Goal: Transaction & Acquisition: Purchase product/service

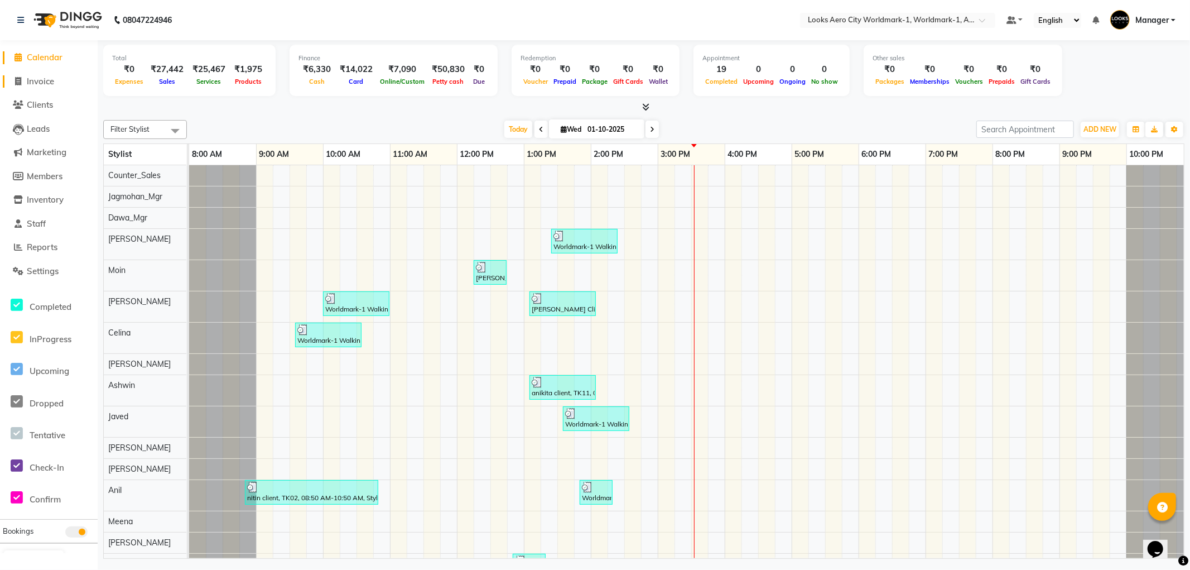
click at [36, 79] on span "Invoice" at bounding box center [40, 81] width 27 height 11
select select "service"
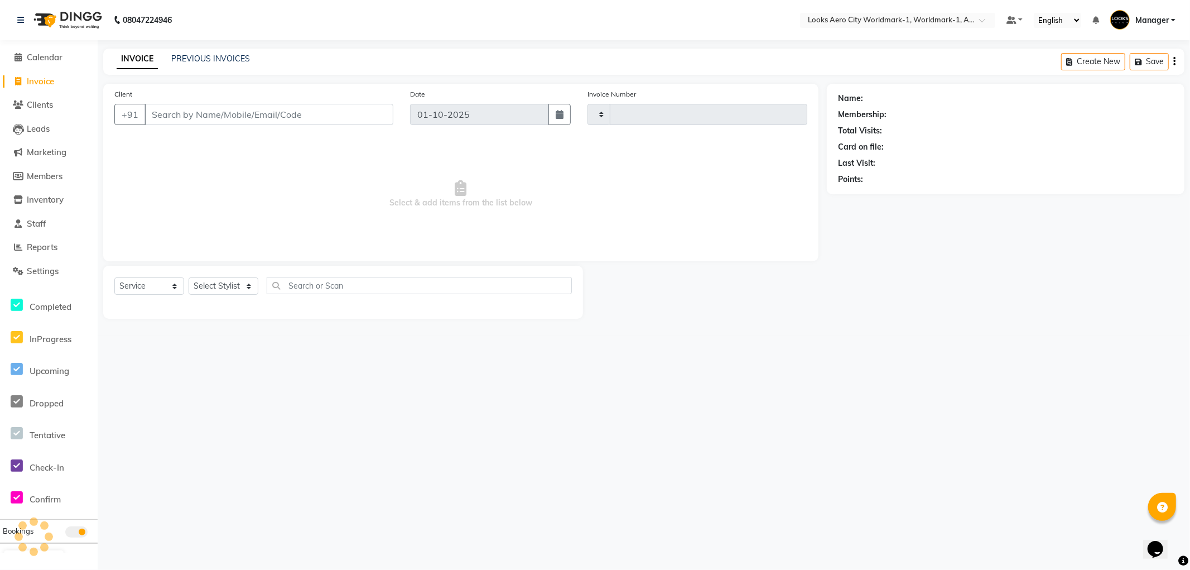
type input "8347"
select select "8573"
click at [190, 117] on input "Client" at bounding box center [268, 114] width 249 height 21
click at [213, 114] on input "Client" at bounding box center [268, 114] width 249 height 21
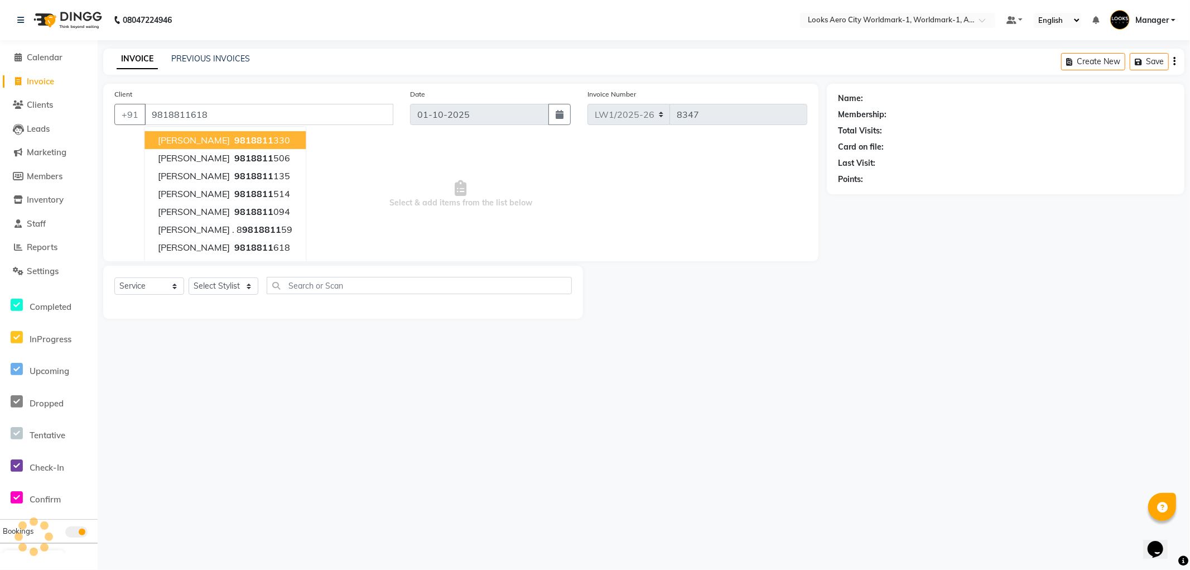
type input "9818811618"
select select "1: Object"
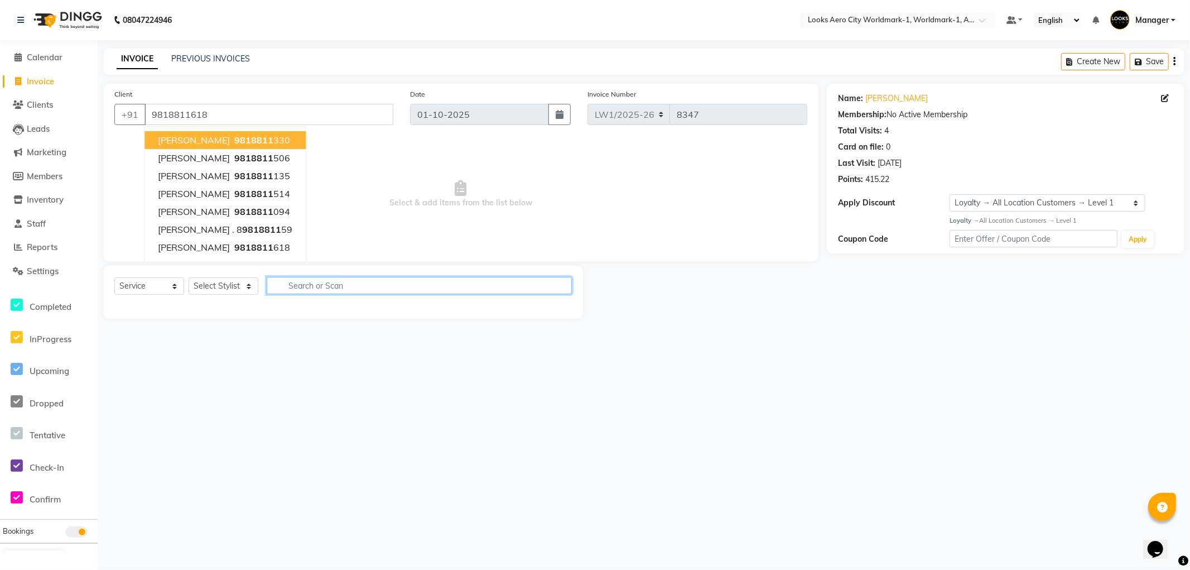
click at [292, 285] on input "text" at bounding box center [419, 285] width 305 height 17
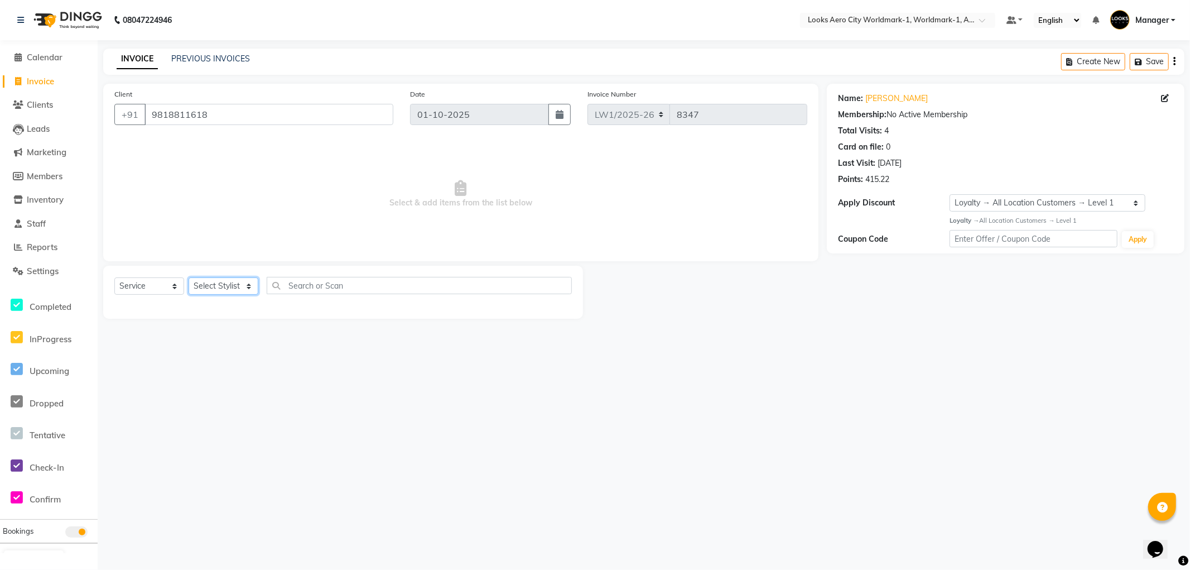
click at [240, 283] on select "Select Stylist Abhishek_Nails Amita Chauhan Anil Ashwin Celina Counter_Sales Da…" at bounding box center [224, 285] width 70 height 17
select select "84541"
click at [189, 278] on select "Select Stylist Abhishek_Nails Amita Chauhan Anil Ashwin Celina Counter_Sales Da…" at bounding box center [224, 285] width 70 height 17
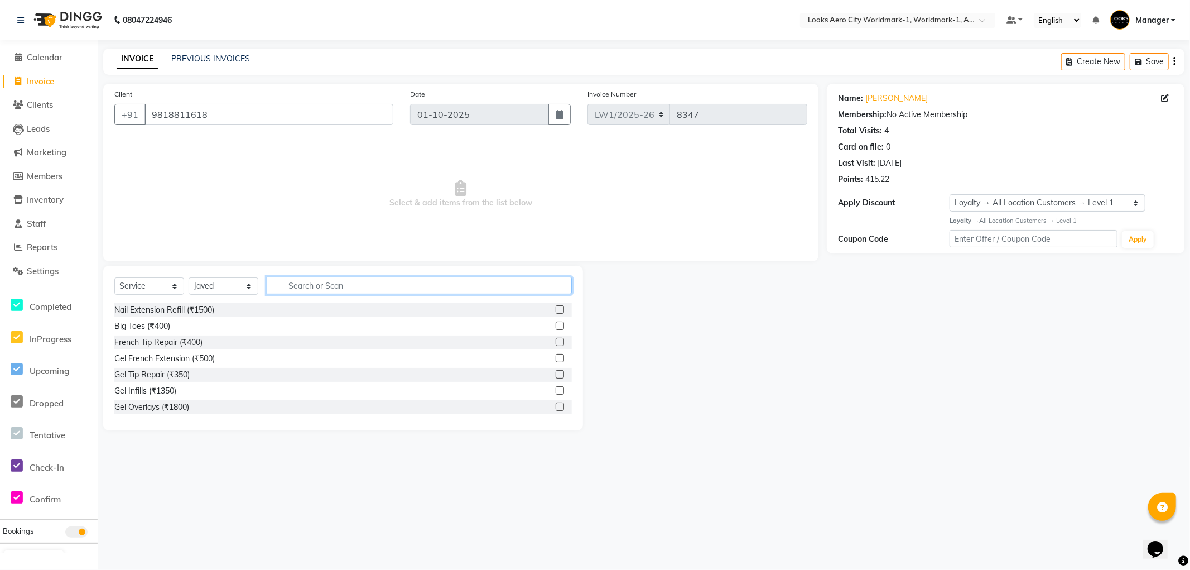
click at [294, 280] on input "text" at bounding box center [419, 285] width 305 height 17
type input "cut"
click at [545, 325] on div "Stylist Cut(M) (₹700)" at bounding box center [342, 326] width 457 height 14
click at [556, 325] on label at bounding box center [560, 325] width 8 height 8
click at [556, 325] on input "checkbox" at bounding box center [559, 325] width 7 height 7
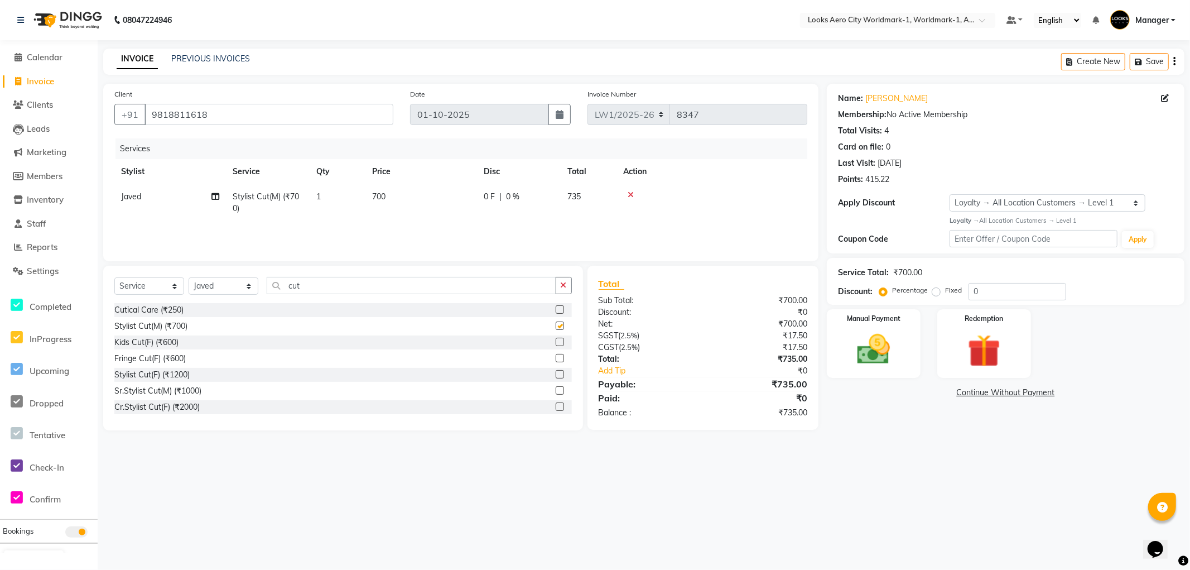
checkbox input "false"
click at [383, 197] on span "700" at bounding box center [378, 196] width 13 height 10
select select "84541"
click at [449, 204] on input "700" at bounding box center [474, 199] width 98 height 17
type input "7"
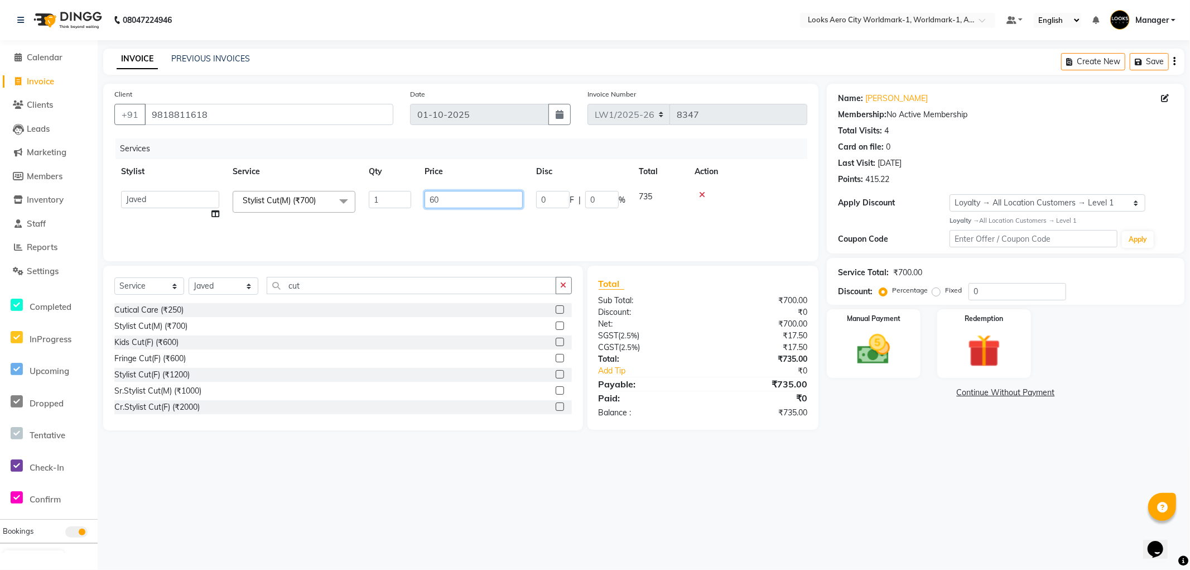
type input "600"
click at [889, 360] on img at bounding box center [874, 350] width 56 height 40
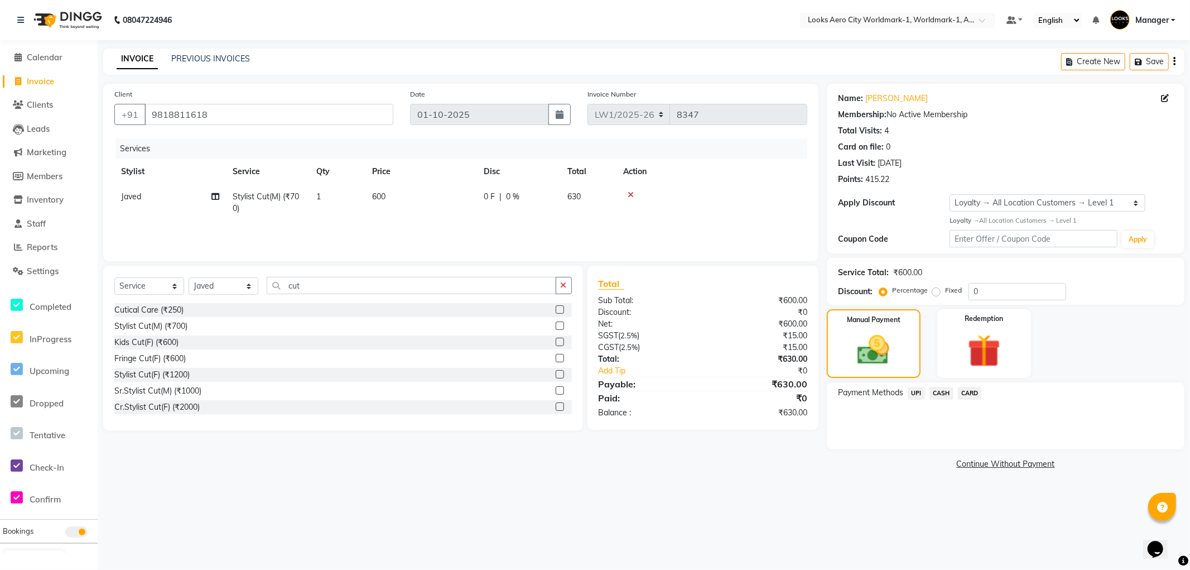
click at [935, 392] on span "CASH" at bounding box center [941, 393] width 24 height 13
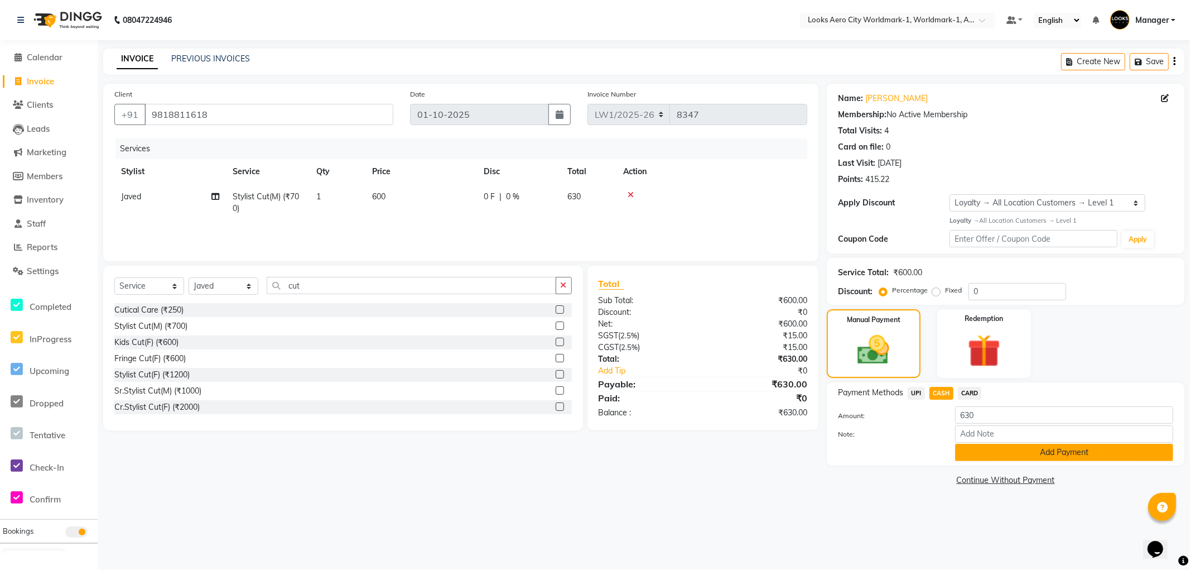
click at [1019, 455] on button "Add Payment" at bounding box center [1064, 452] width 218 height 17
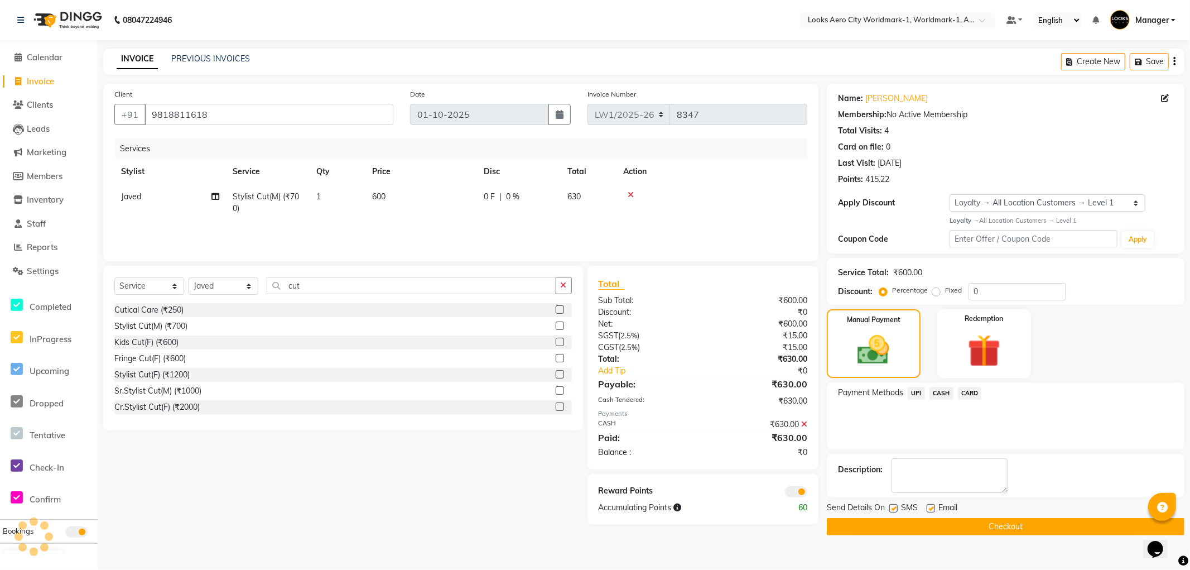
click at [862, 523] on button "Checkout" at bounding box center [1006, 526] width 358 height 17
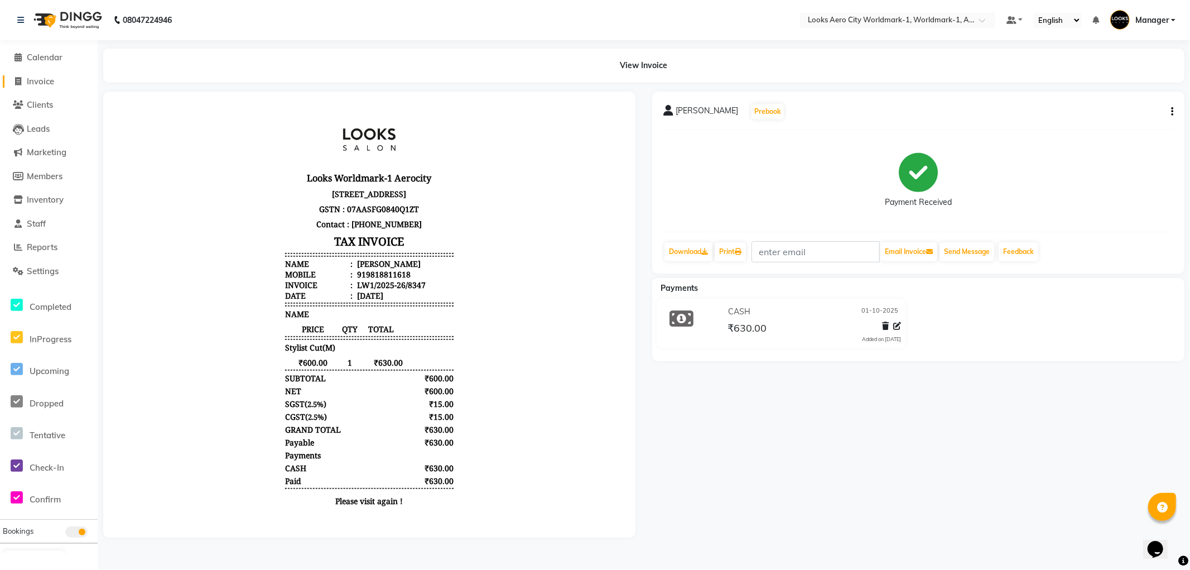
click at [34, 77] on span "Invoice" at bounding box center [40, 81] width 27 height 11
select select "service"
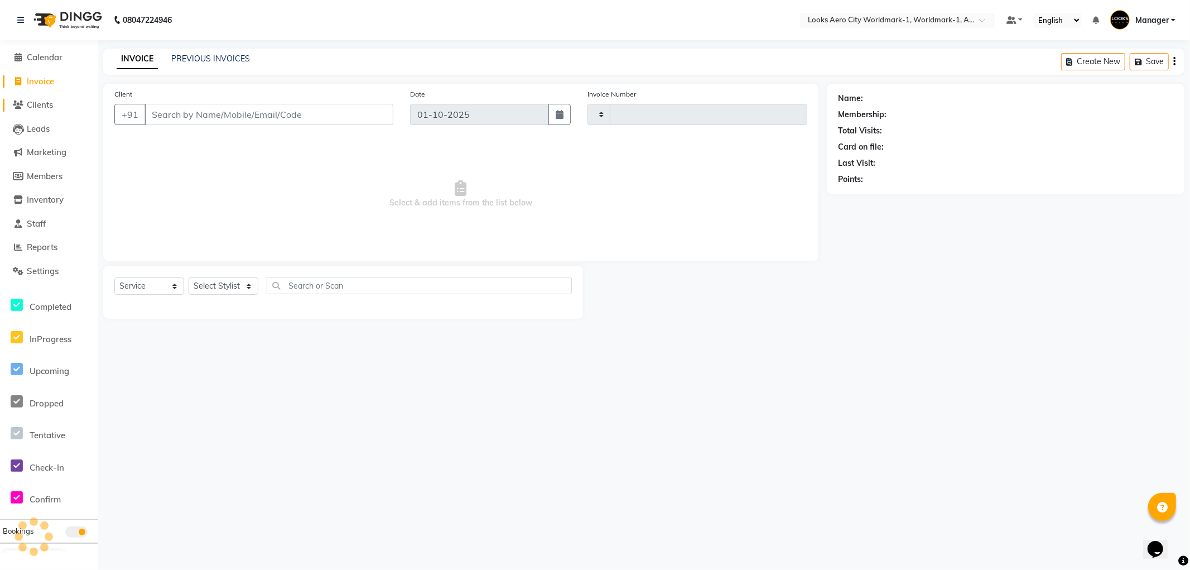
type input "8348"
select select "8573"
click at [168, 118] on input "Client" at bounding box center [268, 114] width 249 height 21
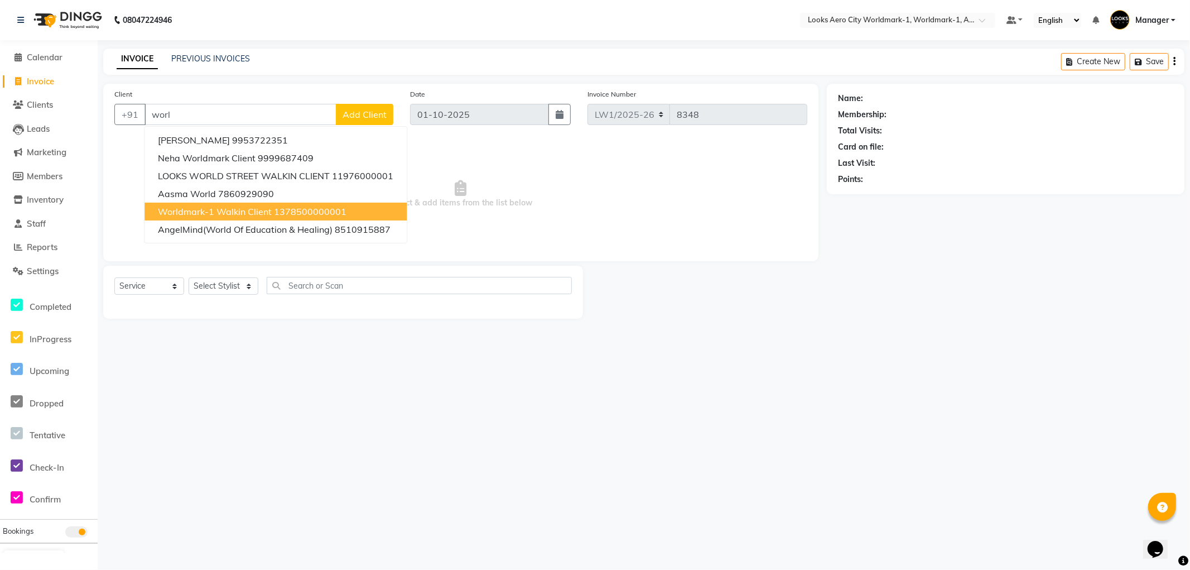
click at [210, 209] on span "Worldmark-1 Walkin Client" at bounding box center [215, 211] width 114 height 11
type input "1378500000001"
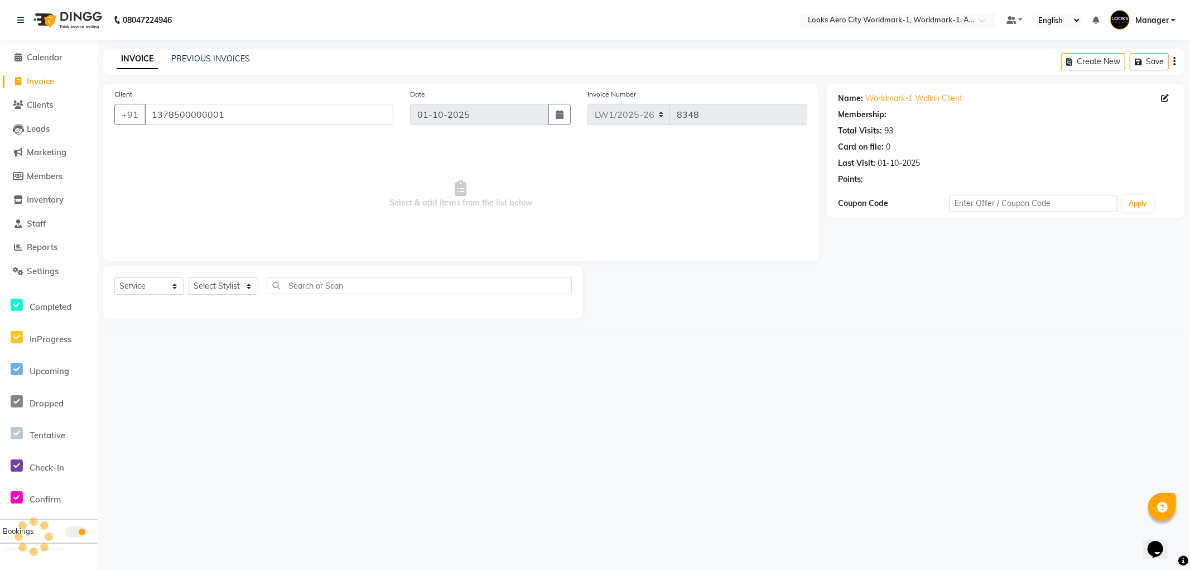
select select "1: Object"
click at [245, 285] on select "Select Stylist Abhishek_Nails Amita Chauhan Anil Ashwin Celina Counter_Sales Da…" at bounding box center [224, 285] width 70 height 17
select select "84536"
click at [189, 278] on select "Select Stylist Abhishek_Nails Amita Chauhan Anil Ashwin Celina Counter_Sales Da…" at bounding box center [224, 285] width 70 height 17
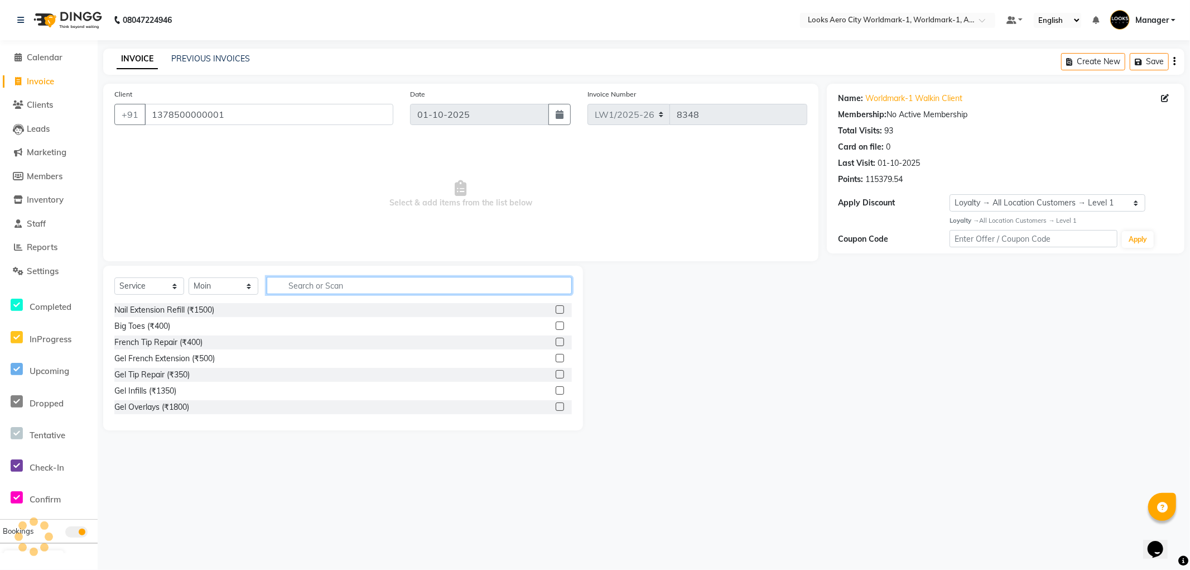
click at [310, 283] on input "text" at bounding box center [419, 285] width 305 height 17
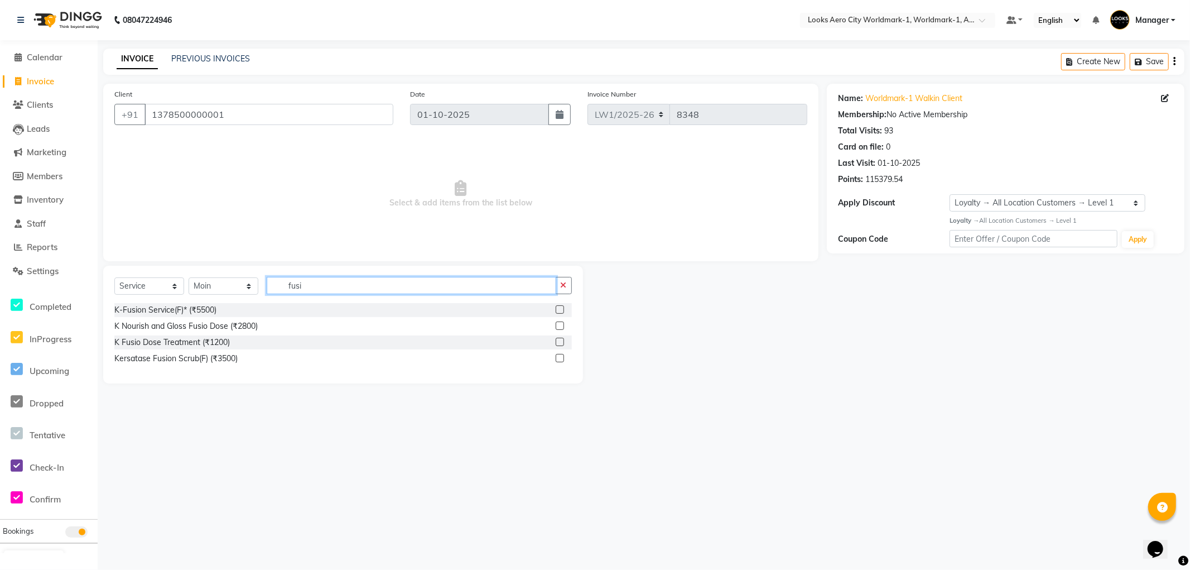
type input "fusi"
click at [558, 341] on label at bounding box center [560, 342] width 8 height 8
click at [558, 341] on input "checkbox" at bounding box center [559, 342] width 7 height 7
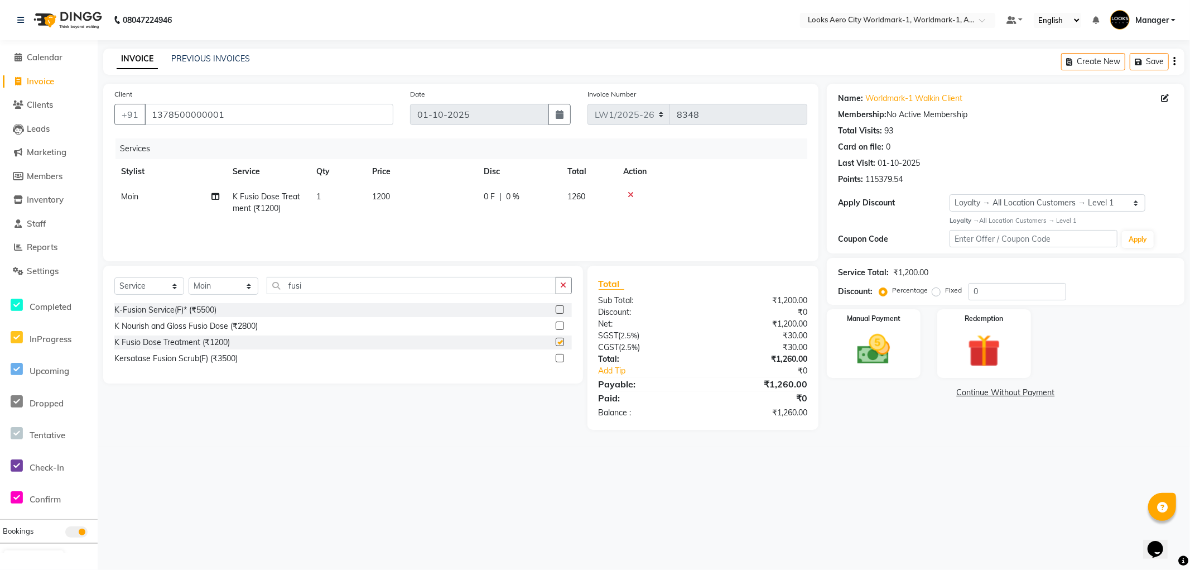
checkbox input "false"
click at [415, 199] on td "1200" at bounding box center [421, 202] width 112 height 37
select select "84536"
click at [474, 197] on input "1200" at bounding box center [474, 199] width 98 height 17
type input "1"
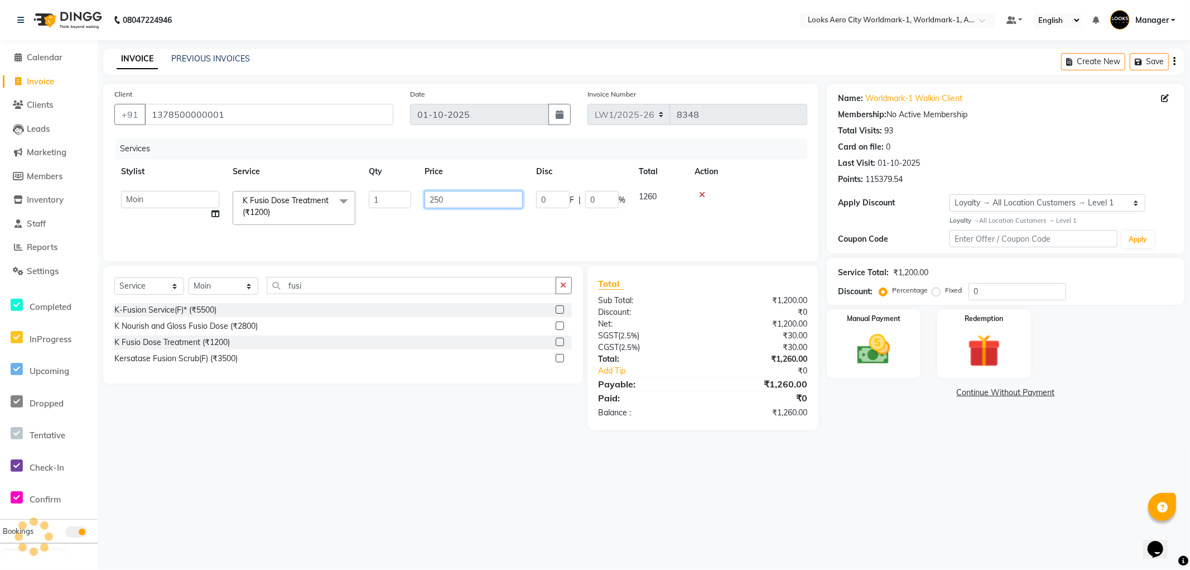
type input "2500"
click at [358, 119] on input "1378500000001" at bounding box center [268, 114] width 249 height 21
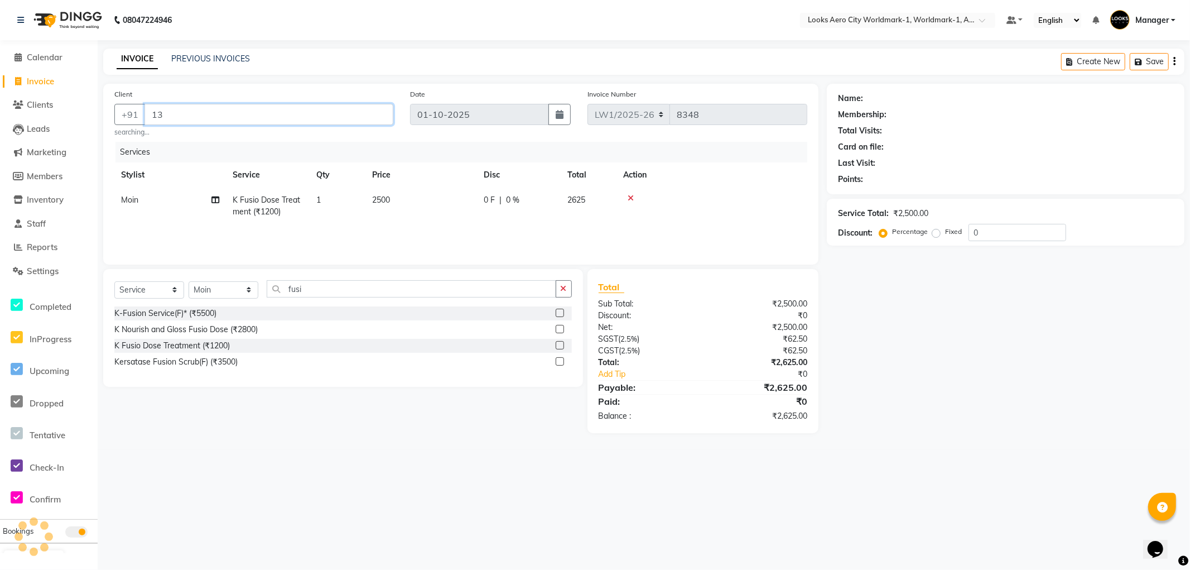
type input "1"
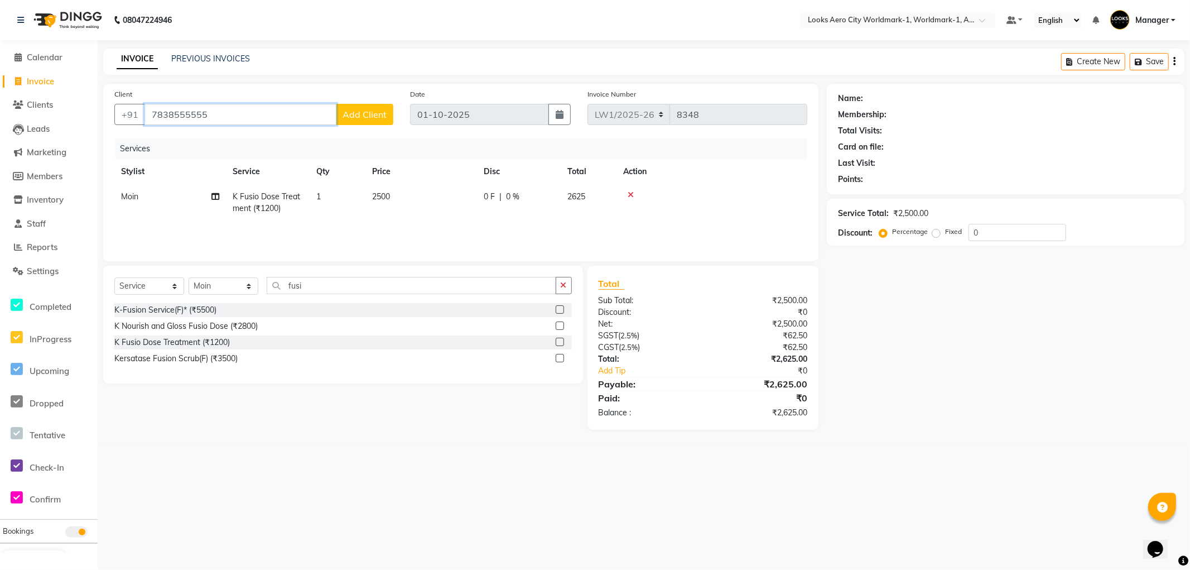
type input "7838555555"
click at [368, 110] on span "Add Client" at bounding box center [365, 114] width 44 height 11
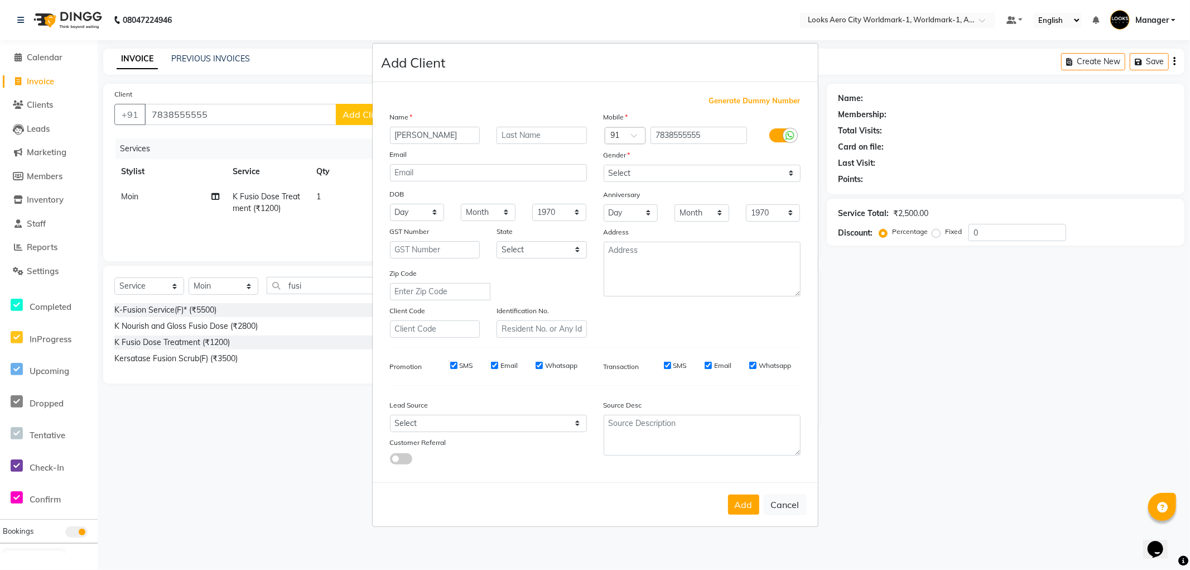
type input "Gunjan"
type input "Client"
click at [649, 171] on select "Select Male Female Other Prefer Not To Say" at bounding box center [702, 173] width 197 height 17
select select "female"
click at [604, 165] on select "Select Male Female Other Prefer Not To Say" at bounding box center [702, 173] width 197 height 17
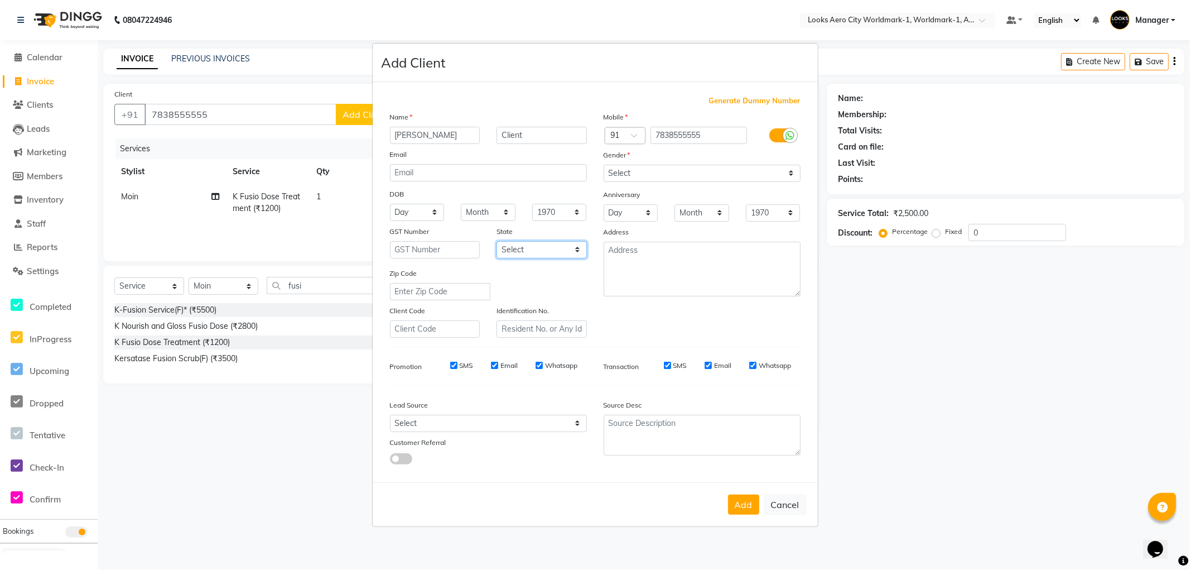
click at [555, 246] on select "Select Andaman and Nicobar Islands Andhra Pradesh Arunachal Pradesh Assam Bihar…" at bounding box center [542, 249] width 90 height 17
select select "10"
click at [497, 241] on select "Select Andaman and Nicobar Islands Andhra Pradesh Arunachal Pradesh Assam Bihar…" at bounding box center [542, 249] width 90 height 17
click at [740, 505] on button "Add" at bounding box center [743, 504] width 31 height 20
select select
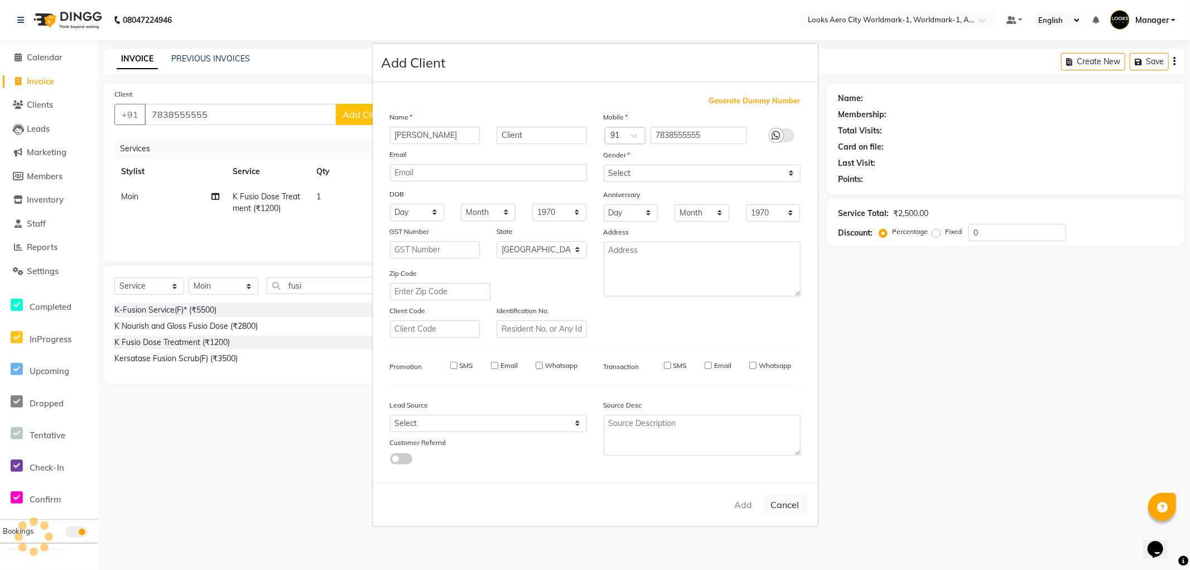
select select
select select "null"
select select
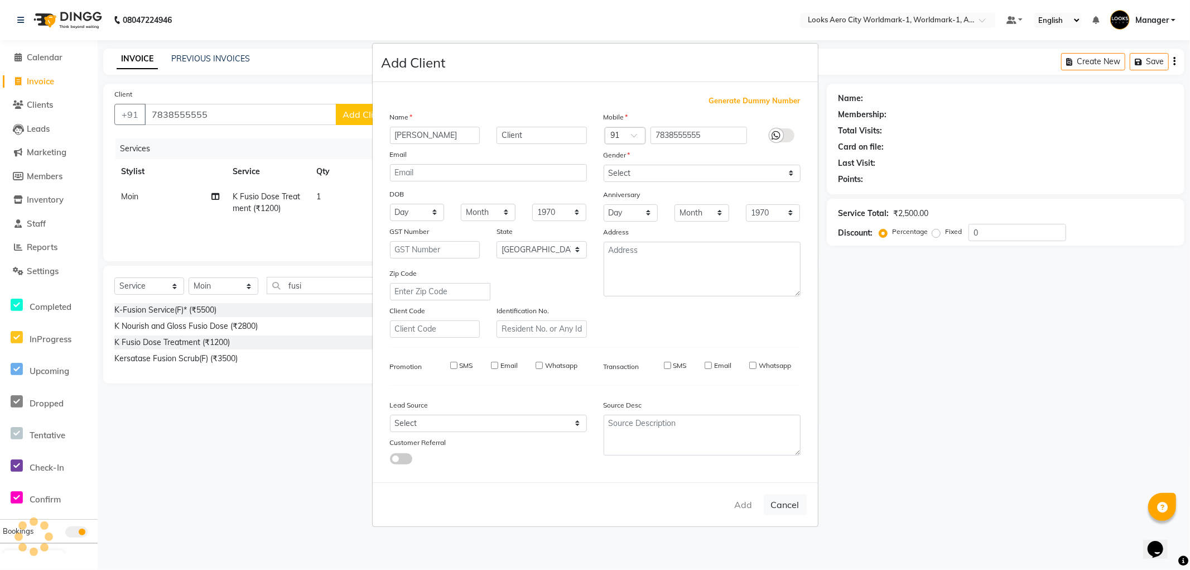
select select
checkbox input "false"
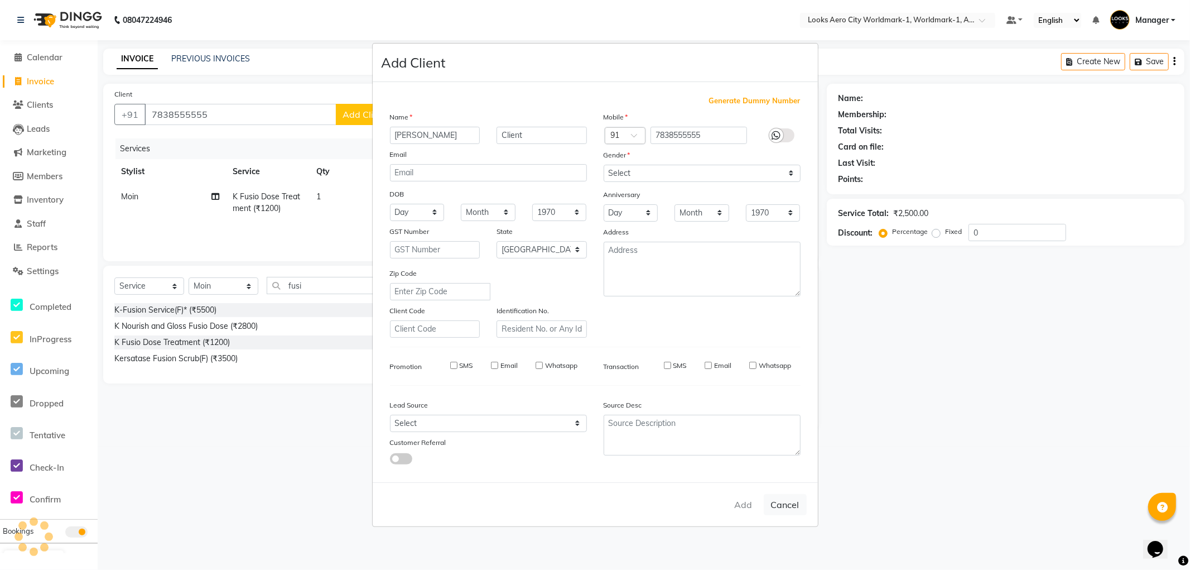
checkbox input "false"
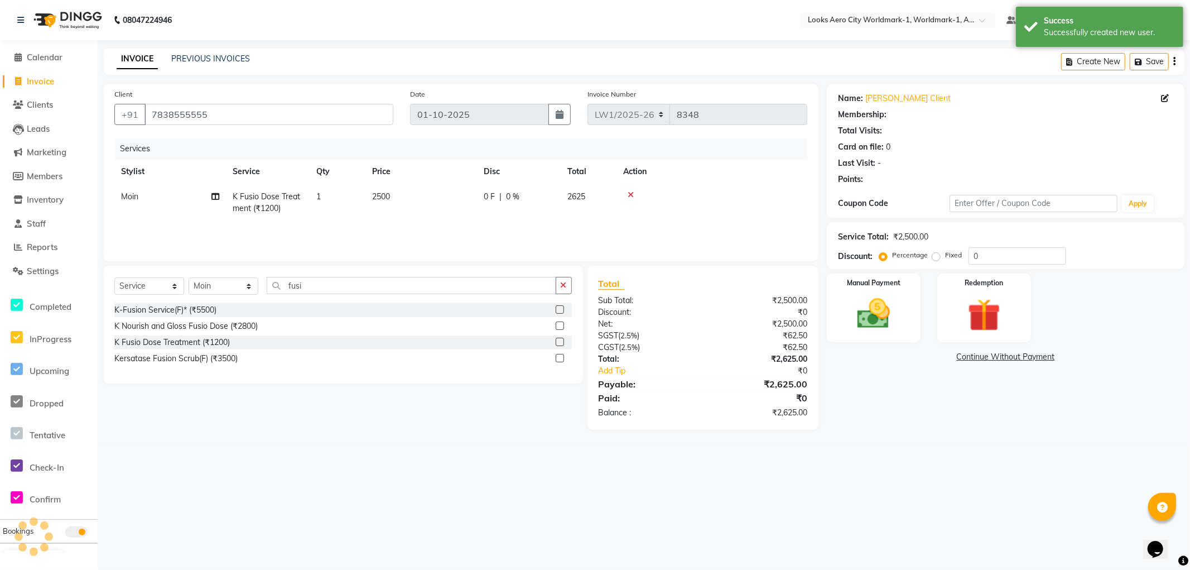
select select "1: Object"
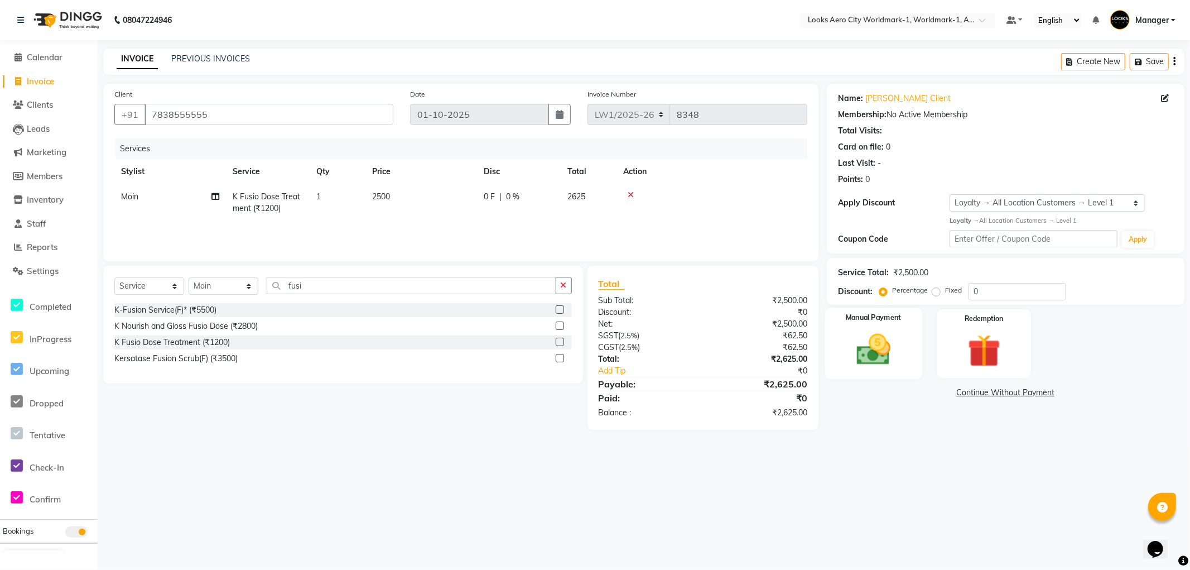
click at [885, 376] on div "Manual Payment" at bounding box center [873, 342] width 97 height 71
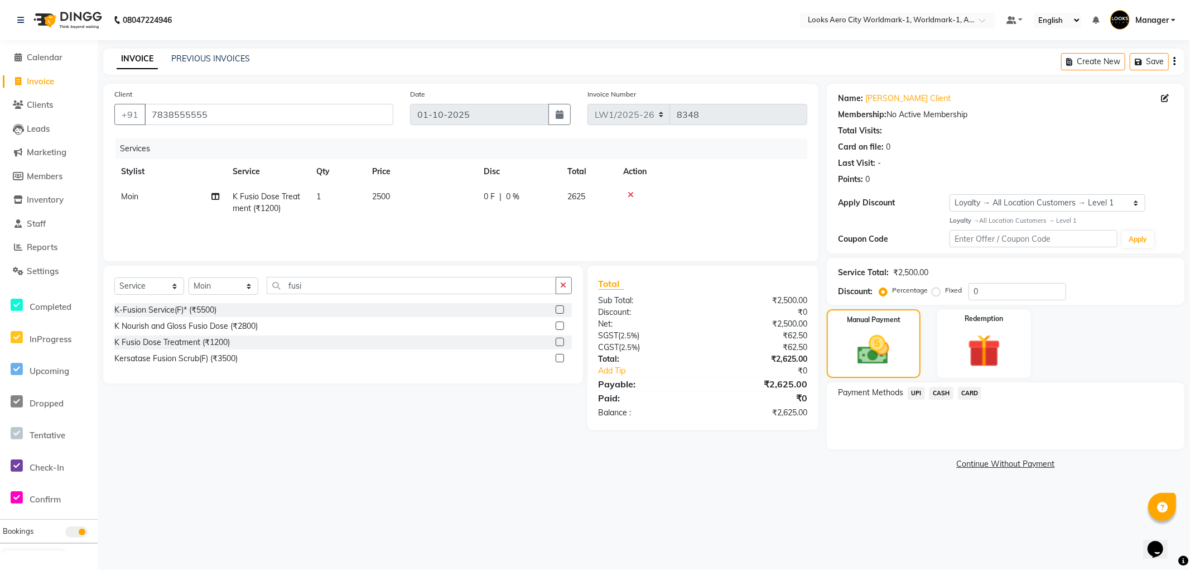
click at [962, 393] on span "CARD" at bounding box center [970, 393] width 24 height 13
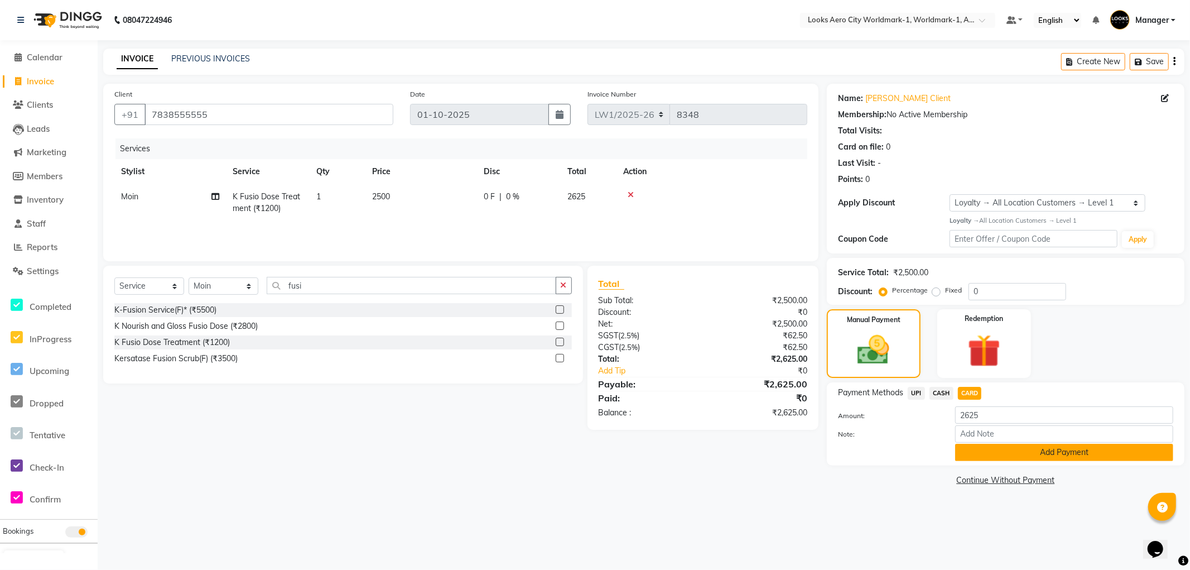
click at [968, 447] on button "Add Payment" at bounding box center [1064, 452] width 218 height 17
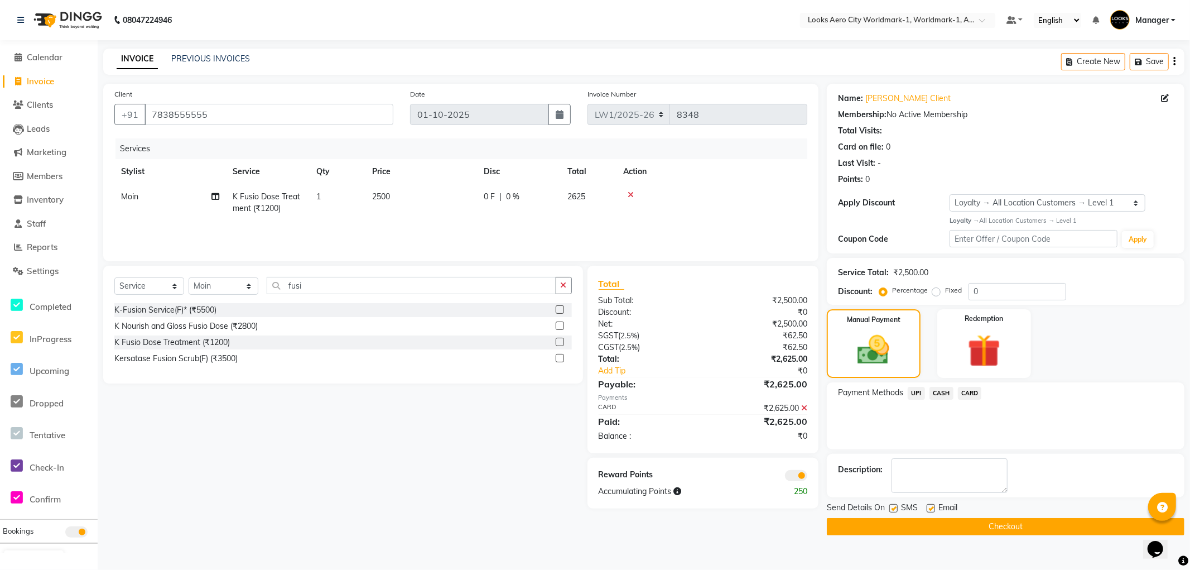
click at [864, 523] on button "Checkout" at bounding box center [1006, 526] width 358 height 17
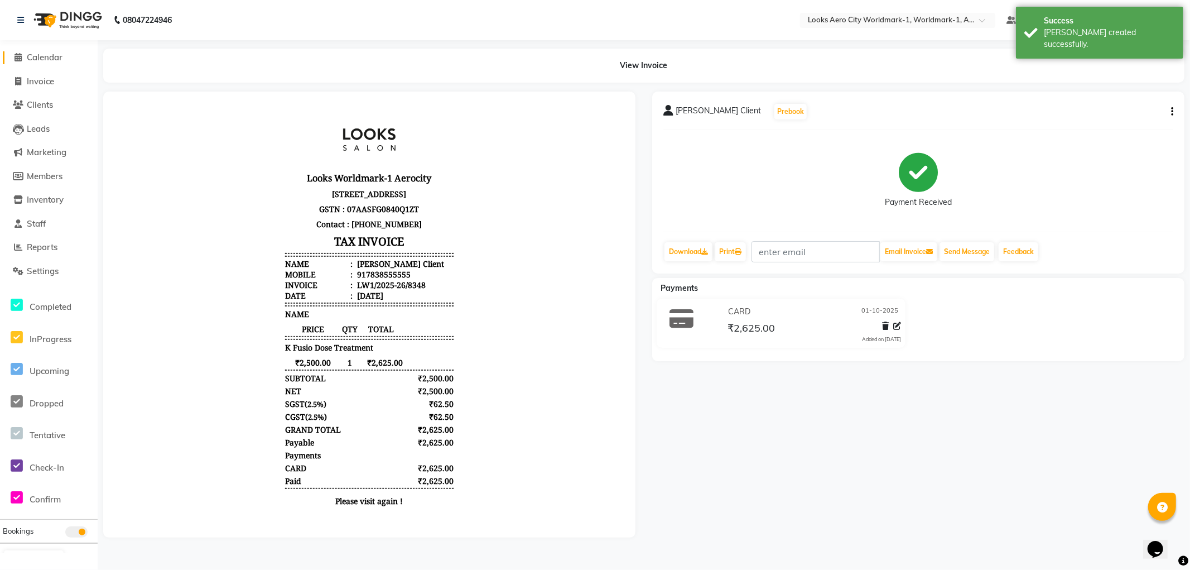
click at [53, 59] on span "Calendar" at bounding box center [45, 57] width 36 height 11
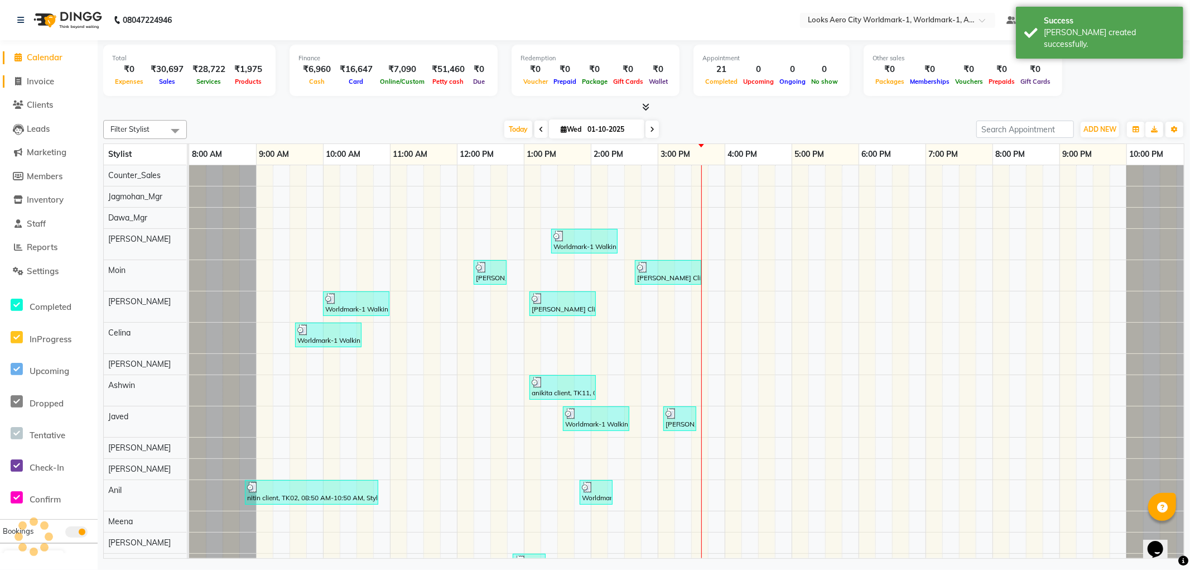
click at [42, 81] on span "Invoice" at bounding box center [40, 81] width 27 height 11
select select "service"
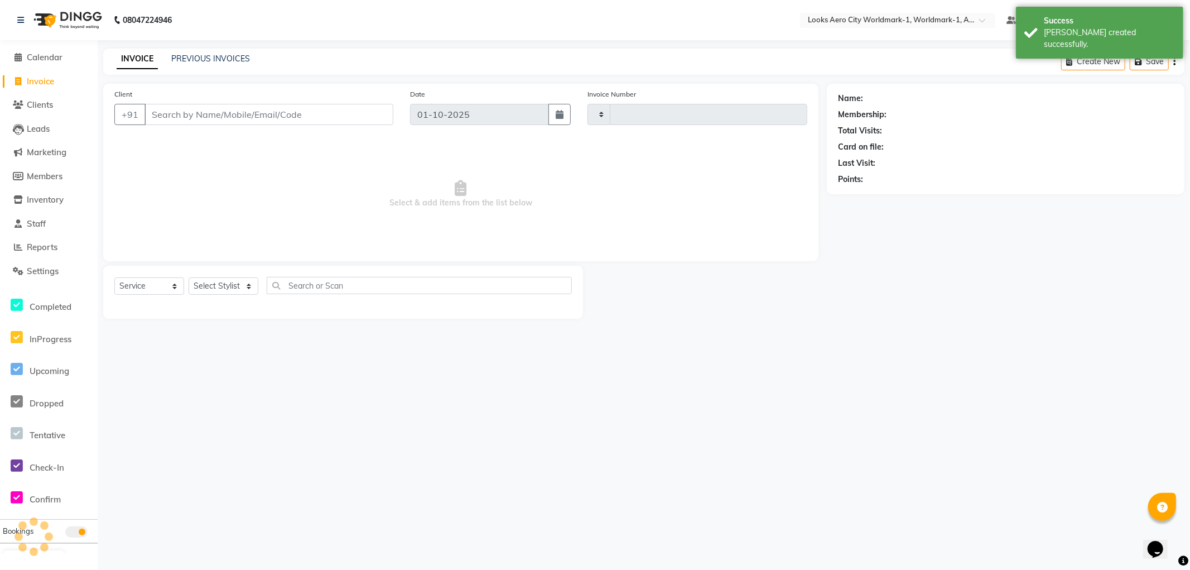
type input "8349"
select select "8573"
click at [229, 60] on link "PREVIOUS INVOICES" at bounding box center [210, 59] width 79 height 10
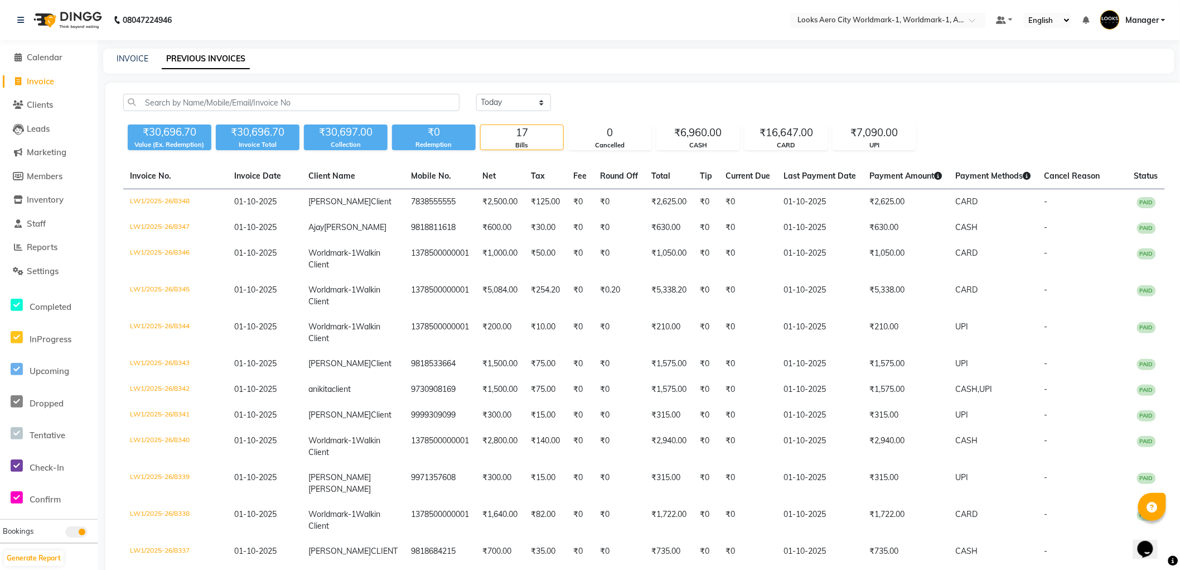
click at [49, 81] on span "Invoice" at bounding box center [40, 81] width 27 height 11
select select "service"
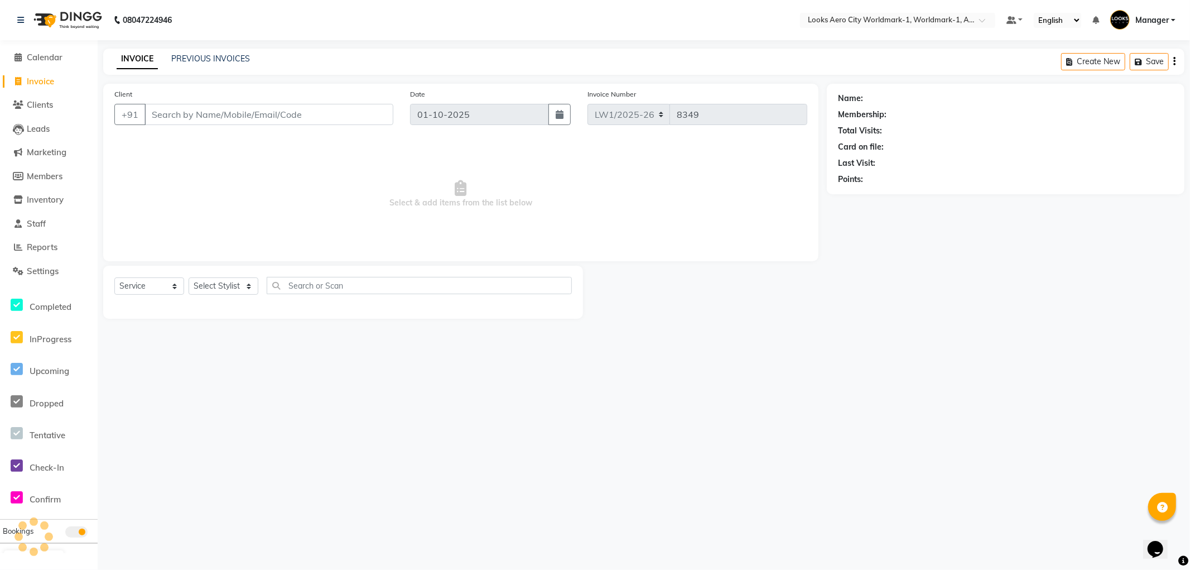
click at [197, 114] on input "Client" at bounding box center [268, 114] width 249 height 21
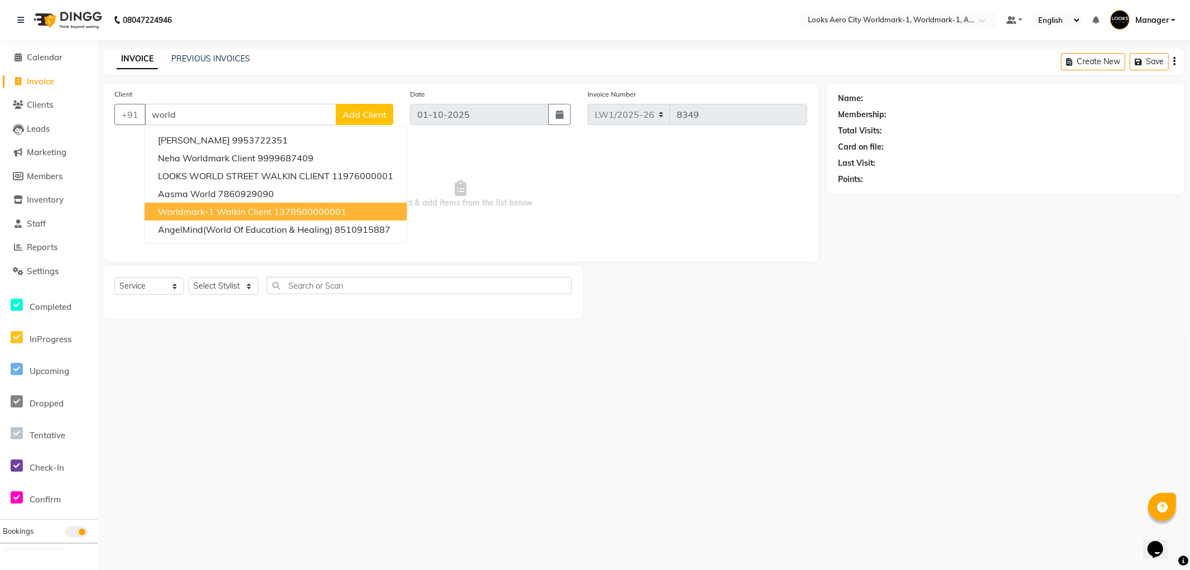
drag, startPoint x: 223, startPoint y: 208, endPoint x: 218, endPoint y: 253, distance: 45.0
click at [224, 208] on span "Worldmark-1 Walkin Client" at bounding box center [215, 211] width 114 height 11
type input "1378500000001"
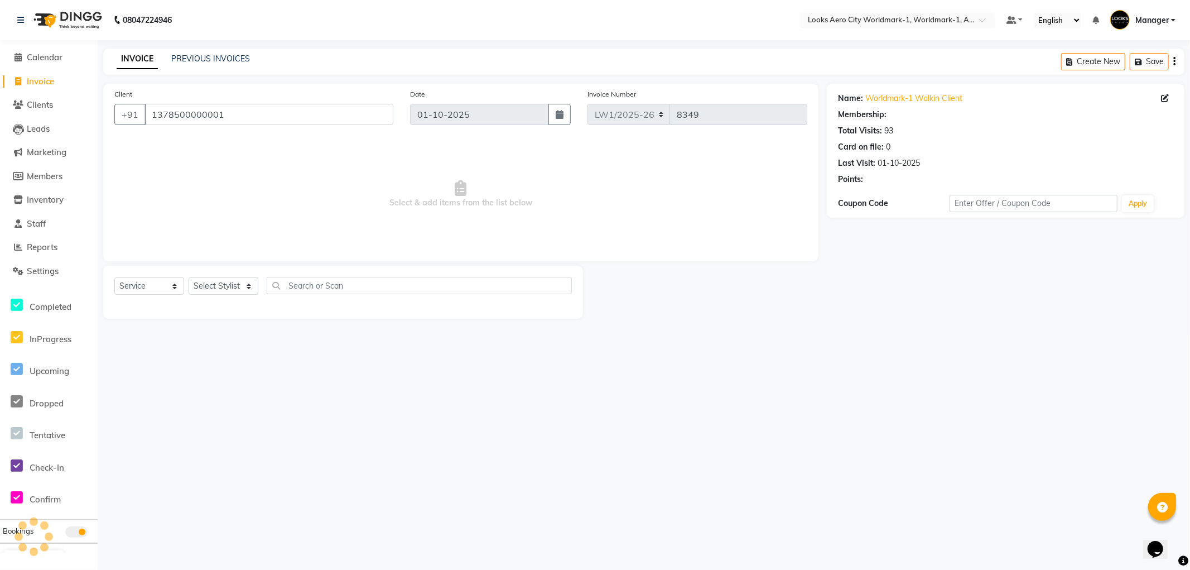
select select "1: Object"
click at [219, 283] on select "Select Stylist [PERSON_NAME] [PERSON_NAME] [PERSON_NAME] [PERSON_NAME] Counter_…" at bounding box center [224, 285] width 70 height 17
select select "84544"
click at [189, 278] on select "Select Stylist [PERSON_NAME] [PERSON_NAME] [PERSON_NAME] [PERSON_NAME] Counter_…" at bounding box center [224, 285] width 70 height 17
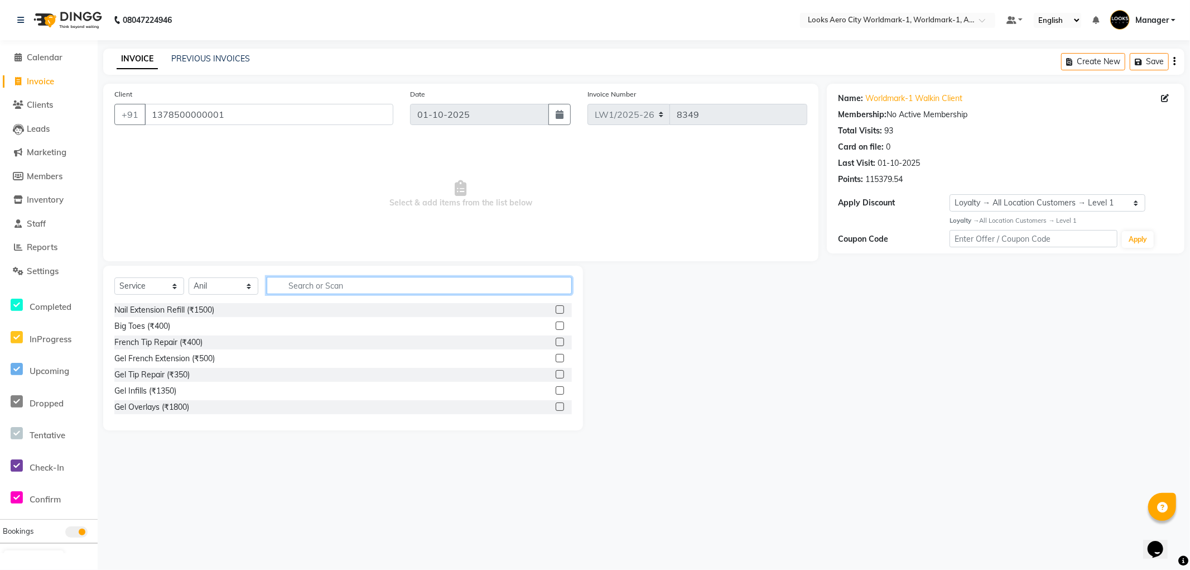
click at [328, 285] on input "text" at bounding box center [419, 285] width 305 height 17
type input "be"
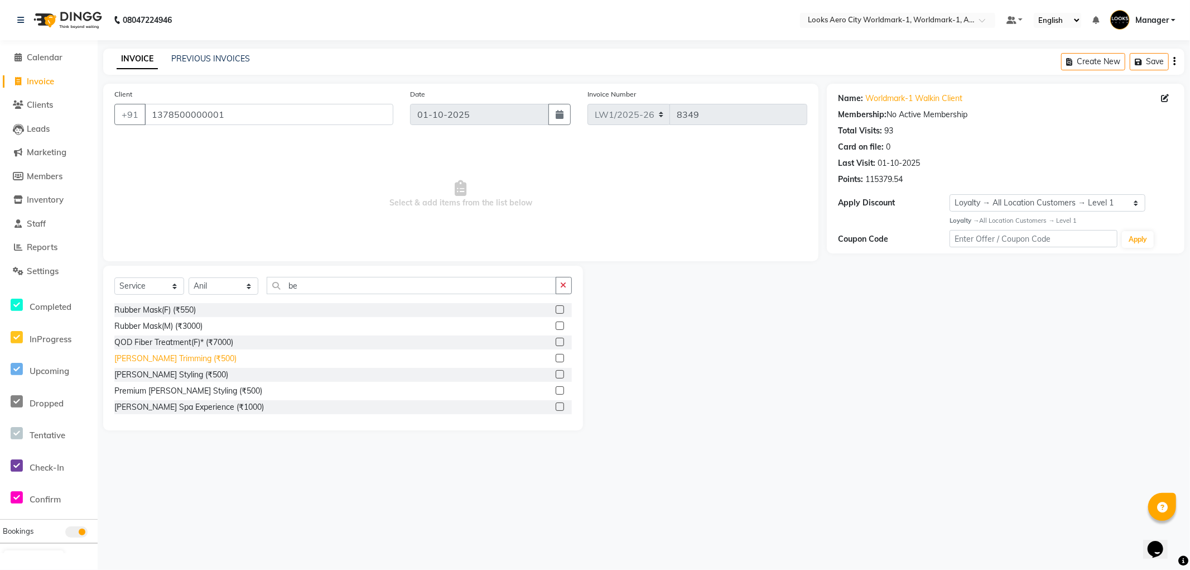
click at [186, 356] on div "[PERSON_NAME] Trimming (₹500)" at bounding box center [175, 359] width 122 height 12
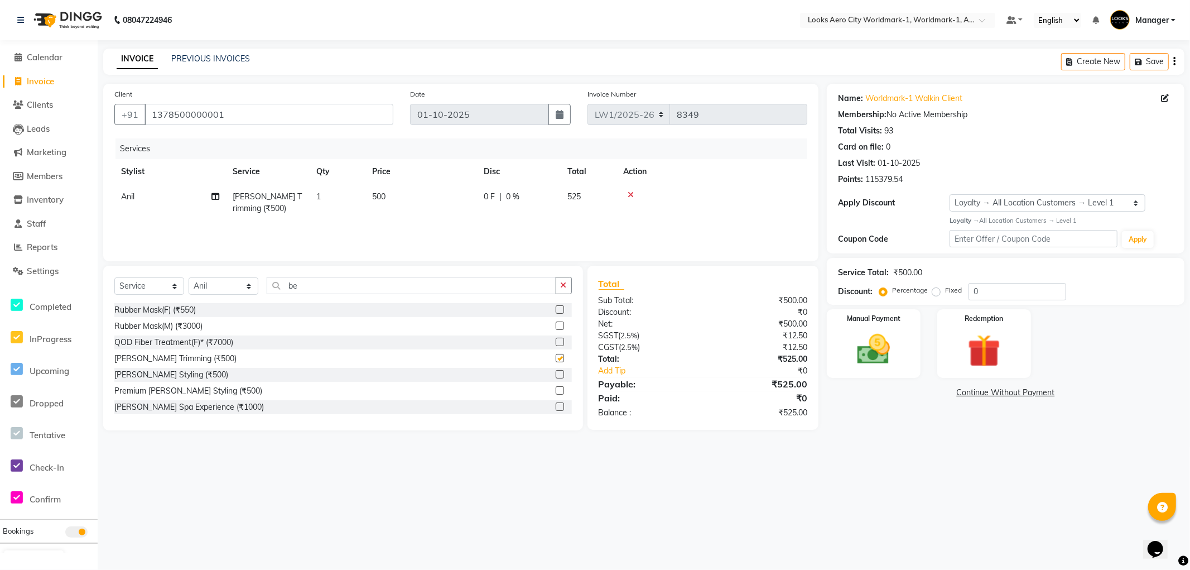
checkbox input "false"
drag, startPoint x: 395, startPoint y: 191, endPoint x: 453, endPoint y: 210, distance: 60.9
click at [400, 192] on td "500" at bounding box center [421, 202] width 112 height 37
select select "84544"
drag, startPoint x: 468, startPoint y: 199, endPoint x: 383, endPoint y: 199, distance: 84.2
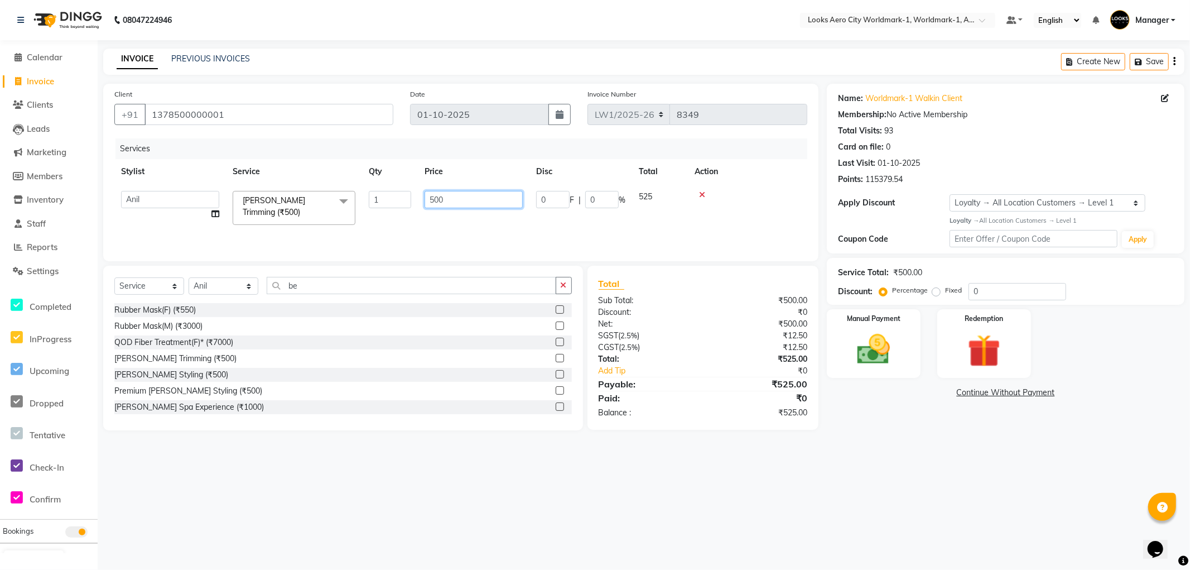
click at [383, 199] on tr "Abhishek_Nails Amita Chauhan Anil Ashwin Celina Counter_Sales Dawa_Mgr Gaurav_P…" at bounding box center [460, 207] width 693 height 47
type input "400"
drag, startPoint x: 864, startPoint y: 504, endPoint x: 837, endPoint y: 422, distance: 86.3
click at [863, 504] on div "08047224946 Select Location × Looks Aero City Worldmark-1, Worldmark-1, Aerocit…" at bounding box center [595, 285] width 1190 height 570
click at [898, 363] on img at bounding box center [874, 350] width 56 height 40
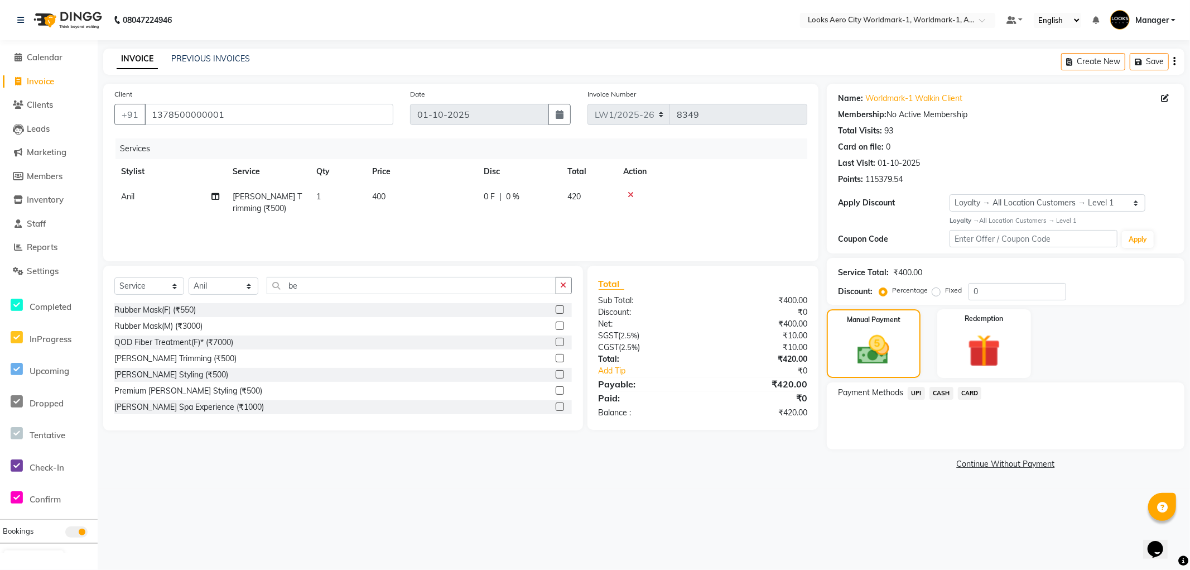
click at [967, 396] on span "CARD" at bounding box center [970, 393] width 24 height 13
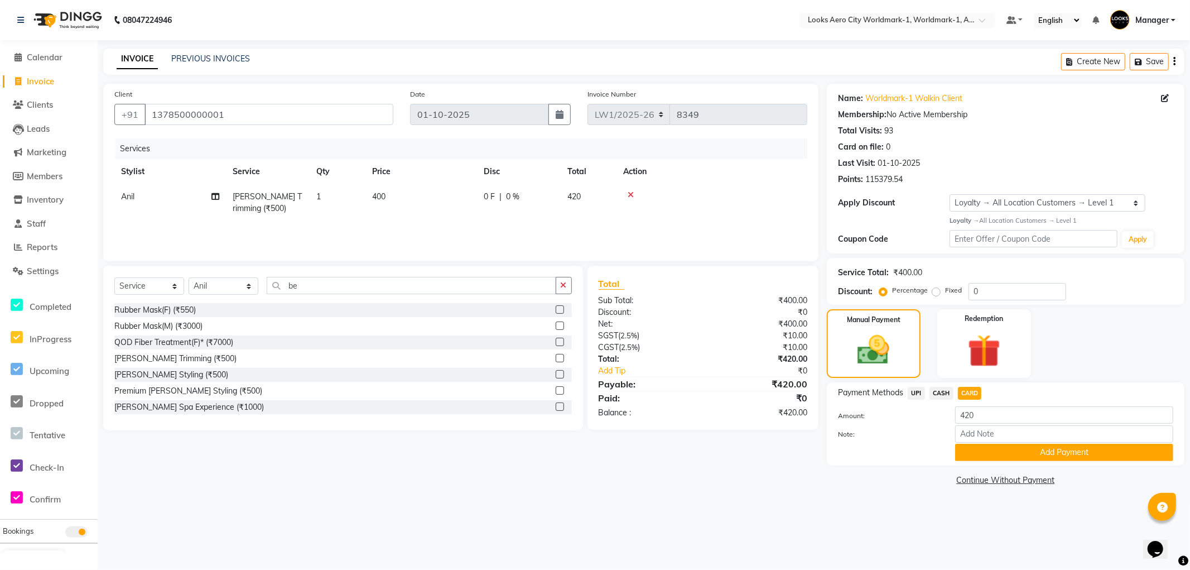
click at [974, 449] on button "Add Payment" at bounding box center [1064, 452] width 218 height 17
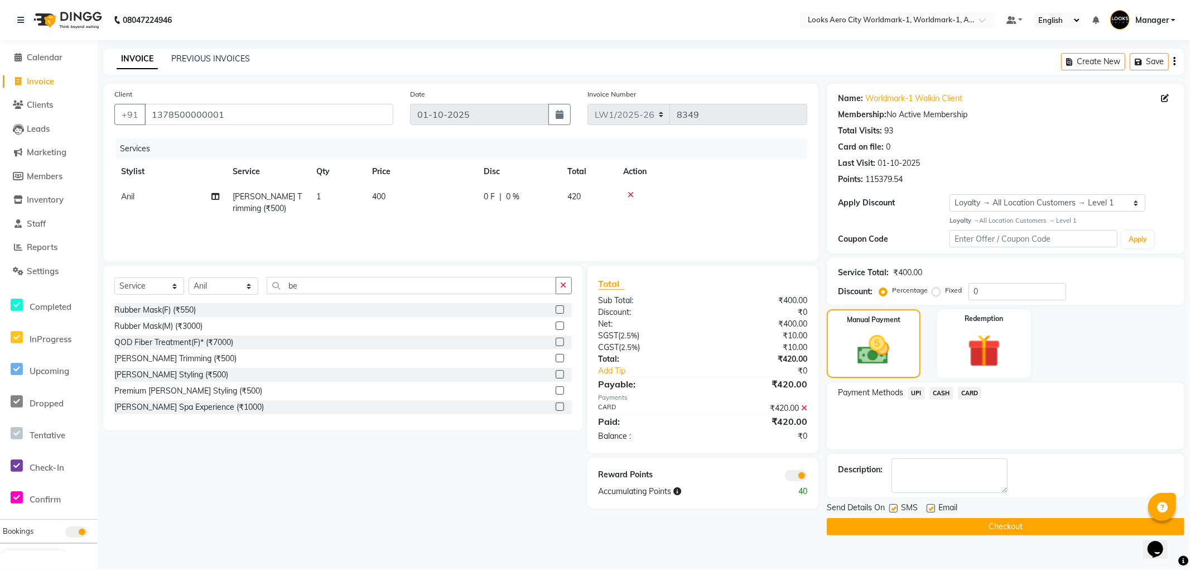
click at [854, 522] on button "Checkout" at bounding box center [1006, 526] width 358 height 17
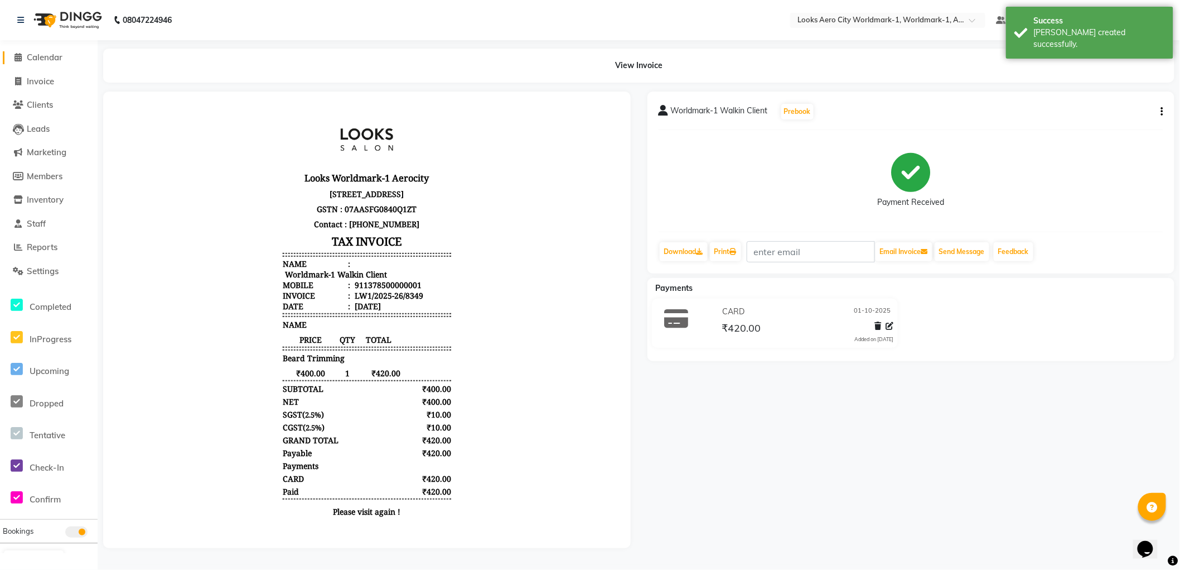
click at [53, 54] on span "Calendar" at bounding box center [45, 57] width 36 height 11
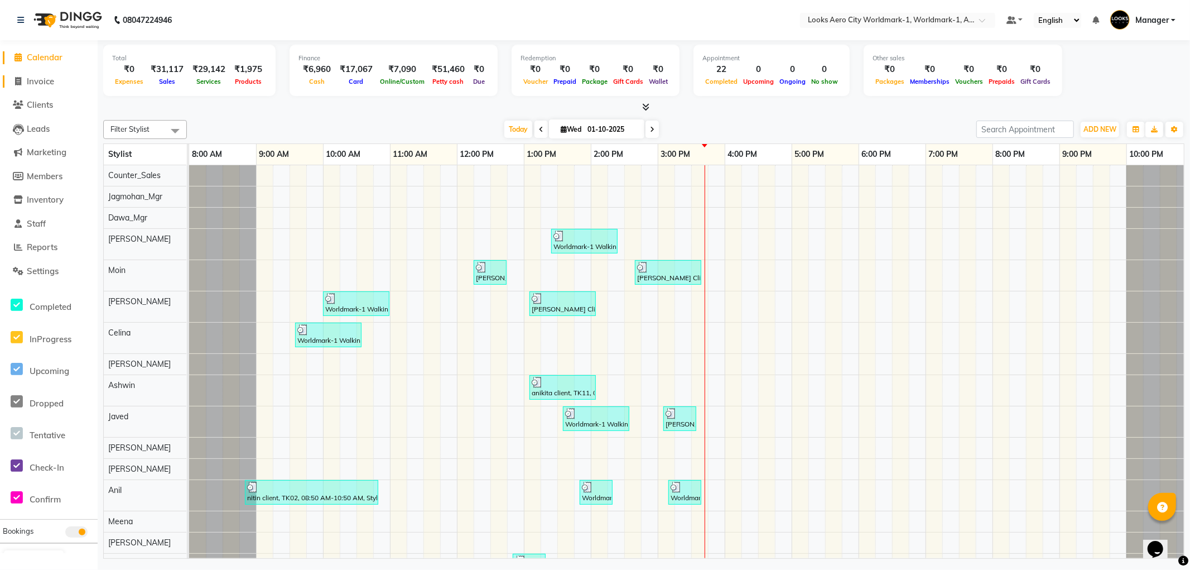
click at [34, 81] on span "Invoice" at bounding box center [40, 81] width 27 height 11
select select "service"
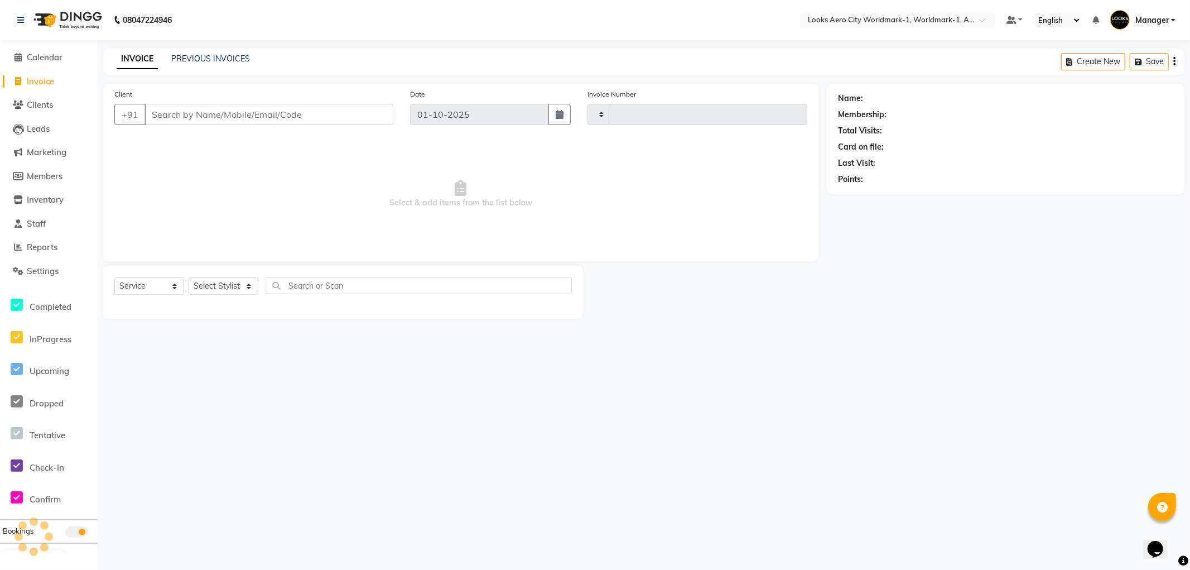
type input "8350"
select select "8573"
click at [174, 109] on input "Client" at bounding box center [268, 114] width 249 height 21
click at [176, 122] on input "Client" at bounding box center [268, 114] width 249 height 21
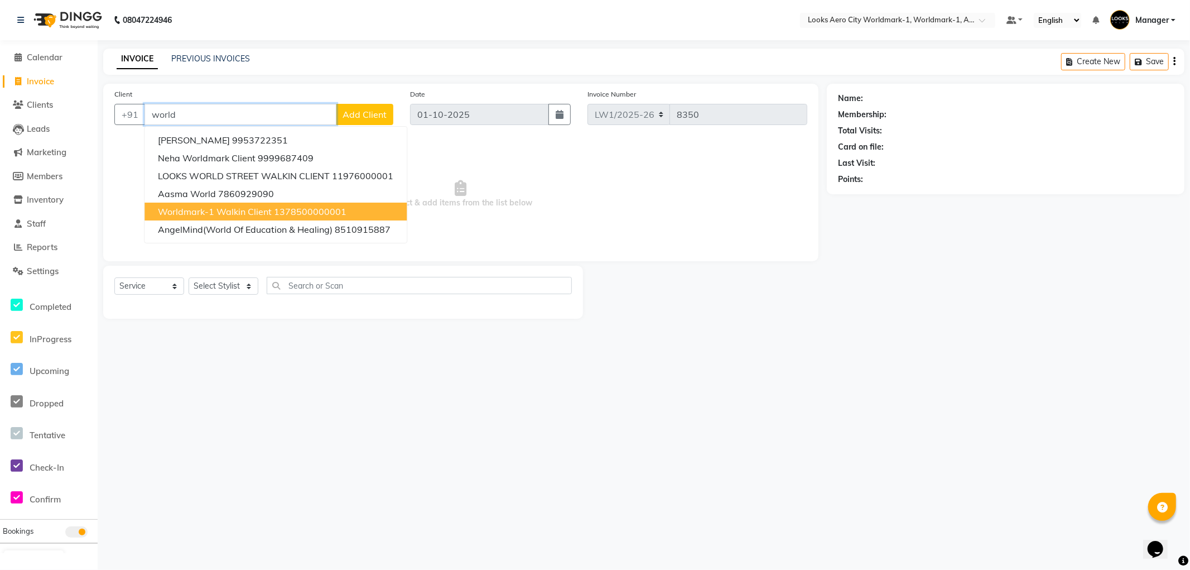
click at [181, 206] on span "Worldmark-1 Walkin Client" at bounding box center [215, 211] width 114 height 11
type input "1378500000001"
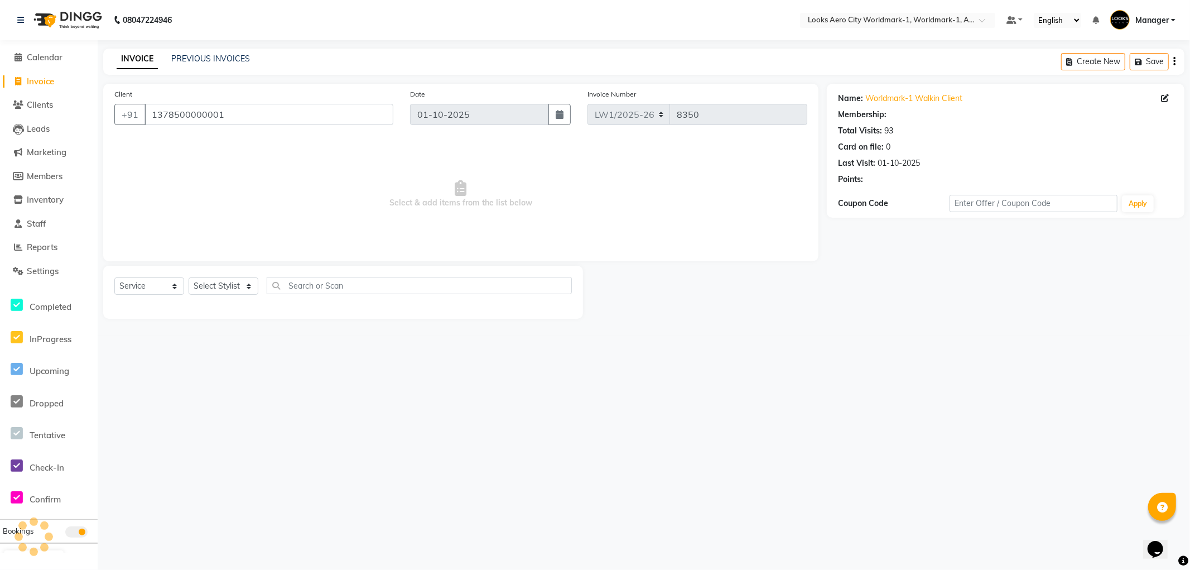
select select "1: Object"
click at [253, 287] on select "Select Stylist [PERSON_NAME] [PERSON_NAME] [PERSON_NAME] [PERSON_NAME] Counter_…" at bounding box center [224, 285] width 70 height 17
select select "84540"
click at [189, 278] on select "Select Stylist [PERSON_NAME] [PERSON_NAME] [PERSON_NAME] [PERSON_NAME] Counter_…" at bounding box center [224, 285] width 70 height 17
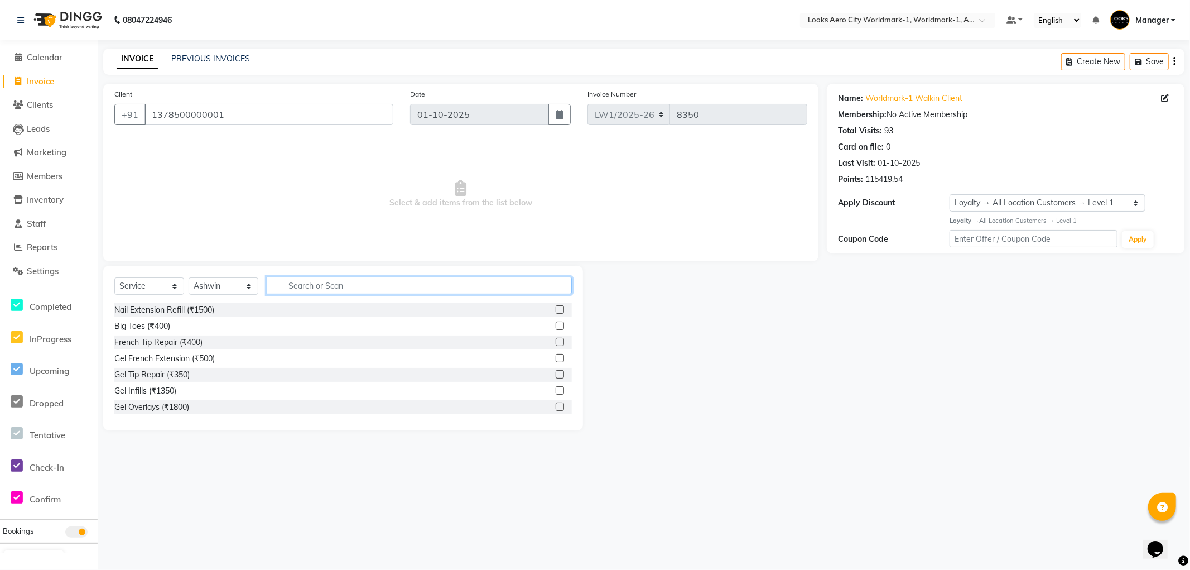
drag, startPoint x: 342, startPoint y: 291, endPoint x: 306, endPoint y: 124, distance: 170.7
click at [342, 291] on input "text" at bounding box center [419, 285] width 305 height 17
type input "was"
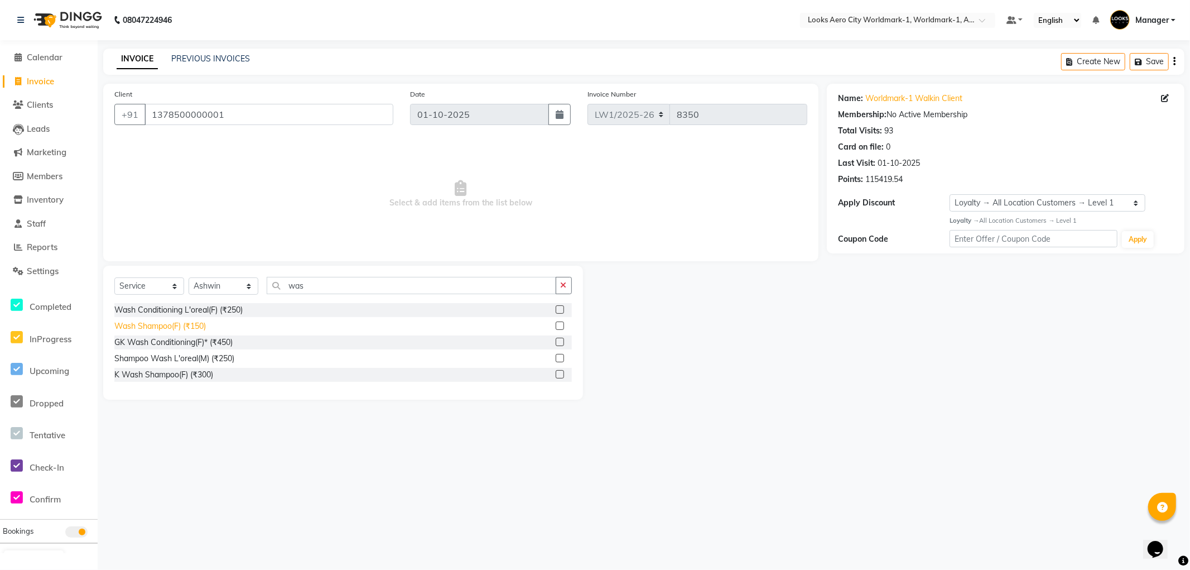
drag, startPoint x: 181, startPoint y: 325, endPoint x: 196, endPoint y: 322, distance: 15.3
click at [181, 325] on div "Wash Shampoo(F) (₹150)" at bounding box center [159, 326] width 91 height 12
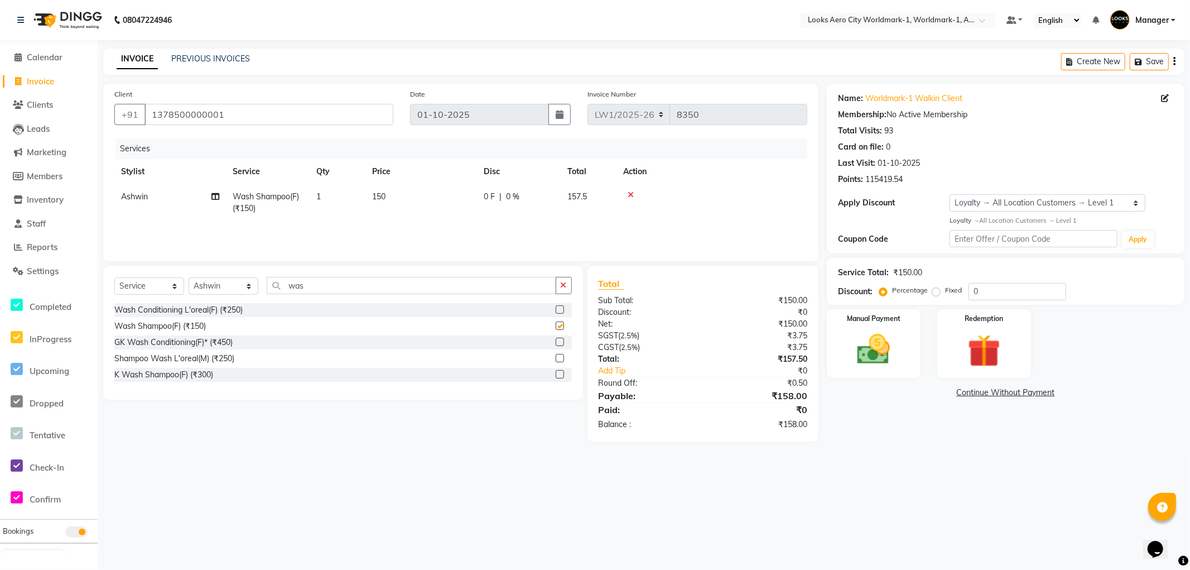
checkbox input "false"
type input "wa"
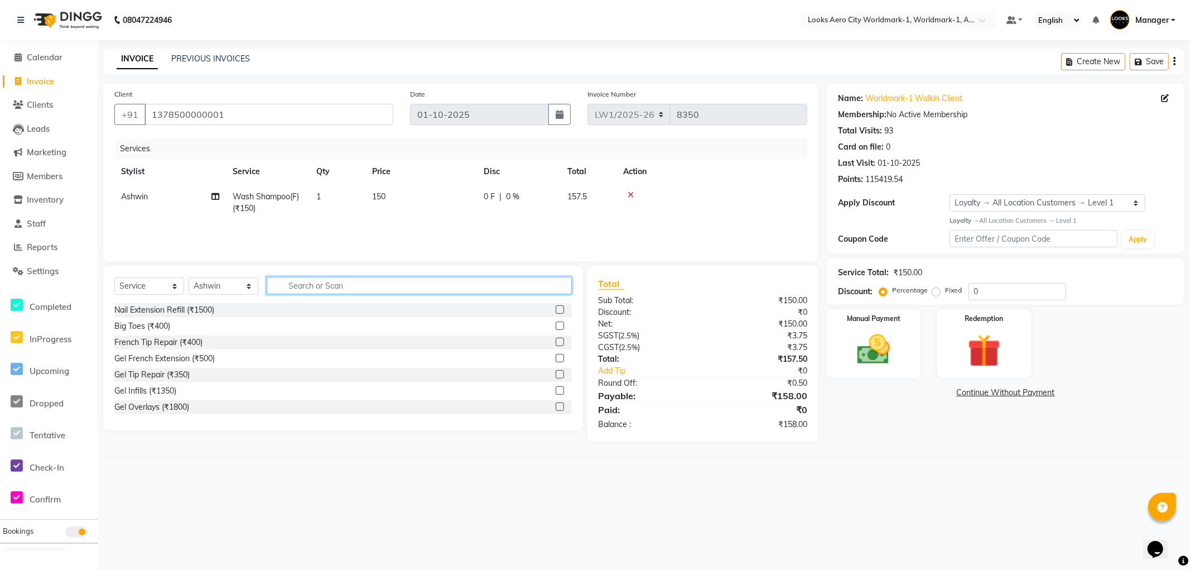
drag, startPoint x: 344, startPoint y: 282, endPoint x: 241, endPoint y: 280, distance: 102.7
click at [241, 280] on div "Select Service Product Membership Package Voucher Prepaid Gift Card Select Styl…" at bounding box center [342, 290] width 457 height 26
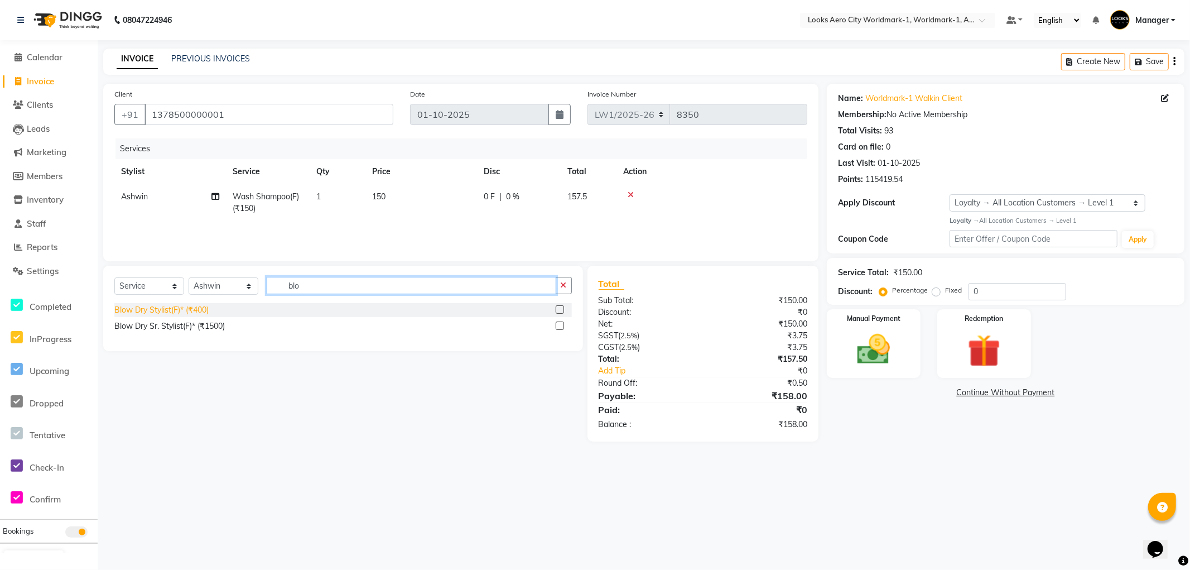
type input "blo"
drag, startPoint x: 173, startPoint y: 308, endPoint x: 190, endPoint y: 269, distance: 42.5
click at [173, 308] on div "Blow Dry Stylist(F)* (₹400)" at bounding box center [161, 310] width 94 height 12
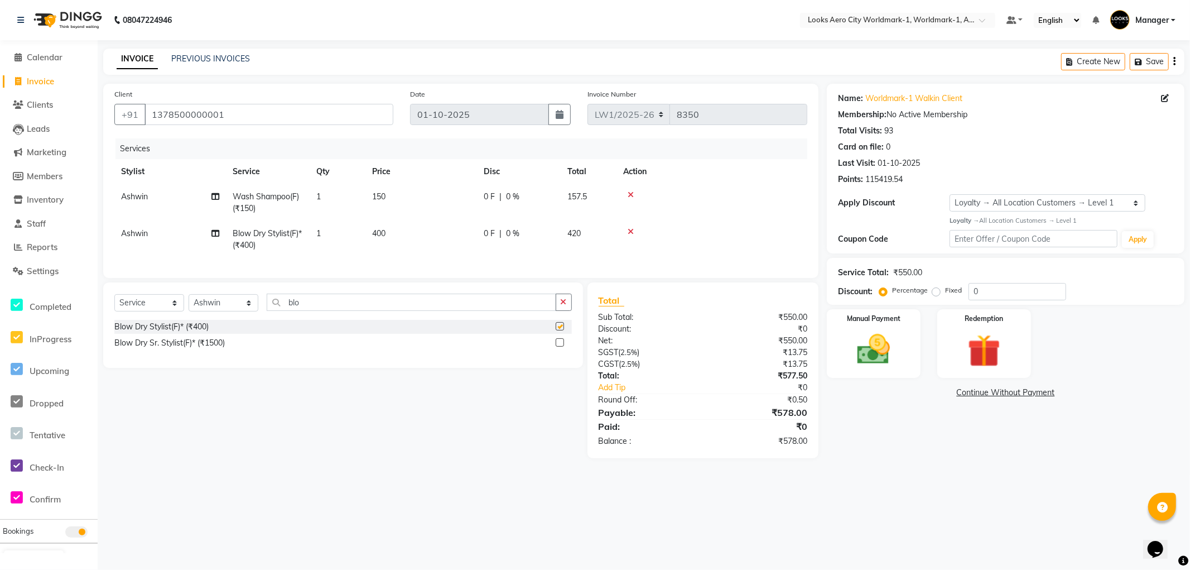
checkbox input "false"
click at [398, 204] on td "150" at bounding box center [421, 202] width 112 height 37
select select "84540"
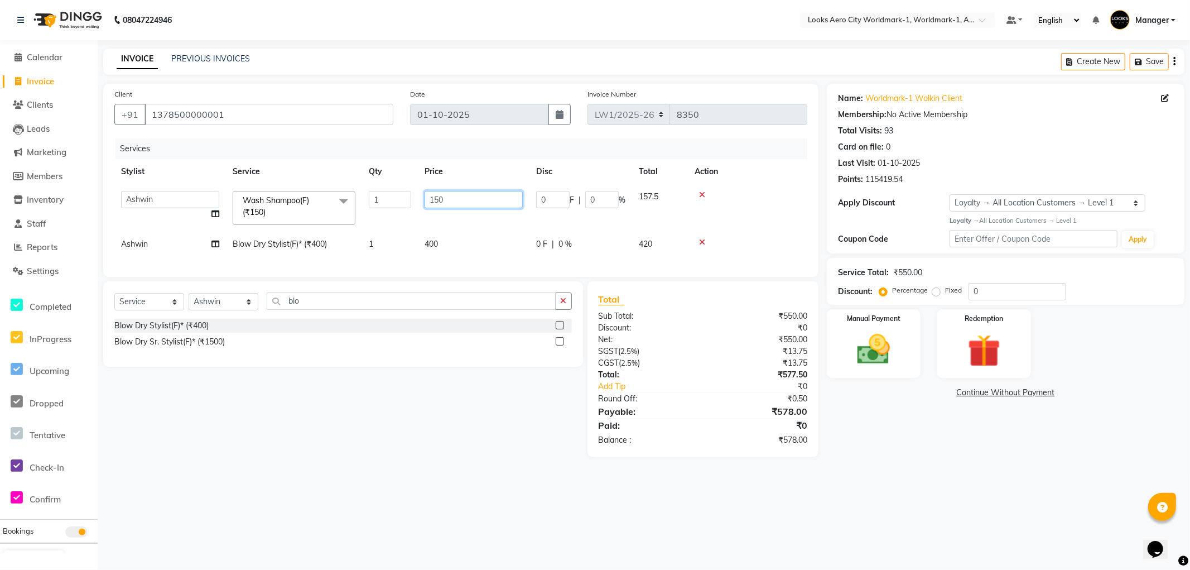
drag, startPoint x: 450, startPoint y: 192, endPoint x: 382, endPoint y: 193, distance: 68.6
click at [382, 193] on tr "Abhishek_Nails Amita Chauhan Anil Ashwin Celina Counter_Sales Dawa_Mgr Gaurav_P…" at bounding box center [460, 207] width 693 height 47
type input "400"
drag, startPoint x: 435, startPoint y: 247, endPoint x: 443, endPoint y: 246, distance: 7.8
click at [436, 247] on td "400" at bounding box center [474, 244] width 112 height 25
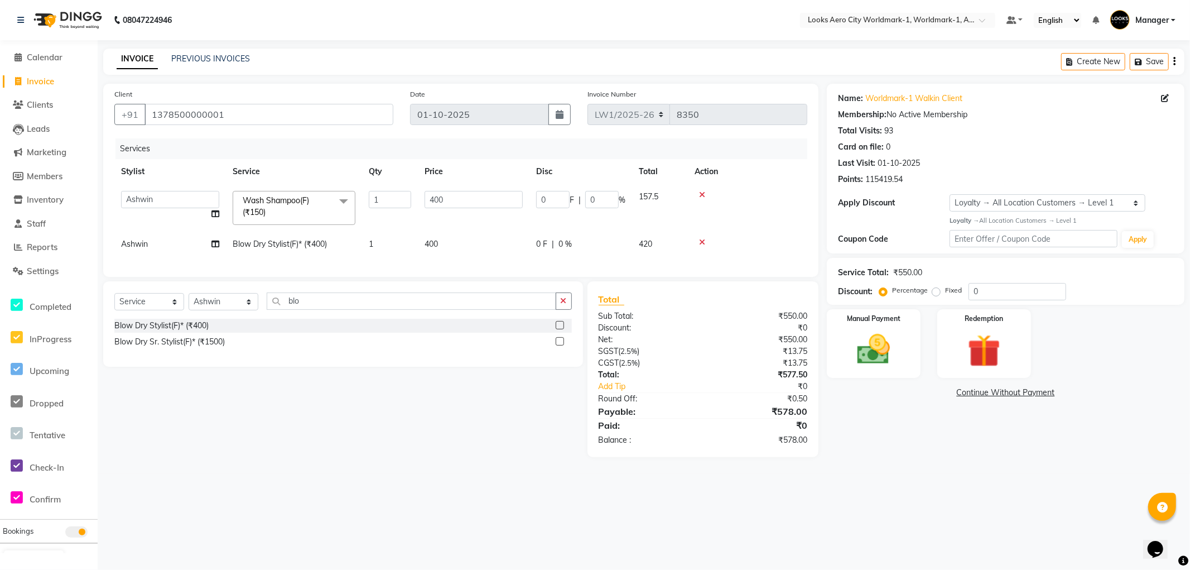
select select "84540"
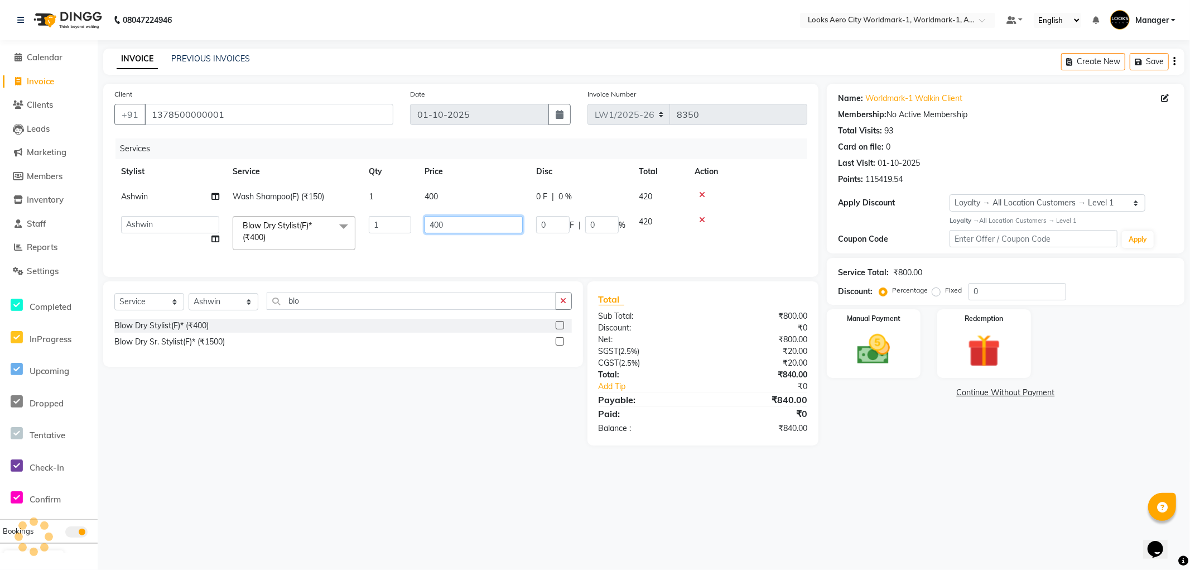
drag, startPoint x: 454, startPoint y: 225, endPoint x: 98, endPoint y: 173, distance: 359.7
click at [98, 173] on div "Client +91 1378500000001 Date 01-10-2025 Invoice Number LW1/2025-26 V/2025 V/20…" at bounding box center [461, 265] width 732 height 362
type input "600"
click at [897, 502] on div "08047224946 Select Location × Looks Aero City Worldmark-1, Worldmark-1, Aerocit…" at bounding box center [595, 285] width 1190 height 570
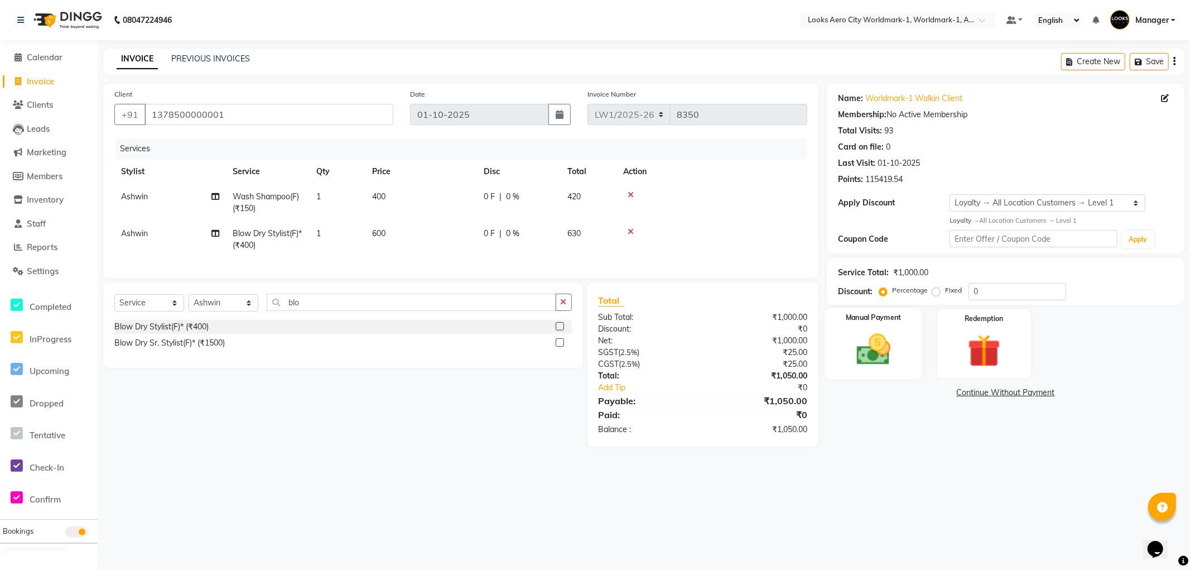
click at [909, 369] on div "Manual Payment" at bounding box center [873, 342] width 97 height 71
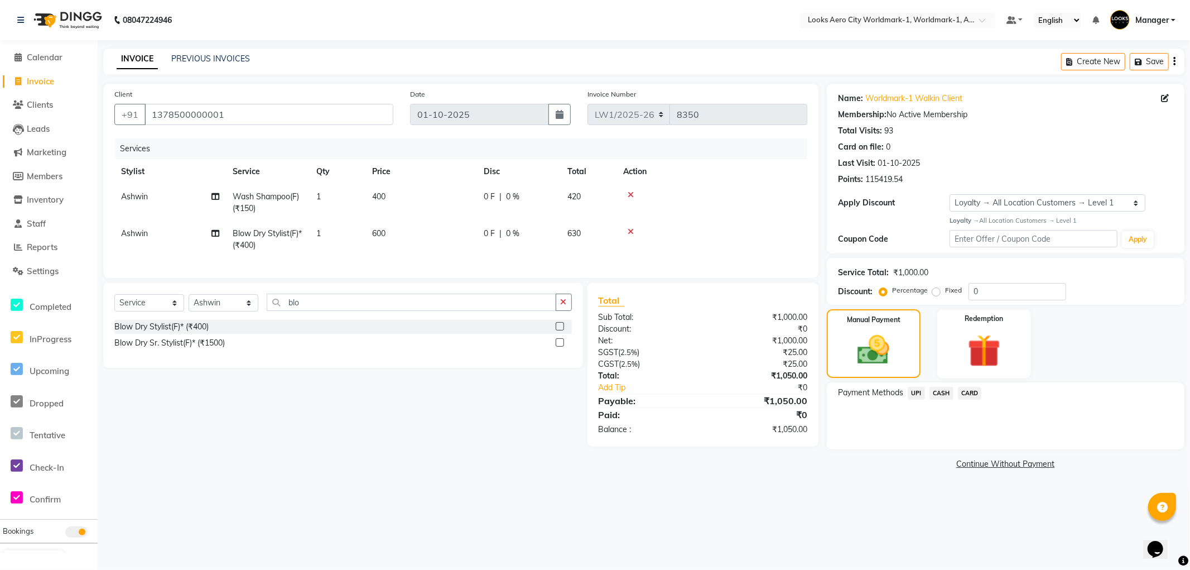
drag, startPoint x: 935, startPoint y: 391, endPoint x: 945, endPoint y: 396, distance: 11.2
click at [939, 393] on span "CASH" at bounding box center [941, 393] width 24 height 13
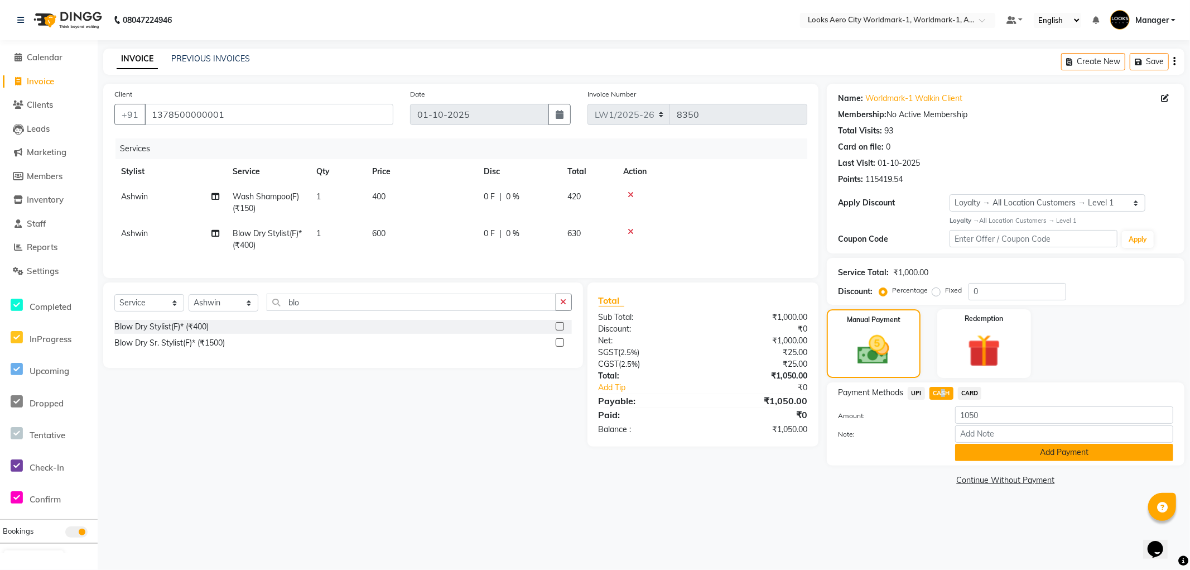
click at [975, 455] on button "Add Payment" at bounding box center [1064, 452] width 218 height 17
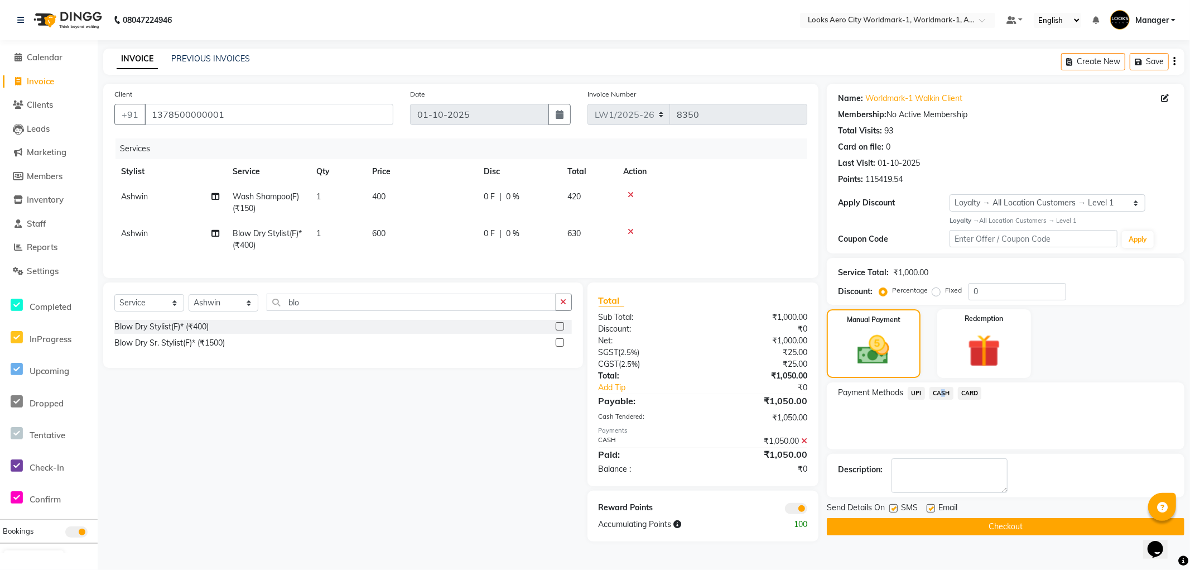
click at [873, 524] on button "Checkout" at bounding box center [1006, 526] width 358 height 17
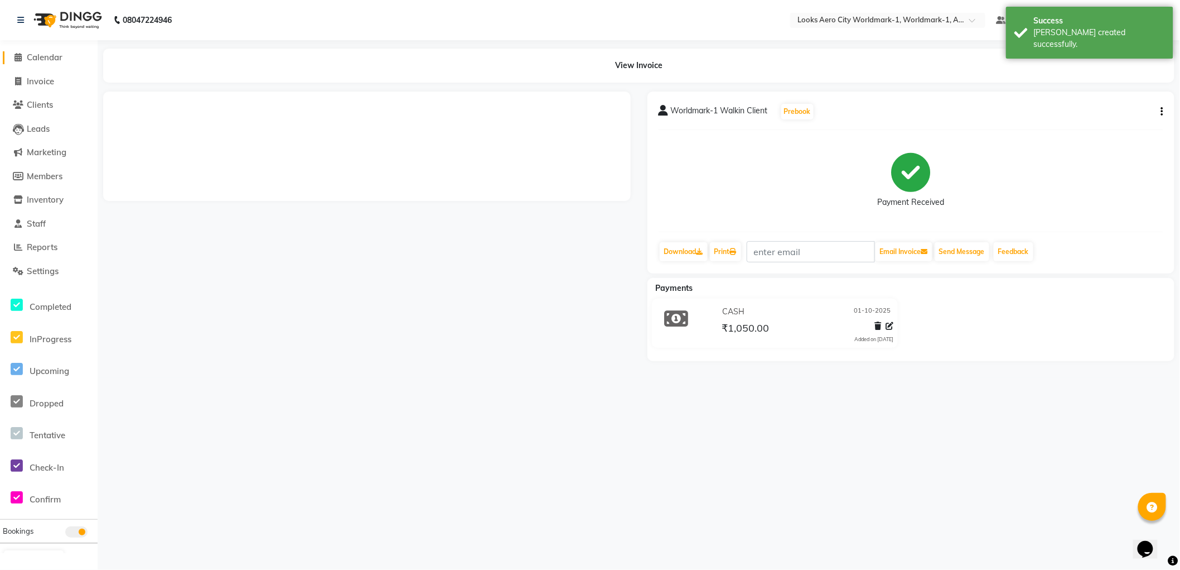
click at [47, 57] on span "Calendar" at bounding box center [45, 57] width 36 height 11
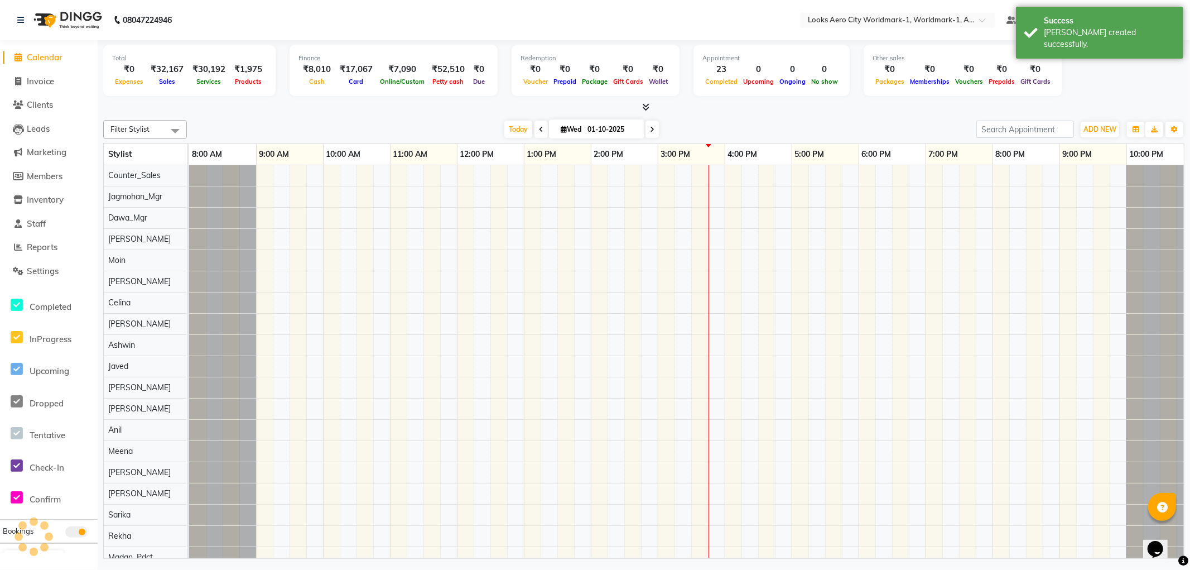
scroll to position [0, 9]
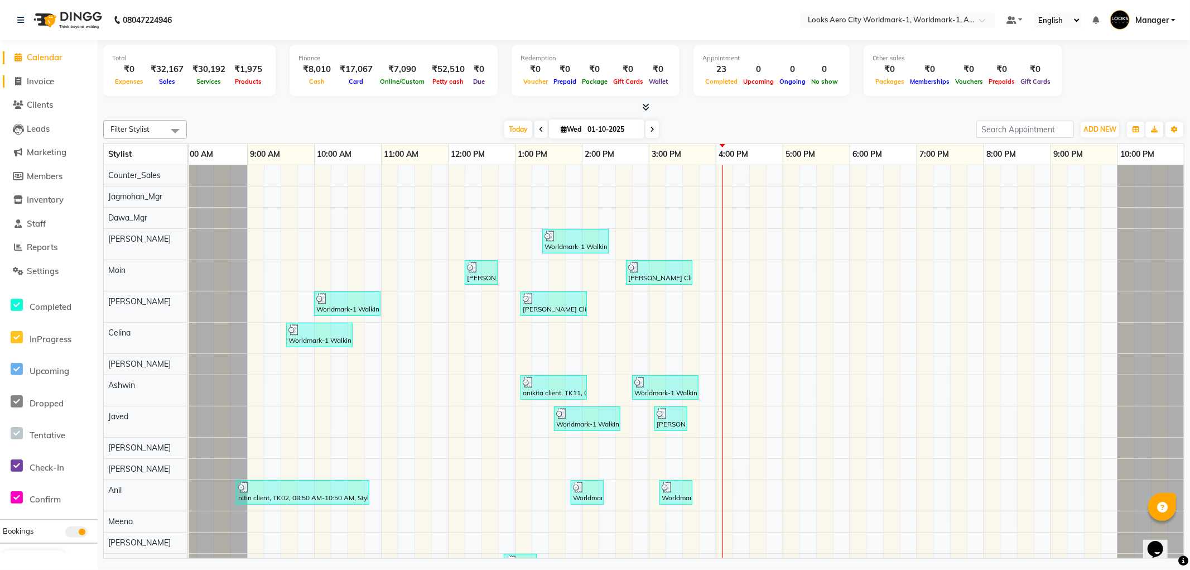
click at [45, 80] on span "Invoice" at bounding box center [40, 81] width 27 height 11
select select "service"
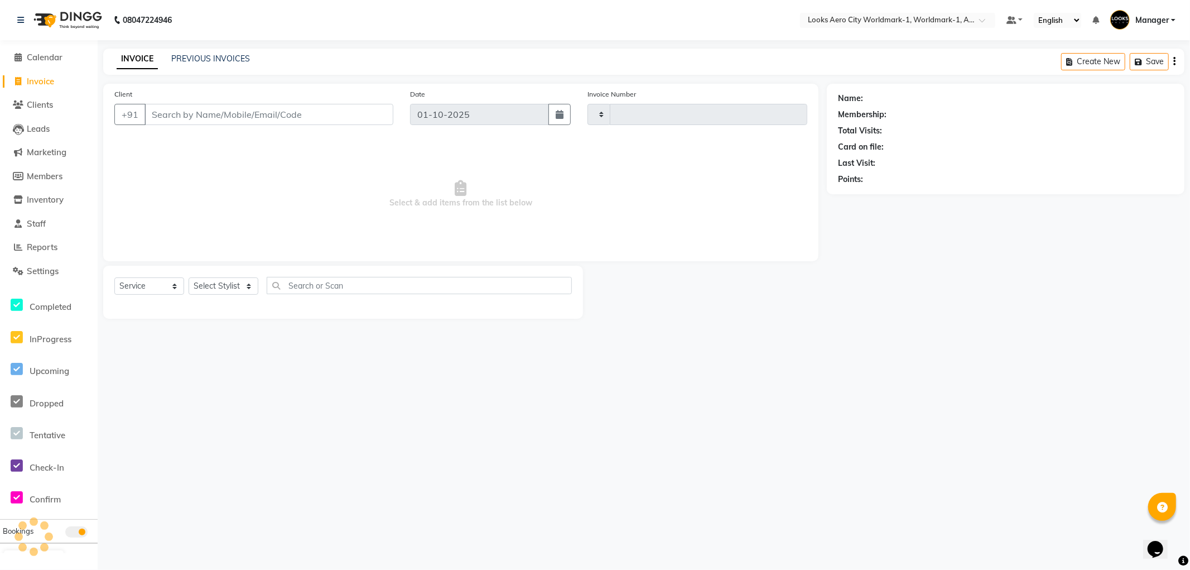
type input "8351"
select select "8573"
click at [216, 112] on input "Client" at bounding box center [268, 114] width 249 height 21
type input "8087278428"
click at [375, 117] on span "Add Client" at bounding box center [365, 114] width 44 height 11
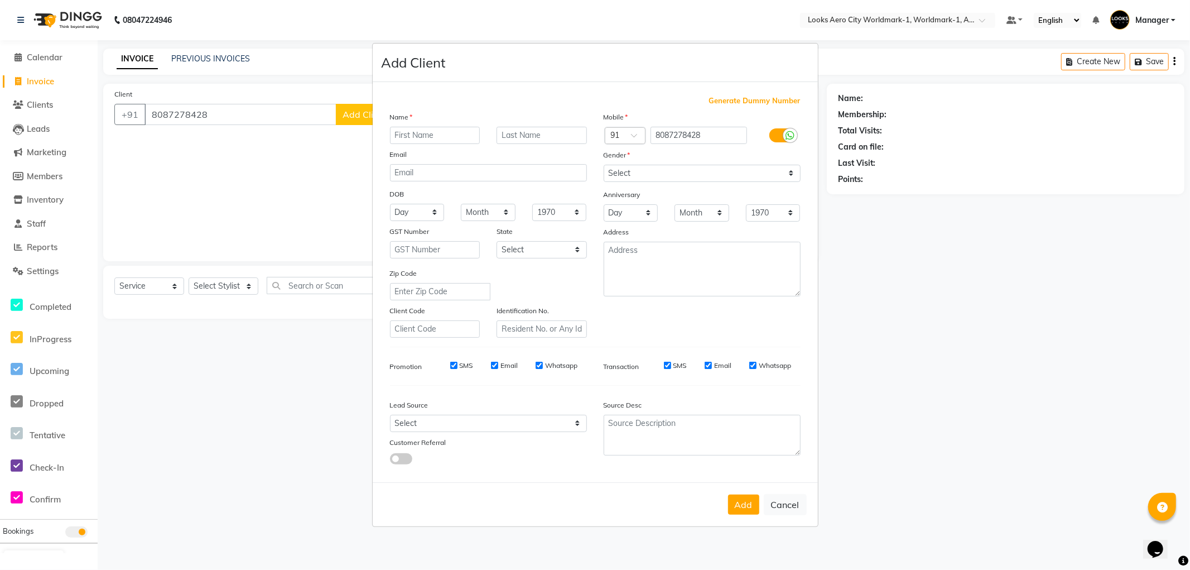
click at [436, 145] on div "Name Email DOB Day 01 02 03 04 05 06 07 08 09 10 11 12 13 14 15 16 17 18 19 20 …" at bounding box center [489, 224] width 214 height 227
click at [436, 142] on input "text" at bounding box center [435, 135] width 90 height 17
type input "Mahima"
click at [526, 135] on input "text" at bounding box center [542, 135] width 90 height 17
type input "client"
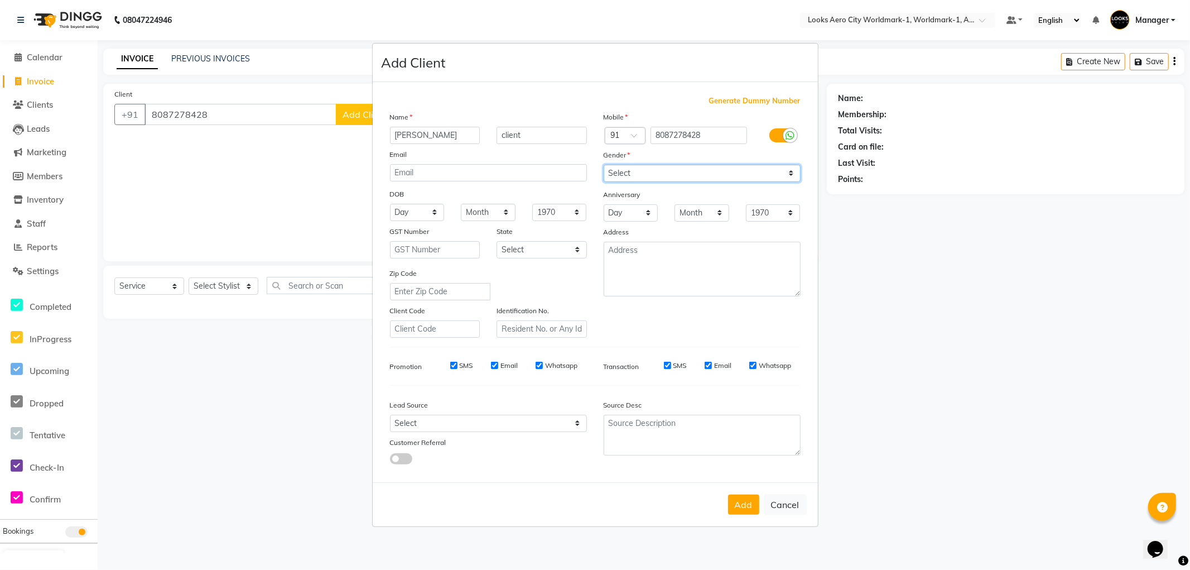
click at [639, 177] on select "Select Male Female Other Prefer Not To Say" at bounding box center [702, 173] width 197 height 17
select select "female"
click at [604, 165] on select "Select Male Female Other Prefer Not To Say" at bounding box center [702, 173] width 197 height 17
click at [630, 248] on textarea at bounding box center [702, 269] width 197 height 55
type textarea "Aerocity"
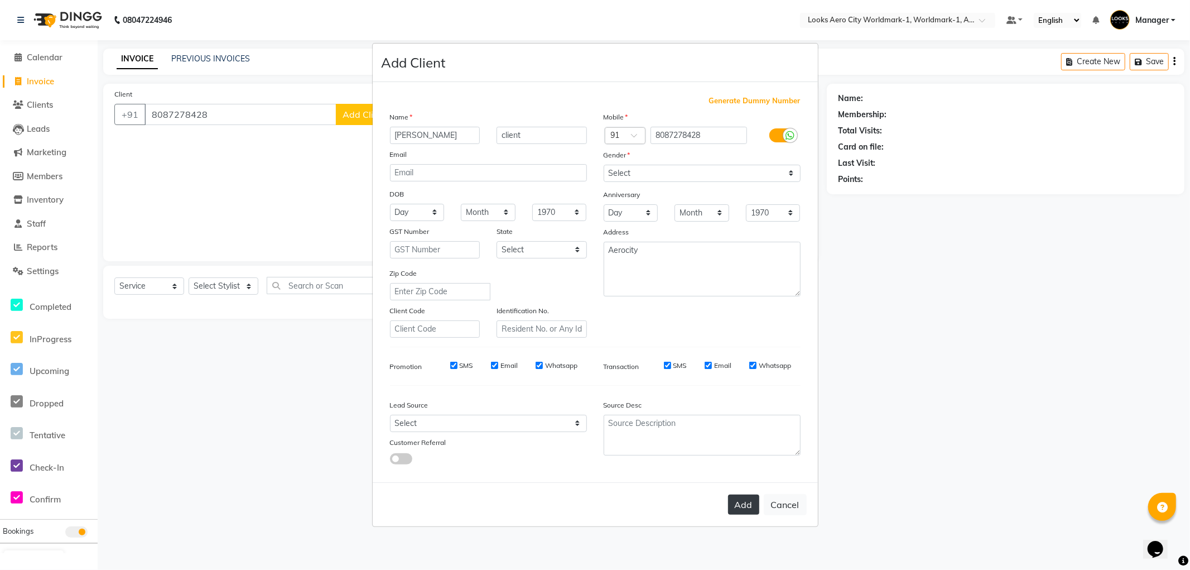
click at [744, 501] on button "Add" at bounding box center [743, 504] width 31 height 20
select select
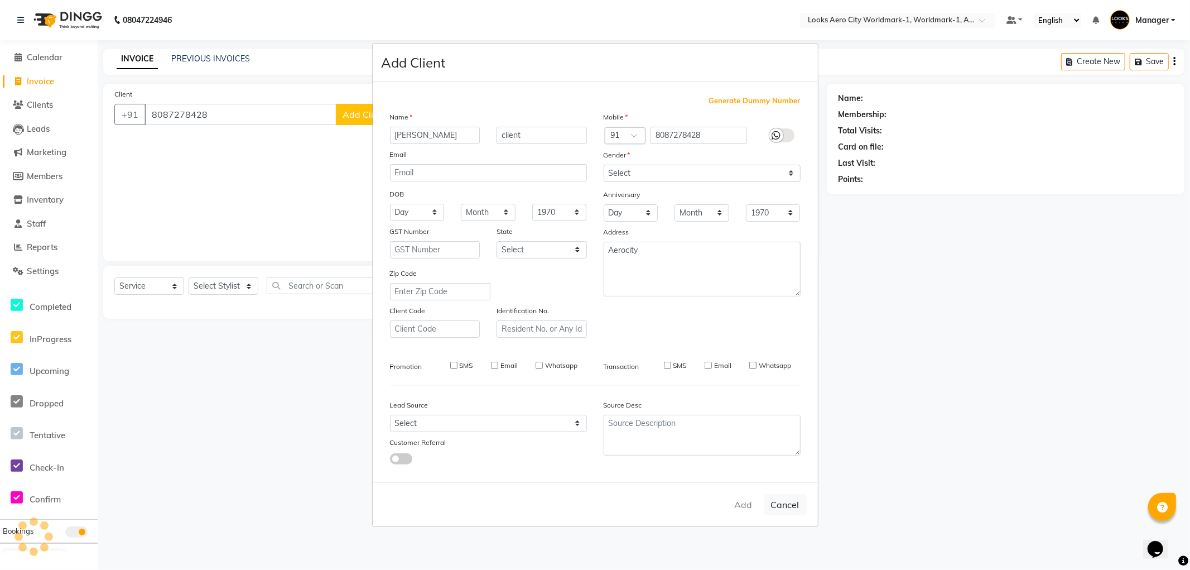
select select
checkbox input "false"
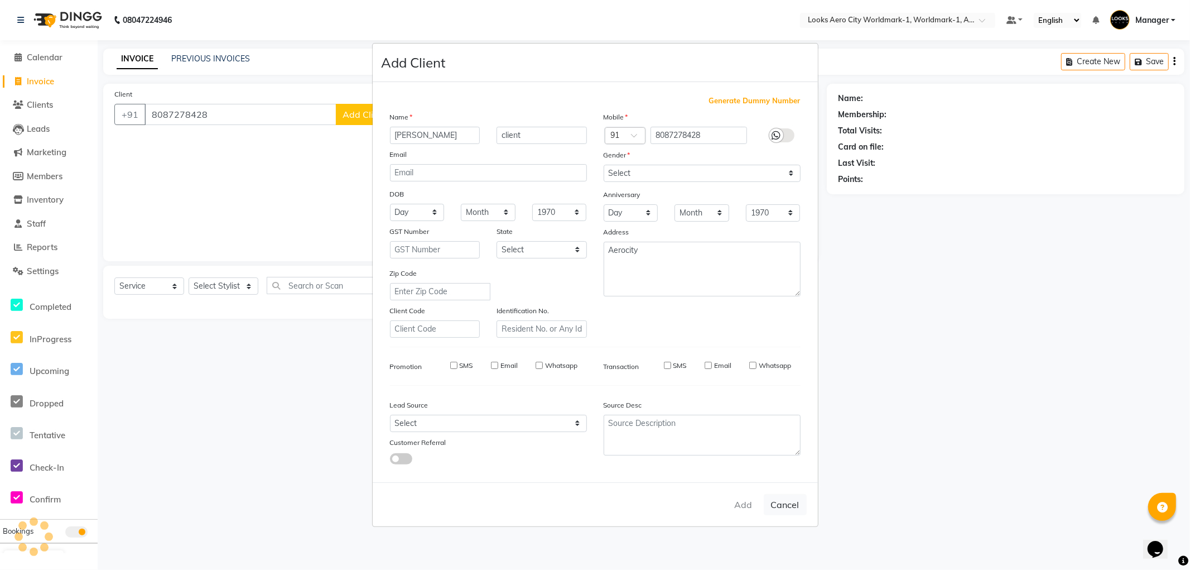
checkbox input "false"
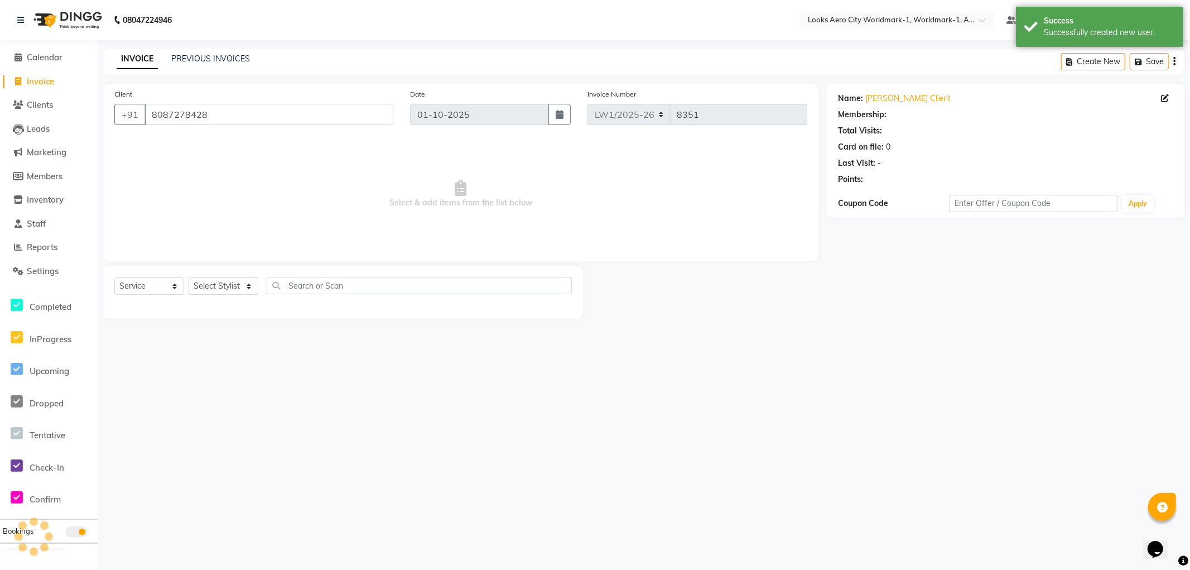
select select "1: Object"
click at [246, 283] on select "Select Stylist [PERSON_NAME] [PERSON_NAME] [PERSON_NAME] [PERSON_NAME] Counter_…" at bounding box center [224, 285] width 70 height 17
select select "84538"
click at [189, 278] on select "Select Stylist [PERSON_NAME] [PERSON_NAME] [PERSON_NAME] [PERSON_NAME] Counter_…" at bounding box center [224, 285] width 70 height 17
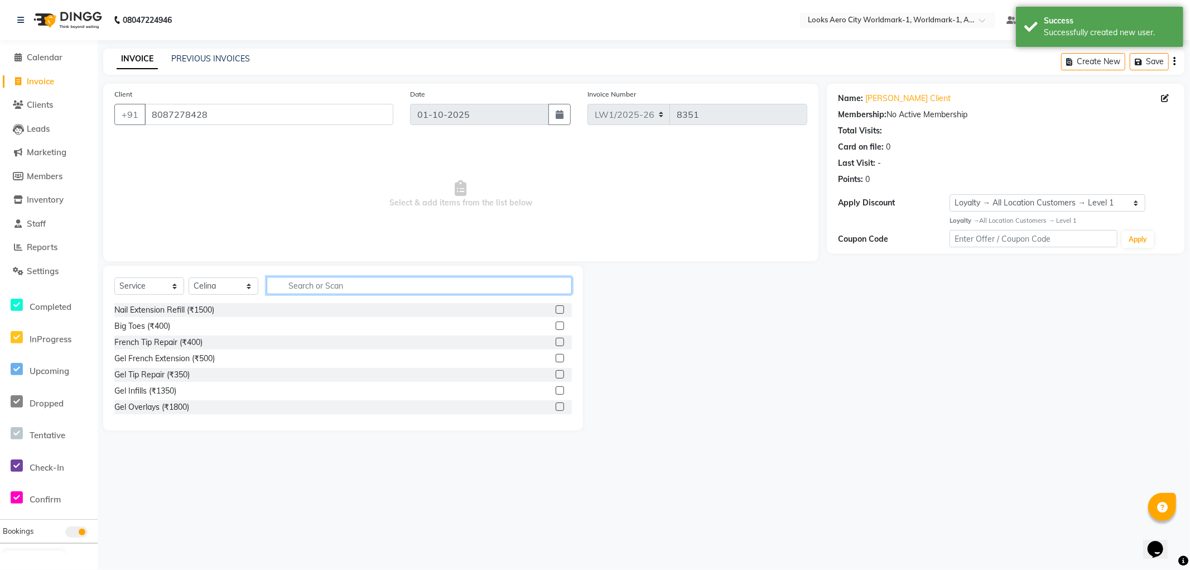
click at [310, 281] on input "text" at bounding box center [419, 285] width 305 height 17
type input "cut"
drag, startPoint x: 550, startPoint y: 404, endPoint x: 548, endPoint y: 392, distance: 12.4
click at [556, 404] on label at bounding box center [560, 406] width 8 height 8
click at [556, 404] on input "checkbox" at bounding box center [559, 406] width 7 height 7
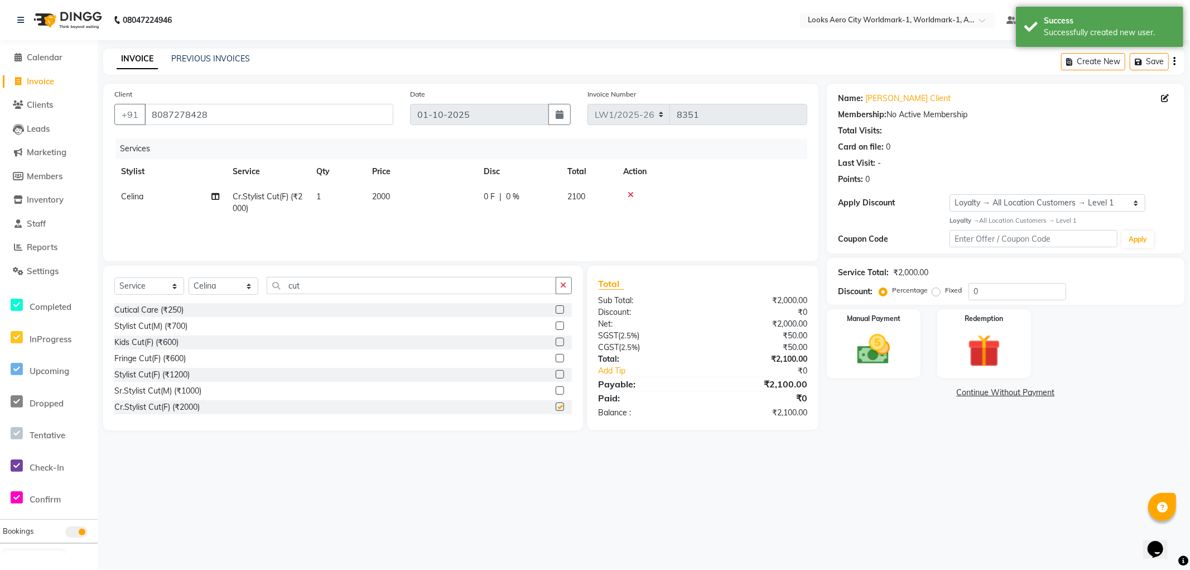
checkbox input "false"
click at [408, 201] on td "2000" at bounding box center [421, 202] width 112 height 37
select select "84538"
click at [474, 197] on input "2000" at bounding box center [474, 199] width 98 height 17
type input "2"
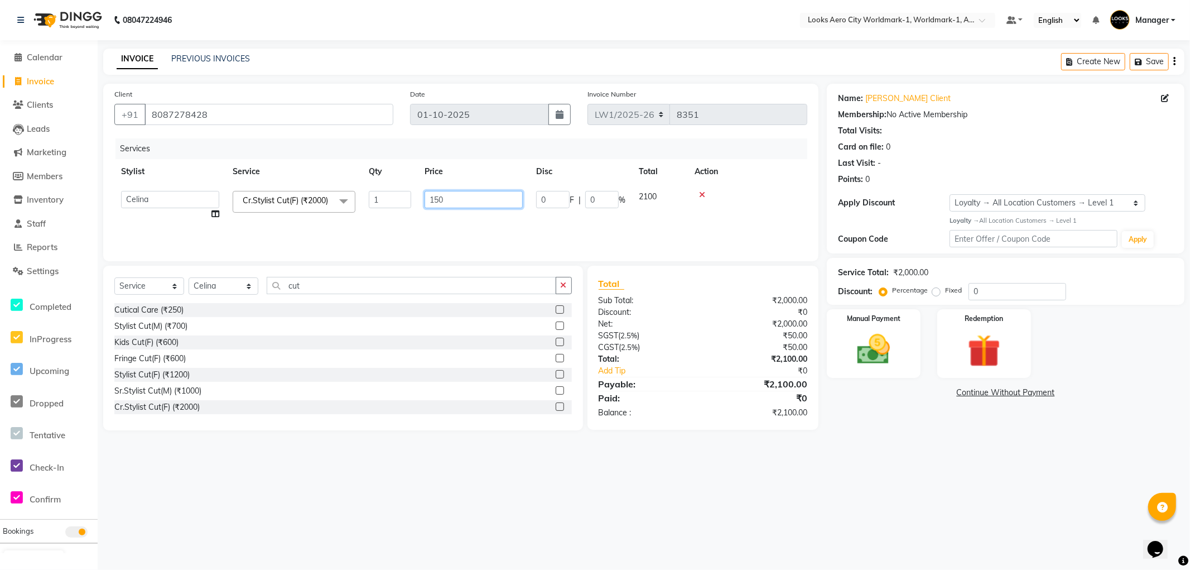
type input "1500"
drag, startPoint x: 392, startPoint y: 199, endPoint x: 401, endPoint y: 201, distance: 9.1
click at [880, 345] on img at bounding box center [874, 350] width 56 height 40
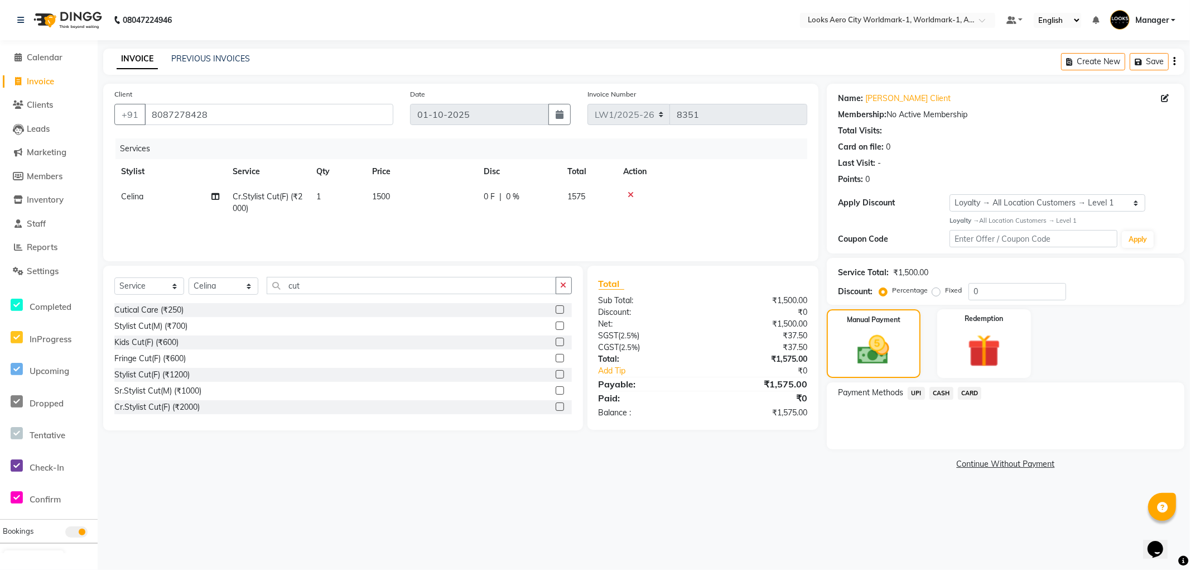
click at [941, 393] on span "CASH" at bounding box center [941, 393] width 24 height 13
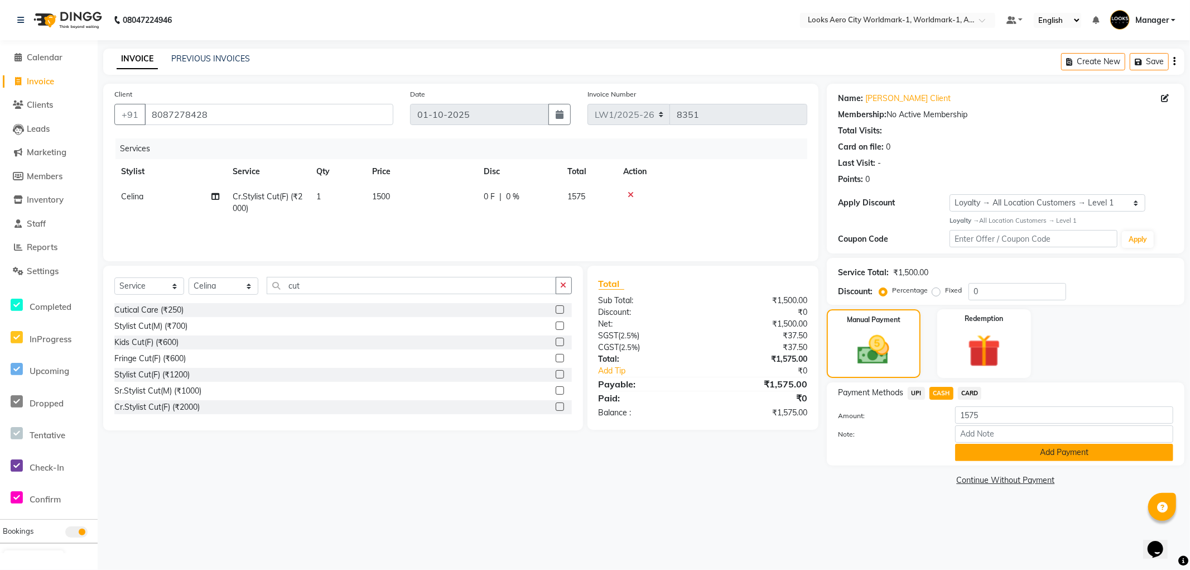
click at [992, 448] on button "Add Payment" at bounding box center [1064, 452] width 218 height 17
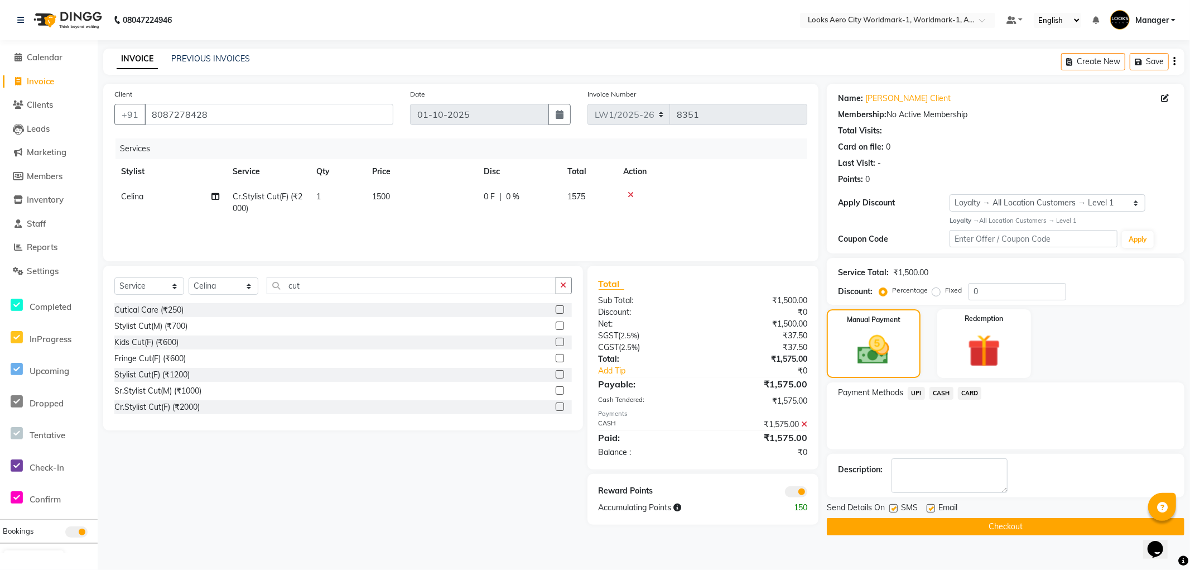
click at [950, 530] on button "Checkout" at bounding box center [1006, 526] width 358 height 17
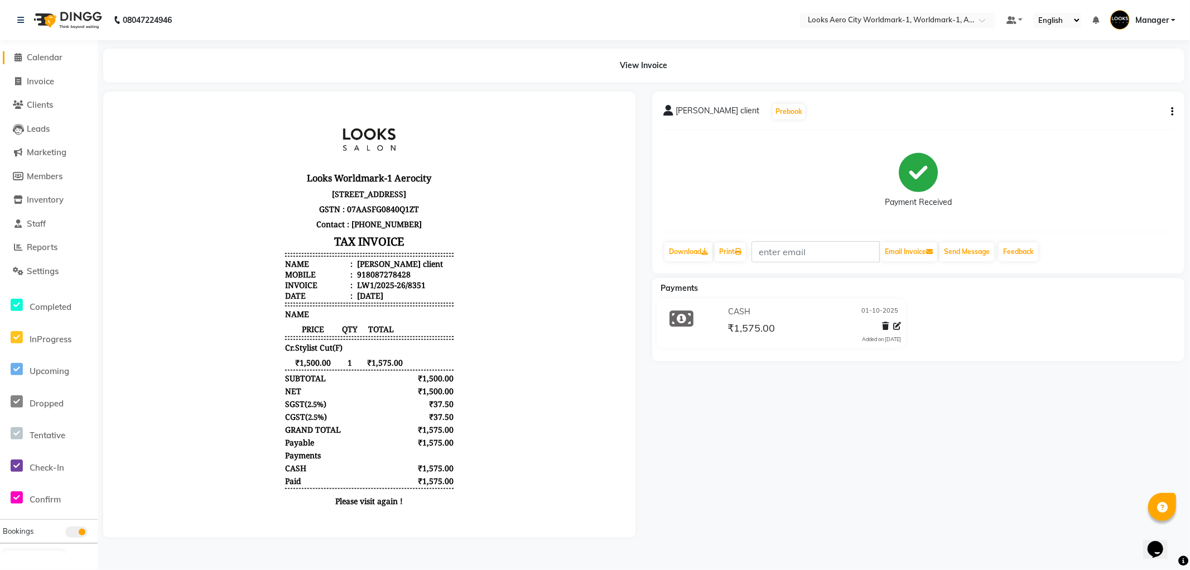
click at [42, 54] on span "Calendar" at bounding box center [45, 57] width 36 height 11
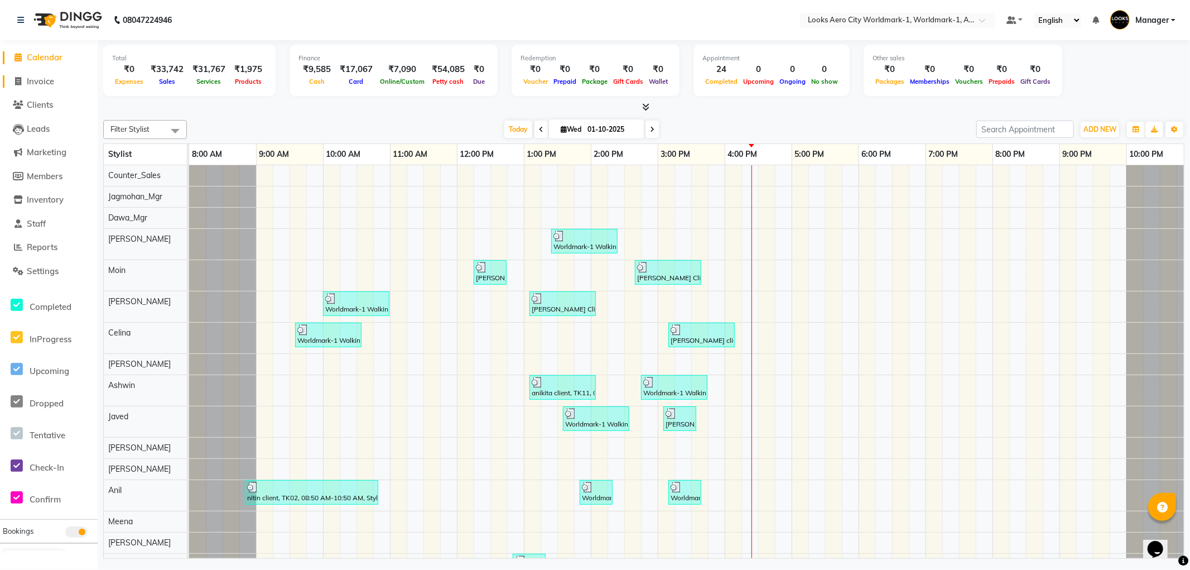
click at [37, 79] on span "Invoice" at bounding box center [40, 81] width 27 height 11
select select "service"
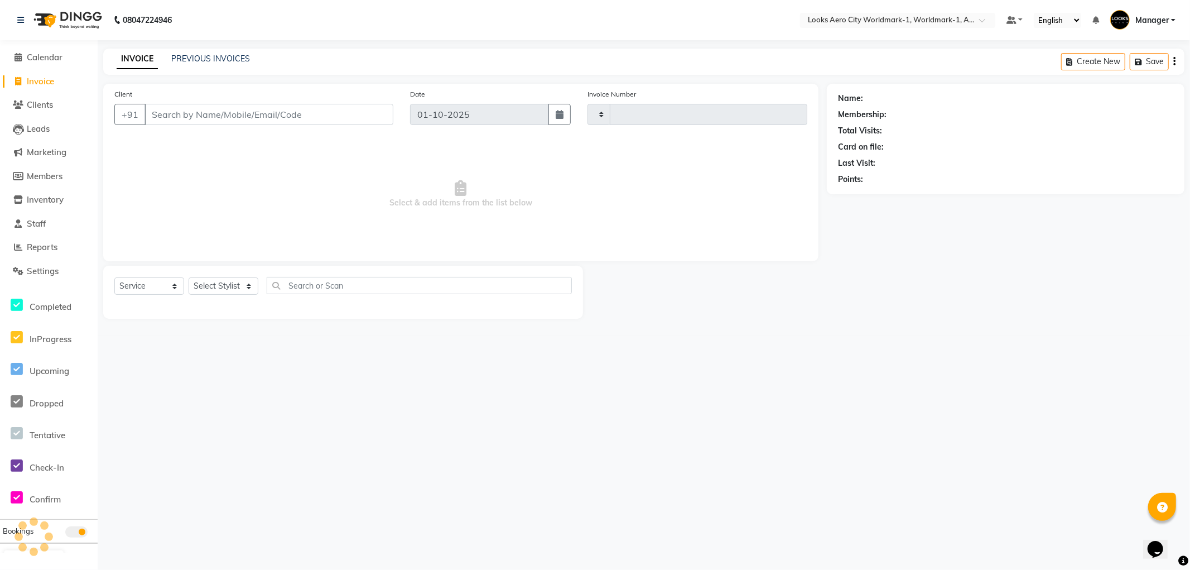
type input "8352"
select select "8573"
click at [208, 112] on input "Client" at bounding box center [268, 114] width 249 height 21
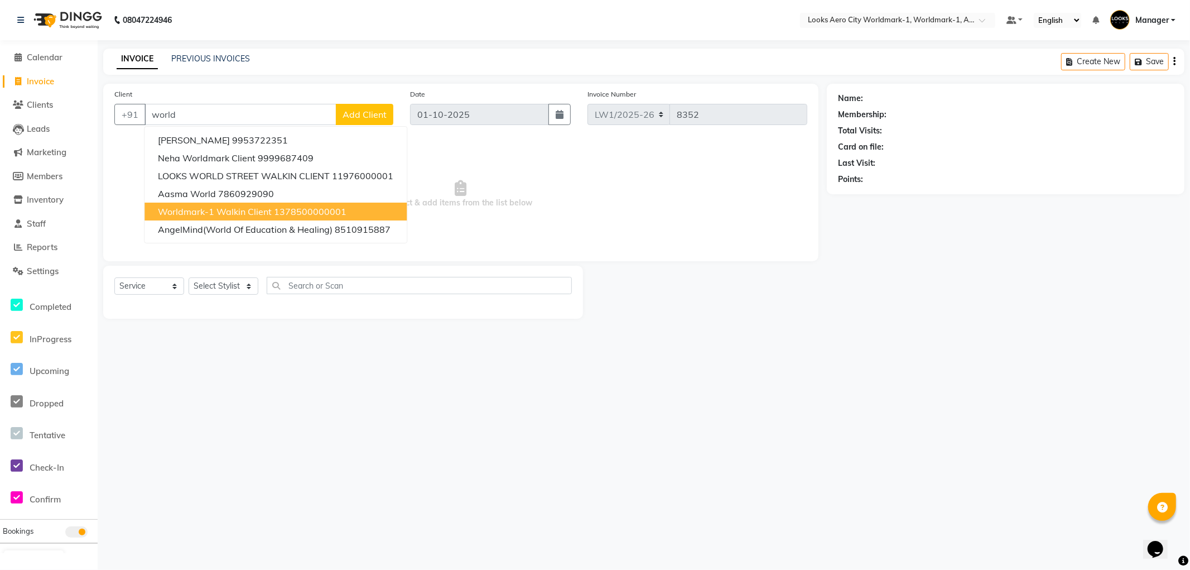
click at [232, 209] on span "Worldmark-1 Walkin Client" at bounding box center [215, 211] width 114 height 11
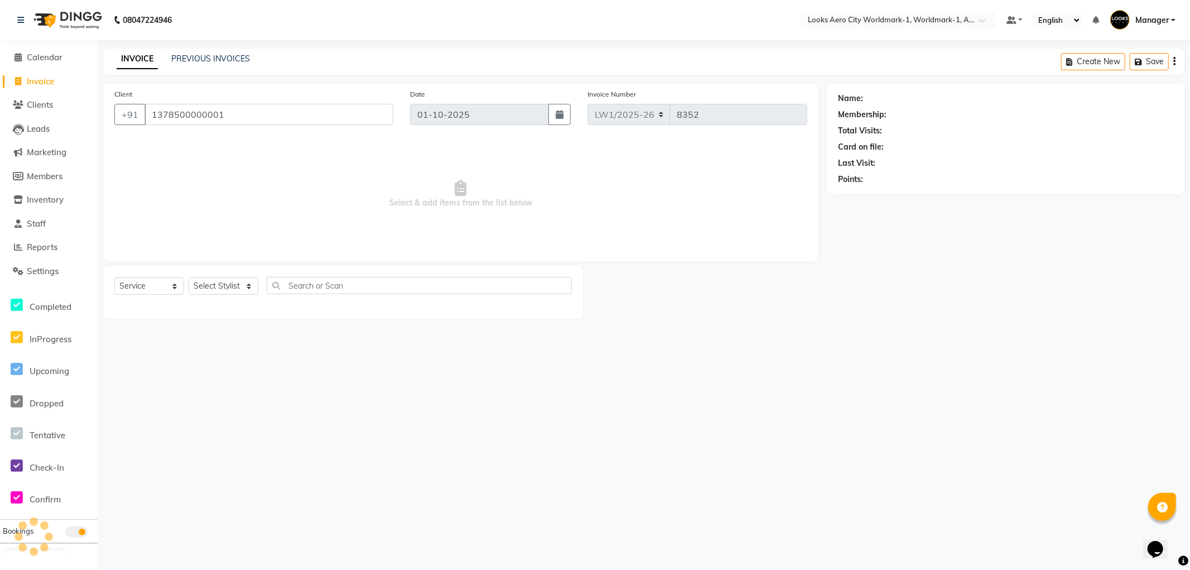
type input "1378500000001"
select select "1: Object"
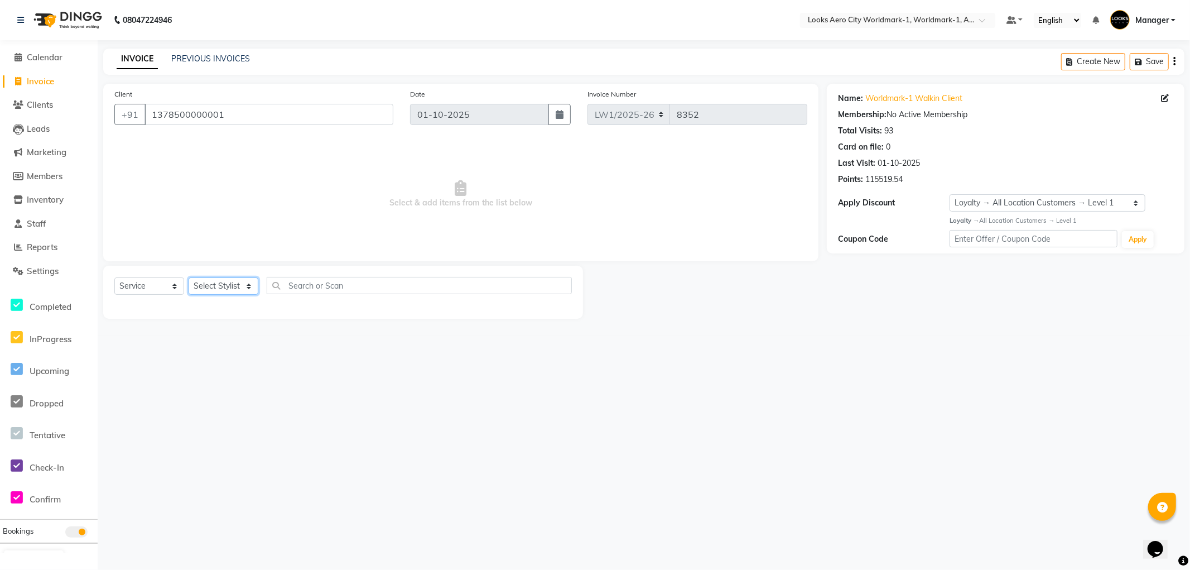
click at [224, 286] on select "Select Stylist [PERSON_NAME] [PERSON_NAME] [PERSON_NAME] [PERSON_NAME] Counter_…" at bounding box center [224, 285] width 70 height 17
select select "84550"
click at [189, 278] on select "Select Stylist [PERSON_NAME] [PERSON_NAME] [PERSON_NAME] [PERSON_NAME] Counter_…" at bounding box center [224, 285] width 70 height 17
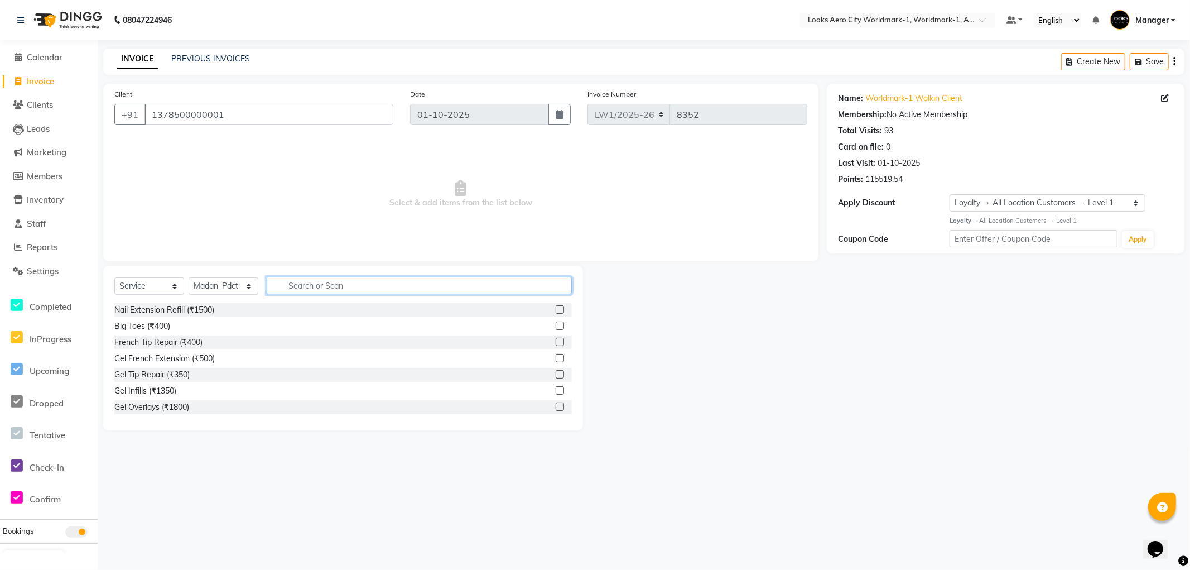
click at [314, 282] on input "text" at bounding box center [419, 285] width 305 height 17
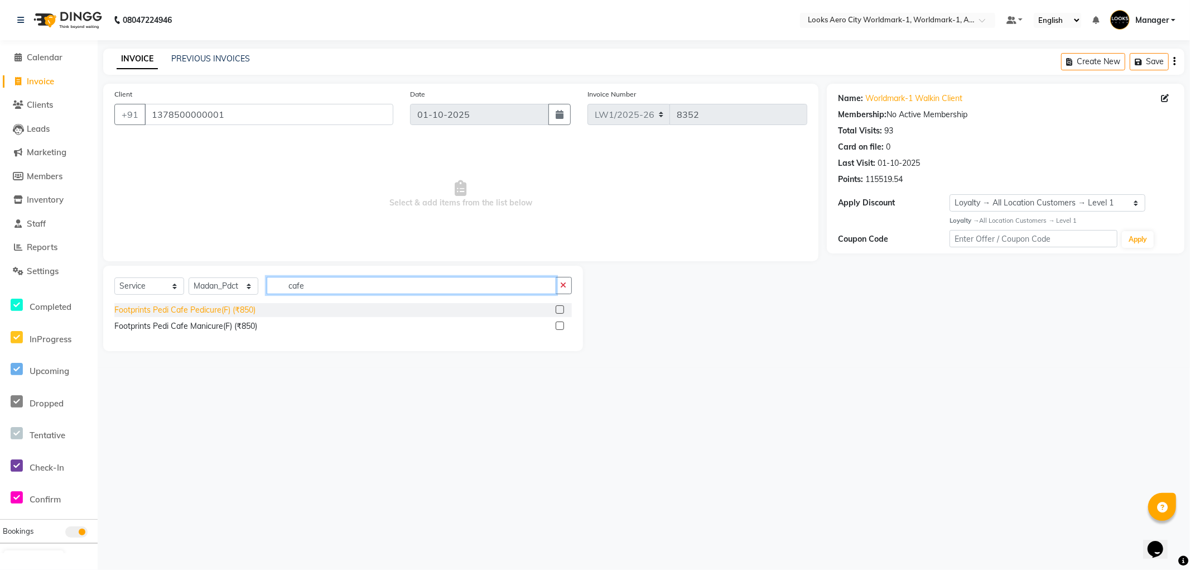
type input "cafe"
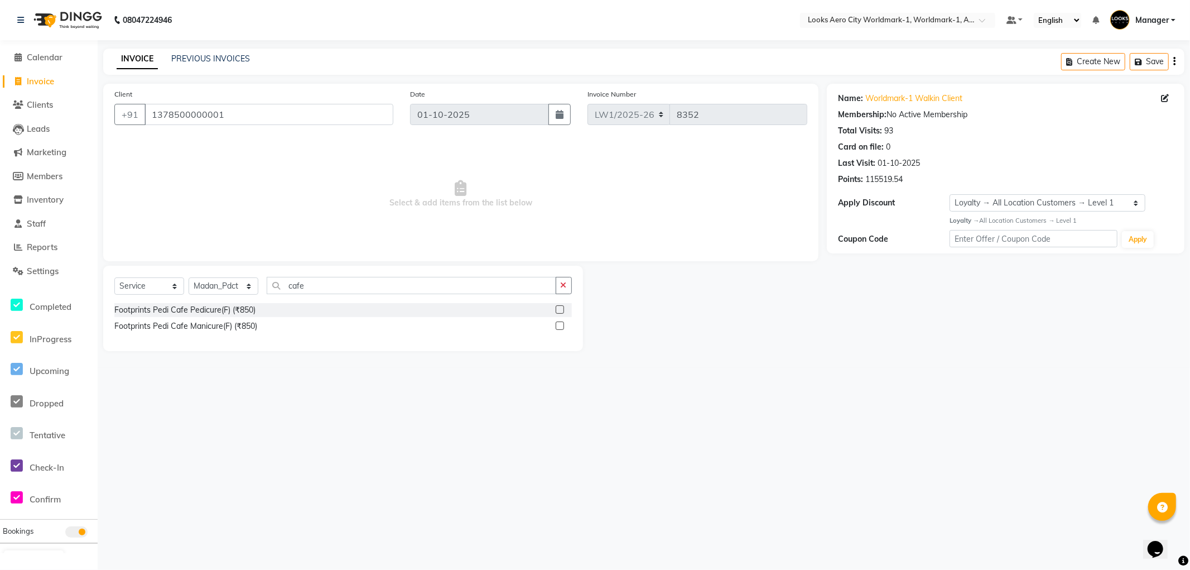
drag, startPoint x: 201, startPoint y: 310, endPoint x: 199, endPoint y: 302, distance: 8.1
click at [201, 310] on div "Footprints Pedi Cafe Pedicure(F) (₹850)" at bounding box center [184, 310] width 141 height 12
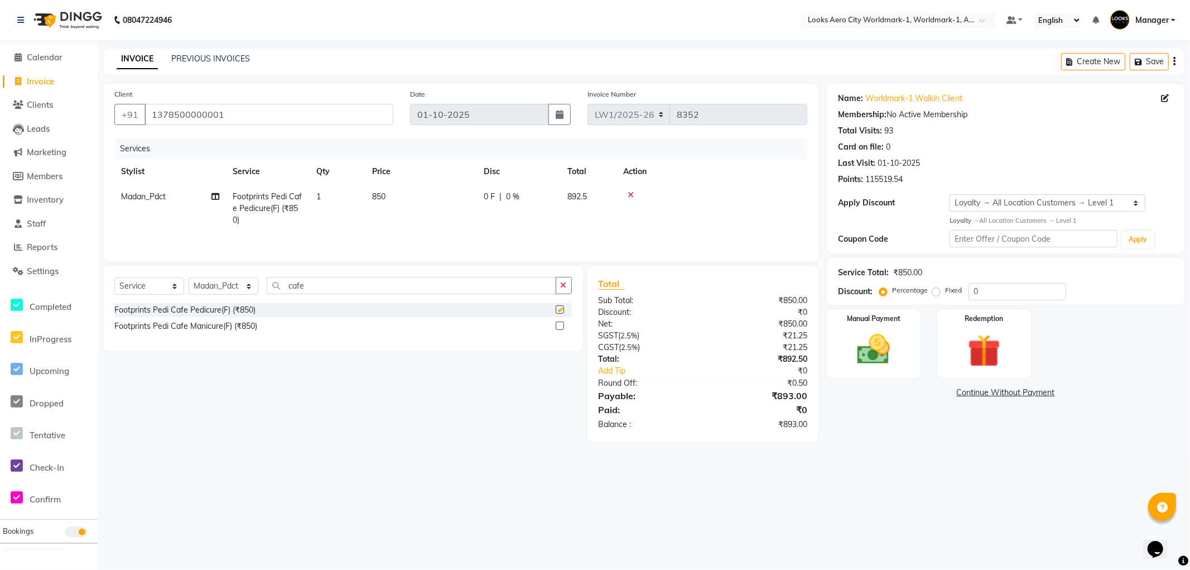
checkbox input "false"
click at [227, 286] on select "Select Stylist [PERSON_NAME] [PERSON_NAME] [PERSON_NAME] [PERSON_NAME] Counter_…" at bounding box center [224, 285] width 70 height 17
select select "84546"
click at [189, 278] on select "Select Stylist [PERSON_NAME] [PERSON_NAME] [PERSON_NAME] [PERSON_NAME] Counter_…" at bounding box center [224, 285] width 70 height 17
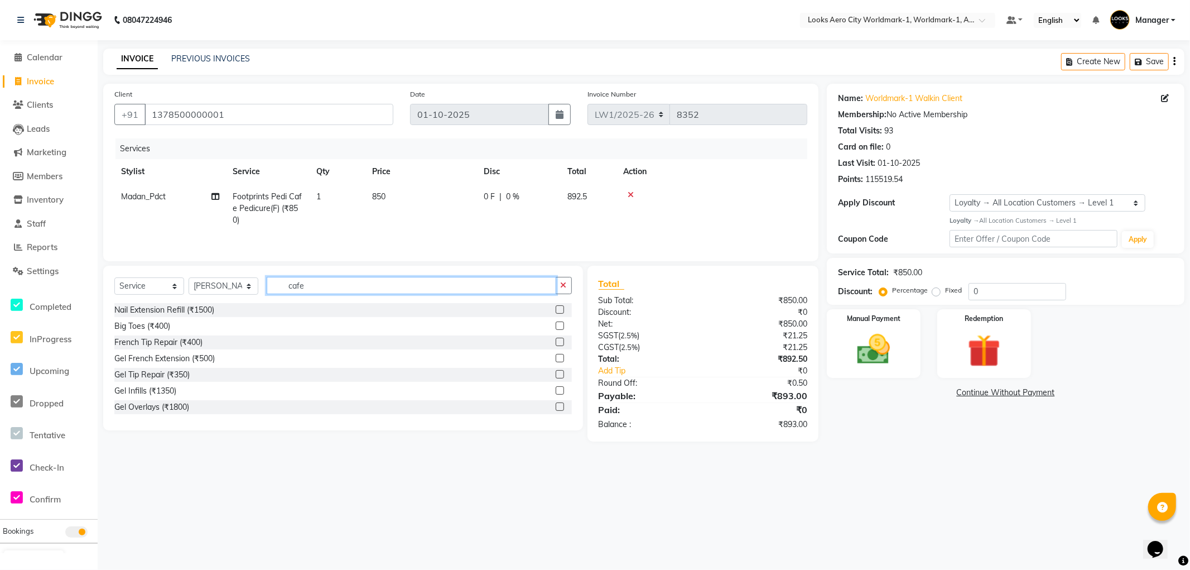
drag, startPoint x: 327, startPoint y: 281, endPoint x: 3, endPoint y: 264, distance: 324.0
click at [0, 278] on app-home "08047224946 Select Location × Looks Aero City Worldmark-1, Worldmark-1, Aerocit…" at bounding box center [595, 229] width 1190 height 458
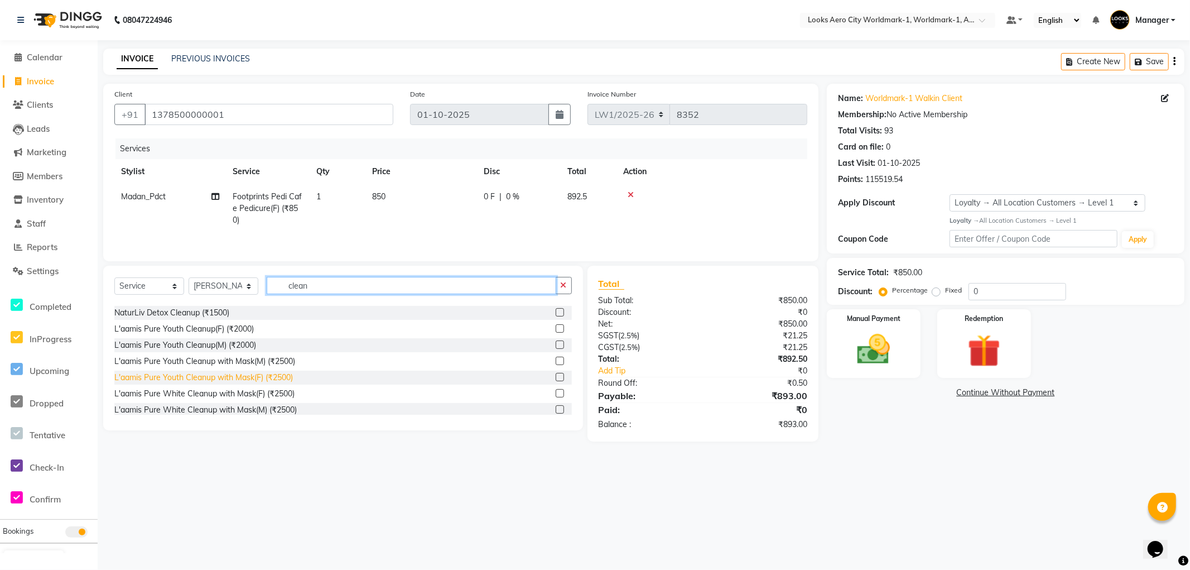
type input "clean"
click at [257, 377] on div "L'aamis Pure Youth Cleanup with Mask(F) (₹2500)" at bounding box center [203, 378] width 179 height 12
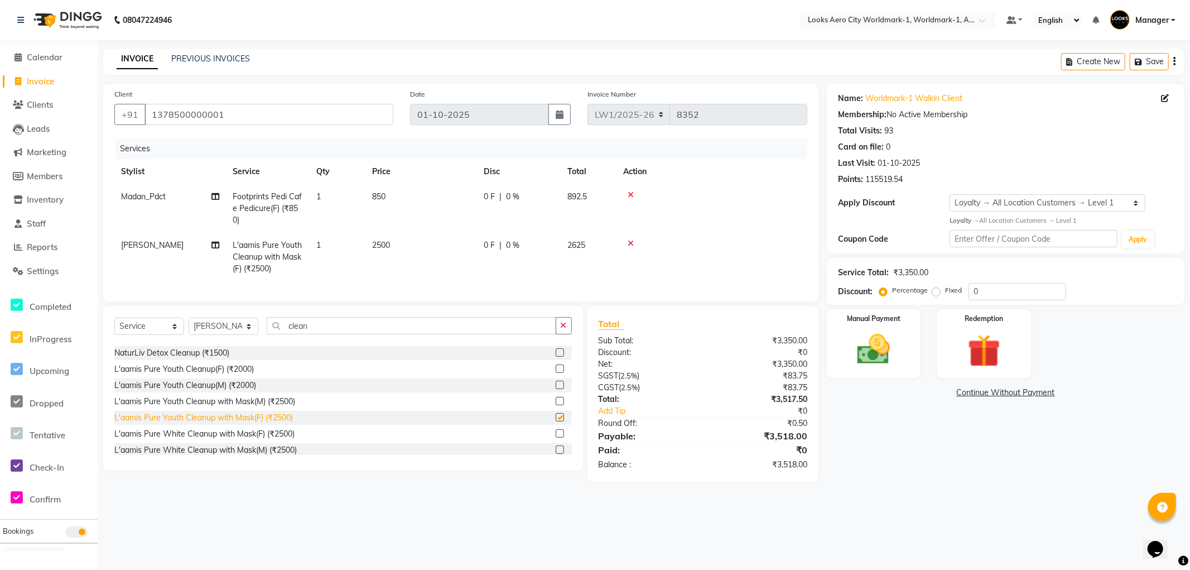
checkbox input "false"
click at [219, 333] on select "Select Stylist [PERSON_NAME] [PERSON_NAME] [PERSON_NAME] [PERSON_NAME] Counter_…" at bounding box center [224, 325] width 70 height 17
select select "84554"
click at [189, 327] on select "Select Stylist [PERSON_NAME] [PERSON_NAME] [PERSON_NAME] [PERSON_NAME] Counter_…" at bounding box center [224, 325] width 70 height 17
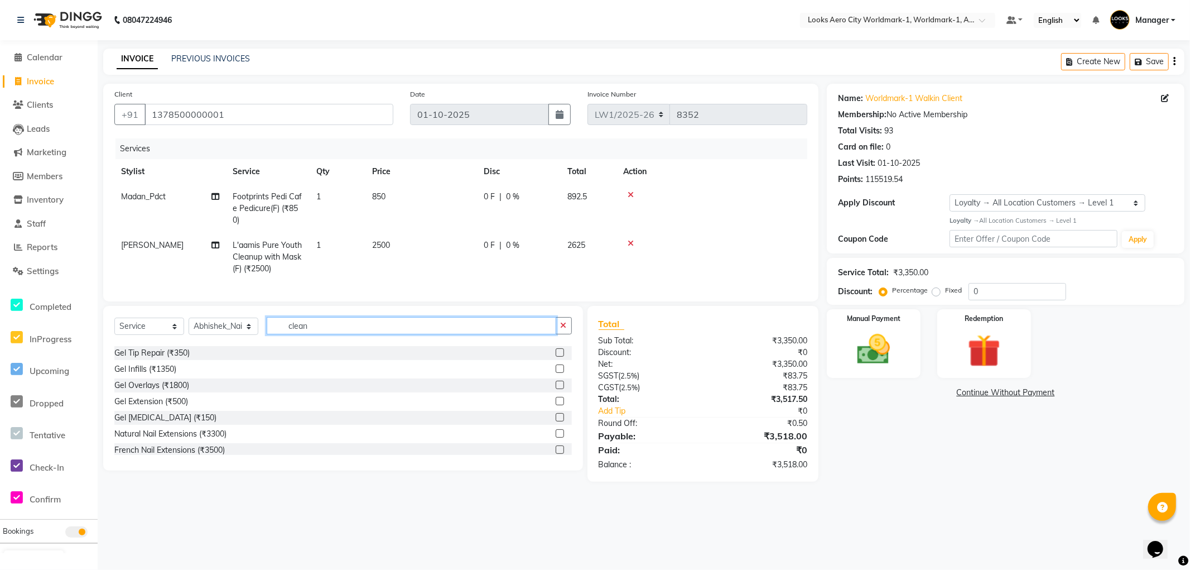
drag, startPoint x: 325, startPoint y: 334, endPoint x: 162, endPoint y: 328, distance: 162.4
click at [148, 326] on div "Select Service Product Membership Package Voucher Prepaid Gift Card Select Styl…" at bounding box center [342, 330] width 457 height 26
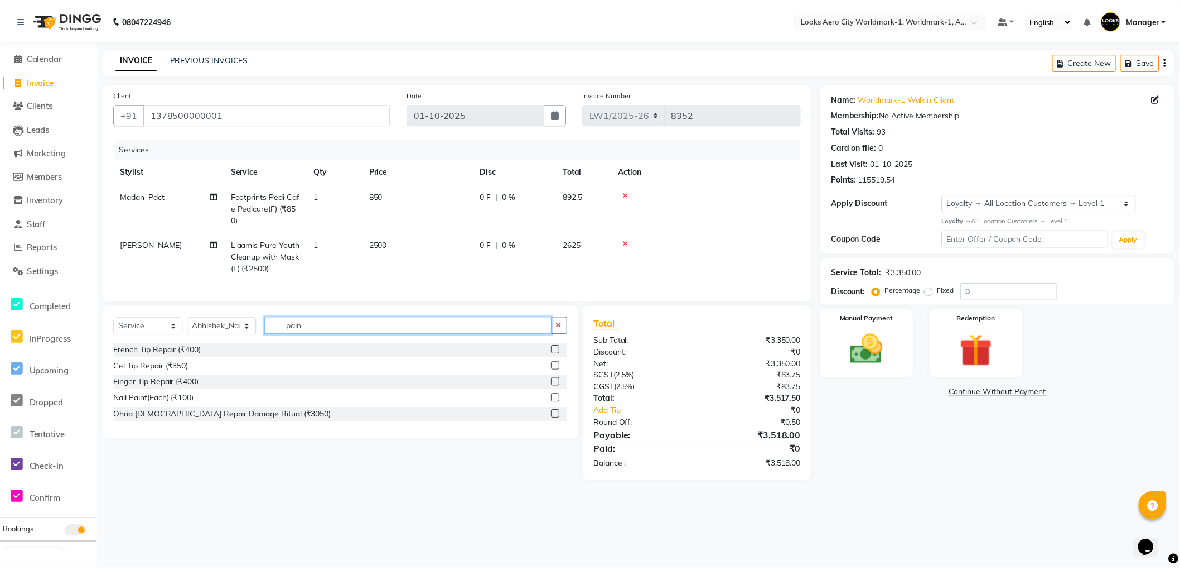
scroll to position [0, 0]
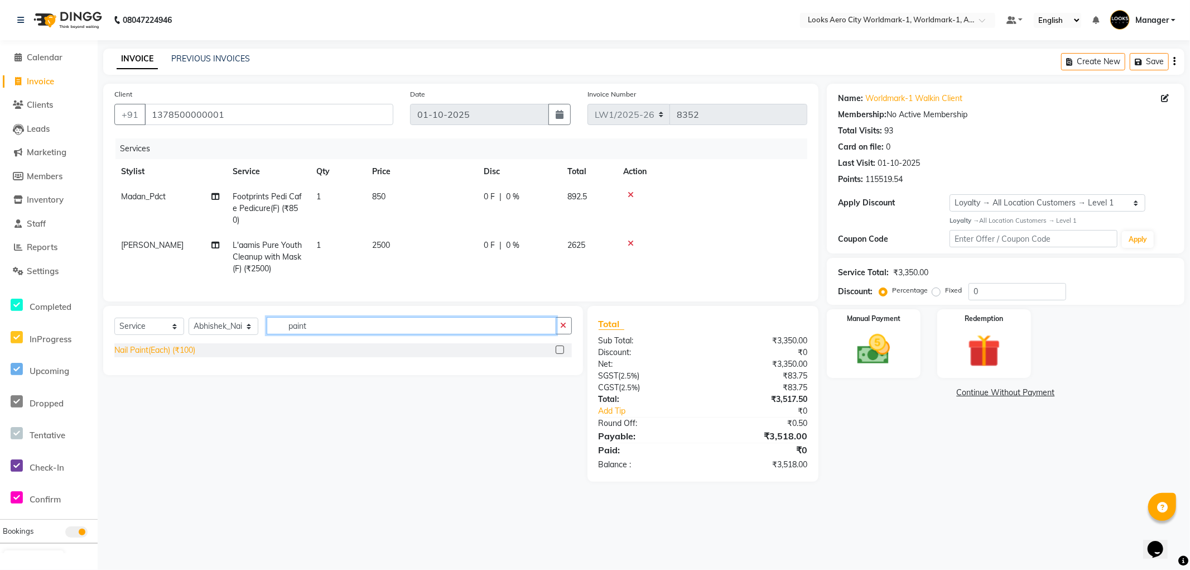
type input "paint"
click at [180, 356] on div "Nail Paint(Each) (₹100)" at bounding box center [154, 350] width 81 height 12
checkbox input "false"
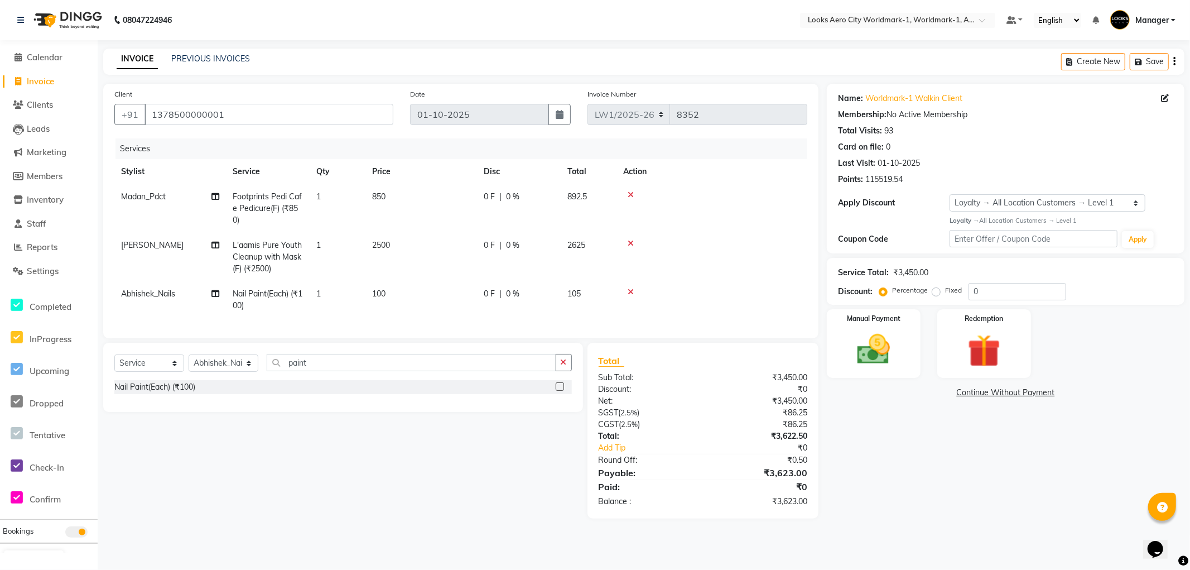
click at [413, 298] on td "100" at bounding box center [421, 299] width 112 height 37
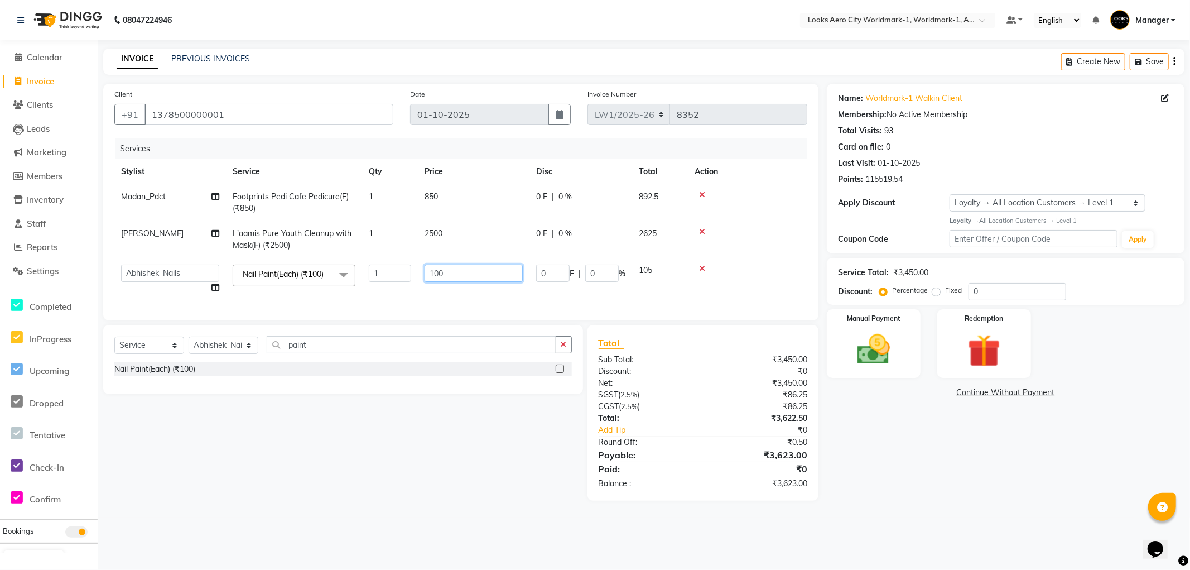
drag, startPoint x: 473, startPoint y: 266, endPoint x: 363, endPoint y: 266, distance: 109.9
click at [363, 266] on tr "Abhishek_Nails Amita Chauhan Anil Ashwin Celina Counter_Sales Dawa_Mgr Gaurav_P…" at bounding box center [460, 279] width 693 height 42
type input "450"
click at [901, 476] on div "Name: Worldmark-1 Walkin Client Membership: No Active Membership Total Visits: …" at bounding box center [1010, 292] width 366 height 417
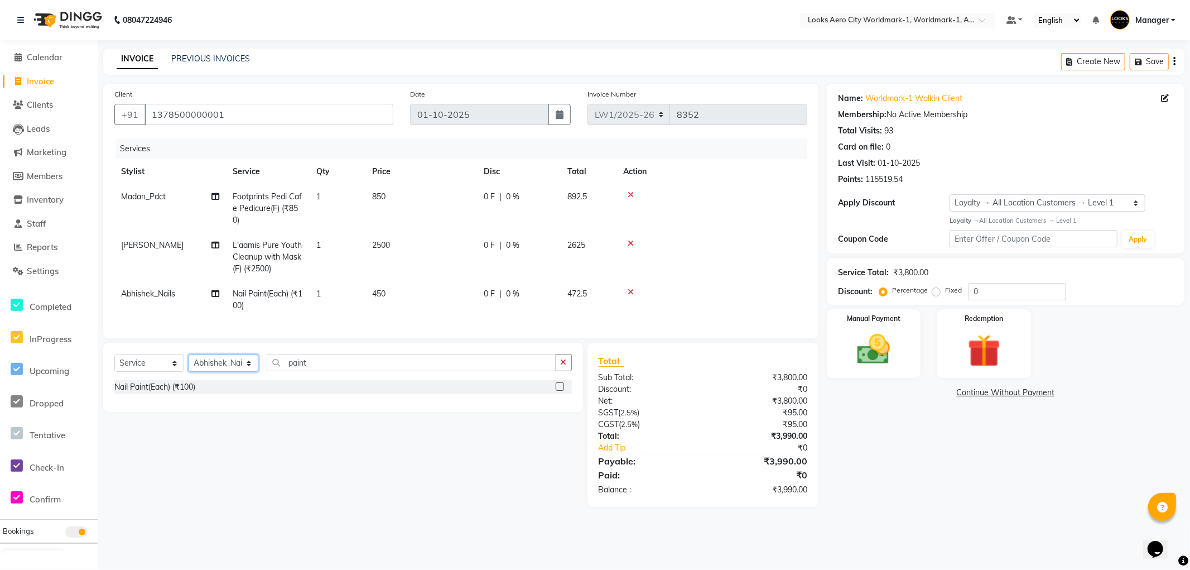
click at [219, 372] on select "Select Stylist [PERSON_NAME] [PERSON_NAME] [PERSON_NAME] [PERSON_NAME] Counter_…" at bounding box center [224, 362] width 70 height 17
select select "84535"
click at [189, 364] on select "Select Stylist [PERSON_NAME] [PERSON_NAME] [PERSON_NAME] [PERSON_NAME] Counter_…" at bounding box center [224, 362] width 70 height 17
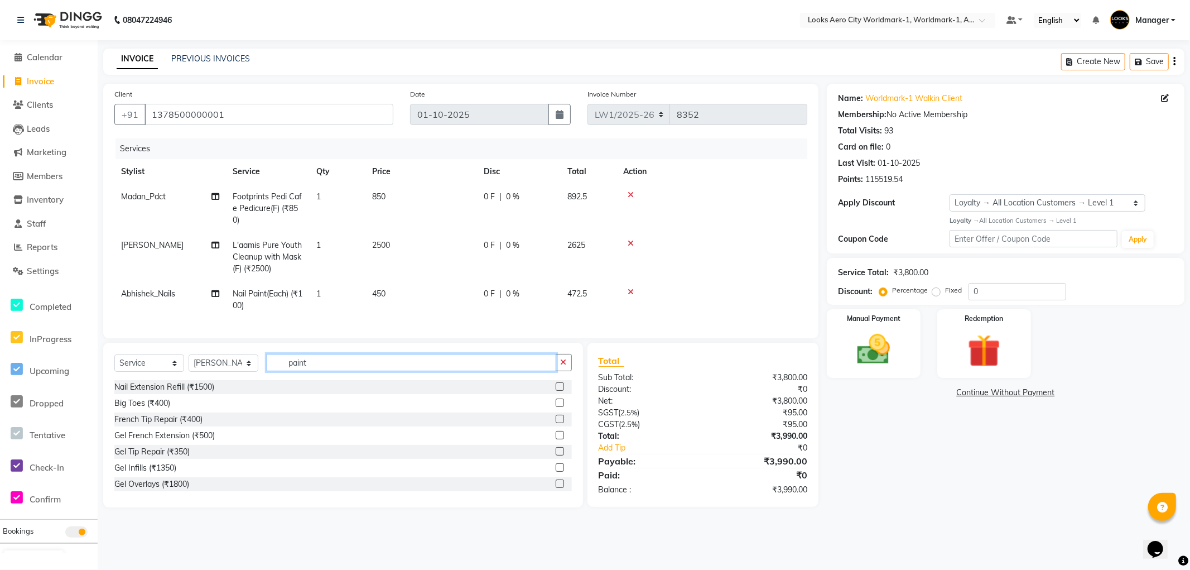
drag, startPoint x: 332, startPoint y: 372, endPoint x: 265, endPoint y: 367, distance: 67.1
click at [265, 367] on div "Select Service Product Membership Package Voucher Prepaid Gift Card Select Styl…" at bounding box center [342, 367] width 457 height 26
type input "t"
type input "colo"
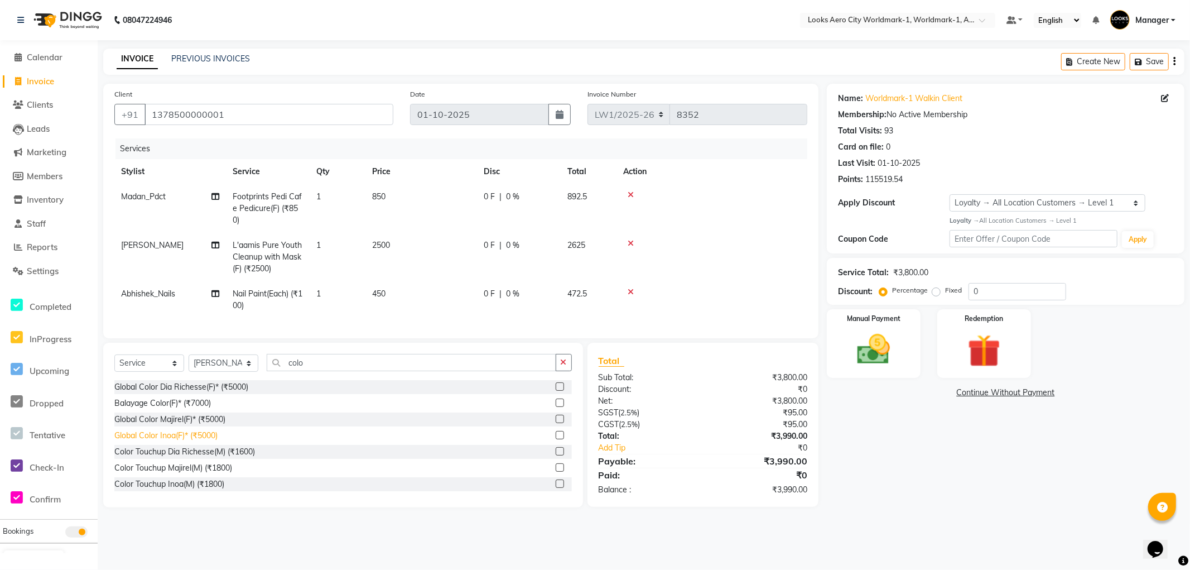
click at [203, 441] on div "Global Color Inoa(F)* (₹5000)" at bounding box center [165, 436] width 103 height 12
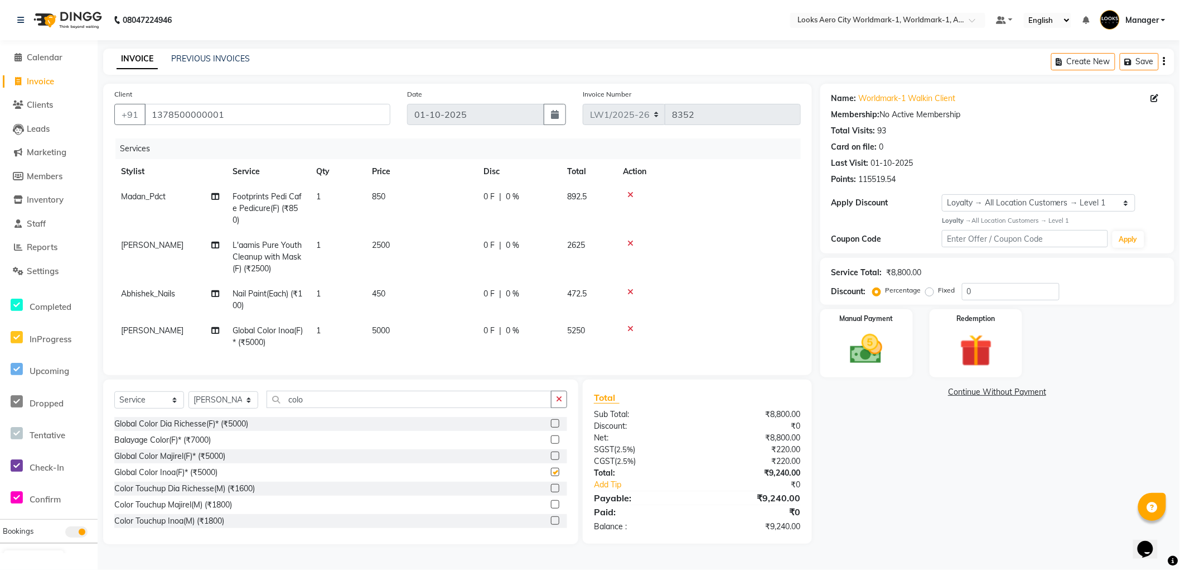
checkbox input "false"
drag, startPoint x: 291, startPoint y: 402, endPoint x: 226, endPoint y: 399, distance: 65.3
click at [226, 399] on div "Select Service Product Membership Package Voucher Prepaid Gift Card Select Styl…" at bounding box center [340, 404] width 453 height 26
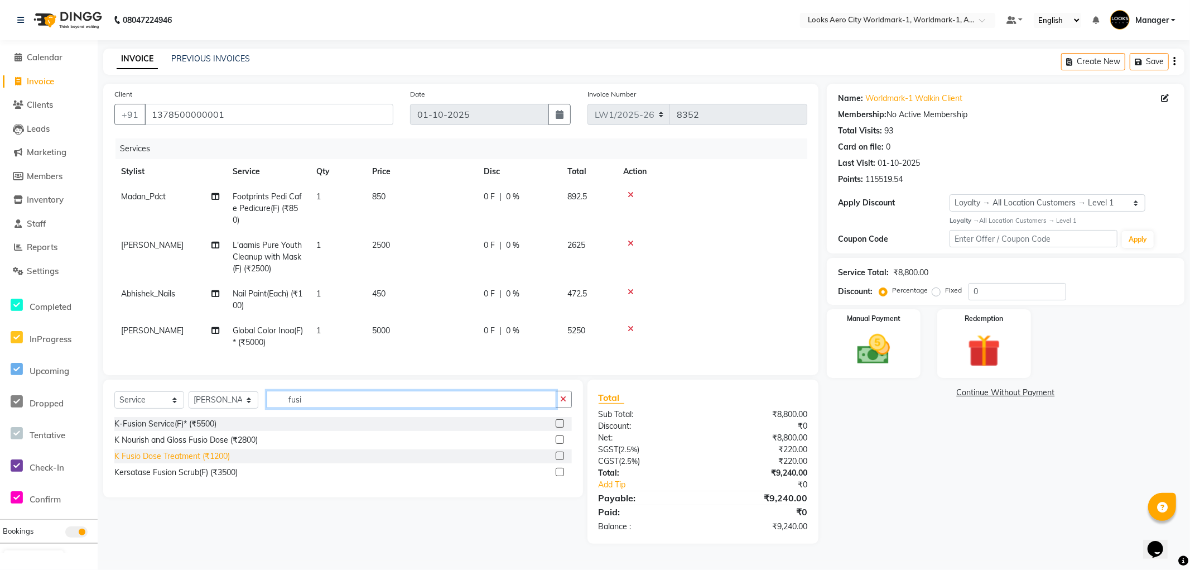
type input "fusi"
drag, startPoint x: 197, startPoint y: 465, endPoint x: 270, endPoint y: 408, distance: 93.0
click at [196, 462] on div "K Fusio Dose Treatment (₹1200)" at bounding box center [171, 456] width 115 height 12
checkbox input "false"
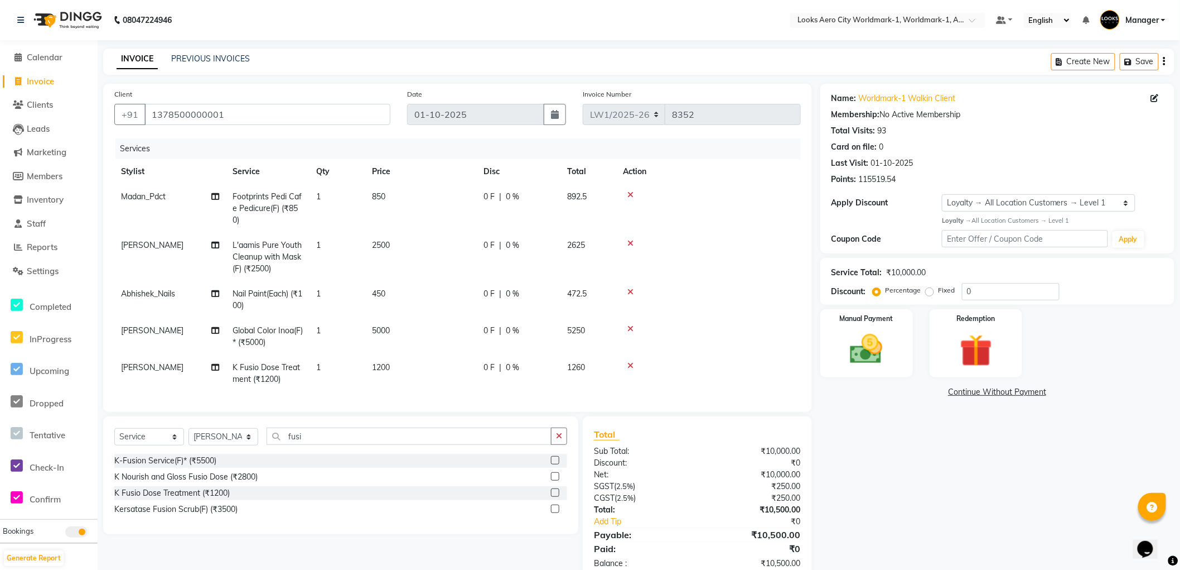
drag, startPoint x: 406, startPoint y: 371, endPoint x: 418, endPoint y: 367, distance: 13.4
click at [406, 370] on td "1200" at bounding box center [421, 373] width 112 height 37
select select "84535"
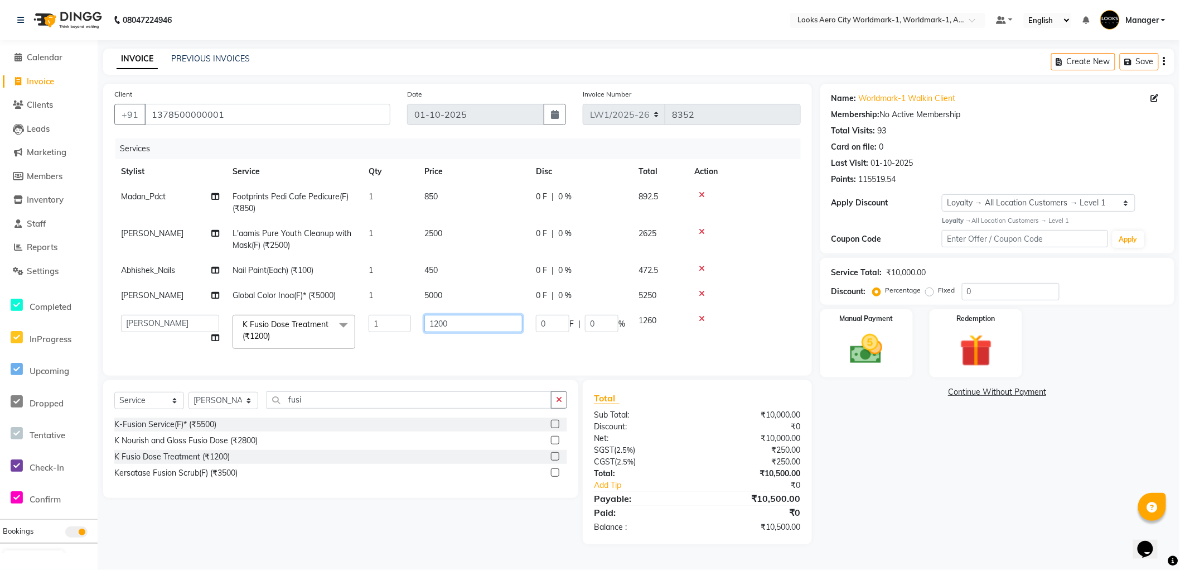
drag, startPoint x: 465, startPoint y: 326, endPoint x: 358, endPoint y: 315, distance: 108.3
click at [358, 315] on tr "Abhishek_Nails Amita Chauhan Anil Ashwin Celina Counter_Sales Dawa_Mgr Gaurav_P…" at bounding box center [457, 331] width 687 height 47
type input "2500"
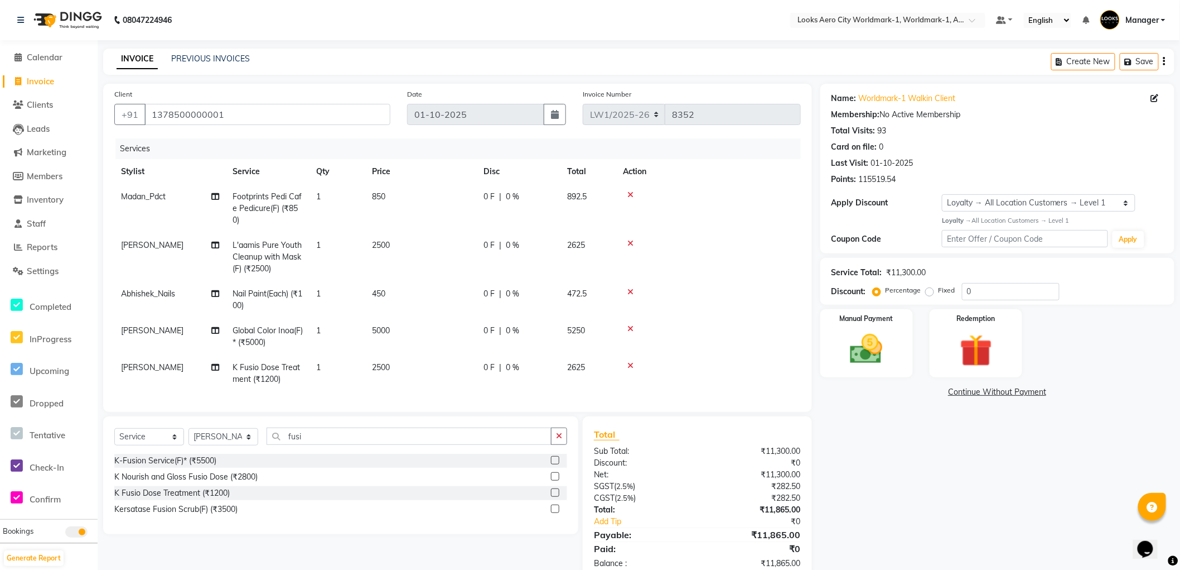
click at [883, 508] on div "Name: Worldmark-1 Walkin Client Membership: No Active Membership Total Visits: …" at bounding box center [1002, 332] width 363 height 497
click at [325, 445] on input "fusi" at bounding box center [409, 435] width 285 height 17
drag, startPoint x: 337, startPoint y: 441, endPoint x: 231, endPoint y: 441, distance: 106.0
click at [231, 441] on div "Select Service Product Membership Package Voucher Prepaid Gift Card Select Styl…" at bounding box center [340, 440] width 453 height 26
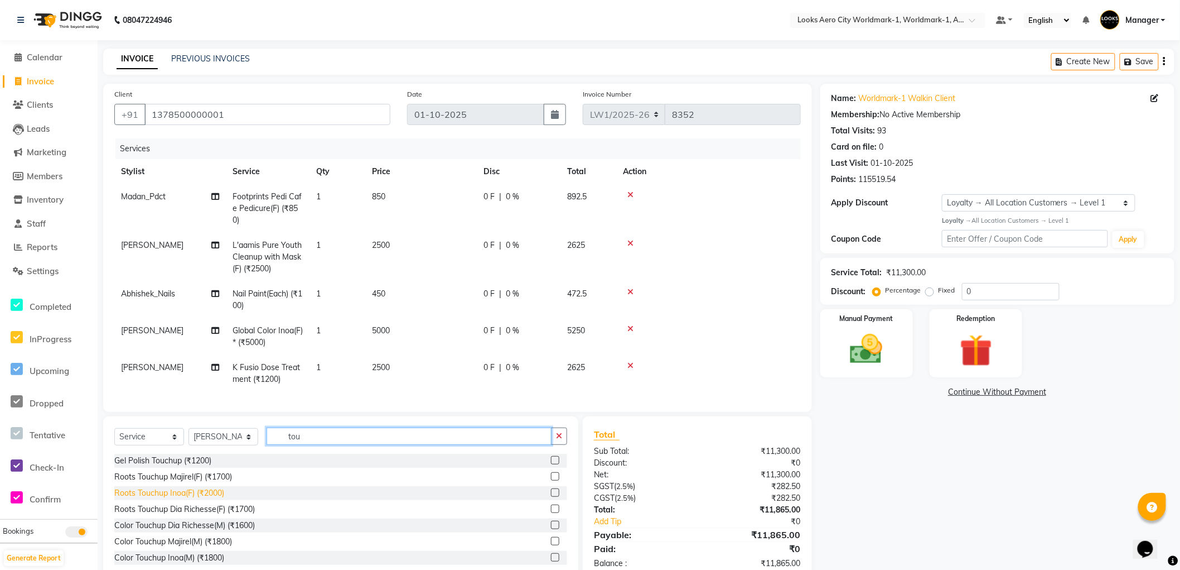
type input "tou"
click at [210, 499] on div "Roots Touchup Inoa(F) (₹2000)" at bounding box center [169, 493] width 110 height 12
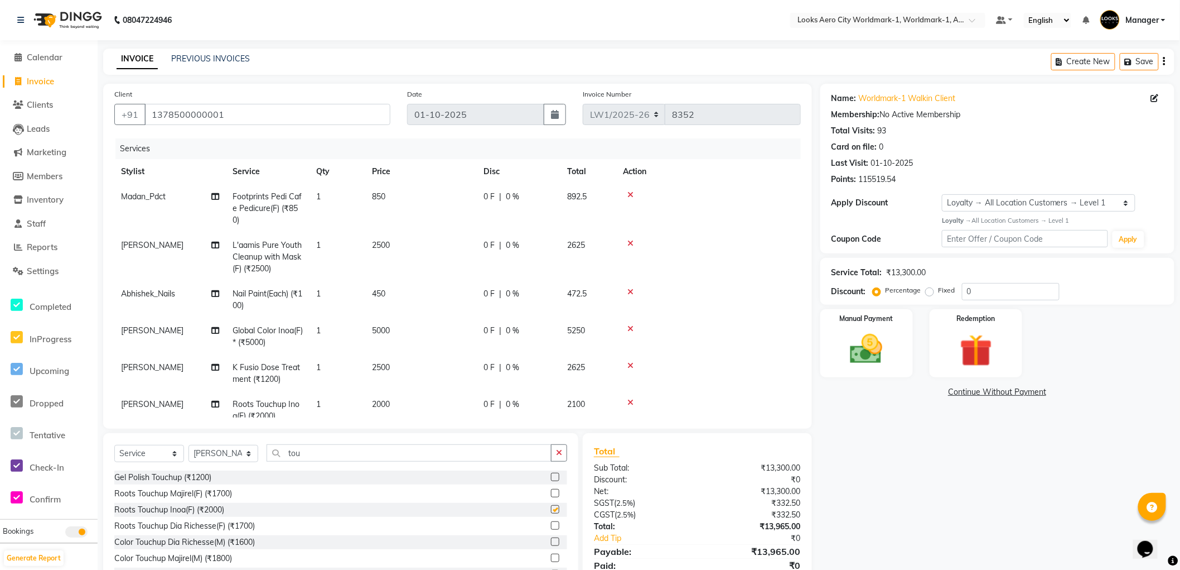
checkbox input "false"
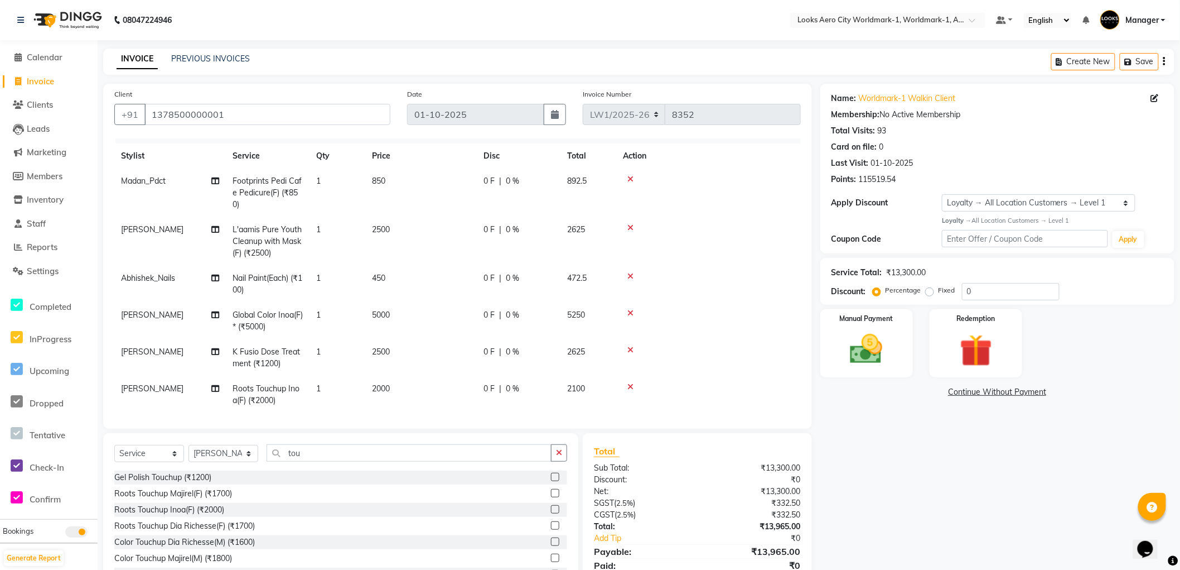
scroll to position [29, 0]
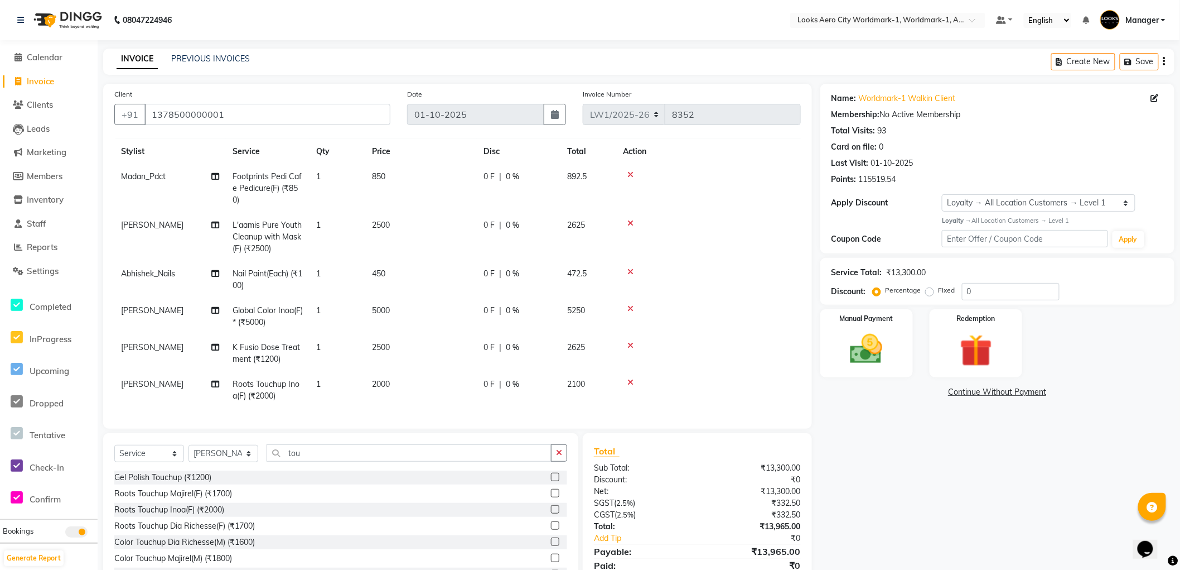
click at [411, 378] on td "2000" at bounding box center [421, 390] width 112 height 37
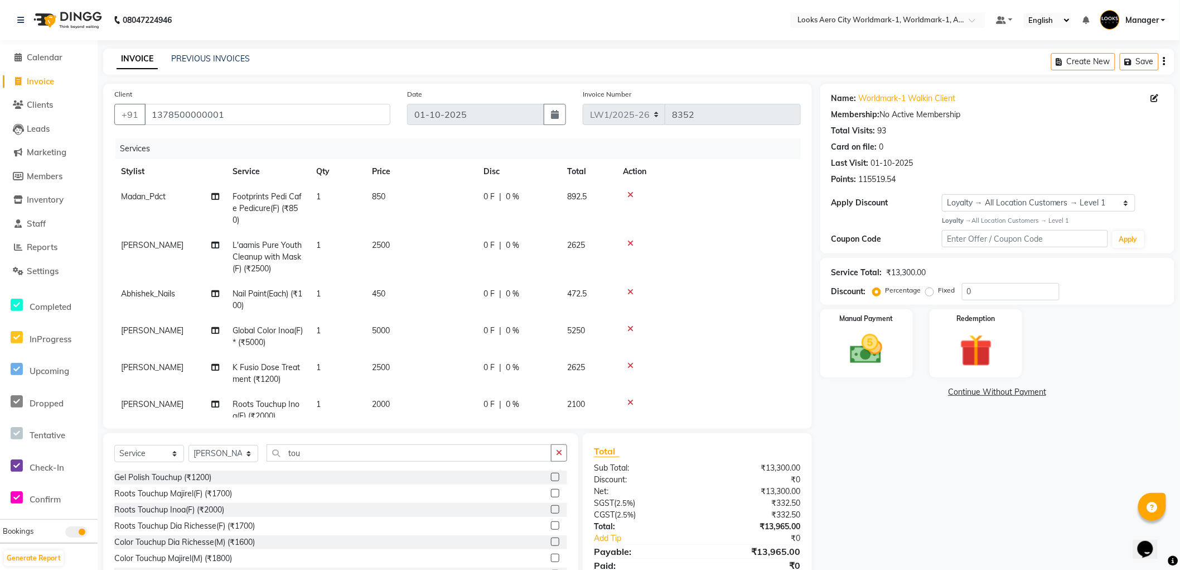
select select "84535"
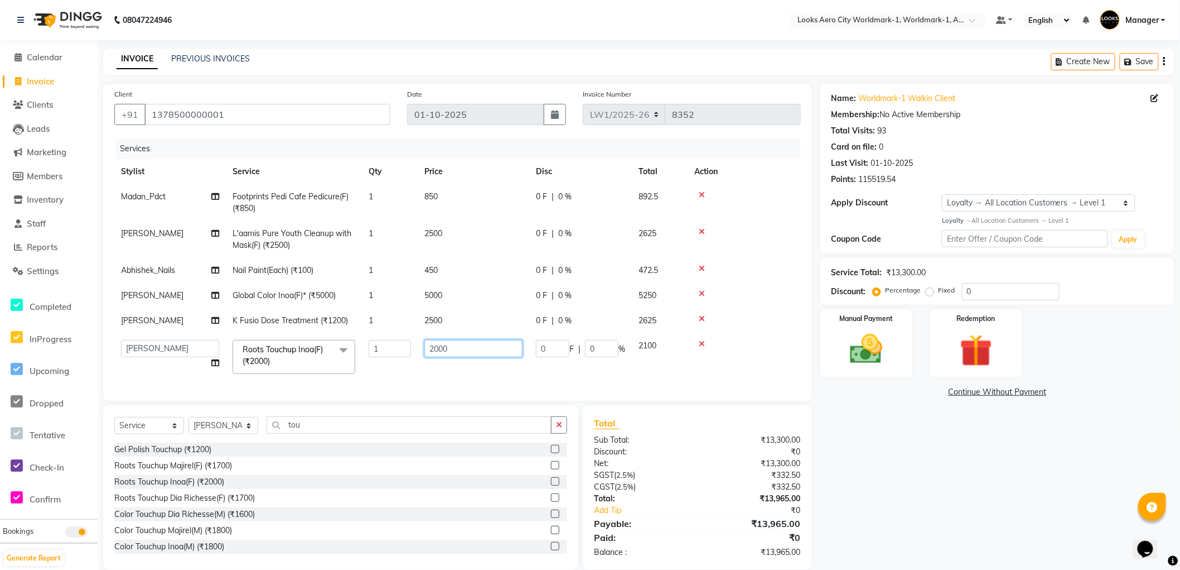
drag, startPoint x: 473, startPoint y: 346, endPoint x: 151, endPoint y: 291, distance: 326.5
click at [151, 291] on tbody "Madan_Pdct Footprints Pedi Cafe Pedicure(F) (₹850) 1 850 0 F | 0 % 892.5 Siya L…" at bounding box center [457, 282] width 687 height 196
type input "1500"
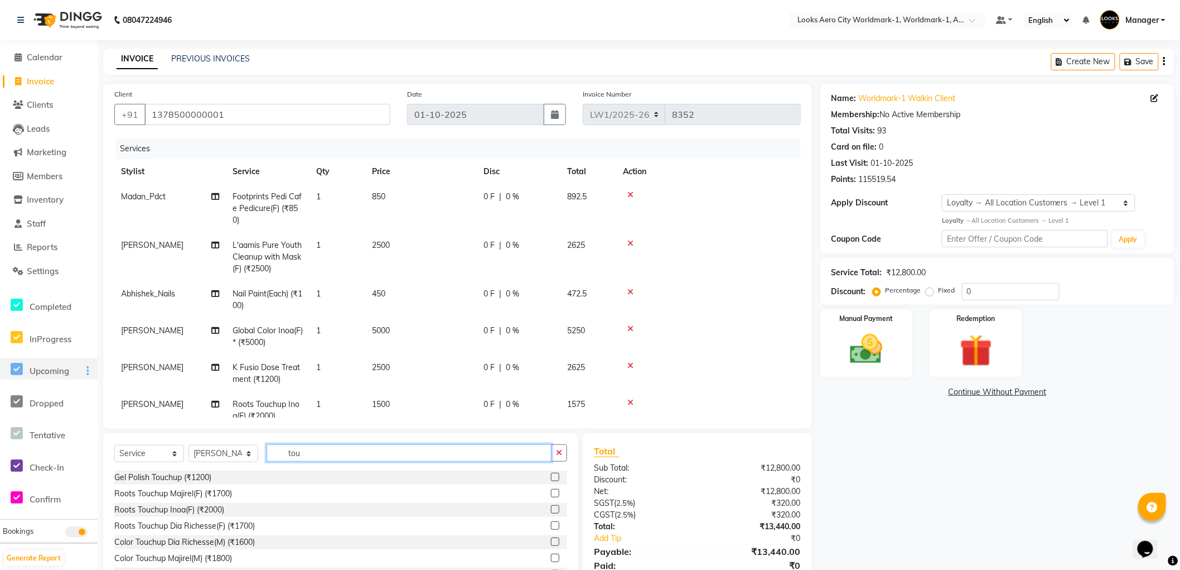
drag, startPoint x: 310, startPoint y: 434, endPoint x: 0, endPoint y: 376, distance: 315.0
click at [0, 376] on app-home "08047224946 Select Location × Looks Aero City Worldmark-1, Worldmark-1, Aerocit…" at bounding box center [590, 307] width 1180 height 614
type input "colo"
click at [185, 526] on div "Global Color Inoa(F)* (₹5000)" at bounding box center [165, 526] width 103 height 12
checkbox input "false"
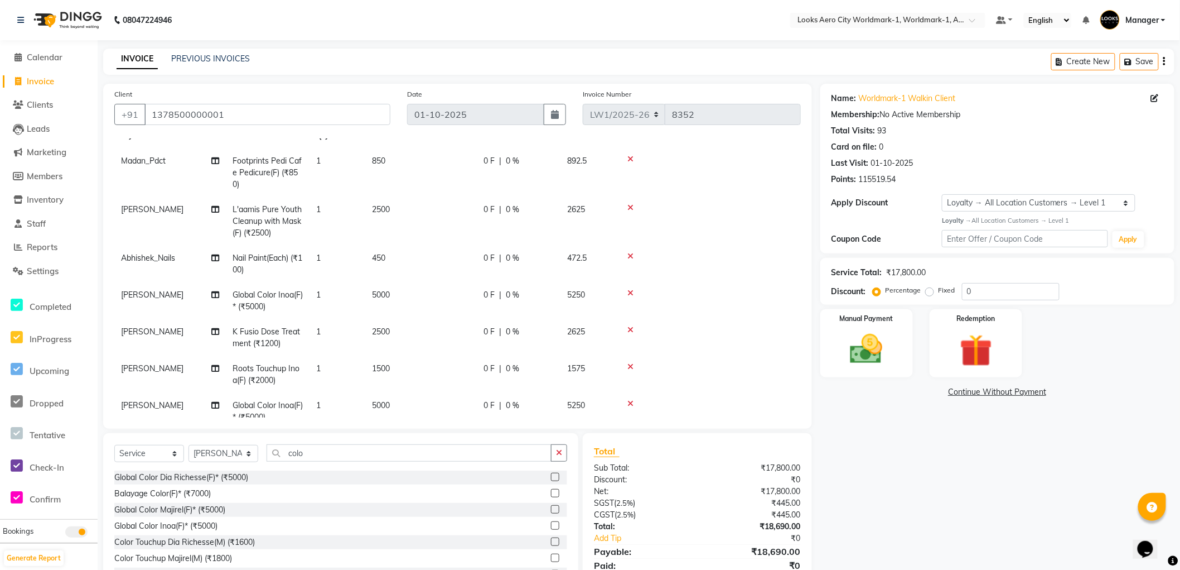
scroll to position [66, 0]
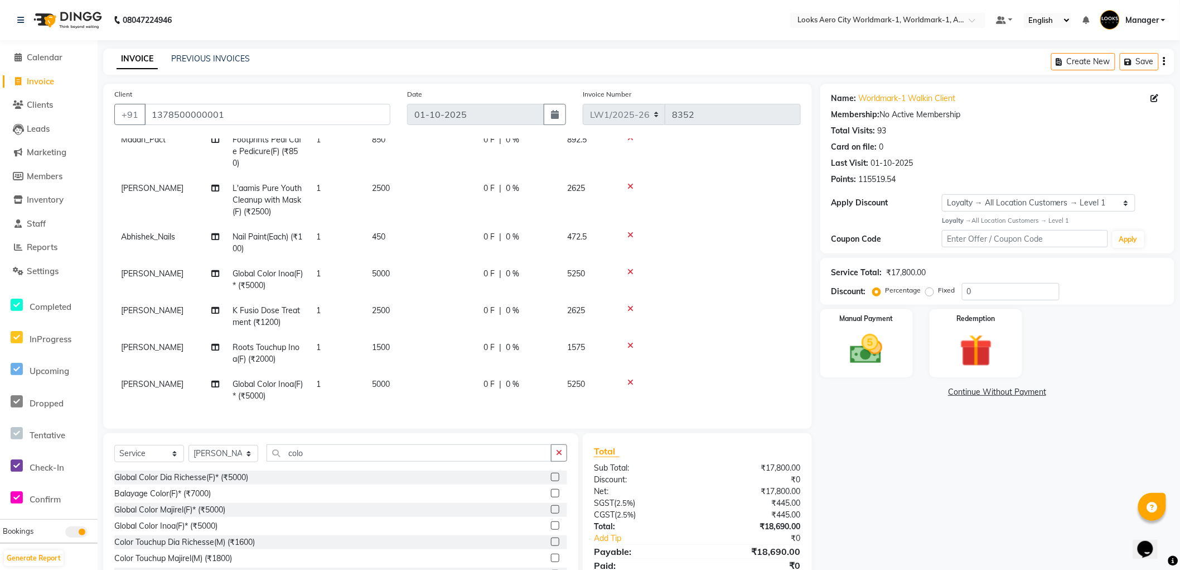
drag, startPoint x: 402, startPoint y: 375, endPoint x: 415, endPoint y: 375, distance: 12.8
click at [402, 377] on td "5000" at bounding box center [421, 390] width 112 height 37
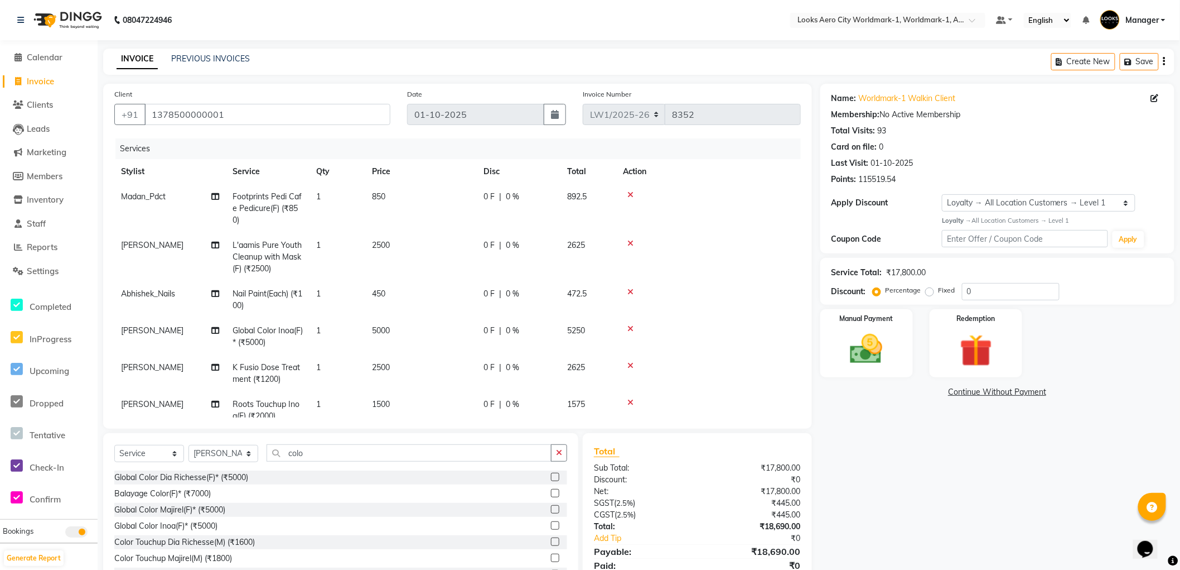
select select "84535"
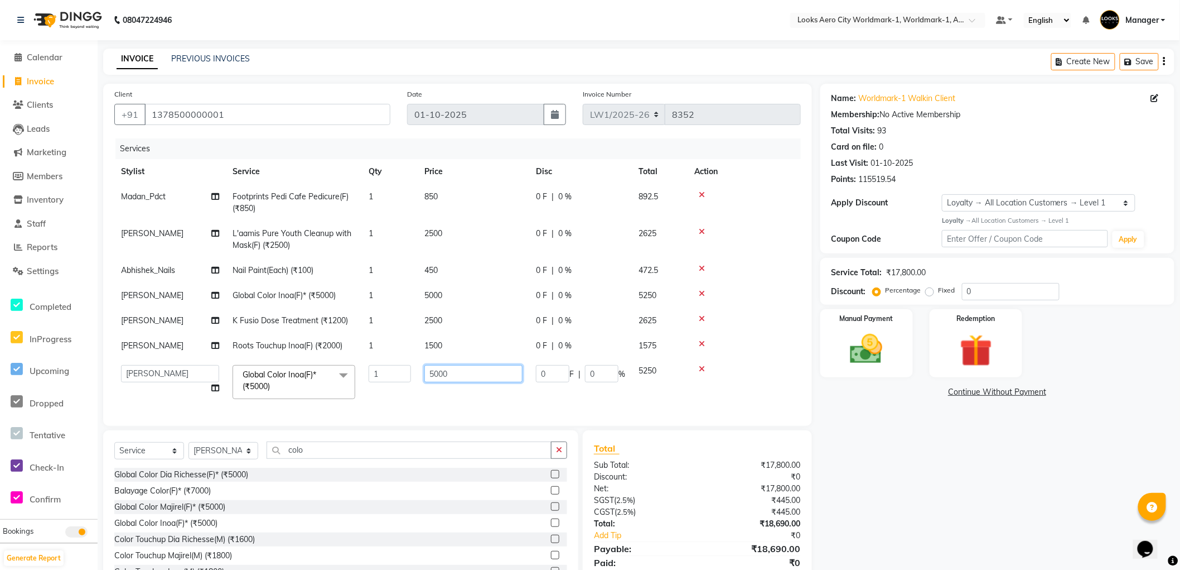
drag, startPoint x: 465, startPoint y: 370, endPoint x: 373, endPoint y: 363, distance: 92.9
click at [373, 363] on tr "Abhishek_Nails Amita Chauhan Anil Ashwin Celina Counter_Sales Dawa_Mgr Gaurav_P…" at bounding box center [457, 381] width 687 height 47
type input "3500"
drag, startPoint x: 942, startPoint y: 509, endPoint x: 936, endPoint y: 512, distance: 6.7
click at [943, 509] on div "Name: Worldmark-1 Walkin Client Membership: No Active Membership Total Visits: …" at bounding box center [1002, 339] width 363 height 511
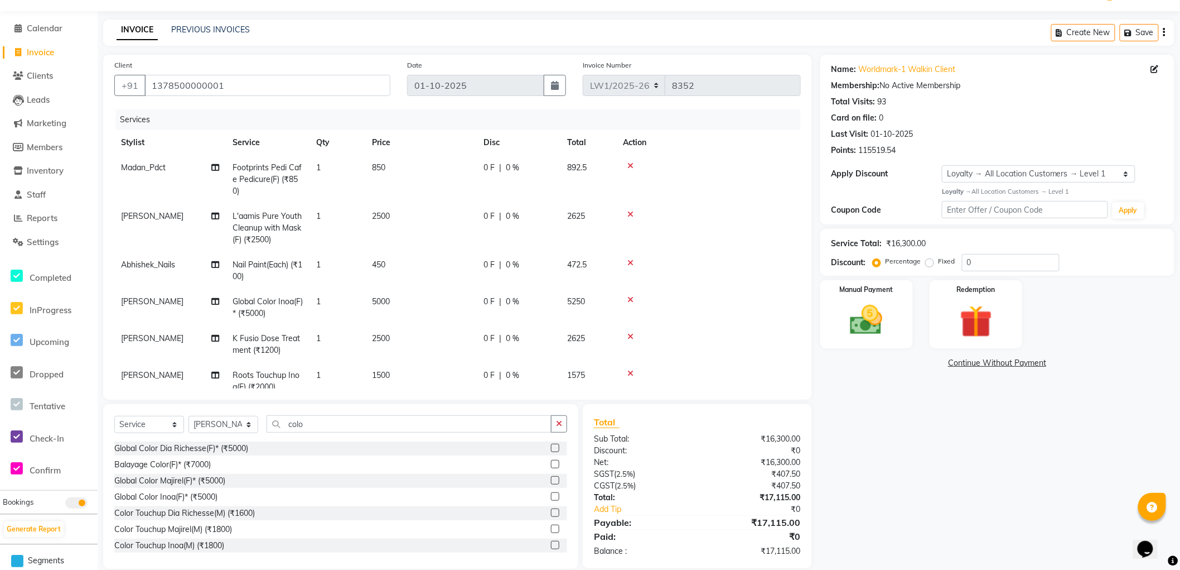
scroll to position [45, 0]
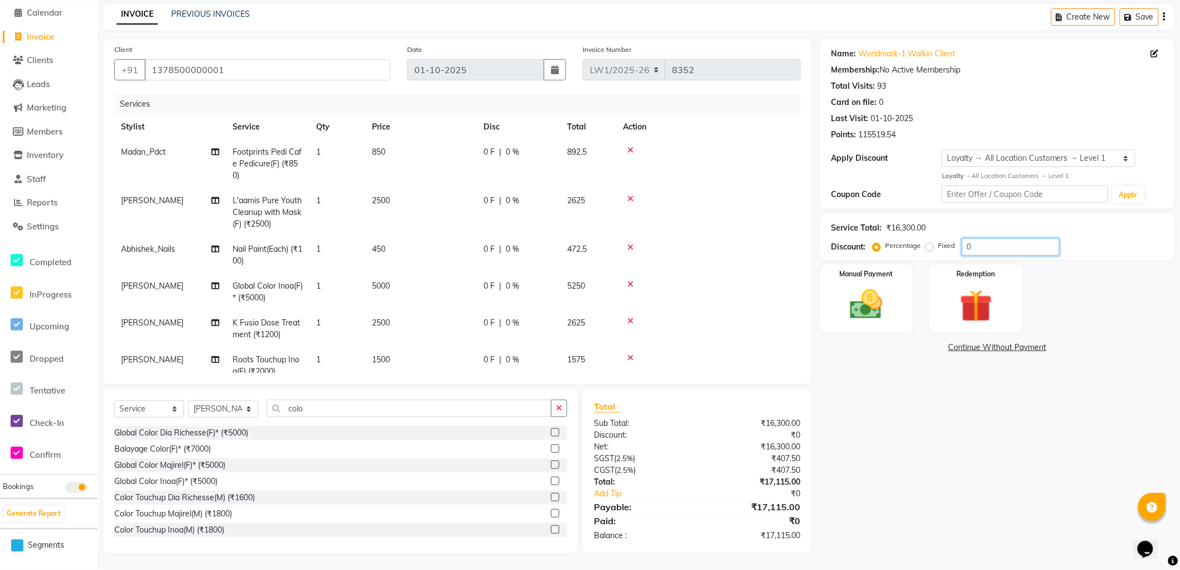
drag, startPoint x: 1019, startPoint y: 251, endPoint x: 936, endPoint y: 249, distance: 83.7
click at [936, 249] on div "Percentage Fixed 0" at bounding box center [967, 246] width 185 height 17
type input "2"
drag, startPoint x: 1006, startPoint y: 249, endPoint x: 940, endPoint y: 249, distance: 66.4
click at [940, 249] on div "Percentage Fixed 20" at bounding box center [967, 246] width 185 height 17
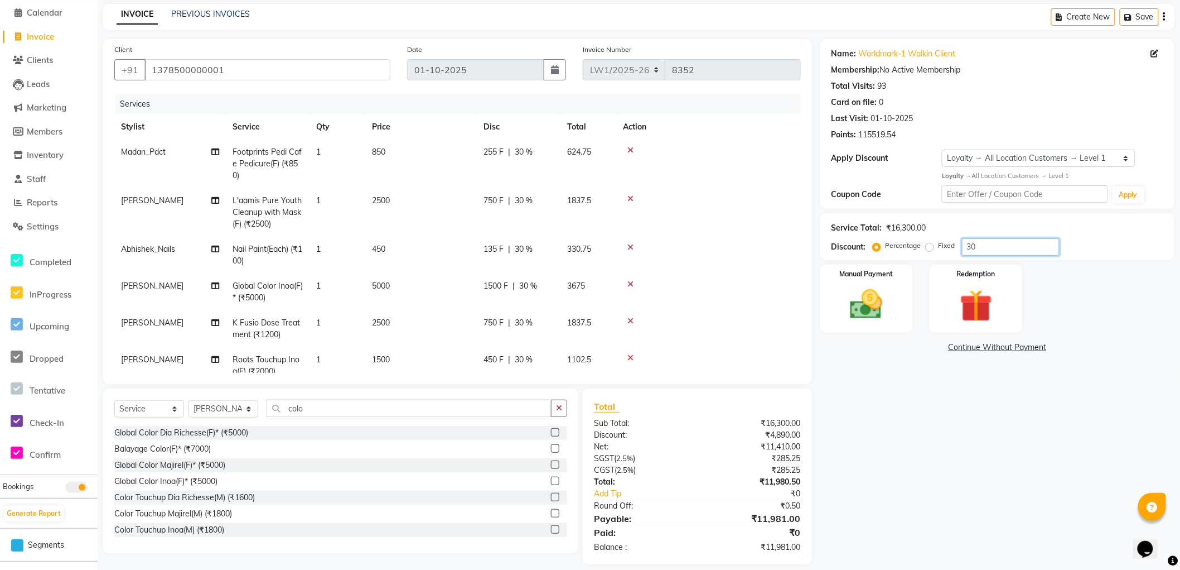
type input "30"
click at [1003, 436] on div "Name: Worldmark-1 Walkin Client Membership: No Active Membership Total Visits: …" at bounding box center [1002, 301] width 363 height 525
click at [534, 249] on div "135 F | 30 %" at bounding box center [519, 249] width 70 height 12
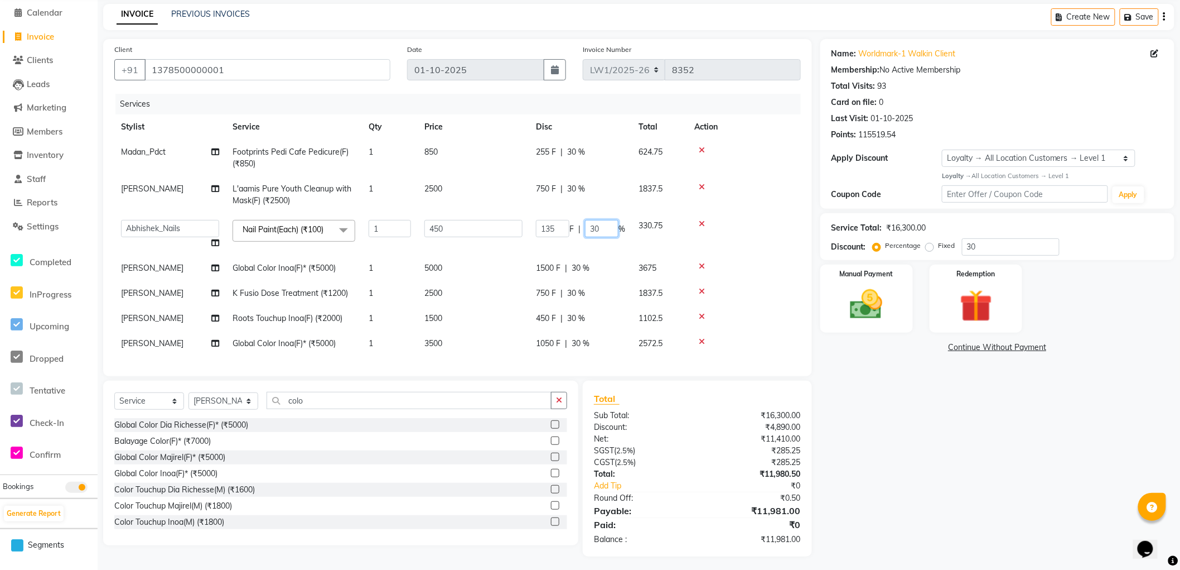
drag, startPoint x: 600, startPoint y: 227, endPoint x: 587, endPoint y: 228, distance: 12.8
click at [587, 228] on input "30" at bounding box center [601, 228] width 33 height 17
type input "0"
click at [913, 423] on div "Name: Worldmark-1 Walkin Client Membership: No Active Membership Total Visits: …" at bounding box center [1002, 297] width 363 height 517
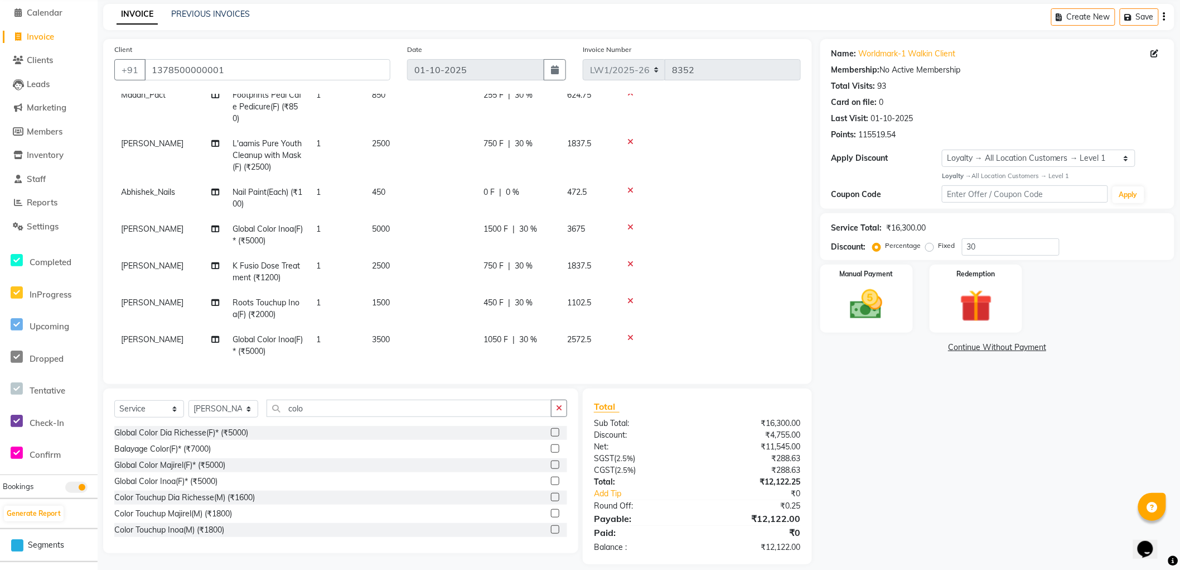
scroll to position [66, 0]
click at [629, 223] on icon at bounding box center [631, 227] width 6 height 8
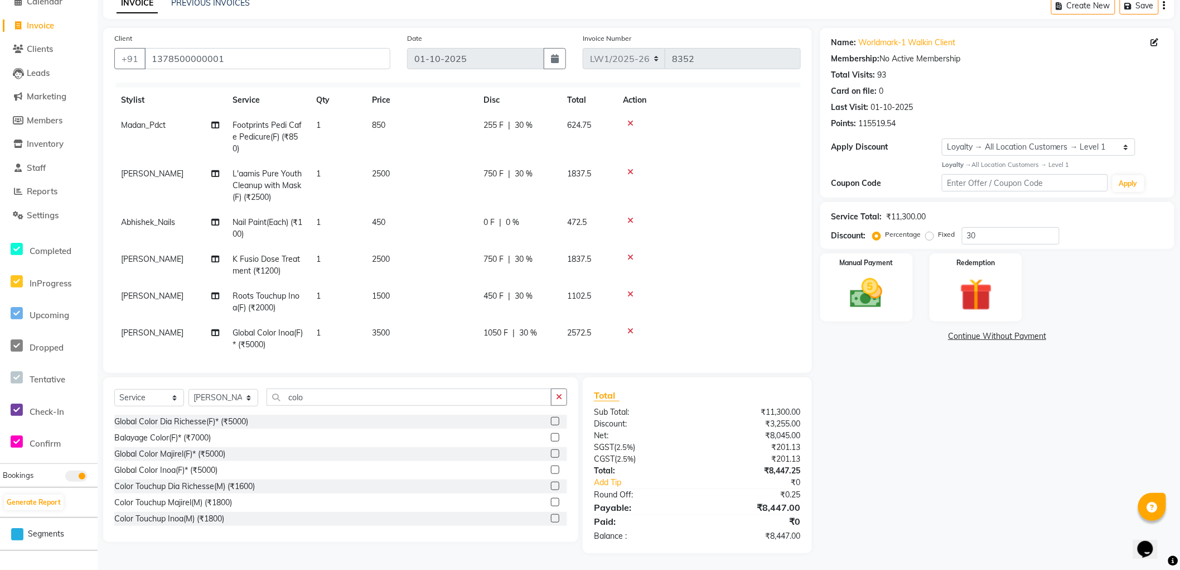
scroll to position [29, 0]
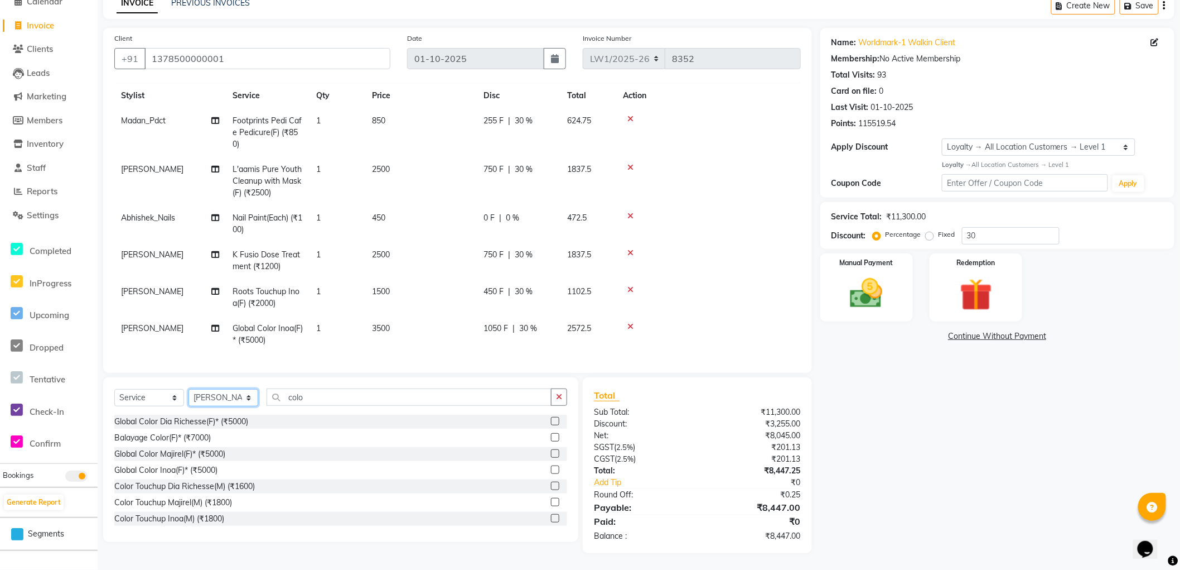
click at [244, 398] on select "Select Stylist [PERSON_NAME] [PERSON_NAME] [PERSON_NAME] [PERSON_NAME] Counter_…" at bounding box center [224, 397] width 70 height 17
select select "84546"
click at [189, 389] on select "Select Stylist [PERSON_NAME] [PERSON_NAME] [PERSON_NAME] [PERSON_NAME] Counter_…" at bounding box center [224, 397] width 70 height 17
click at [335, 393] on input "colo" at bounding box center [409, 396] width 285 height 17
type input "c"
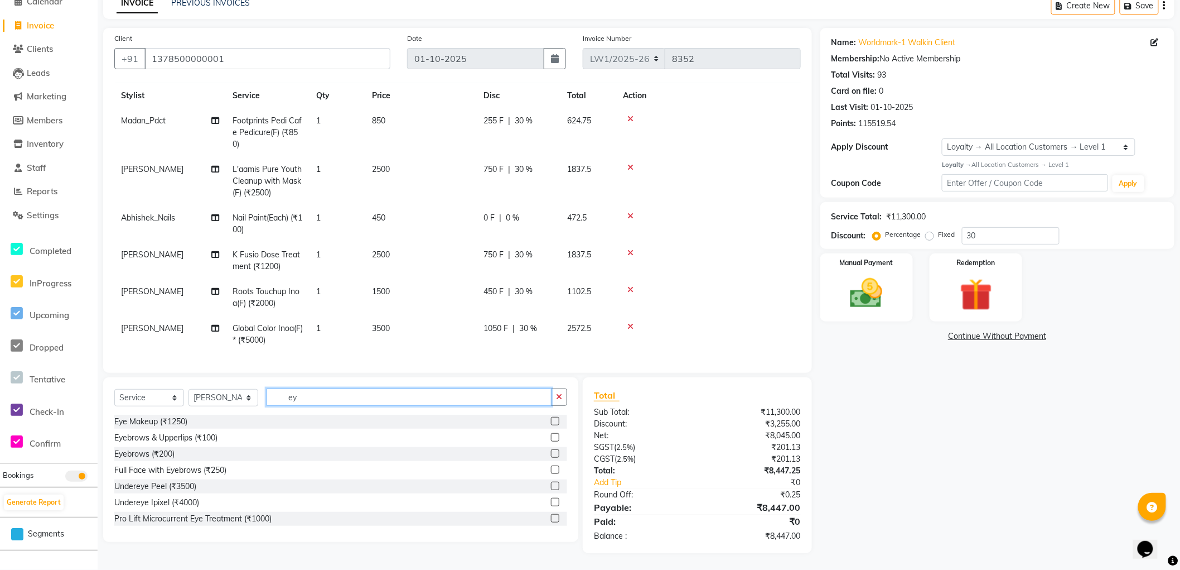
type input "ey"
click at [551, 450] on label at bounding box center [555, 453] width 8 height 8
click at [551, 450] on input "checkbox" at bounding box center [554, 453] width 7 height 7
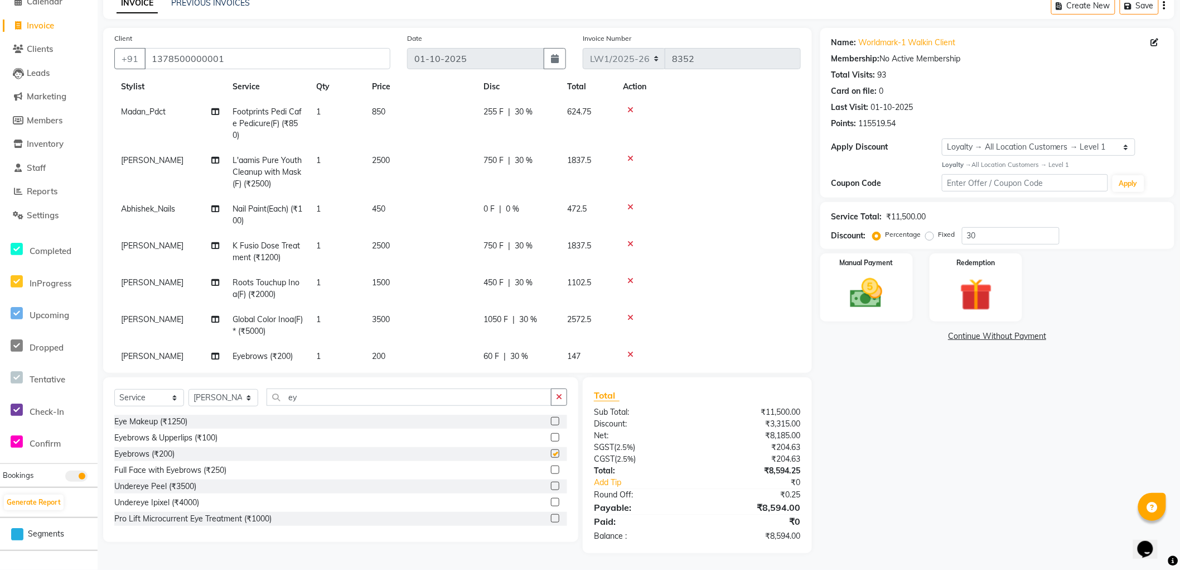
checkbox input "false"
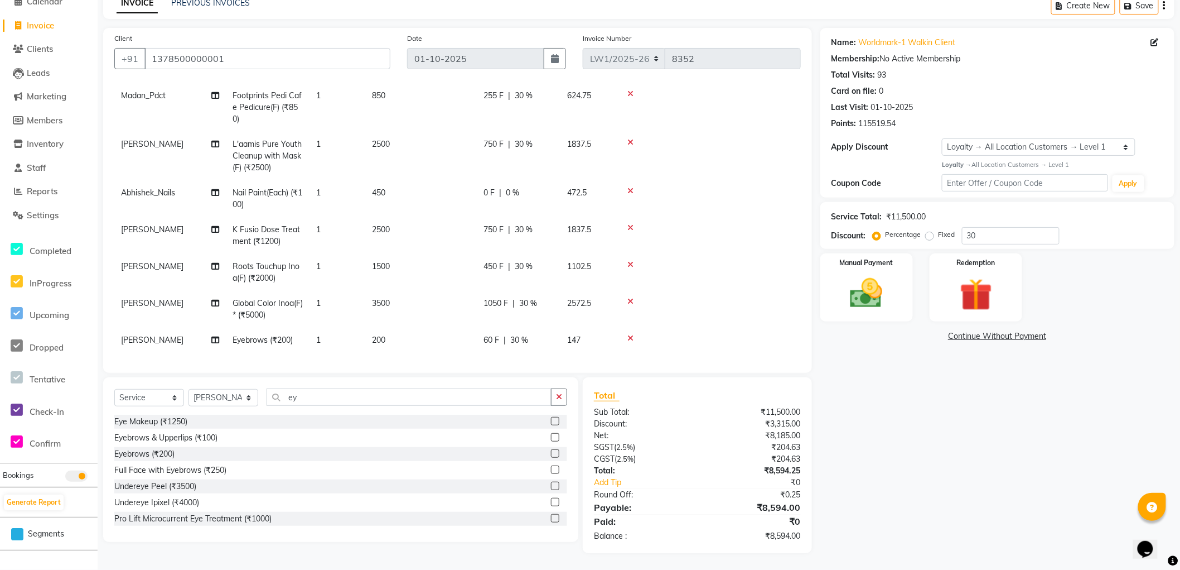
drag, startPoint x: 420, startPoint y: 333, endPoint x: 427, endPoint y: 342, distance: 11.2
click at [421, 335] on td "200" at bounding box center [421, 339] width 112 height 25
select select "84546"
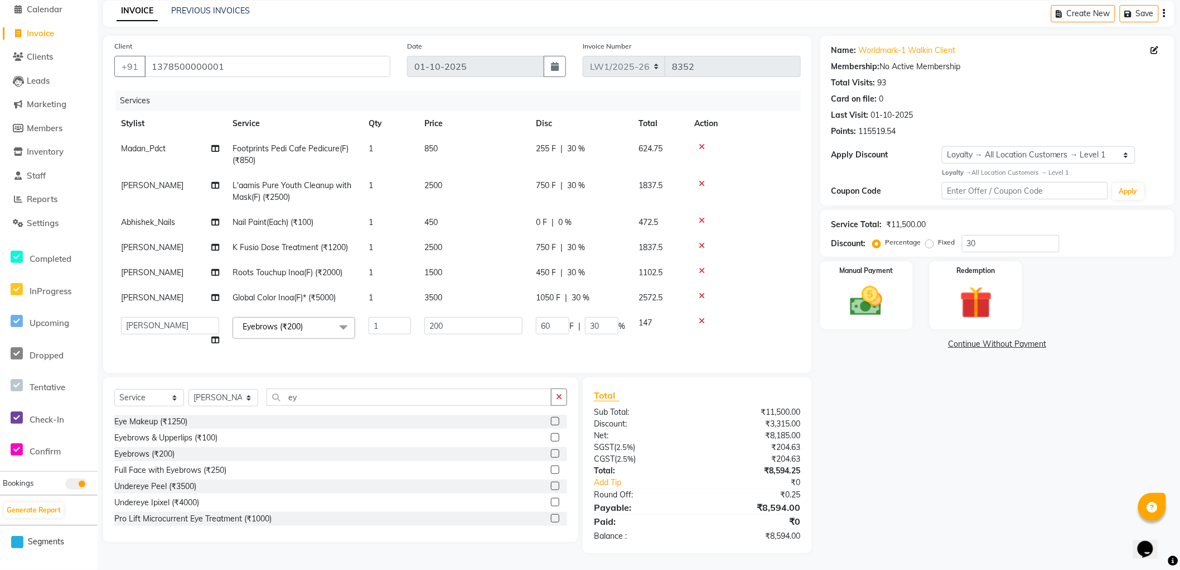
scroll to position [47, 0]
click at [460, 317] on input "200" at bounding box center [474, 325] width 98 height 17
type input "2"
type input "100"
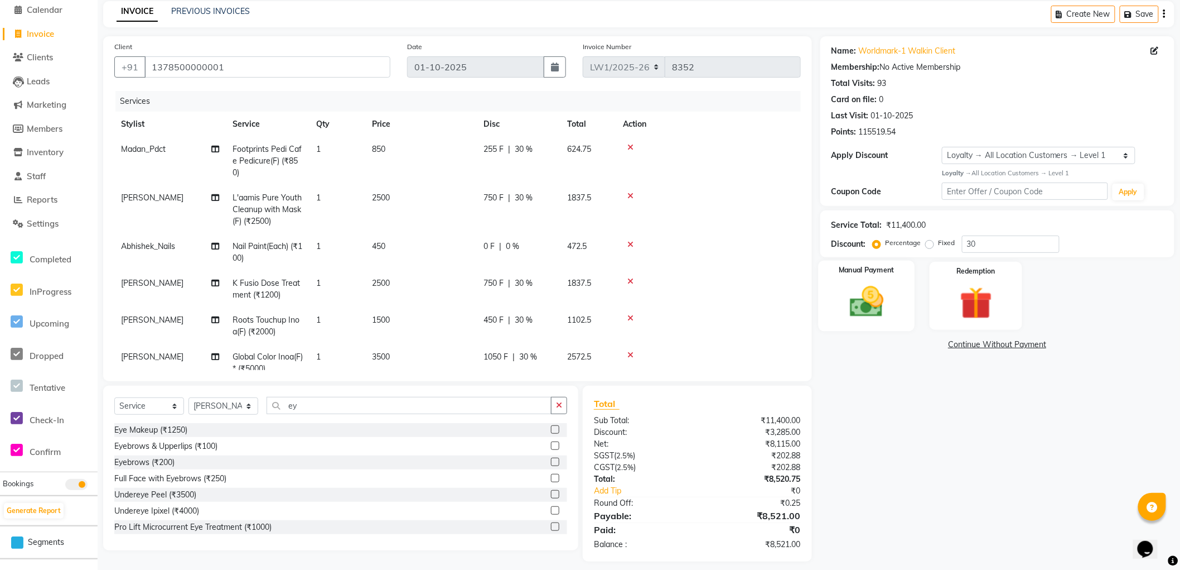
click at [862, 277] on div "Manual Payment" at bounding box center [866, 295] width 97 height 71
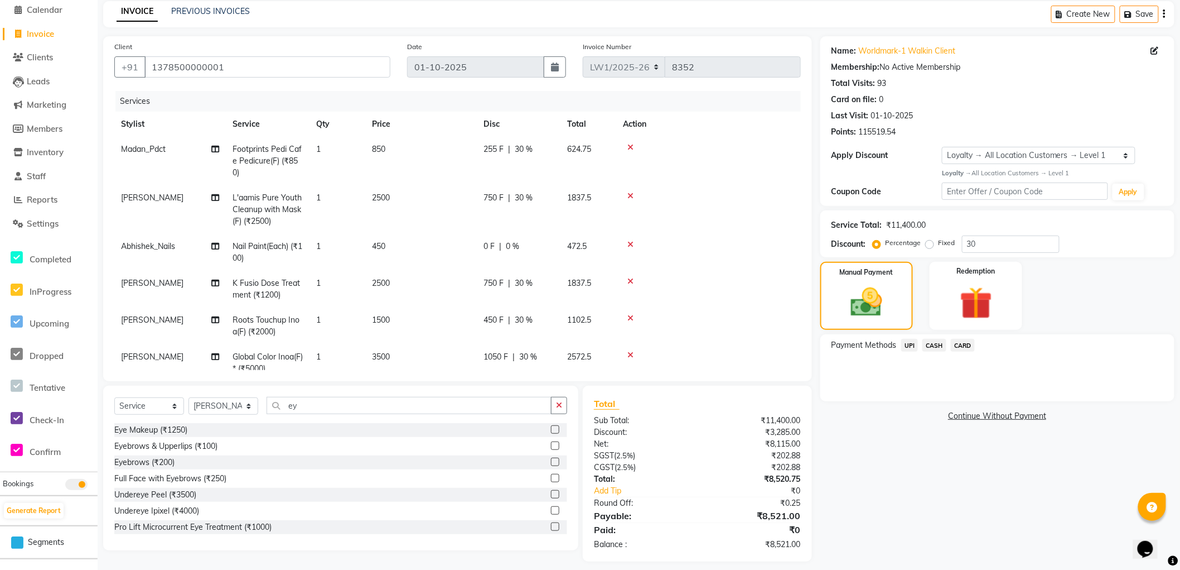
click at [938, 349] on span "CASH" at bounding box center [935, 345] width 24 height 13
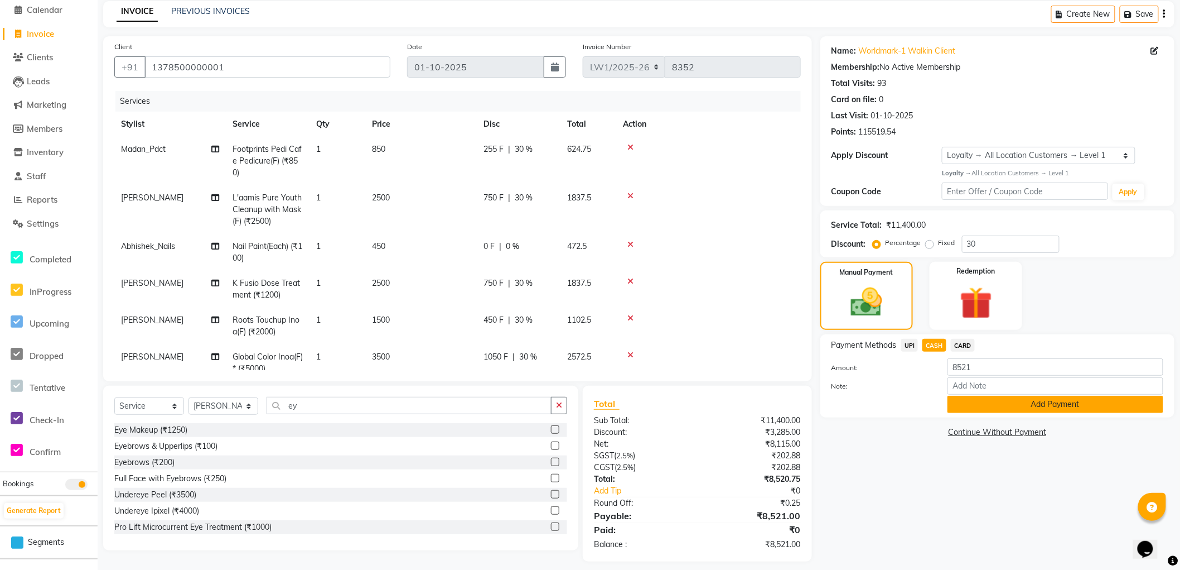
click at [976, 398] on button "Add Payment" at bounding box center [1056, 404] width 216 height 17
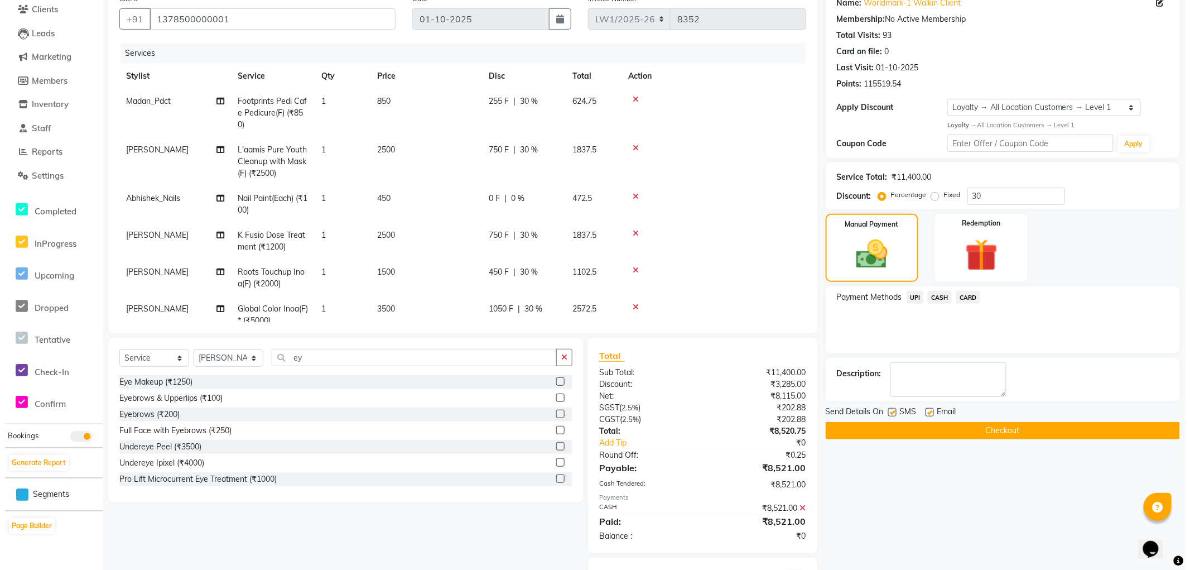
scroll to position [151, 0]
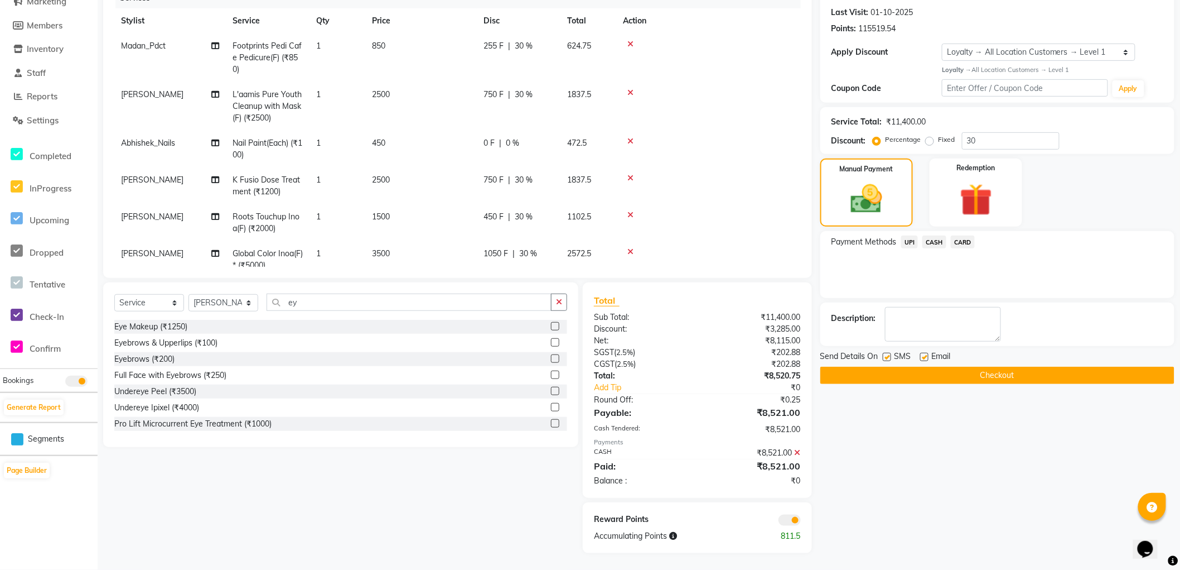
click at [785, 519] on span at bounding box center [790, 519] width 22 height 11
click at [801, 522] on input "checkbox" at bounding box center [801, 522] width 0 height 0
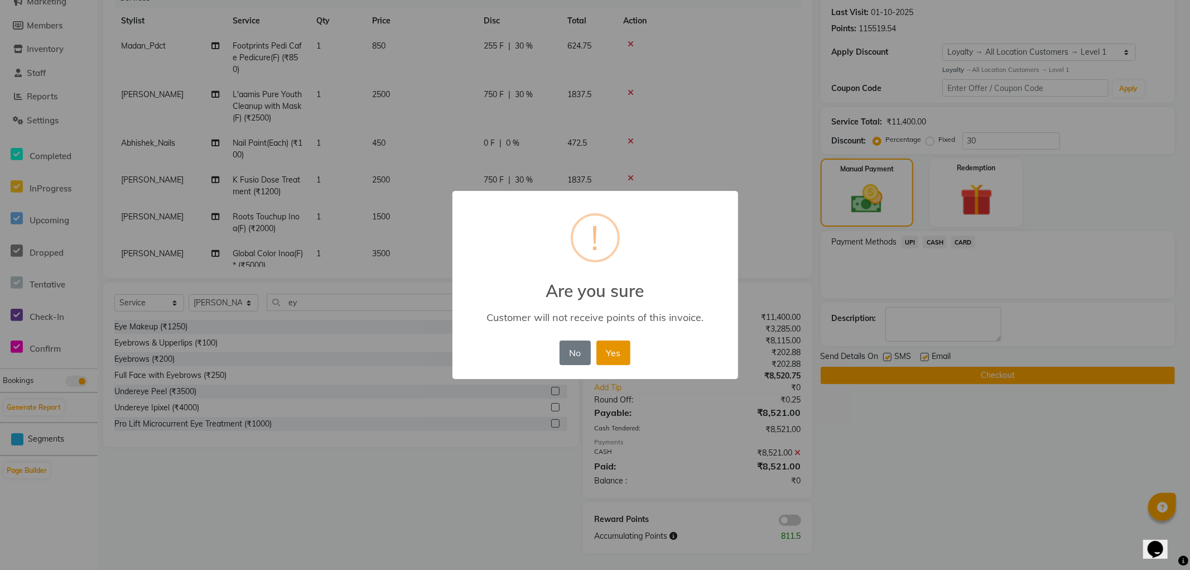
click at [624, 354] on button "Yes" at bounding box center [613, 352] width 34 height 25
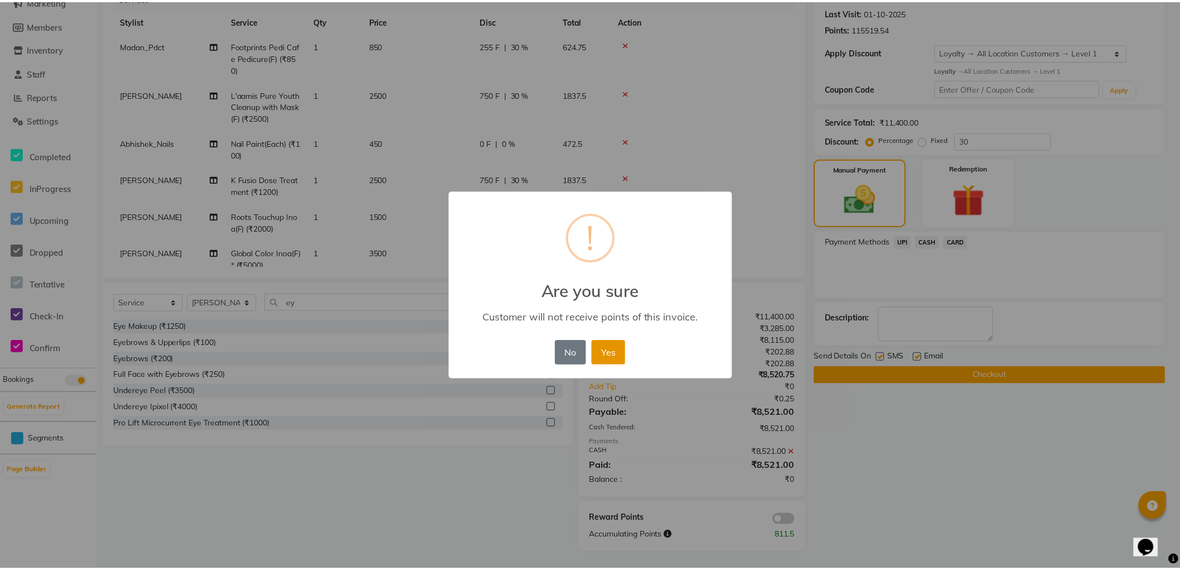
scroll to position [134, 0]
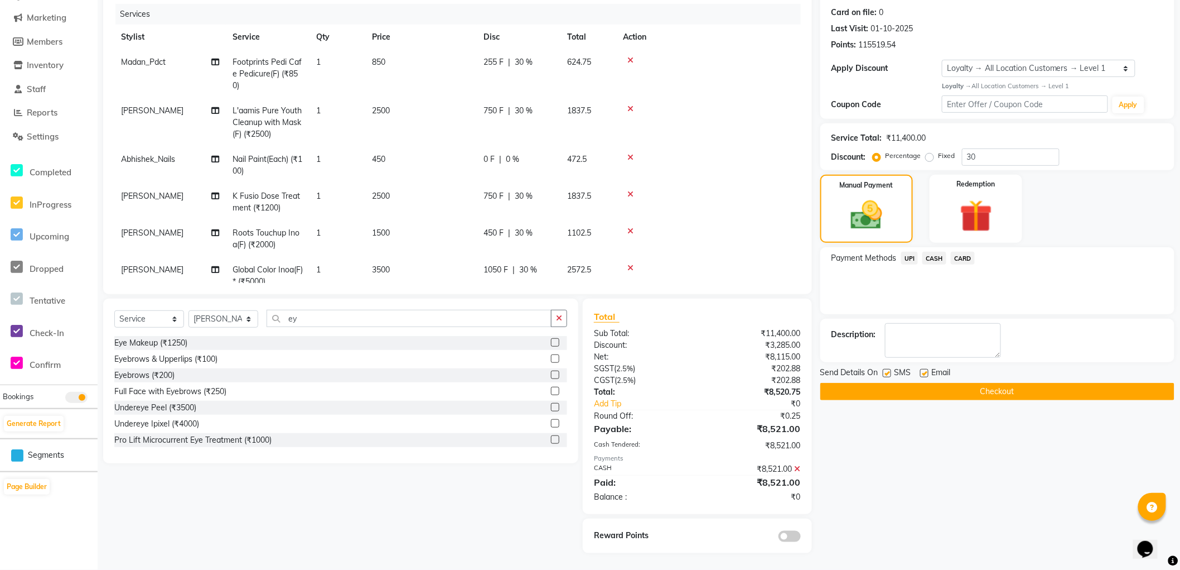
click at [941, 396] on button "Checkout" at bounding box center [998, 391] width 354 height 17
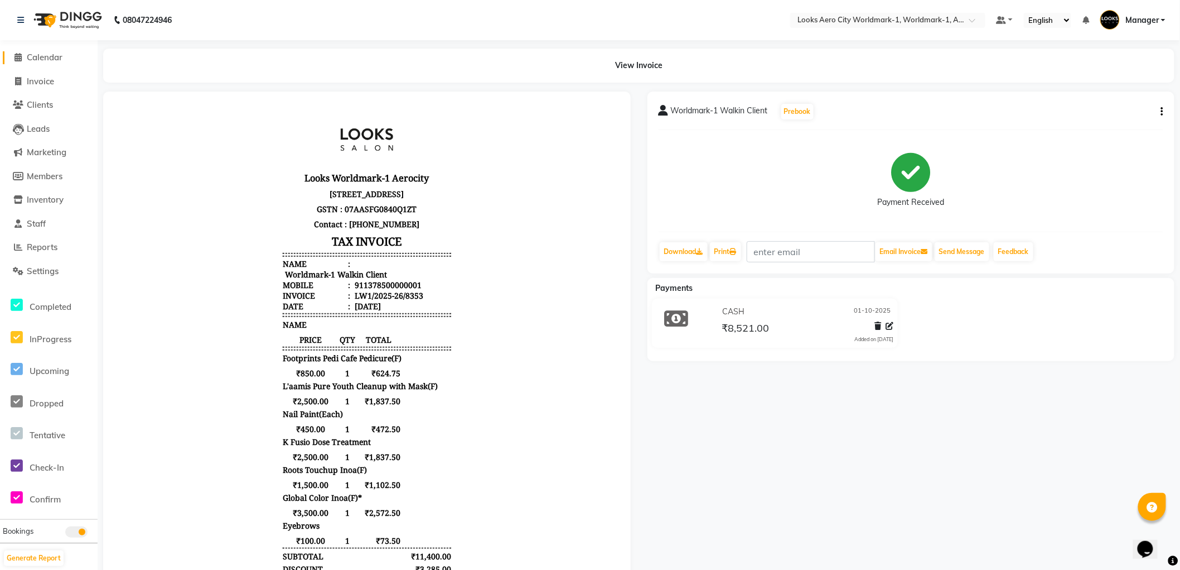
click at [41, 55] on span "Calendar" at bounding box center [45, 57] width 36 height 11
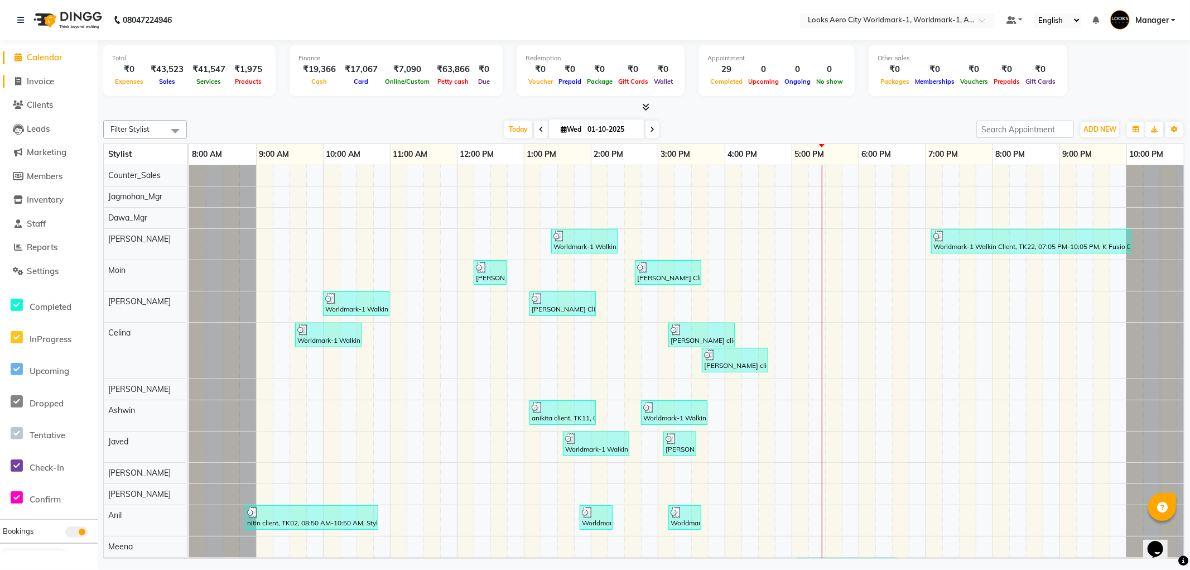
click at [30, 84] on span "Invoice" at bounding box center [40, 81] width 27 height 11
select select "service"
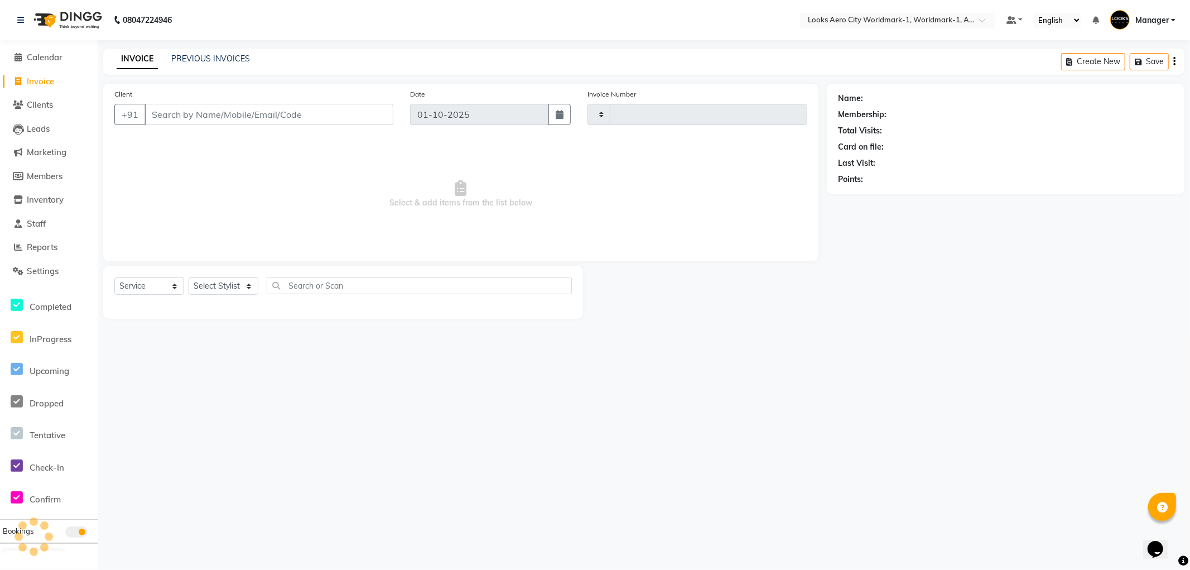
type input "8354"
select select "8573"
drag, startPoint x: 177, startPoint y: 119, endPoint x: 216, endPoint y: 87, distance: 50.4
click at [179, 118] on input "Client" at bounding box center [268, 114] width 249 height 21
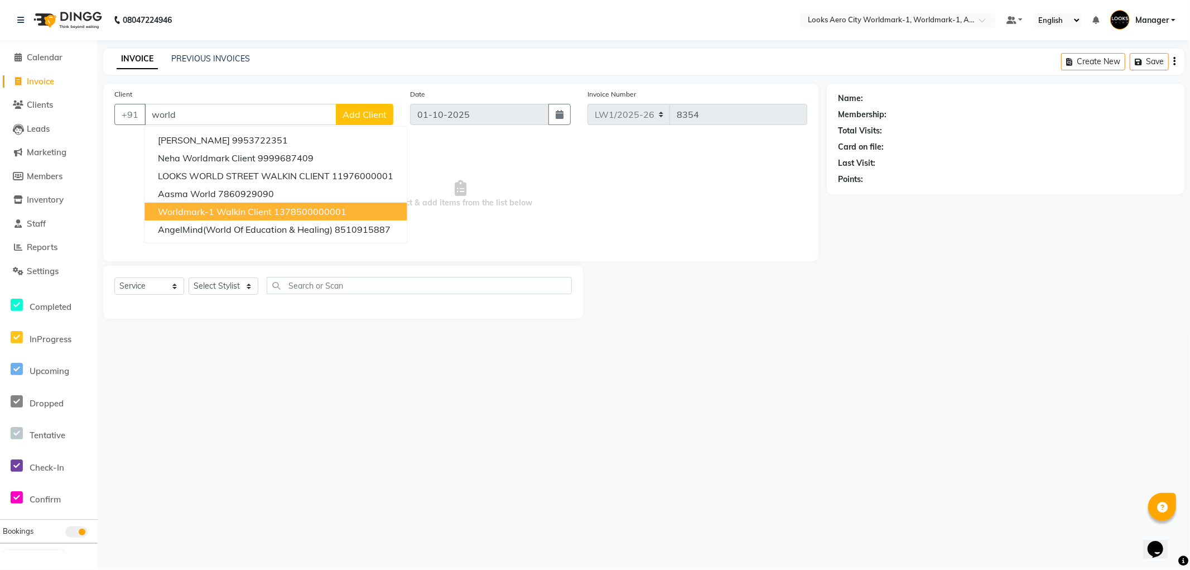
click at [221, 210] on span "Worldmark-1 Walkin Client" at bounding box center [215, 211] width 114 height 11
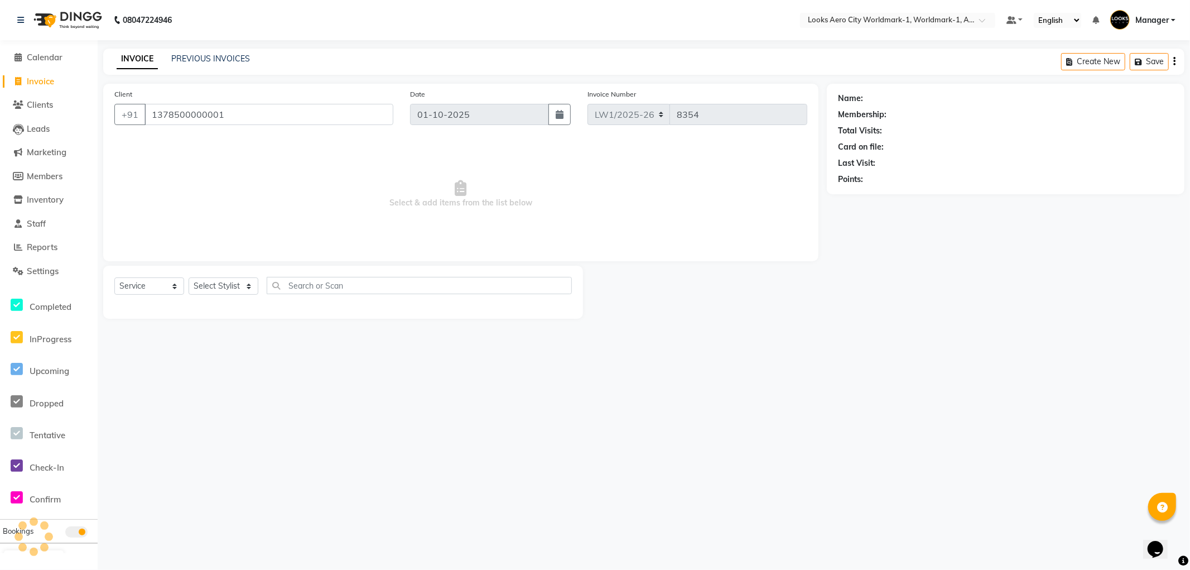
type input "1378500000001"
select select "1: Object"
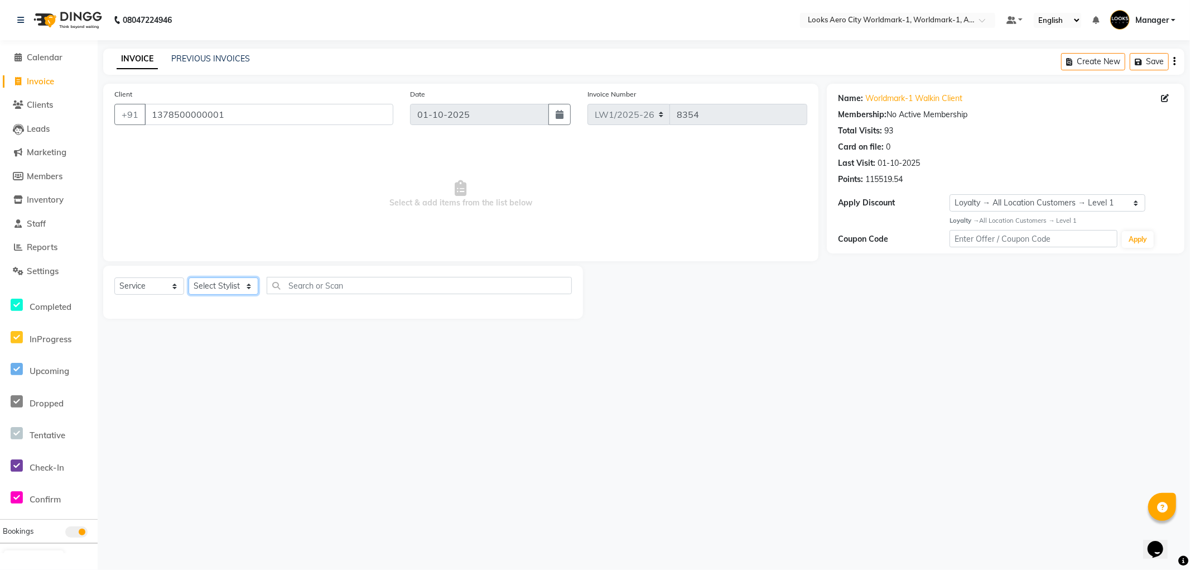
click at [247, 288] on select "Select Stylist Abhishek_Nails Amita Chauhan Anil Ashwin Celina Counter_Sales Da…" at bounding box center [224, 285] width 70 height 17
select select "84550"
click at [189, 278] on select "Select Stylist Abhishek_Nails Amita Chauhan Anil Ashwin Celina Counter_Sales Da…" at bounding box center [224, 285] width 70 height 17
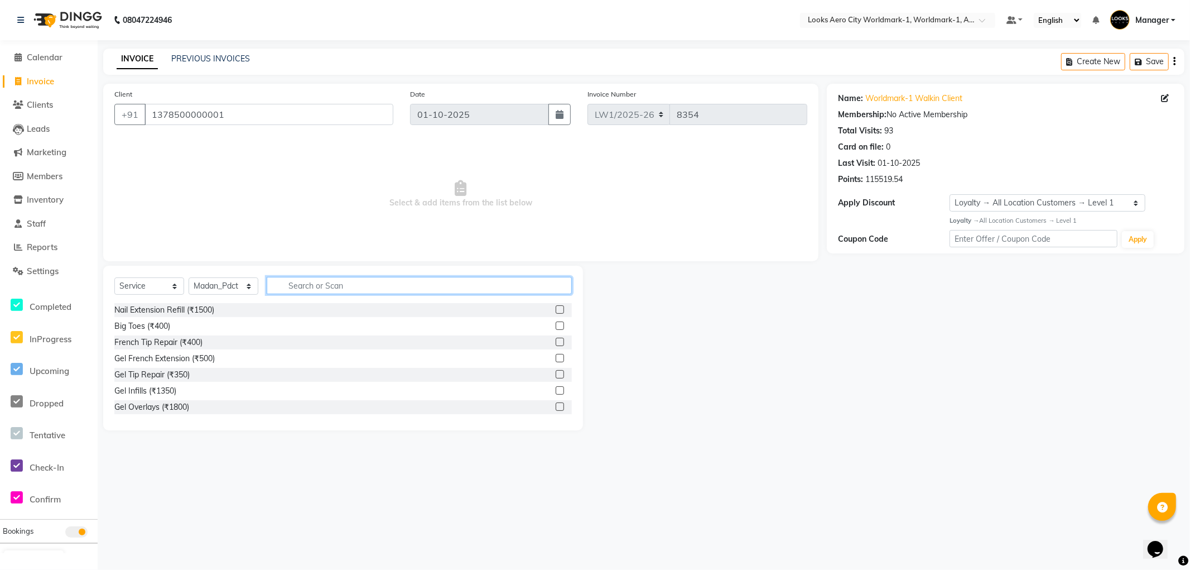
click at [295, 281] on input "text" at bounding box center [419, 285] width 305 height 17
type input "mass"
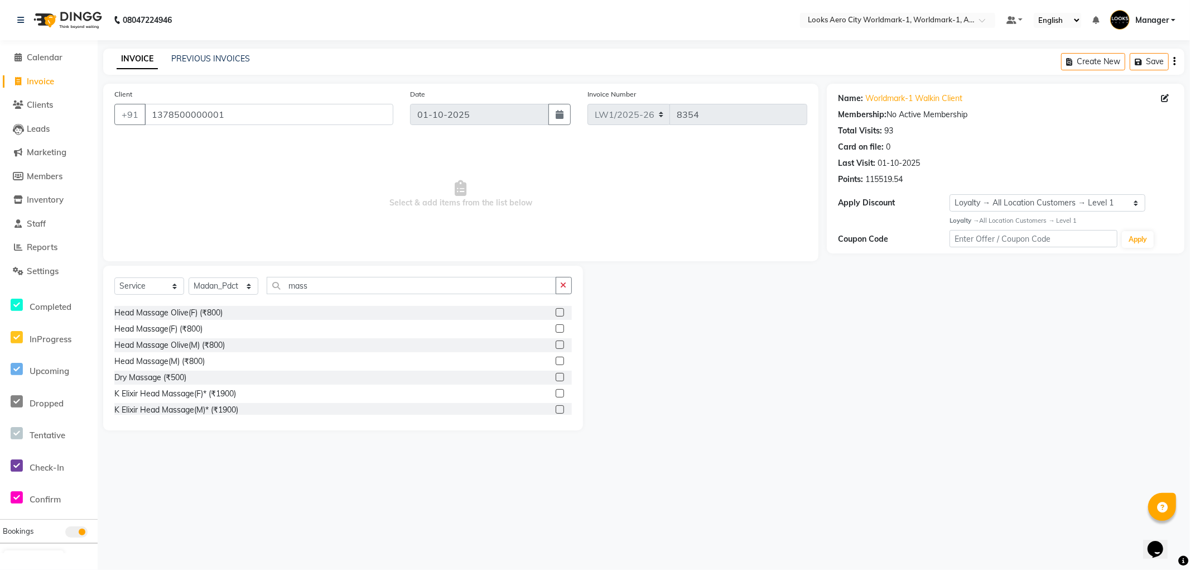
click at [556, 362] on label at bounding box center [560, 360] width 8 height 8
click at [556, 362] on input "checkbox" at bounding box center [559, 361] width 7 height 7
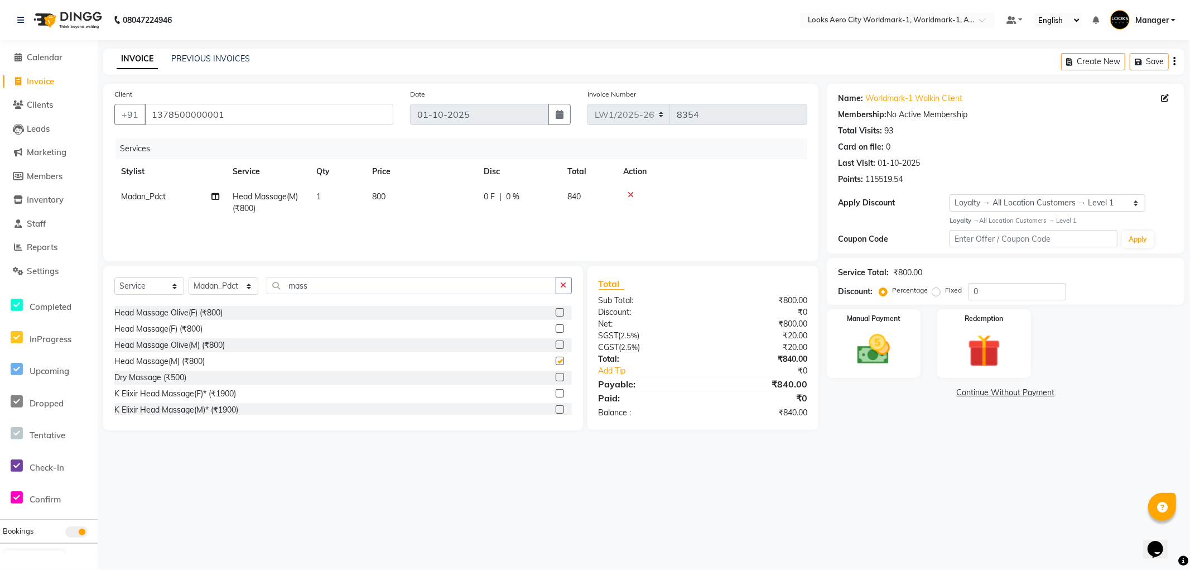
checkbox input "false"
click at [426, 189] on td "800" at bounding box center [421, 202] width 112 height 37
select select "84550"
click at [461, 201] on input "800" at bounding box center [474, 199] width 98 height 17
type input "8"
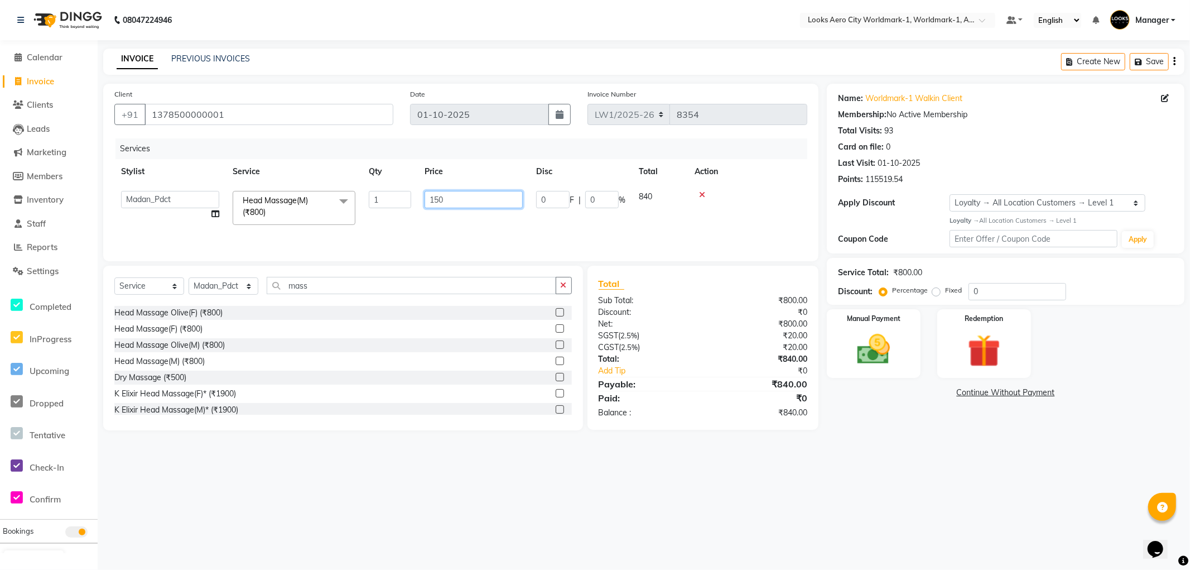
type input "1500"
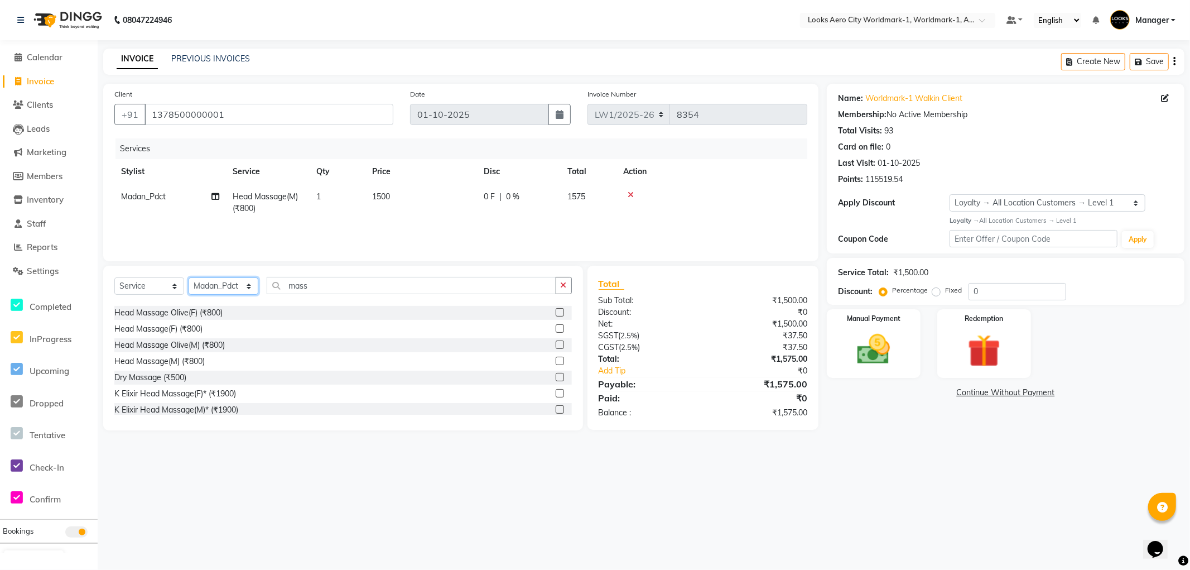
click at [248, 286] on select "Select Stylist [PERSON_NAME] [PERSON_NAME] [PERSON_NAME] [PERSON_NAME] Counter_…" at bounding box center [224, 285] width 70 height 17
select select "84535"
click at [189, 278] on select "Select Stylist [PERSON_NAME] [PERSON_NAME] [PERSON_NAME] [PERSON_NAME] Counter_…" at bounding box center [224, 285] width 70 height 17
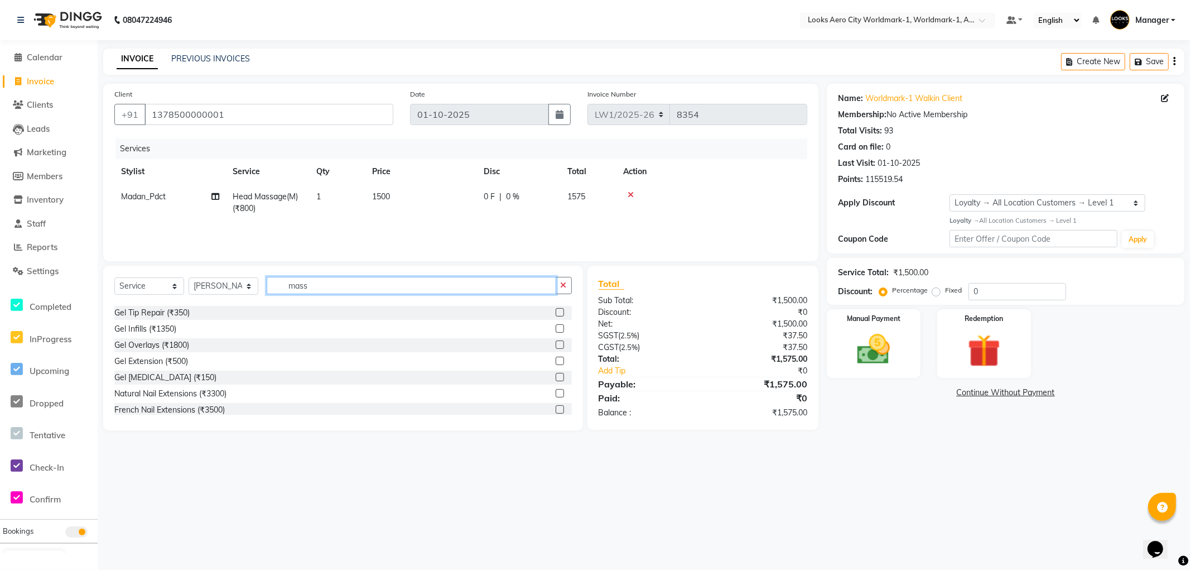
click at [319, 288] on input "mass" at bounding box center [412, 285] width 290 height 17
type input "m"
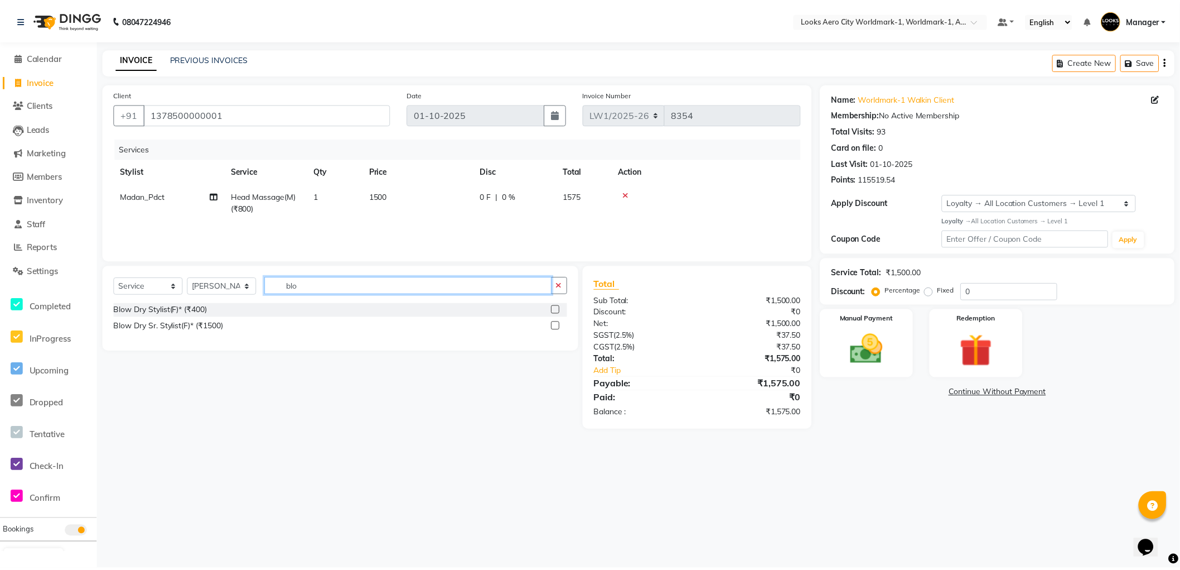
scroll to position [0, 0]
type input "blo"
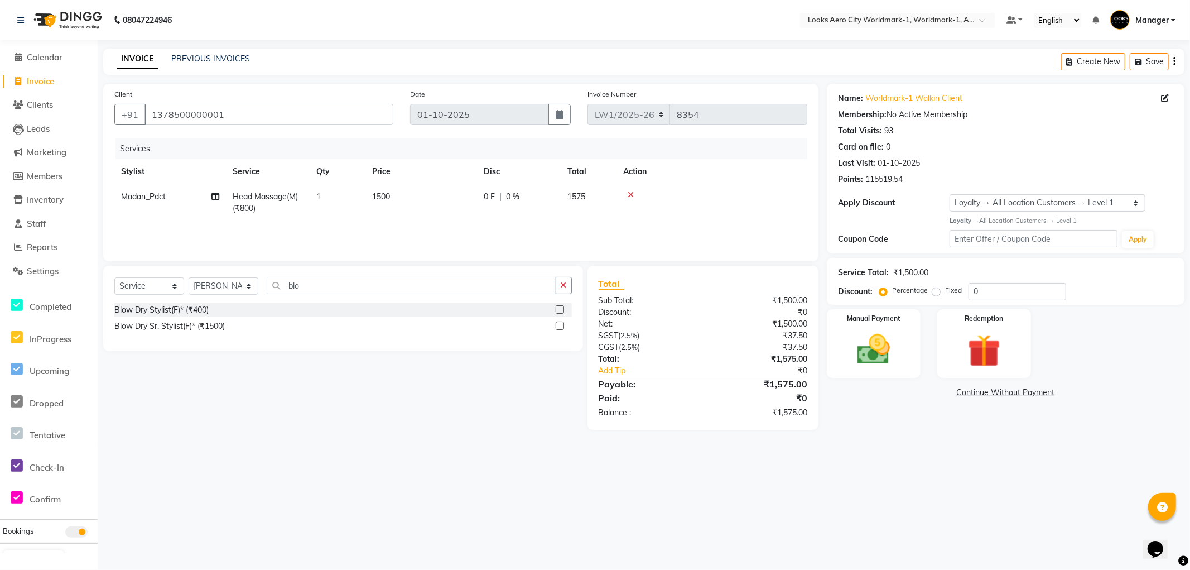
click at [558, 309] on label at bounding box center [560, 309] width 8 height 8
click at [558, 309] on input "checkbox" at bounding box center [559, 309] width 7 height 7
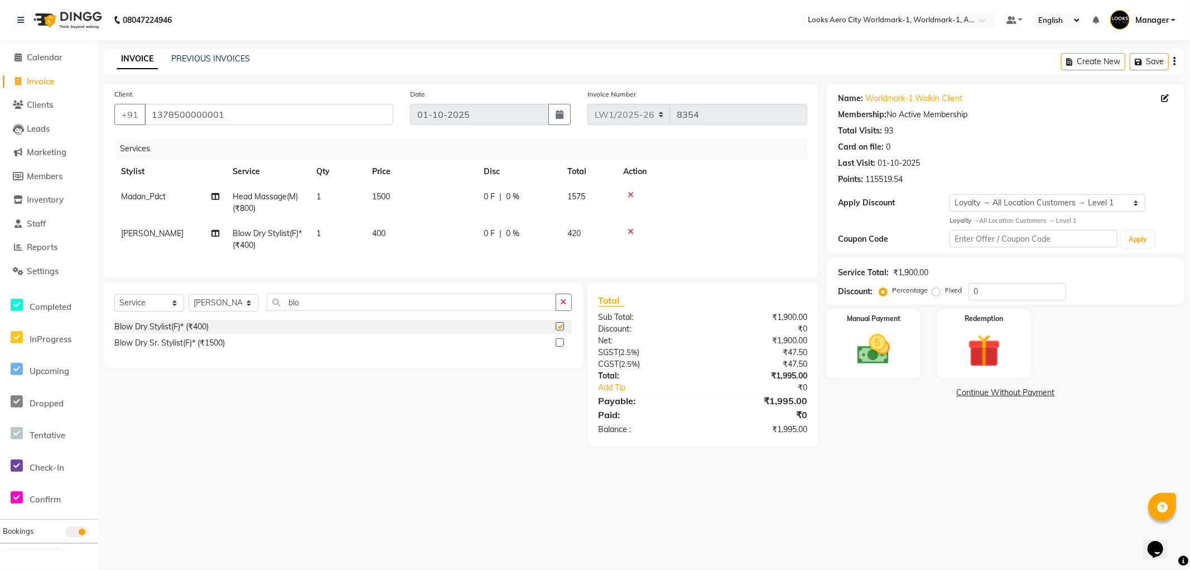
checkbox input "false"
click at [326, 233] on td "1" at bounding box center [338, 239] width 56 height 37
select select "84535"
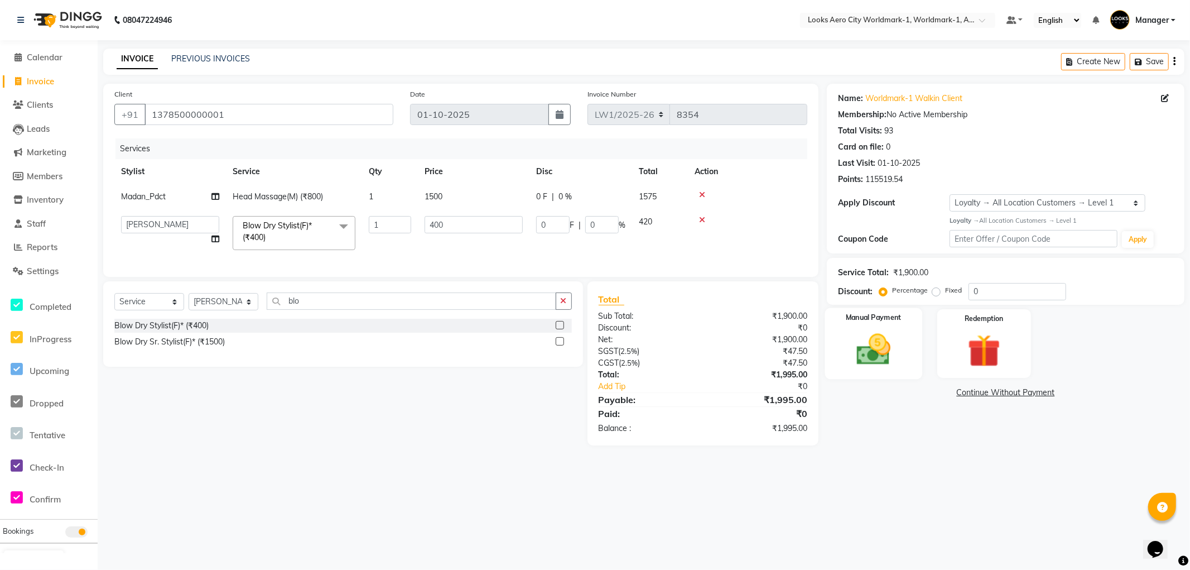
click at [861, 328] on div "Manual Payment" at bounding box center [873, 342] width 97 height 71
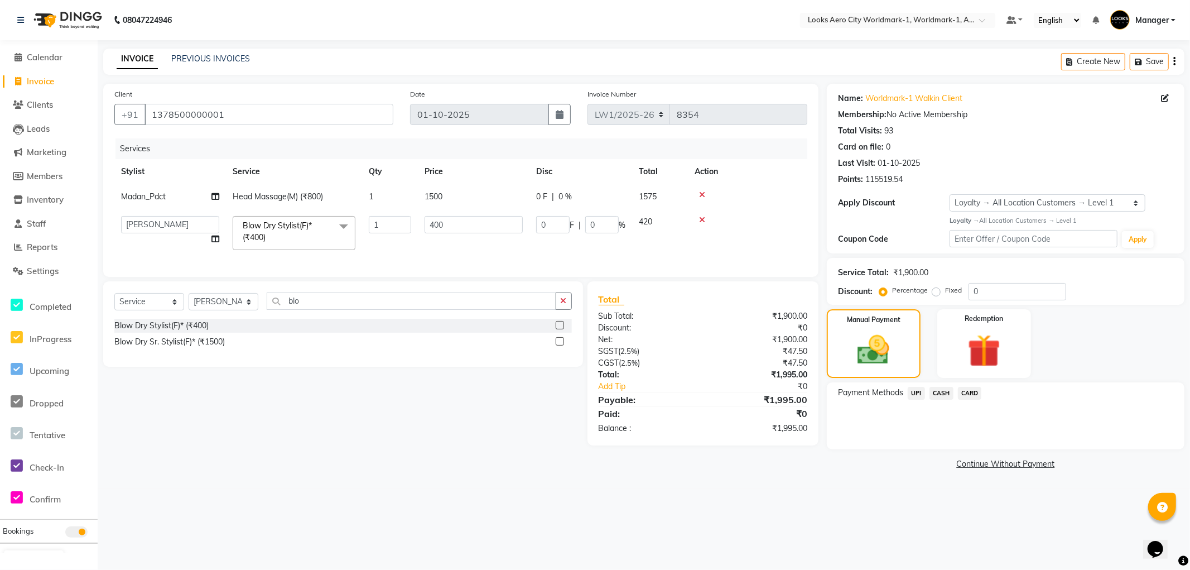
click at [973, 392] on span "CARD" at bounding box center [970, 393] width 24 height 13
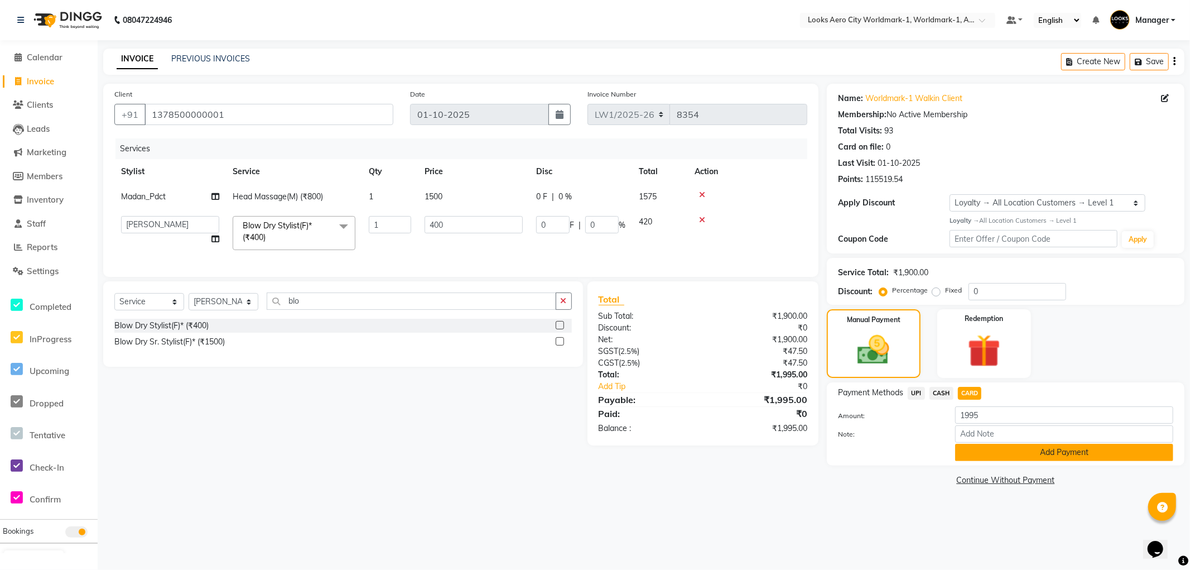
click at [1000, 454] on button "Add Payment" at bounding box center [1064, 452] width 218 height 17
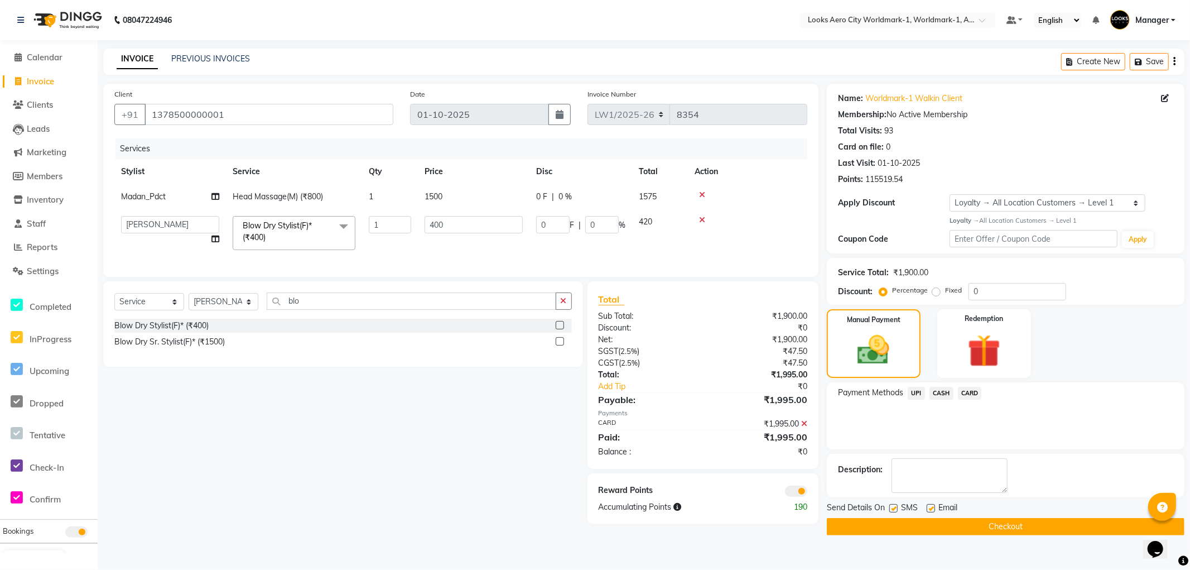
click at [793, 497] on span at bounding box center [796, 490] width 22 height 11
click at [807, 493] on input "checkbox" at bounding box center [807, 493] width 0 height 0
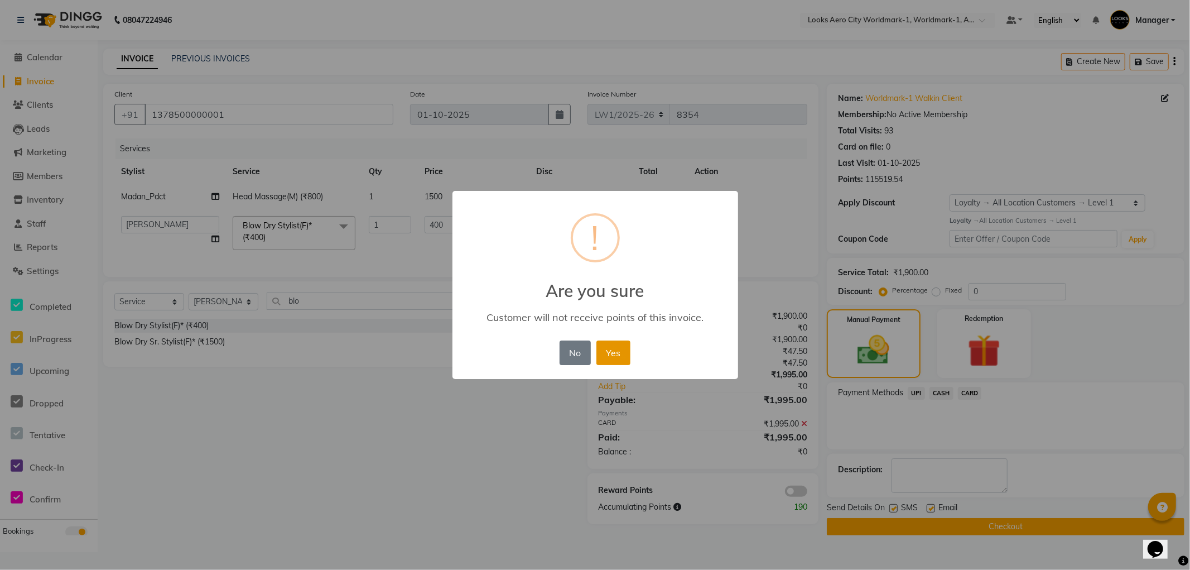
click at [608, 353] on button "Yes" at bounding box center [613, 352] width 34 height 25
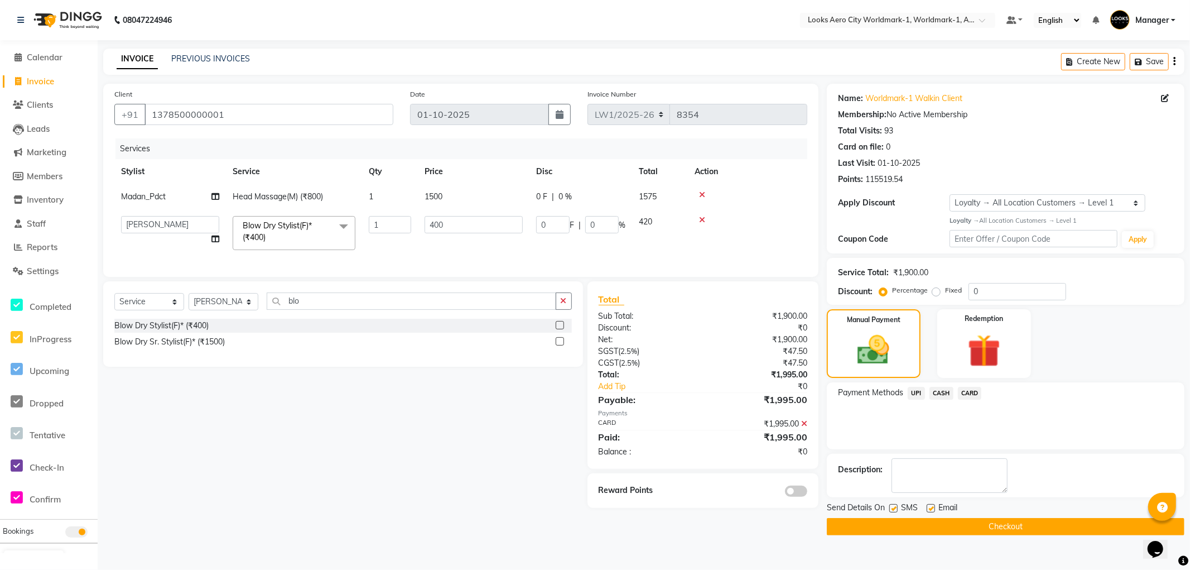
click at [996, 529] on button "Checkout" at bounding box center [1006, 526] width 358 height 17
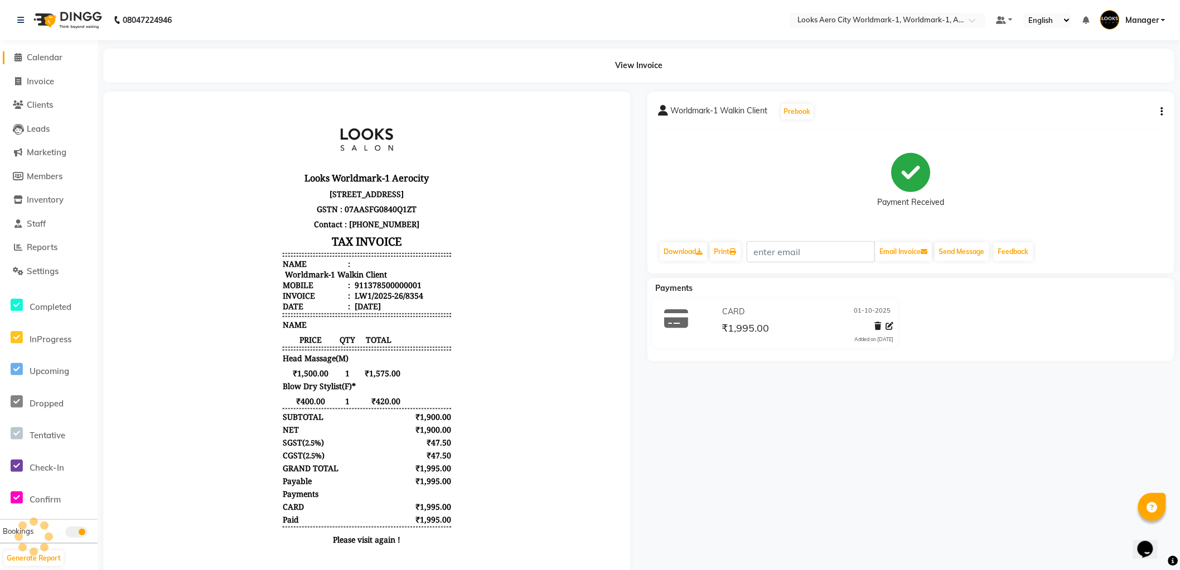
click at [53, 54] on span "Calendar" at bounding box center [45, 57] width 36 height 11
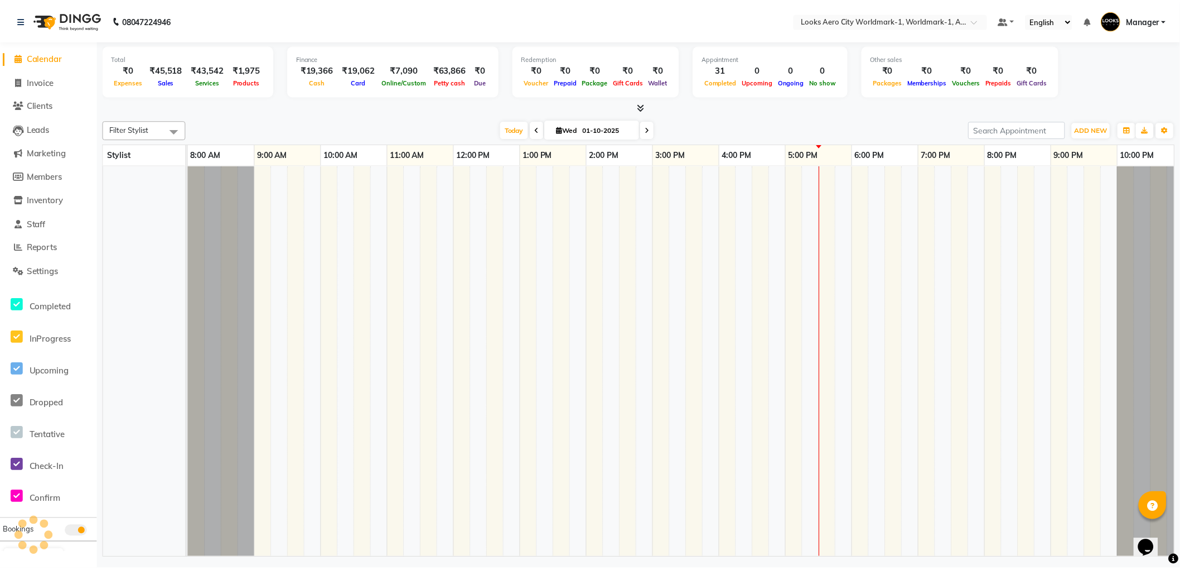
scroll to position [0, 9]
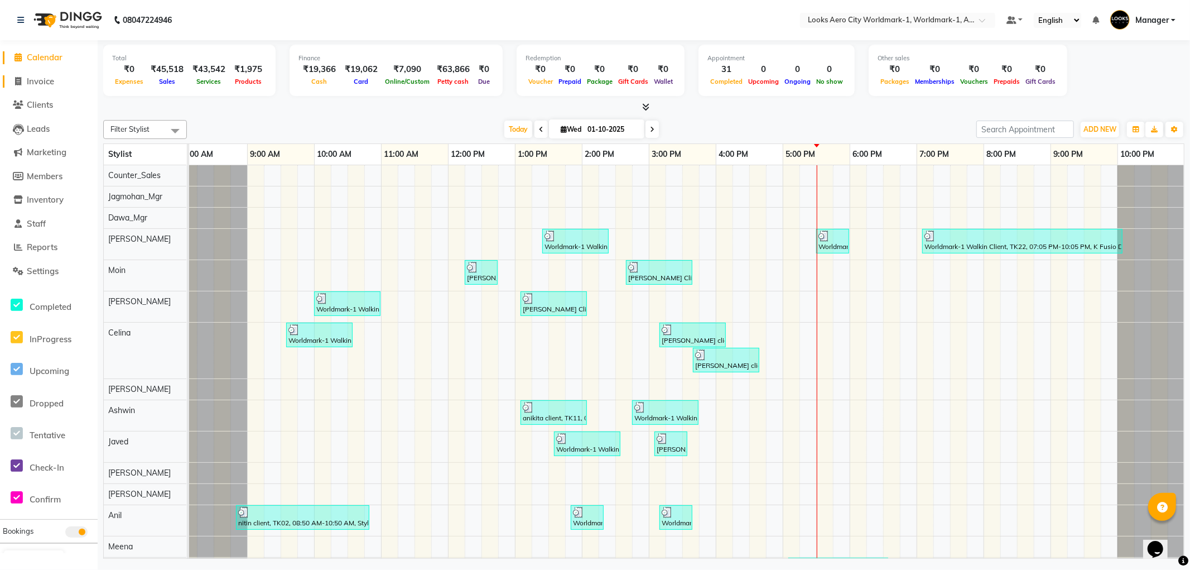
click at [39, 86] on link "Invoice" at bounding box center [49, 81] width 92 height 13
select select "service"
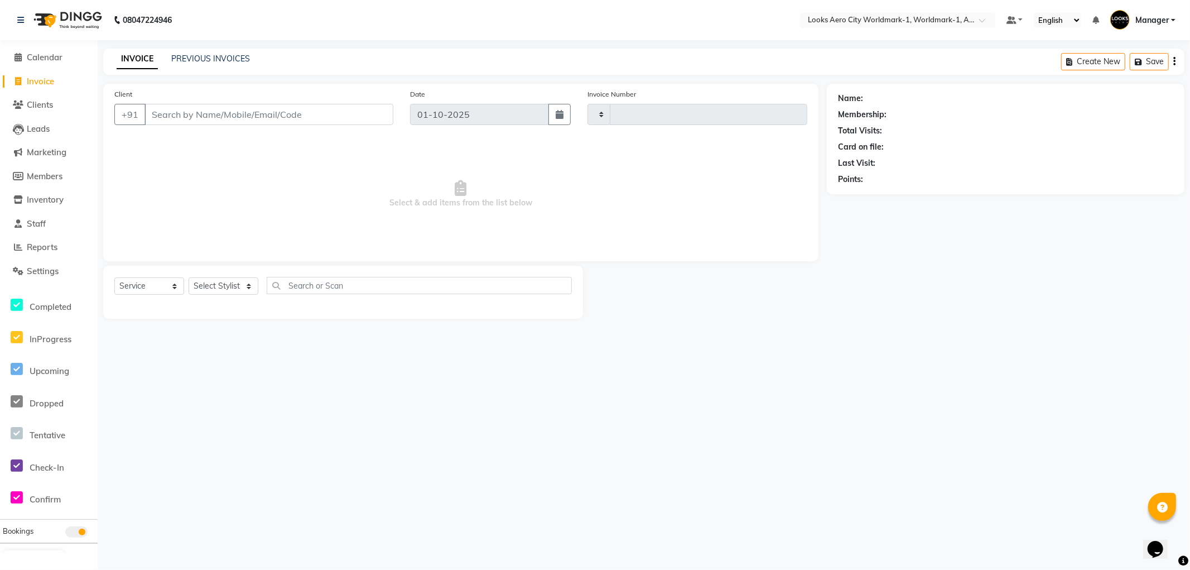
type input "8355"
select select "8573"
click at [179, 112] on input "Client" at bounding box center [268, 114] width 249 height 21
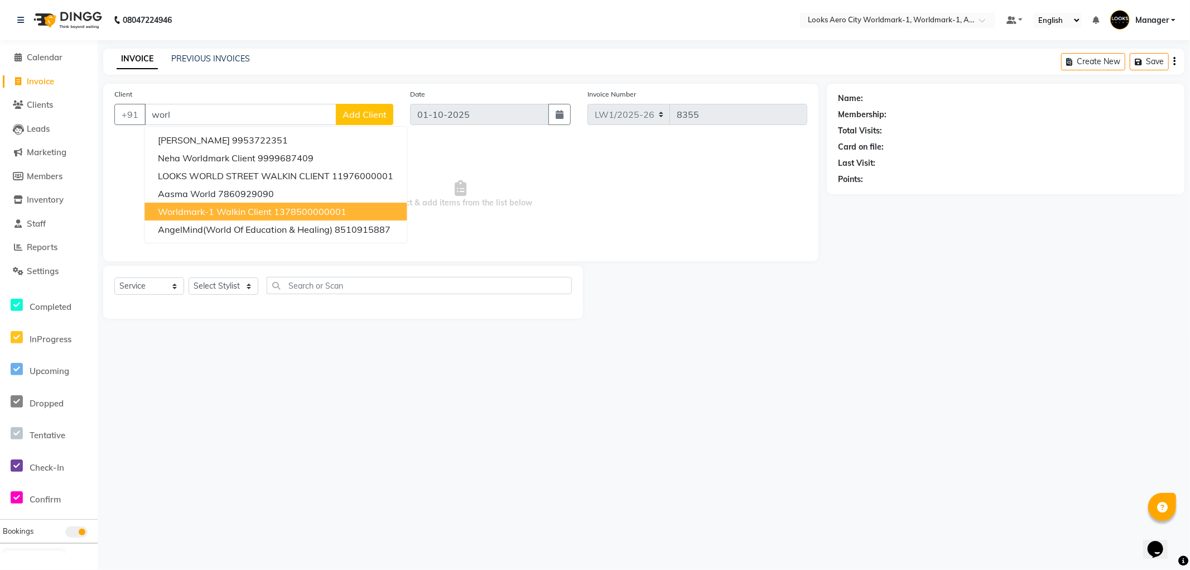
click at [216, 210] on span "Worldmark-1 Walkin Client" at bounding box center [215, 211] width 114 height 11
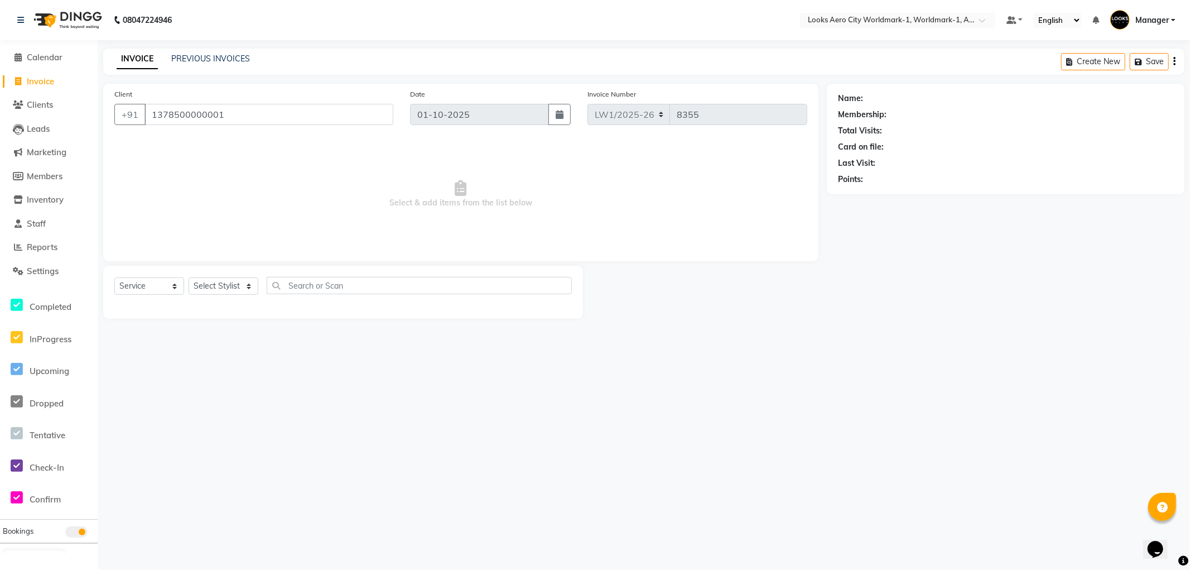
type input "1378500000001"
select select "1: Object"
click at [248, 290] on select "Select Stylist [PERSON_NAME] [PERSON_NAME] [PERSON_NAME] [PERSON_NAME] Counter_…" at bounding box center [224, 285] width 70 height 17
select select "84537"
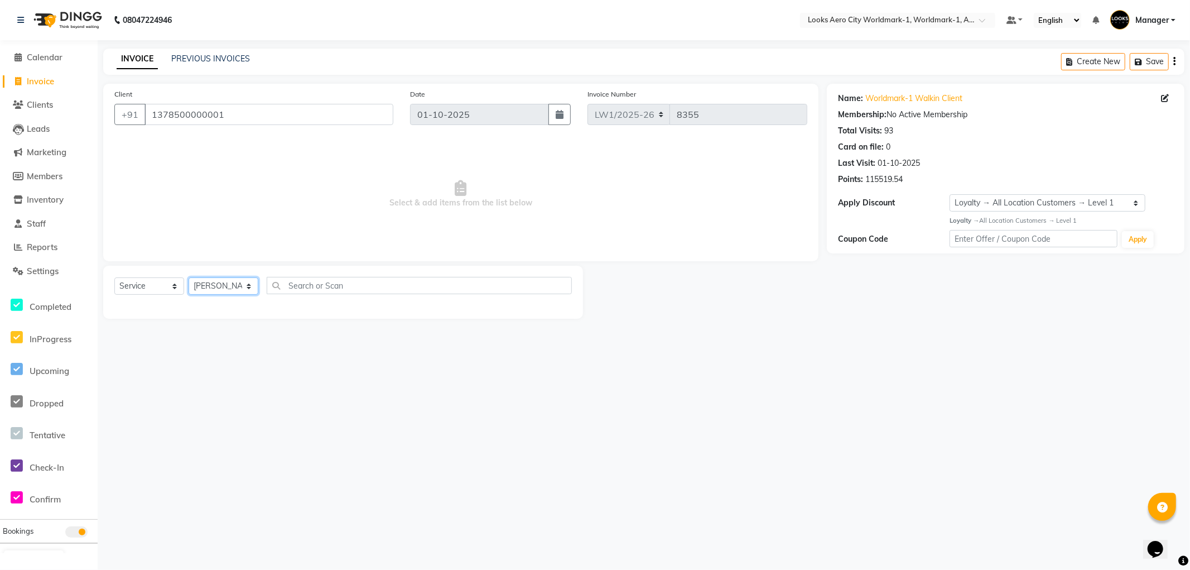
click at [189, 278] on select "Select Stylist [PERSON_NAME] [PERSON_NAME] [PERSON_NAME] [PERSON_NAME] Counter_…" at bounding box center [224, 285] width 70 height 17
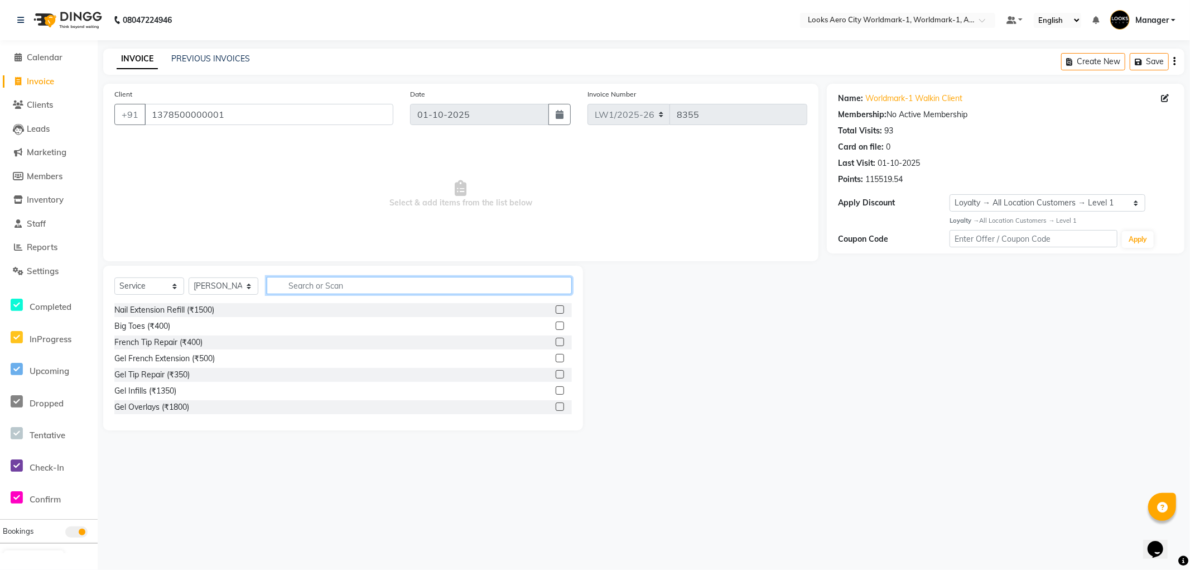
click at [296, 283] on input "text" at bounding box center [419, 285] width 305 height 17
type input "cut"
click at [556, 327] on label at bounding box center [560, 325] width 8 height 8
click at [556, 327] on input "checkbox" at bounding box center [559, 325] width 7 height 7
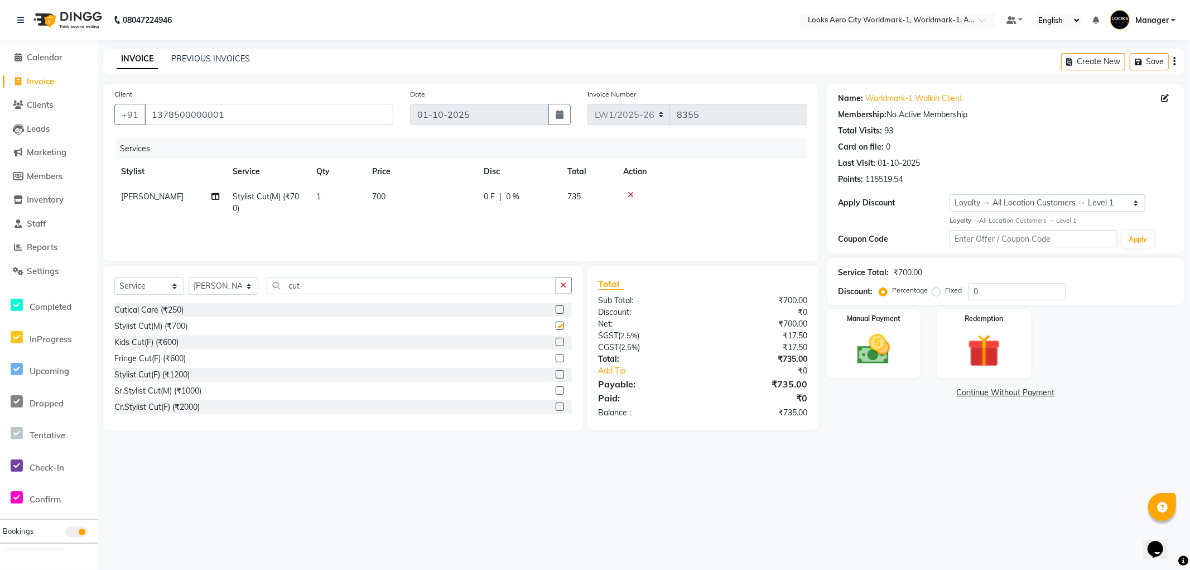
checkbox input "false"
click at [438, 192] on td "700" at bounding box center [421, 202] width 112 height 37
select select "84537"
click at [465, 198] on input "700" at bounding box center [474, 199] width 98 height 17
type input "7"
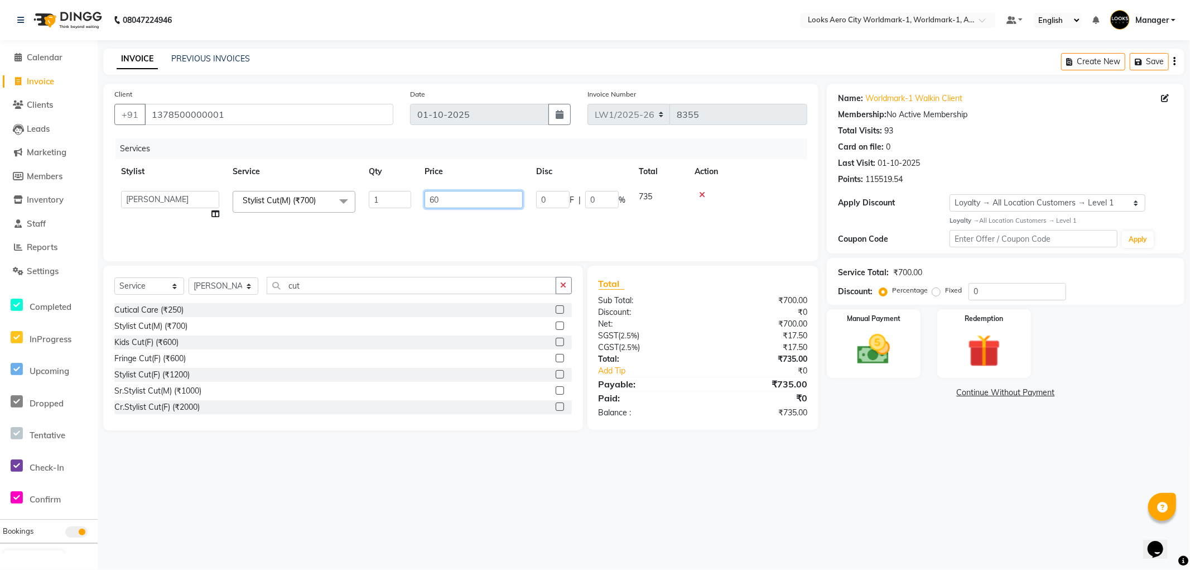
type input "600"
click at [872, 351] on img at bounding box center [874, 350] width 56 height 40
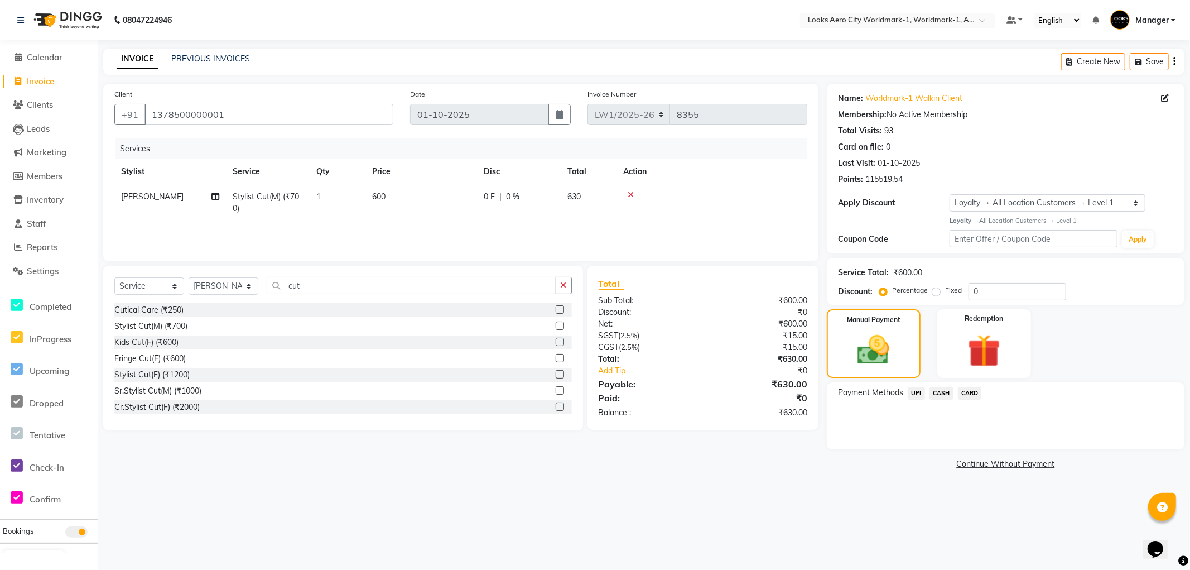
click at [947, 394] on span "CASH" at bounding box center [941, 393] width 24 height 13
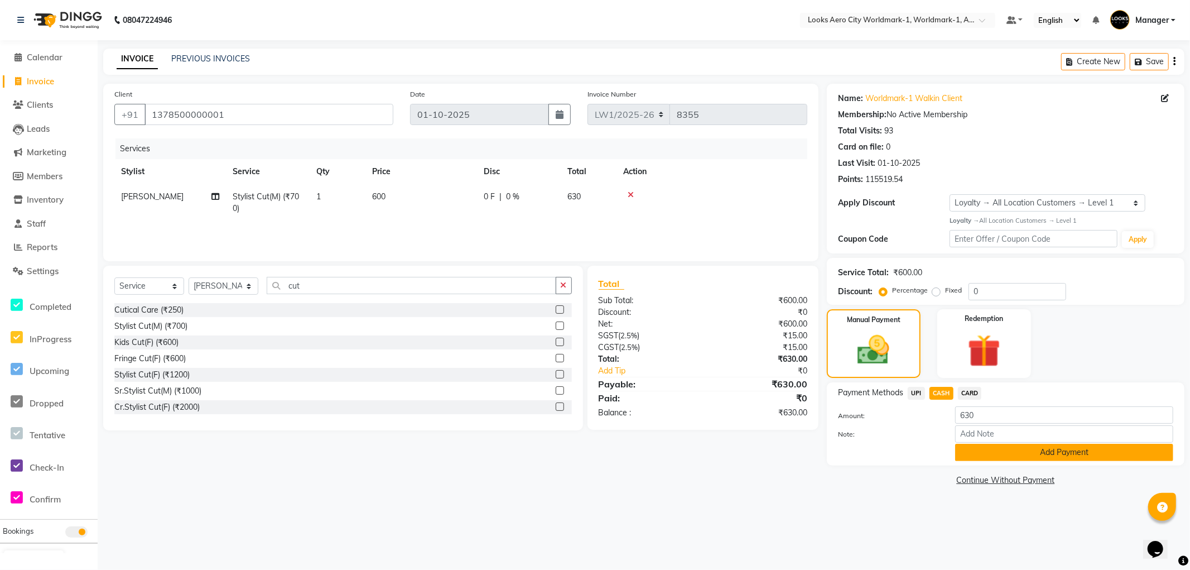
click at [976, 460] on button "Add Payment" at bounding box center [1064, 452] width 218 height 17
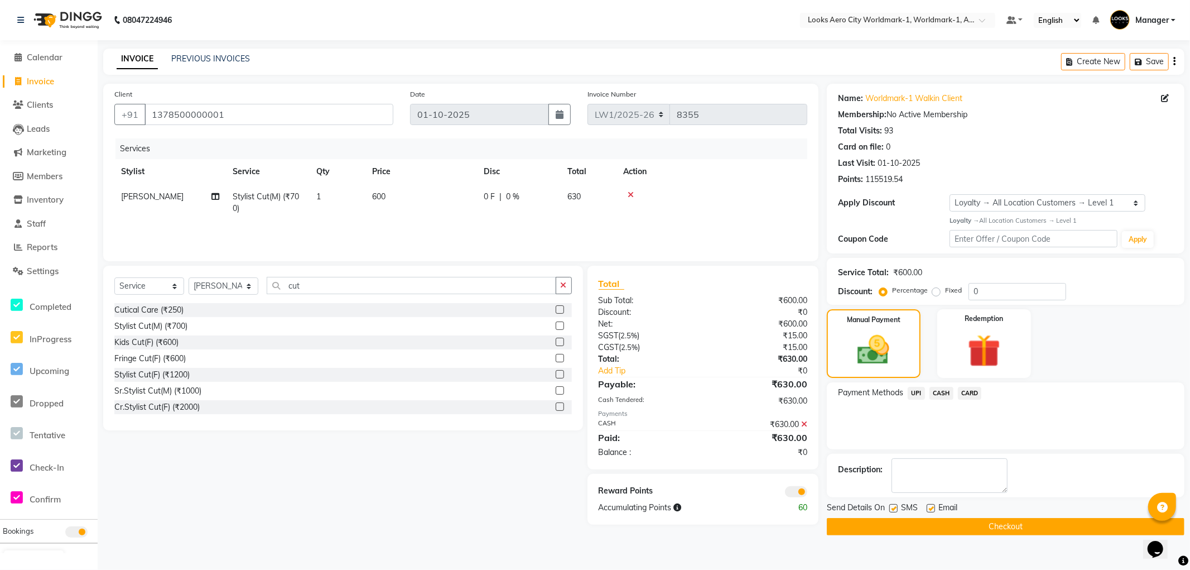
click at [792, 493] on span at bounding box center [796, 491] width 22 height 11
click at [807, 493] on input "checkbox" at bounding box center [807, 493] width 0 height 0
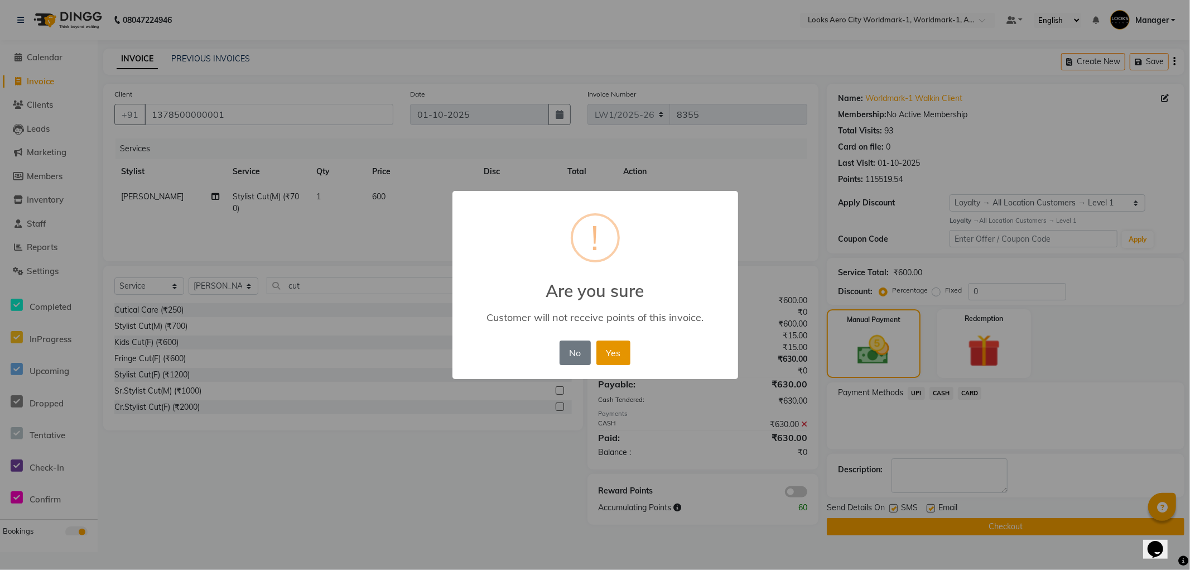
click at [621, 359] on button "Yes" at bounding box center [613, 352] width 34 height 25
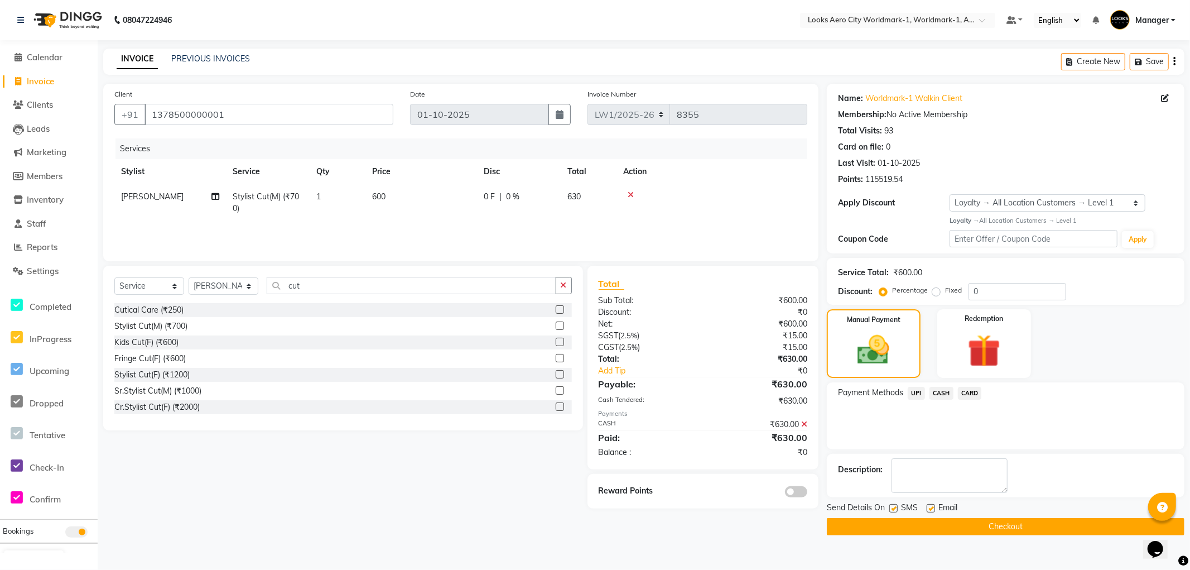
click at [1019, 529] on button "Checkout" at bounding box center [1006, 526] width 358 height 17
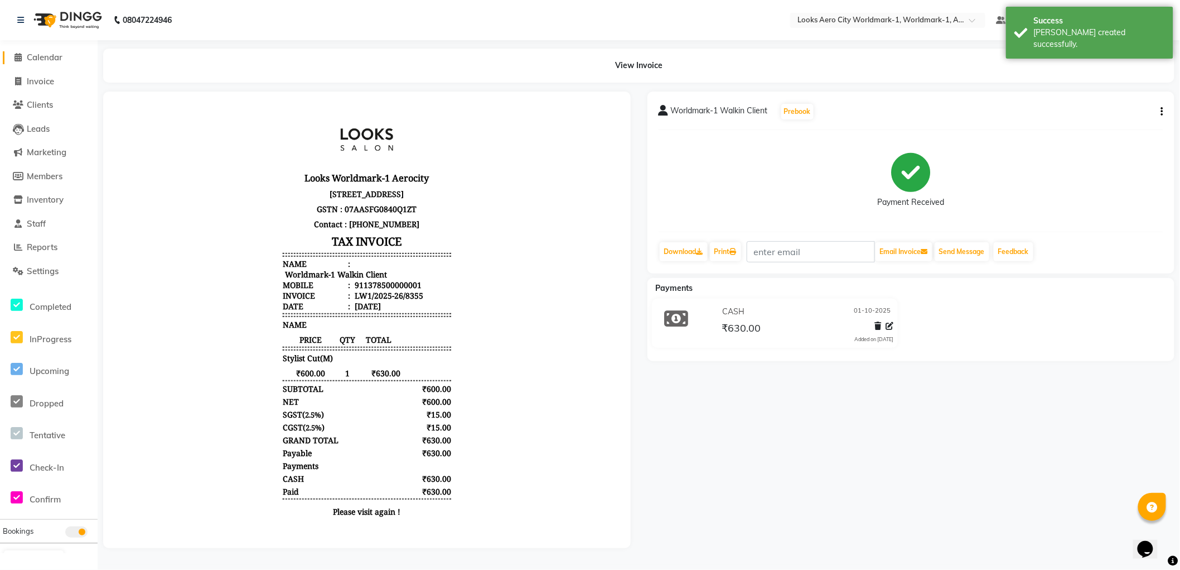
click at [51, 59] on span "Calendar" at bounding box center [45, 57] width 36 height 11
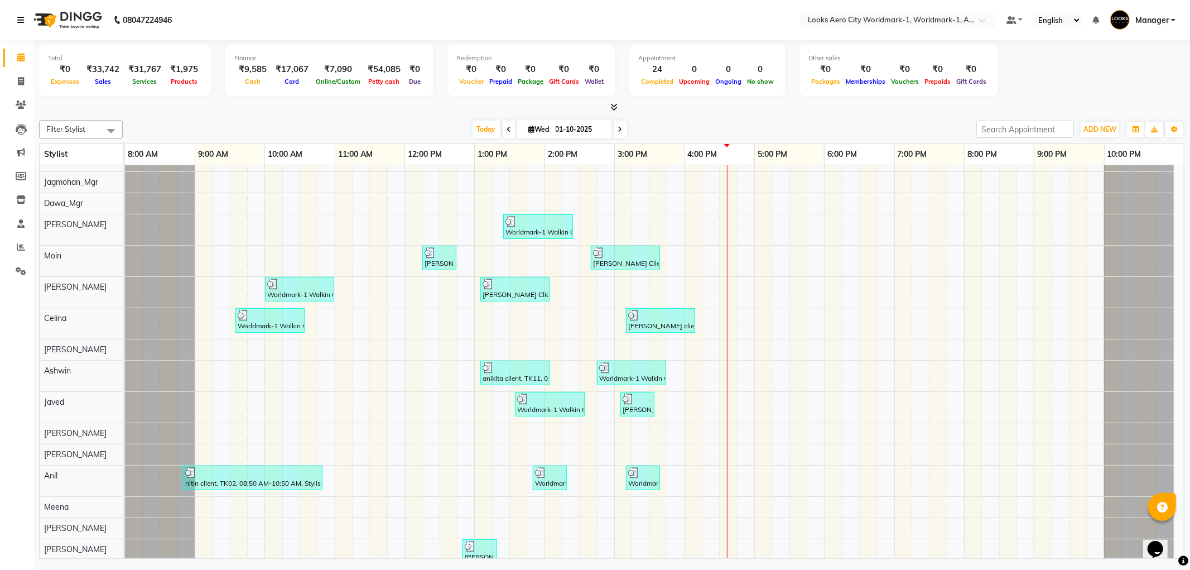
click at [23, 22] on icon at bounding box center [20, 20] width 7 height 8
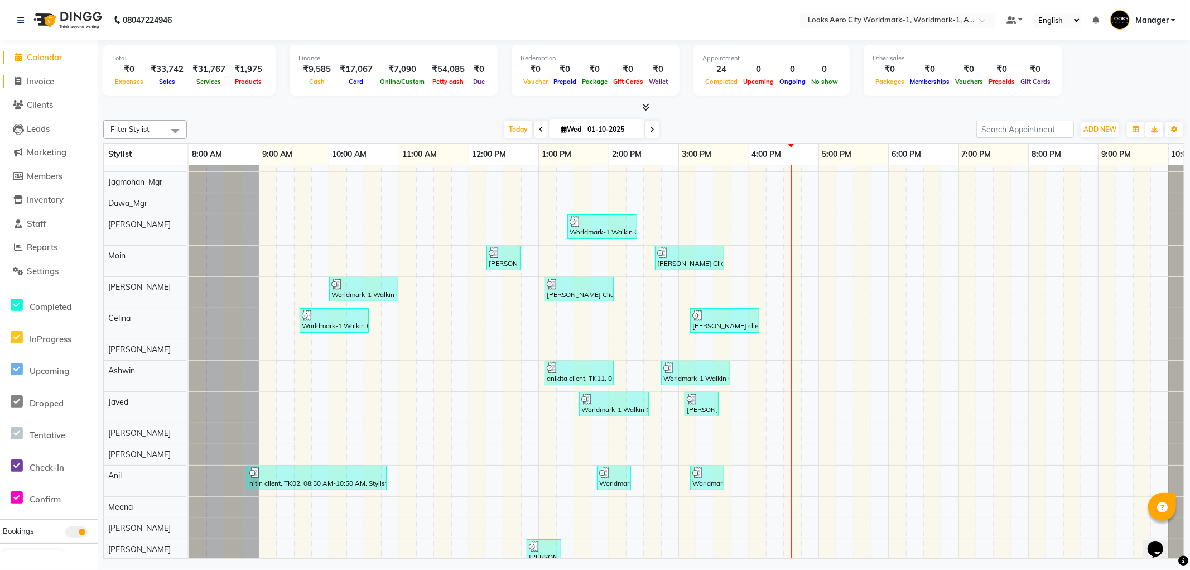
drag, startPoint x: 49, startPoint y: 80, endPoint x: 90, endPoint y: 89, distance: 42.4
click at [49, 80] on span "Invoice" at bounding box center [40, 81] width 27 height 11
select select "service"
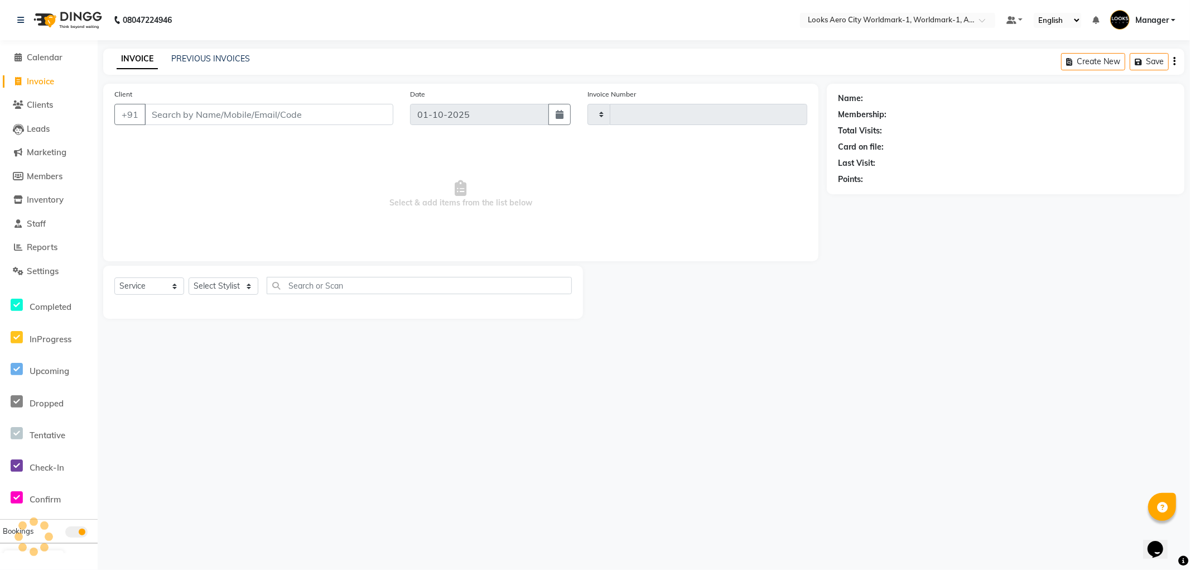
type input "8352"
select select "8573"
click at [218, 117] on input "Client" at bounding box center [268, 114] width 249 height 21
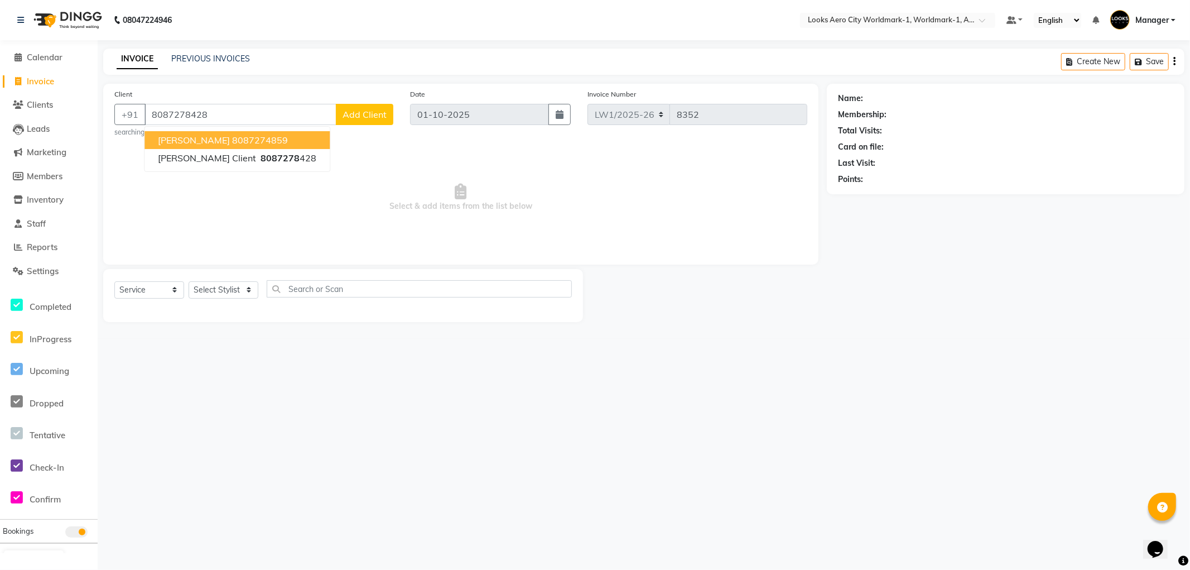
type input "8087278428"
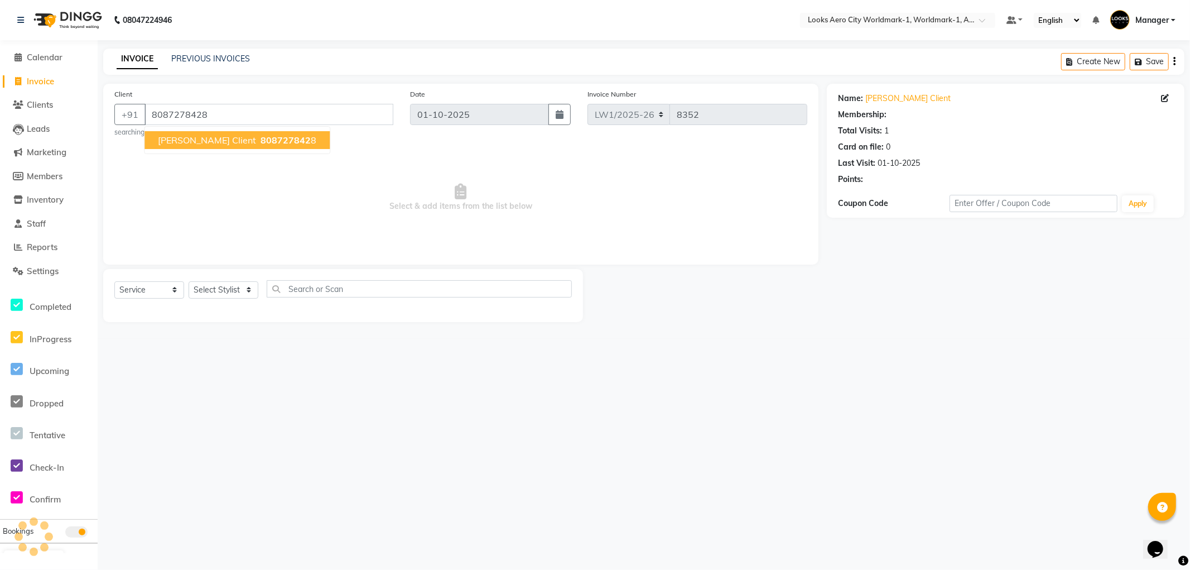
select select "1: Object"
drag, startPoint x: 229, startPoint y: 292, endPoint x: 225, endPoint y: 283, distance: 9.7
click at [229, 292] on select "Select Stylist Abhishek_Nails Amita Chauhan Anil Ashwin Celina Counter_Sales Da…" at bounding box center [224, 289] width 70 height 17
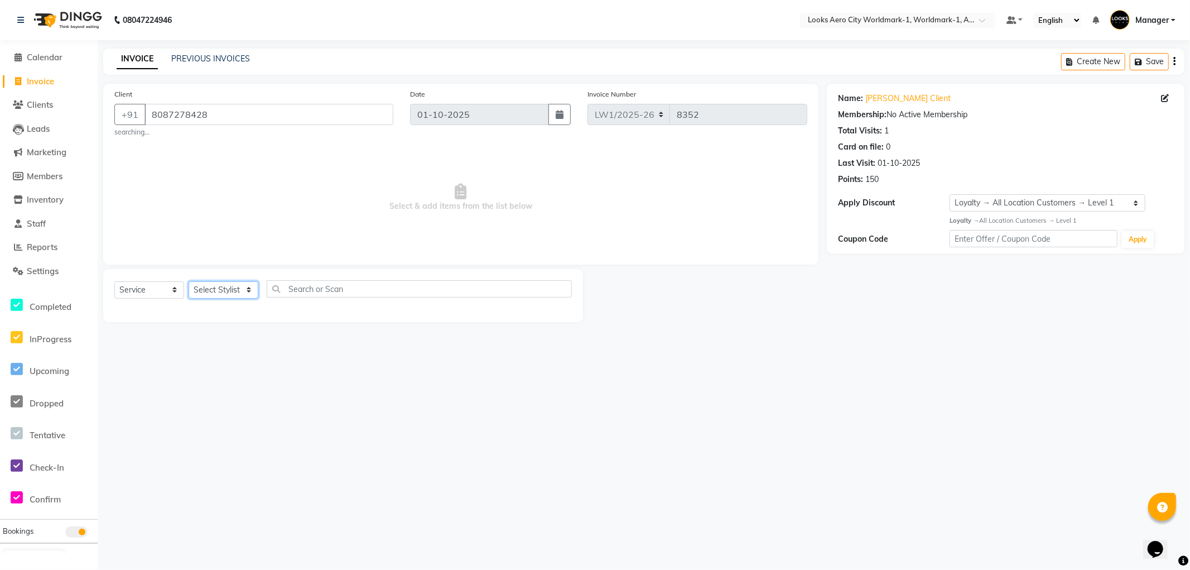
select select "84538"
click at [189, 281] on select "Select Stylist Abhishek_Nails Amita Chauhan Anil Ashwin Celina Counter_Sales Da…" at bounding box center [224, 289] width 70 height 17
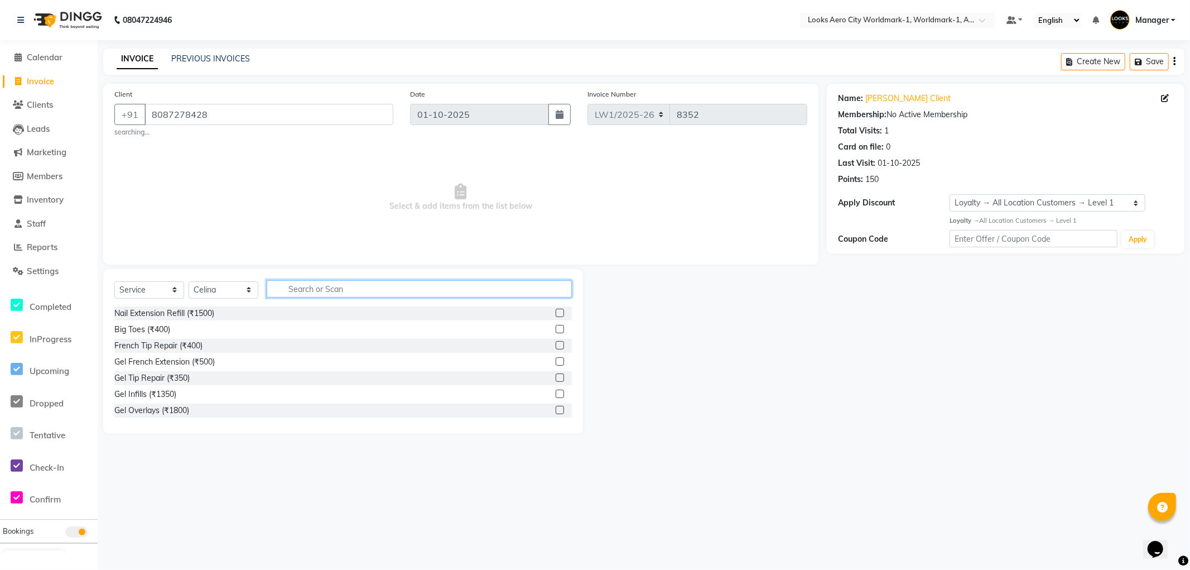
click at [350, 287] on input "text" at bounding box center [419, 288] width 305 height 17
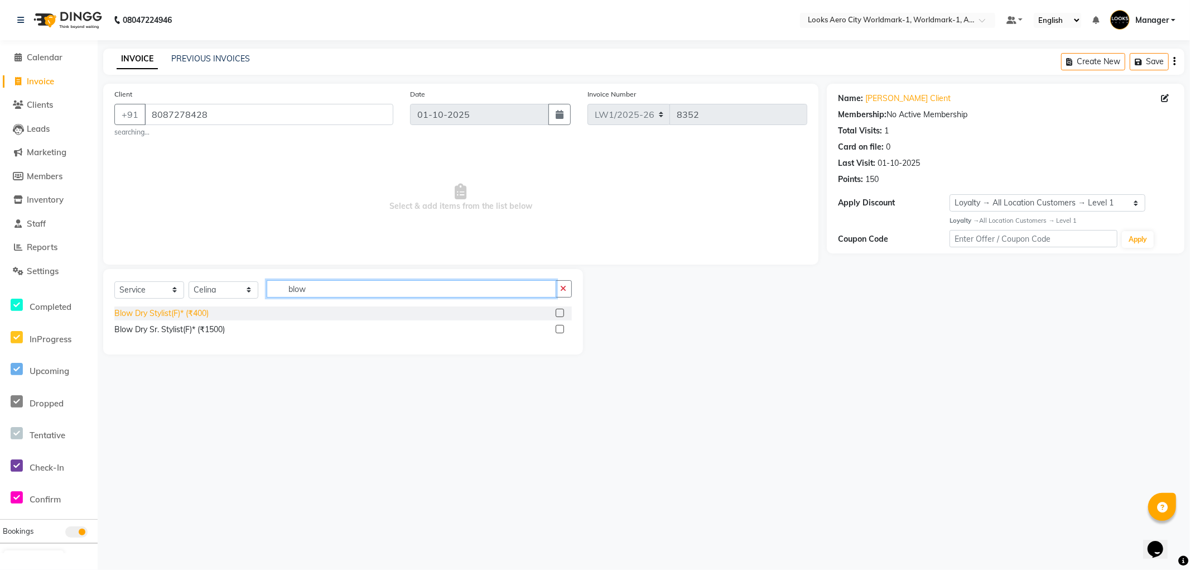
type input "blow"
click at [192, 316] on div "Blow Dry Stylist(F)* (₹400)" at bounding box center [161, 313] width 94 height 12
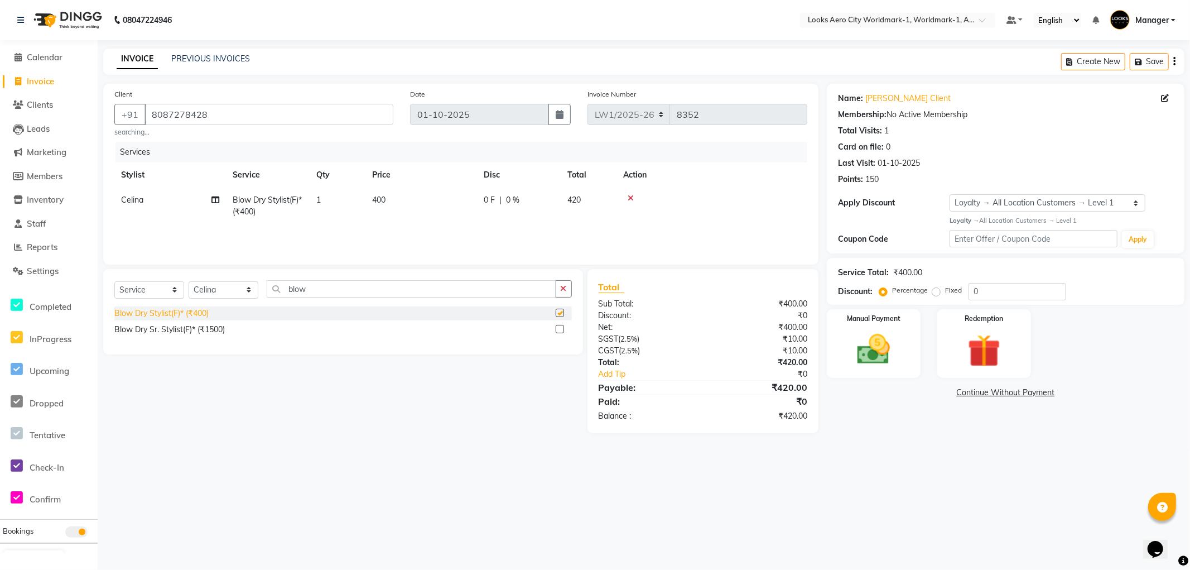
checkbox input "false"
drag, startPoint x: 335, startPoint y: 286, endPoint x: 9, endPoint y: 227, distance: 331.8
click at [0, 232] on app-home "08047224946 Select Location × Looks Aero City Worldmark-1, Worldmark-1, Aerocit…" at bounding box center [595, 225] width 1190 height 450
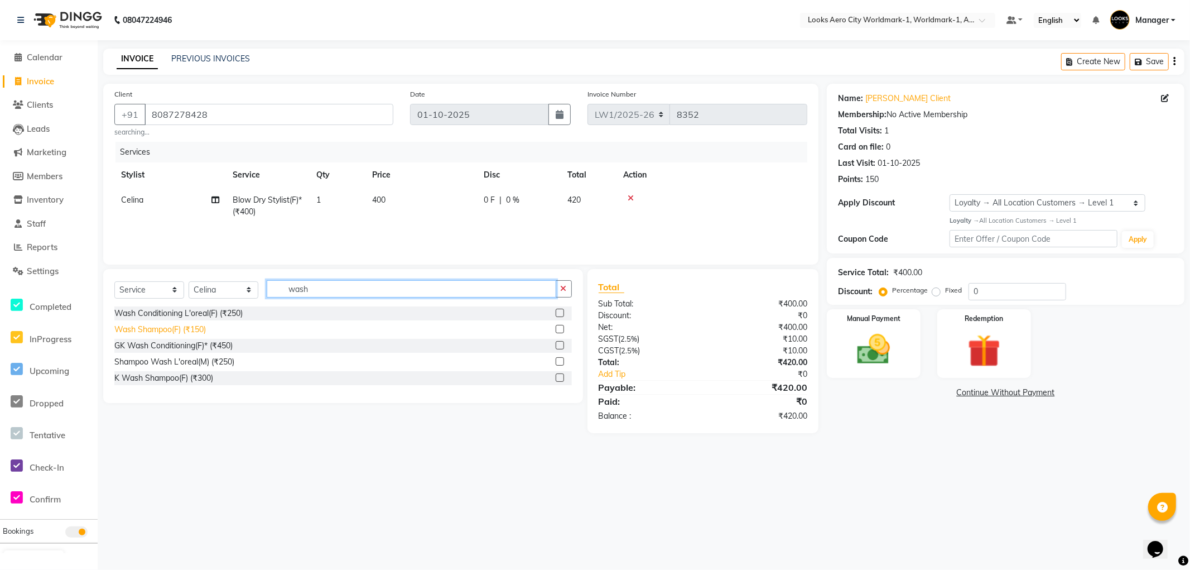
type input "wash"
click at [192, 333] on div "Wash Shampoo(F) (₹150)" at bounding box center [159, 330] width 91 height 12
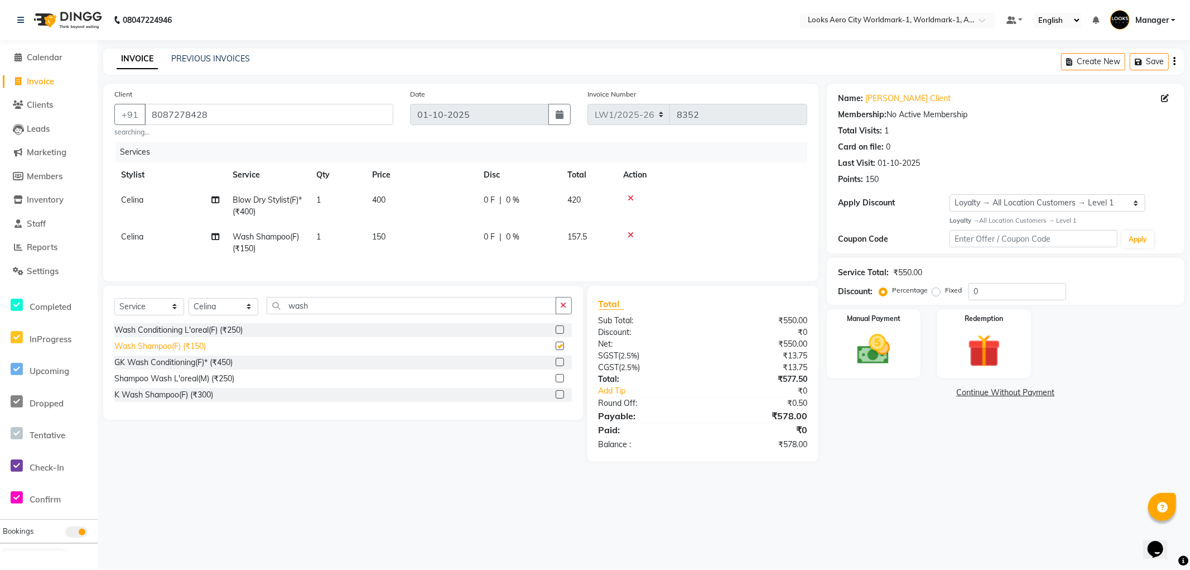
checkbox input "false"
drag, startPoint x: 402, startPoint y: 246, endPoint x: 420, endPoint y: 241, distance: 18.5
click at [402, 245] on td "150" at bounding box center [421, 242] width 112 height 37
select select "84538"
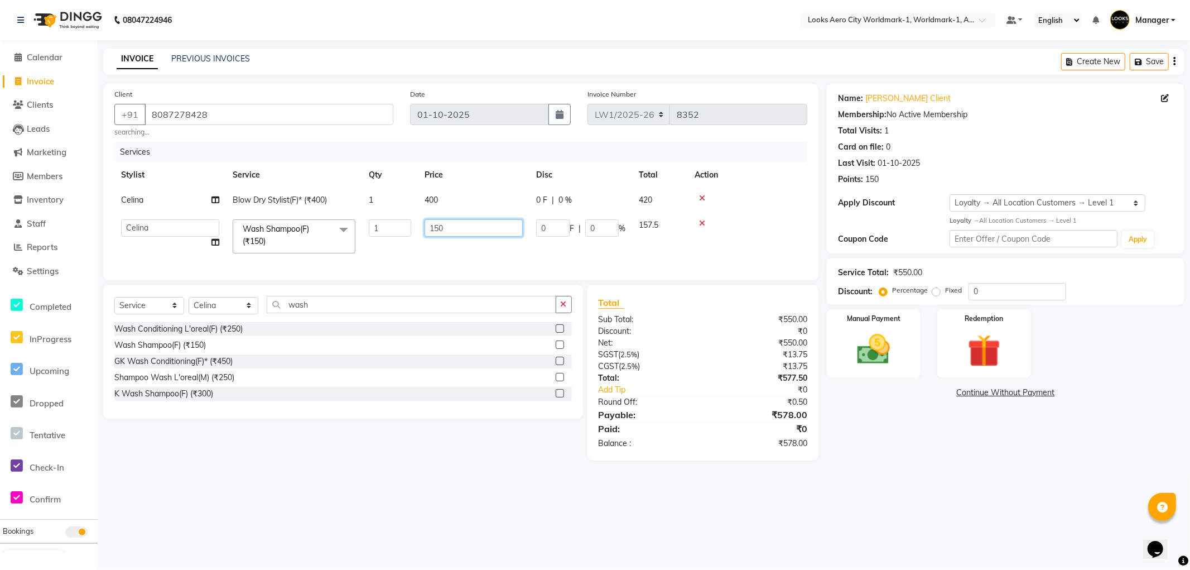
drag, startPoint x: 470, startPoint y: 229, endPoint x: 336, endPoint y: 221, distance: 133.6
click at [336, 221] on tr "Abhishek_Nails Amita Chauhan Anil Ashwin Celina Counter_Sales Dawa_Mgr Gaurav_P…" at bounding box center [460, 236] width 693 height 47
type input "400"
click at [456, 196] on td "400" at bounding box center [474, 199] width 112 height 25
select select "84538"
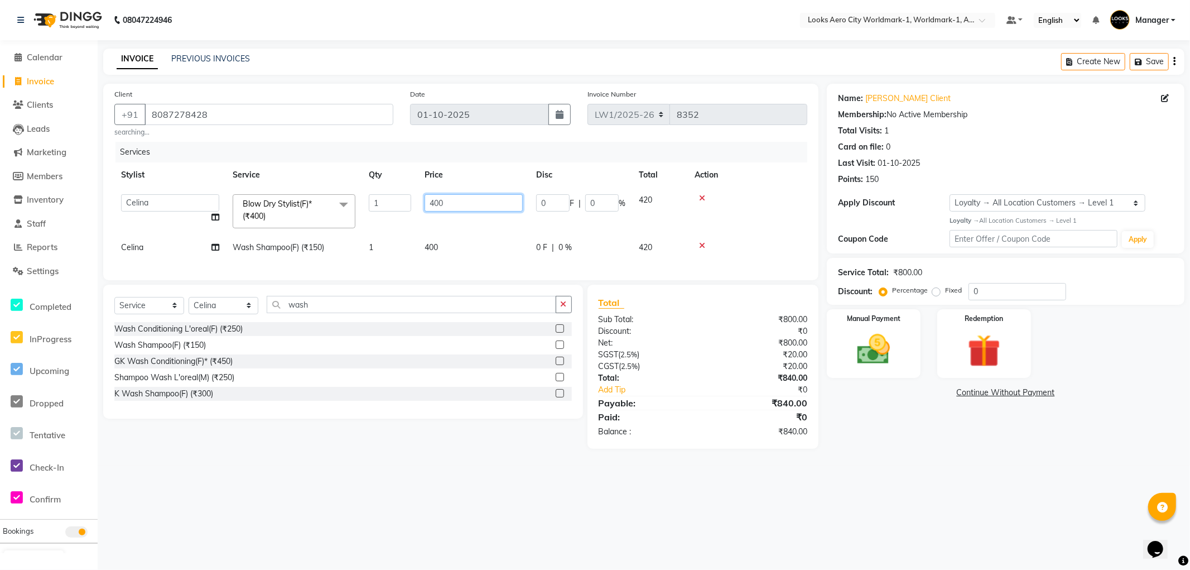
drag, startPoint x: 486, startPoint y: 205, endPoint x: 324, endPoint y: 183, distance: 163.8
click at [324, 183] on table "Stylist Service Qty Price Disc Total Action Abhishek_Nails Amita Chauhan Anil A…" at bounding box center [460, 211] width 693 height 98
type input "800"
click at [958, 449] on div "Name: Mahima Client Membership: No Active Membership Total Visits: 1 Card on fi…" at bounding box center [1010, 266] width 366 height 365
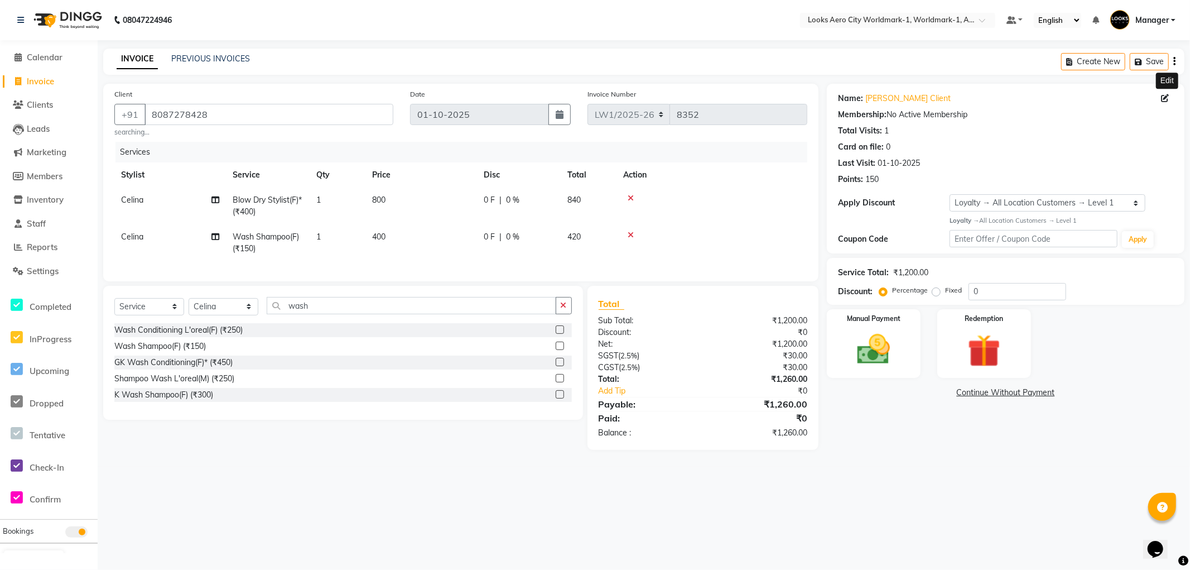
click at [1164, 98] on icon at bounding box center [1165, 98] width 8 height 8
select select "female"
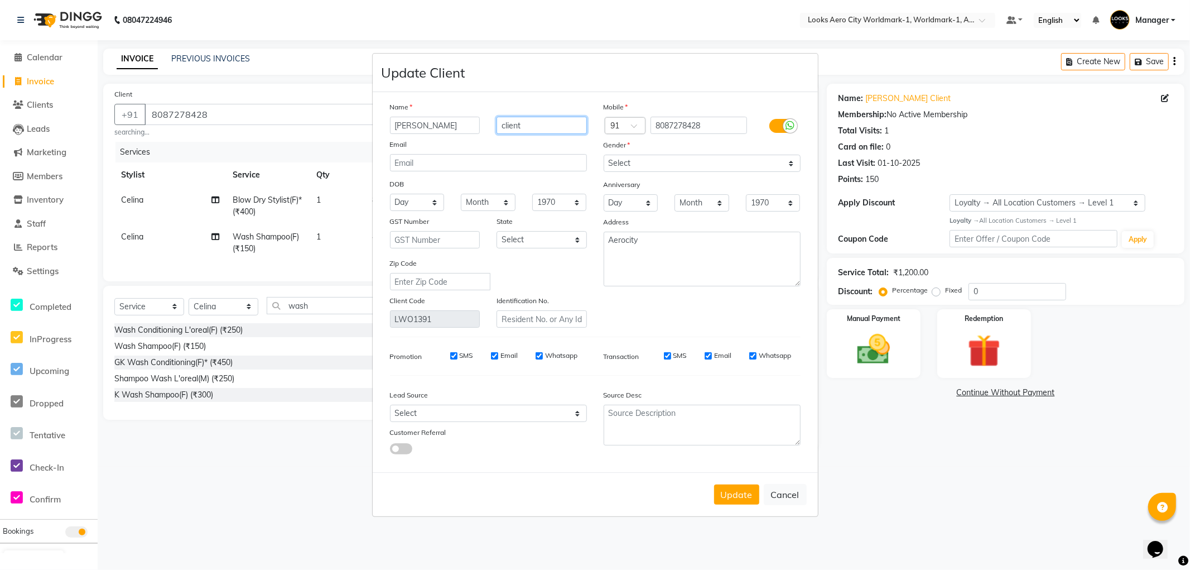
click at [558, 127] on input "client" at bounding box center [542, 125] width 90 height 17
type input "client**"
click at [733, 492] on button "Update" at bounding box center [736, 494] width 45 height 20
select select
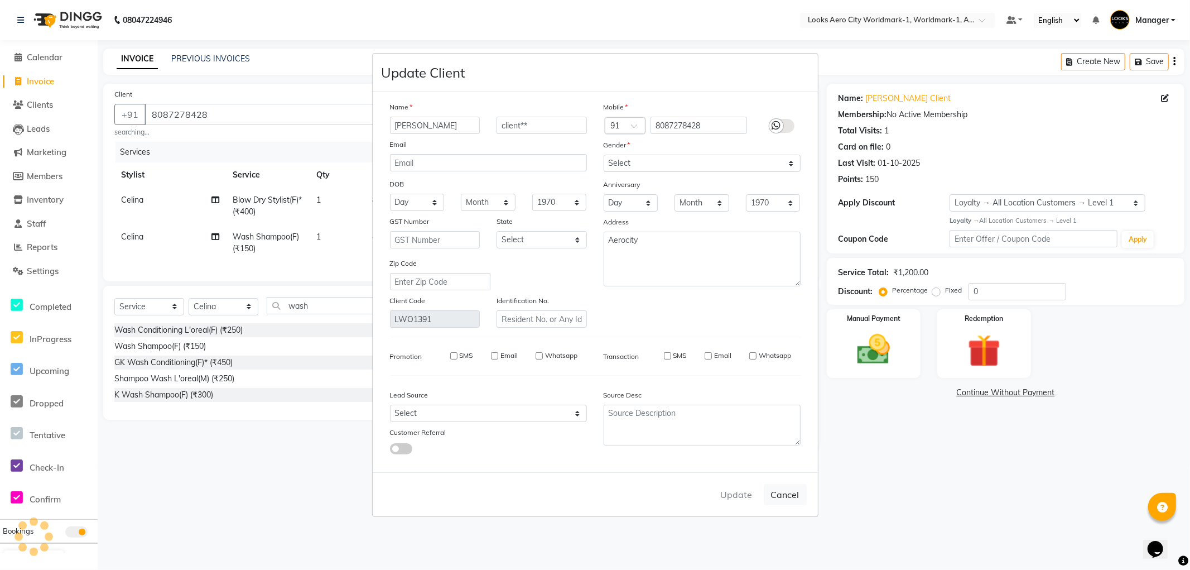
select select
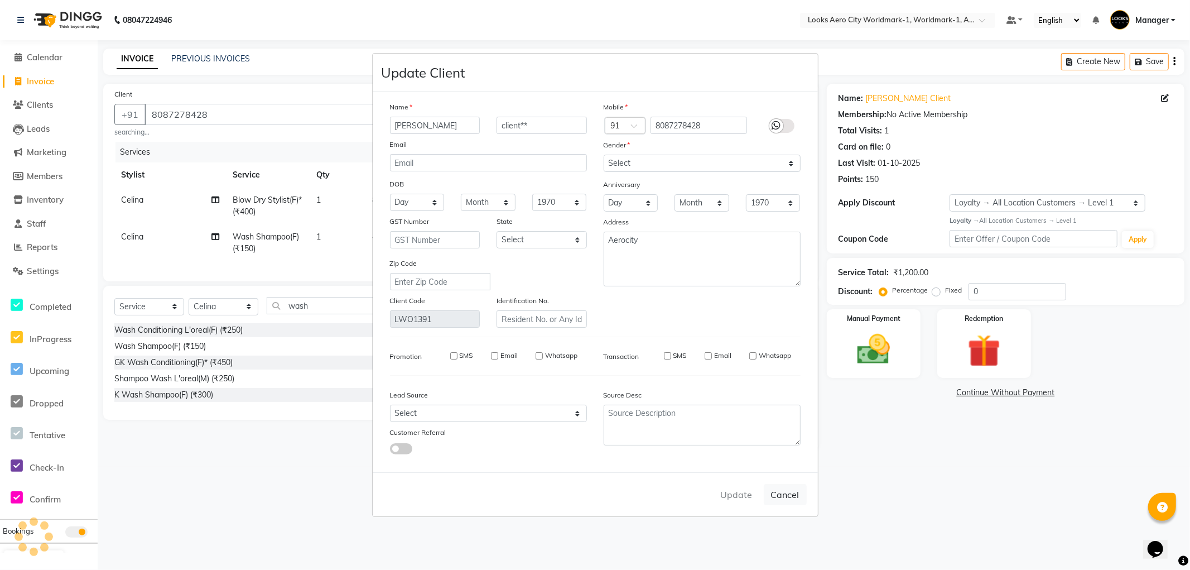
checkbox input "false"
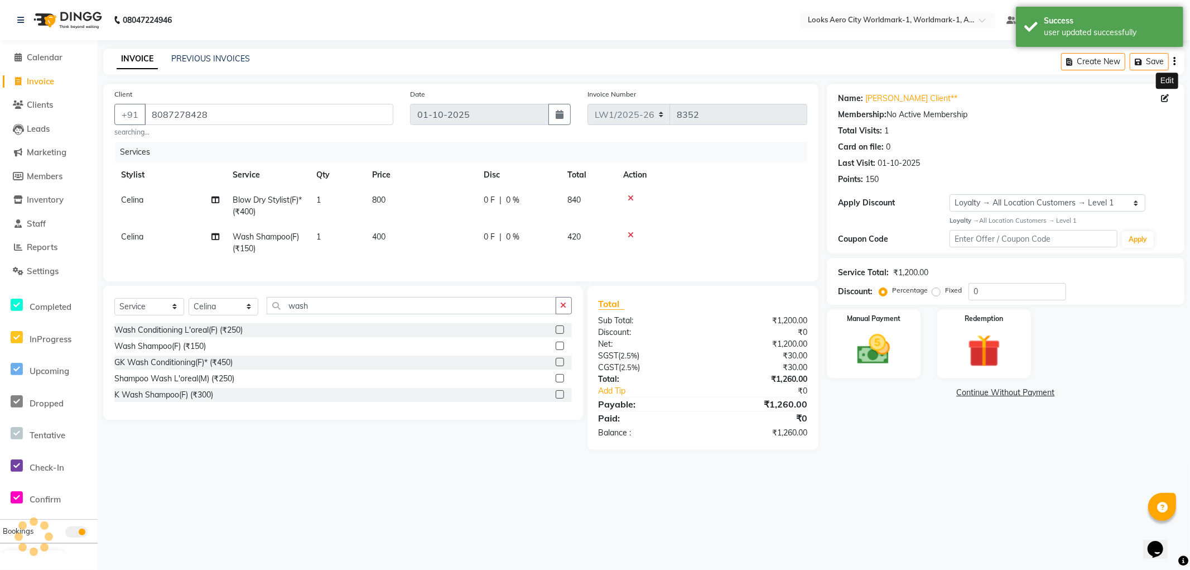
select select "1: Object"
click at [893, 374] on div "Manual Payment" at bounding box center [873, 342] width 97 height 71
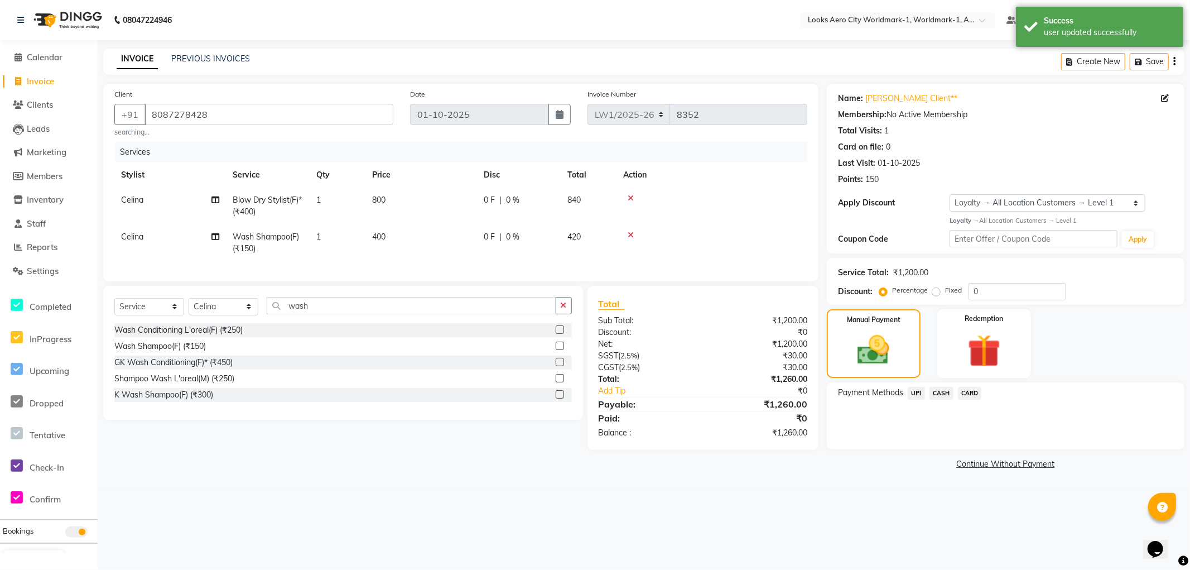
click at [941, 393] on span "CASH" at bounding box center [941, 393] width 24 height 13
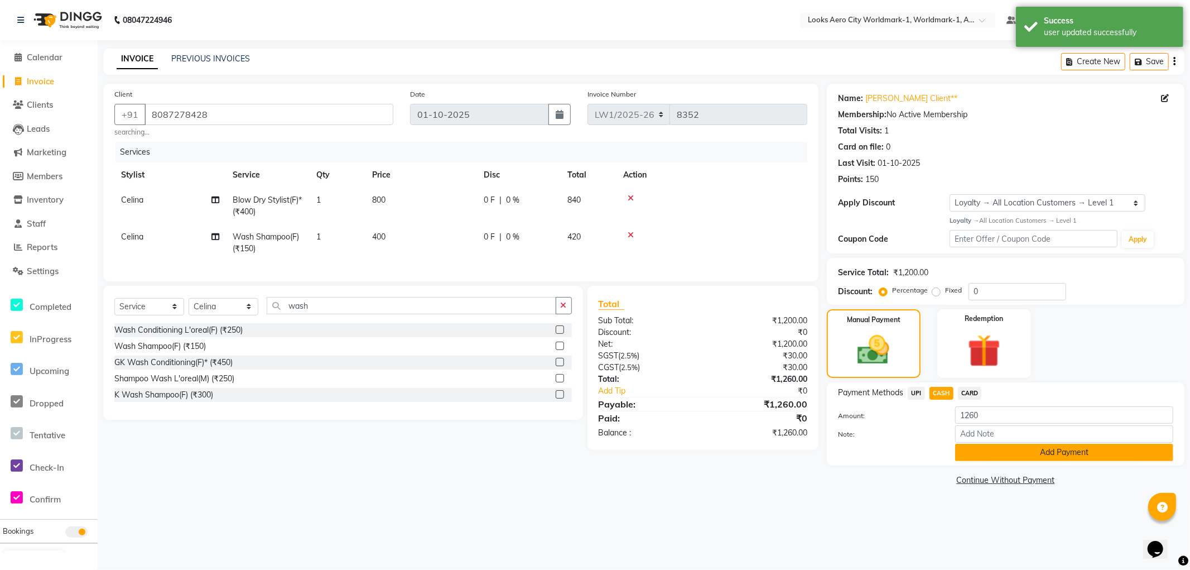
click at [980, 447] on button "Add Payment" at bounding box center [1064, 452] width 218 height 17
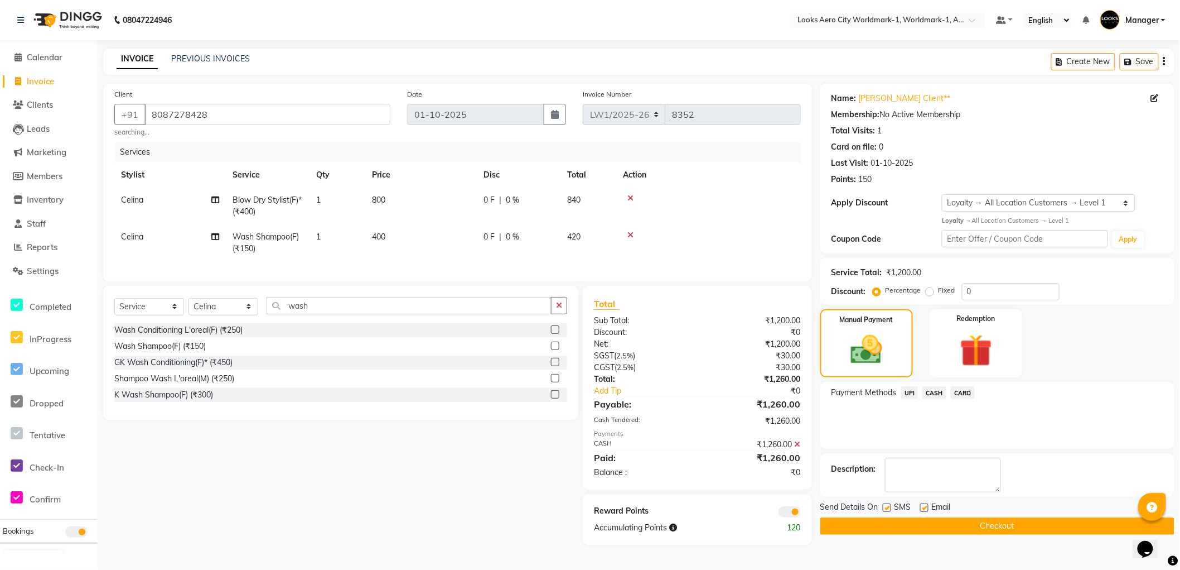
click at [828, 526] on button "Checkout" at bounding box center [998, 525] width 354 height 17
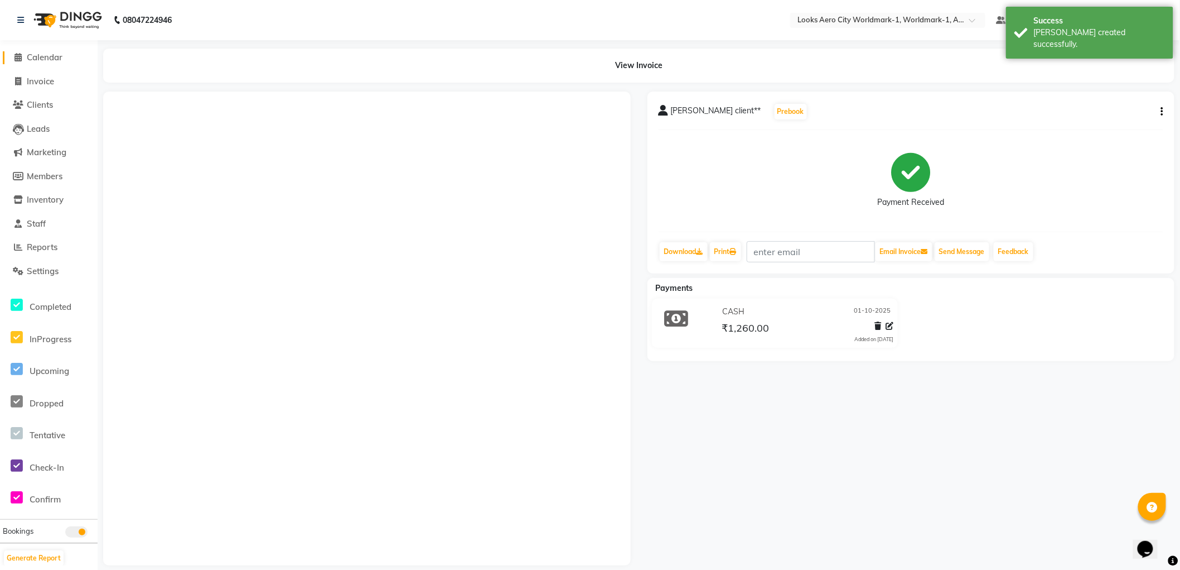
click at [47, 57] on span "Calendar" at bounding box center [45, 57] width 36 height 11
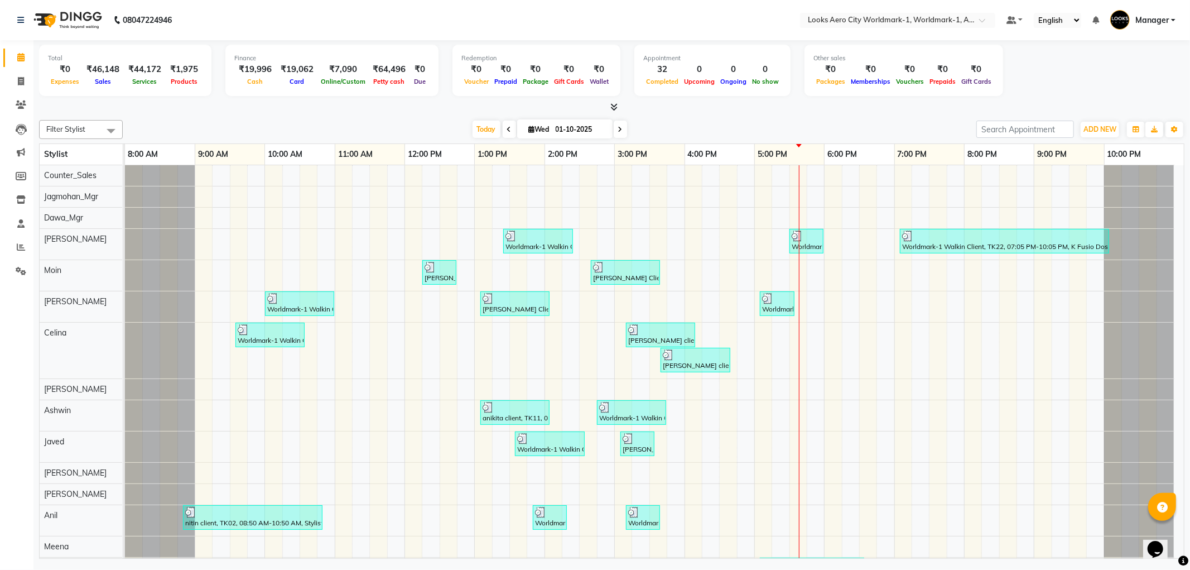
click at [343, 18] on nav "08047224946 Select Location × Looks Aero City Worldmark-1, Worldmark-1, Aerocit…" at bounding box center [595, 20] width 1190 height 40
click at [24, 17] on link at bounding box center [22, 19] width 11 height 31
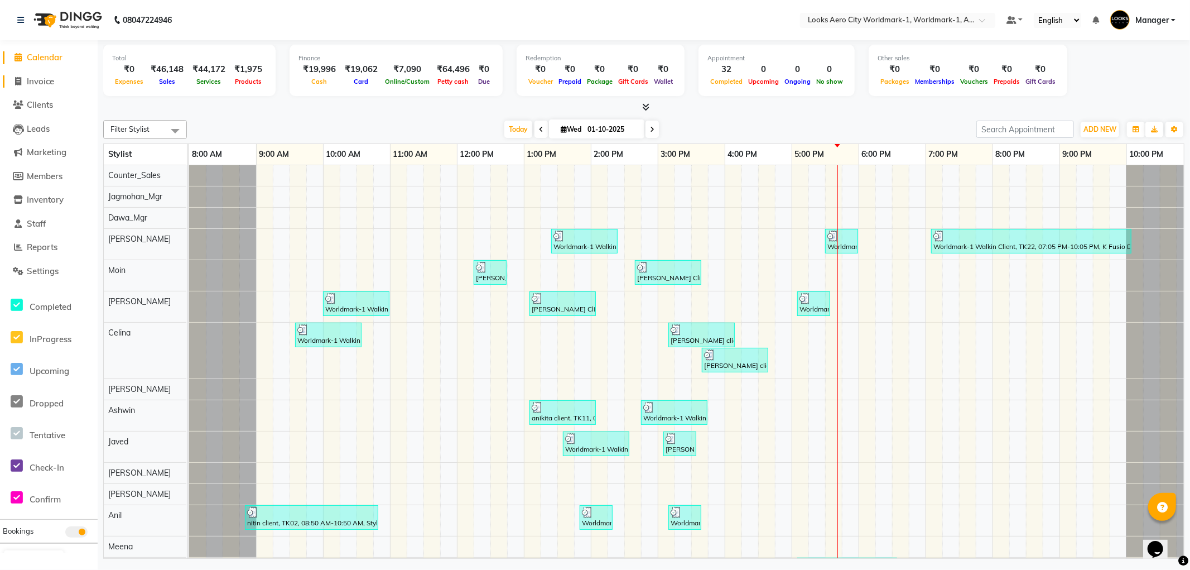
click at [42, 82] on span "Invoice" at bounding box center [40, 81] width 27 height 11
select select "service"
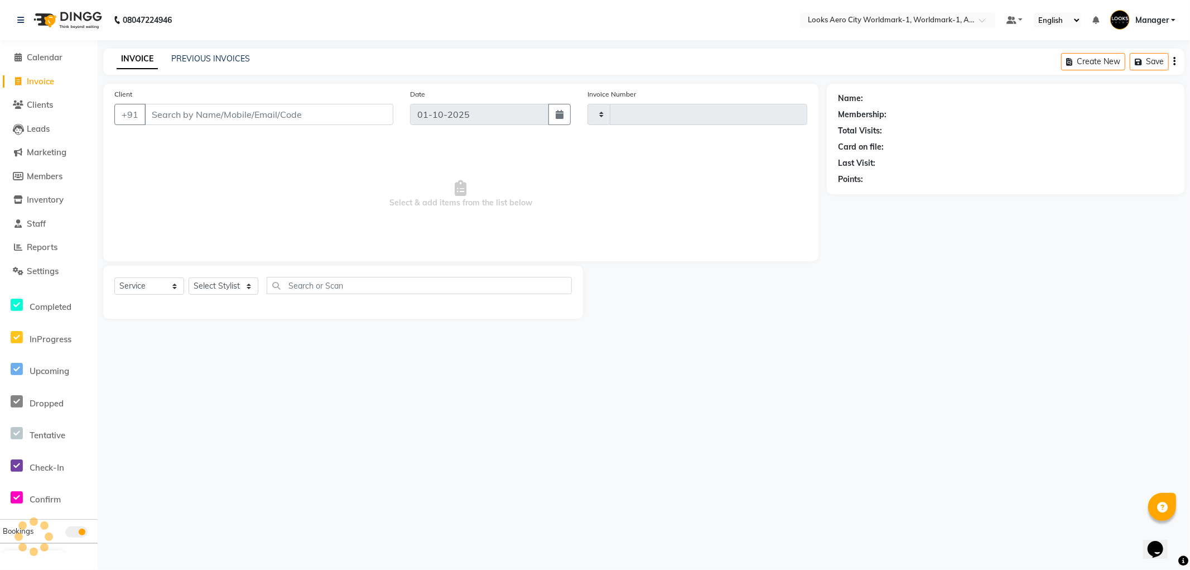
type input "8356"
select select "8573"
click at [224, 113] on input "Client" at bounding box center [268, 114] width 249 height 21
click at [205, 115] on input "Client" at bounding box center [268, 114] width 249 height 21
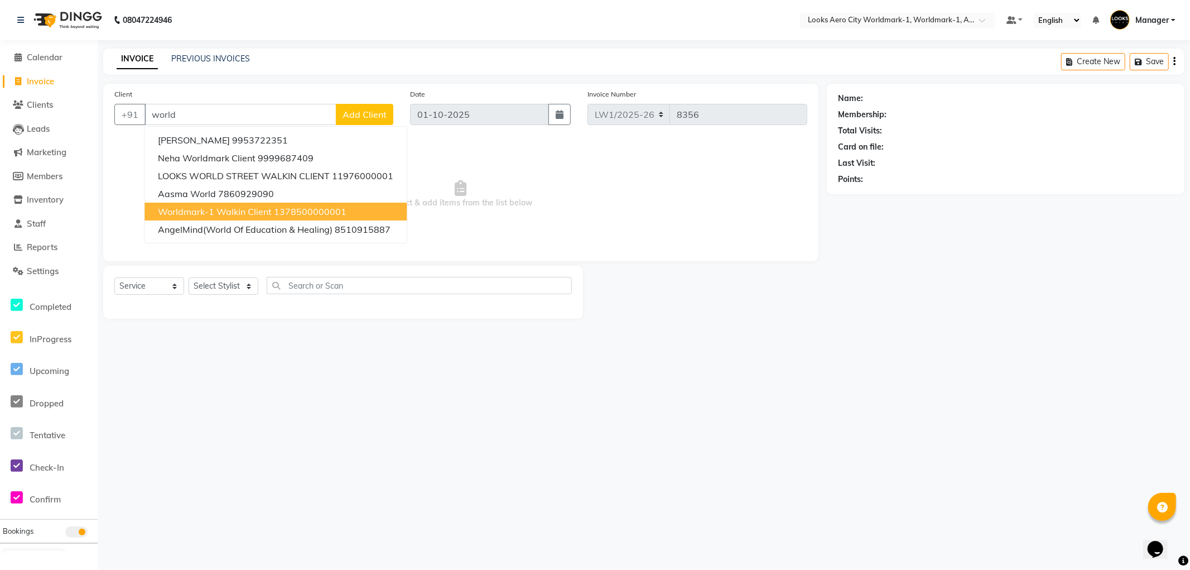
click at [190, 215] on span "Worldmark-1 Walkin Client" at bounding box center [215, 211] width 114 height 11
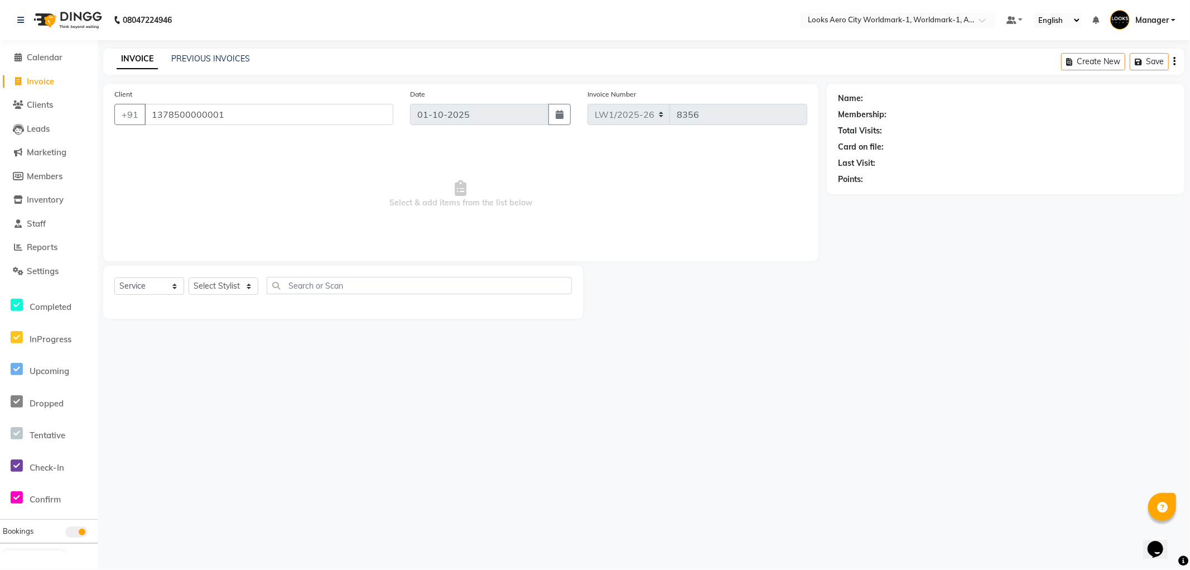
type input "1378500000001"
drag, startPoint x: 221, startPoint y: 287, endPoint x: 219, endPoint y: 280, distance: 7.8
click at [221, 287] on select "Select Stylist Abhishek_Nails Amita Chauhan Anil Ashwin Celina Counter_Sales Da…" at bounding box center [224, 285] width 70 height 17
select select "1: Object"
select select "84550"
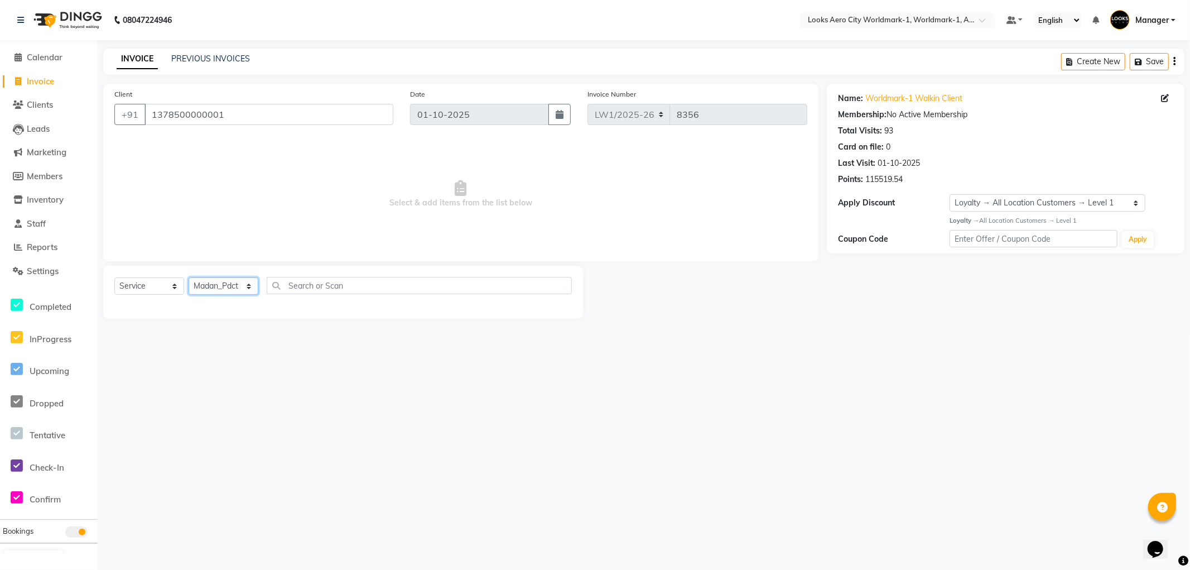
click at [189, 278] on select "Select Stylist Abhishek_Nails Amita Chauhan Anil Ashwin Celina Counter_Sales Da…" at bounding box center [224, 285] width 70 height 17
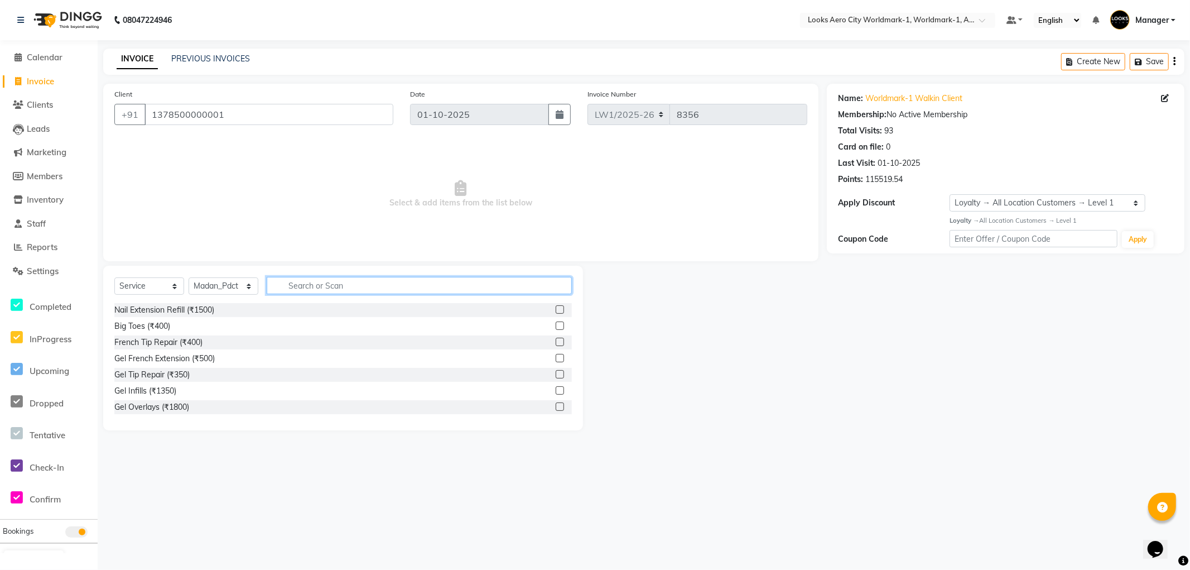
click at [338, 287] on input "text" at bounding box center [419, 285] width 305 height 17
type input "foot"
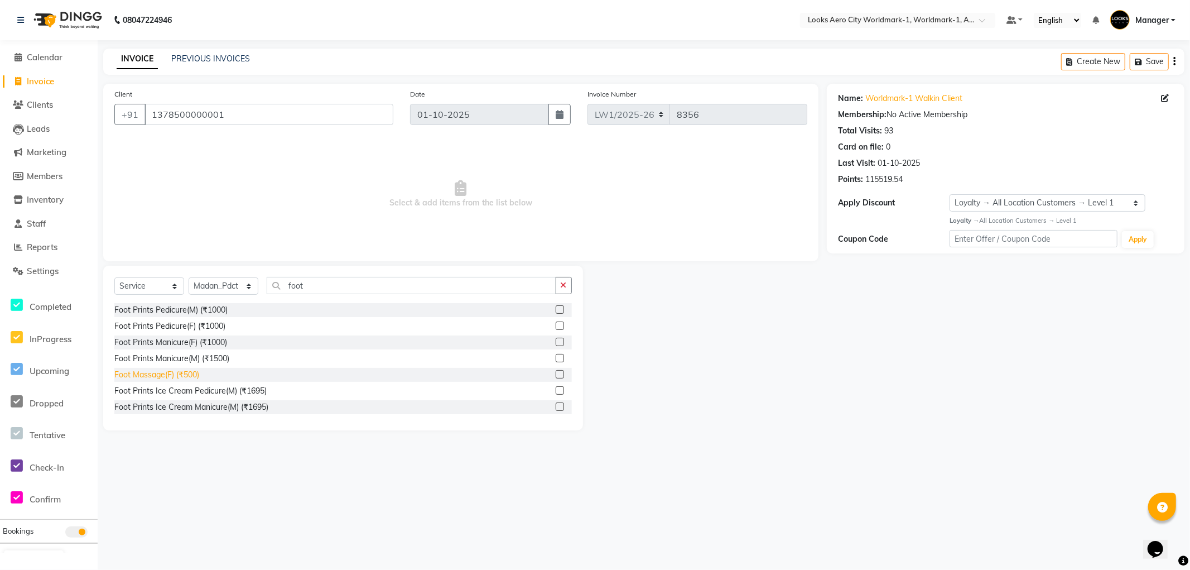
click at [185, 371] on div "Foot Massage(F) (₹500)" at bounding box center [156, 375] width 85 height 12
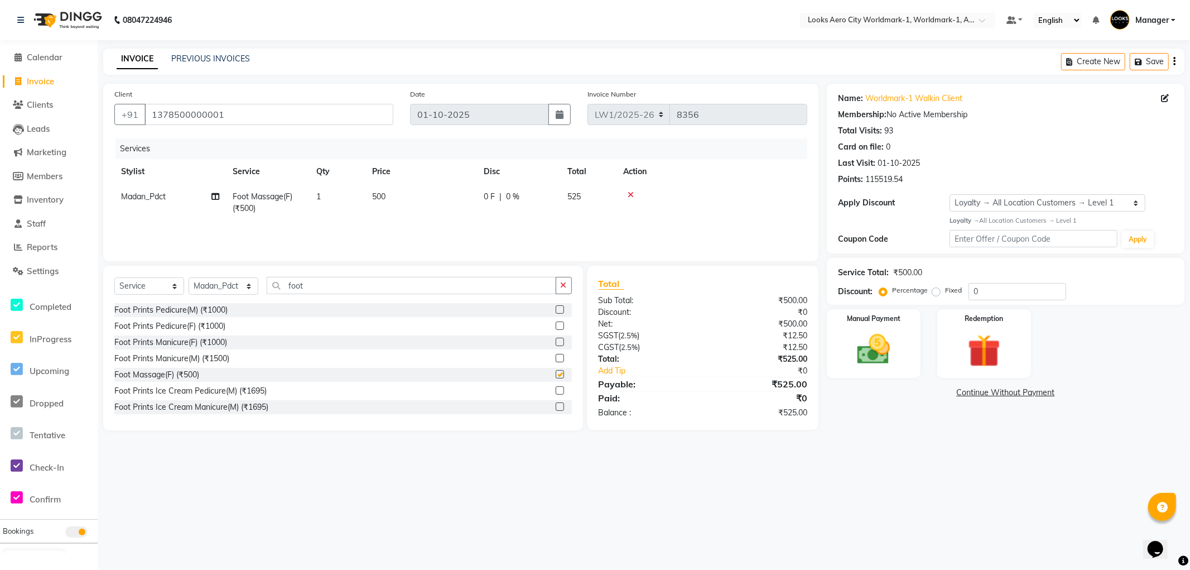
checkbox input "false"
click at [403, 197] on td "500" at bounding box center [421, 202] width 112 height 37
select select "84550"
drag, startPoint x: 471, startPoint y: 199, endPoint x: 344, endPoint y: 192, distance: 127.3
click at [344, 192] on tr "Abhishek_Nails Amita Chauhan Anil Ashwin Celina Counter_Sales Dawa_Mgr Gaurav_P…" at bounding box center [460, 205] width 693 height 42
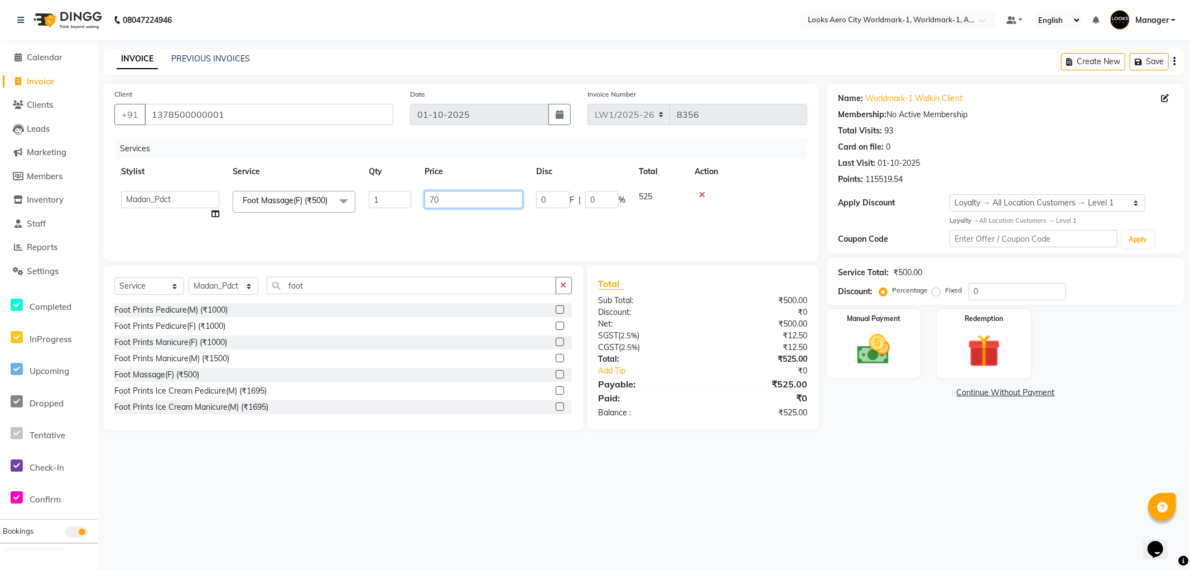
type input "700"
click at [233, 288] on select "Select Stylist [PERSON_NAME] [PERSON_NAME] [PERSON_NAME] [PERSON_NAME] Counter_…" at bounding box center [224, 285] width 70 height 17
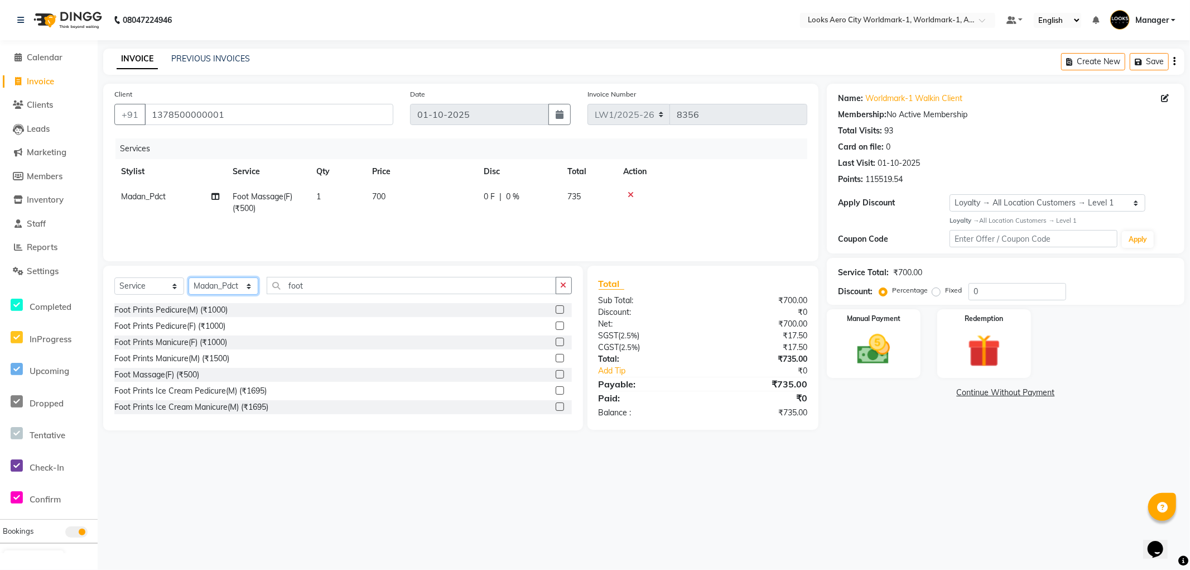
select select "84551"
click at [189, 278] on select "Select Stylist [PERSON_NAME] [PERSON_NAME] [PERSON_NAME] [PERSON_NAME] Counter_…" at bounding box center [224, 285] width 70 height 17
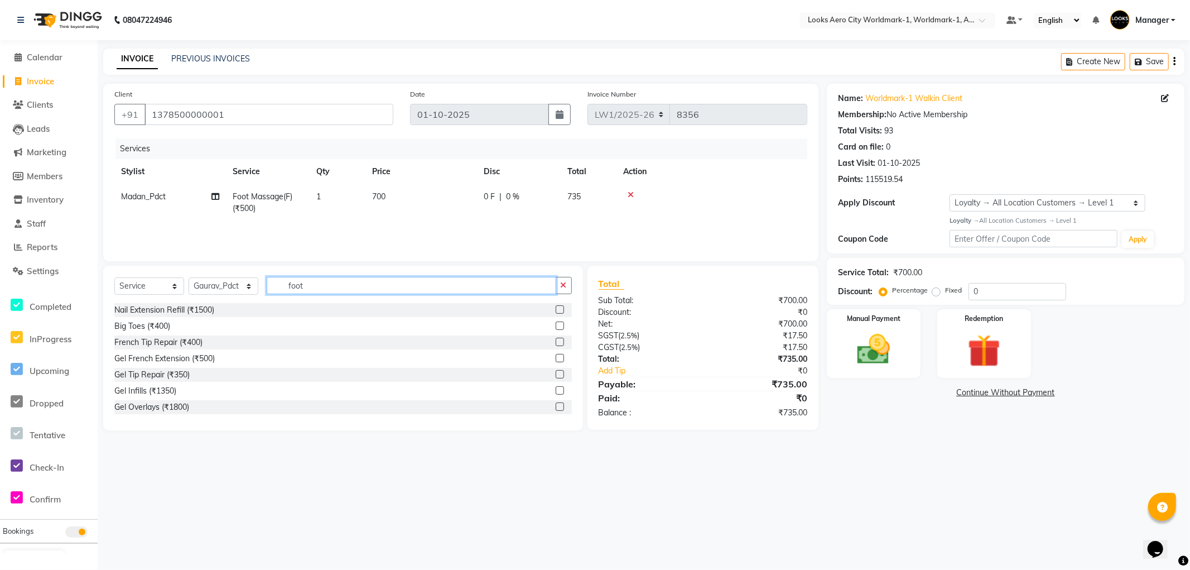
drag, startPoint x: 336, startPoint y: 285, endPoint x: 11, endPoint y: 144, distance: 354.0
click at [1, 146] on app-home "08047224946 Select Location × Looks Aero City Worldmark-1, Worldmark-1, Aerocit…" at bounding box center [595, 223] width 1190 height 447
drag, startPoint x: 347, startPoint y: 283, endPoint x: 7, endPoint y: 175, distance: 356.7
click at [0, 181] on app-home "08047224946 Select Location × Looks Aero City Worldmark-1, Worldmark-1, Aerocit…" at bounding box center [595, 223] width 1190 height 447
type input "pedi"
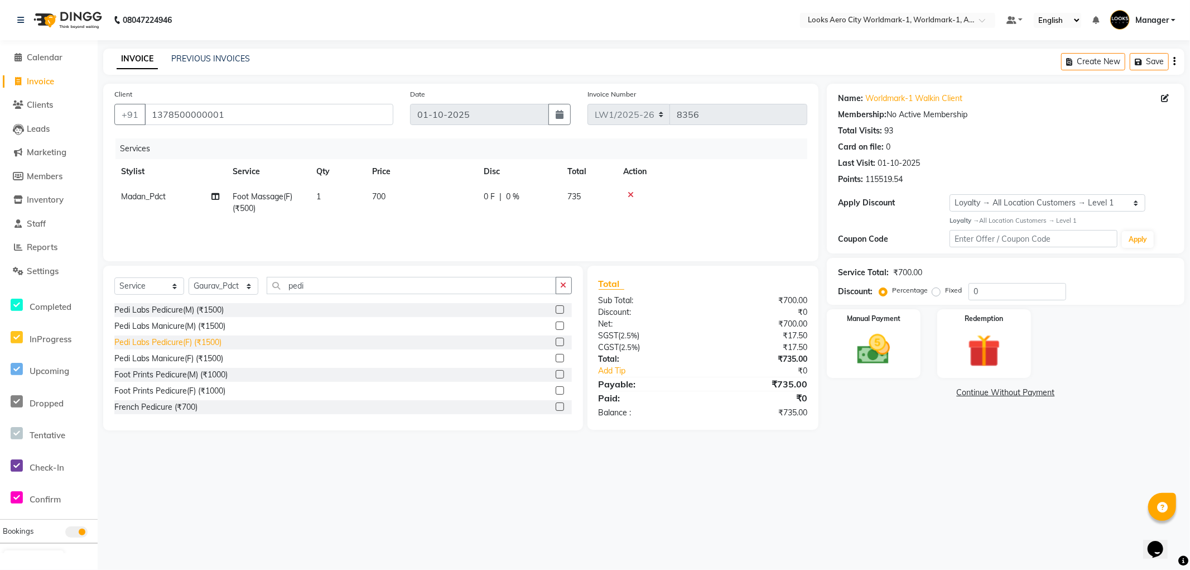
click at [203, 341] on div "Pedi Labs Pedicure(F) (₹1500)" at bounding box center [167, 342] width 107 height 12
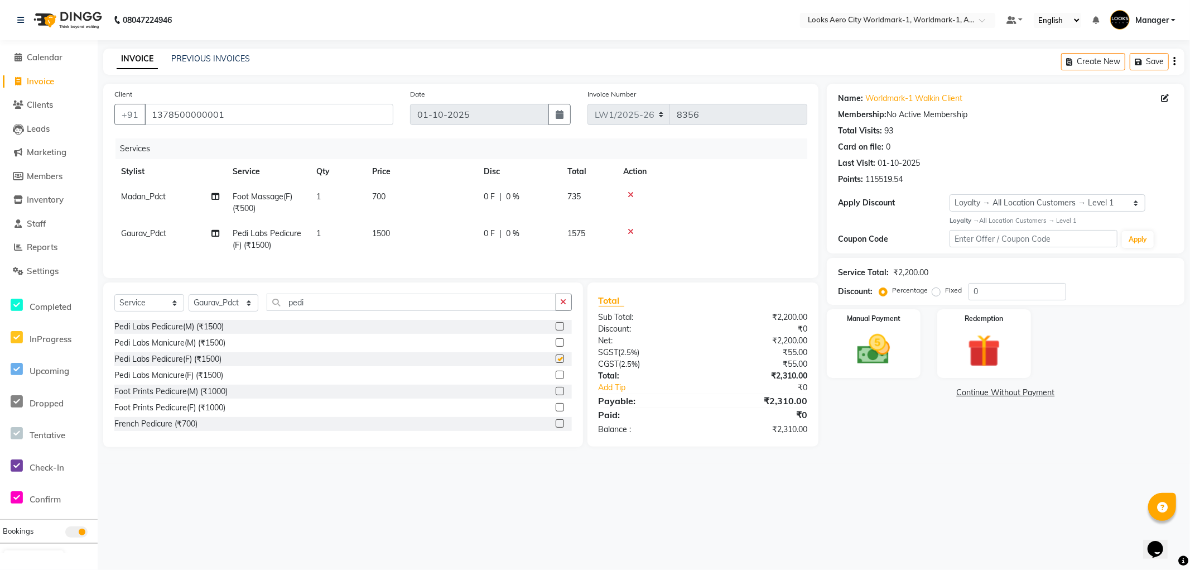
checkbox input "false"
click at [917, 464] on main "INVOICE PREVIOUS INVOICES Create New Save Client +91 1378500000001 Date 01-10-2…" at bounding box center [644, 256] width 1092 height 415
click at [884, 377] on div "Manual Payment" at bounding box center [873, 342] width 97 height 71
click at [945, 392] on span "CASH" at bounding box center [941, 393] width 24 height 13
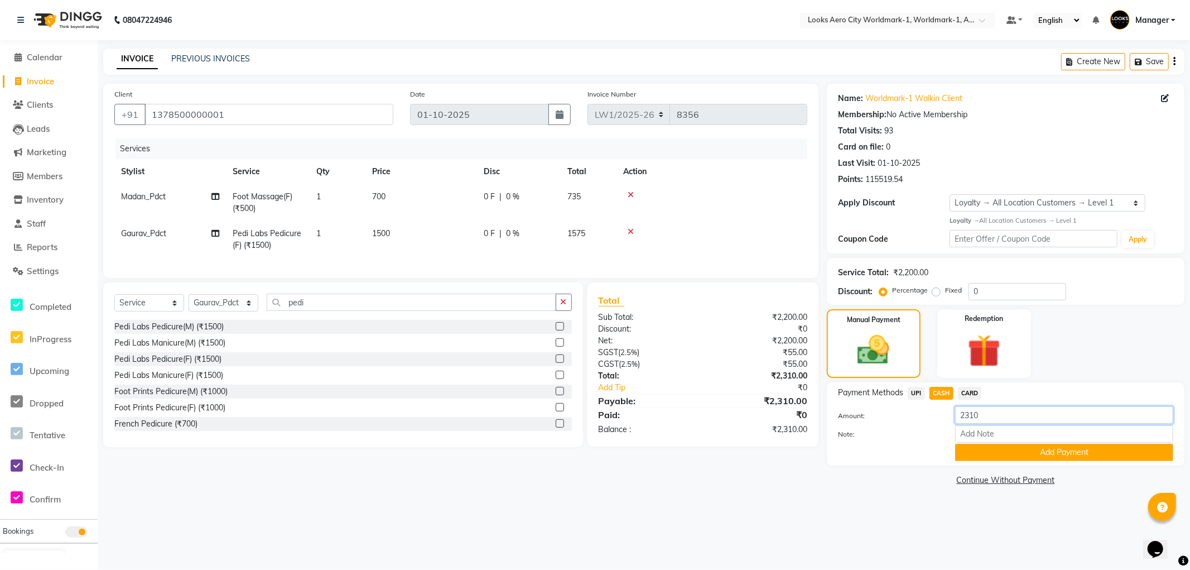
drag, startPoint x: 1001, startPoint y: 417, endPoint x: 916, endPoint y: 417, distance: 85.4
click at [916, 417] on div "Amount: 2310" at bounding box center [1006, 415] width 352 height 19
type input "2510"
click at [977, 450] on button "Add Payment" at bounding box center [1064, 452] width 218 height 17
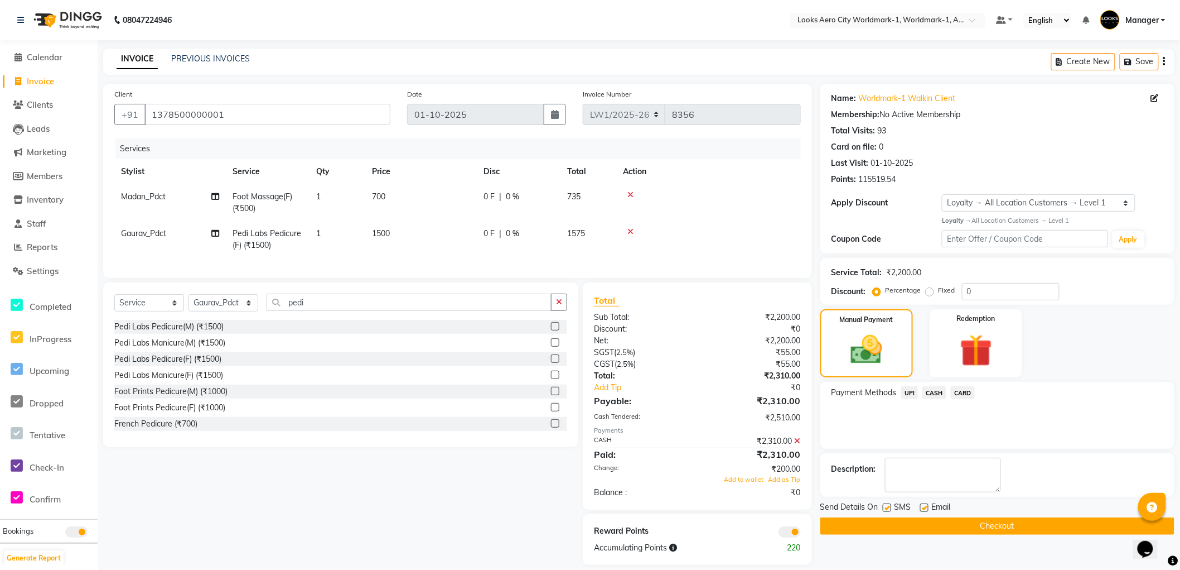
click at [787, 537] on span at bounding box center [790, 531] width 22 height 11
click at [801, 533] on input "checkbox" at bounding box center [801, 533] width 0 height 0
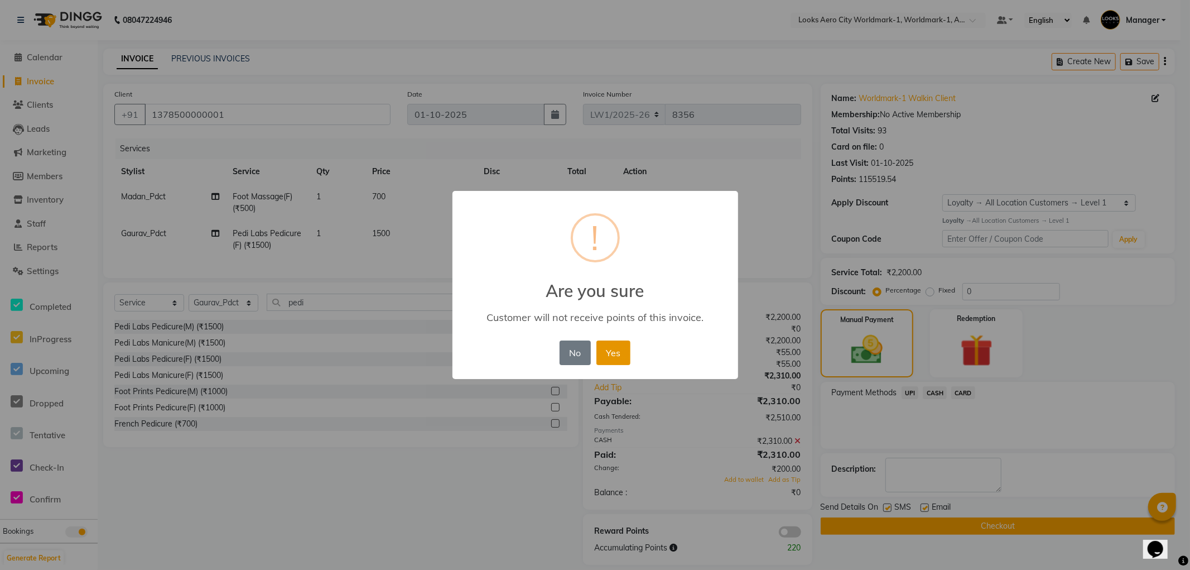
click at [614, 355] on button "Yes" at bounding box center [613, 352] width 34 height 25
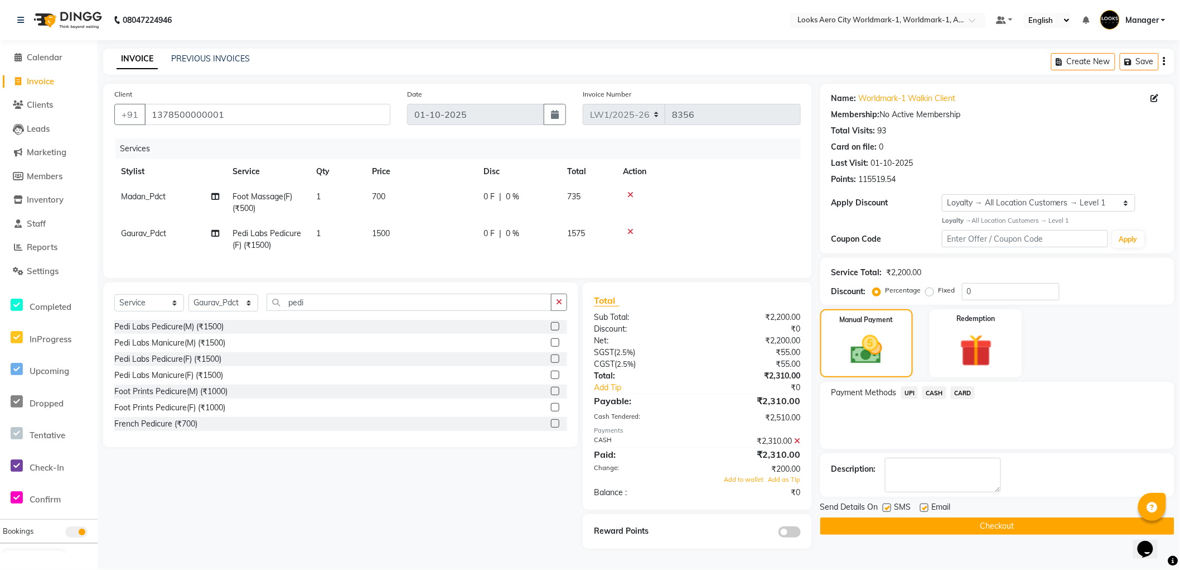
click at [865, 528] on button "Checkout" at bounding box center [998, 525] width 354 height 17
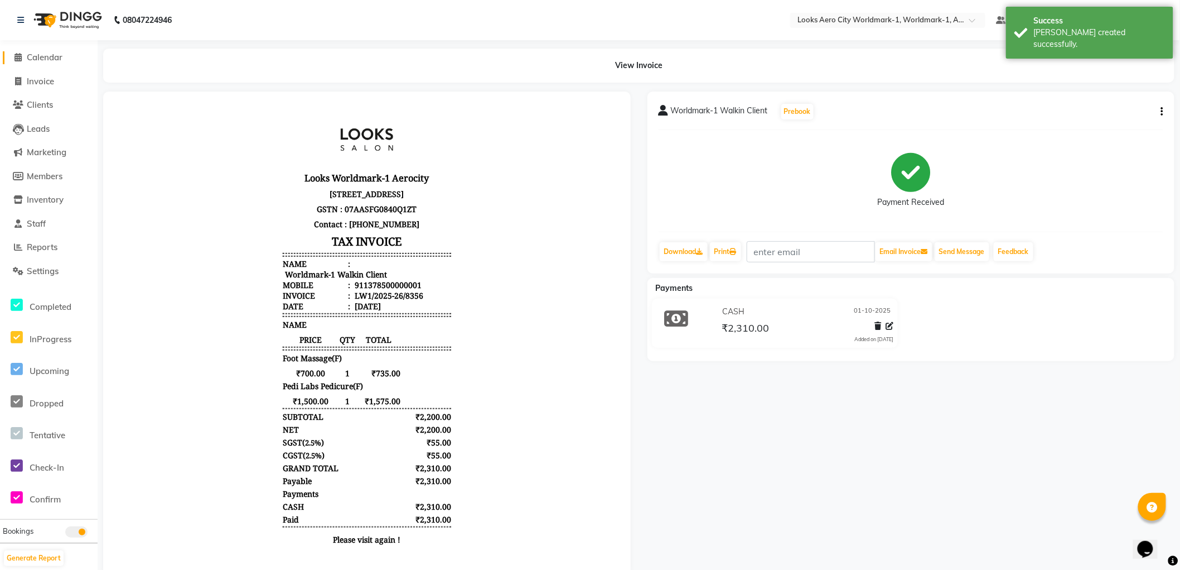
click at [40, 56] on span "Calendar" at bounding box center [45, 57] width 36 height 11
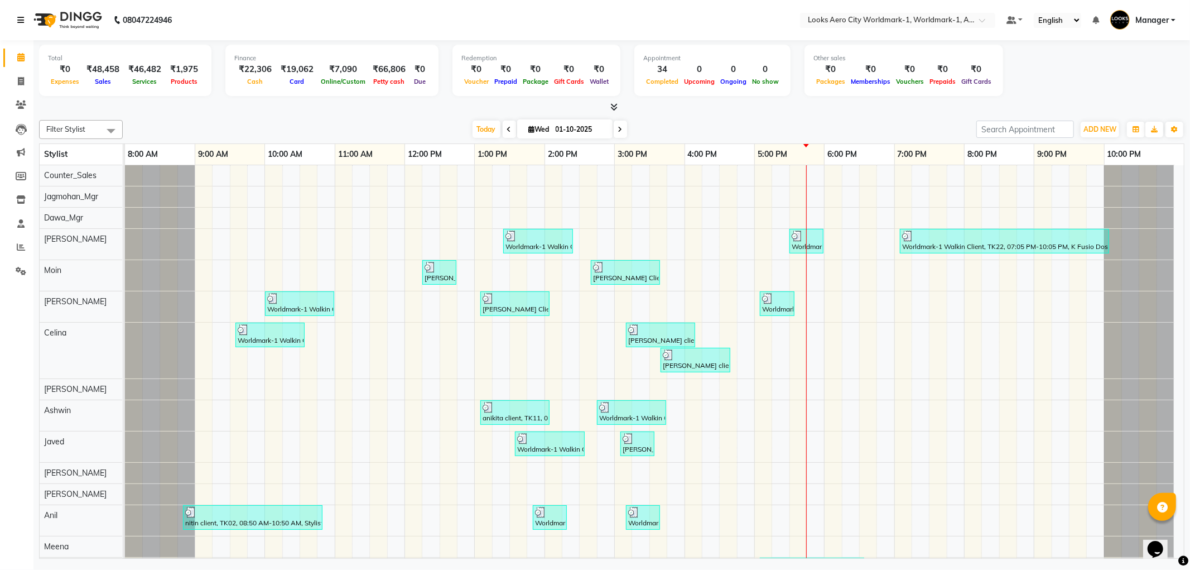
click at [23, 19] on link at bounding box center [22, 19] width 11 height 31
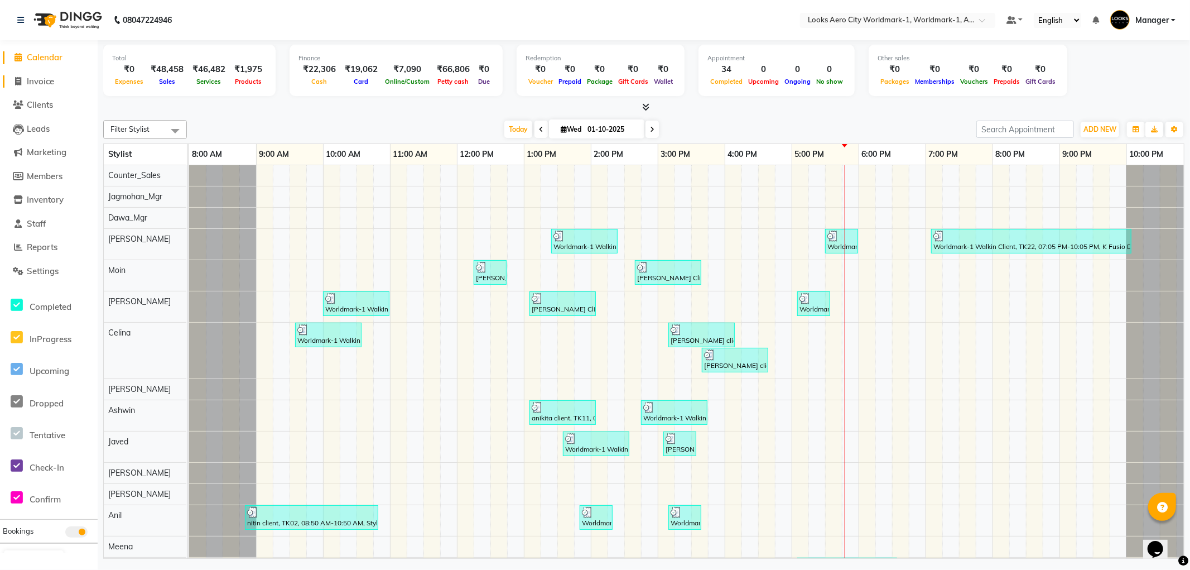
click at [47, 82] on span "Invoice" at bounding box center [40, 81] width 27 height 11
select select "service"
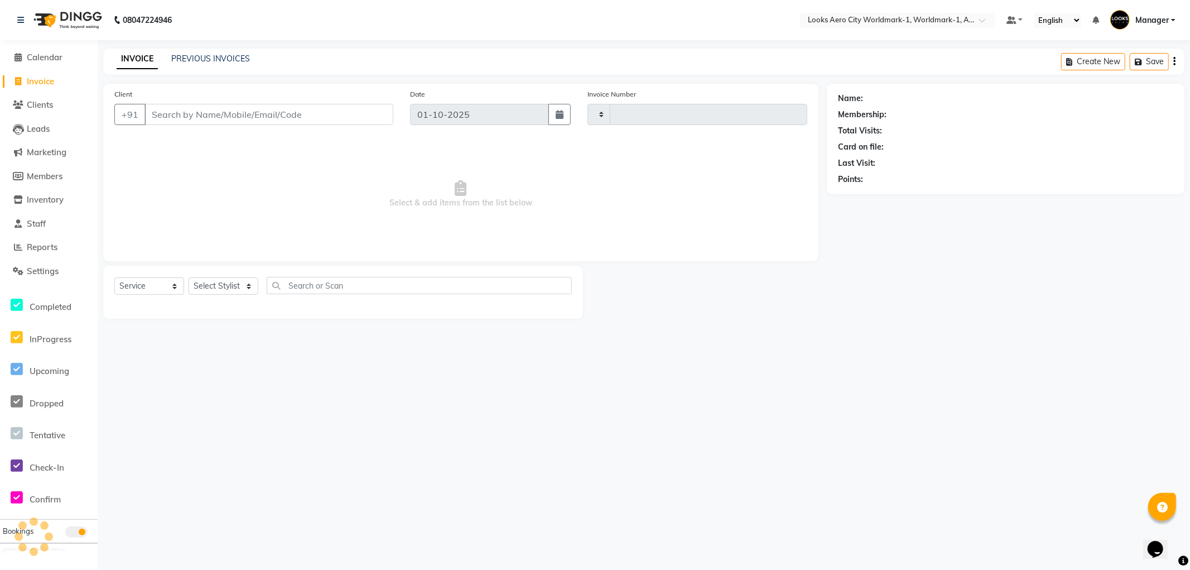
type input "8357"
select select "8573"
click at [192, 57] on link "PREVIOUS INVOICES" at bounding box center [210, 59] width 79 height 10
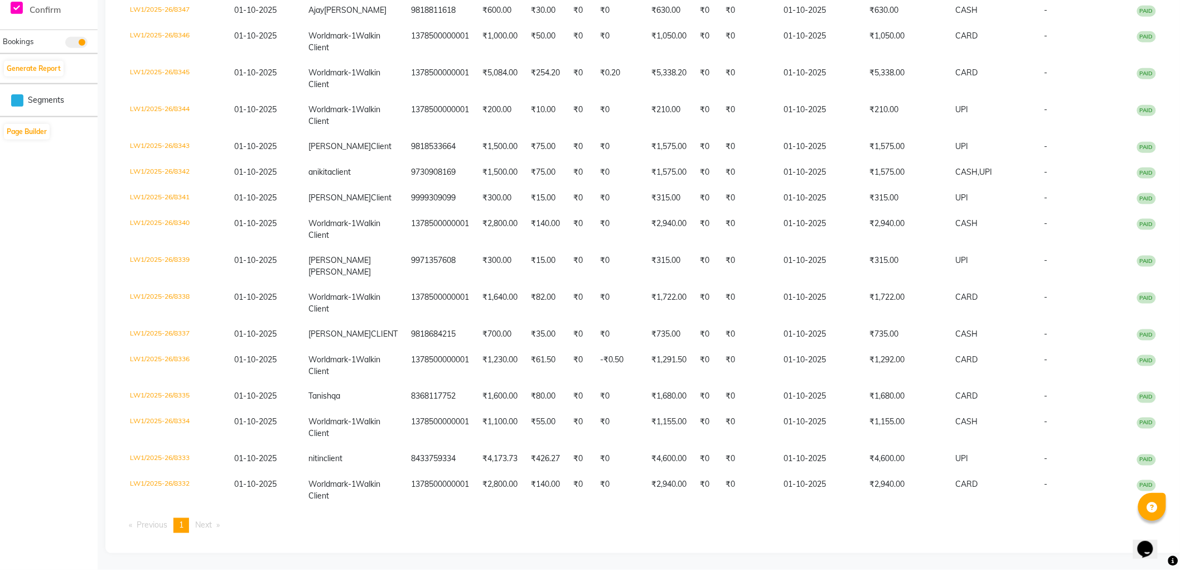
scroll to position [731, 0]
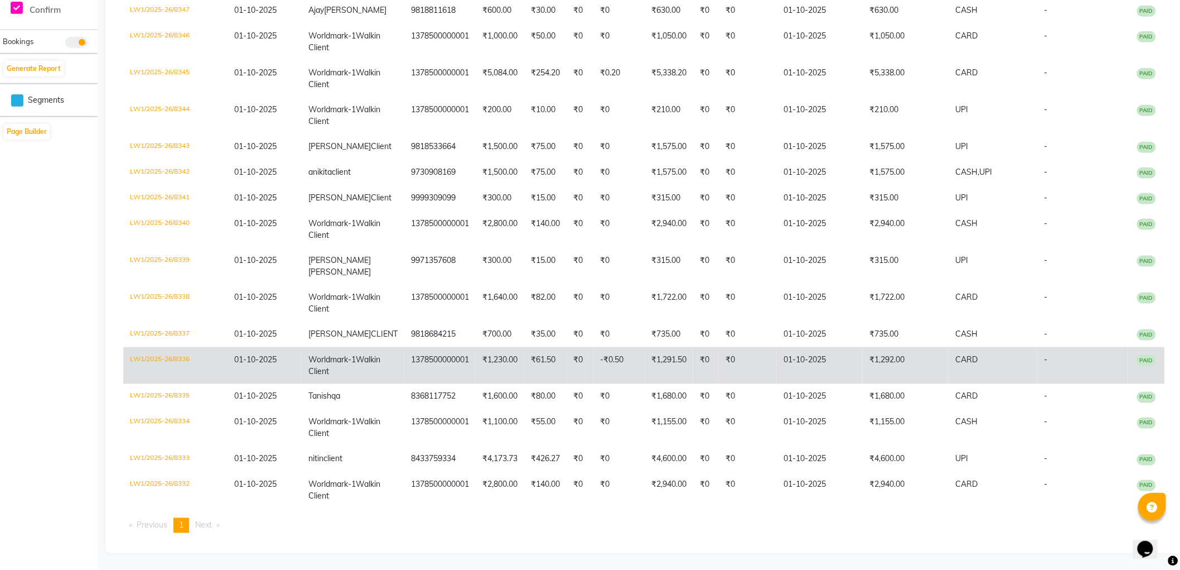
click at [645, 347] on td "₹1,291.50" at bounding box center [669, 365] width 49 height 37
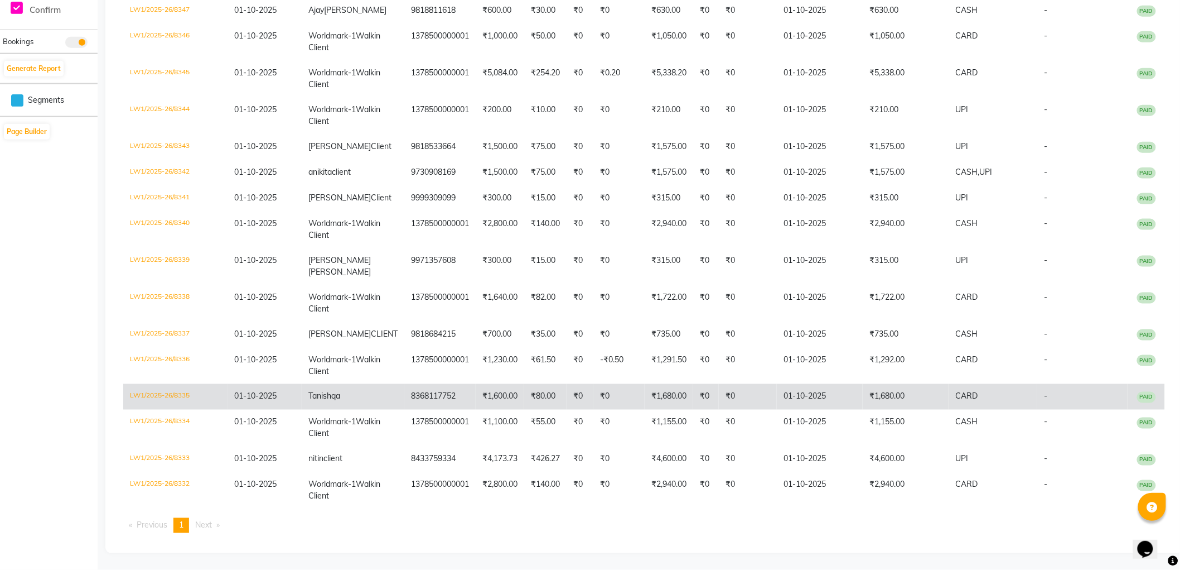
click at [956, 391] on span "CARD" at bounding box center [967, 396] width 22 height 10
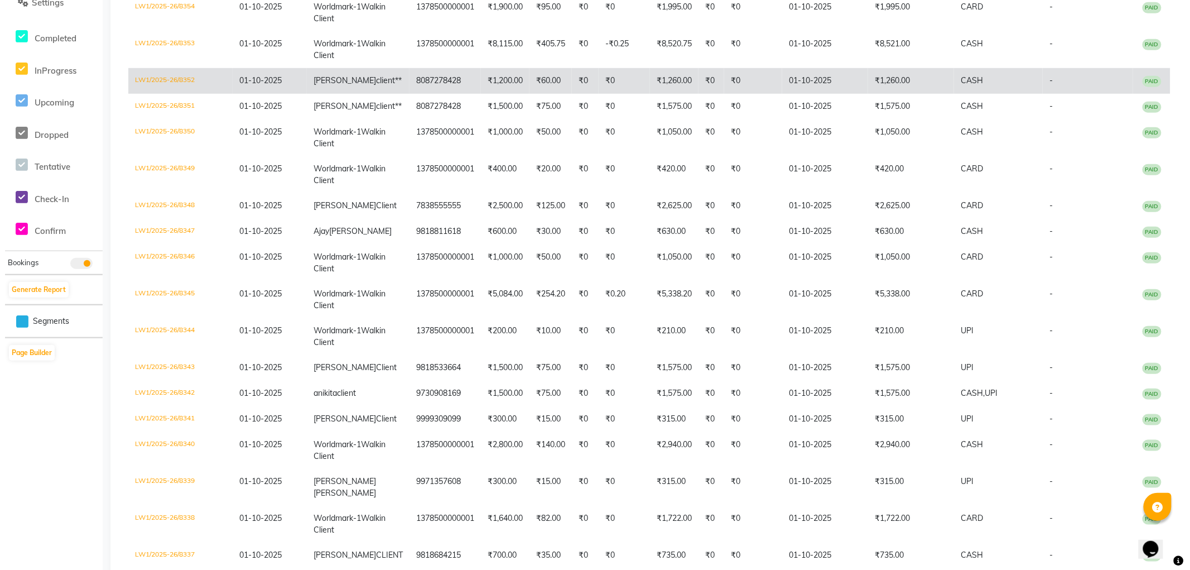
scroll to position [0, 0]
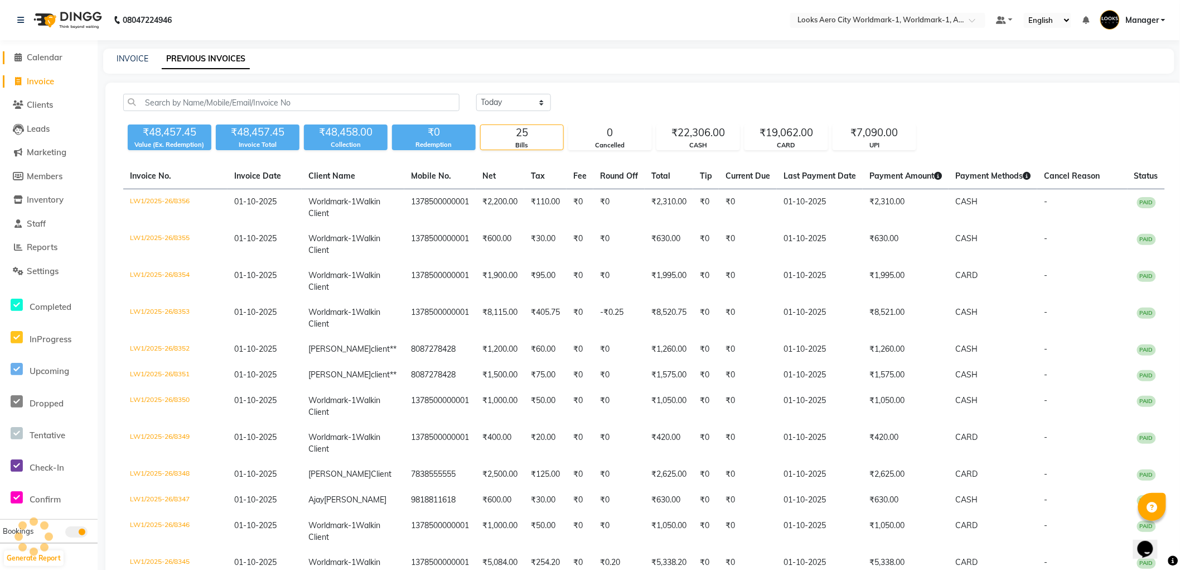
click at [47, 56] on span "Calendar" at bounding box center [45, 57] width 36 height 11
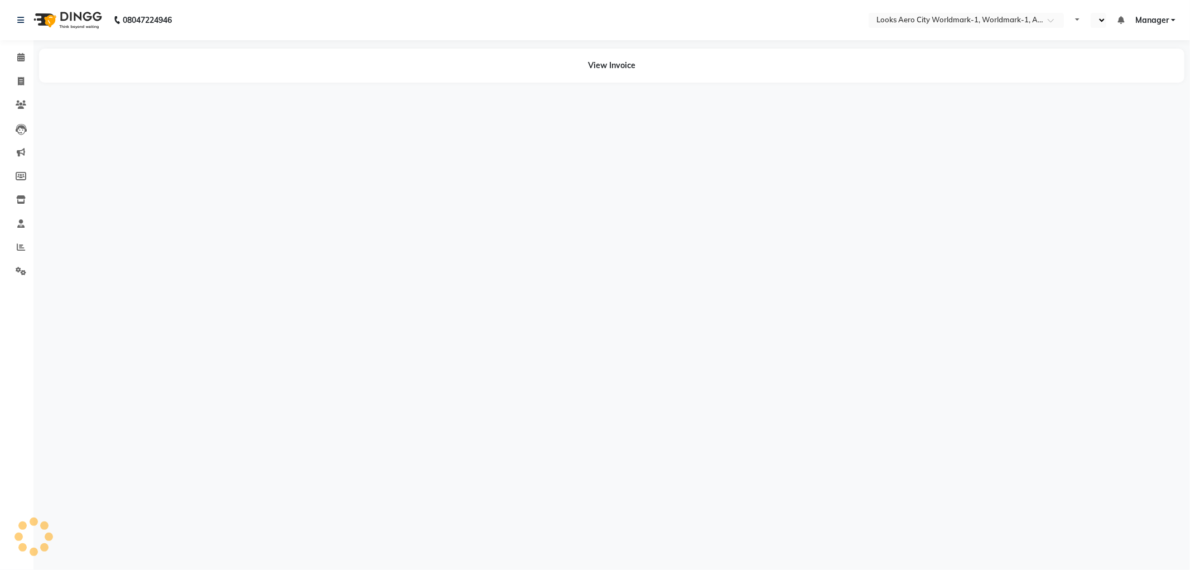
select select "en"
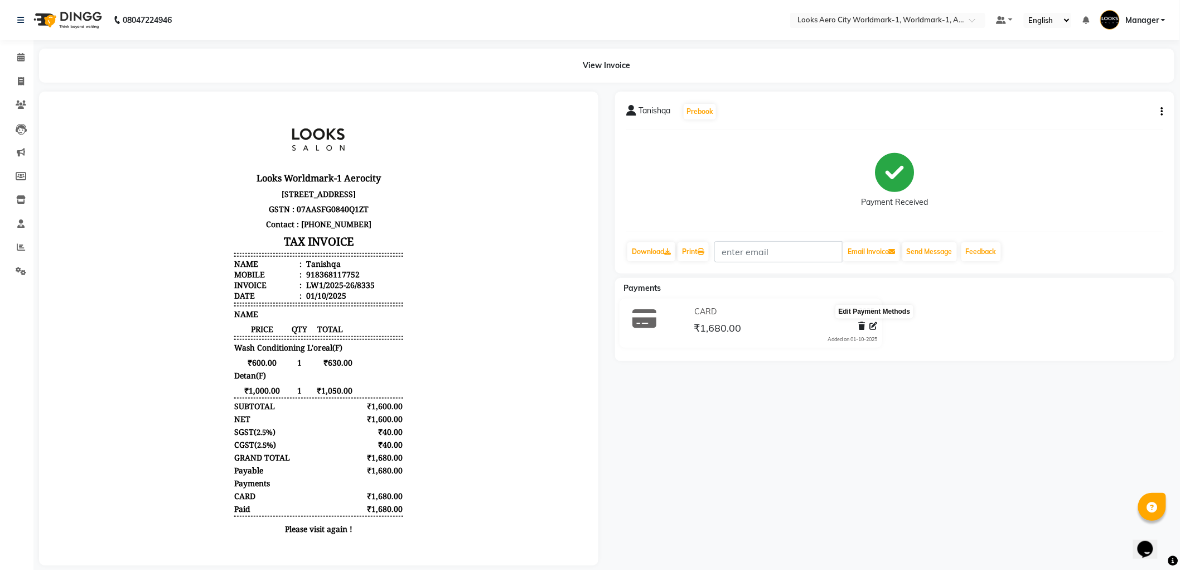
click at [875, 329] on icon at bounding box center [874, 326] width 8 height 8
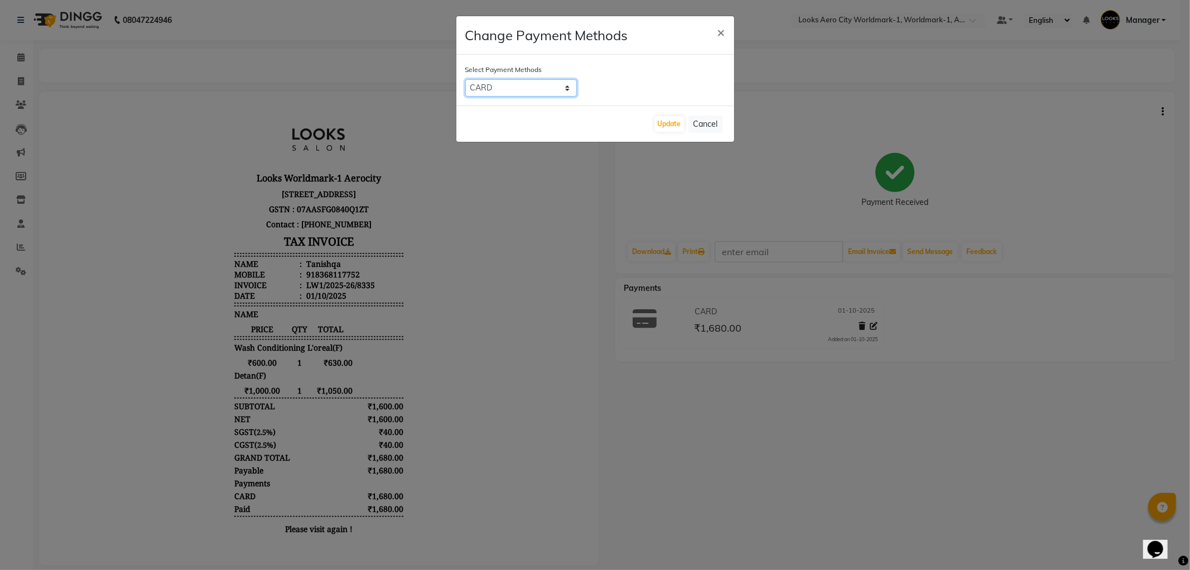
click at [523, 91] on select "UPI CASH CARD" at bounding box center [521, 87] width 112 height 17
select select "8"
click at [465, 79] on select "UPI CASH CARD" at bounding box center [521, 87] width 112 height 17
click at [666, 125] on button "Update" at bounding box center [669, 124] width 29 height 16
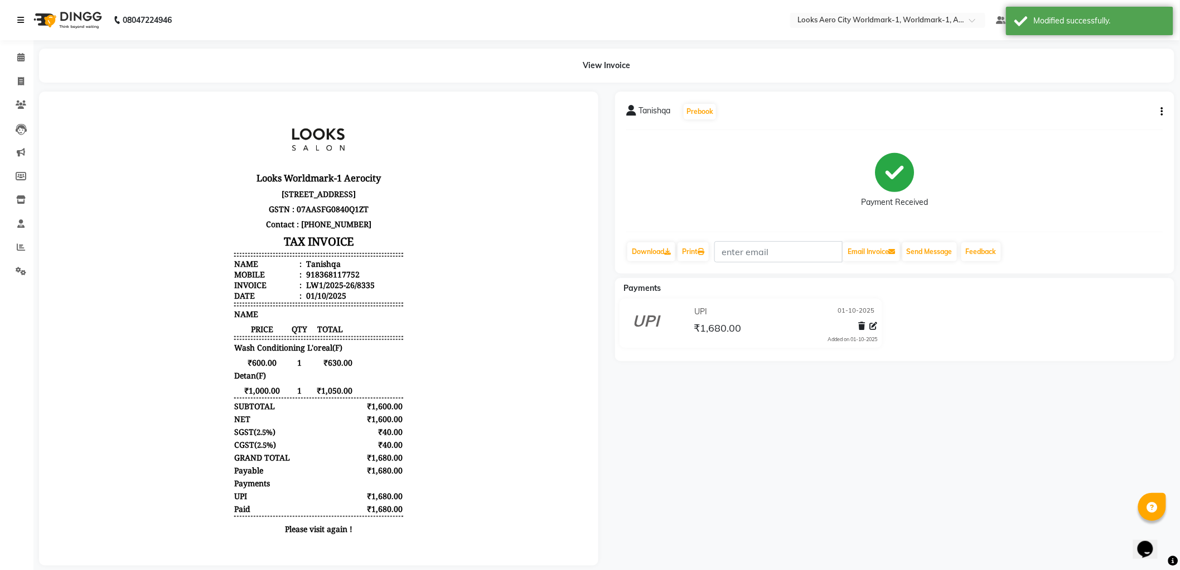
click at [22, 18] on icon at bounding box center [20, 20] width 7 height 8
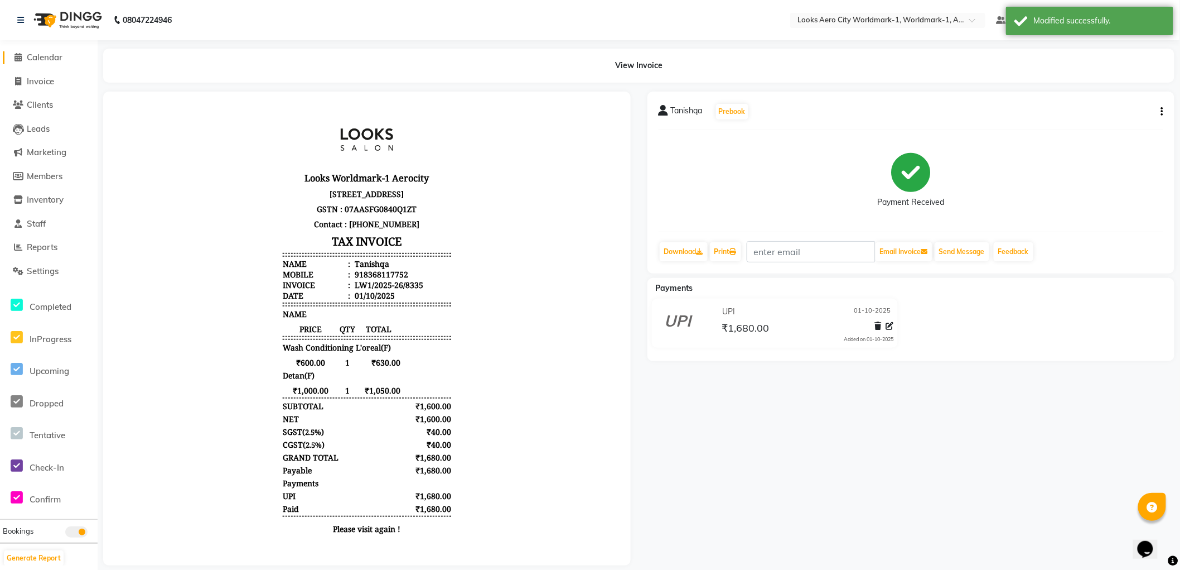
click at [49, 56] on span "Calendar" at bounding box center [45, 57] width 36 height 11
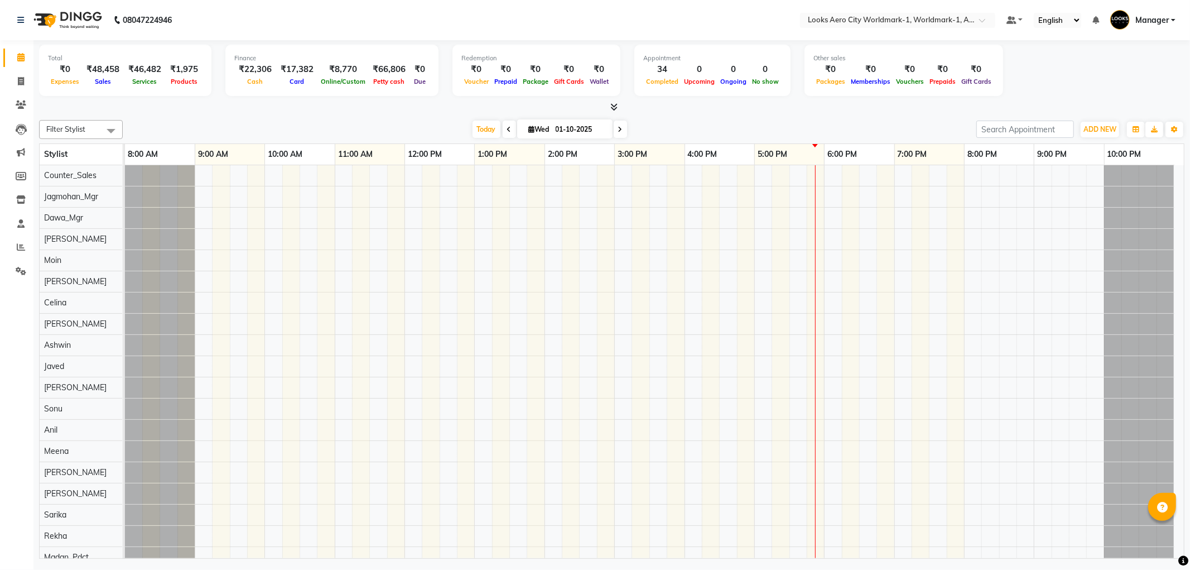
select select "en"
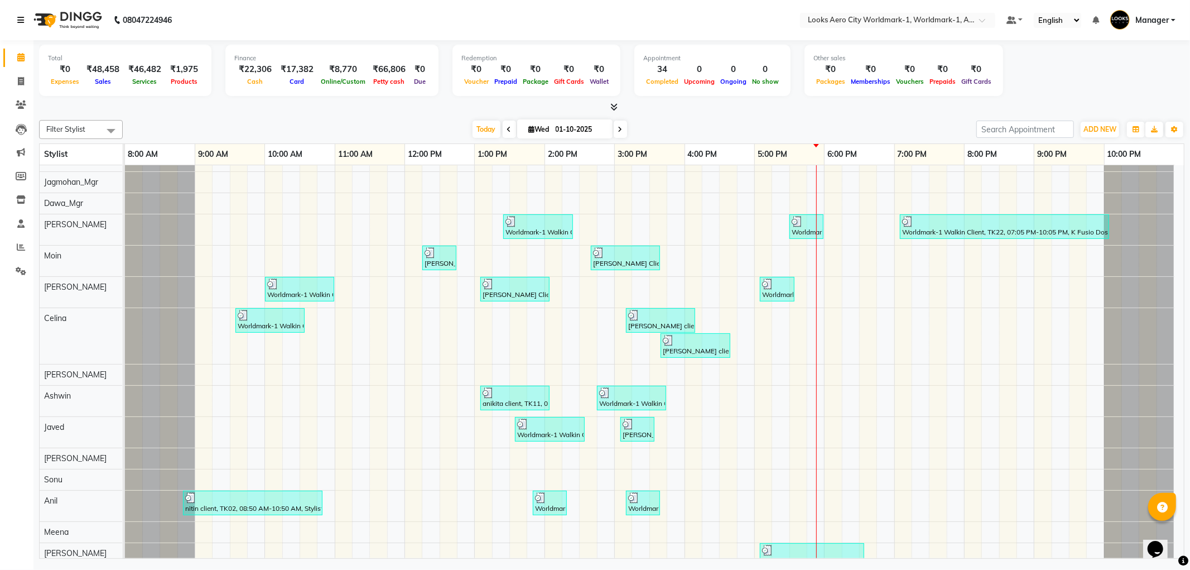
click at [20, 17] on icon at bounding box center [20, 20] width 7 height 8
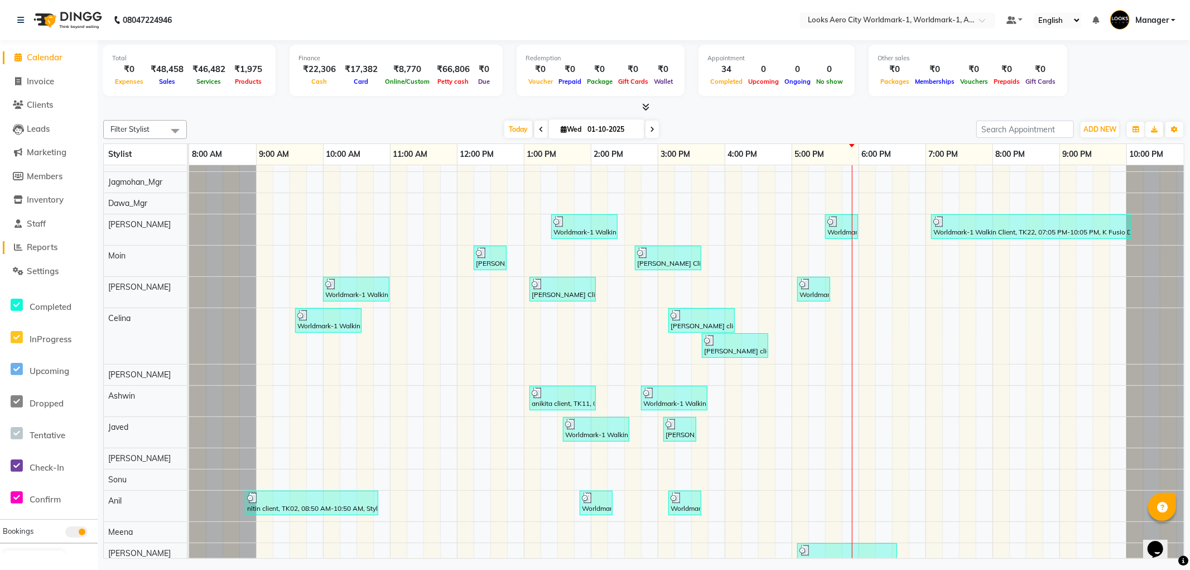
click at [52, 249] on span "Reports" at bounding box center [42, 247] width 31 height 11
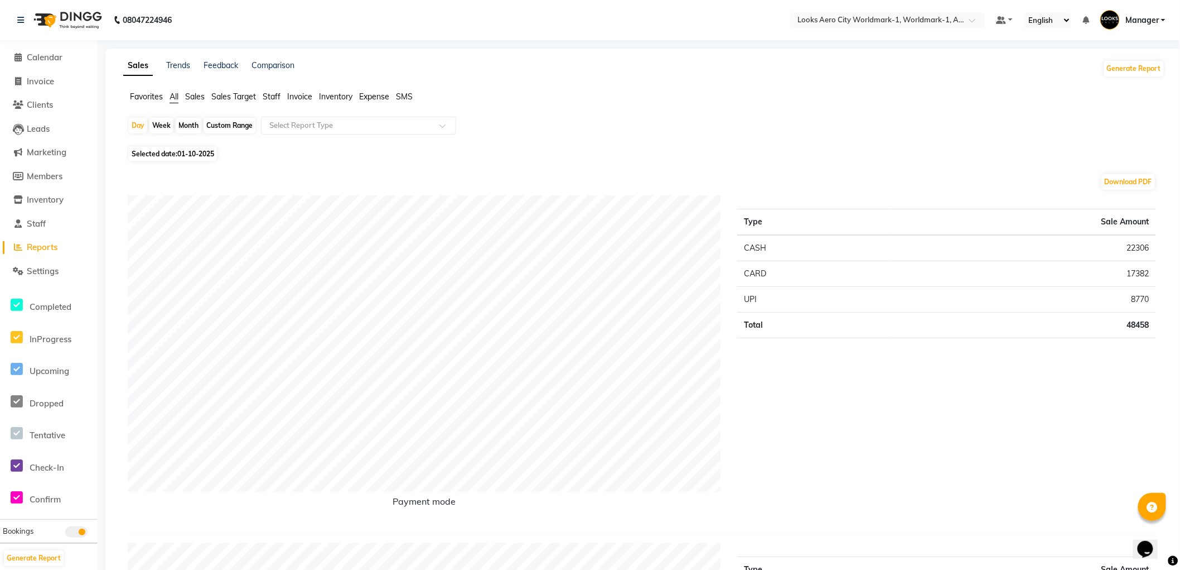
click at [272, 93] on span "Staff" at bounding box center [272, 96] width 18 height 10
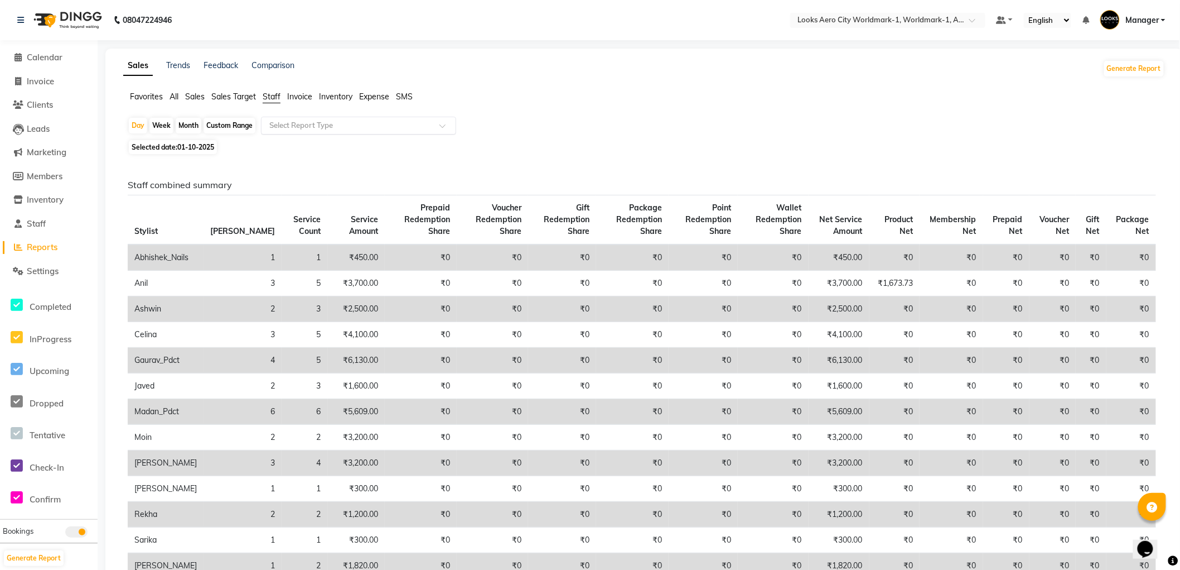
click at [391, 126] on input "text" at bounding box center [347, 125] width 161 height 11
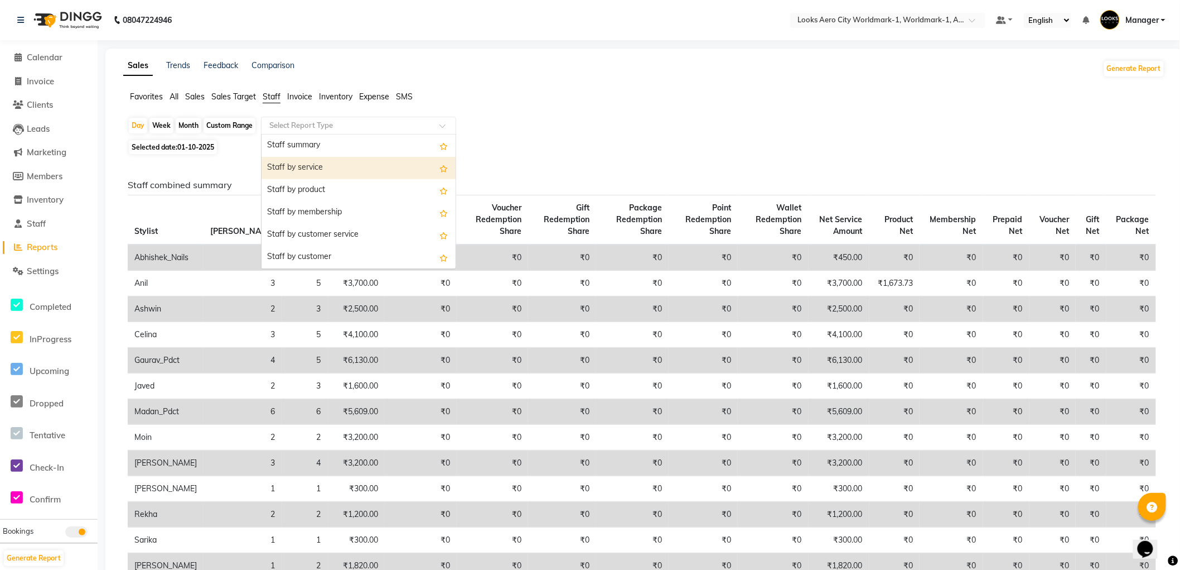
click at [327, 169] on div "Staff by service" at bounding box center [359, 168] width 194 height 22
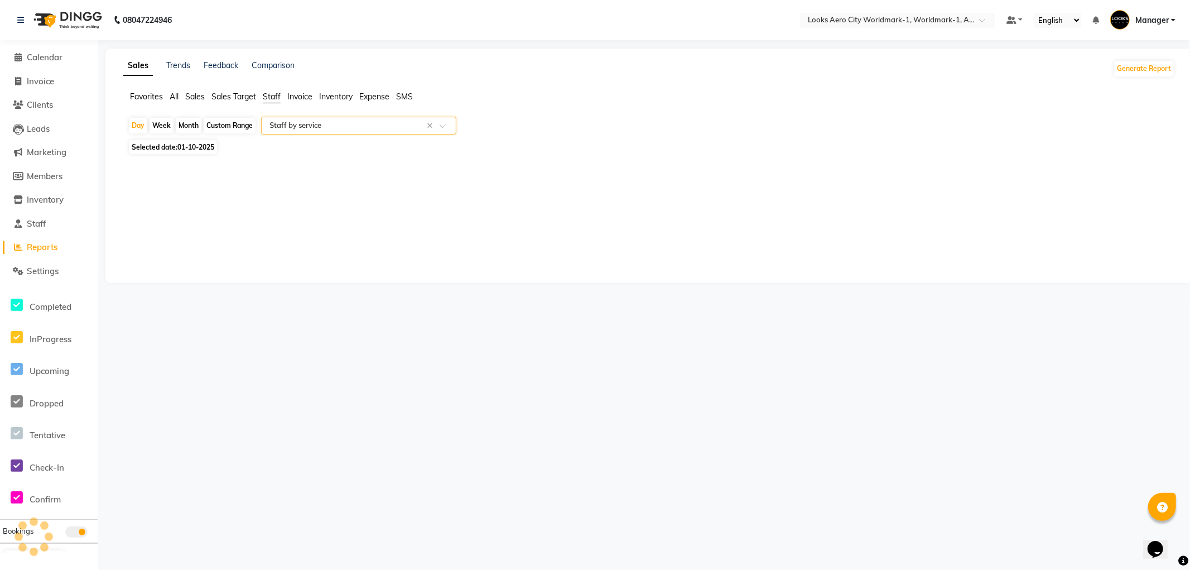
select select "full_report"
select select "csv"
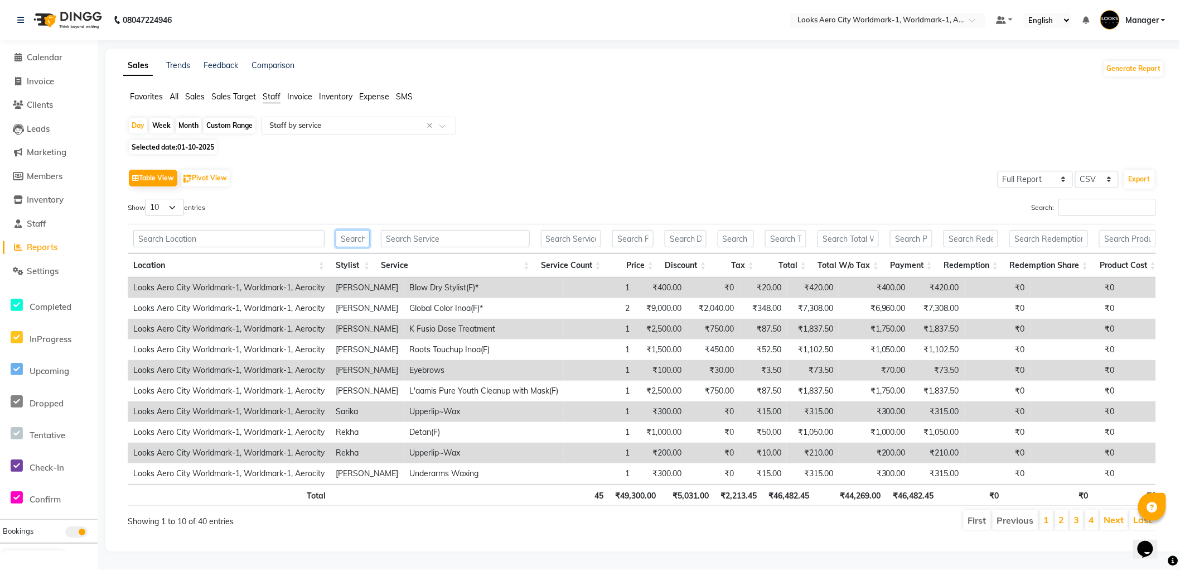
click at [359, 238] on input "text" at bounding box center [353, 238] width 34 height 17
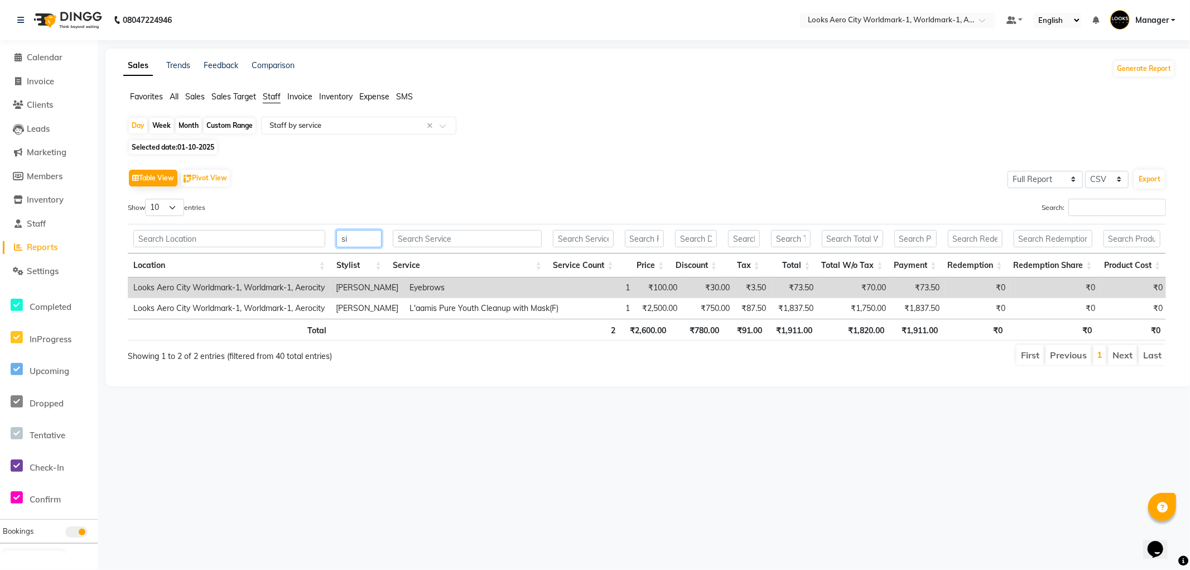
type input "s"
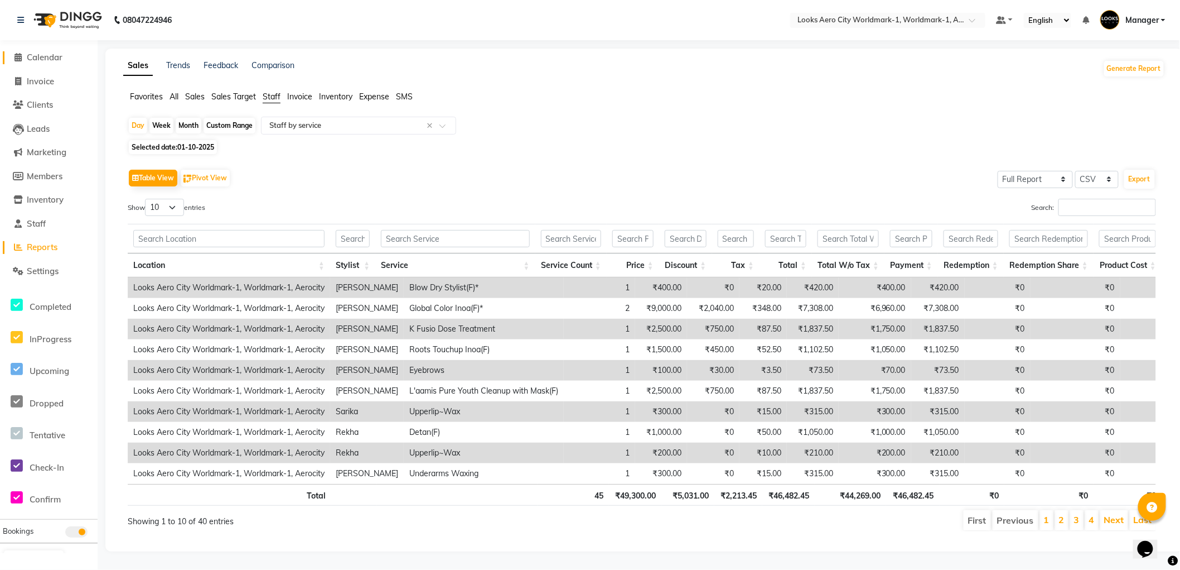
click at [49, 53] on span "Calendar" at bounding box center [45, 57] width 36 height 11
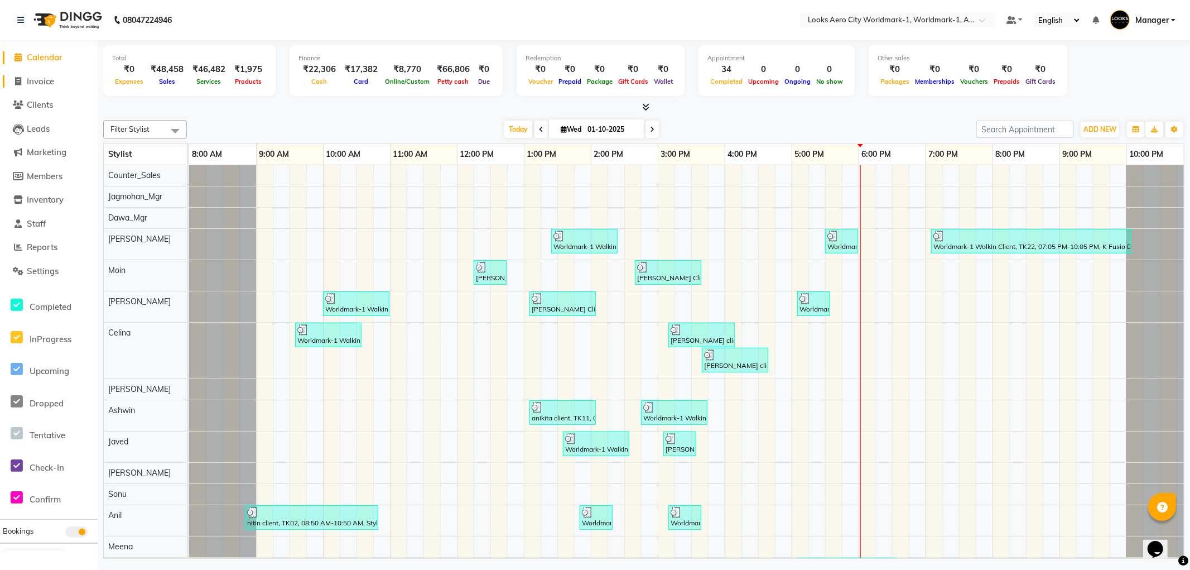
click at [33, 82] on span "Invoice" at bounding box center [40, 81] width 27 height 11
select select "service"
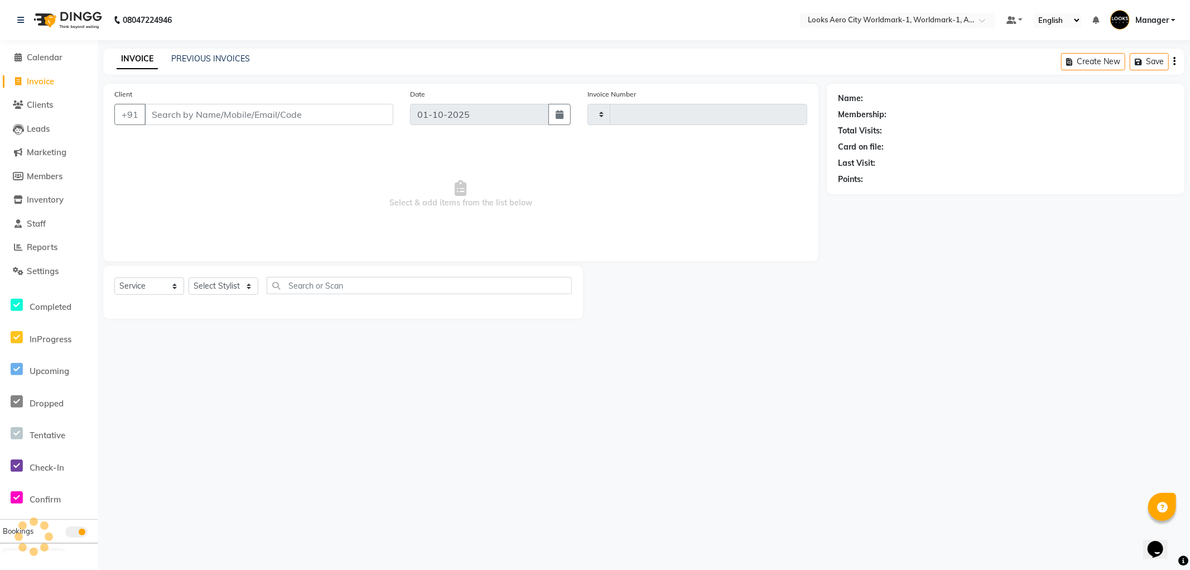
type input "8357"
click at [218, 113] on input "Client" at bounding box center [268, 114] width 249 height 21
select select "8573"
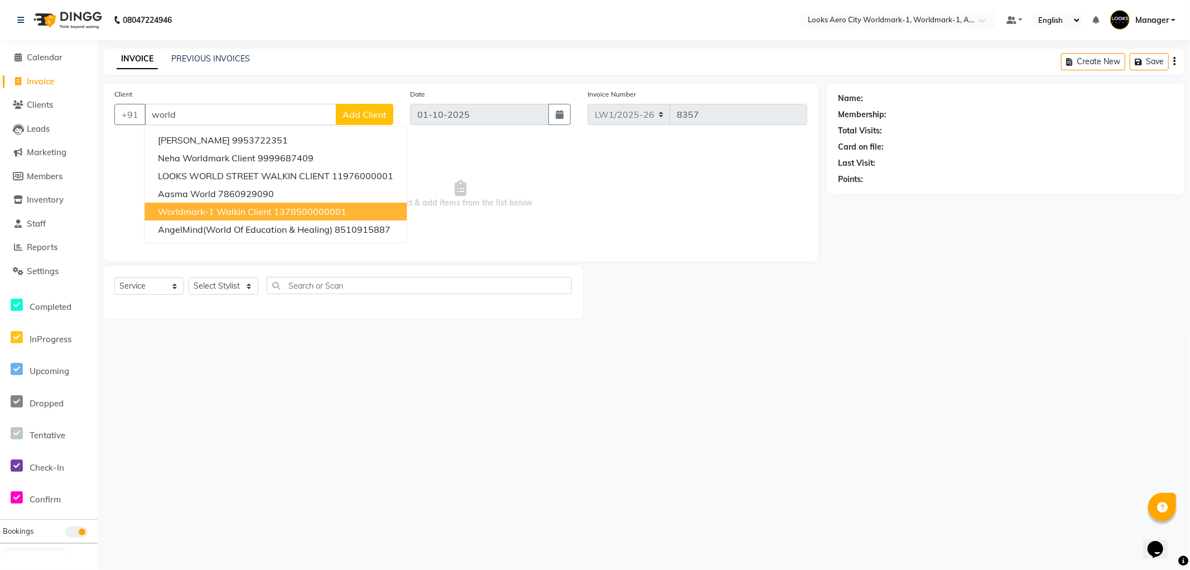
click at [211, 214] on span "Worldmark-1 Walkin Client" at bounding box center [215, 211] width 114 height 11
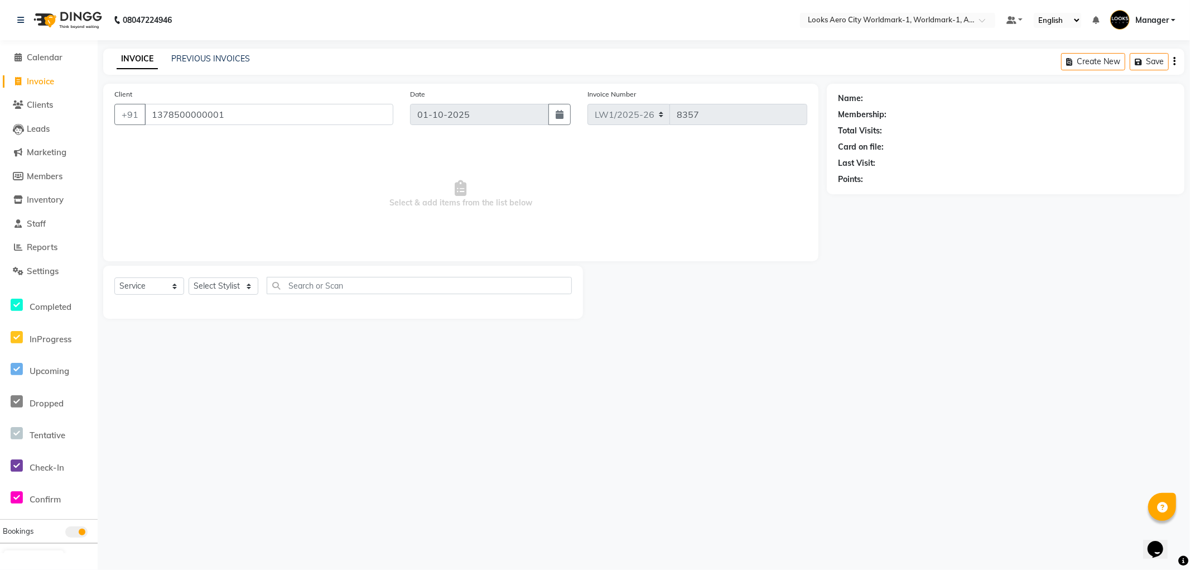
type input "1378500000001"
select select "1: Object"
click at [225, 288] on select "Select Stylist [PERSON_NAME] [PERSON_NAME] [PERSON_NAME] [PERSON_NAME] Counter_…" at bounding box center [224, 285] width 70 height 17
select select "84541"
click at [189, 278] on select "Select Stylist [PERSON_NAME] [PERSON_NAME] [PERSON_NAME] [PERSON_NAME] Counter_…" at bounding box center [224, 285] width 70 height 17
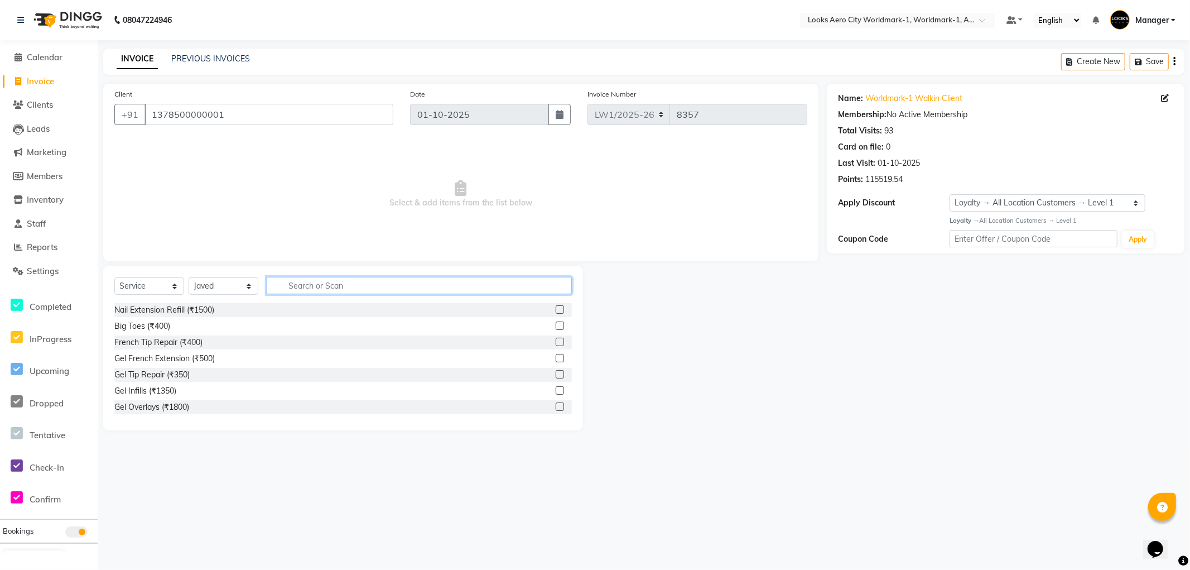
click at [316, 283] on input "text" at bounding box center [419, 285] width 305 height 17
type input "cut"
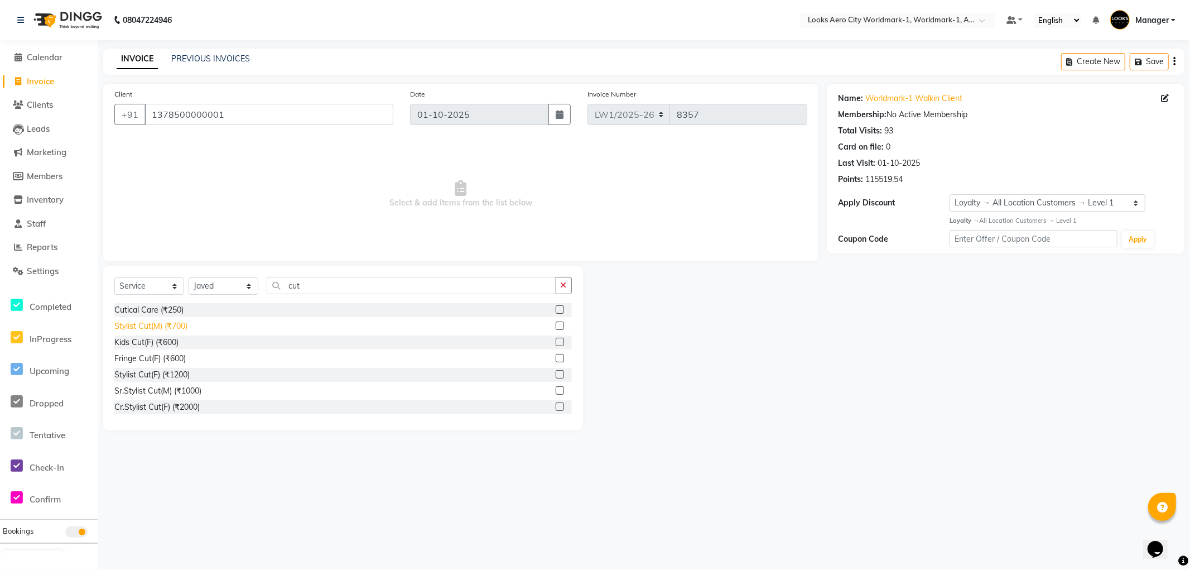
click at [160, 325] on div "Stylist Cut(M) (₹700)" at bounding box center [150, 326] width 73 height 12
checkbox input "false"
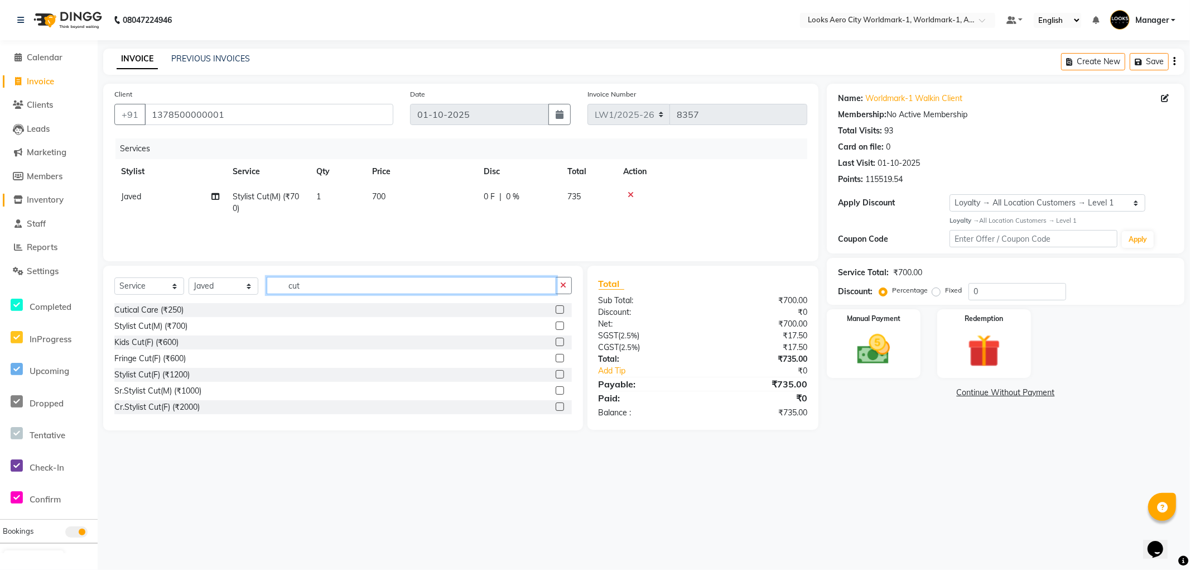
drag, startPoint x: 319, startPoint y: 285, endPoint x: 10, endPoint y: 204, distance: 319.5
click at [0, 204] on app-home "08047224946 Select Location × Looks Aero City Worldmark-1, Worldmark-1, Aerocit…" at bounding box center [595, 223] width 1190 height 447
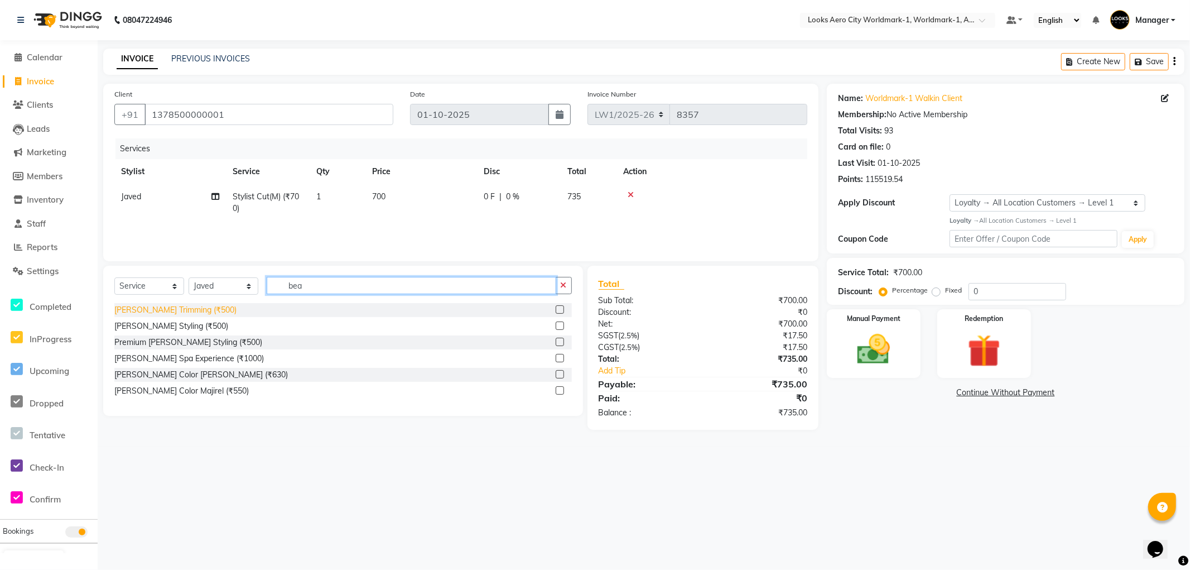
type input "bea"
click at [176, 311] on div "Beard Trimming (₹500)" at bounding box center [175, 310] width 122 height 12
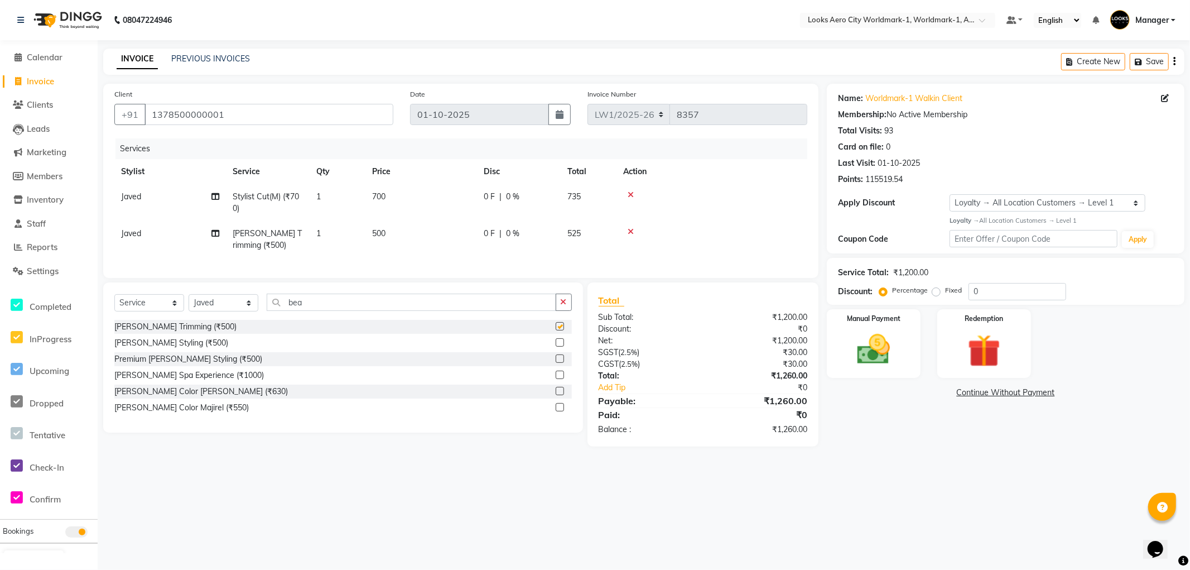
checkbox input "false"
drag, startPoint x: 409, startPoint y: 198, endPoint x: 423, endPoint y: 194, distance: 14.1
click at [410, 197] on td "700" at bounding box center [421, 202] width 112 height 37
select select "84541"
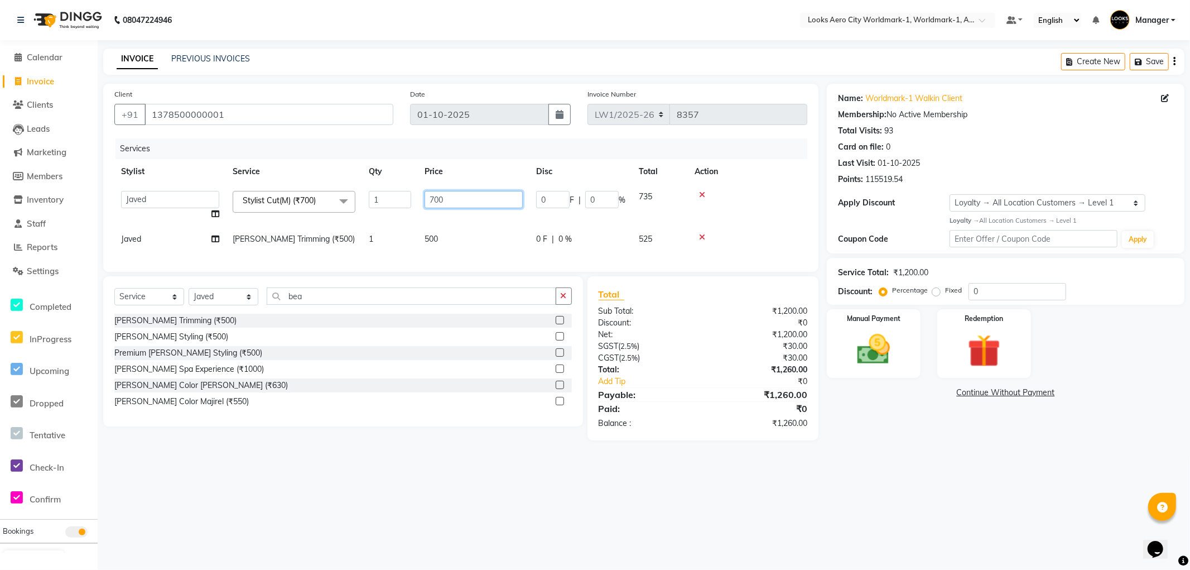
drag, startPoint x: 465, startPoint y: 193, endPoint x: 250, endPoint y: 182, distance: 215.6
click at [249, 183] on table "Stylist Service Qty Price Disc Total Action Abhishek_Nails Amita Chauhan Anil A…" at bounding box center [460, 205] width 693 height 93
type input "600"
click at [446, 230] on td "500" at bounding box center [474, 239] width 112 height 25
select select "84541"
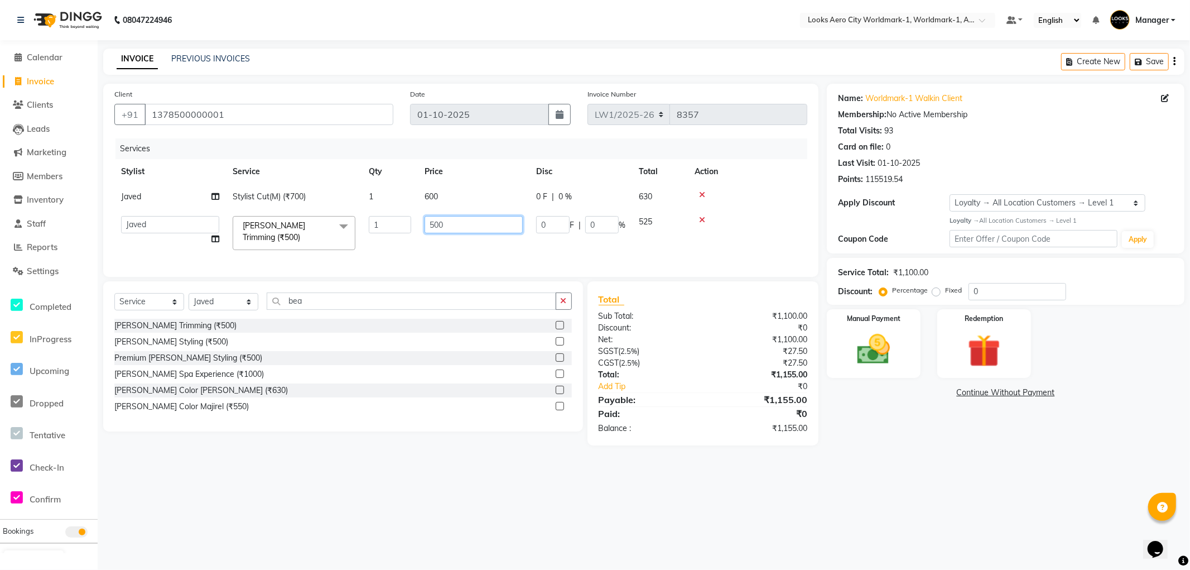
drag, startPoint x: 463, startPoint y: 221, endPoint x: 3, endPoint y: 77, distance: 481.9
click at [0, 83] on app-home "08047224946 Select Location × Looks Aero City Worldmark-1, Worldmark-1, Aerocit…" at bounding box center [595, 231] width 1190 height 462
type input "400"
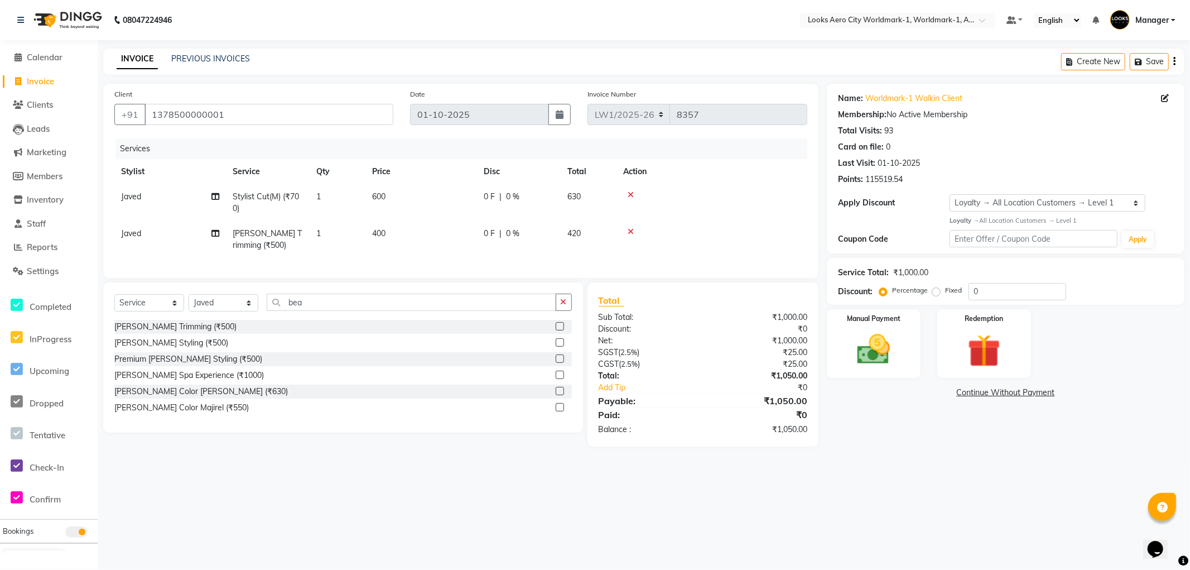
drag, startPoint x: 929, startPoint y: 445, endPoint x: 896, endPoint y: 437, distance: 34.5
click at [928, 446] on div "Name: Worldmark-1 Walkin Client Membership: No Active Membership Total Visits: …" at bounding box center [1010, 265] width 366 height 363
click at [900, 373] on div "Manual Payment" at bounding box center [873, 342] width 97 height 71
click at [913, 395] on span "UPI" at bounding box center [916, 393] width 17 height 13
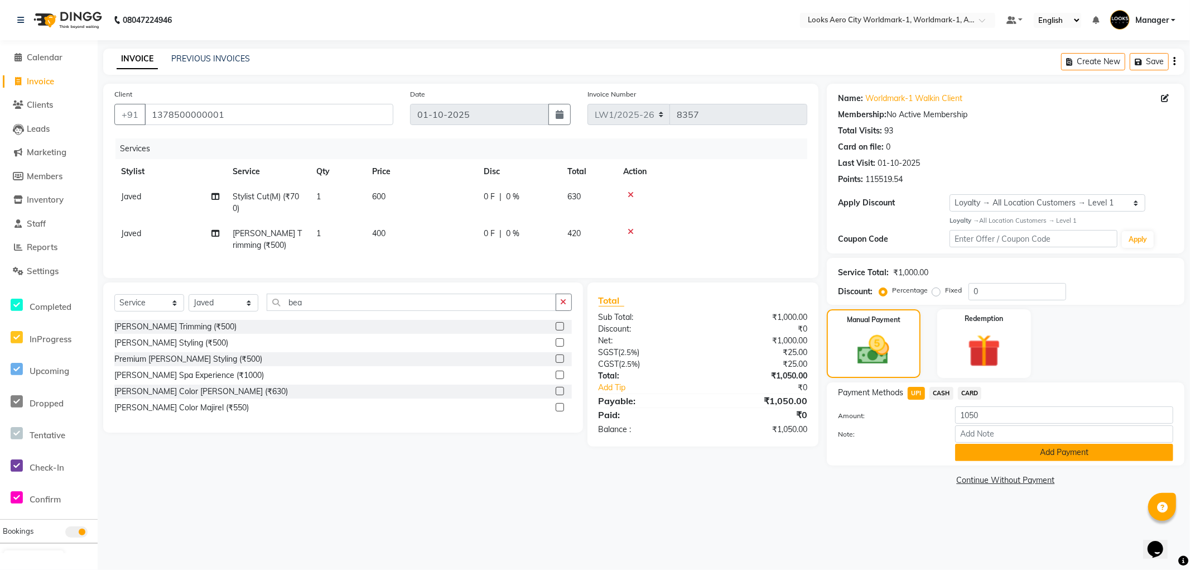
click at [968, 452] on button "Add Payment" at bounding box center [1064, 452] width 218 height 17
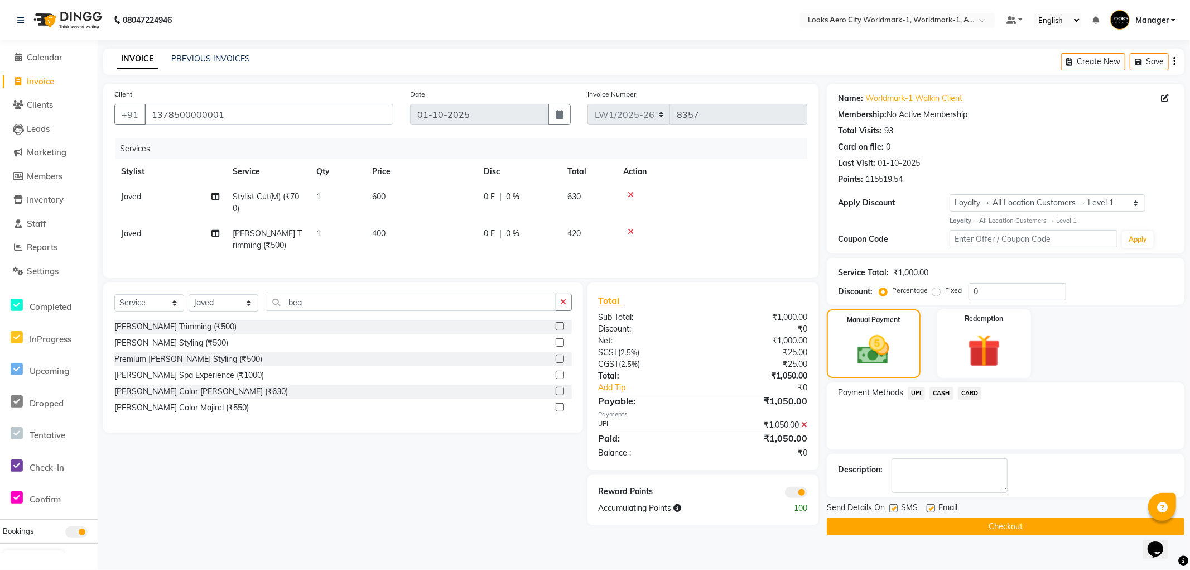
click at [793, 498] on span at bounding box center [796, 491] width 22 height 11
click at [807, 494] on input "checkbox" at bounding box center [807, 494] width 0 height 0
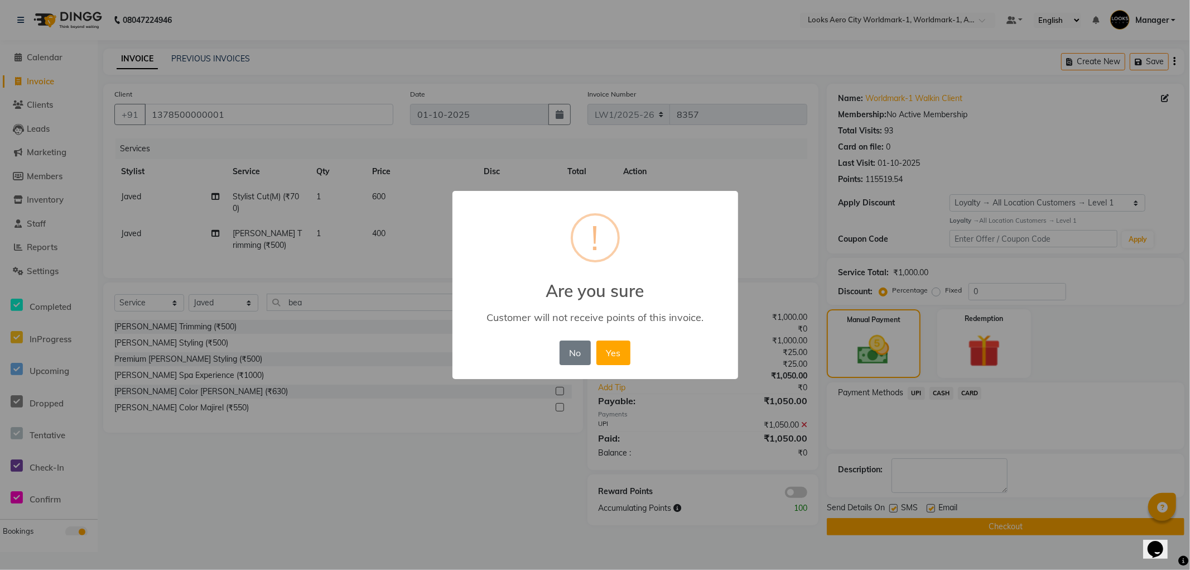
drag, startPoint x: 625, startPoint y: 356, endPoint x: 639, endPoint y: 380, distance: 28.2
click at [624, 356] on button "Yes" at bounding box center [613, 352] width 34 height 25
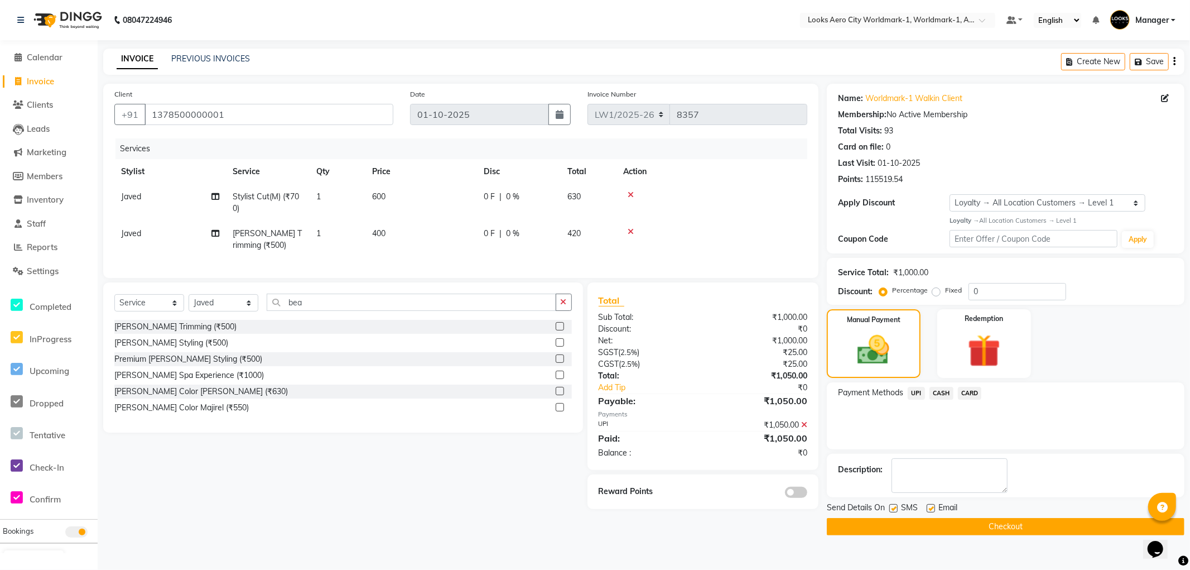
click at [860, 527] on button "Checkout" at bounding box center [1006, 526] width 358 height 17
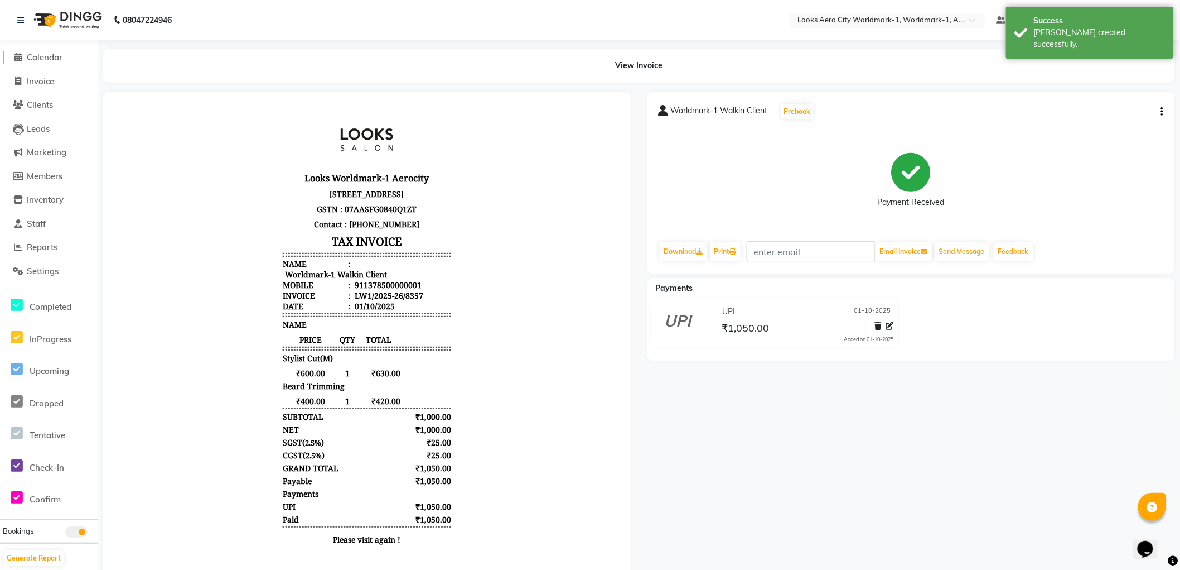
click at [49, 59] on span "Calendar" at bounding box center [45, 57] width 36 height 11
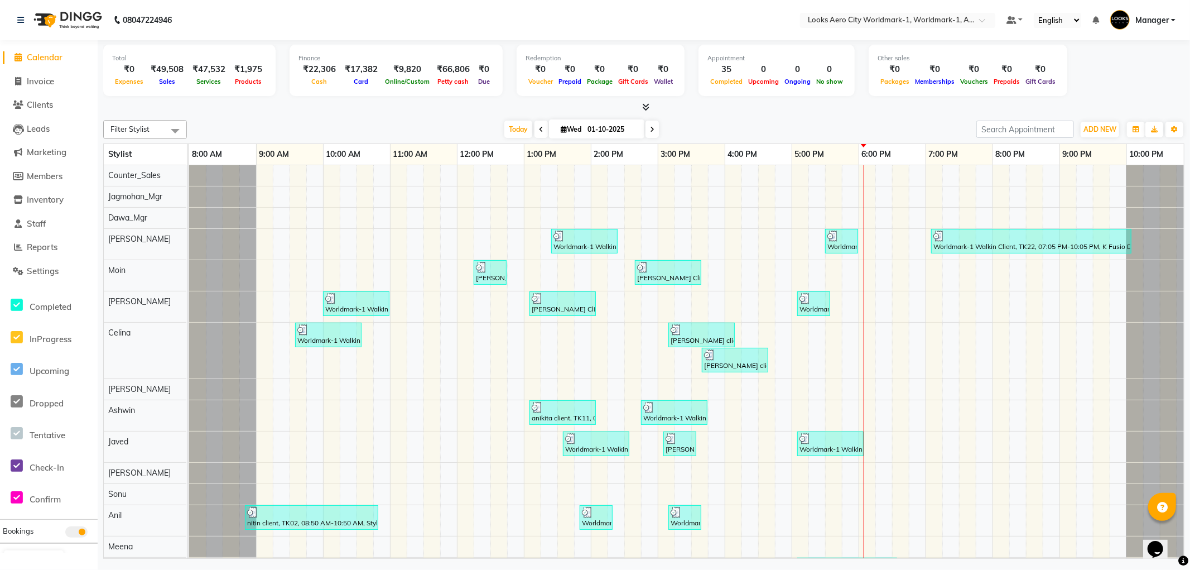
drag, startPoint x: 49, startPoint y: 60, endPoint x: 49, endPoint y: 51, distance: 8.9
click at [49, 59] on span "Calendar" at bounding box center [45, 57] width 36 height 11
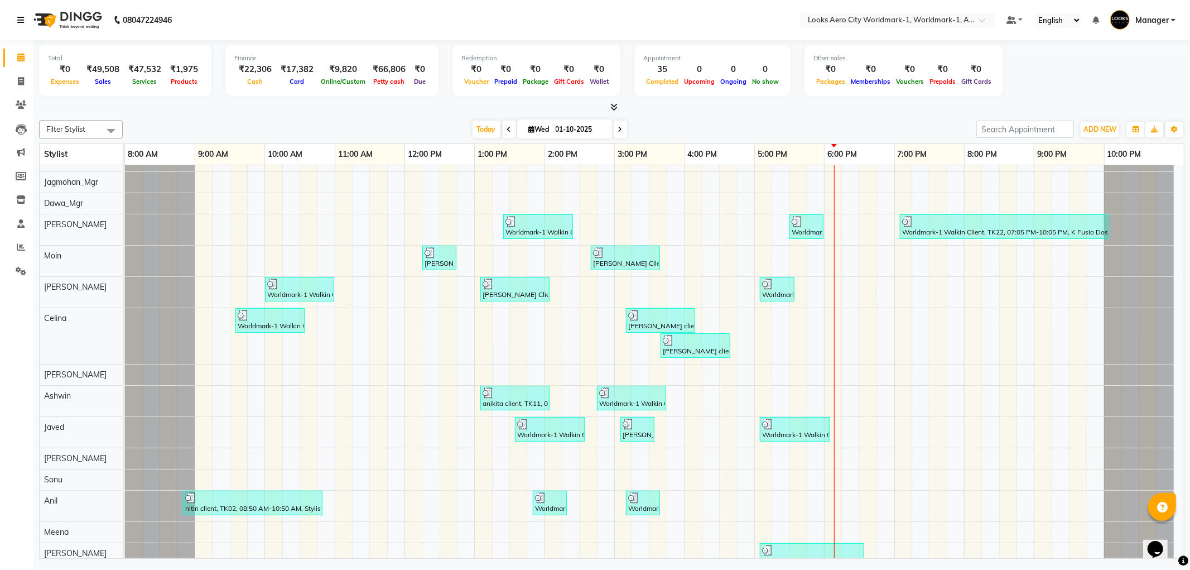
click at [24, 18] on link at bounding box center [22, 19] width 11 height 31
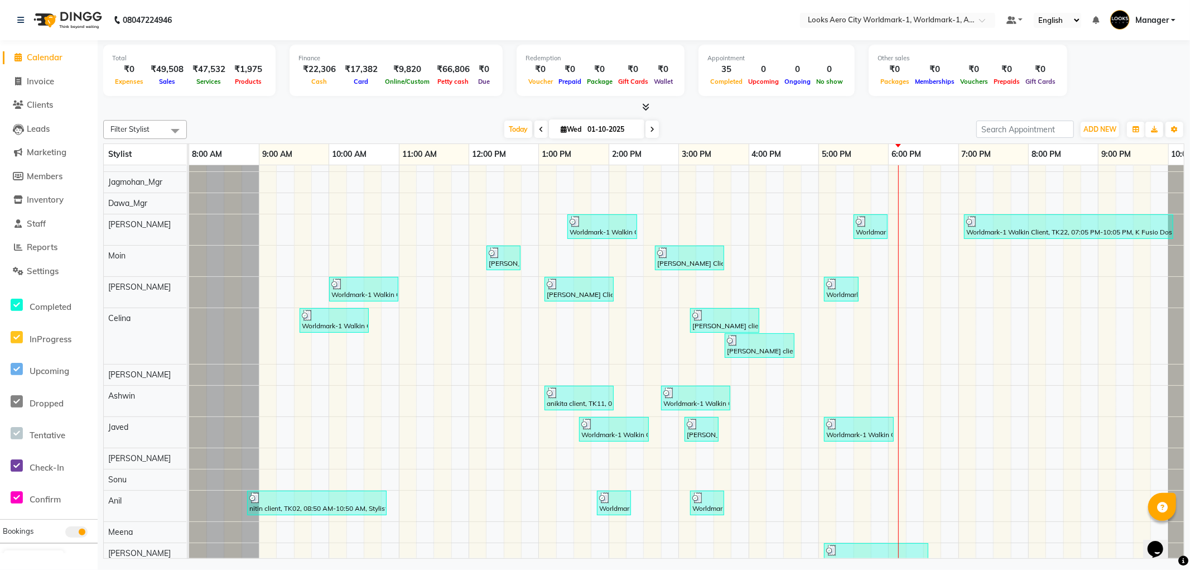
click at [40, 56] on span "Calendar" at bounding box center [45, 57] width 36 height 11
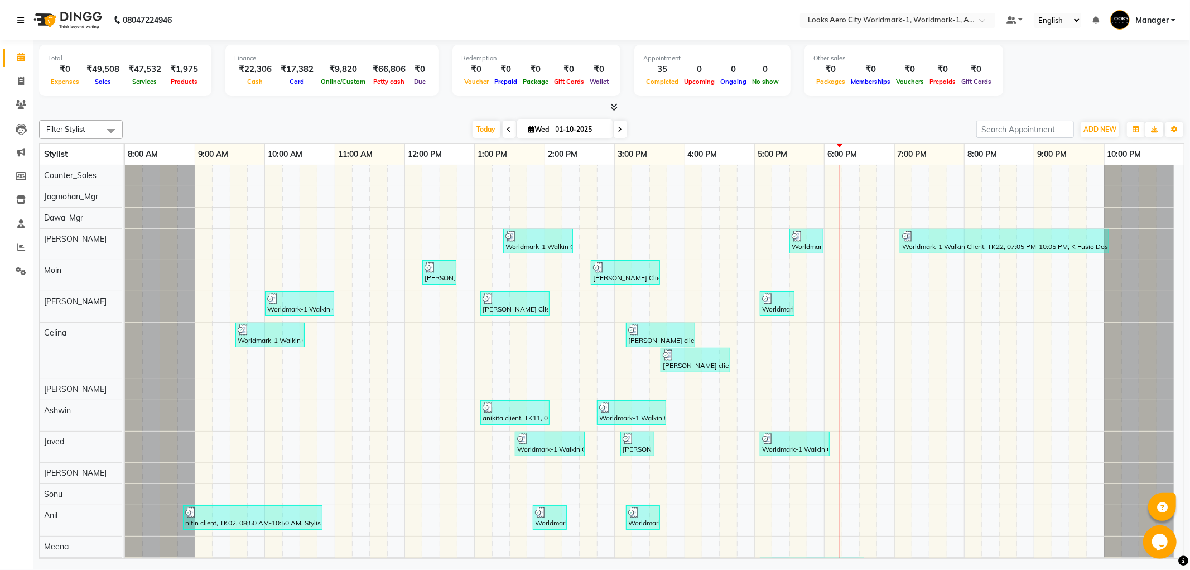
click at [18, 17] on icon at bounding box center [20, 20] width 7 height 8
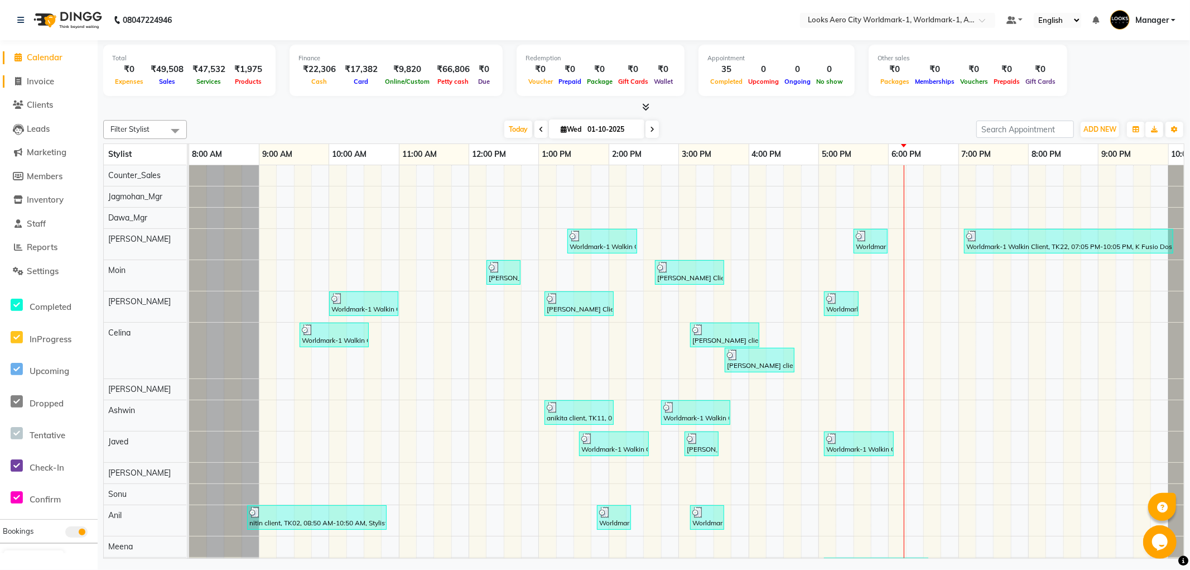
click at [42, 81] on span "Invoice" at bounding box center [40, 81] width 27 height 11
select select "service"
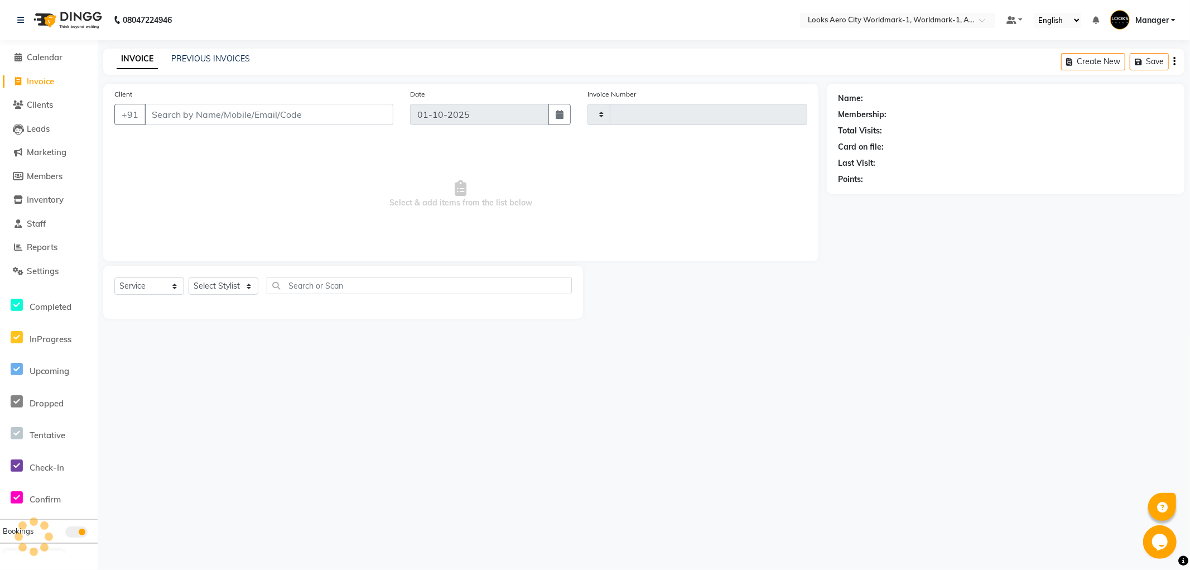
type input "8358"
select select "8573"
click at [227, 112] on input "Client" at bounding box center [268, 114] width 249 height 21
click at [240, 114] on input "Client" at bounding box center [268, 114] width 249 height 21
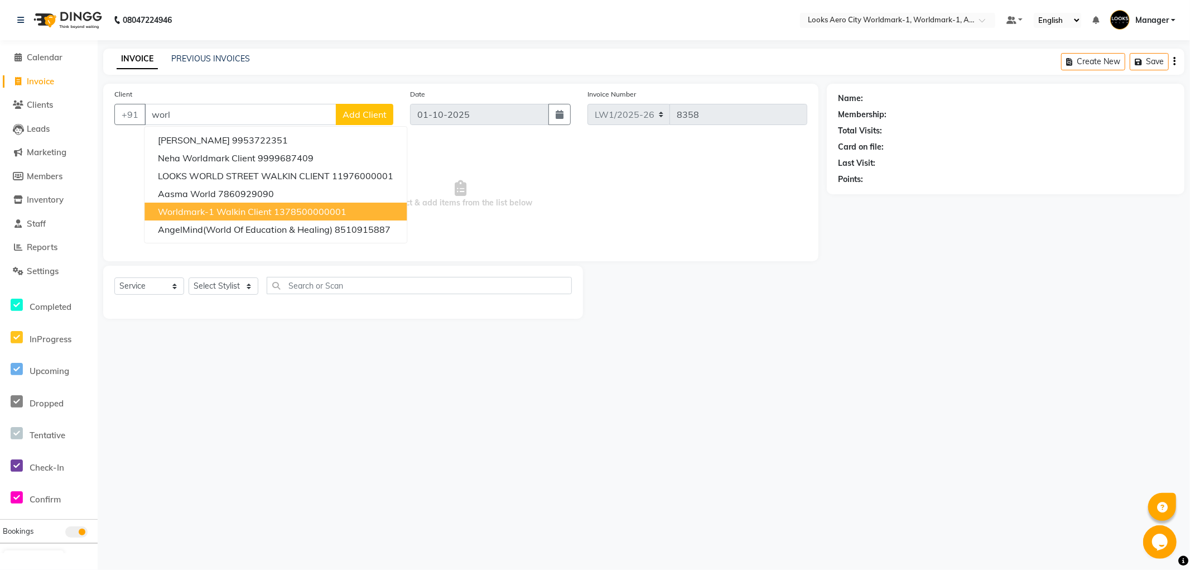
click at [224, 213] on span "Worldmark-1 Walkin Client" at bounding box center [215, 211] width 114 height 11
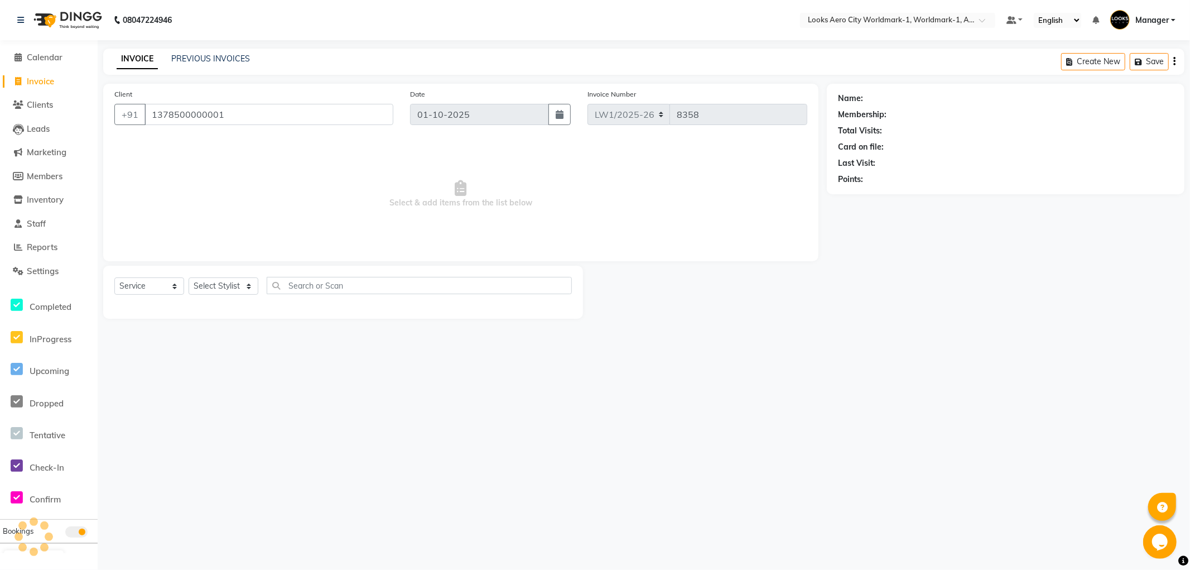
type input "1378500000001"
drag, startPoint x: 223, startPoint y: 289, endPoint x: 223, endPoint y: 281, distance: 8.4
click at [223, 289] on select "Select Stylist [PERSON_NAME] [PERSON_NAME] [PERSON_NAME] [PERSON_NAME] Counter_…" at bounding box center [224, 285] width 70 height 17
select select "1: Object"
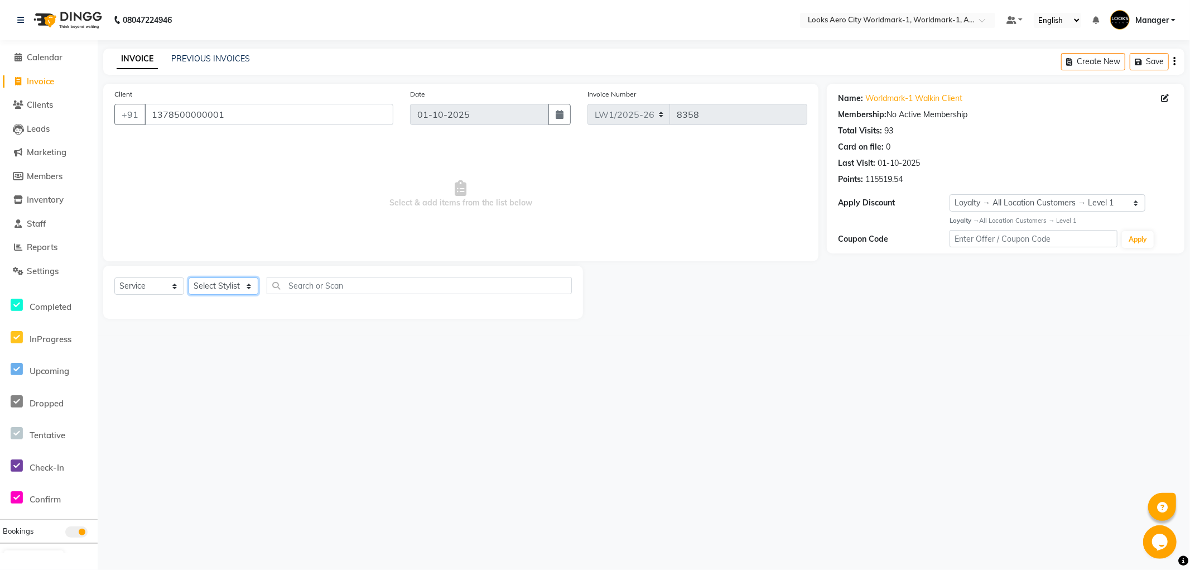
select select "84541"
click at [189, 278] on select "Select Stylist [PERSON_NAME] [PERSON_NAME] [PERSON_NAME] [PERSON_NAME] Counter_…" at bounding box center [224, 285] width 70 height 17
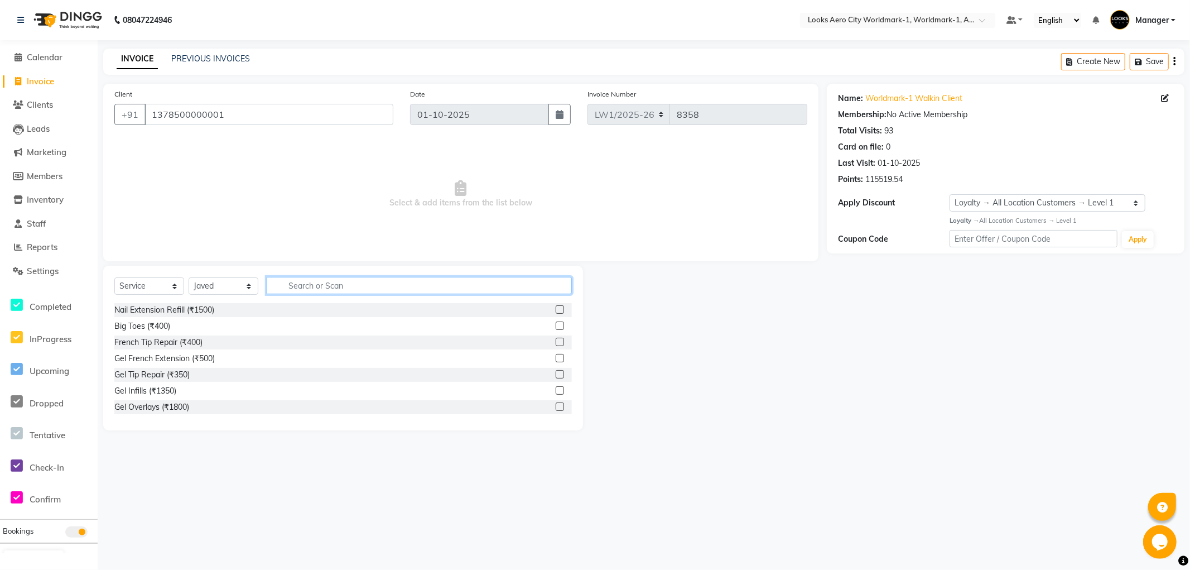
click at [322, 287] on input "text" at bounding box center [419, 285] width 305 height 17
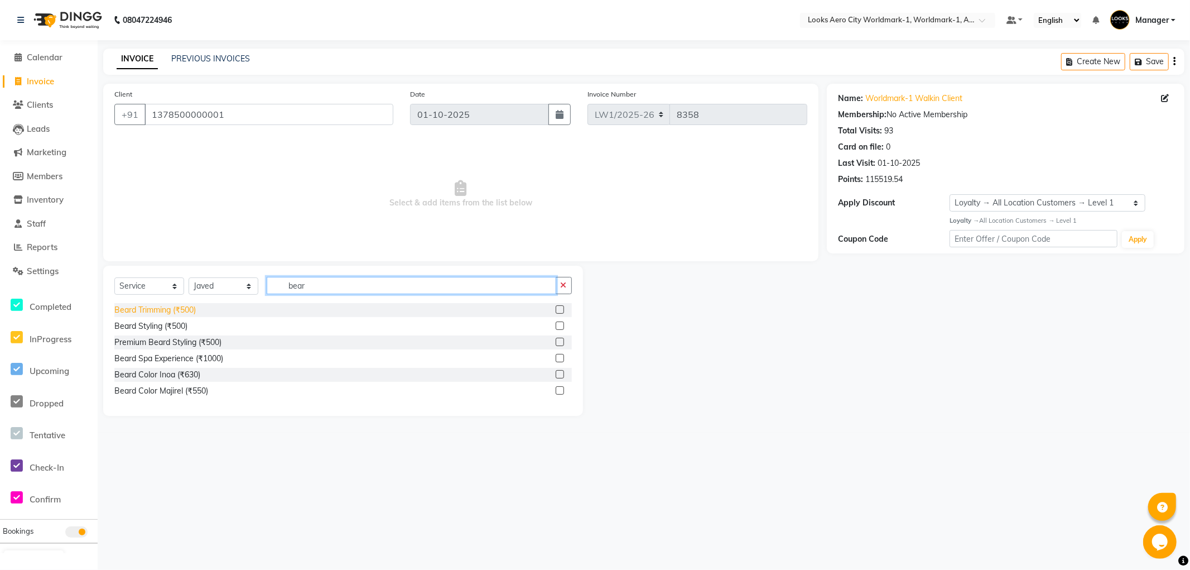
type input "bear"
click at [177, 314] on div "Beard Trimming (₹500)" at bounding box center [154, 310] width 81 height 12
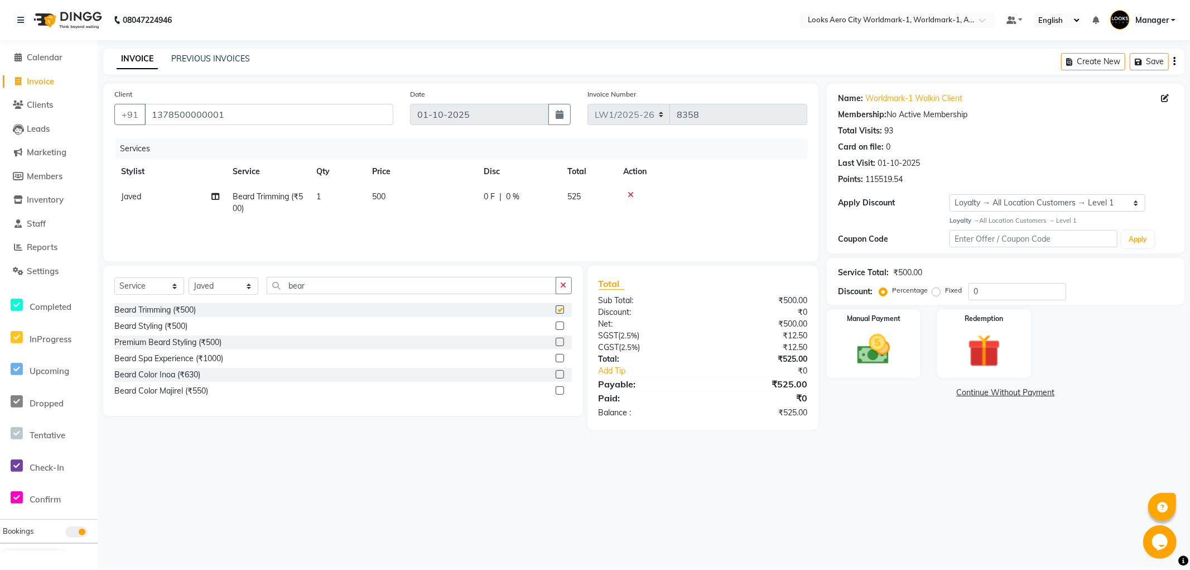
checkbox input "false"
click at [415, 209] on td "500" at bounding box center [421, 202] width 112 height 37
select select "84541"
drag, startPoint x: 485, startPoint y: 198, endPoint x: 359, endPoint y: 192, distance: 126.8
click at [359, 192] on tr "Abhishek_Nails [PERSON_NAME] [PERSON_NAME] [PERSON_NAME] [PERSON_NAME] Counter_…" at bounding box center [460, 205] width 693 height 42
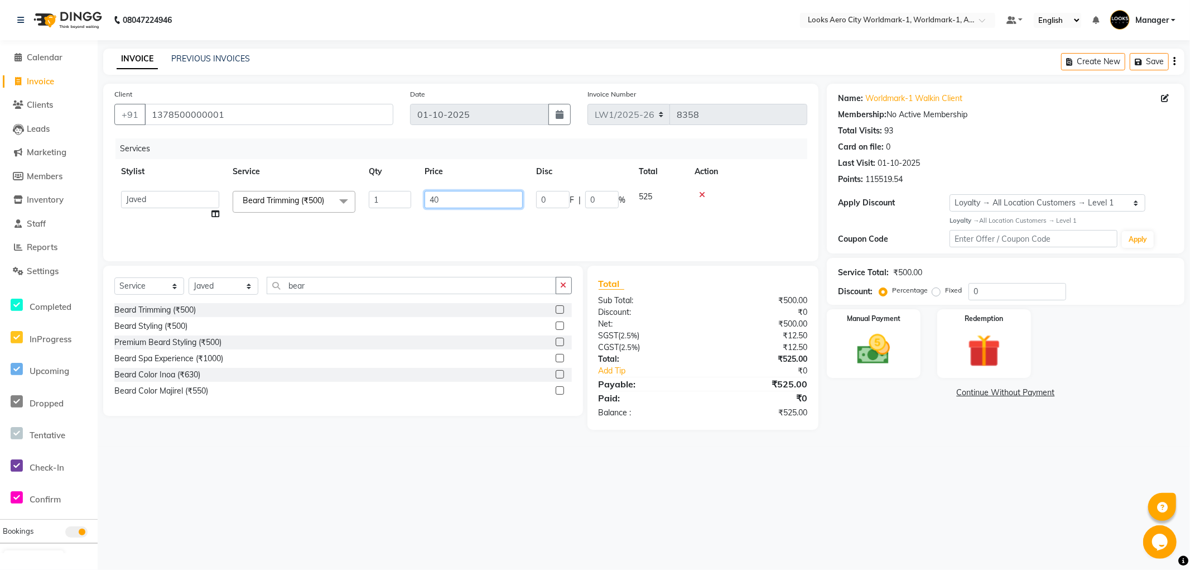
type input "400"
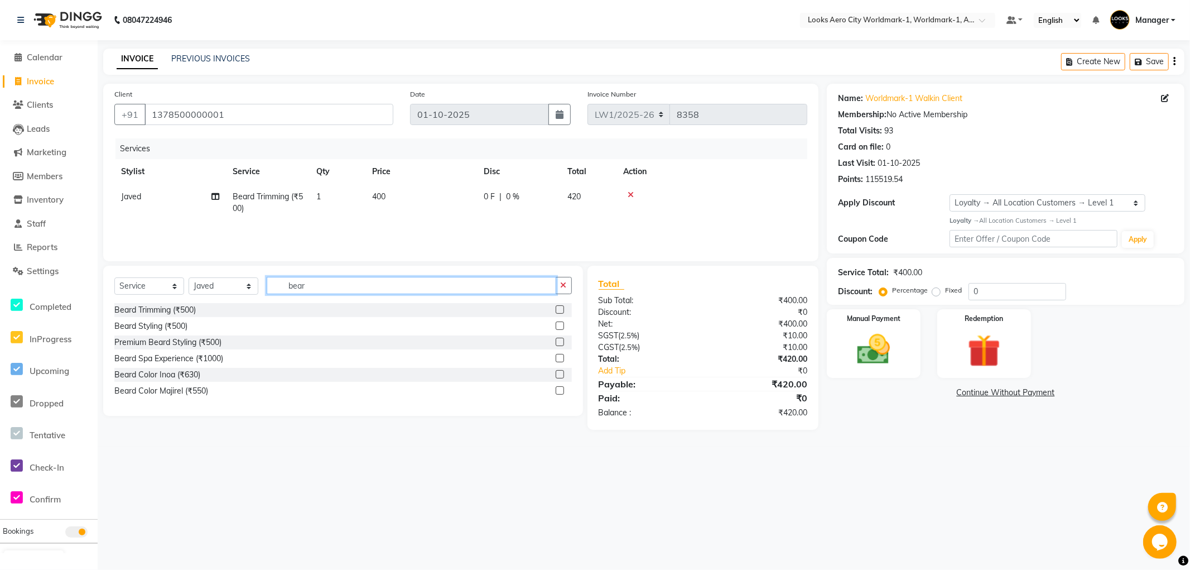
drag, startPoint x: 343, startPoint y: 285, endPoint x: 0, endPoint y: 197, distance: 354.2
click at [0, 197] on app-home "08047224946 Select Location × Looks Aero City Worldmark-1, Worldmark-1, Aerocit…" at bounding box center [595, 223] width 1190 height 446
click at [403, 195] on td "400" at bounding box center [421, 202] width 112 height 37
select select "84541"
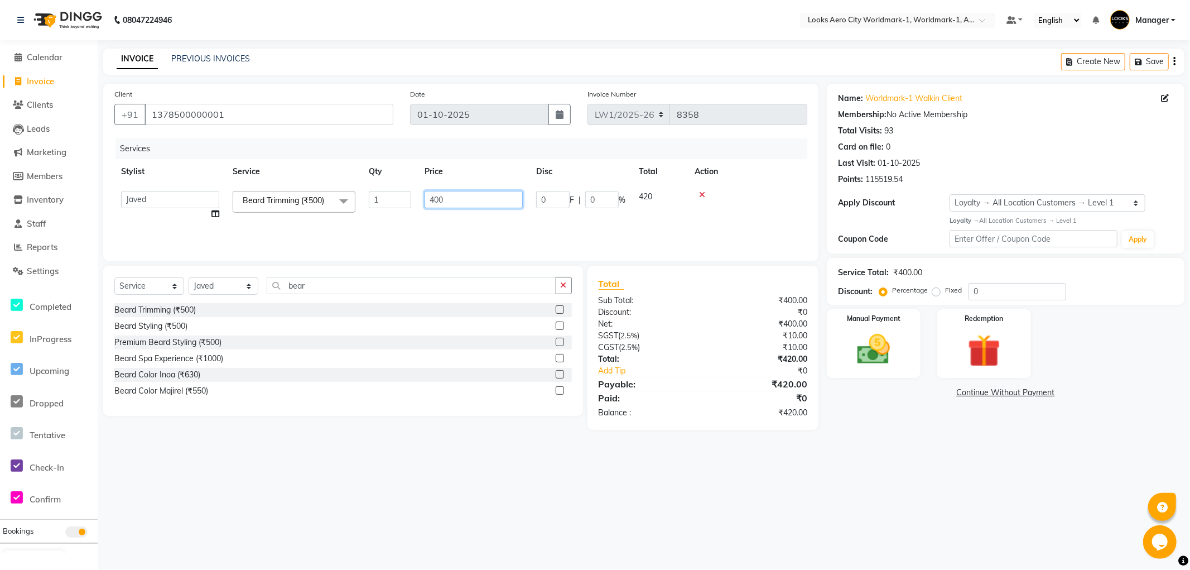
drag, startPoint x: 466, startPoint y: 199, endPoint x: 361, endPoint y: 199, distance: 105.4
click at [361, 199] on tr "Abhishek_Nails [PERSON_NAME] [PERSON_NAME] [PERSON_NAME] [PERSON_NAME] Counter_…" at bounding box center [460, 205] width 693 height 42
type input "600"
click at [908, 497] on div "08047224946 Select Location × Looks Aero City Worldmark-1, Worldmark-1, Aerocit…" at bounding box center [595, 285] width 1190 height 570
click at [901, 375] on div "Manual Payment" at bounding box center [873, 342] width 97 height 71
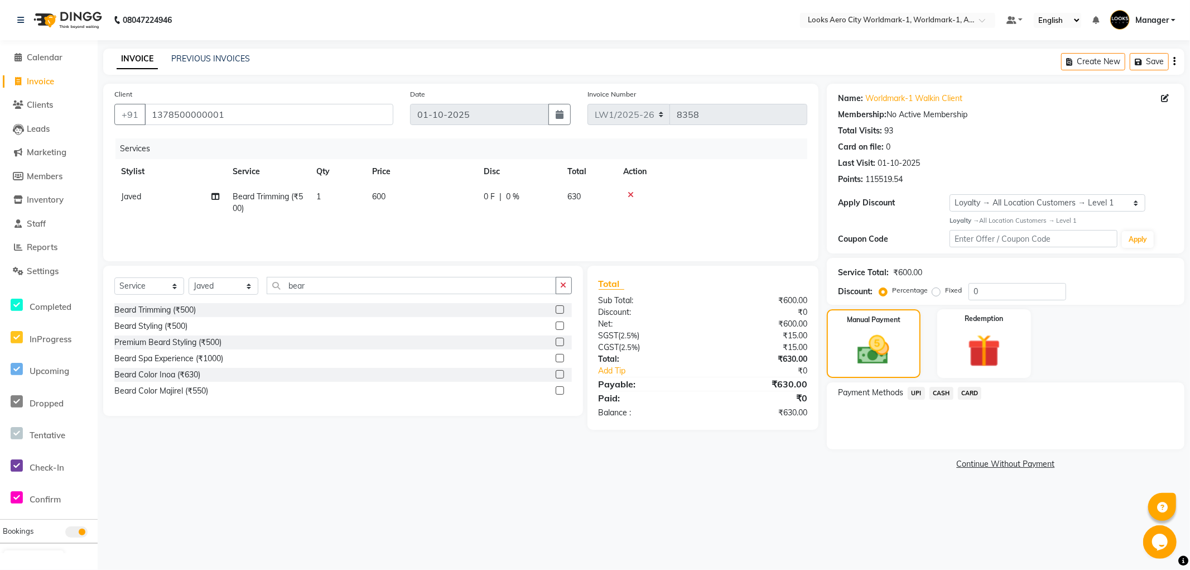
click at [918, 393] on span "UPI" at bounding box center [916, 393] width 17 height 13
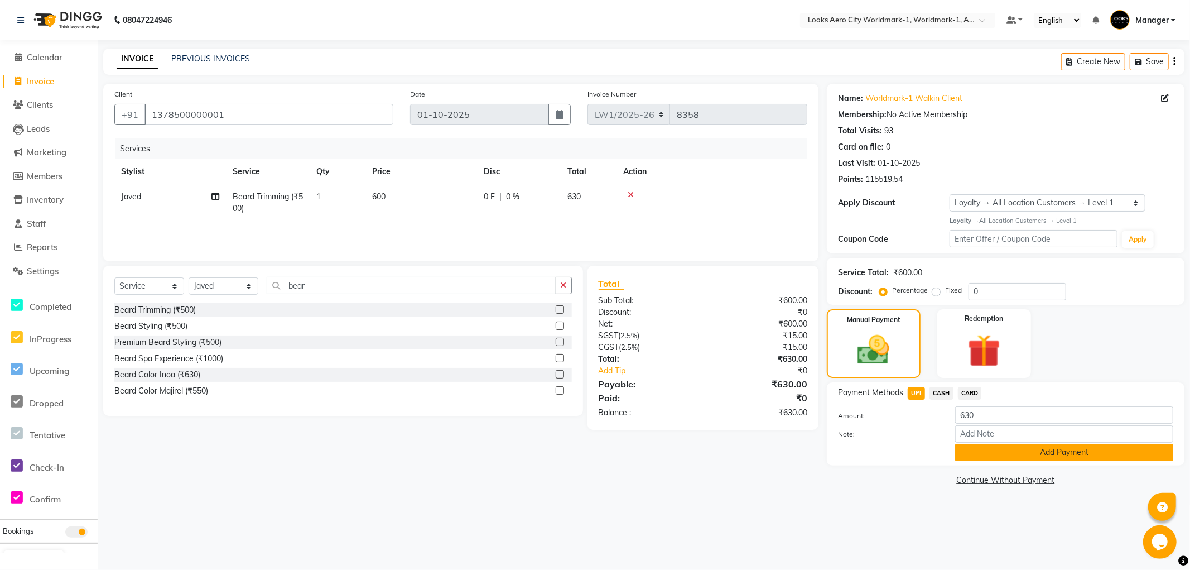
click at [975, 450] on button "Add Payment" at bounding box center [1064, 452] width 218 height 17
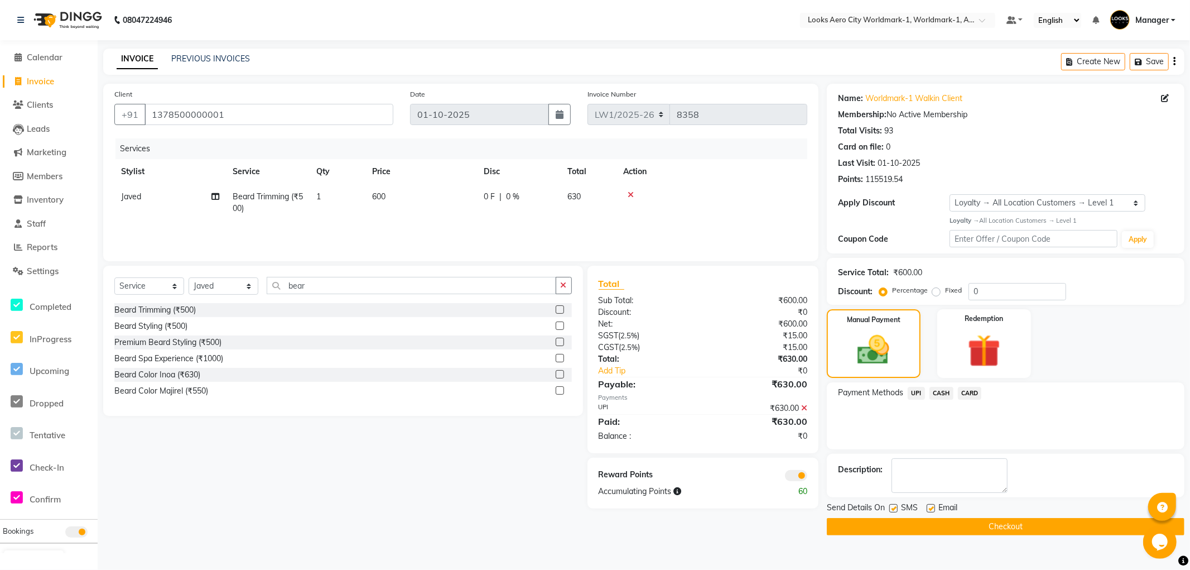
click at [851, 524] on button "Checkout" at bounding box center [1006, 526] width 358 height 17
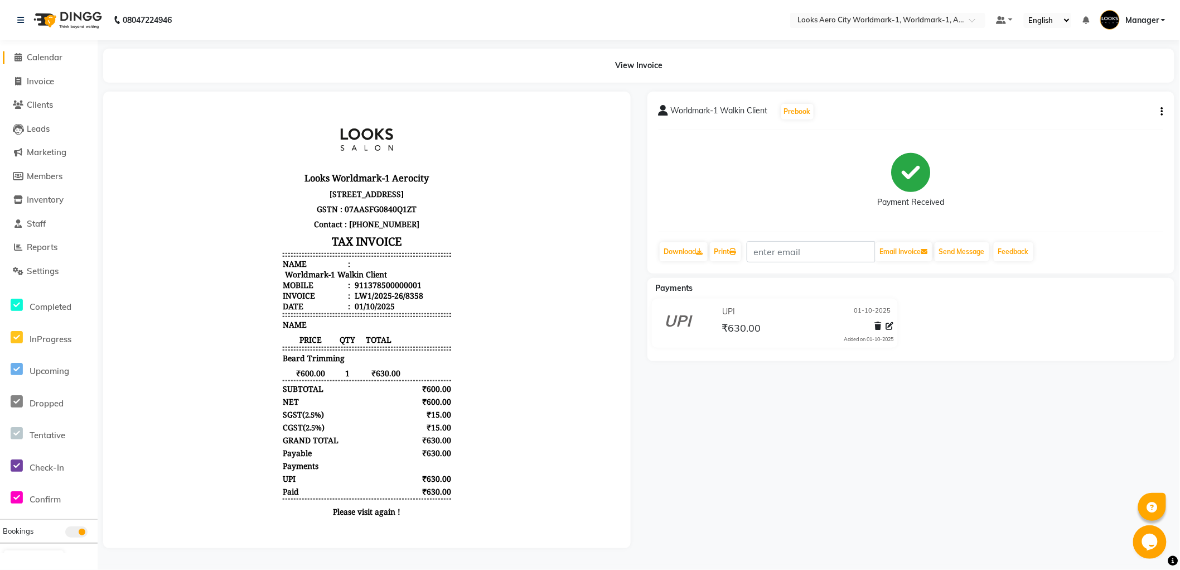
click at [43, 54] on span "Calendar" at bounding box center [45, 57] width 36 height 11
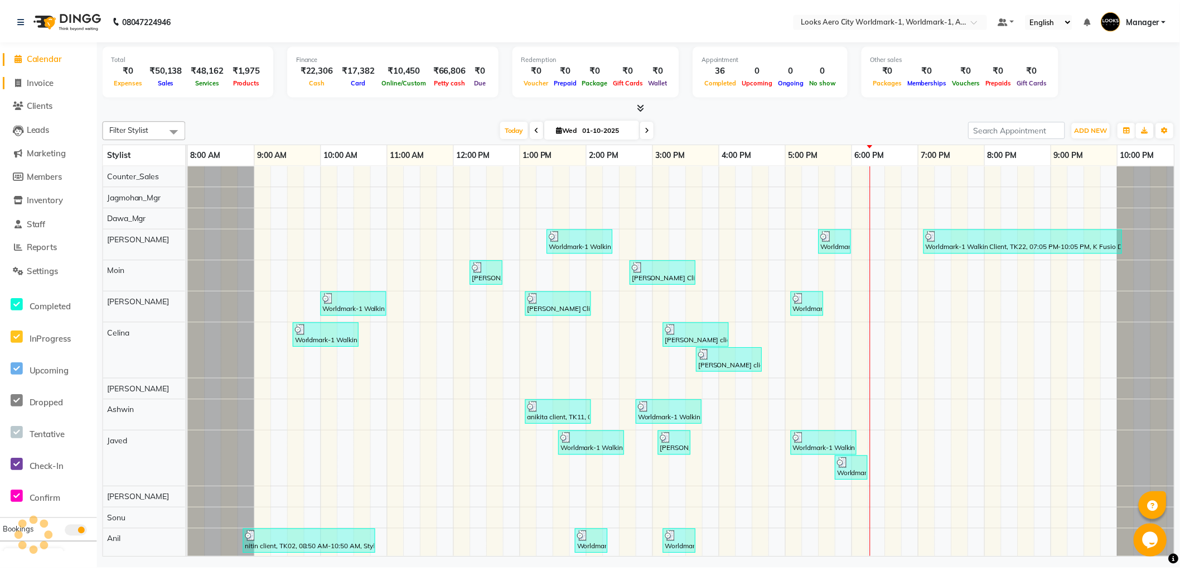
scroll to position [0, 9]
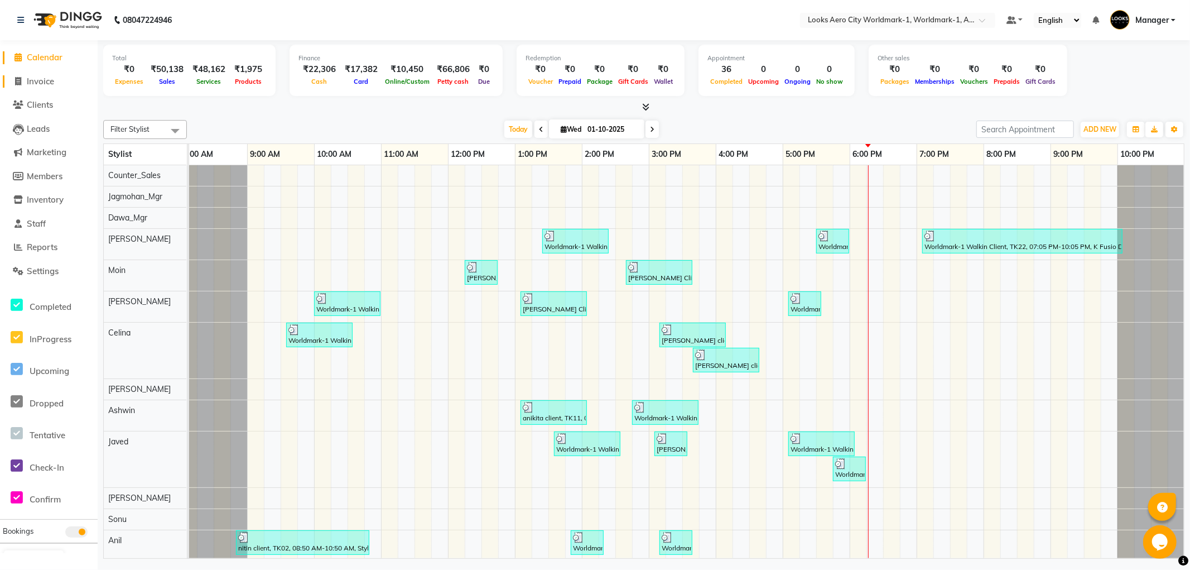
click at [37, 80] on span "Invoice" at bounding box center [40, 81] width 27 height 11
select select "service"
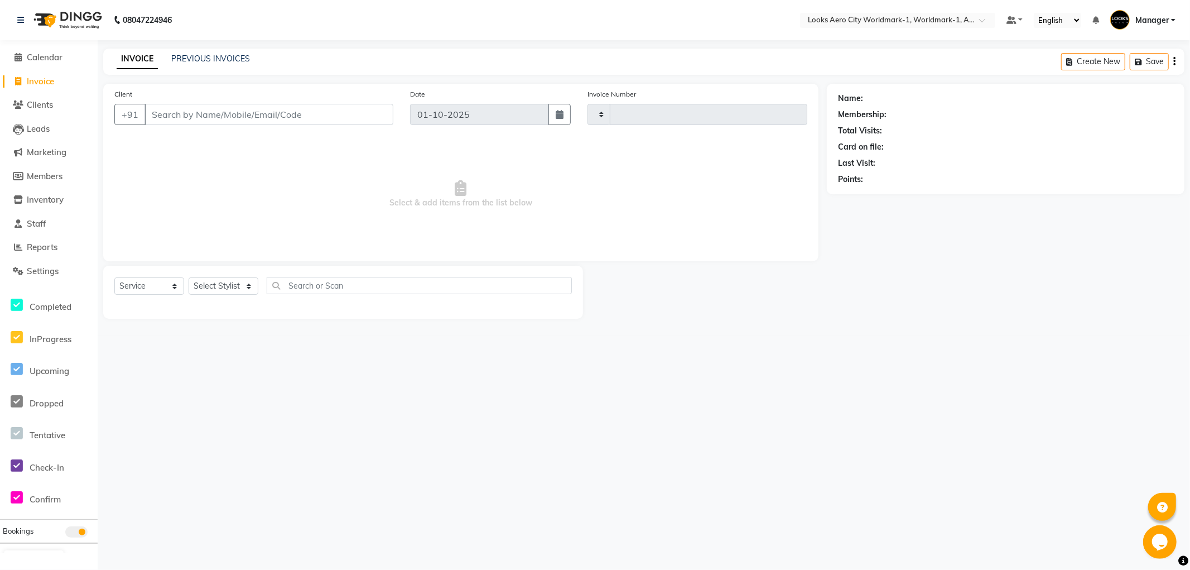
type input "8359"
select select "8573"
click at [243, 113] on input "Client" at bounding box center [268, 114] width 249 height 21
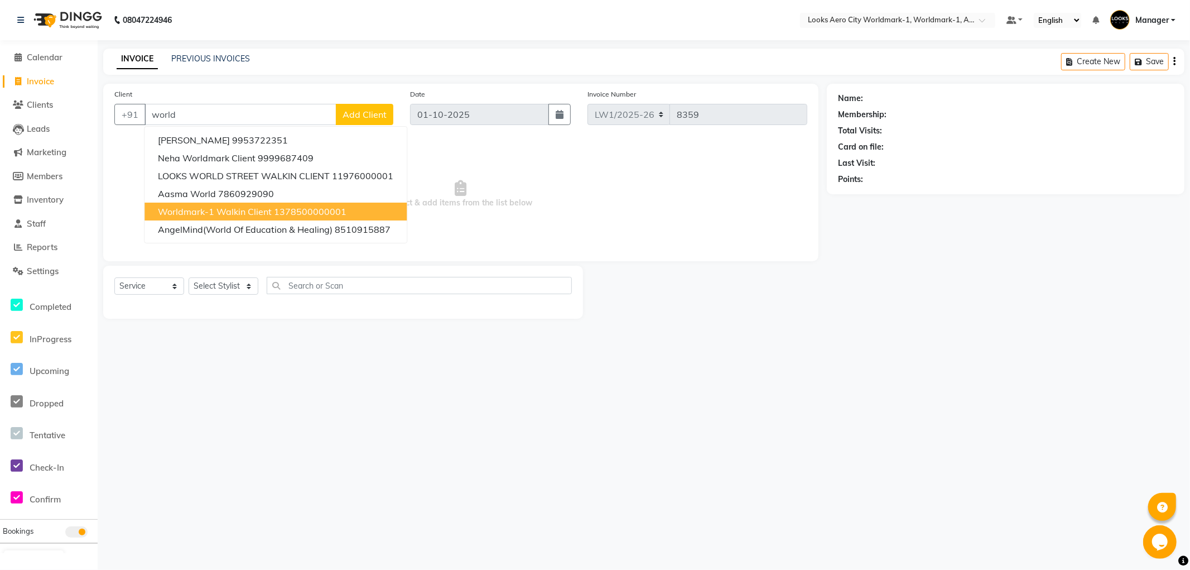
click at [228, 214] on span "Worldmark-1 Walkin Client" at bounding box center [215, 211] width 114 height 11
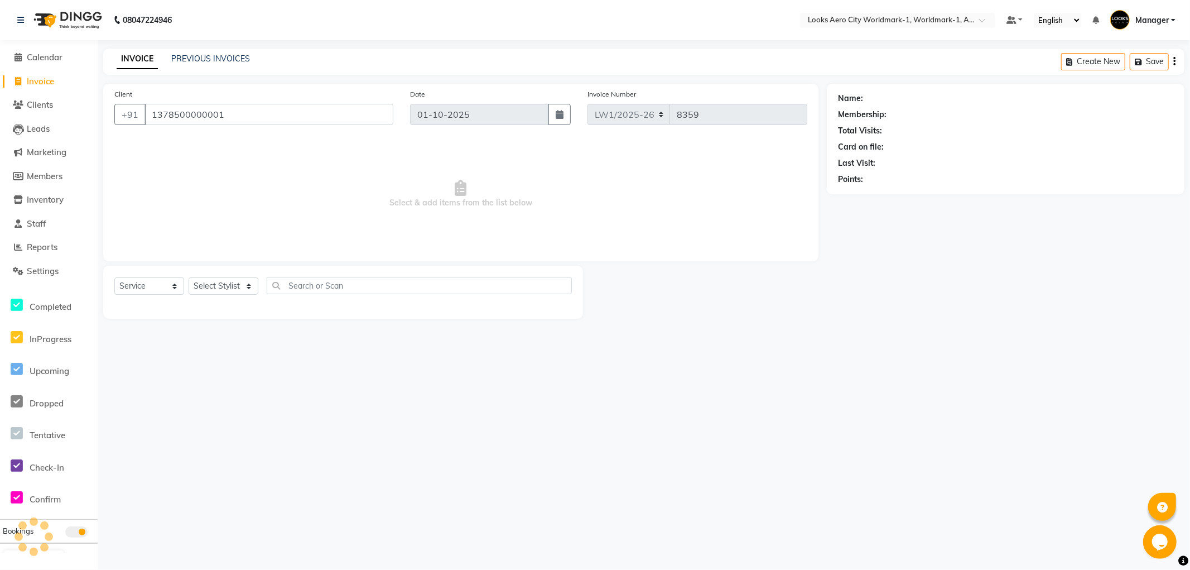
type input "1378500000001"
click at [221, 290] on select "Select Stylist Abhishek_Nails Amita Chauhan Anil Ashwin Celina Counter_Sales Da…" at bounding box center [224, 285] width 70 height 17
select select "1: Object"
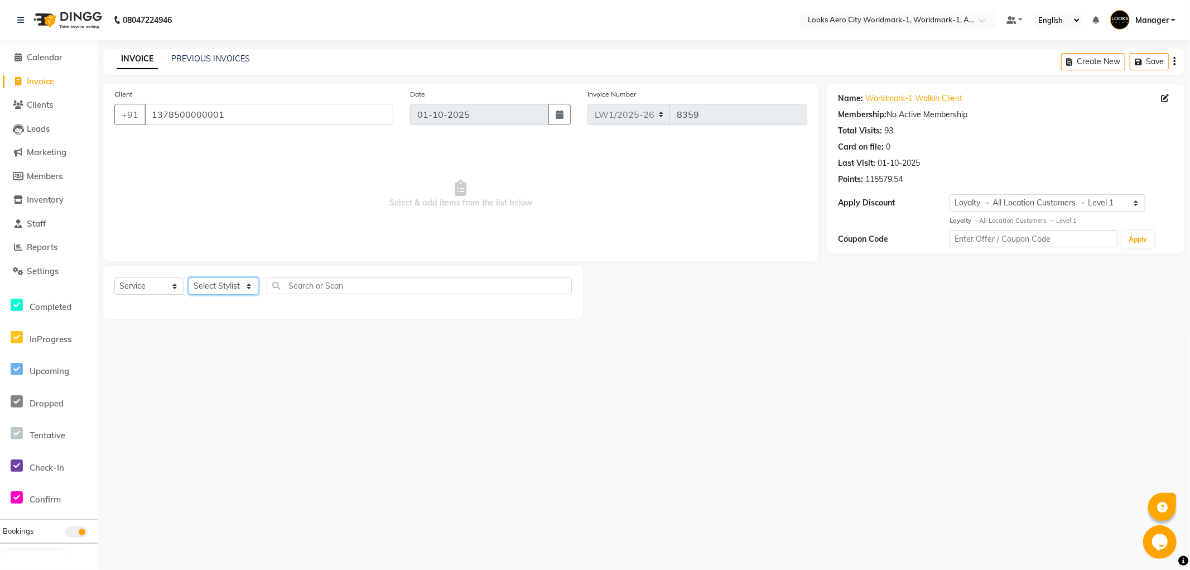
select select "84540"
click at [189, 278] on select "Select Stylist Abhishek_Nails Amita Chauhan Anil Ashwin Celina Counter_Sales Da…" at bounding box center [224, 285] width 70 height 17
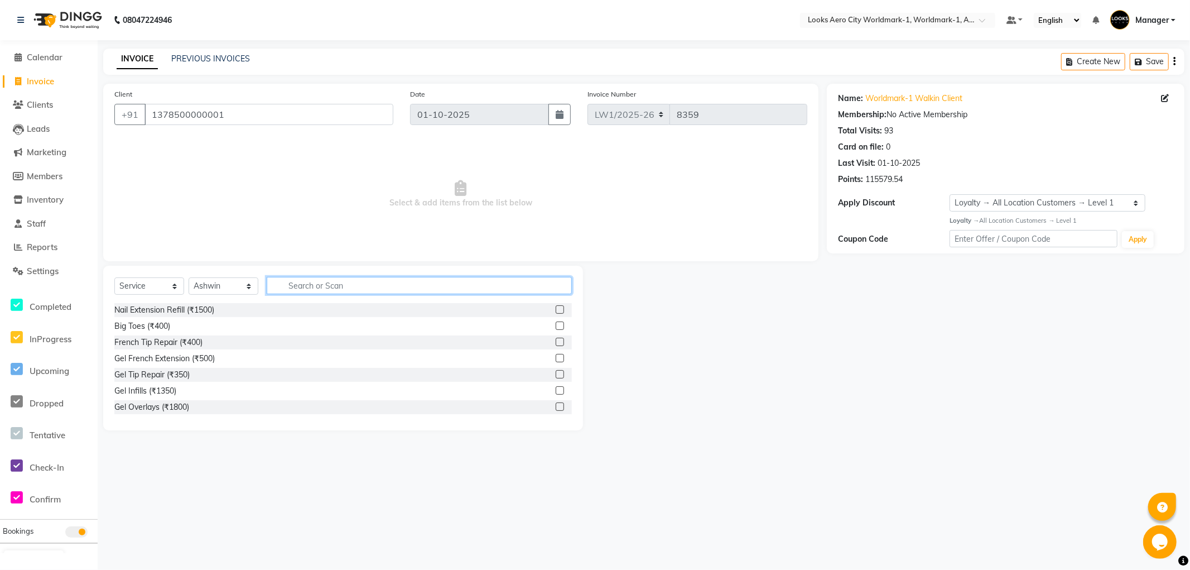
click at [358, 285] on input "text" at bounding box center [419, 285] width 305 height 17
type input "cut"
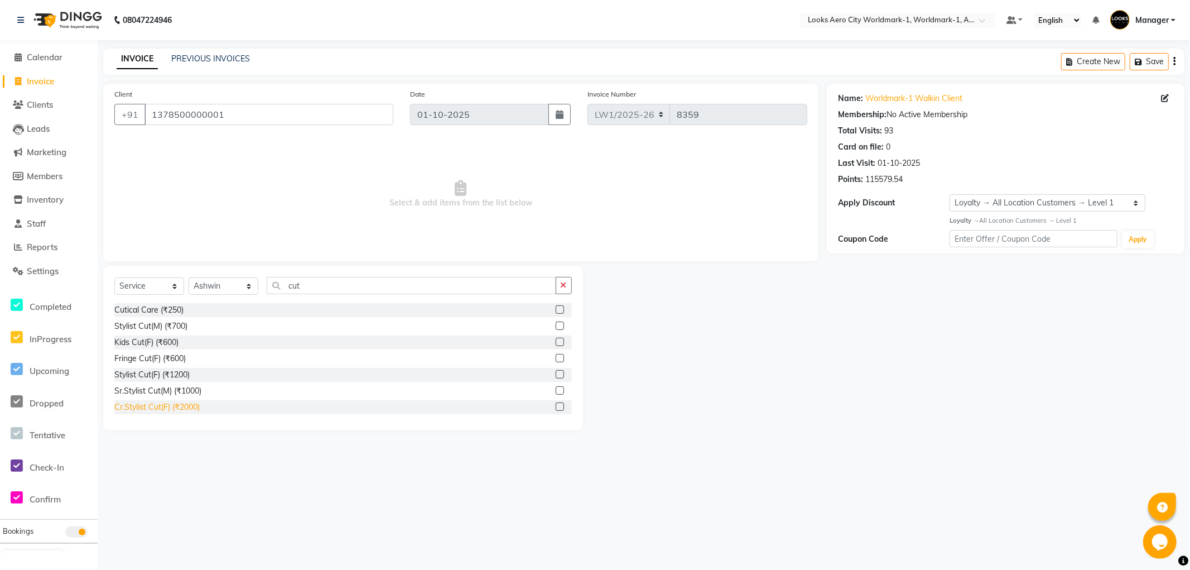
click at [187, 408] on div "Cr.Stylist Cut(F) (₹2000)" at bounding box center [156, 407] width 85 height 12
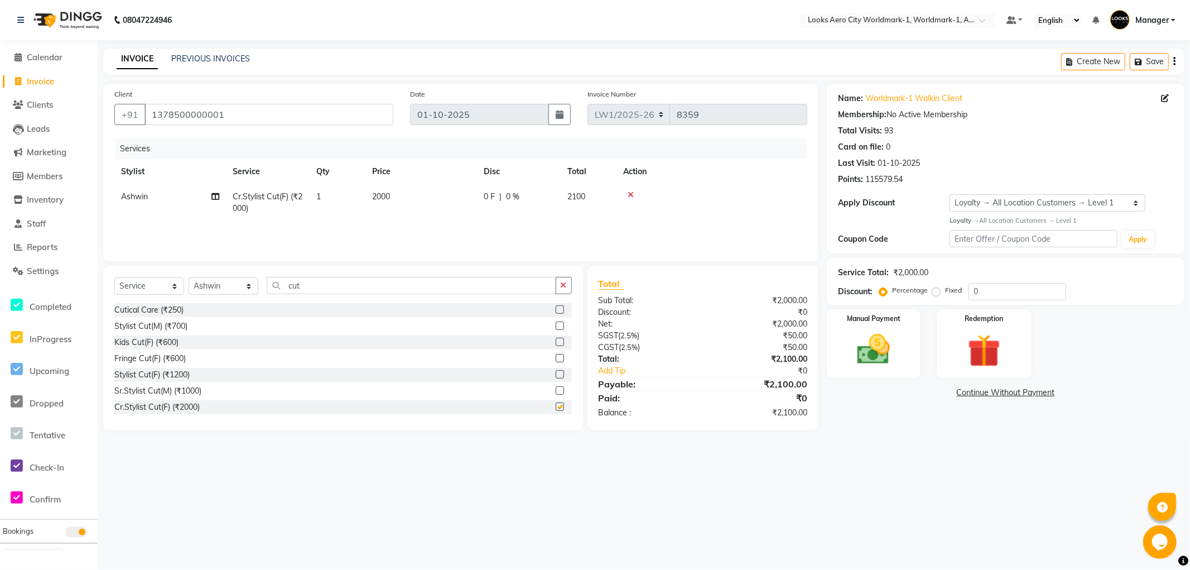
checkbox input "false"
click at [415, 205] on td "2000" at bounding box center [421, 202] width 112 height 37
select select "84540"
drag, startPoint x: 495, startPoint y: 190, endPoint x: 398, endPoint y: 194, distance: 97.2
click at [398, 194] on tr "Abhishek_Nails Amita Chauhan Anil Ashwin Celina Counter_Sales Dawa_Mgr Gaurav_P…" at bounding box center [460, 205] width 693 height 42
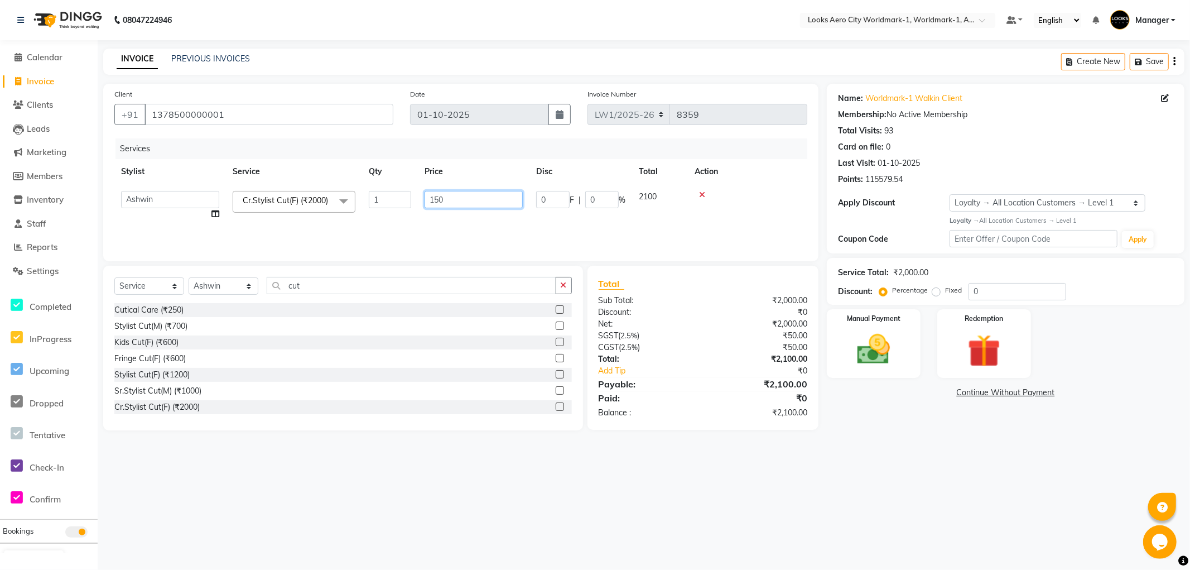
type input "1500"
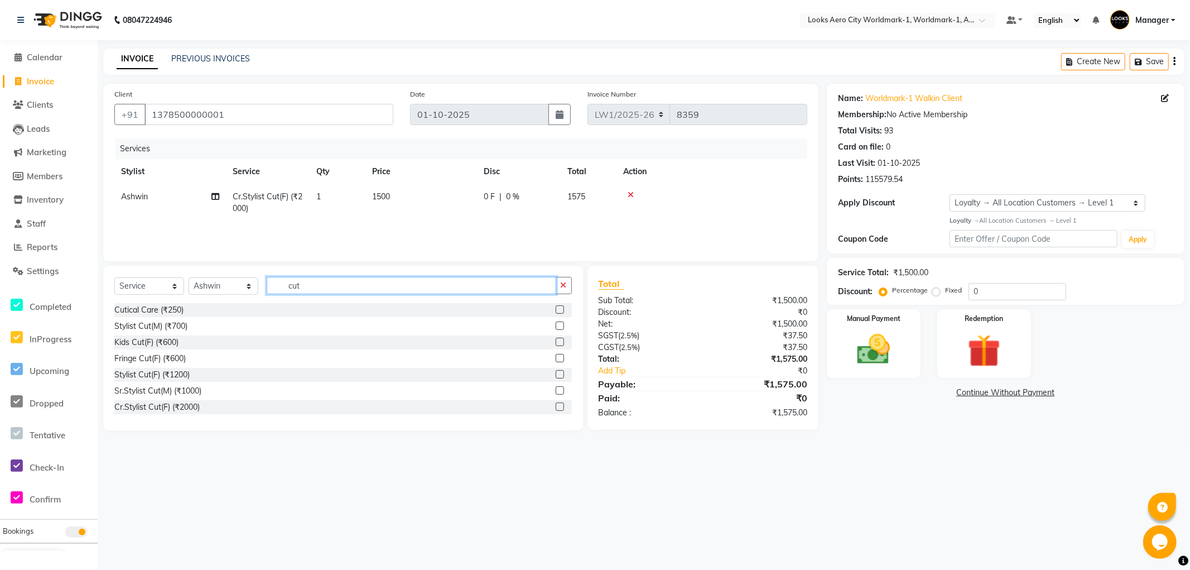
drag, startPoint x: 320, startPoint y: 283, endPoint x: 0, endPoint y: 215, distance: 326.8
click at [0, 215] on app-home "08047224946 Select Location × Looks Aero City Worldmark-1, Worldmark-1, Aerocit…" at bounding box center [595, 223] width 1190 height 447
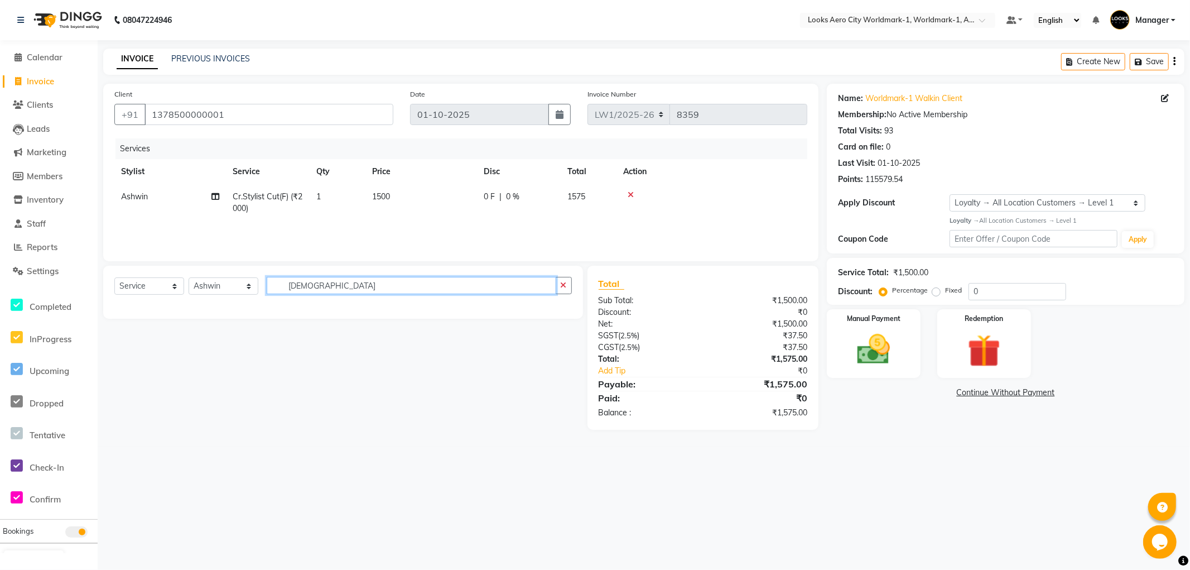
drag, startPoint x: 314, startPoint y: 291, endPoint x: 182, endPoint y: 291, distance: 131.1
click at [182, 291] on div "Select Service Product Membership Package Voucher Prepaid Gift Card Select Styl…" at bounding box center [342, 290] width 457 height 26
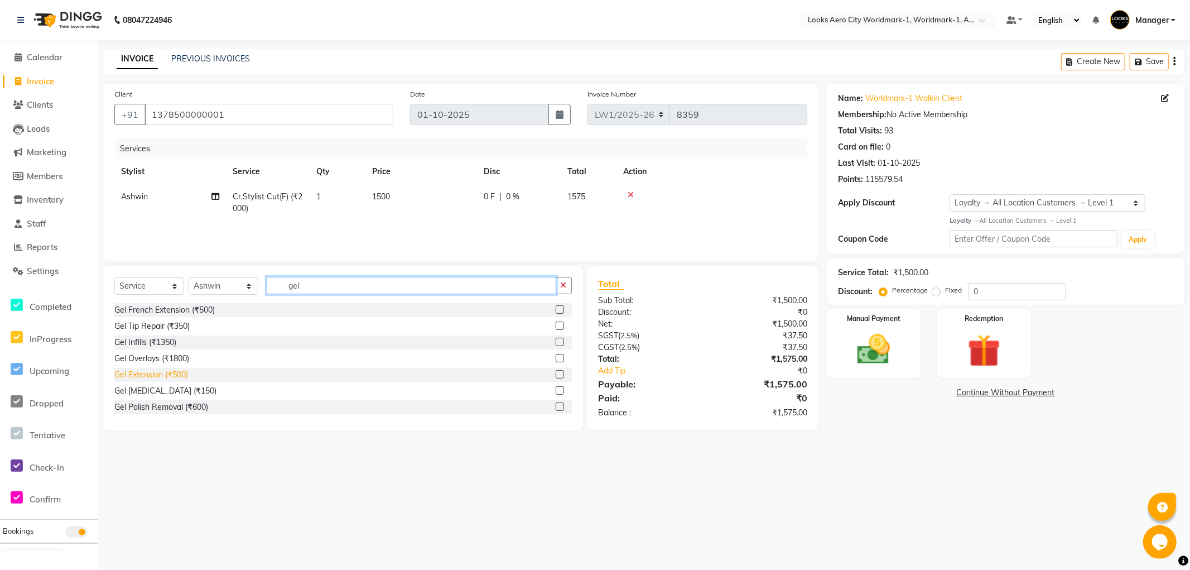
type input "gel"
click at [160, 376] on div "Gel Extension (₹500)" at bounding box center [151, 375] width 74 height 12
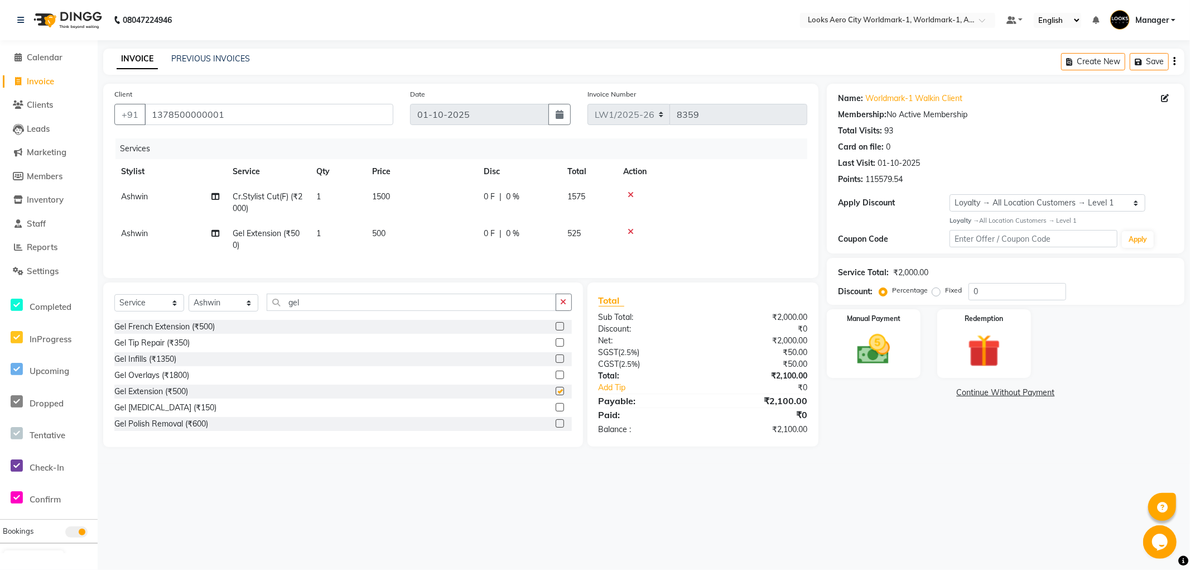
checkbox input "false"
click at [407, 242] on td "500" at bounding box center [421, 239] width 112 height 37
select select "84540"
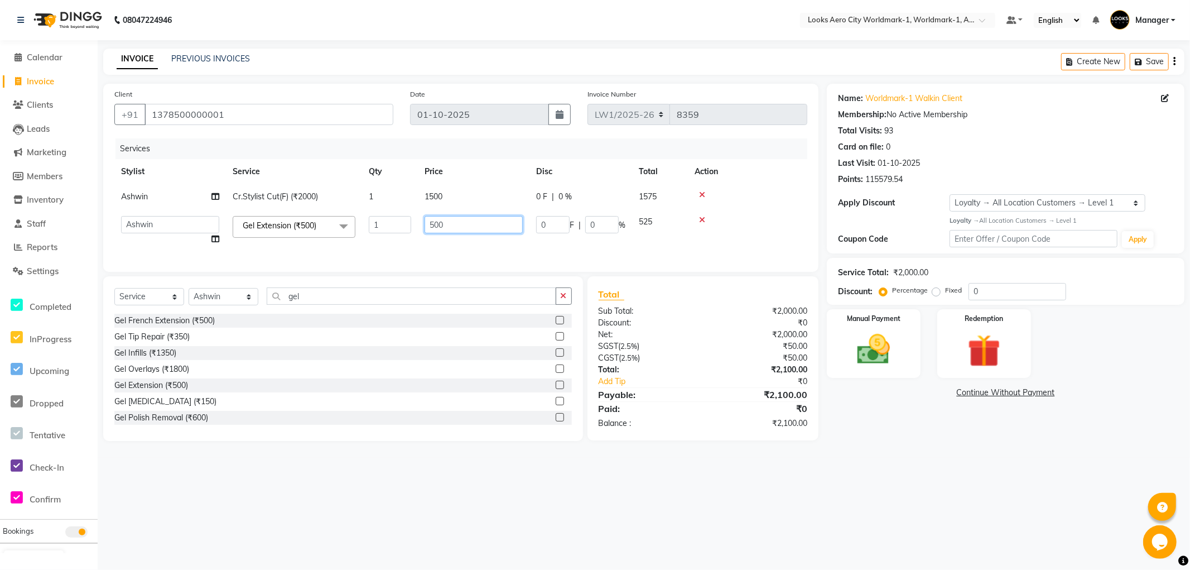
drag, startPoint x: 488, startPoint y: 223, endPoint x: 330, endPoint y: 216, distance: 158.0
click at [330, 216] on tr "Abhishek_Nails Amita Chauhan Anil Ashwin Celina Counter_Sales Dawa_Mgr Gaurav_P…" at bounding box center [460, 230] width 693 height 42
type input "4000"
click at [924, 481] on div "08047224946 Select Location × Looks Aero City Worldmark-1, Worldmark-1, Aerocit…" at bounding box center [595, 285] width 1190 height 570
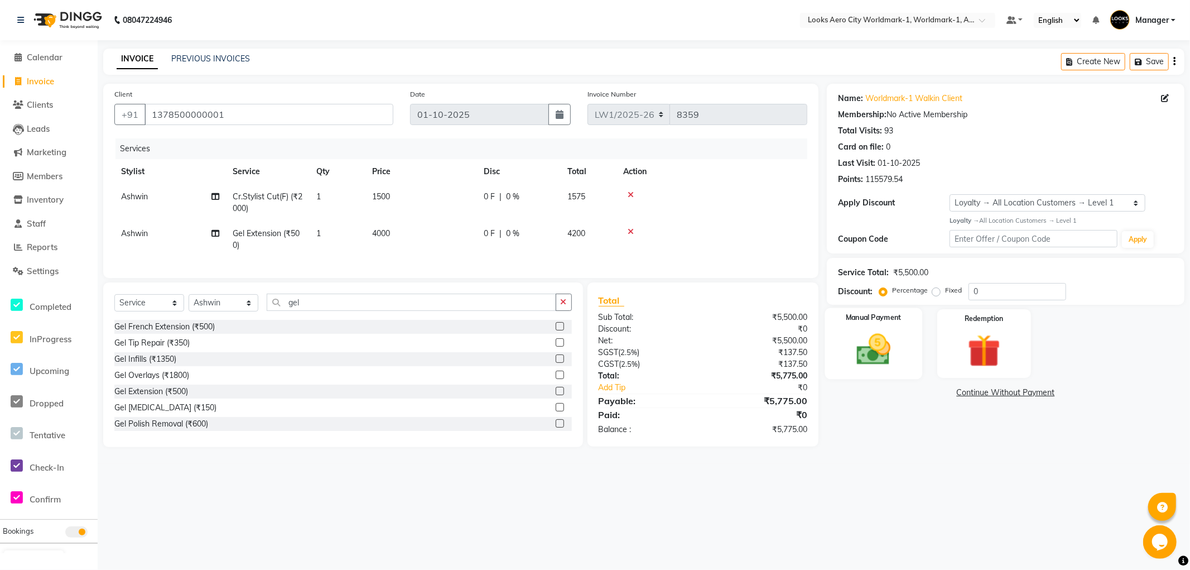
click at [910, 374] on div "Manual Payment" at bounding box center [873, 342] width 97 height 71
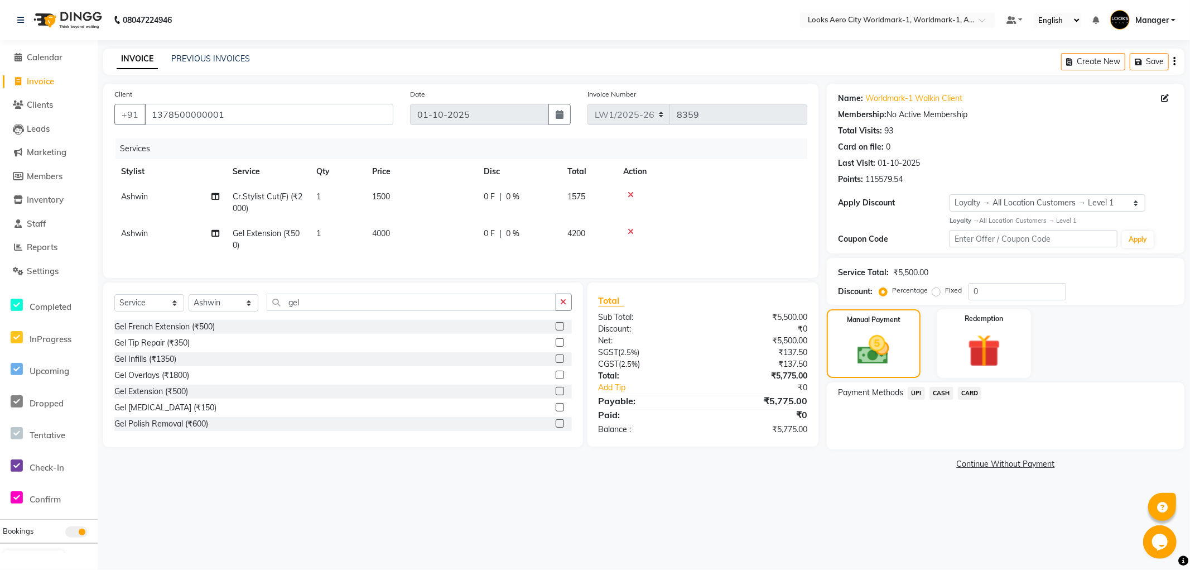
drag, startPoint x: 960, startPoint y: 392, endPoint x: 966, endPoint y: 404, distance: 14.0
click at [960, 392] on span "CARD" at bounding box center [970, 393] width 24 height 13
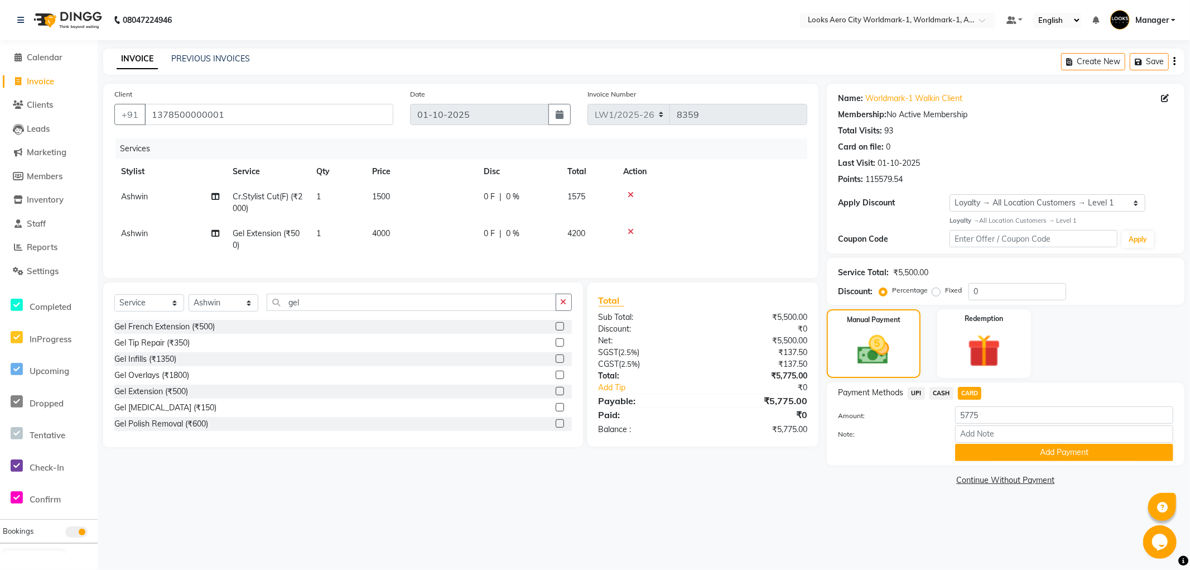
drag, startPoint x: 970, startPoint y: 447, endPoint x: 960, endPoint y: 451, distance: 10.3
click at [967, 449] on button "Add Payment" at bounding box center [1064, 452] width 218 height 17
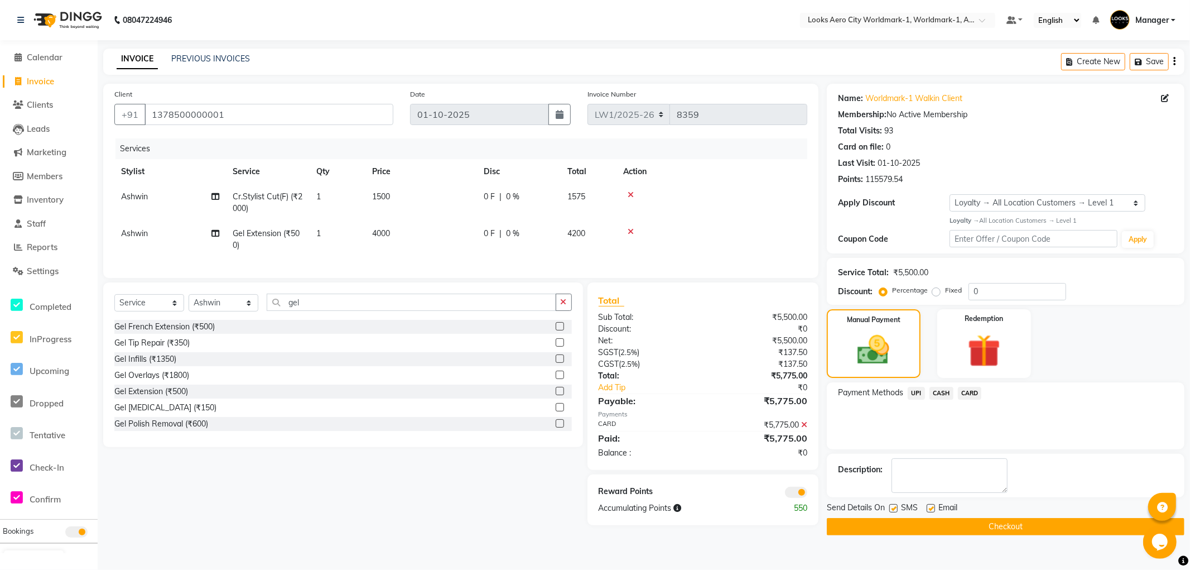
click at [796, 498] on span at bounding box center [796, 491] width 22 height 11
click at [807, 494] on input "checkbox" at bounding box center [807, 494] width 0 height 0
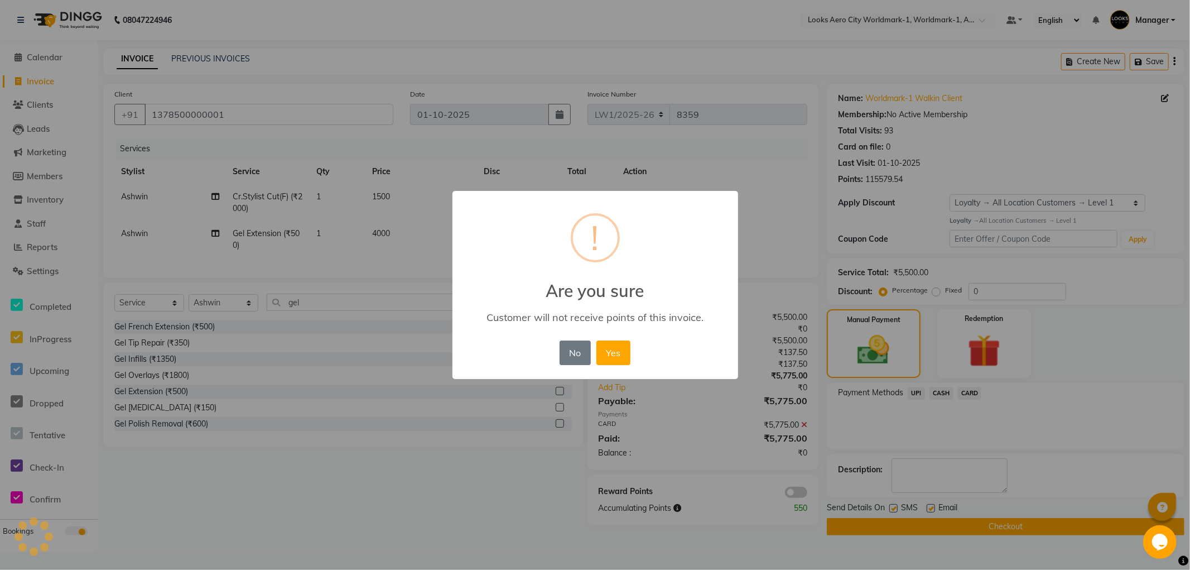
drag, startPoint x: 623, startPoint y: 359, endPoint x: 712, endPoint y: 427, distance: 112.7
click at [623, 359] on button "Yes" at bounding box center [613, 352] width 34 height 25
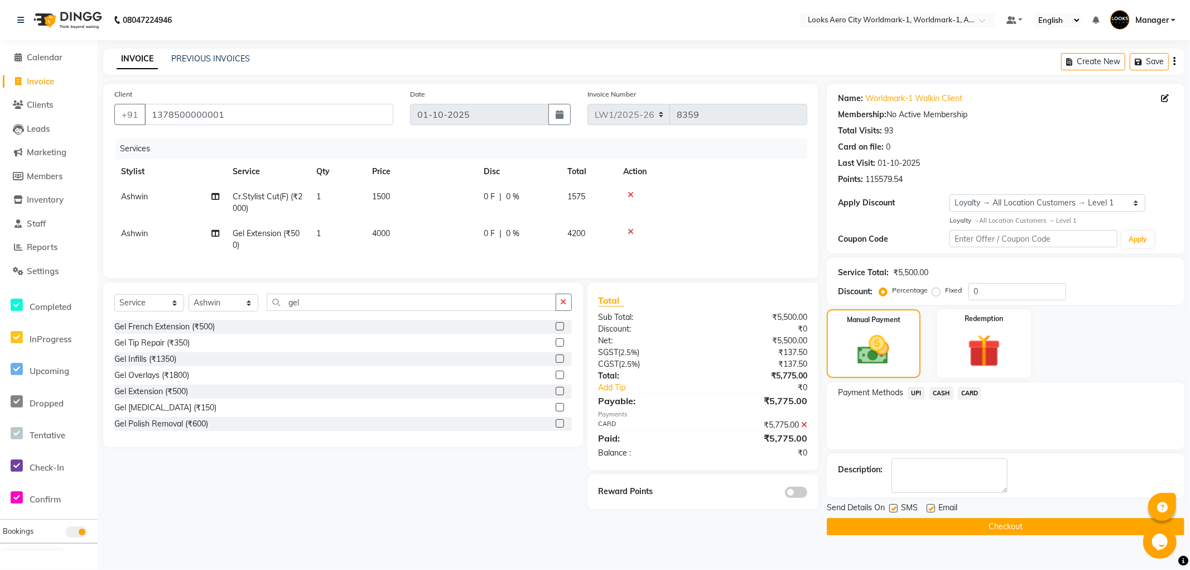
click at [854, 526] on button "Checkout" at bounding box center [1006, 526] width 358 height 17
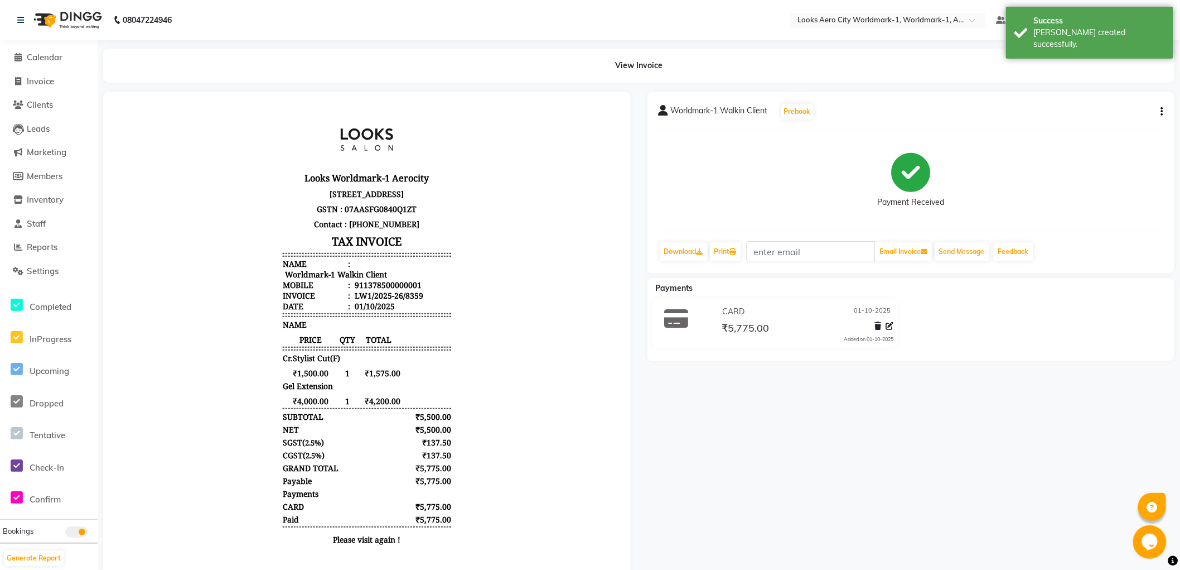
click at [1164, 113] on div "Worldmark-1 Walkin Client Prebook Payment Received Download Print Email Invoice…" at bounding box center [912, 182] width 528 height 182
click at [1162, 112] on icon "button" at bounding box center [1163, 112] width 2 height 1
click at [1121, 118] on div "Edit Item Staff" at bounding box center [1107, 119] width 76 height 14
select select "84540"
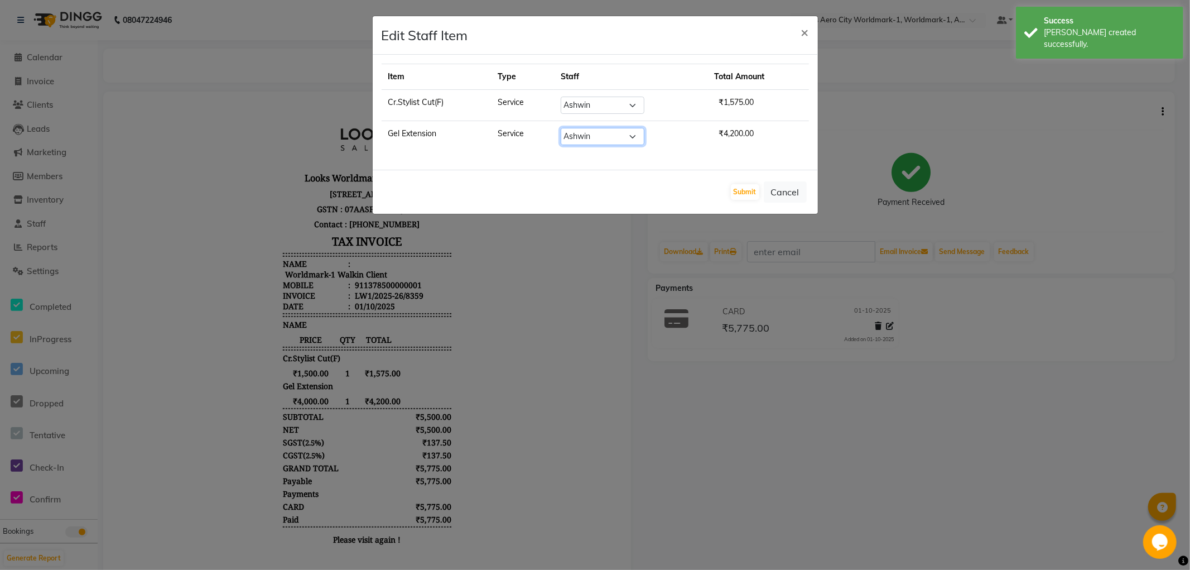
click at [600, 135] on select "Select Abhishek_Nails Amita Chauhan Anil Ashwin Celina Counter_Sales Dawa_Mgr G…" at bounding box center [603, 136] width 84 height 17
select select "84554"
click at [561, 128] on select "Select Abhishek_Nails Amita Chauhan Anil Ashwin Celina Counter_Sales Dawa_Mgr G…" at bounding box center [603, 136] width 84 height 17
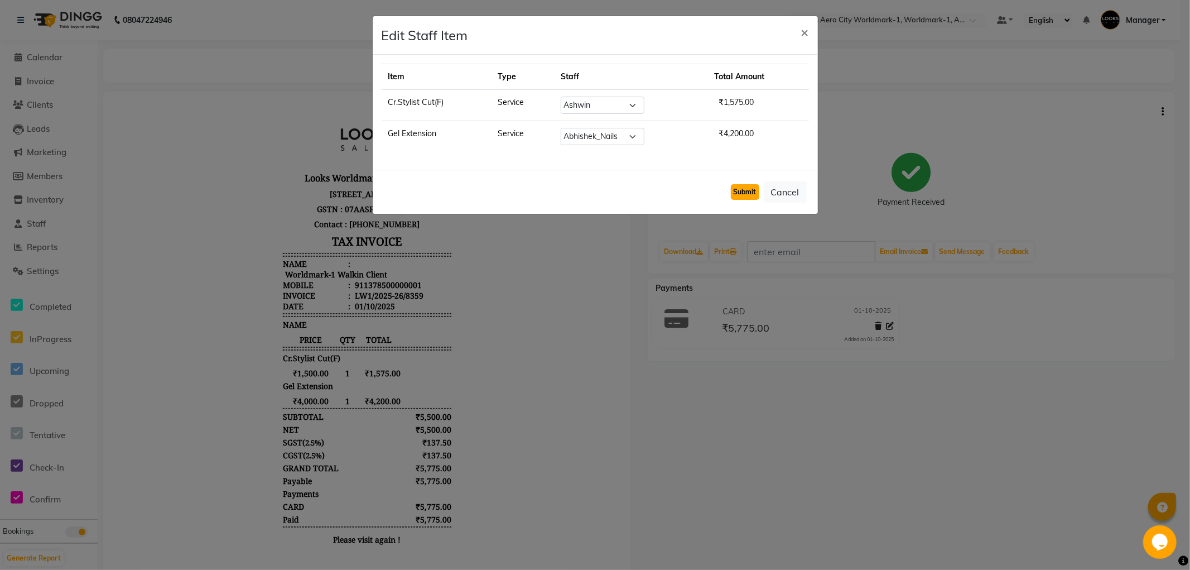
click at [741, 191] on button "Submit" at bounding box center [745, 192] width 28 height 16
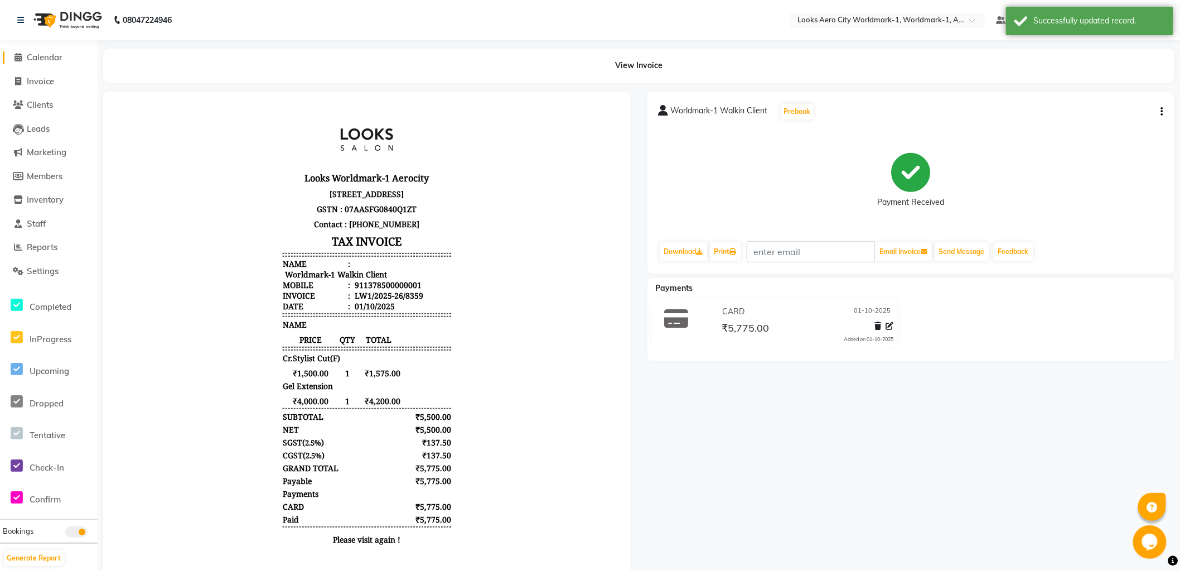
drag, startPoint x: 48, startPoint y: 59, endPoint x: 61, endPoint y: 56, distance: 13.7
click at [49, 57] on span "Calendar" at bounding box center [45, 57] width 36 height 11
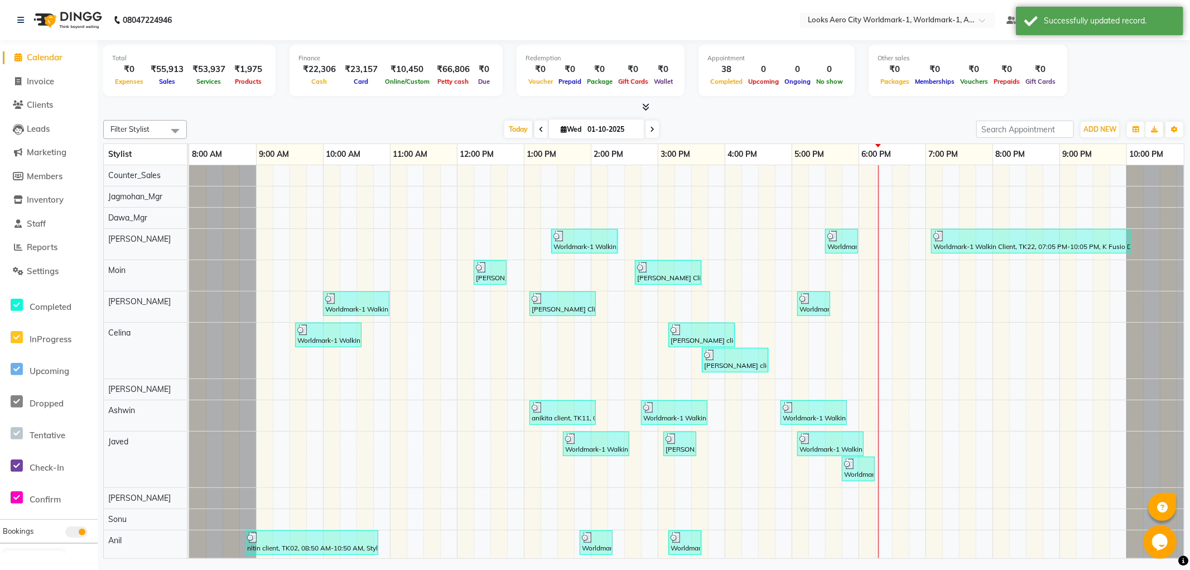
scroll to position [0, 9]
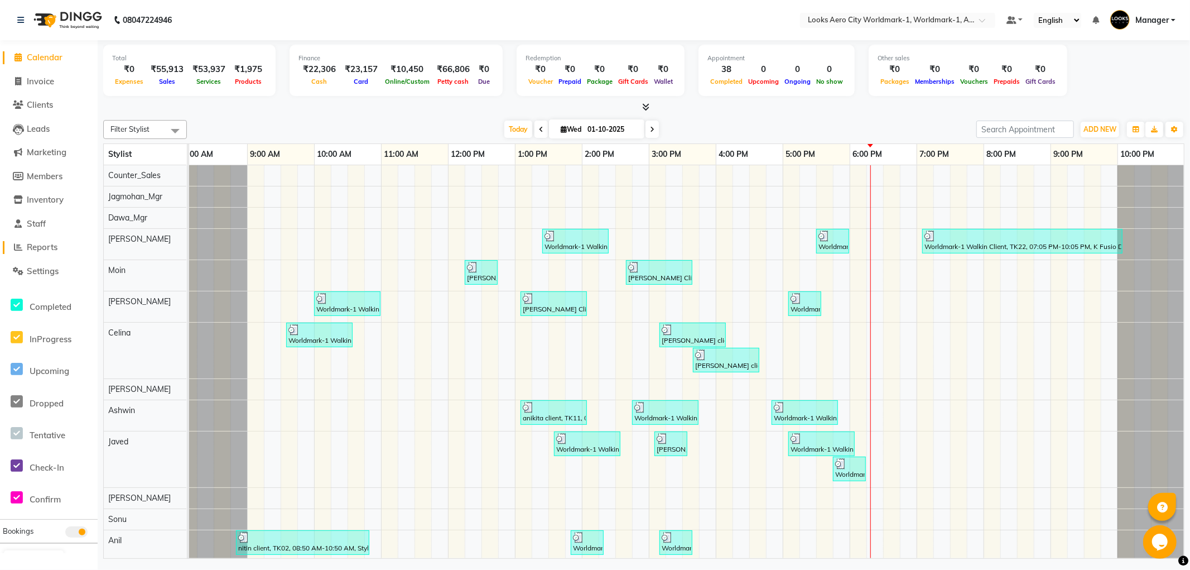
click at [45, 244] on span "Reports" at bounding box center [42, 247] width 31 height 11
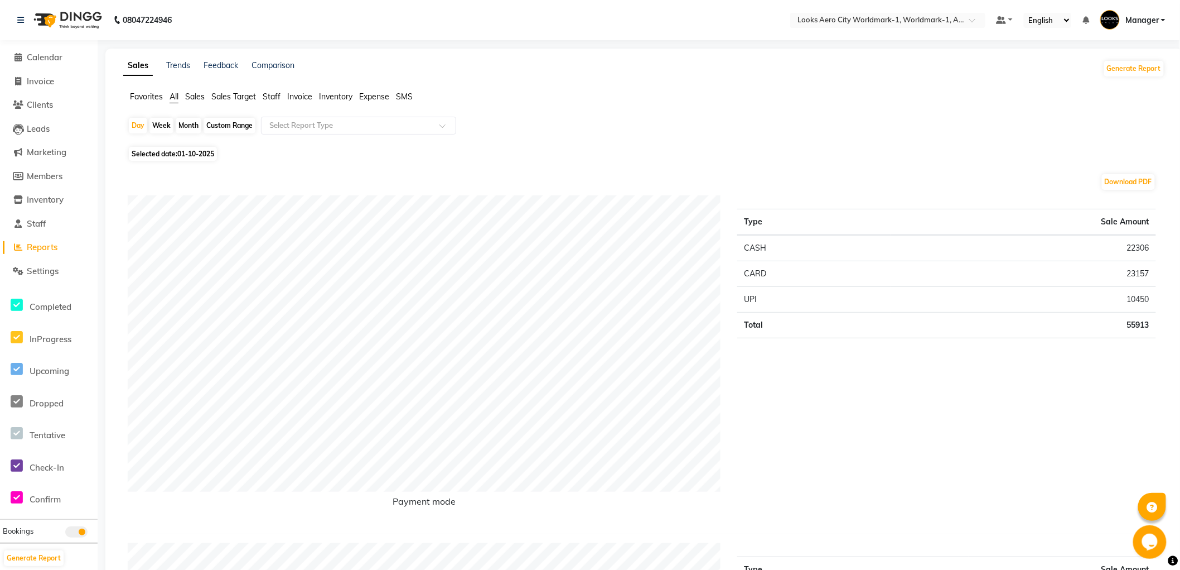
click at [269, 99] on span "Staff" at bounding box center [272, 96] width 18 height 10
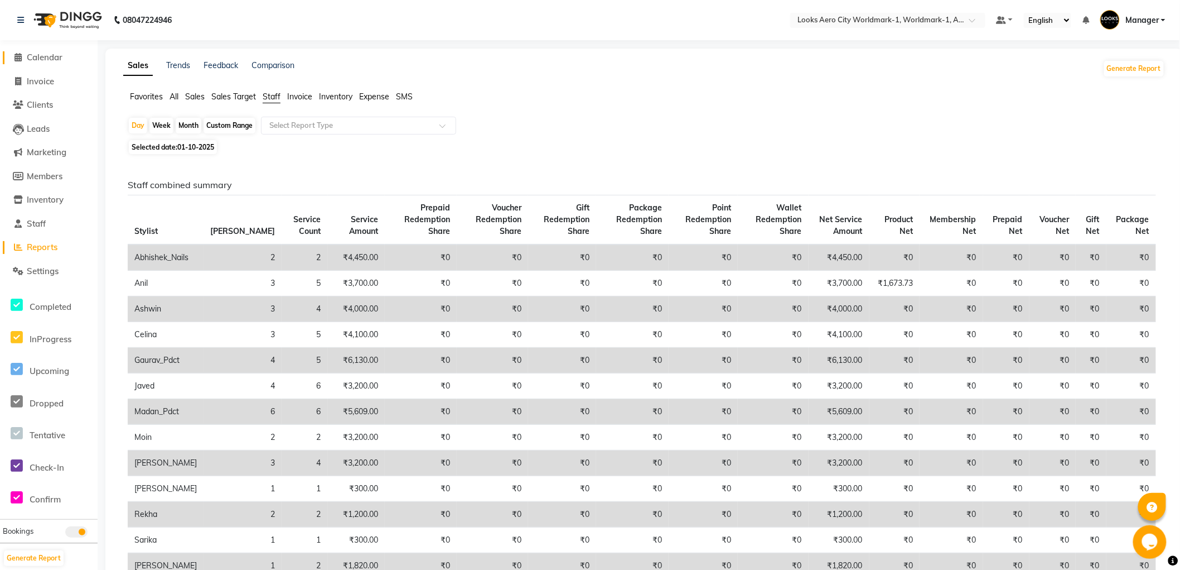
click at [46, 60] on span "Calendar" at bounding box center [45, 57] width 36 height 11
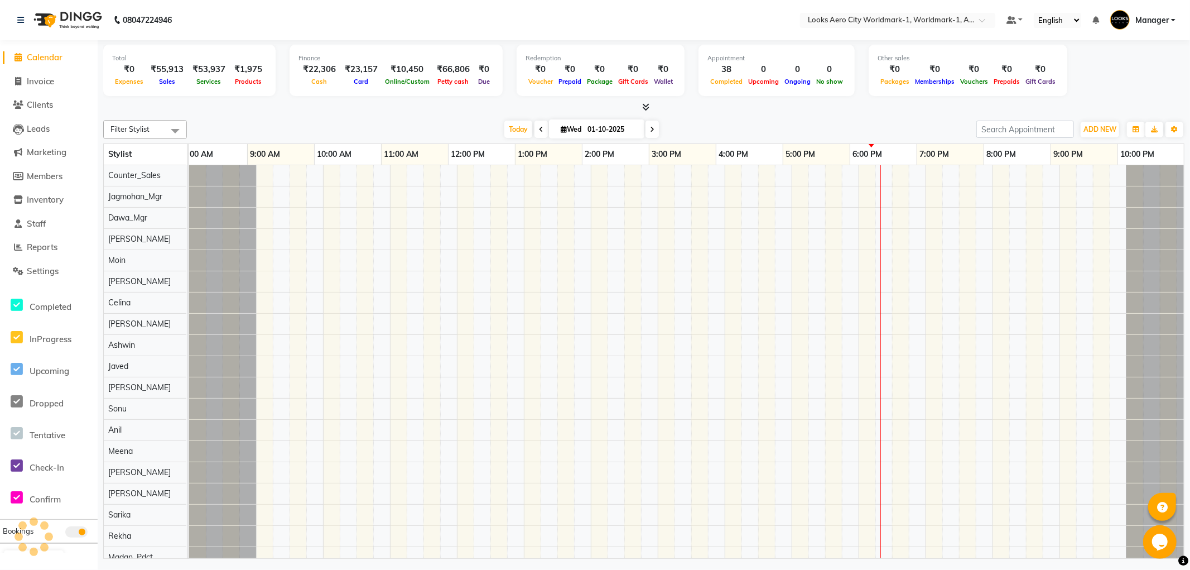
scroll to position [0, 9]
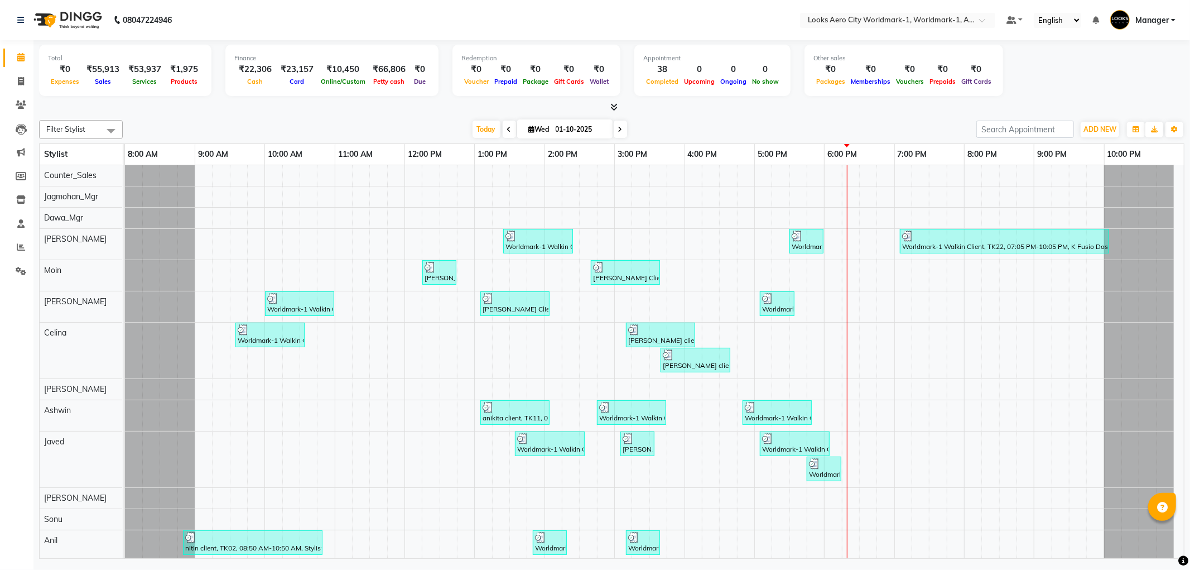
select select "en"
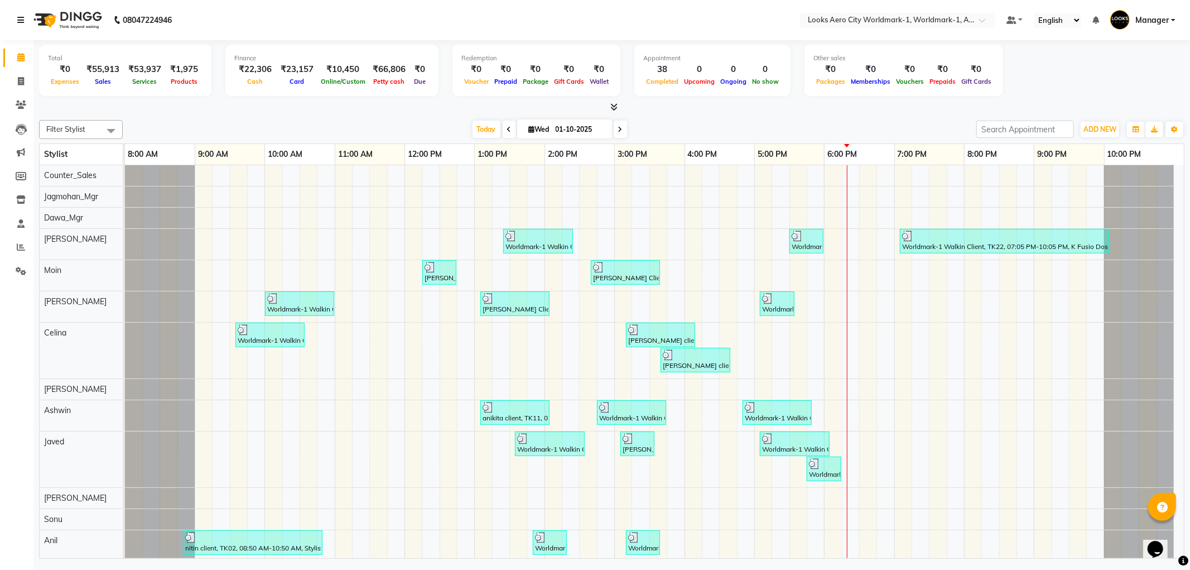
click at [23, 24] on icon at bounding box center [20, 20] width 7 height 8
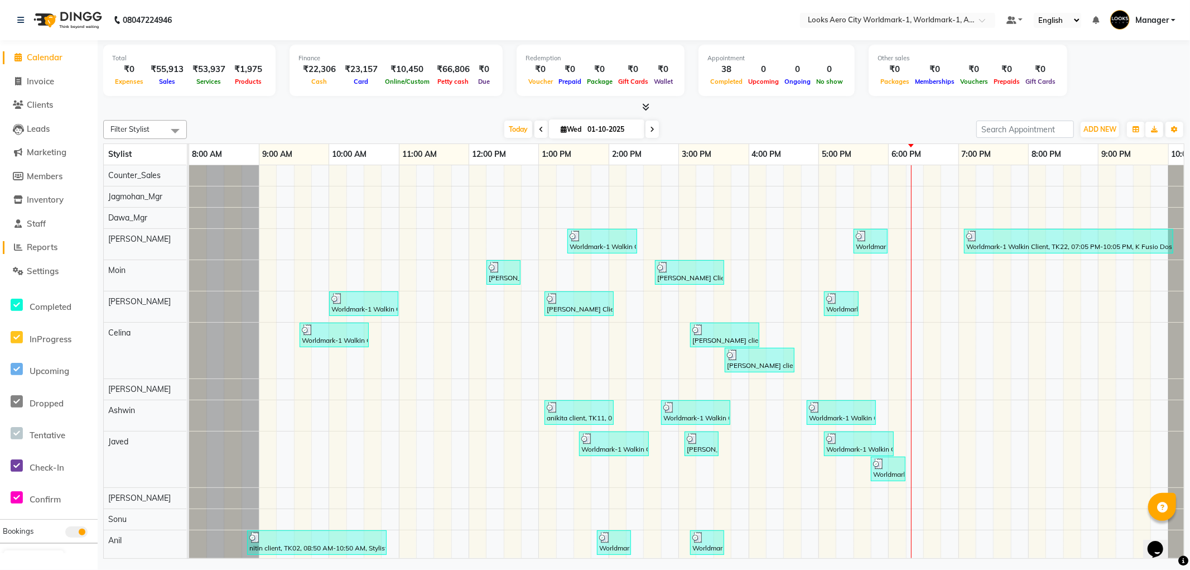
click at [42, 249] on span "Reports" at bounding box center [42, 247] width 31 height 11
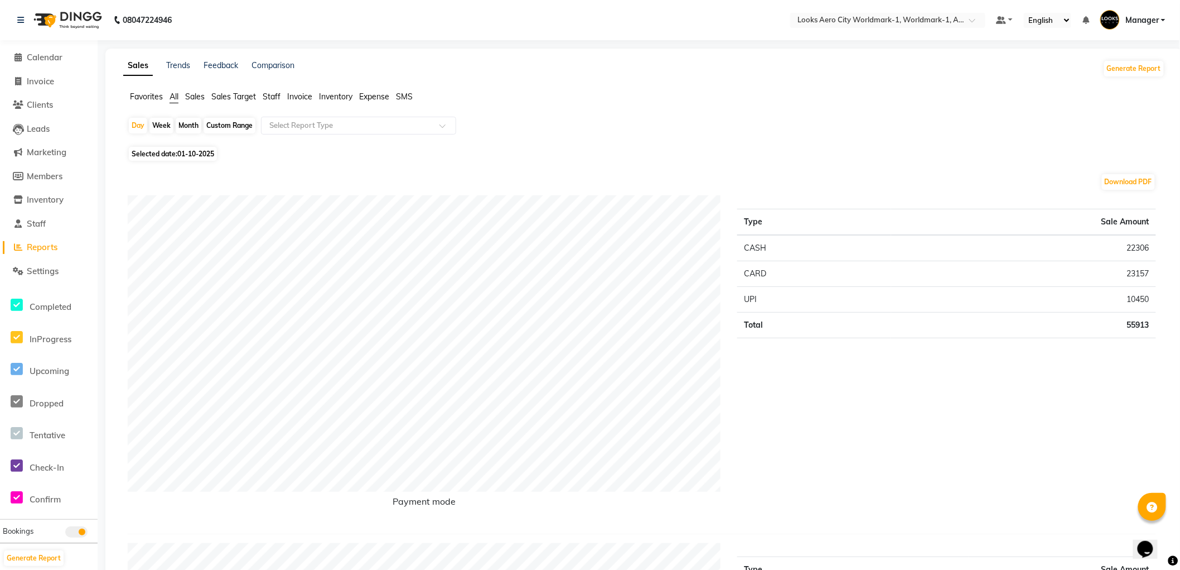
click at [266, 97] on span "Staff" at bounding box center [272, 96] width 18 height 10
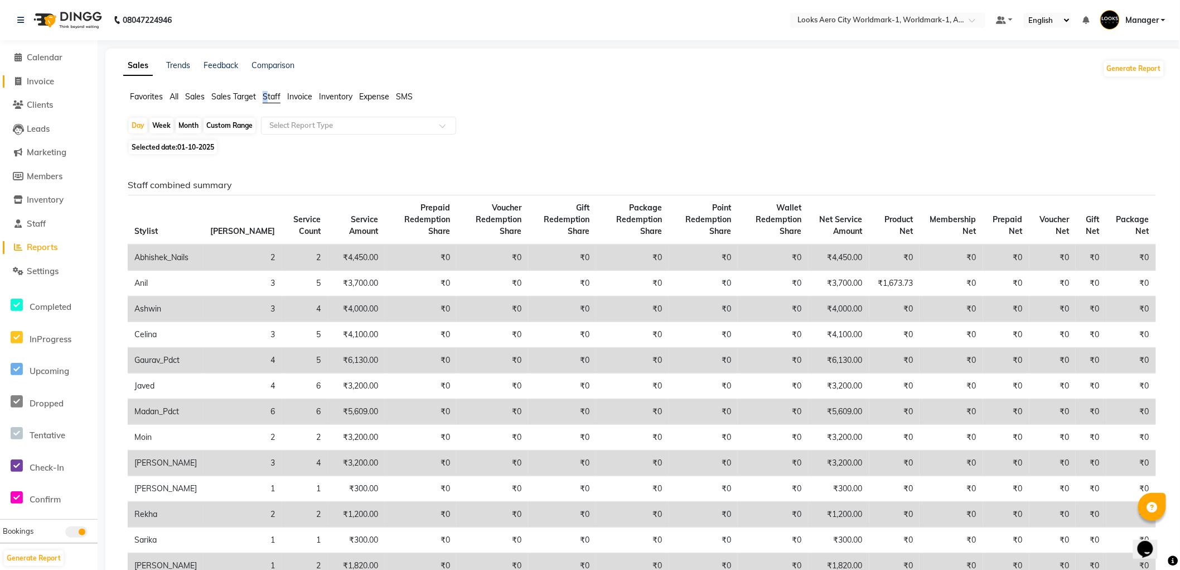
click at [48, 83] on span "Invoice" at bounding box center [40, 81] width 27 height 11
select select "service"
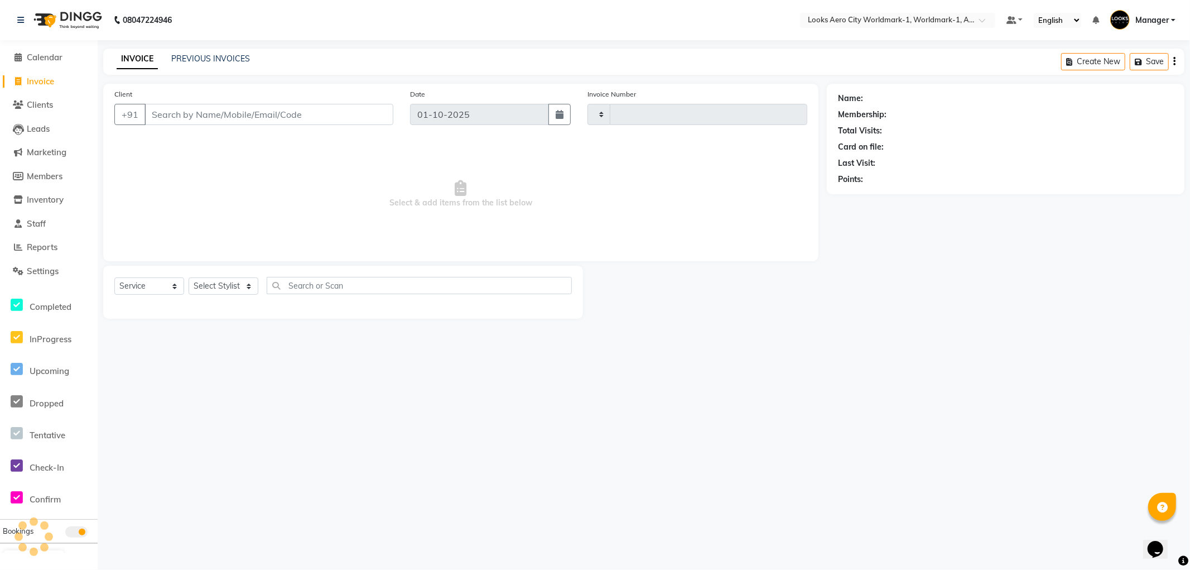
type input "8360"
select select "8573"
click at [214, 59] on link "PREVIOUS INVOICES" at bounding box center [210, 59] width 79 height 10
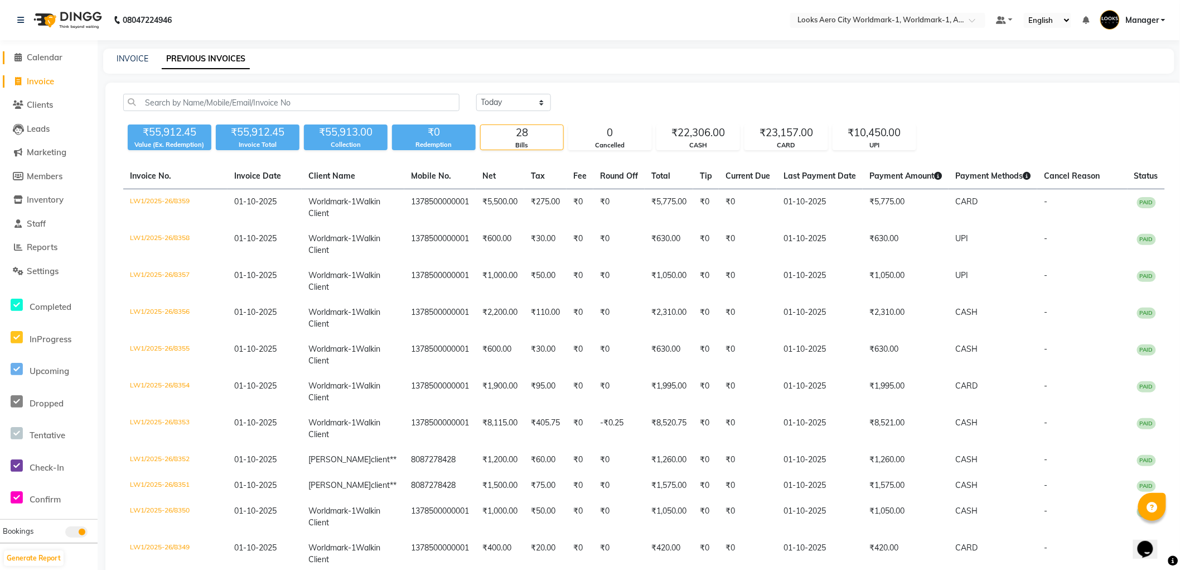
click at [47, 57] on span "Calendar" at bounding box center [45, 57] width 36 height 11
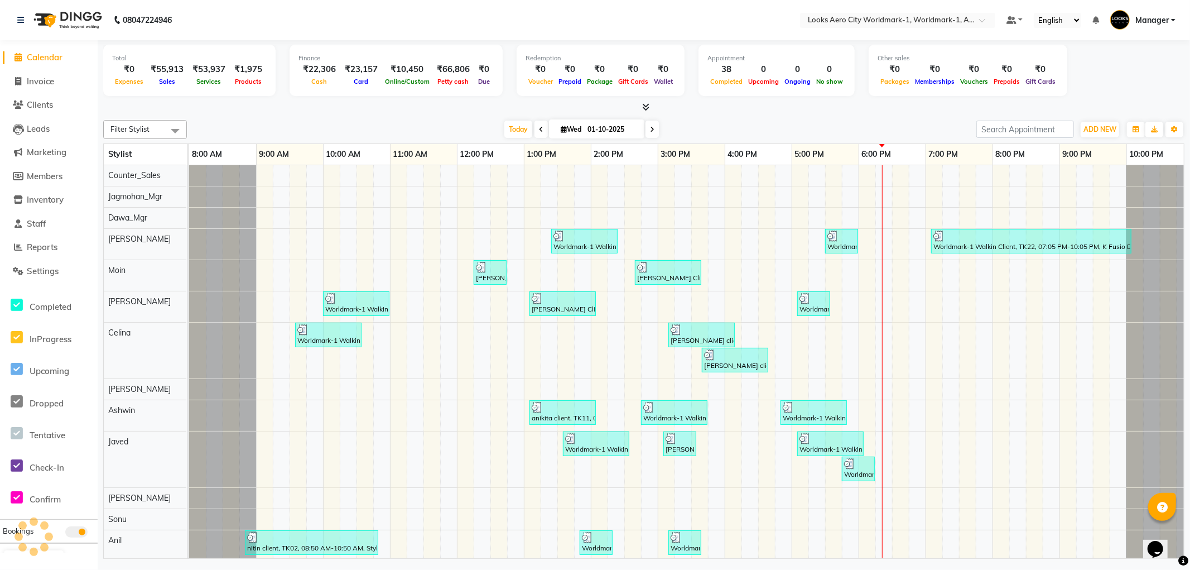
scroll to position [0, 9]
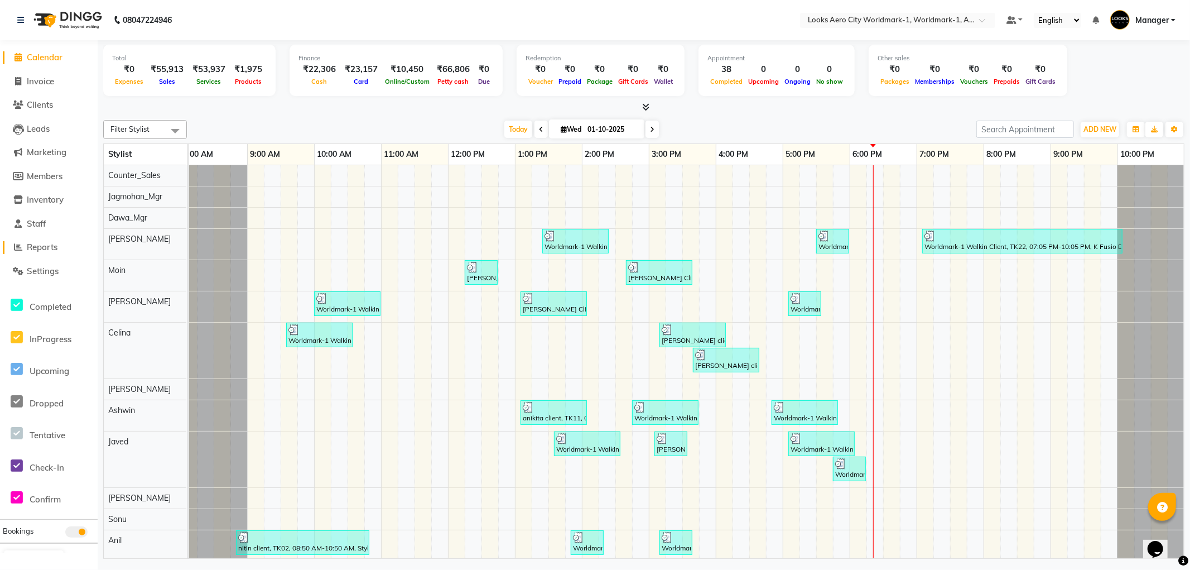
click at [54, 247] on span "Reports" at bounding box center [42, 247] width 31 height 11
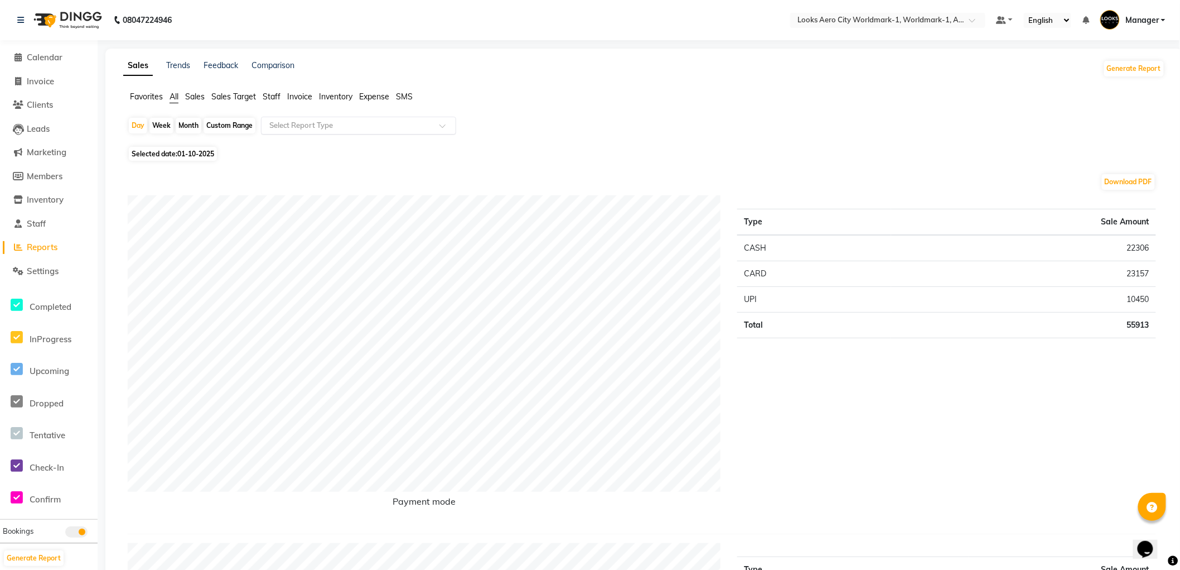
click at [322, 121] on input "text" at bounding box center [347, 125] width 161 height 11
click at [307, 214] on div "Service sales" at bounding box center [359, 212] width 194 height 22
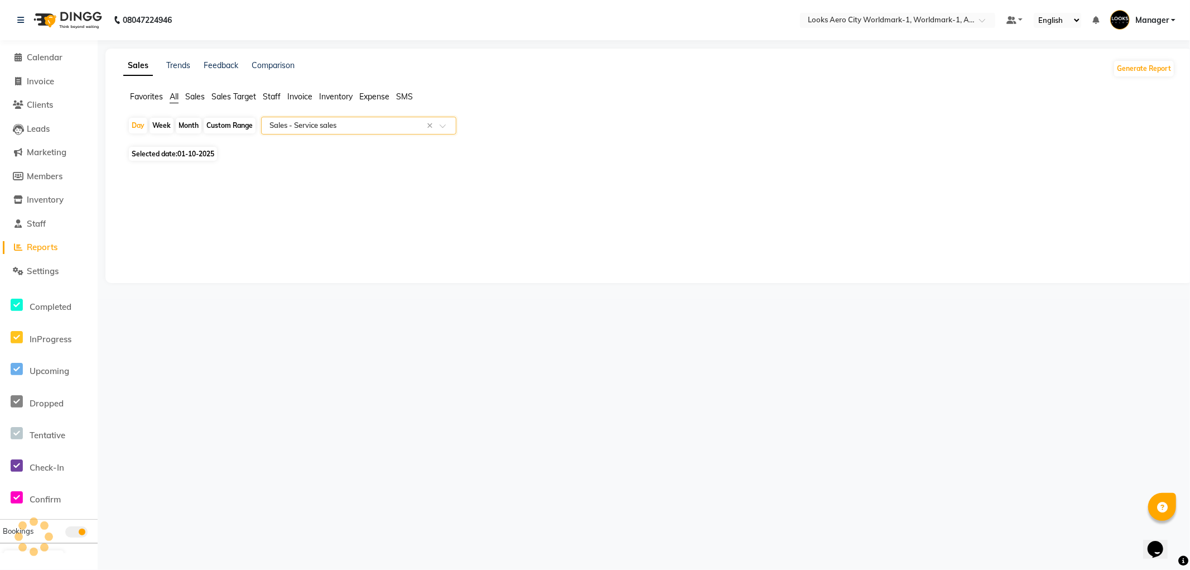
select select "full_report"
select select "csv"
click at [332, 123] on input "text" at bounding box center [347, 125] width 161 height 11
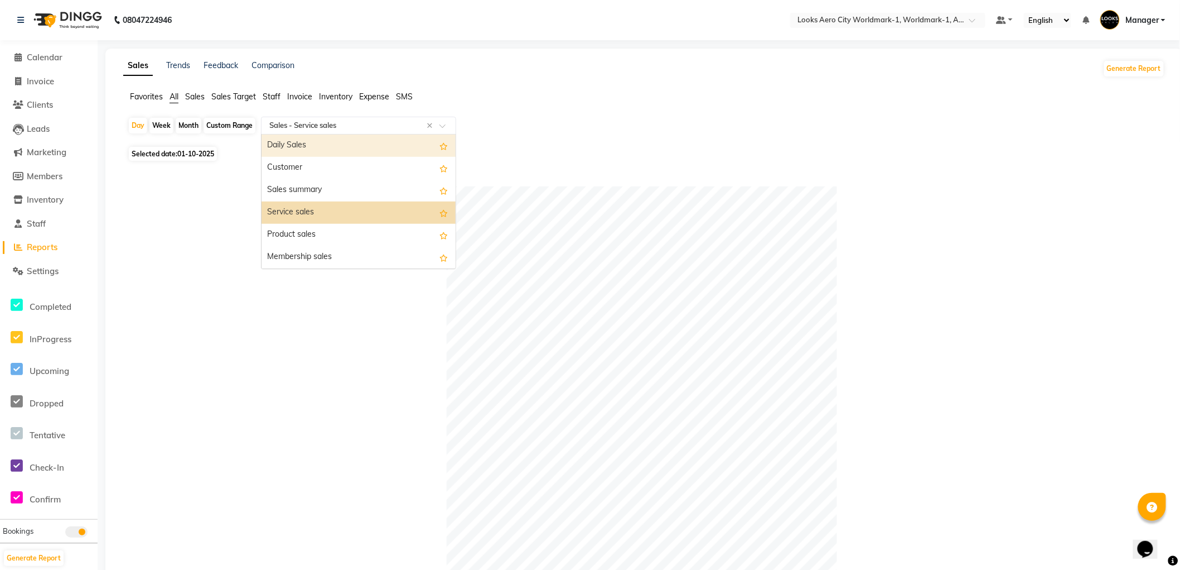
click at [268, 96] on span "Staff" at bounding box center [272, 96] width 18 height 10
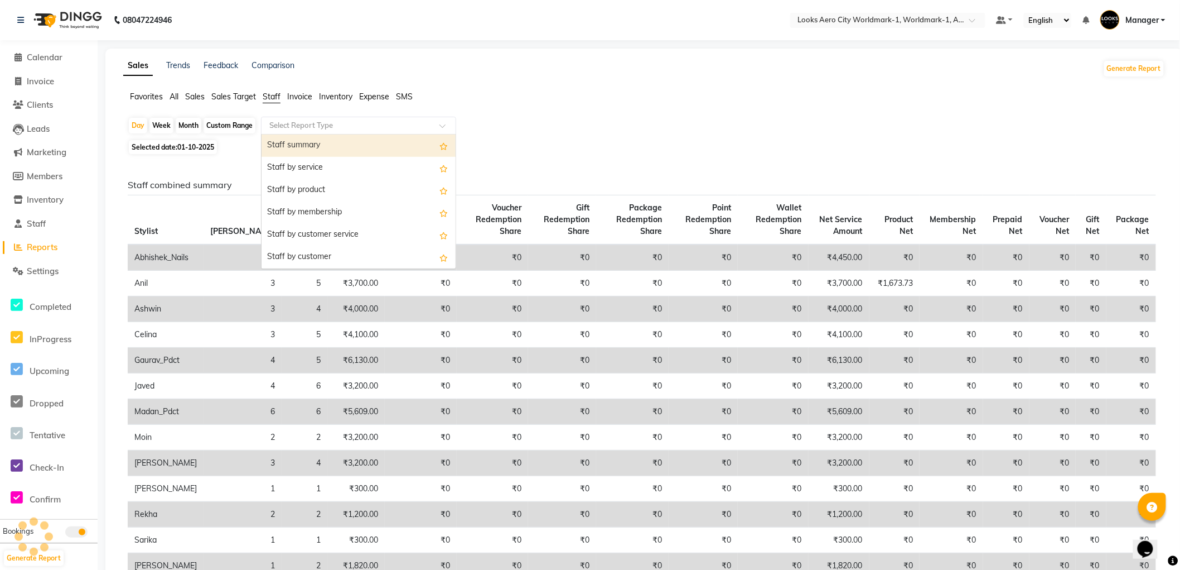
click at [330, 126] on input "text" at bounding box center [347, 125] width 161 height 11
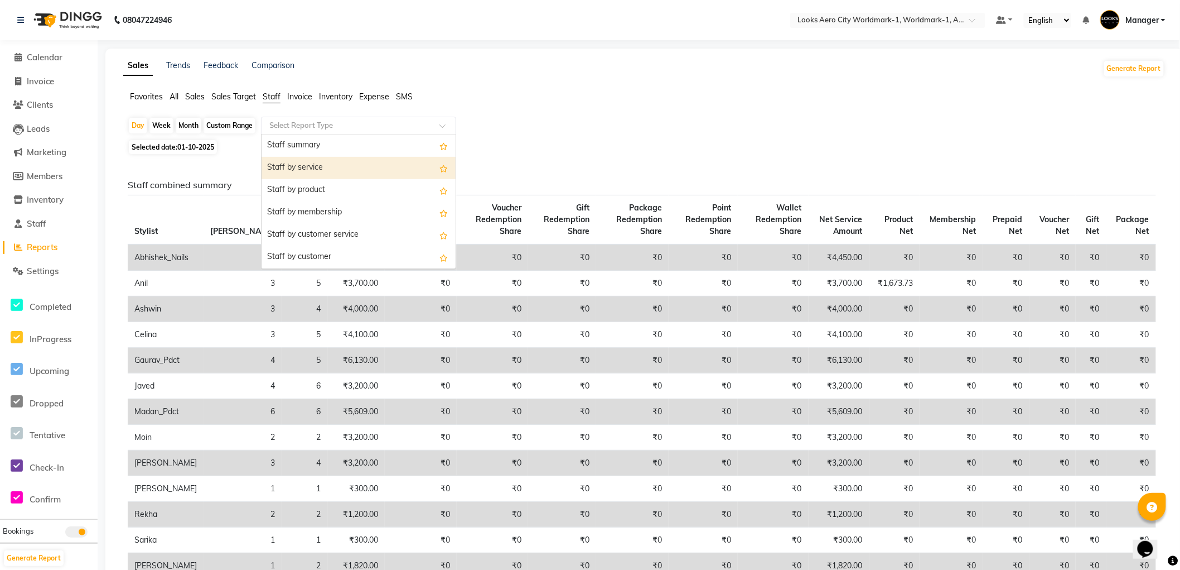
click at [315, 169] on div "Staff by service" at bounding box center [359, 168] width 194 height 22
select select "full_report"
select select "csv"
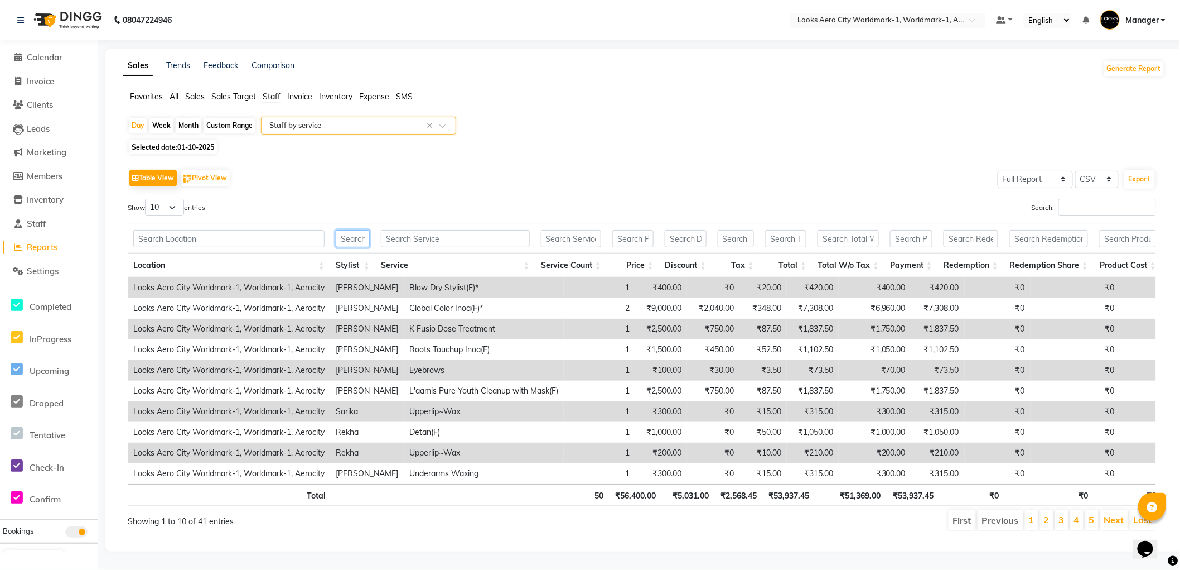
click at [351, 239] on input "text" at bounding box center [353, 238] width 34 height 17
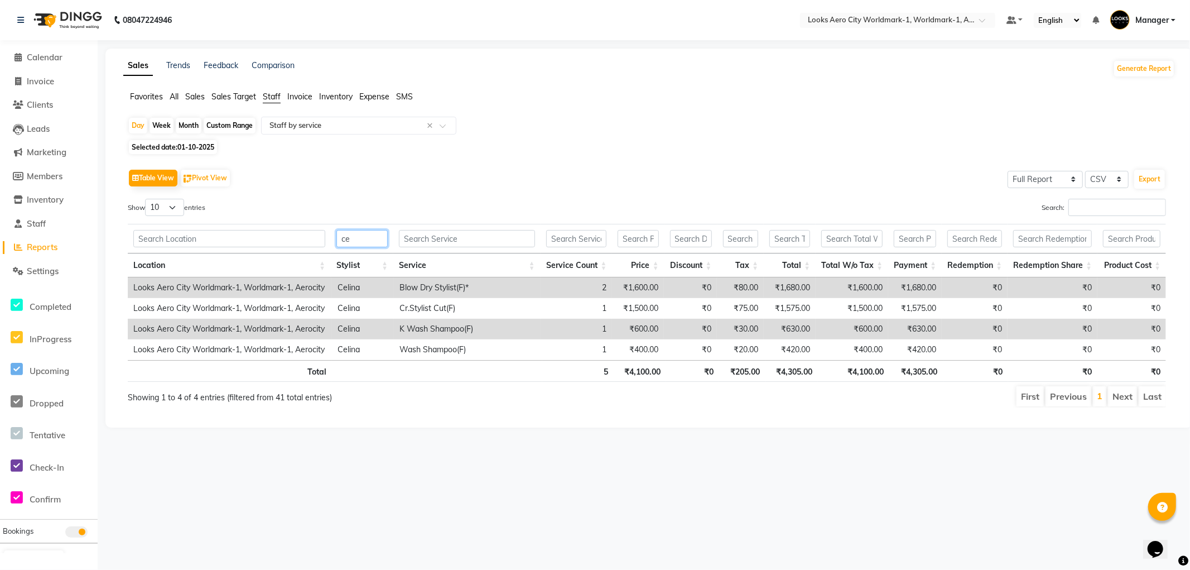
type input "c"
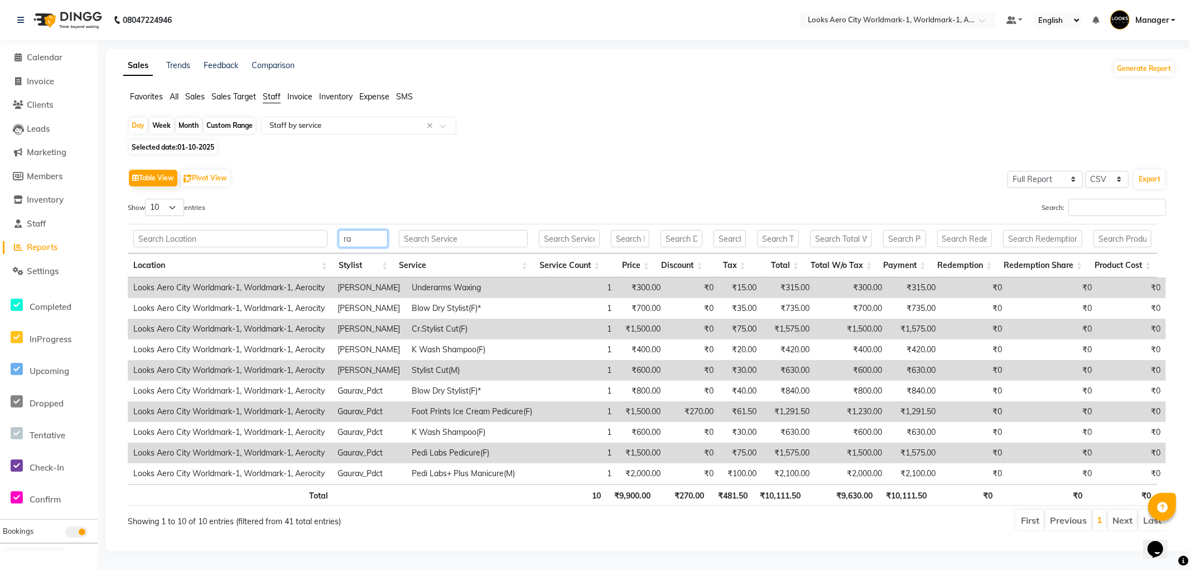
type input "r"
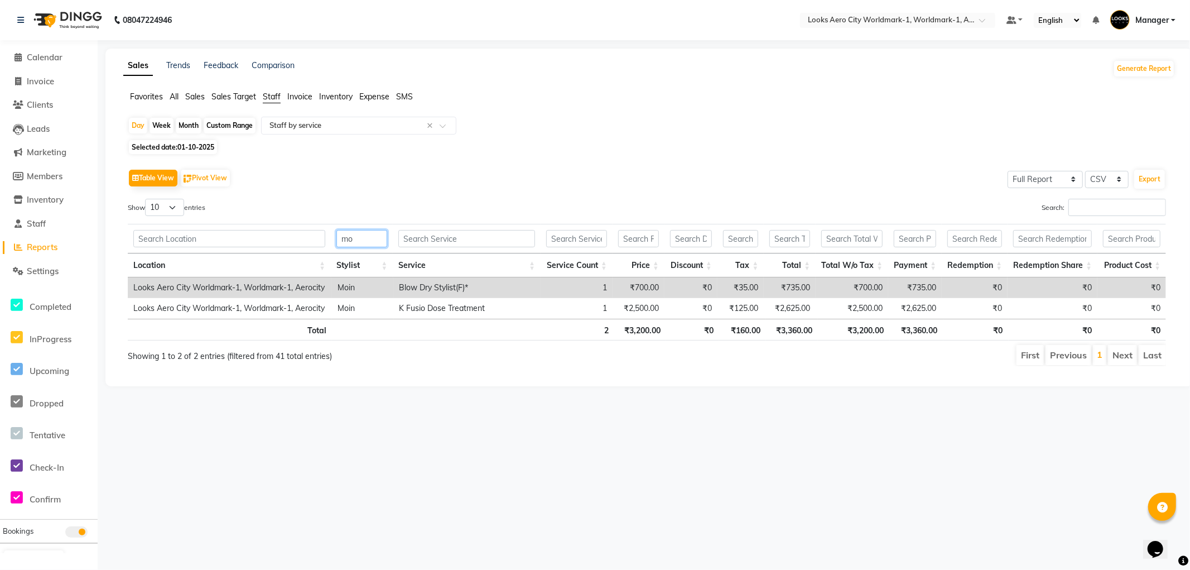
type input "m"
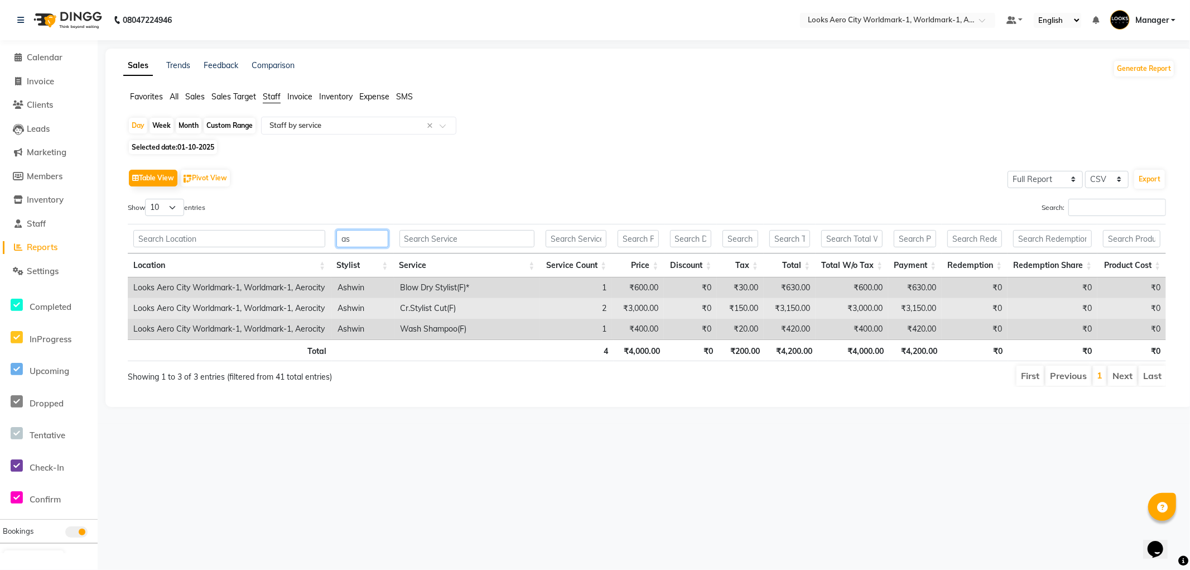
type input "a"
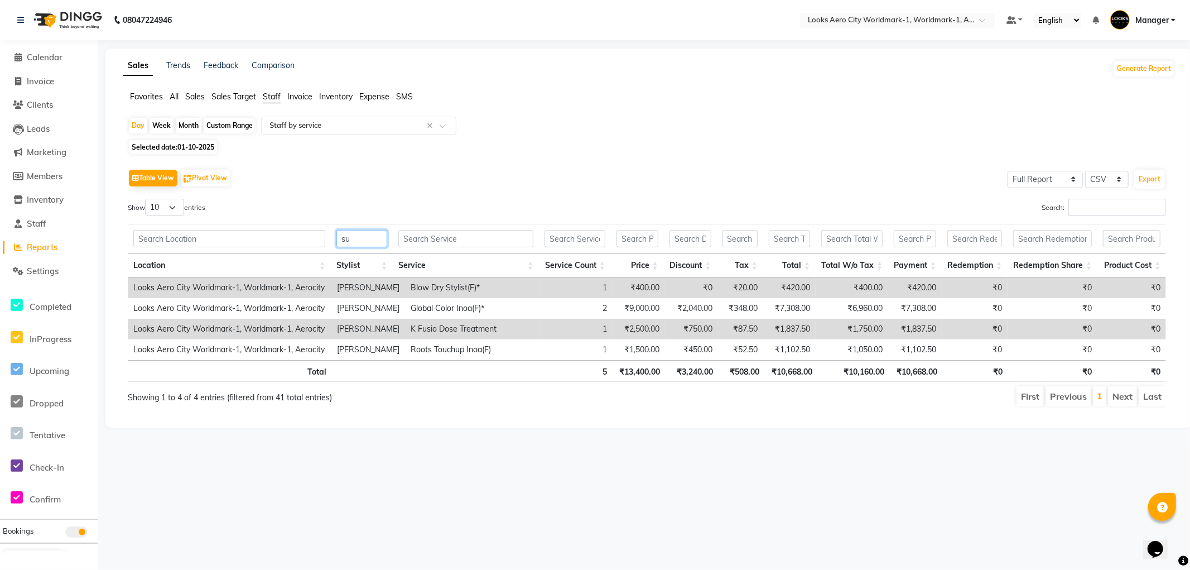
type input "s"
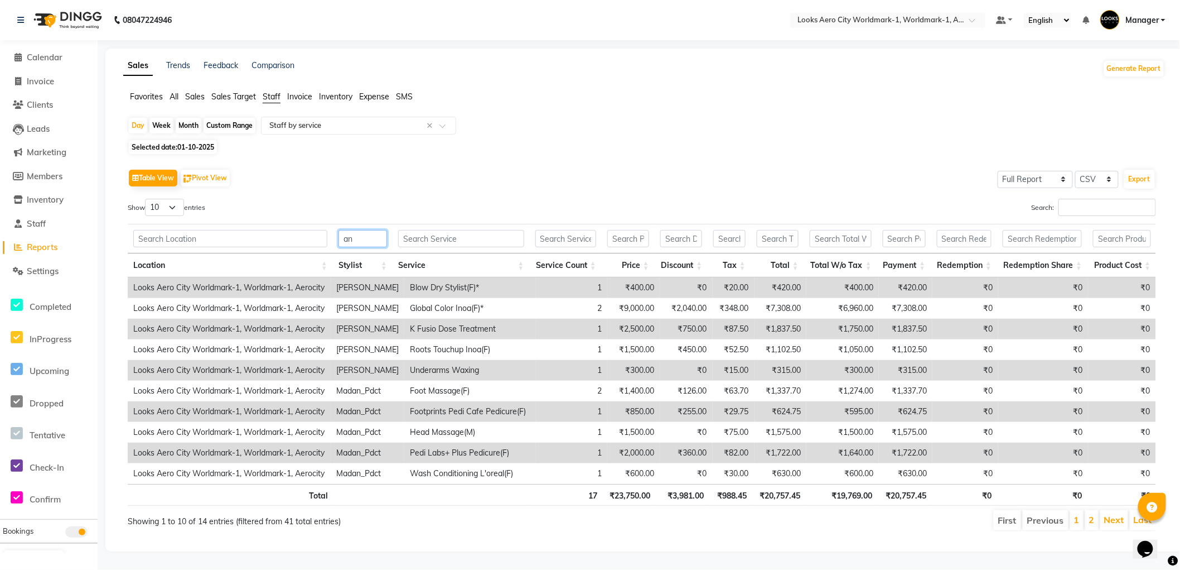
type input "a"
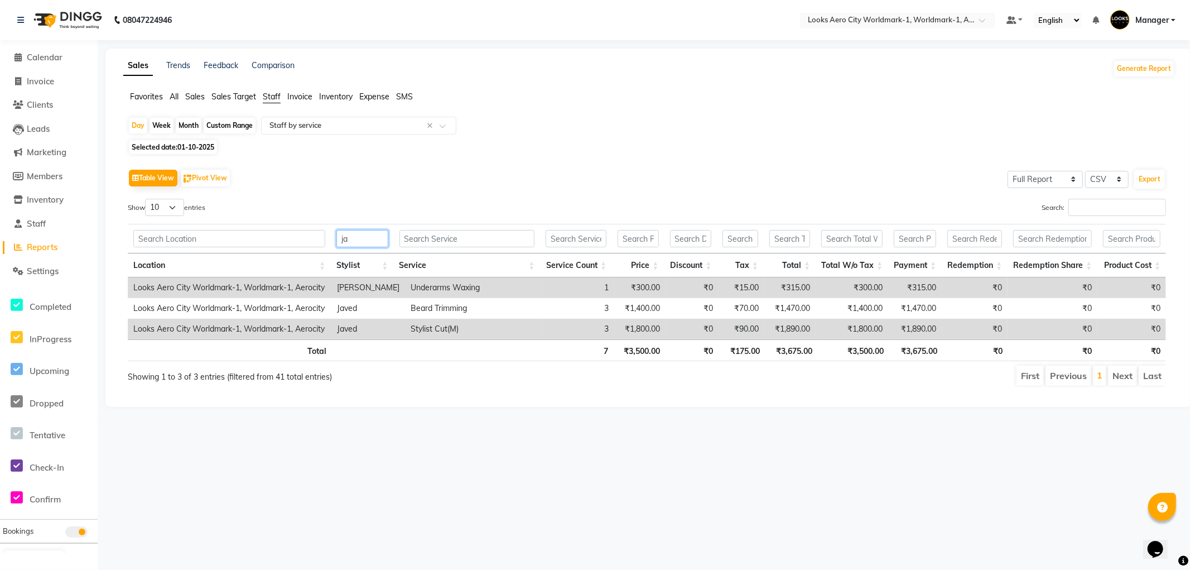
type input "j"
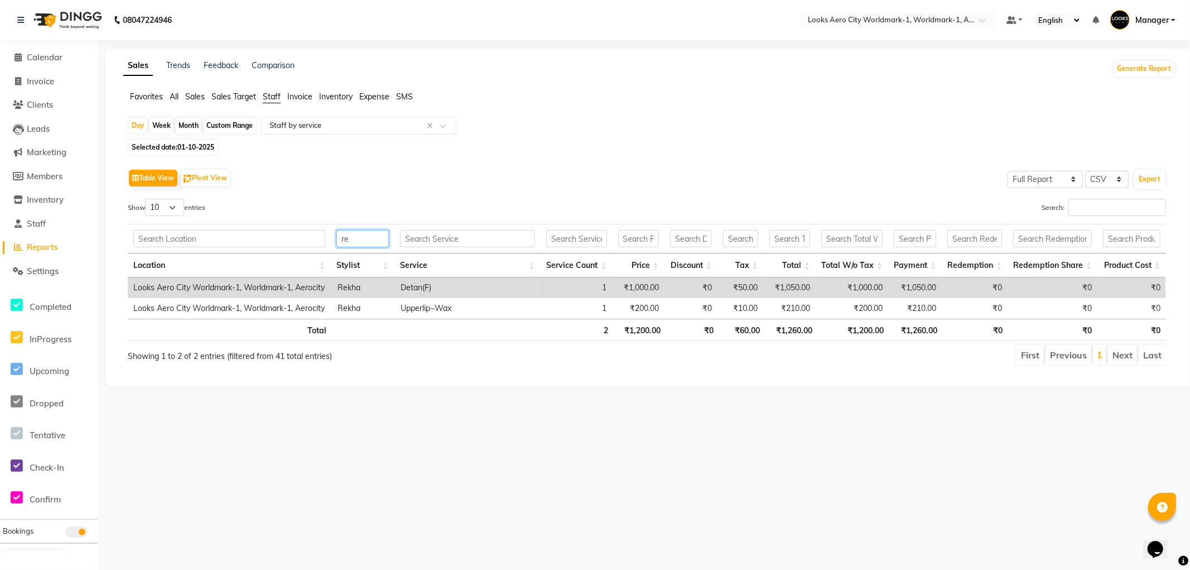
type input "r"
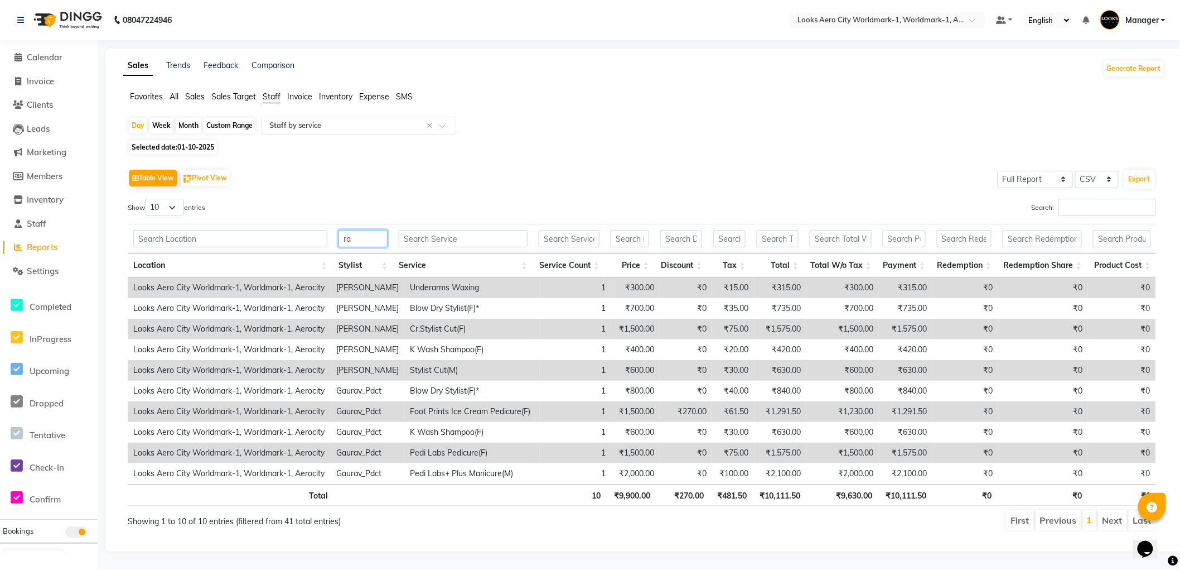
type input "r"
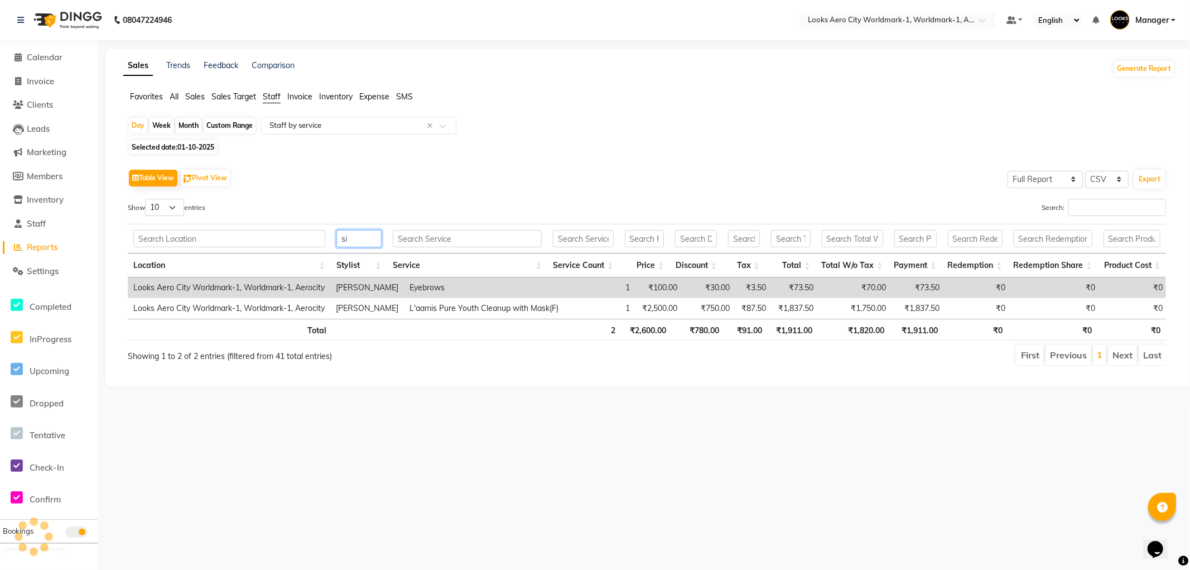
type input "s"
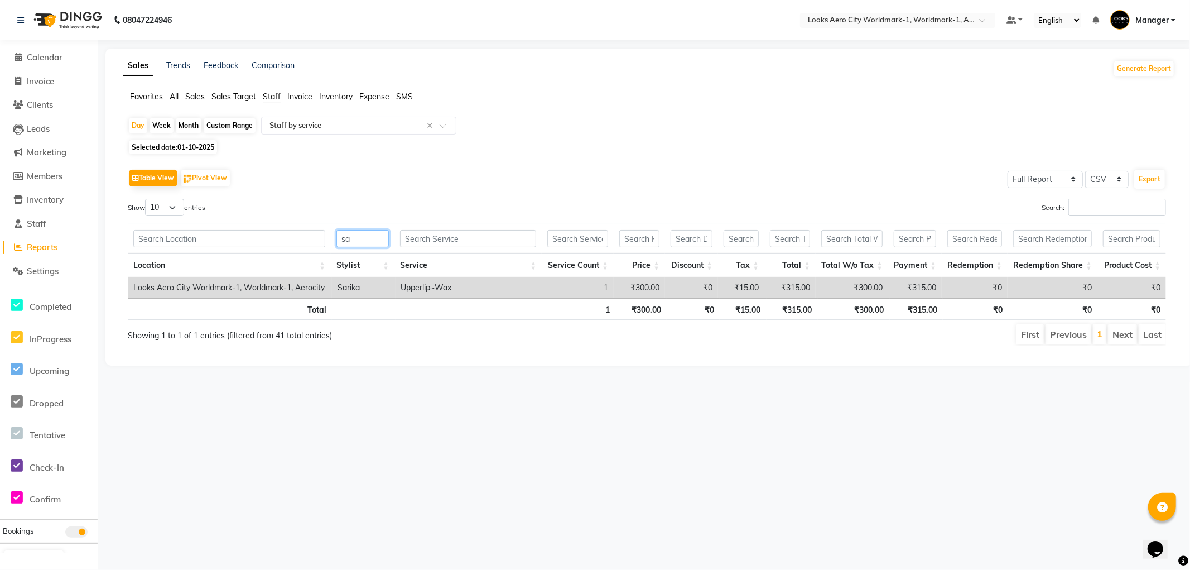
type input "s"
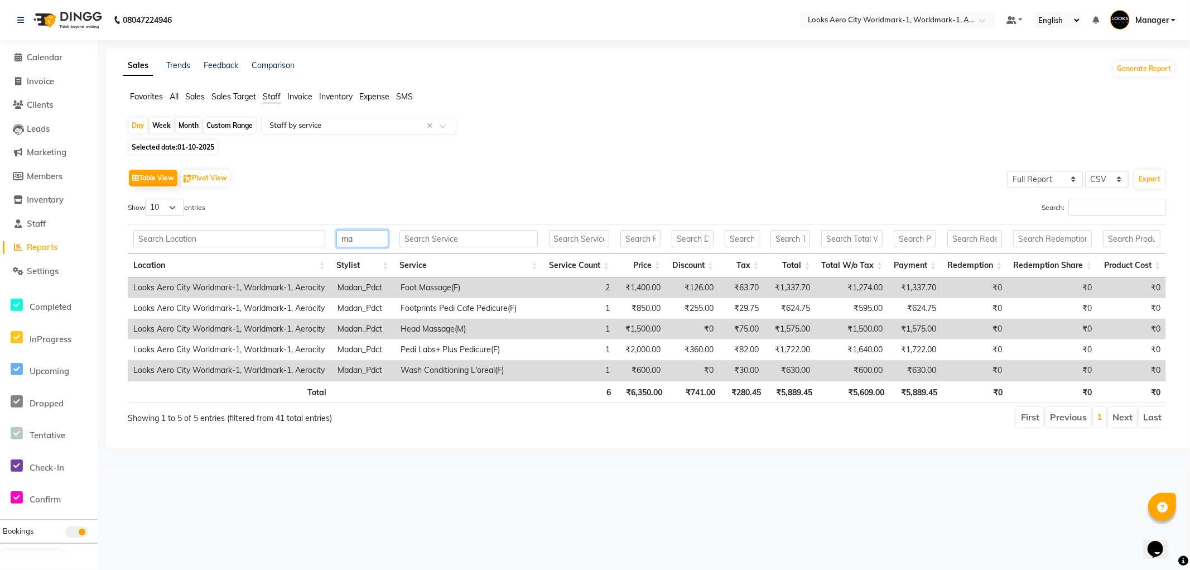
type input "m"
type input "gaur"
click at [40, 57] on span "Calendar" at bounding box center [45, 57] width 36 height 11
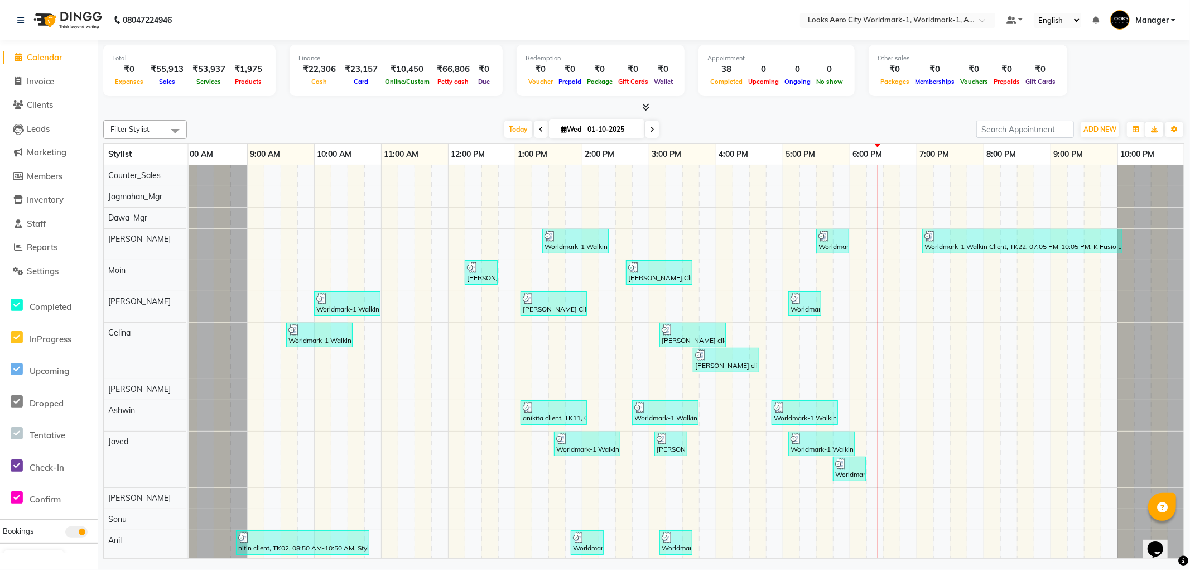
scroll to position [62, 0]
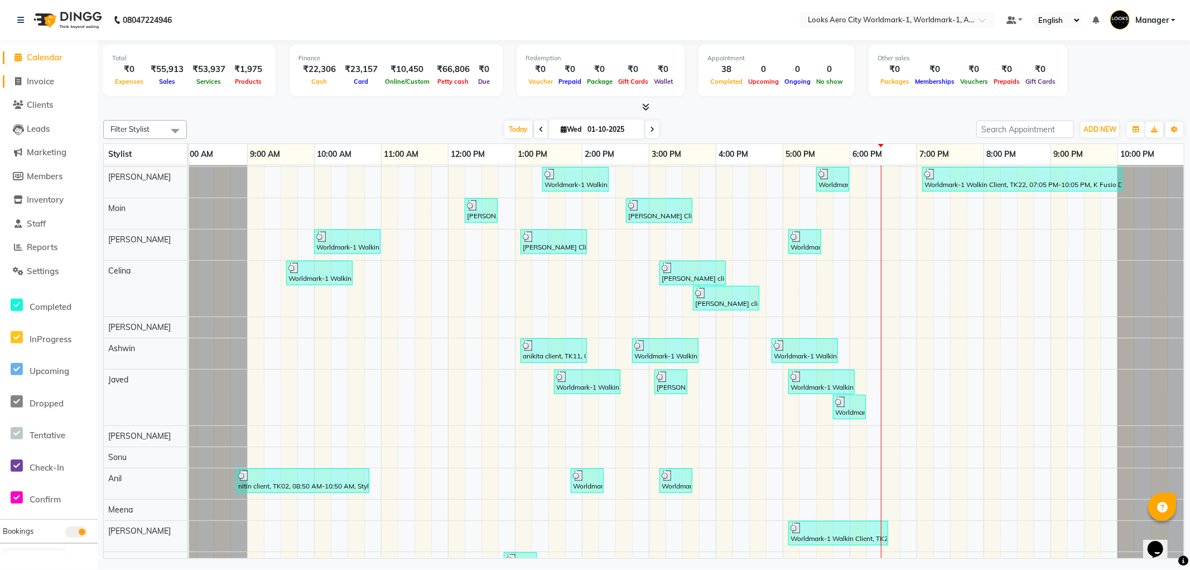
click at [52, 85] on span "Invoice" at bounding box center [40, 81] width 27 height 11
select select "service"
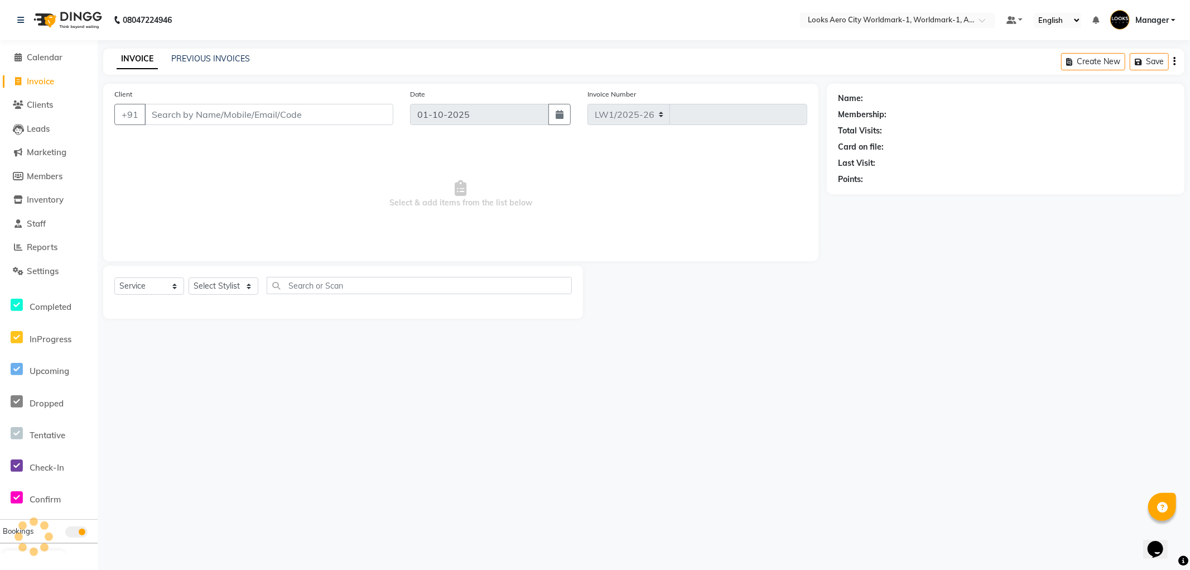
select select "8573"
type input "8360"
click at [182, 116] on input "Client" at bounding box center [268, 114] width 249 height 21
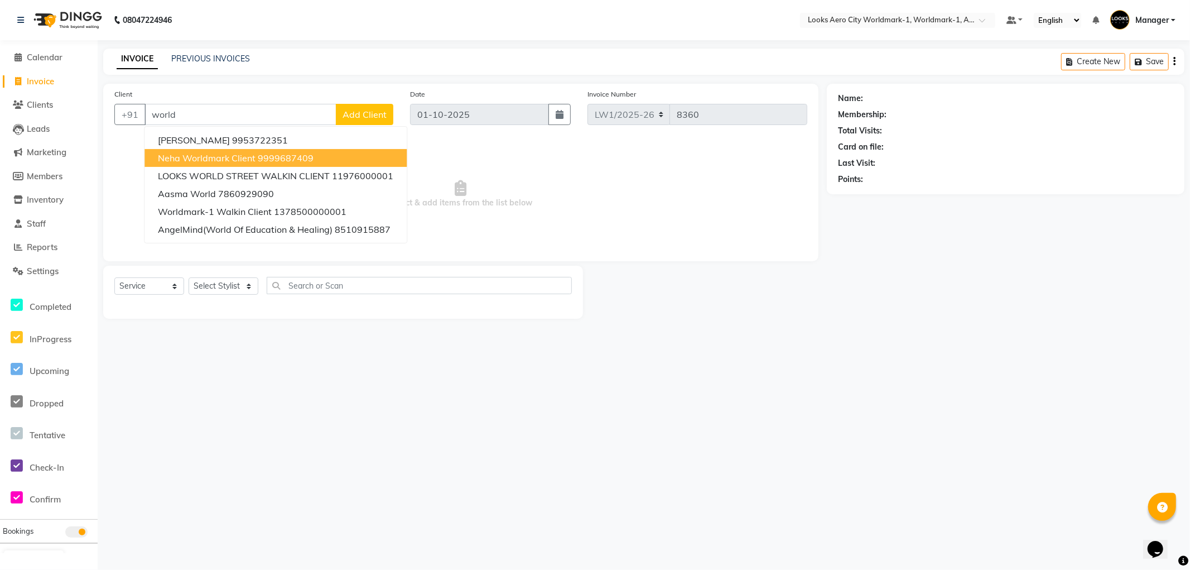
drag, startPoint x: 287, startPoint y: 116, endPoint x: 1, endPoint y: 116, distance: 286.2
click at [1, 115] on app-home "08047224946 Select Location × Looks Aero City Worldmark-1, Worldmark-1, Aerocit…" at bounding box center [595, 167] width 1190 height 335
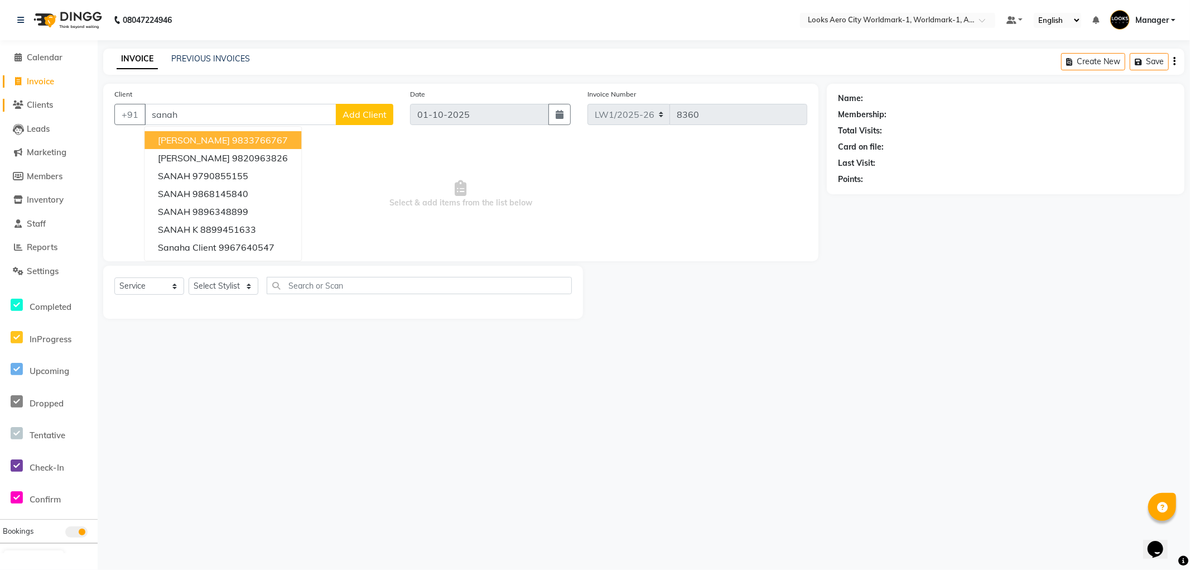
drag, startPoint x: 241, startPoint y: 113, endPoint x: 30, endPoint y: 110, distance: 210.9
click at [27, 110] on app-home "08047224946 Select Location × Looks Aero City Worldmark-1, Worldmark-1, Aerocit…" at bounding box center [595, 167] width 1190 height 335
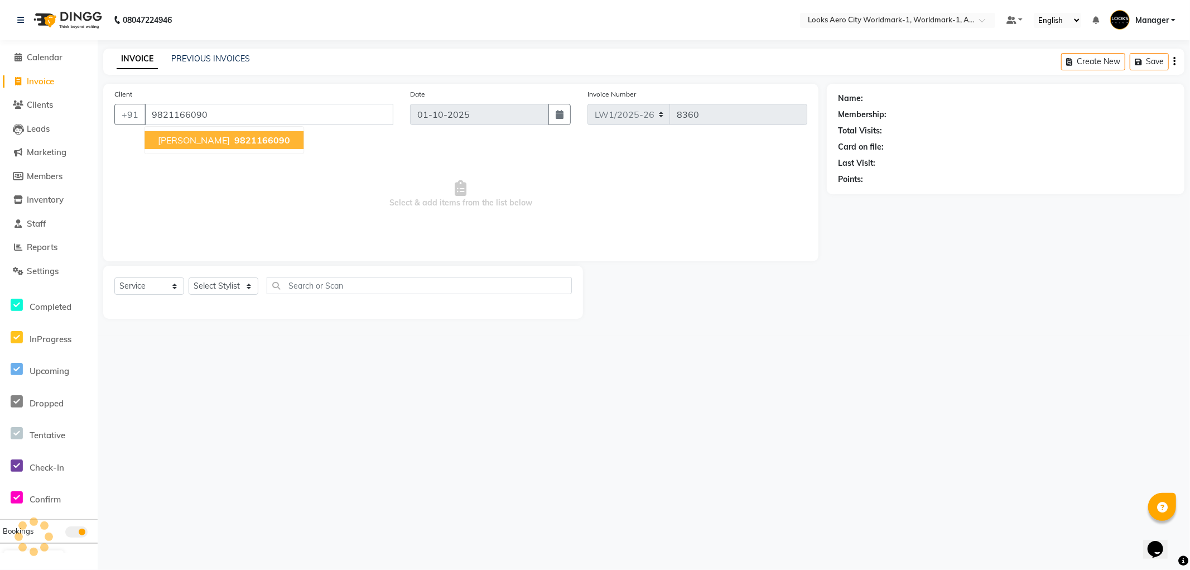
click at [232, 142] on ngb-highlight "9821166090" at bounding box center [261, 139] width 58 height 11
type input "9821166090"
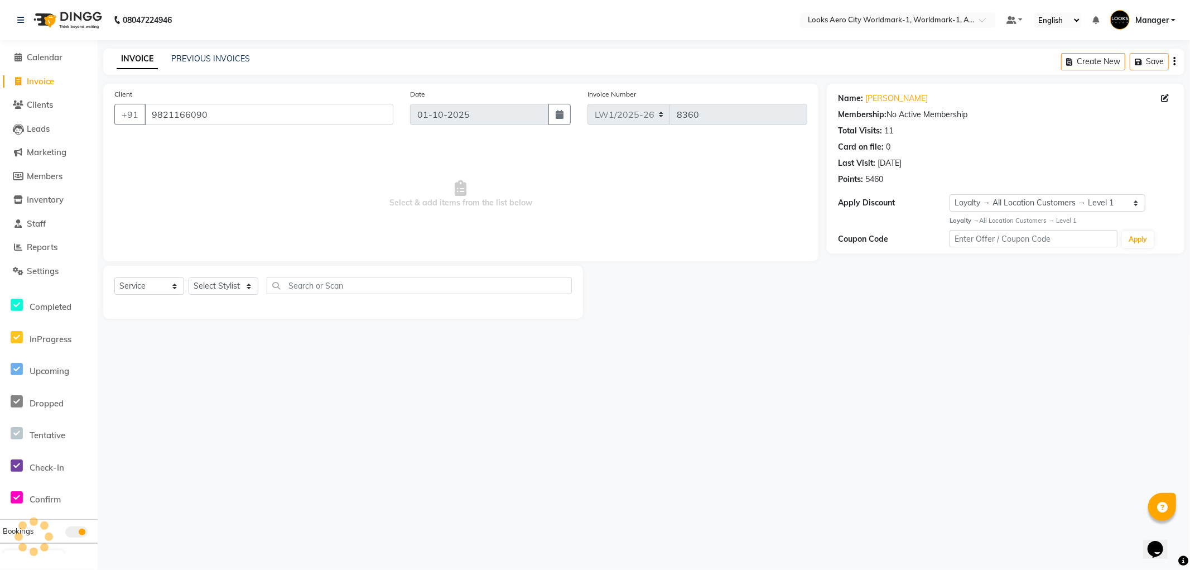
select select "1: Object"
drag, startPoint x: 220, startPoint y: 285, endPoint x: 230, endPoint y: 277, distance: 12.3
click at [220, 285] on select "Select Stylist [PERSON_NAME] [PERSON_NAME] [PERSON_NAME] [PERSON_NAME] Counter_…" at bounding box center [224, 285] width 70 height 17
select select "84535"
click at [189, 278] on select "Select Stylist [PERSON_NAME] [PERSON_NAME] [PERSON_NAME] [PERSON_NAME] Counter_…" at bounding box center [224, 285] width 70 height 17
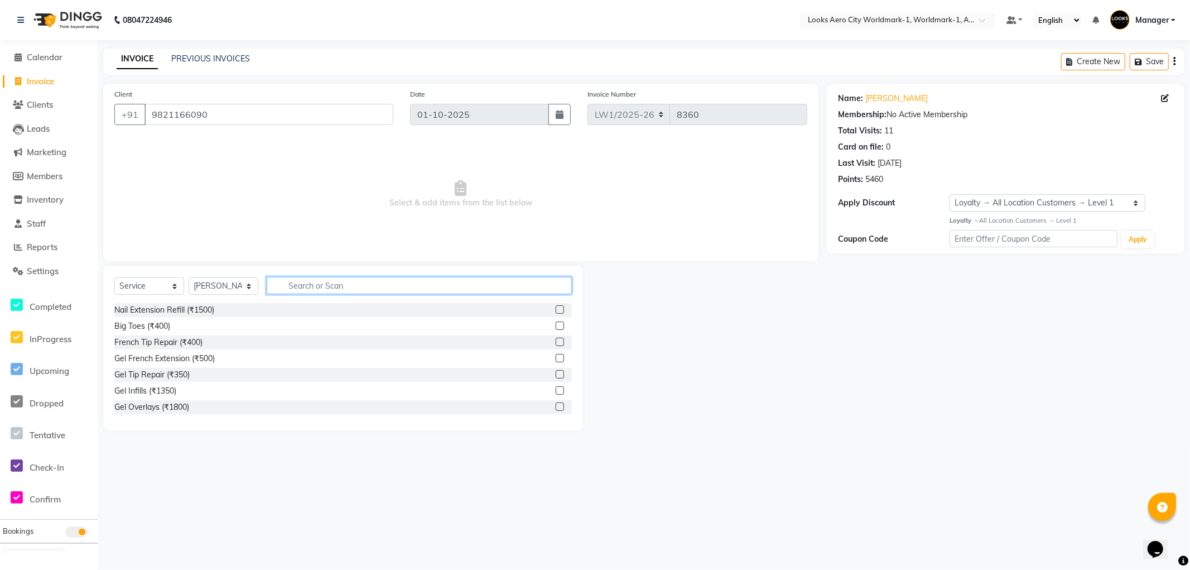
click at [325, 288] on input "text" at bounding box center [419, 285] width 305 height 17
type input "wash"
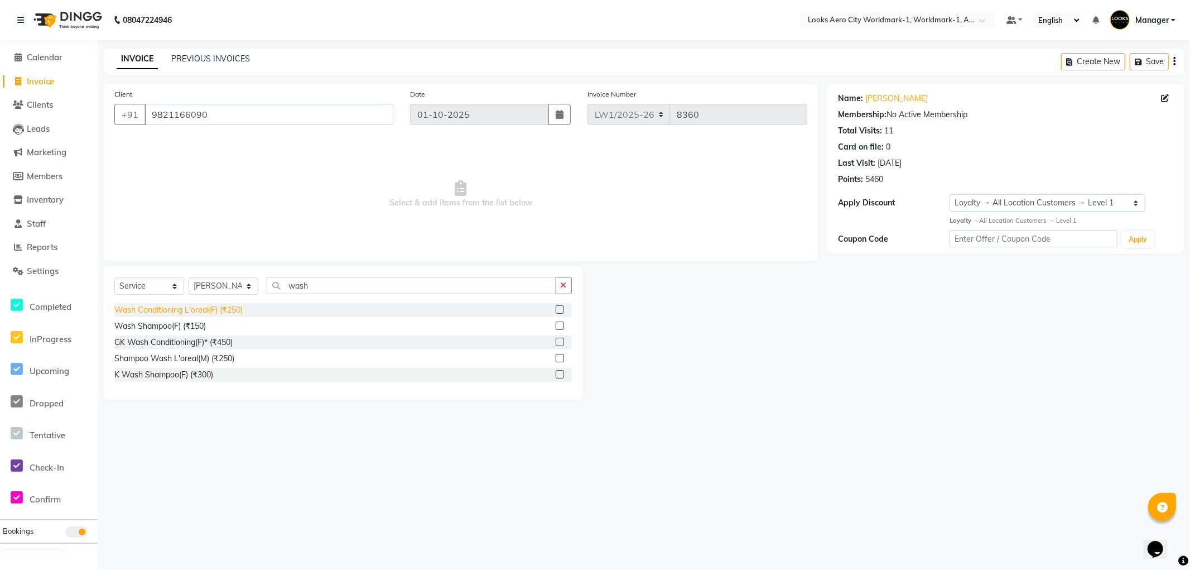
click at [194, 310] on div "Wash Conditioning L'oreal(F) (₹250)" at bounding box center [178, 310] width 128 height 12
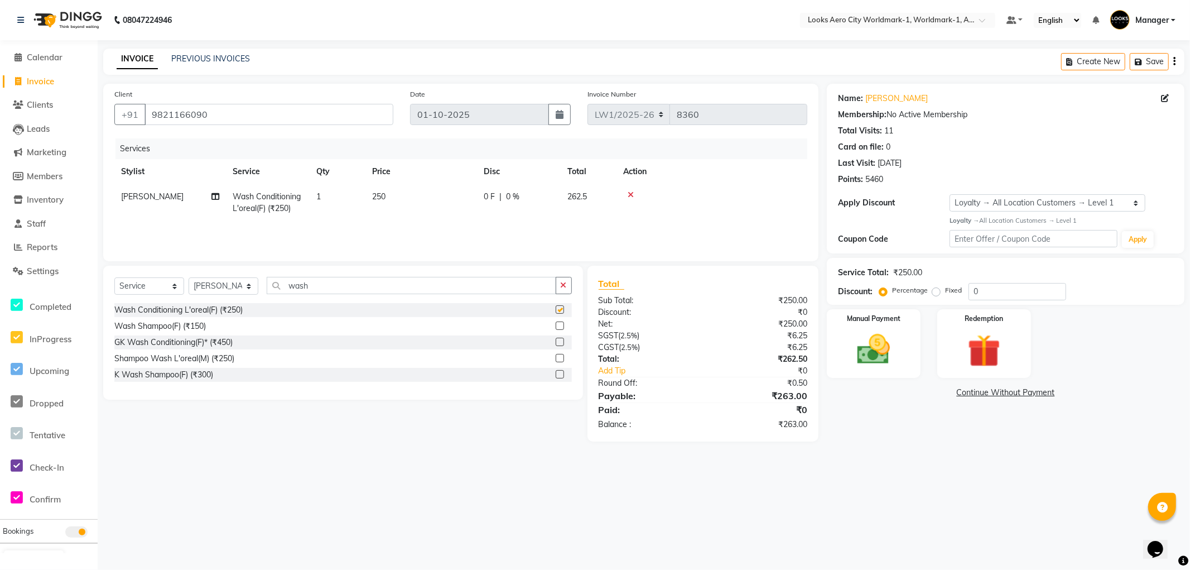
checkbox input "false"
drag, startPoint x: 347, startPoint y: 286, endPoint x: 0, endPoint y: 258, distance: 348.1
click at [0, 258] on app-home "08047224946 Select Location × Looks Aero City Worldmark-1, Worldmark-1, Aerocit…" at bounding box center [595, 229] width 1190 height 458
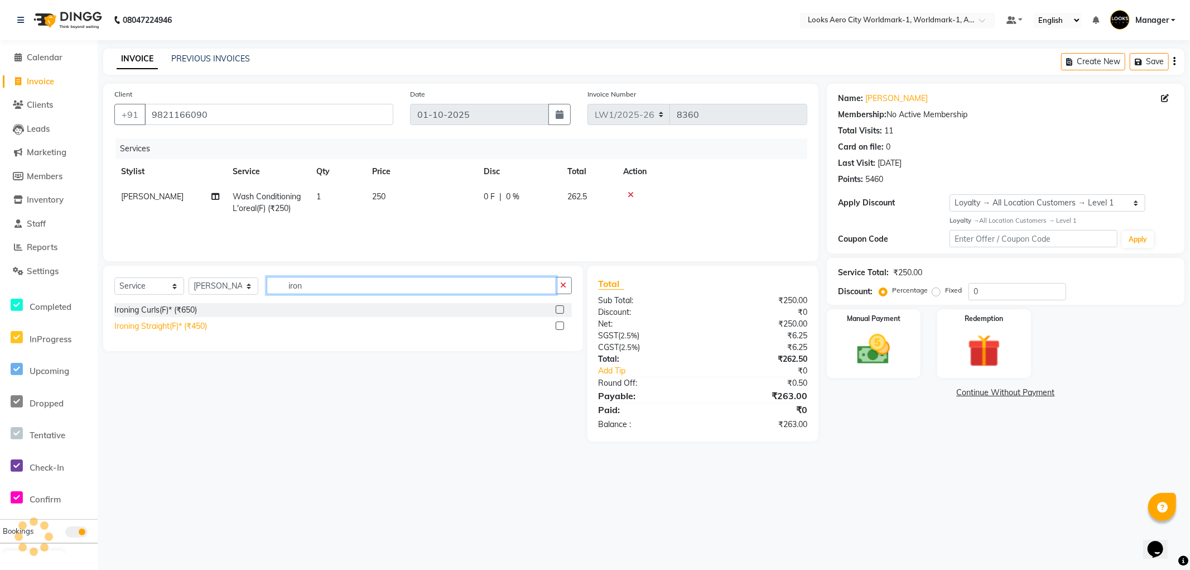
type input "iron"
click at [168, 322] on div "Ironing Straight(F)* (₹450)" at bounding box center [160, 326] width 93 height 12
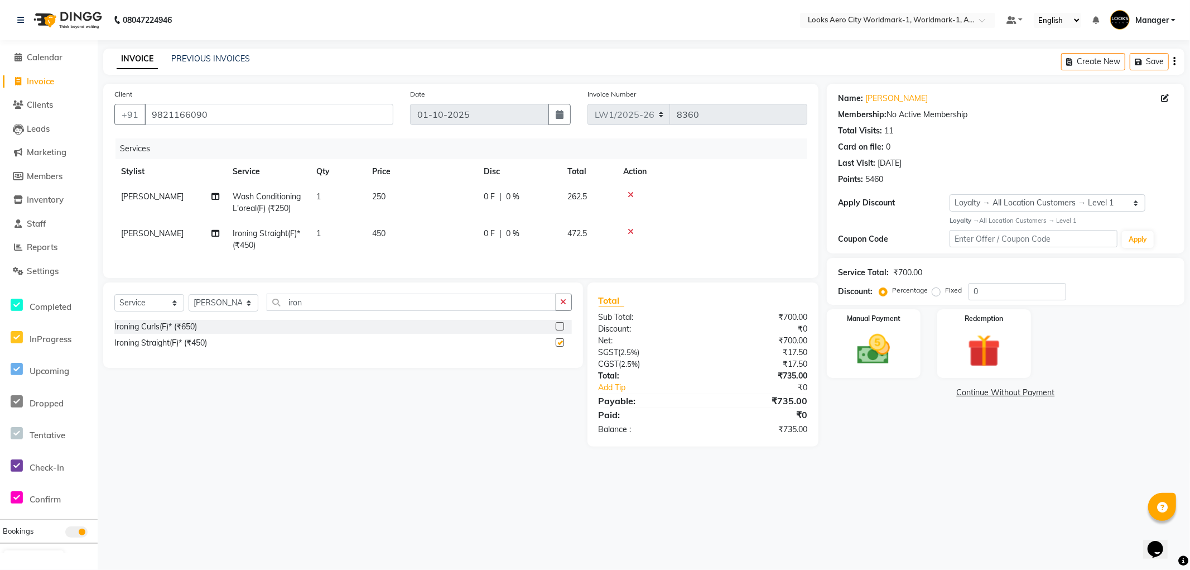
checkbox input "false"
click at [404, 233] on td "450" at bounding box center [421, 239] width 112 height 37
select select "84535"
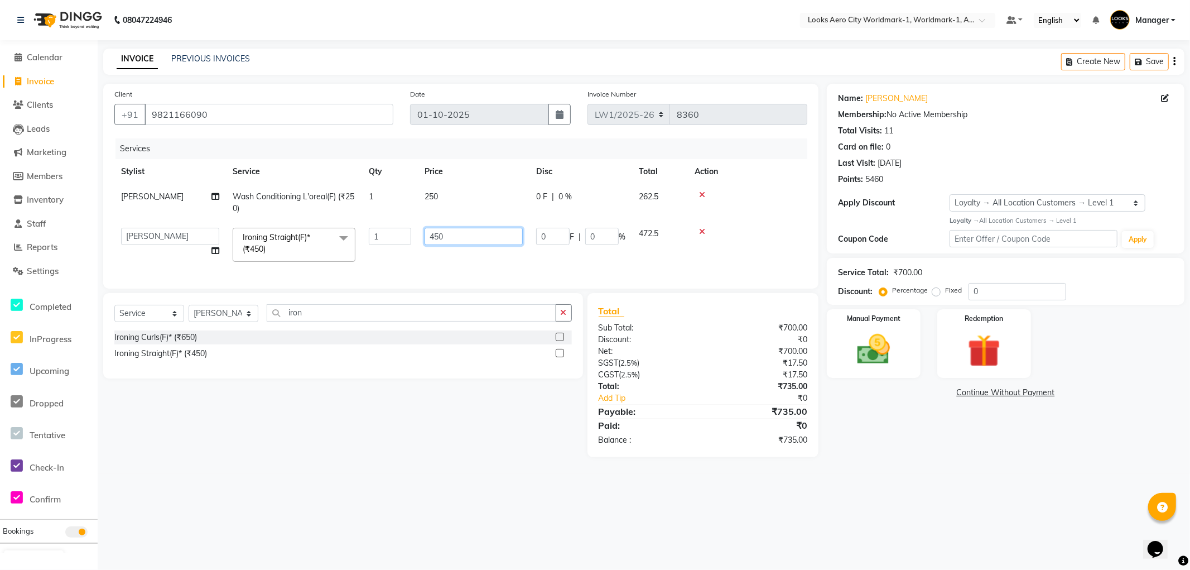
drag, startPoint x: 455, startPoint y: 233, endPoint x: 335, endPoint y: 233, distance: 119.9
click at [335, 233] on tr "Abhishek_Nails Amita Chauhan Anil Ashwin Celina Counter_Sales Dawa_Mgr Gaurav_P…" at bounding box center [460, 244] width 693 height 47
type input "1500"
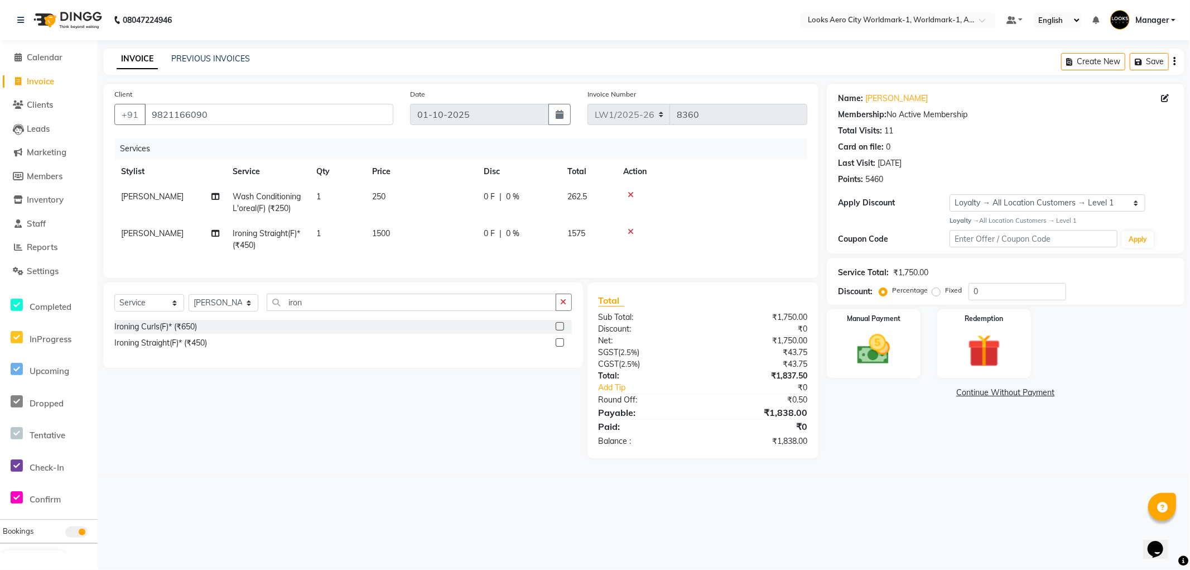
click at [450, 197] on td "250" at bounding box center [421, 202] width 112 height 37
select select "84535"
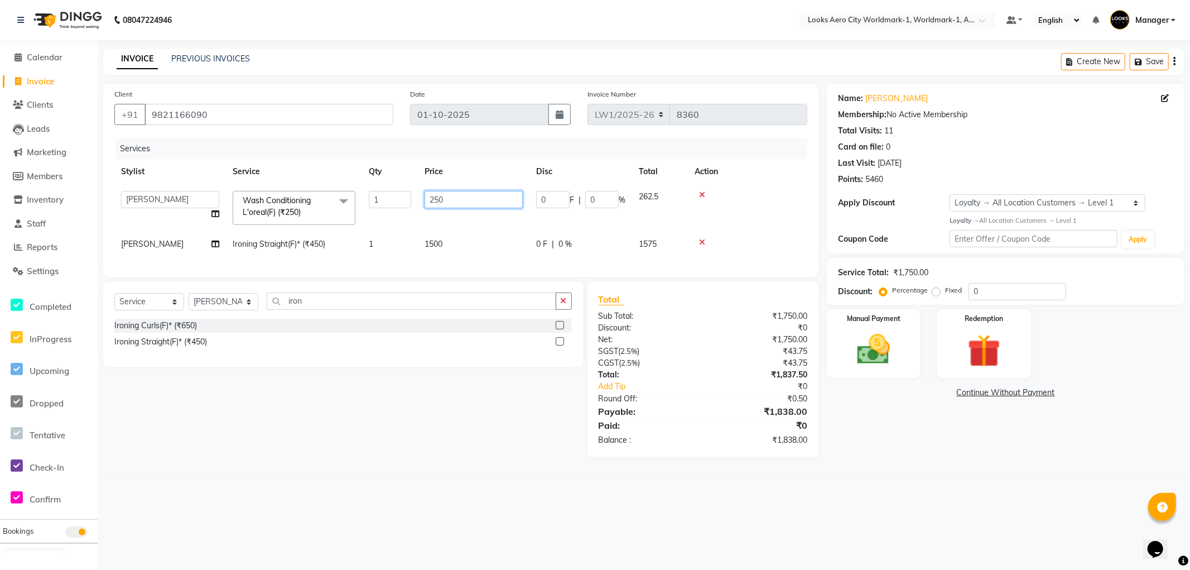
drag, startPoint x: 498, startPoint y: 196, endPoint x: 346, endPoint y: 200, distance: 151.8
click at [346, 200] on tr "Abhishek_Nails Amita Chauhan Anil Ashwin Celina Counter_Sales Dawa_Mgr Gaurav_P…" at bounding box center [460, 207] width 693 height 47
type input "600"
drag, startPoint x: 232, startPoint y: 312, endPoint x: 237, endPoint y: 303, distance: 10.2
click at [232, 310] on select "Select Stylist [PERSON_NAME] [PERSON_NAME] [PERSON_NAME] [PERSON_NAME] Counter_…" at bounding box center [224, 301] width 70 height 17
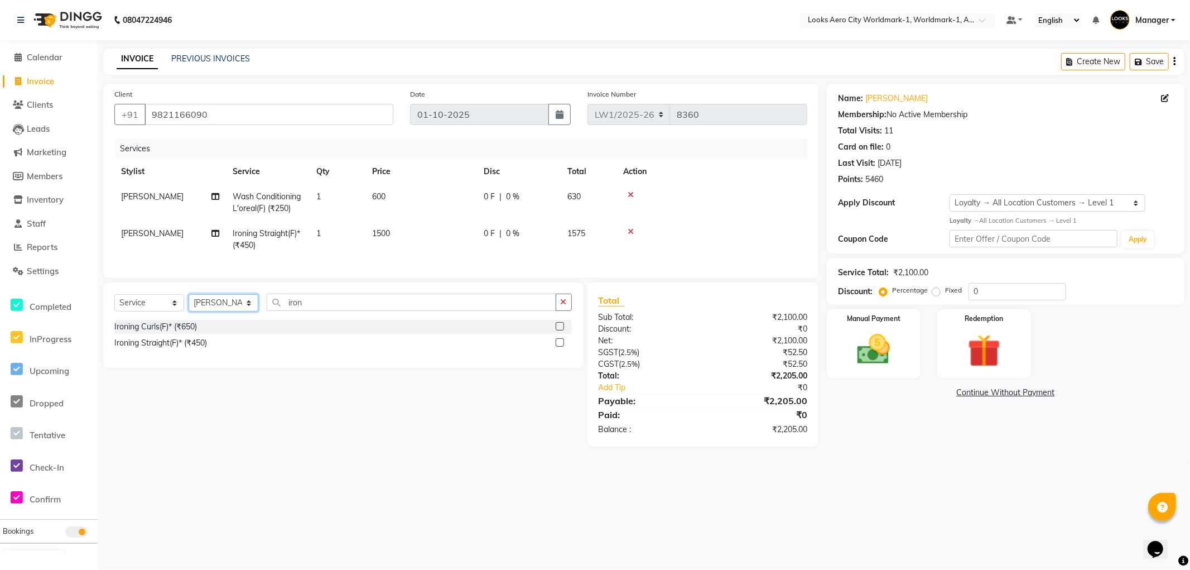
select select "84550"
click at [189, 303] on select "Select Stylist [PERSON_NAME] [PERSON_NAME] [PERSON_NAME] [PERSON_NAME] Counter_…" at bounding box center [224, 302] width 70 height 17
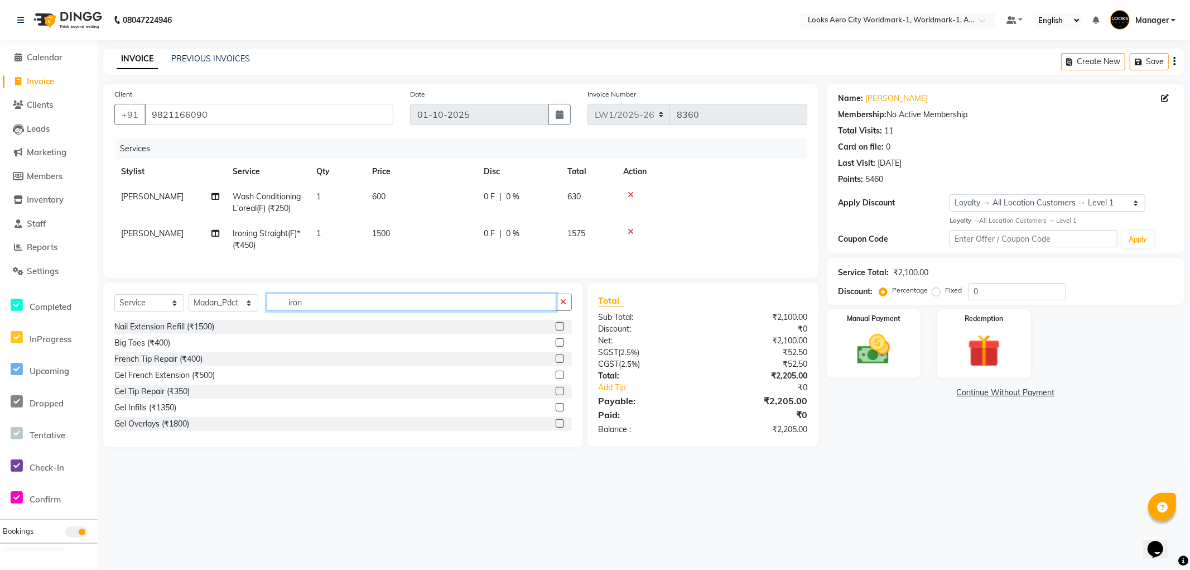
drag, startPoint x: 324, startPoint y: 307, endPoint x: 208, endPoint y: 316, distance: 116.4
click at [208, 316] on div "Select Service Product Membership Package Voucher Prepaid Gift Card Select Styl…" at bounding box center [342, 306] width 457 height 26
type input "m"
click at [316, 311] on input "text" at bounding box center [419, 301] width 305 height 17
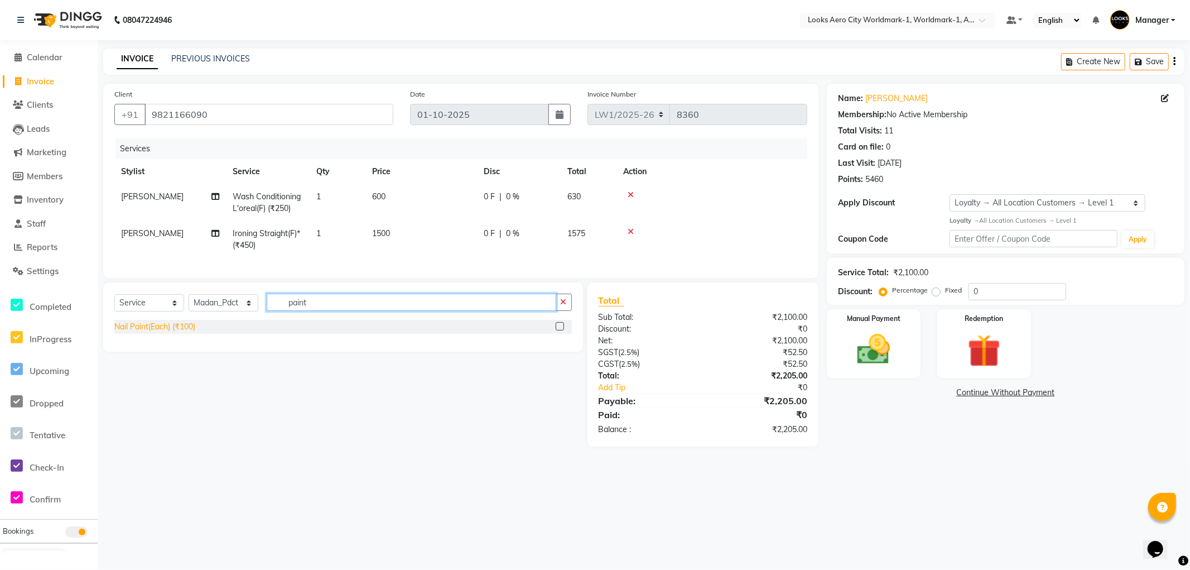
type input "paint"
click at [180, 333] on div "Nail Paint(Each) (₹100)" at bounding box center [154, 327] width 81 height 12
checkbox input "false"
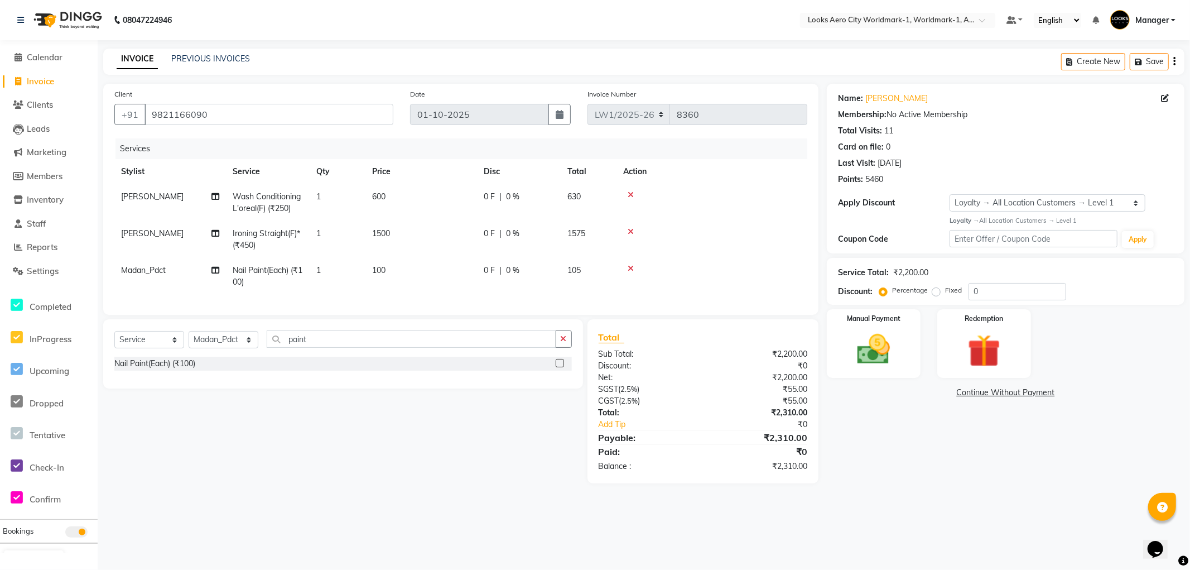
click at [389, 277] on td "100" at bounding box center [421, 276] width 112 height 37
select select "84550"
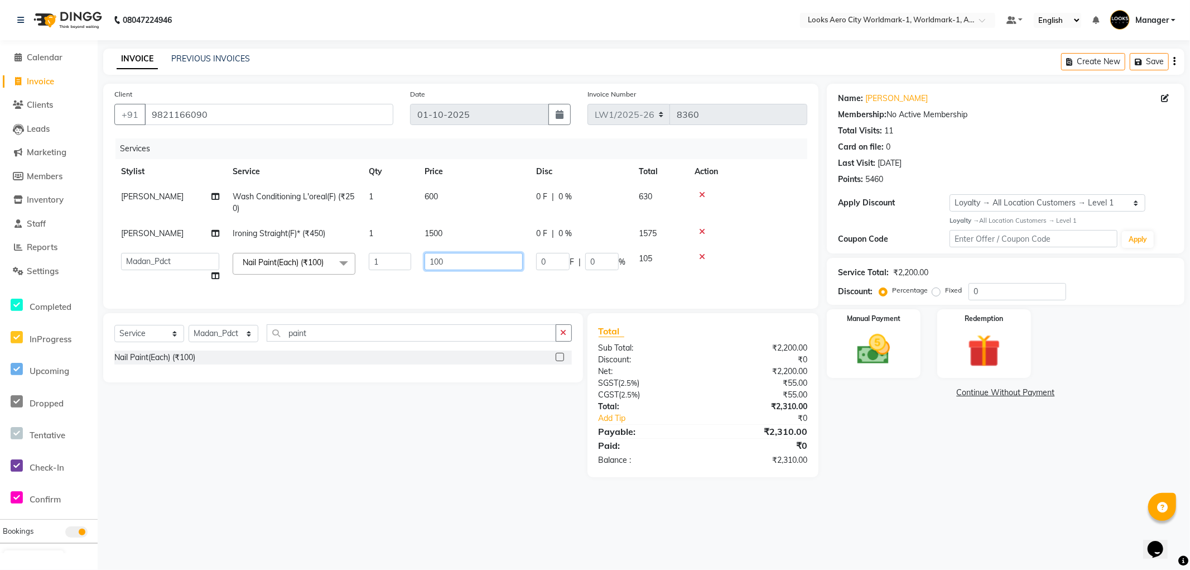
drag, startPoint x: 459, startPoint y: 260, endPoint x: 321, endPoint y: 260, distance: 137.2
click at [321, 260] on tr "Abhishek_Nails Amita Chauhan Anil Ashwin Celina Counter_Sales Dawa_Mgr Gaurav_P…" at bounding box center [460, 267] width 693 height 42
type input "300"
drag, startPoint x: 251, startPoint y: 348, endPoint x: 244, endPoint y: 342, distance: 9.1
click at [249, 342] on select "Select Stylist [PERSON_NAME] [PERSON_NAME] [PERSON_NAME] [PERSON_NAME] Counter_…" at bounding box center [224, 333] width 70 height 17
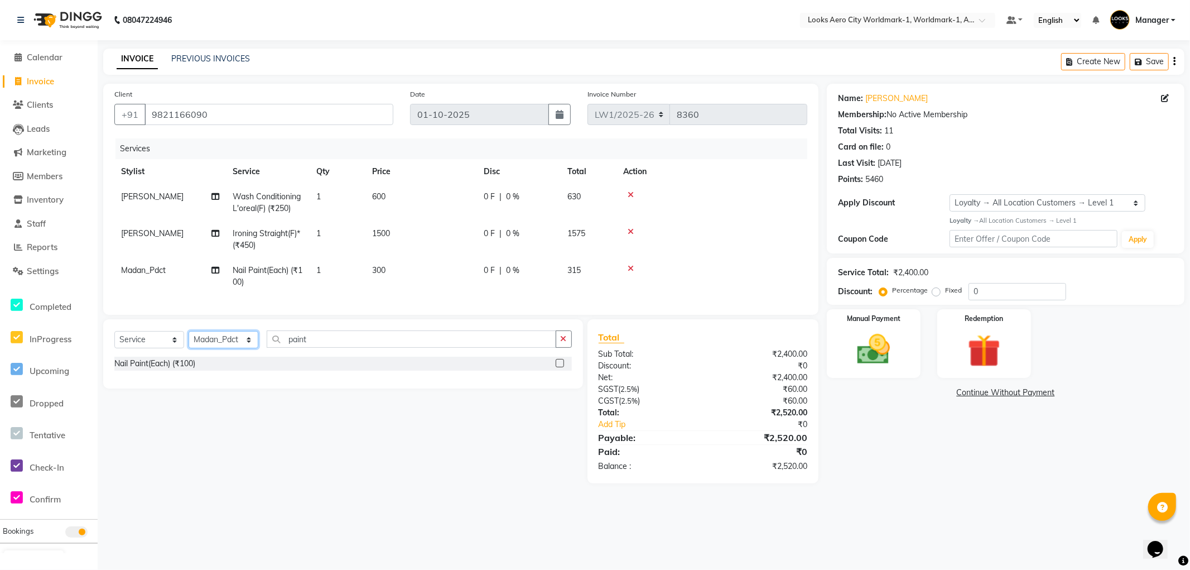
select select "84546"
click at [189, 340] on select "Select Stylist [PERSON_NAME] [PERSON_NAME] [PERSON_NAME] [PERSON_NAME] Counter_…" at bounding box center [224, 339] width 70 height 17
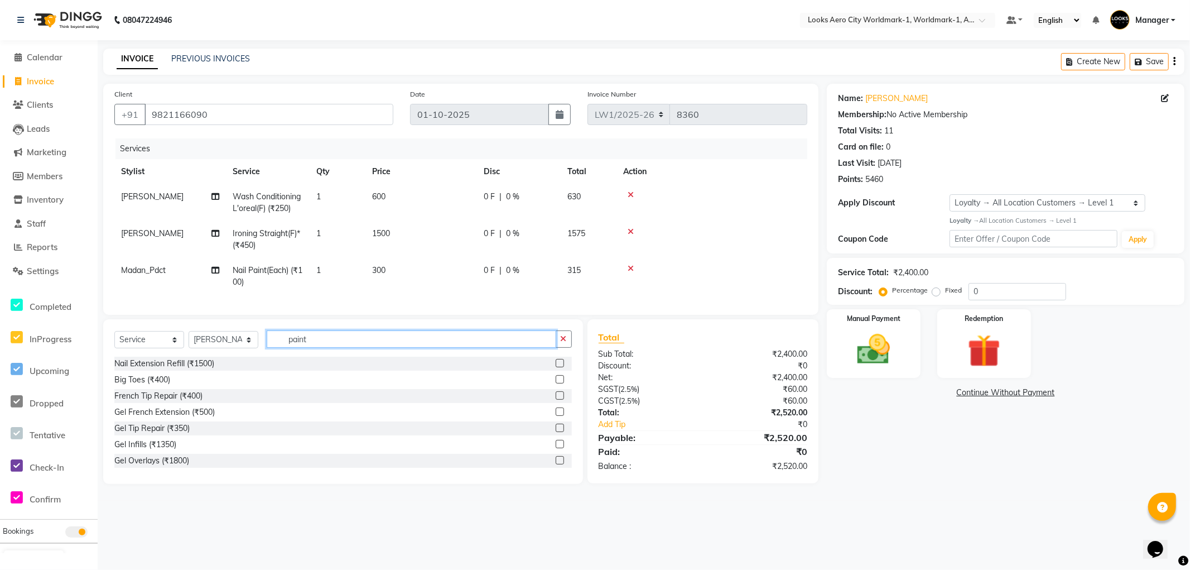
drag, startPoint x: 329, startPoint y: 353, endPoint x: 0, endPoint y: 204, distance: 361.1
click at [0, 224] on app-home "08047224946 Select Location × Looks Aero City Worldmark-1, Worldmark-1, Aerocit…" at bounding box center [595, 250] width 1190 height 500
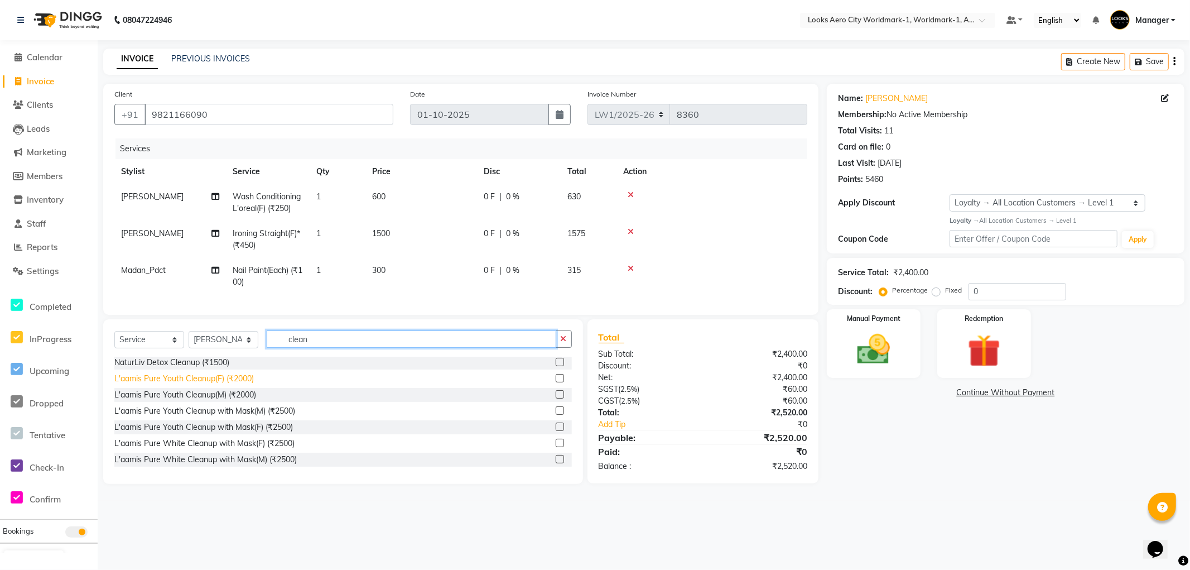
type input "clean"
drag, startPoint x: 232, startPoint y: 389, endPoint x: 265, endPoint y: 336, distance: 62.7
click at [232, 384] on div "L'aamis Pure Youth Cleanup(F) (₹2000)" at bounding box center [183, 379] width 139 height 12
checkbox input "false"
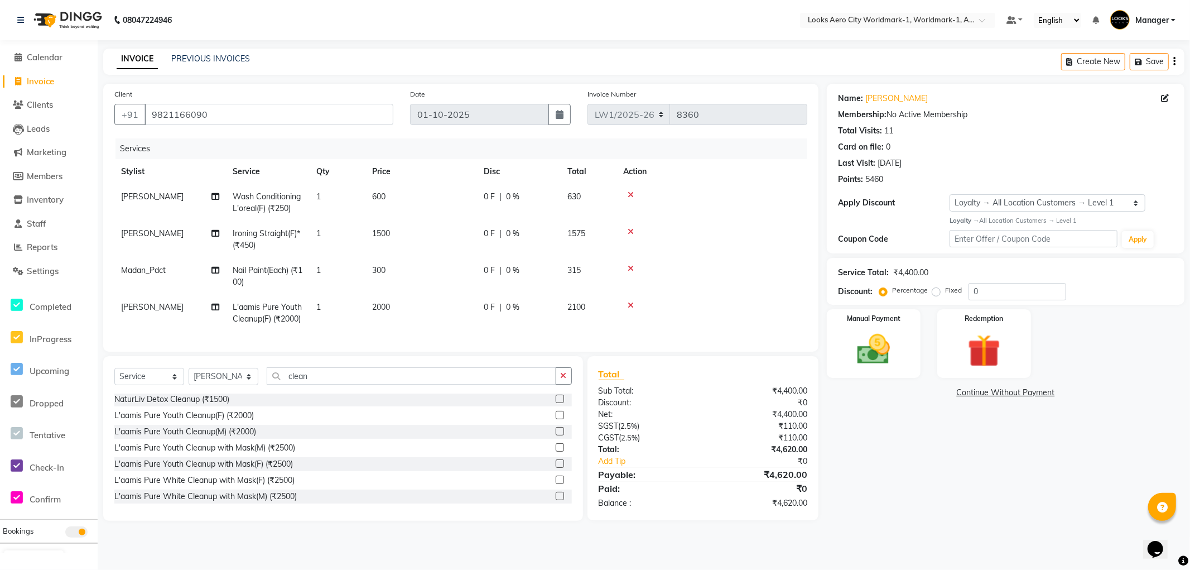
click at [420, 311] on td "2000" at bounding box center [421, 313] width 112 height 37
select select "84546"
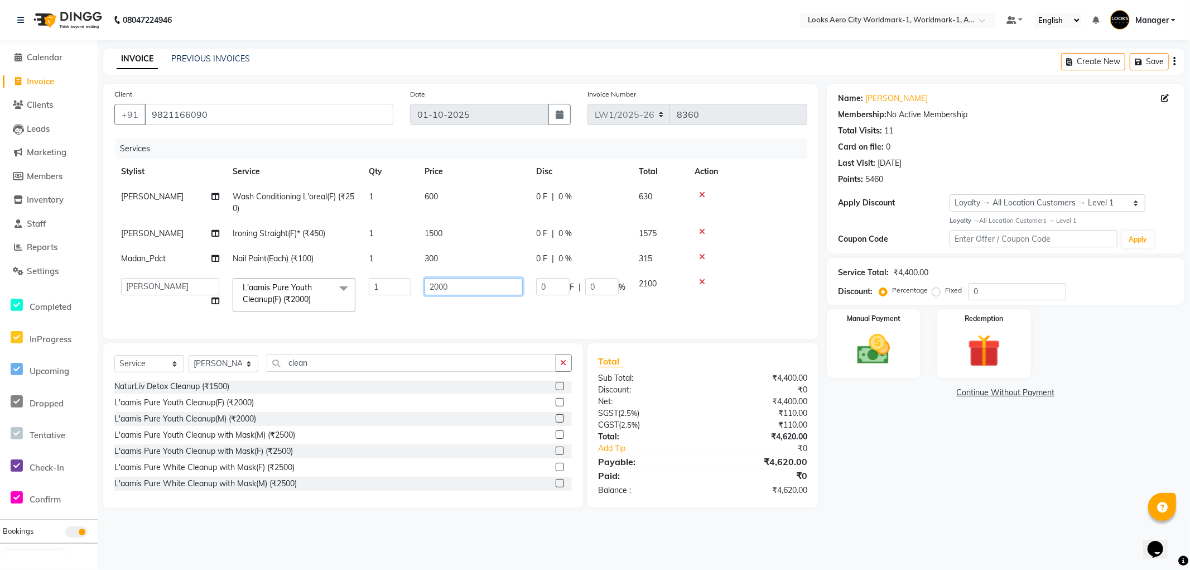
drag, startPoint x: 459, startPoint y: 287, endPoint x: 287, endPoint y: 280, distance: 171.4
click at [287, 280] on tr "Abhishek_Nails Amita Chauhan Anil Ashwin Celina Counter_Sales Dawa_Mgr Gaurav_P…" at bounding box center [460, 294] width 693 height 47
type input "3500"
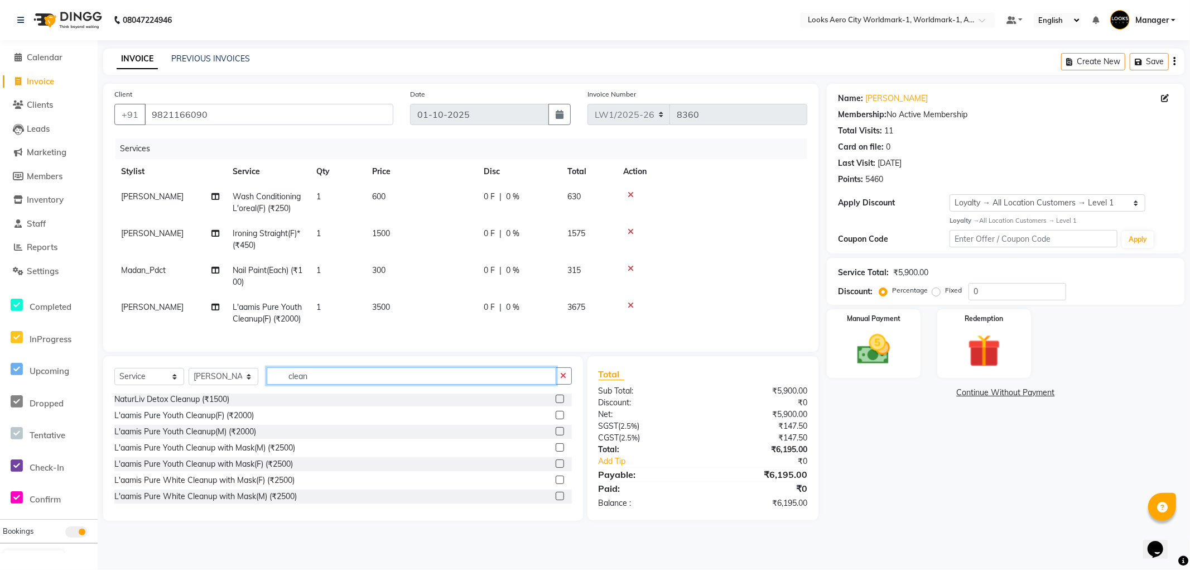
drag, startPoint x: 331, startPoint y: 367, endPoint x: 32, endPoint y: 282, distance: 311.5
click at [6, 292] on app-home "08047224946 Select Location × Looks Aero City Worldmark-1, Worldmark-1, Aerocit…" at bounding box center [595, 268] width 1190 height 537
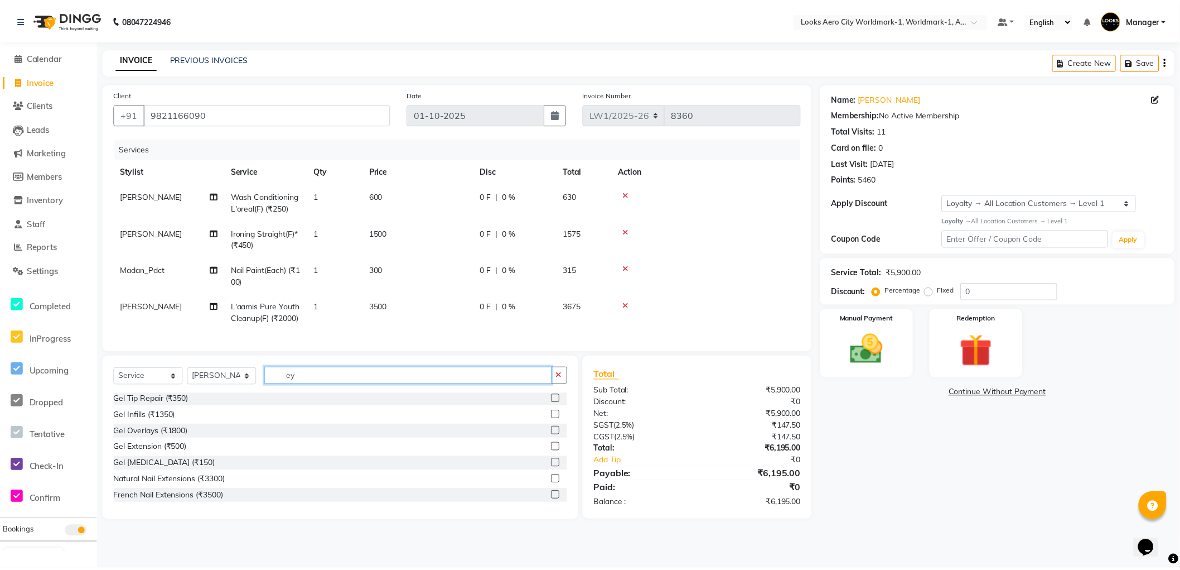
scroll to position [18, 0]
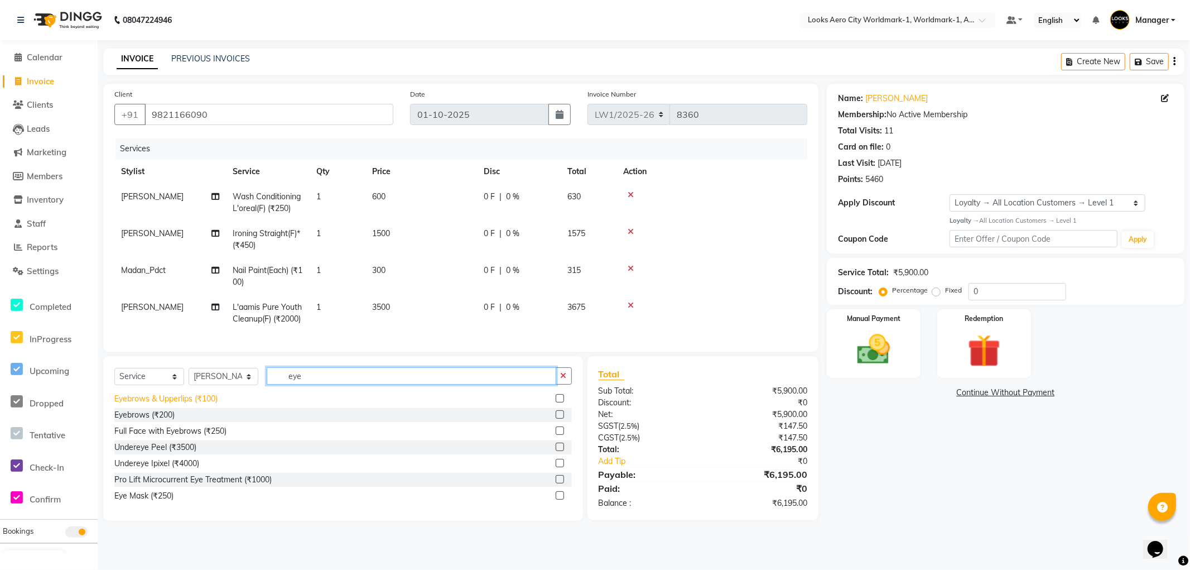
type input "eye"
click at [191, 404] on div "Eyebrows & Upperlips (₹100)" at bounding box center [165, 399] width 103 height 12
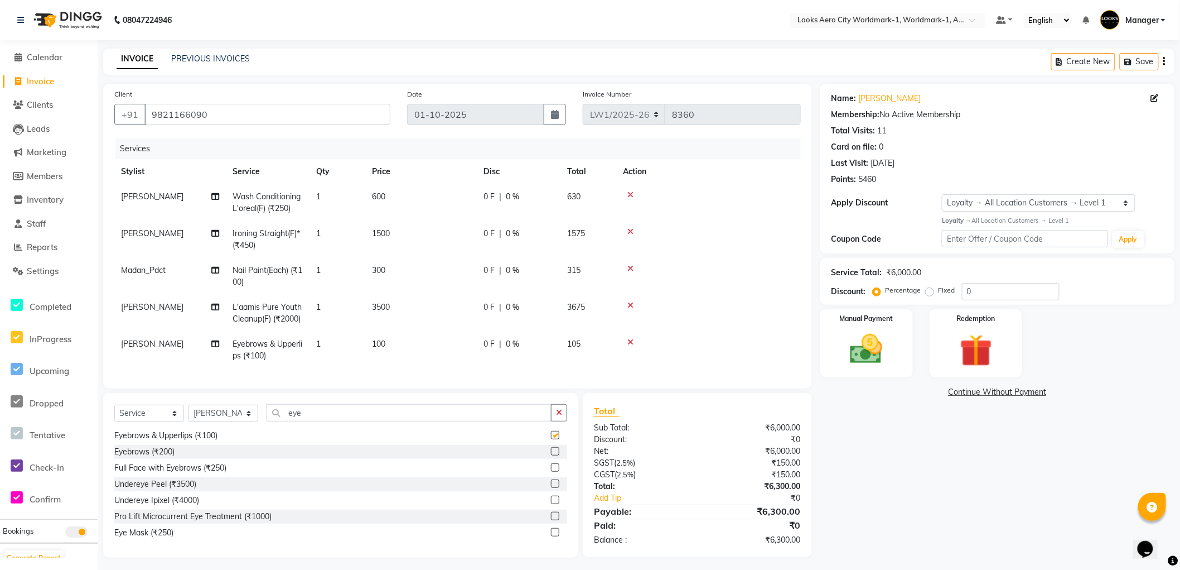
checkbox input "false"
click at [416, 348] on td "100" at bounding box center [421, 349] width 112 height 37
select select "84546"
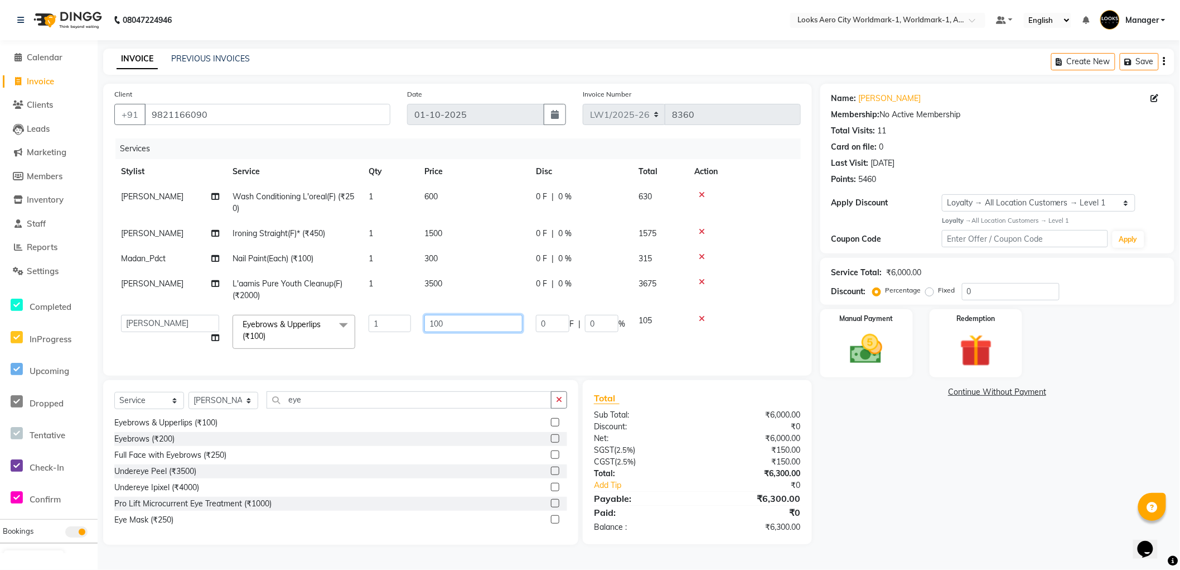
drag, startPoint x: 459, startPoint y: 325, endPoint x: 337, endPoint y: 319, distance: 121.8
click at [337, 319] on tr "Abhishek_Nails Amita Chauhan Anil Ashwin Celina Counter_Sales Dawa_Mgr Gaurav_P…" at bounding box center [457, 331] width 687 height 47
type input "200"
click at [886, 515] on div "Name: Sana Sethi Membership: No Active Membership Total Visits: 11 Card on file…" at bounding box center [1002, 314] width 363 height 461
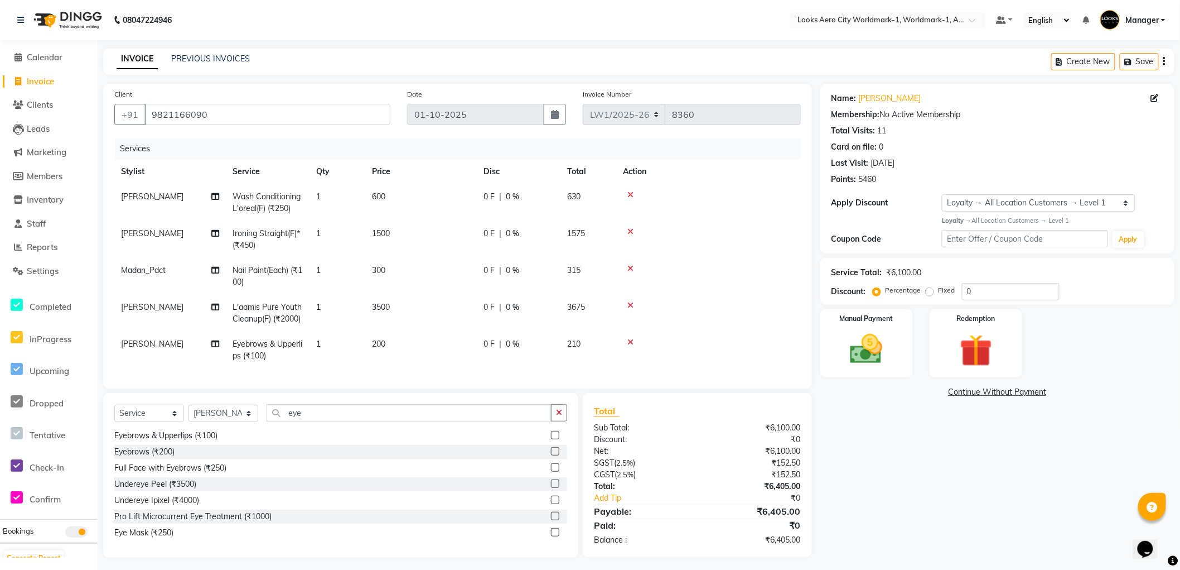
scroll to position [13, 0]
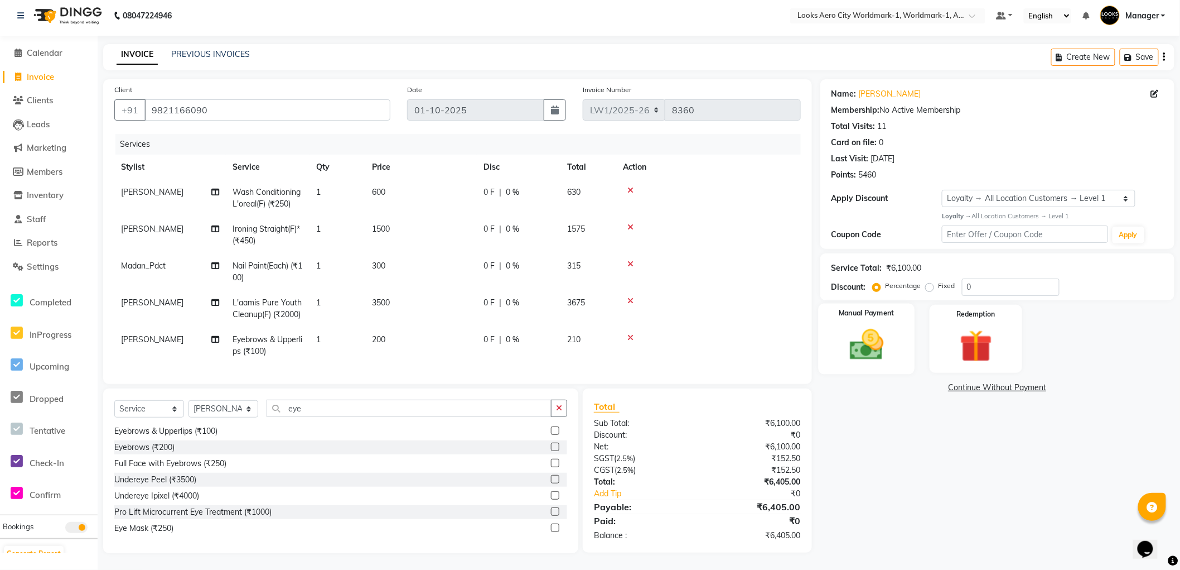
click at [890, 356] on div "Manual Payment" at bounding box center [866, 338] width 97 height 71
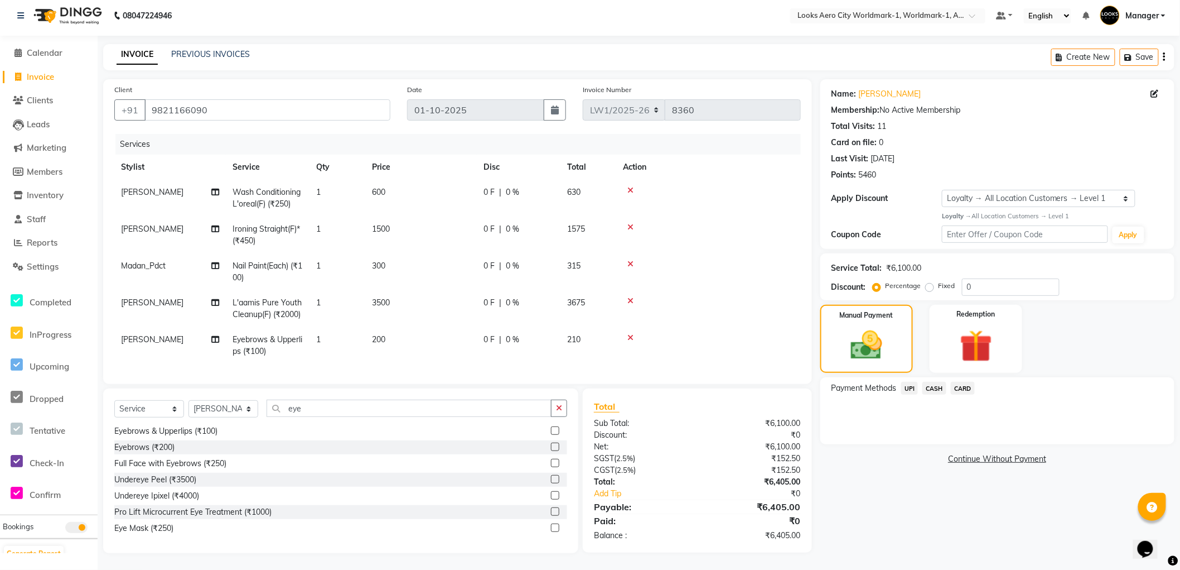
click at [912, 383] on span "UPI" at bounding box center [910, 388] width 17 height 13
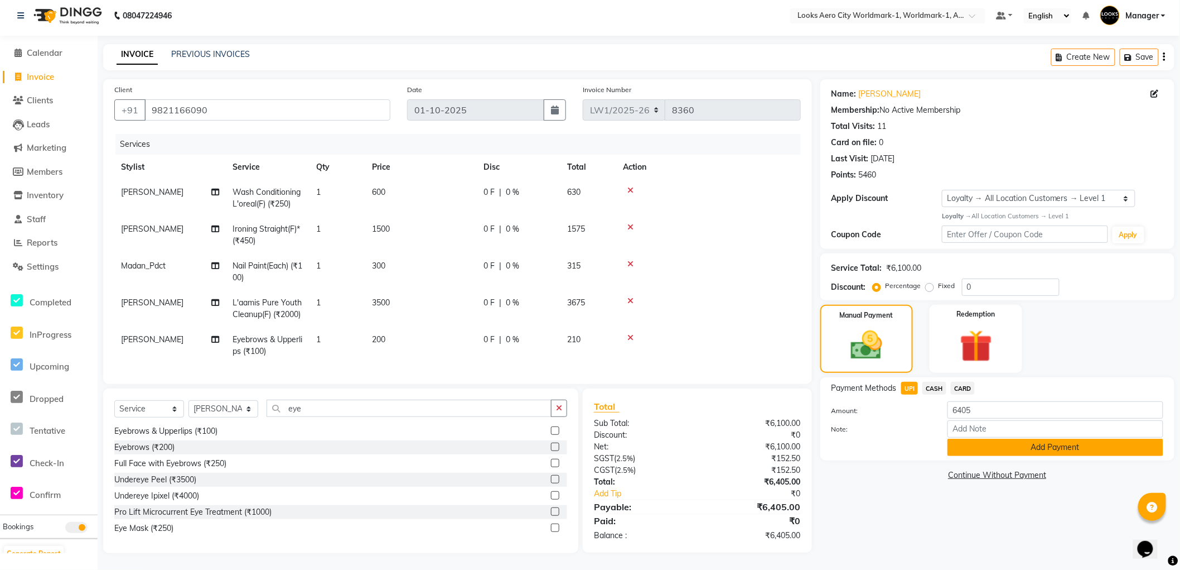
click at [963, 441] on button "Add Payment" at bounding box center [1056, 447] width 216 height 17
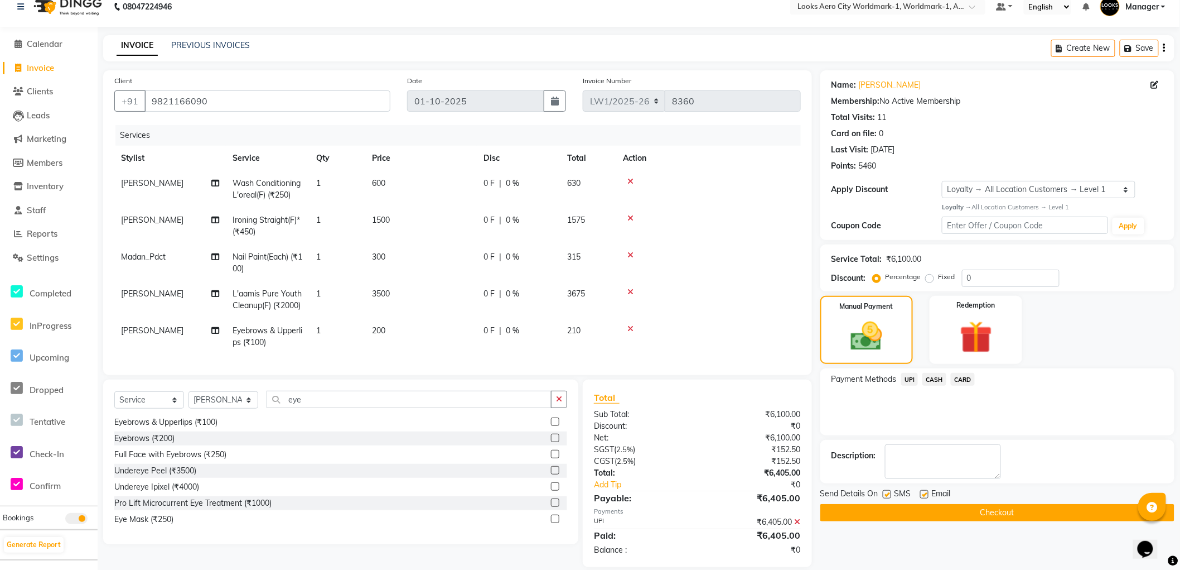
click at [856, 505] on button "Checkout" at bounding box center [998, 512] width 354 height 17
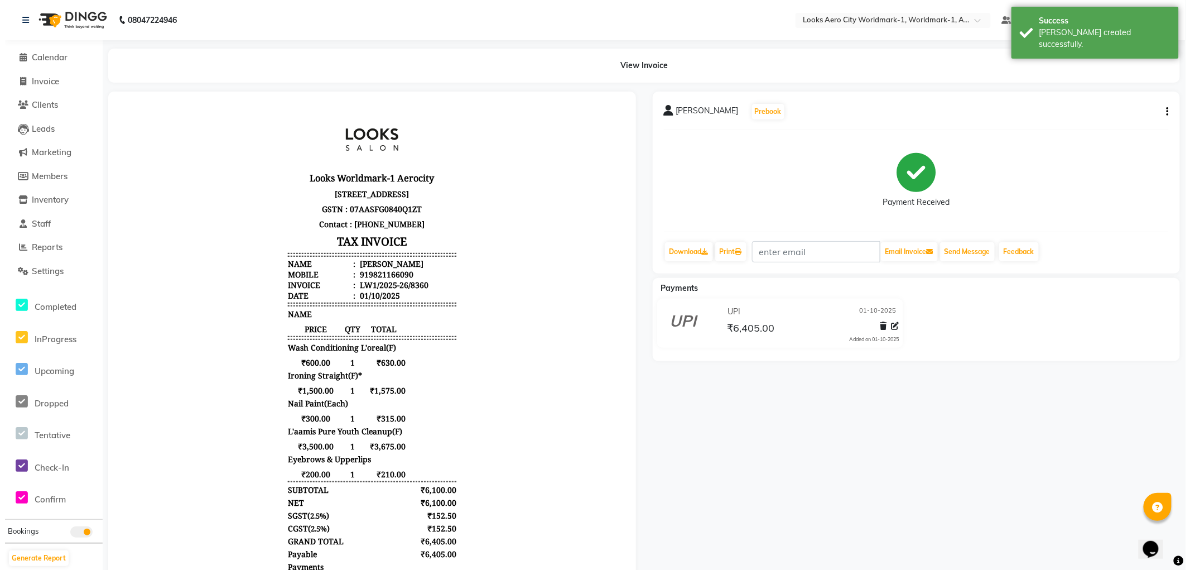
scroll to position [9, 0]
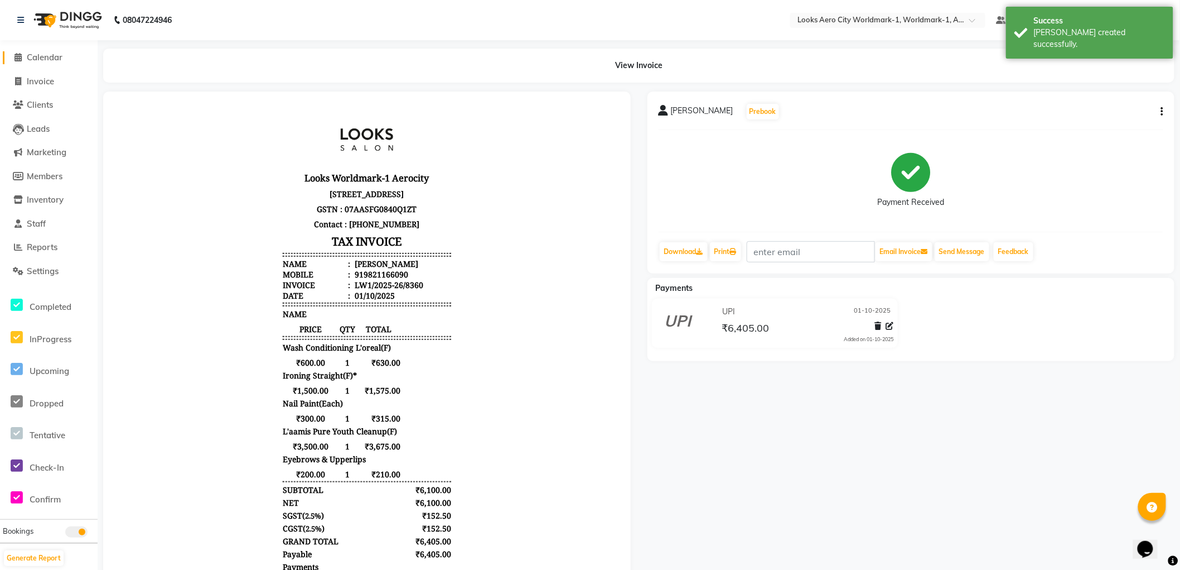
click at [46, 57] on span "Calendar" at bounding box center [45, 57] width 36 height 11
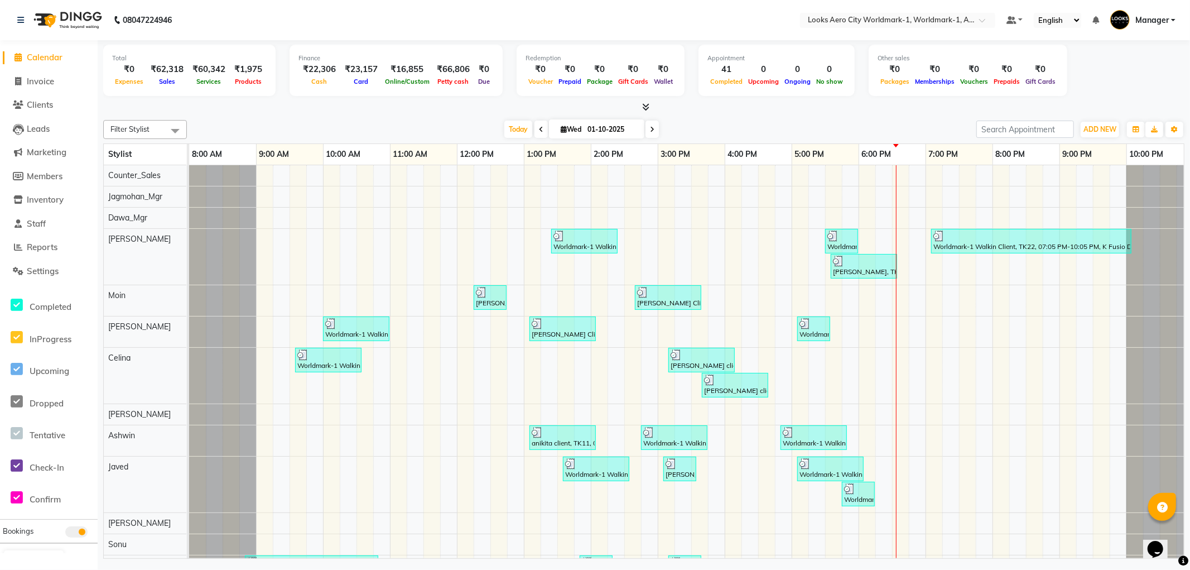
click at [1099, 97] on div "Total ₹0 Expenses ₹62,318 Sales ₹60,342 Services ₹1,975 Products Finance ₹22,30…" at bounding box center [643, 72] width 1081 height 55
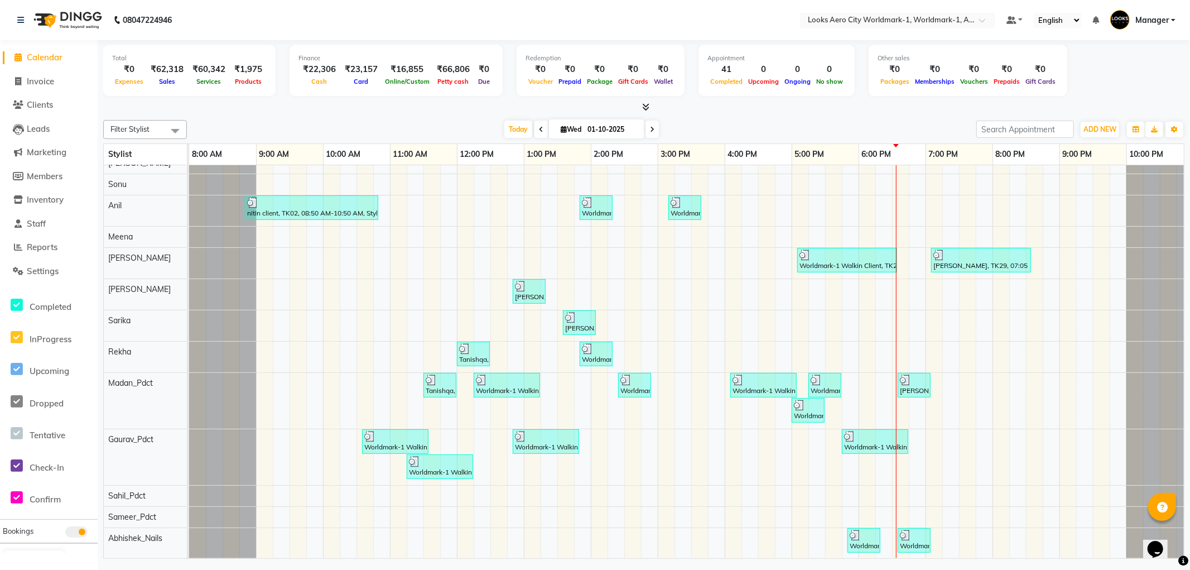
scroll to position [370, 0]
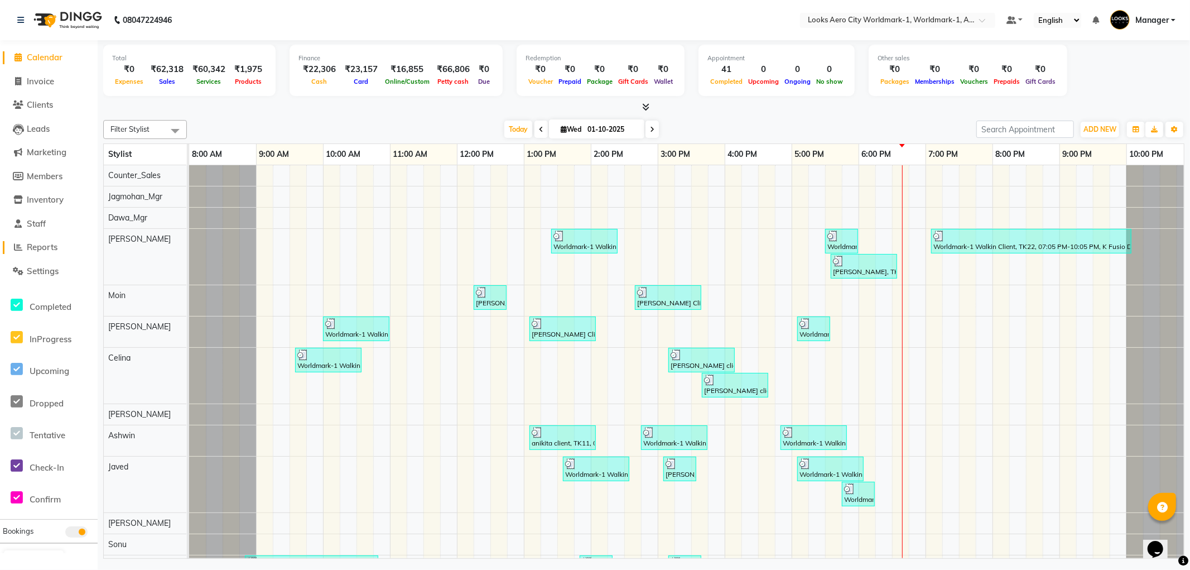
drag, startPoint x: 46, startPoint y: 247, endPoint x: 47, endPoint y: 237, distance: 10.7
click at [45, 247] on span "Reports" at bounding box center [42, 247] width 31 height 11
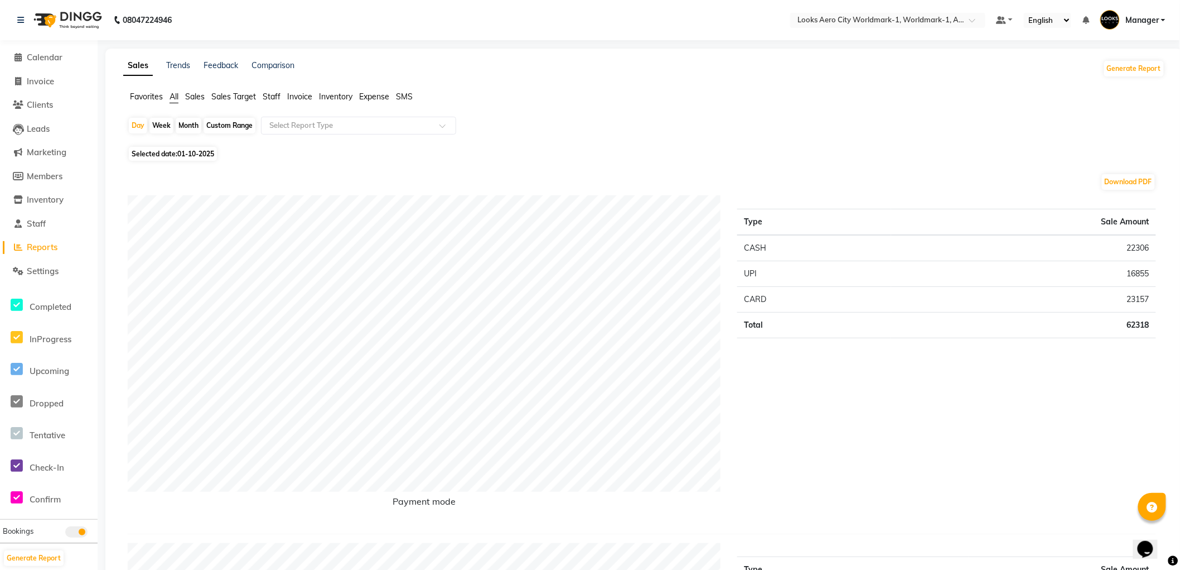
click at [269, 98] on span "Staff" at bounding box center [272, 96] width 18 height 10
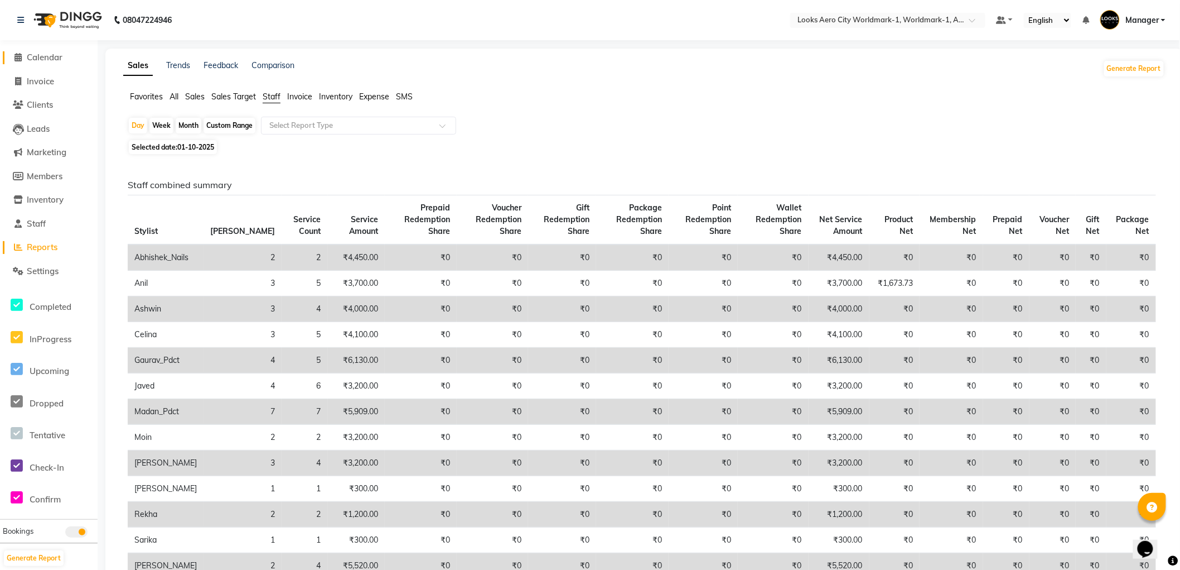
click at [45, 56] on span "Calendar" at bounding box center [45, 57] width 36 height 11
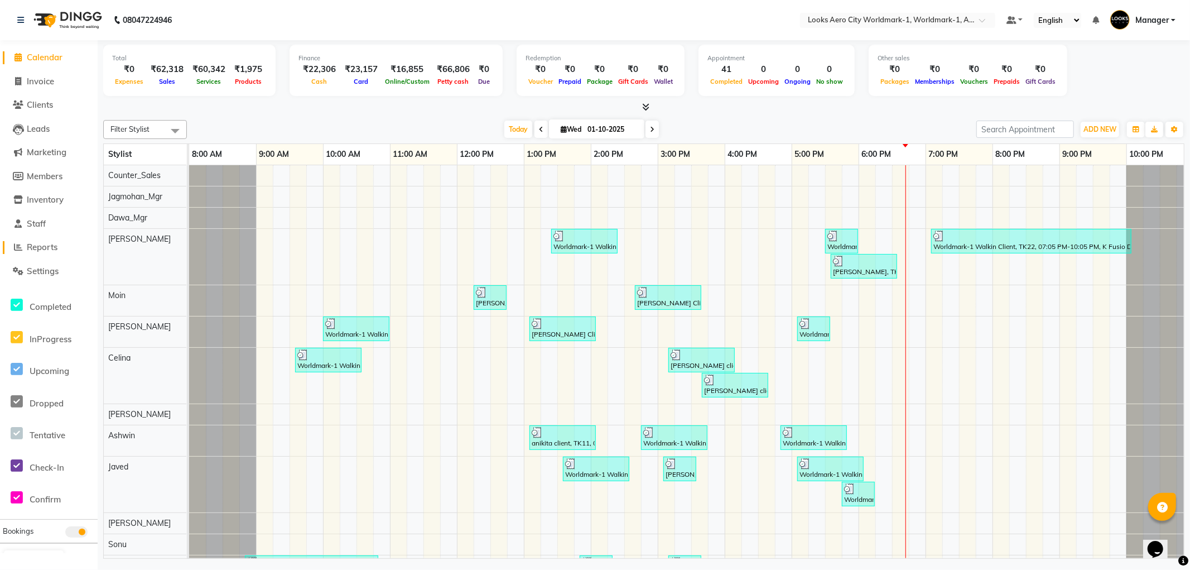
click at [51, 246] on span "Reports" at bounding box center [42, 247] width 31 height 11
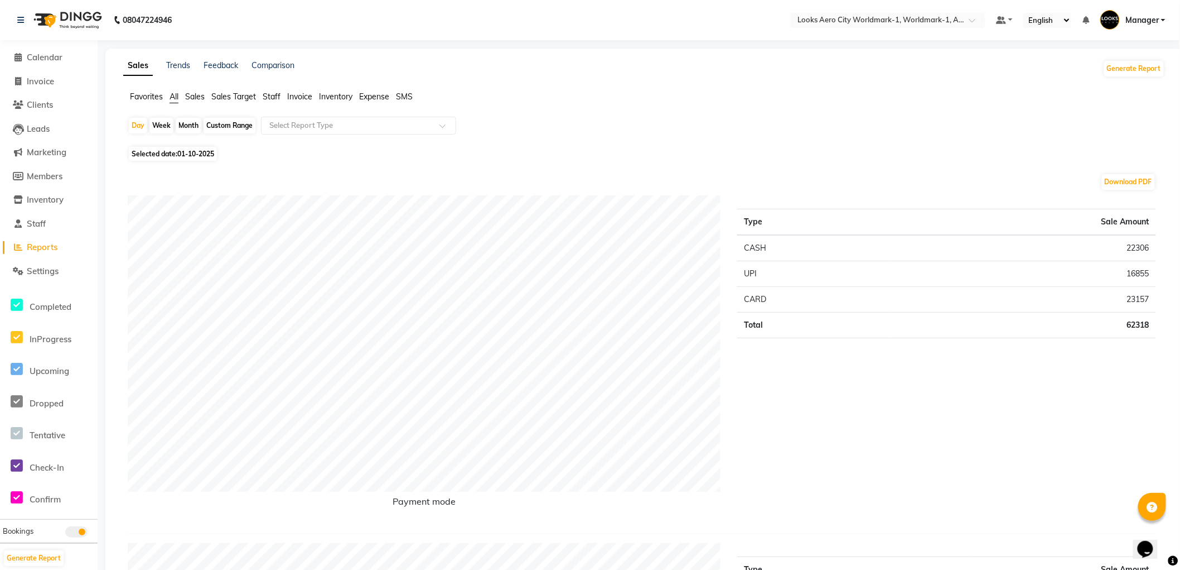
click at [271, 95] on span "Staff" at bounding box center [272, 96] width 18 height 10
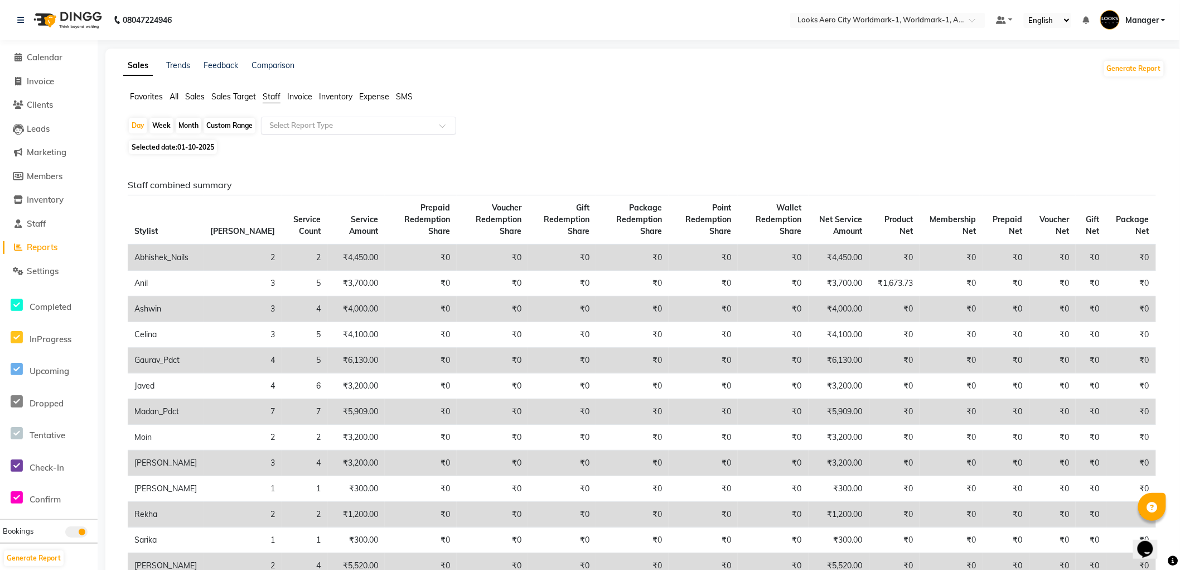
click at [322, 126] on input "text" at bounding box center [347, 125] width 161 height 11
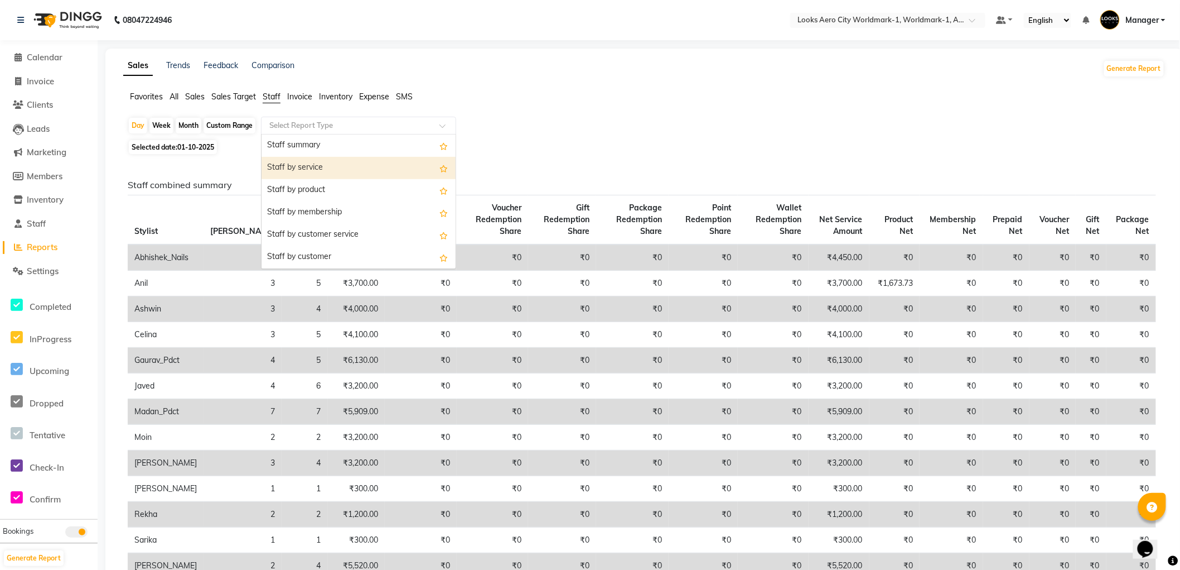
click at [326, 165] on div "Staff by service" at bounding box center [359, 168] width 194 height 22
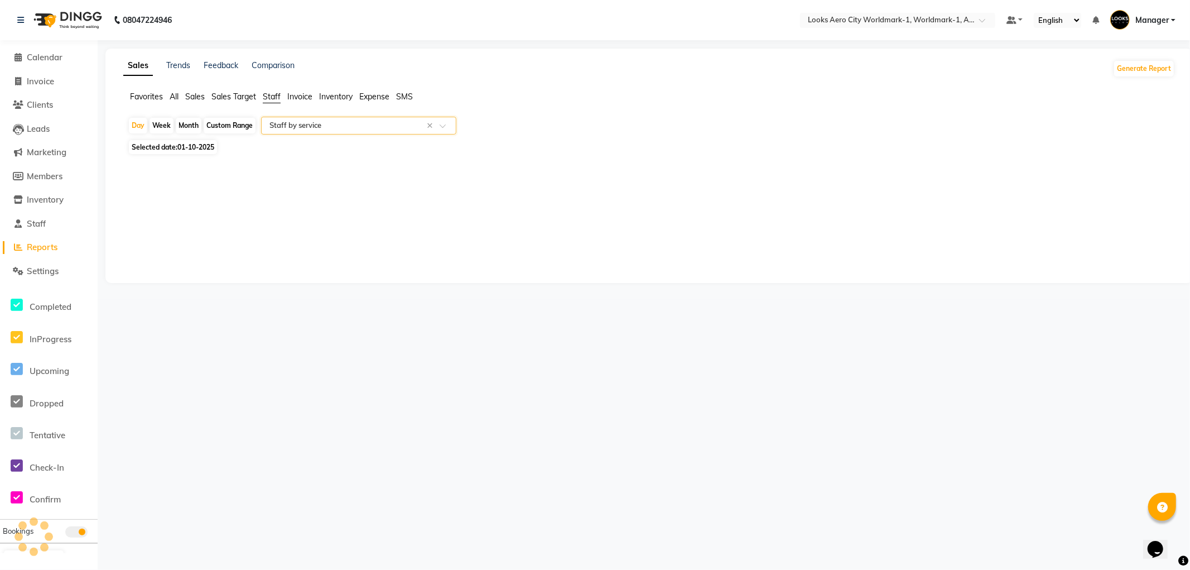
select select "full_report"
select select "csv"
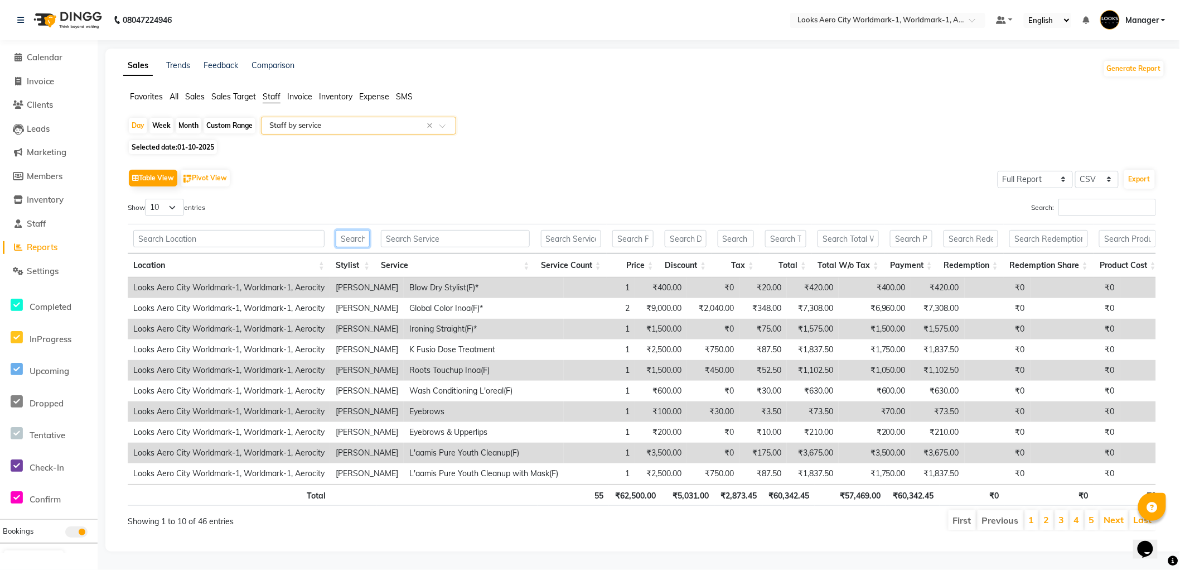
click at [346, 236] on input "text" at bounding box center [353, 238] width 34 height 17
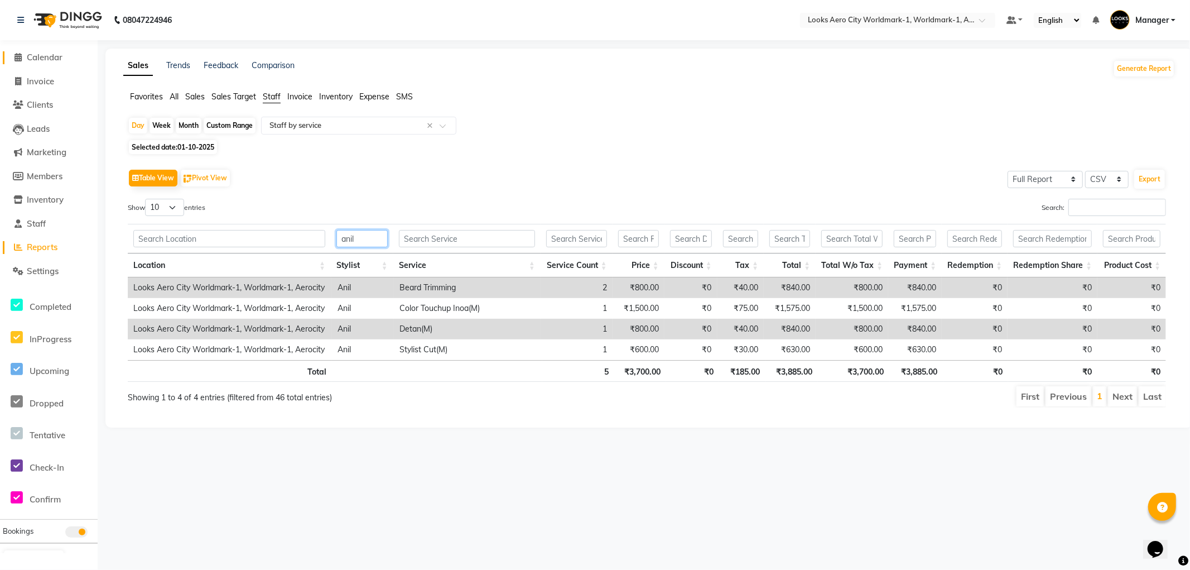
type input "anil"
click at [56, 59] on span "Calendar" at bounding box center [45, 57] width 36 height 11
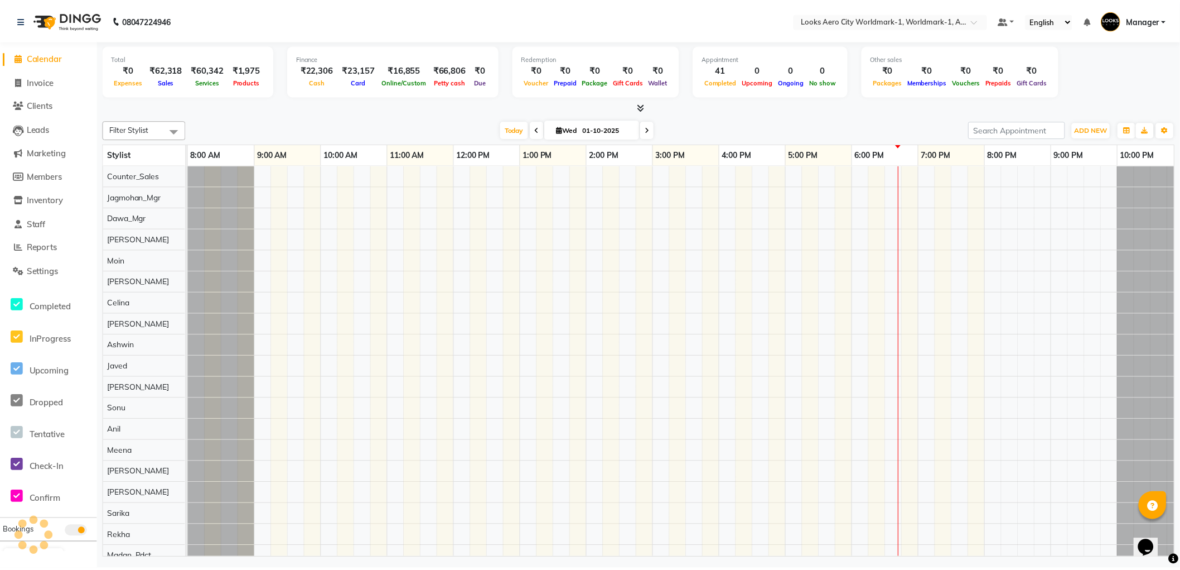
scroll to position [0, 9]
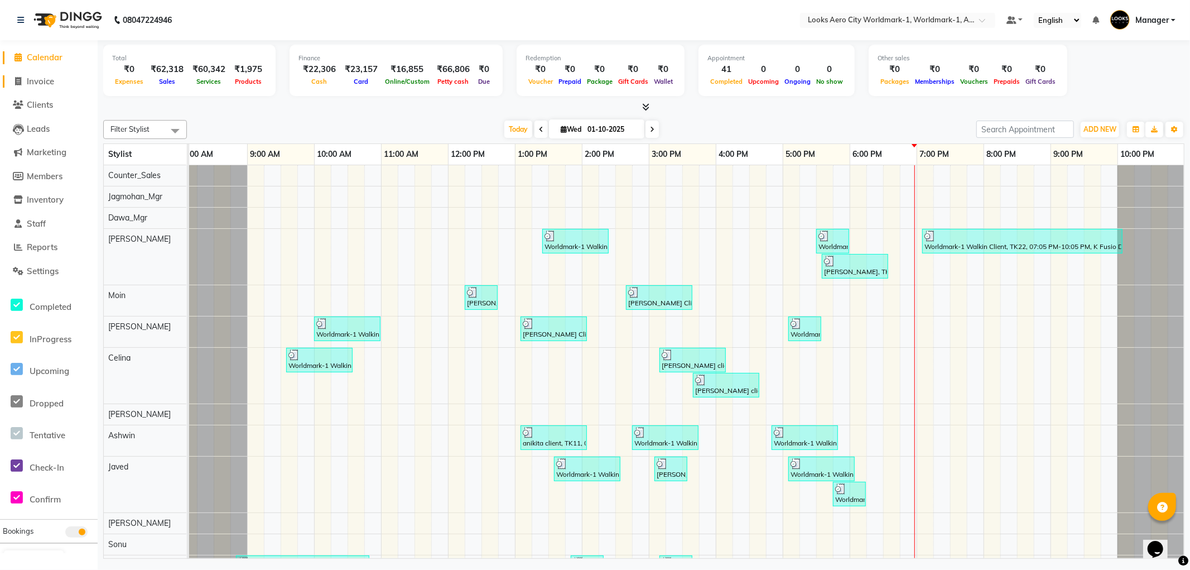
click at [49, 81] on span "Invoice" at bounding box center [40, 81] width 27 height 11
select select "service"
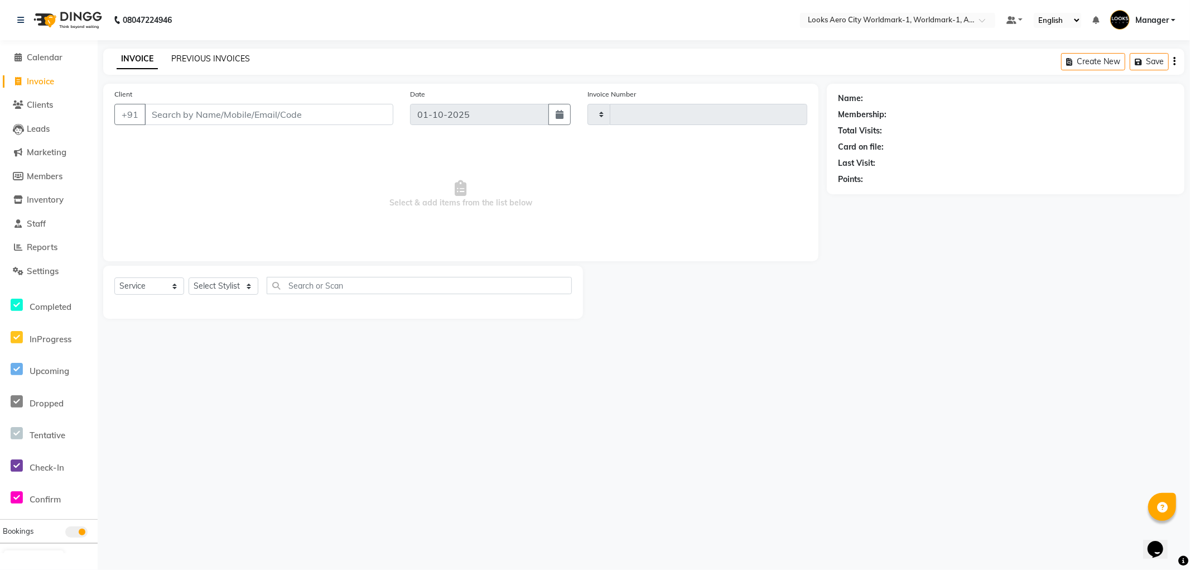
type input "8361"
select select "8573"
click at [232, 54] on link "PREVIOUS INVOICES" at bounding box center [210, 59] width 79 height 10
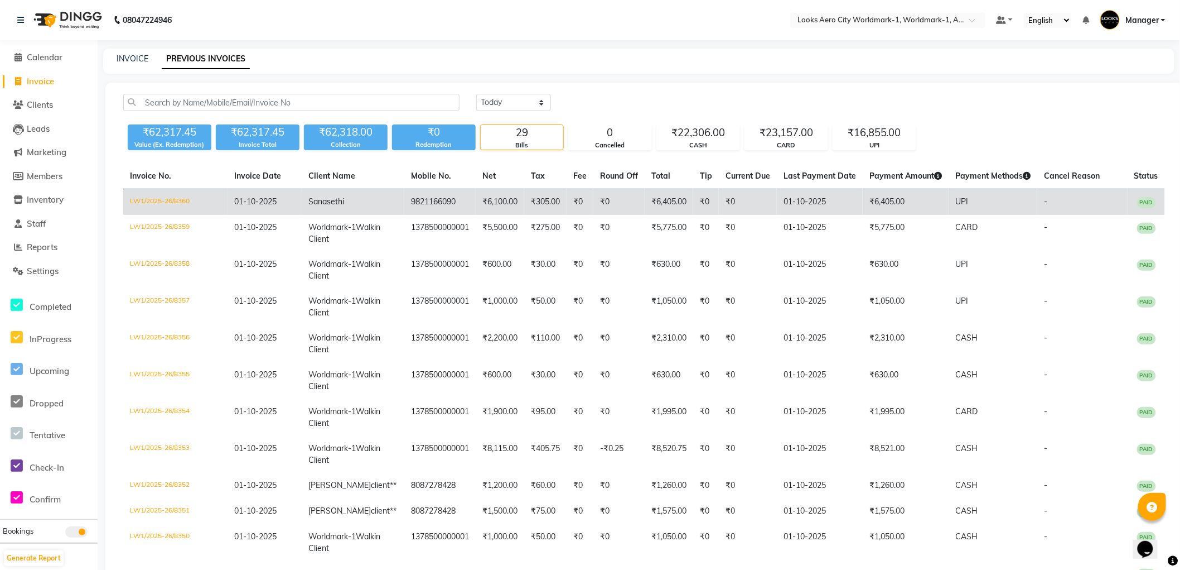
click at [834, 205] on td "01-10-2025" at bounding box center [820, 202] width 86 height 26
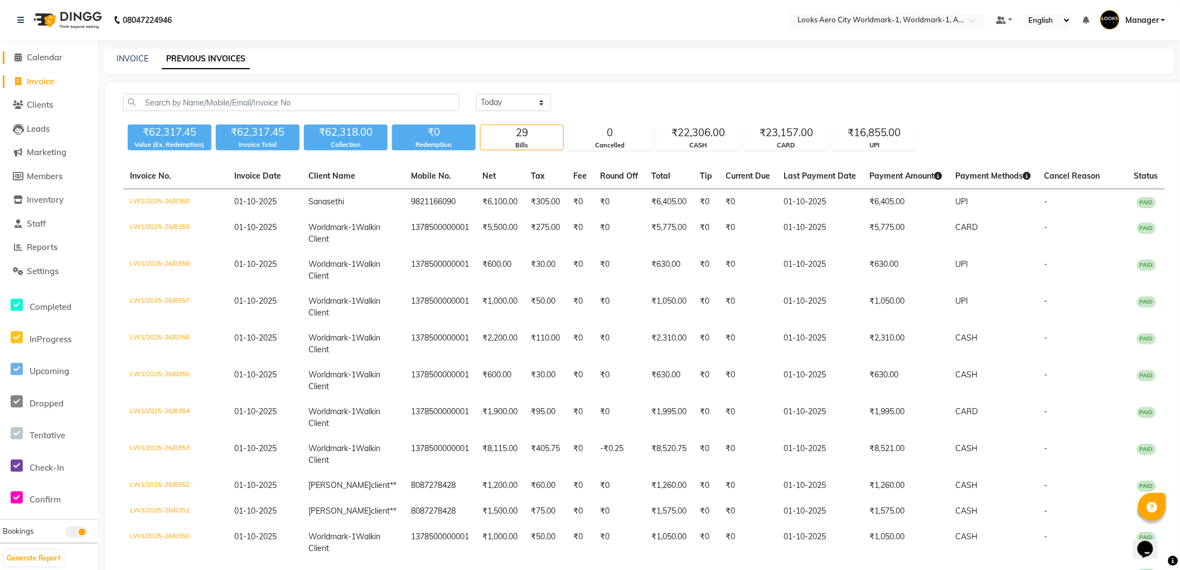
click at [42, 56] on span "Calendar" at bounding box center [45, 57] width 36 height 11
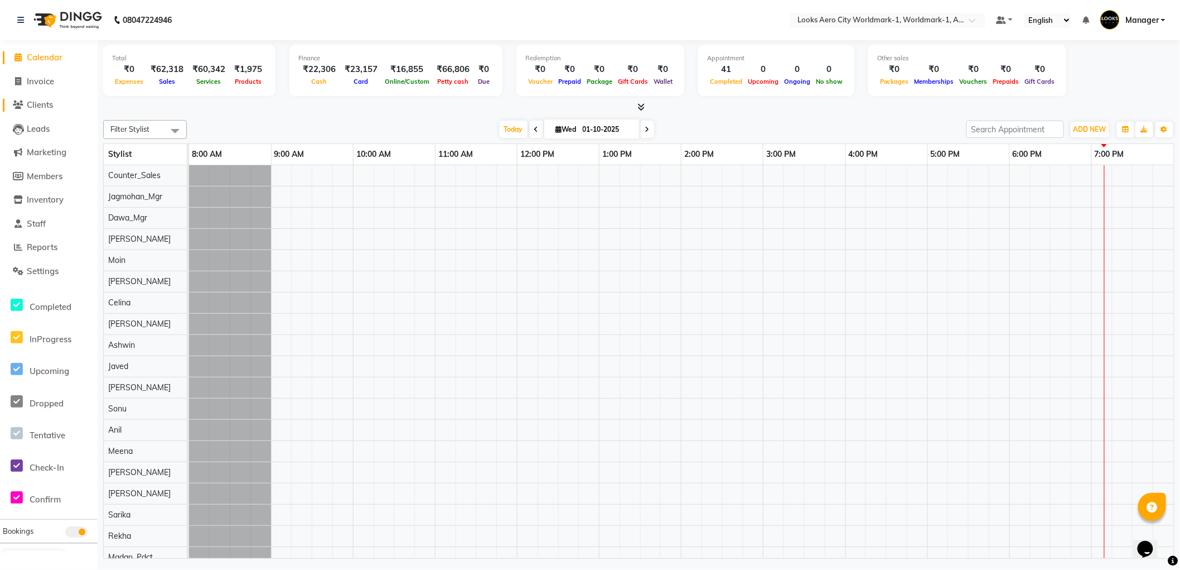
click at [42, 105] on span "Clients" at bounding box center [40, 104] width 26 height 11
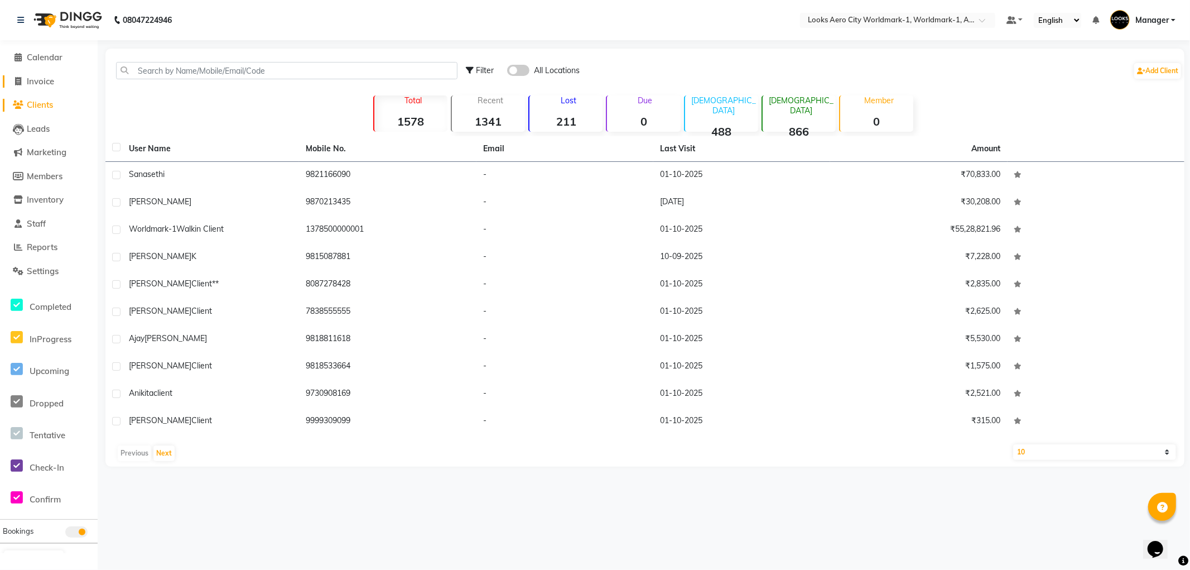
click at [40, 81] on span "Invoice" at bounding box center [40, 81] width 27 height 11
select select "service"
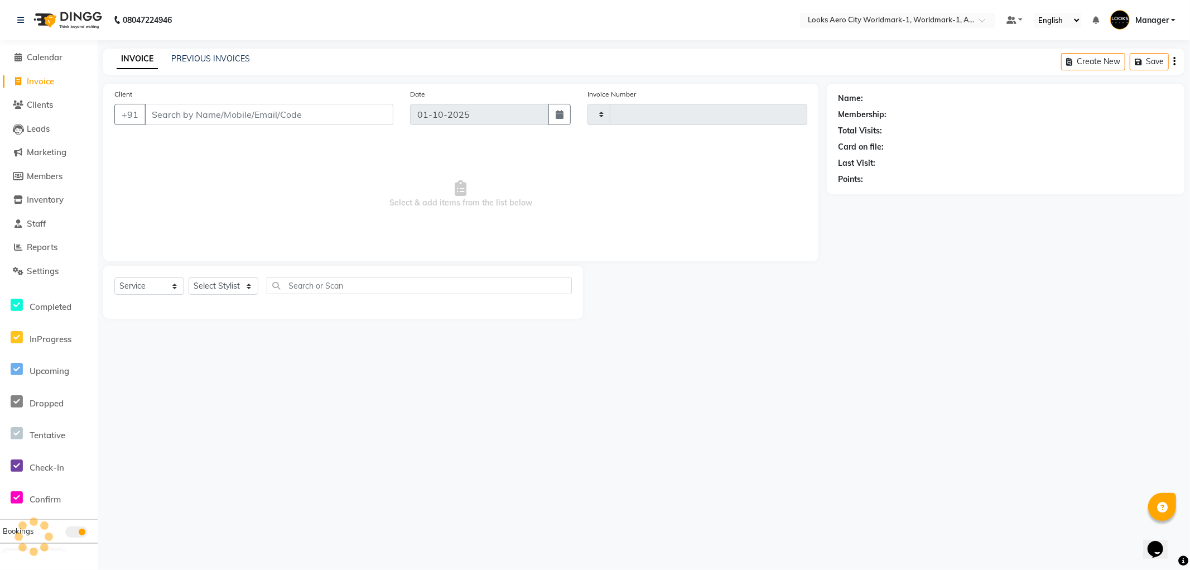
type input "8361"
select select "8573"
click at [225, 114] on input "Client" at bounding box center [268, 114] width 249 height 21
type input "9811098761"
select select "1: Object"
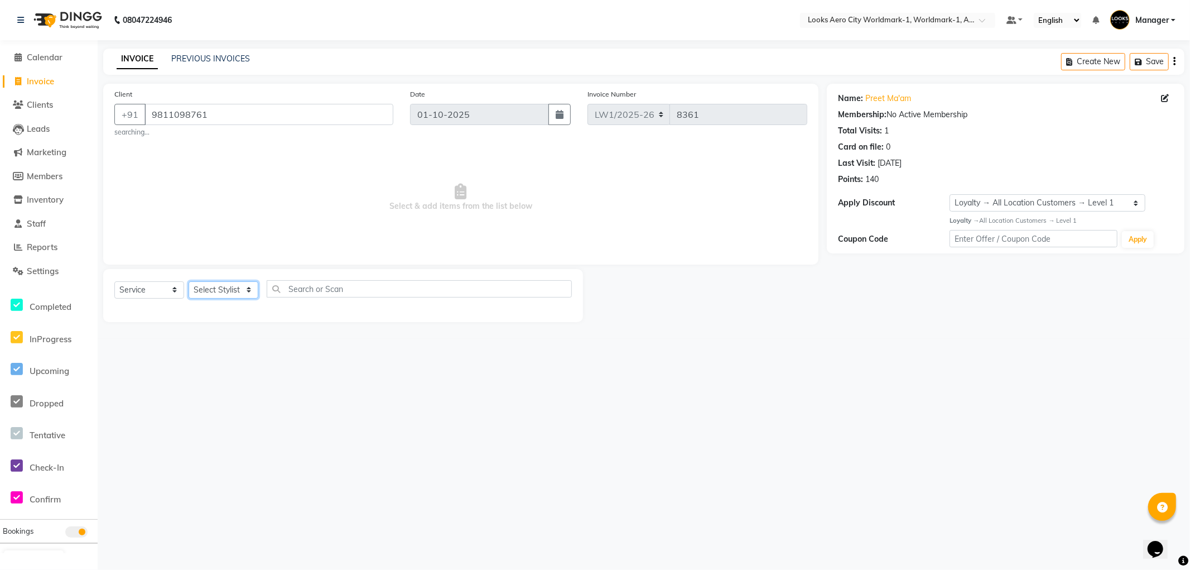
click at [235, 288] on select "Select Stylist [PERSON_NAME] [PERSON_NAME] [PERSON_NAME] [PERSON_NAME] Counter_…" at bounding box center [224, 289] width 70 height 17
select select "84536"
click at [189, 281] on select "Select Stylist [PERSON_NAME] [PERSON_NAME] [PERSON_NAME] [PERSON_NAME] Counter_…" at bounding box center [224, 289] width 70 height 17
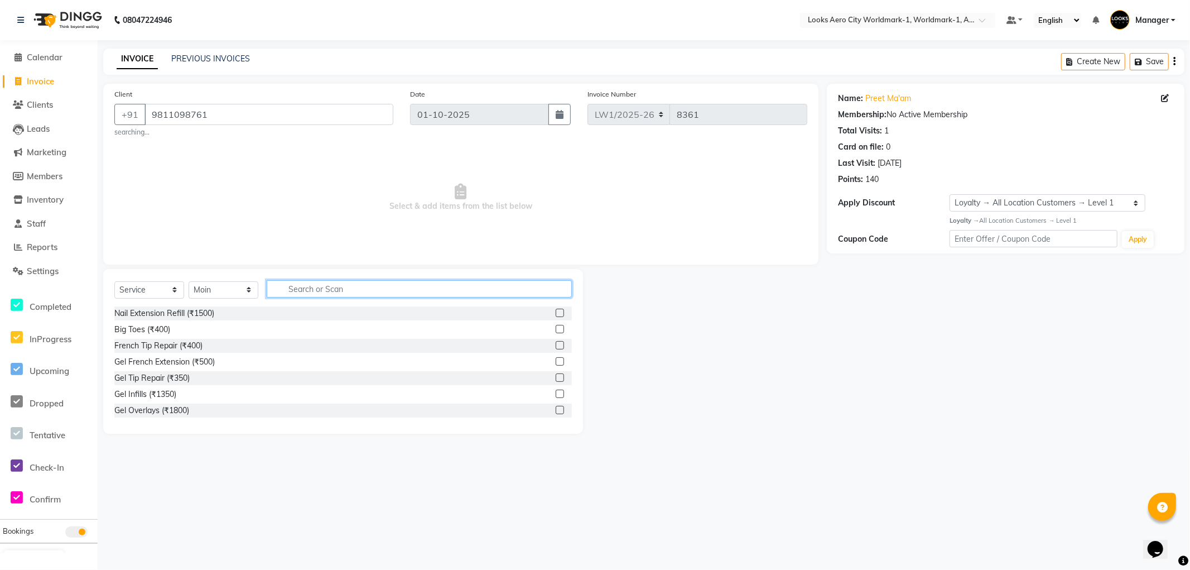
click at [335, 287] on input "text" at bounding box center [419, 288] width 305 height 17
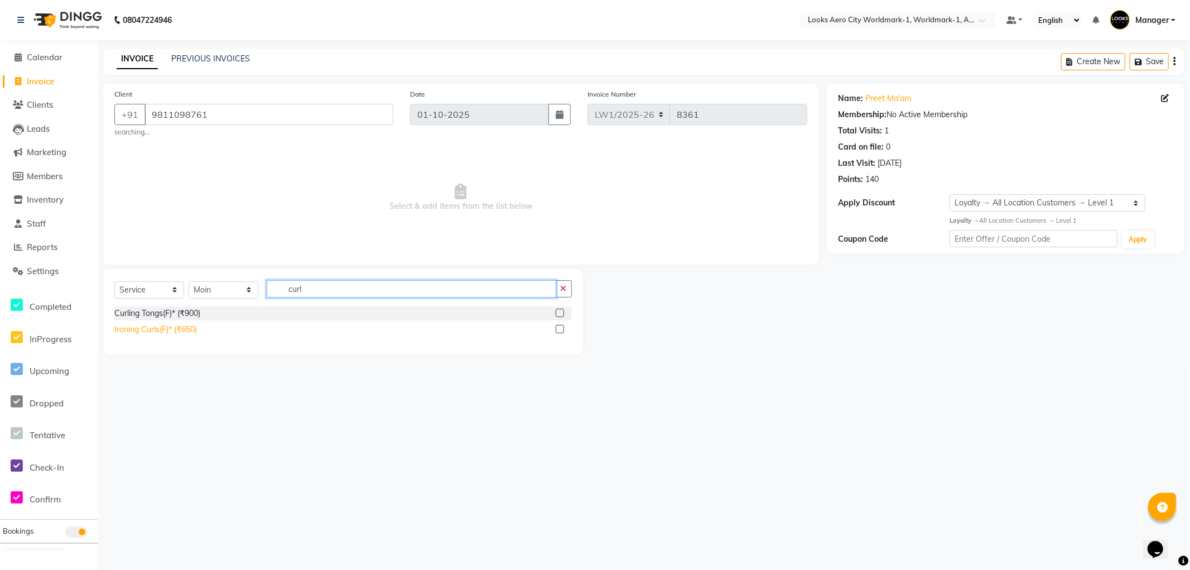
type input "curl"
click at [170, 327] on div "Ironing Curls(F)* (₹650)" at bounding box center [155, 330] width 83 height 12
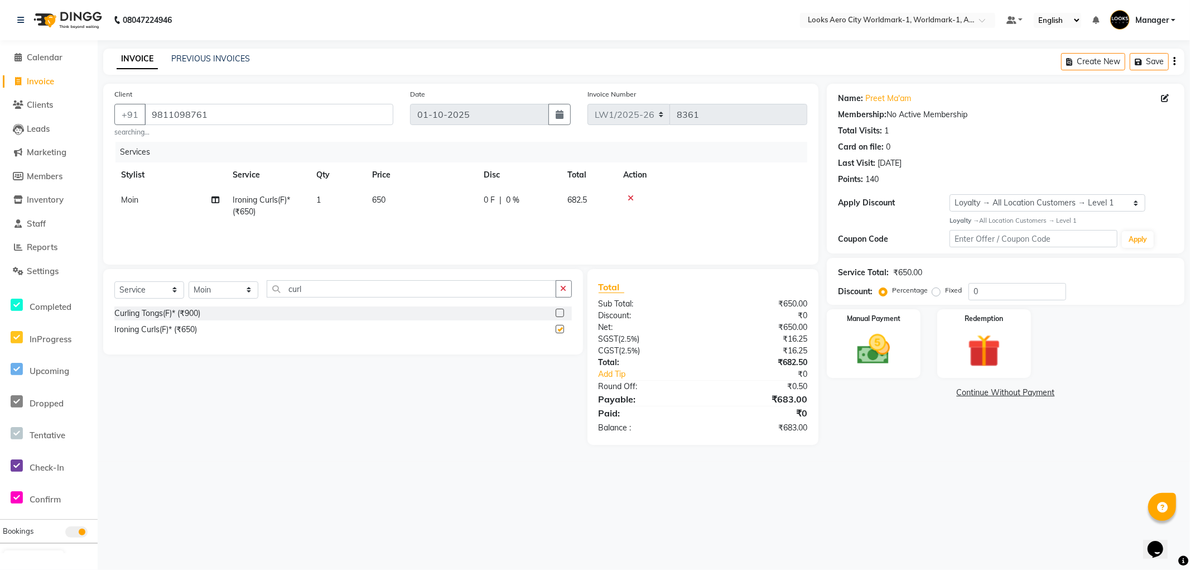
checkbox input "false"
drag, startPoint x: 324, startPoint y: 291, endPoint x: 0, endPoint y: 179, distance: 342.3
click at [0, 179] on app-home "08047224946 Select Location × Looks Aero City Worldmark-1, Worldmark-1, Aerocit…" at bounding box center [595, 230] width 1190 height 461
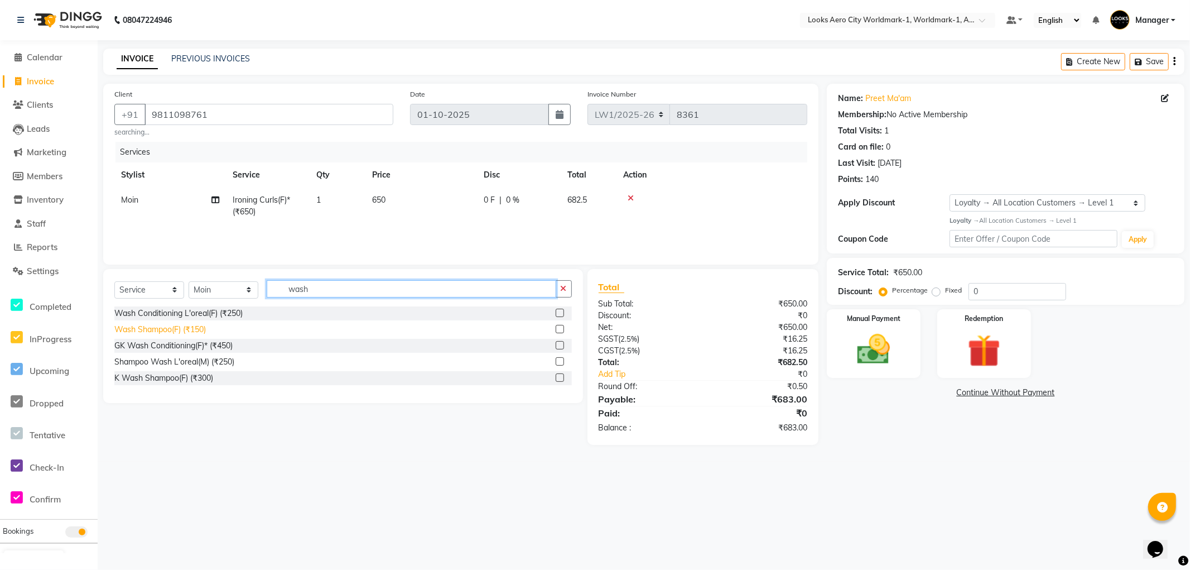
type input "wash"
click at [155, 327] on div "Wash Shampoo(F) (₹150)" at bounding box center [159, 330] width 91 height 12
checkbox input "false"
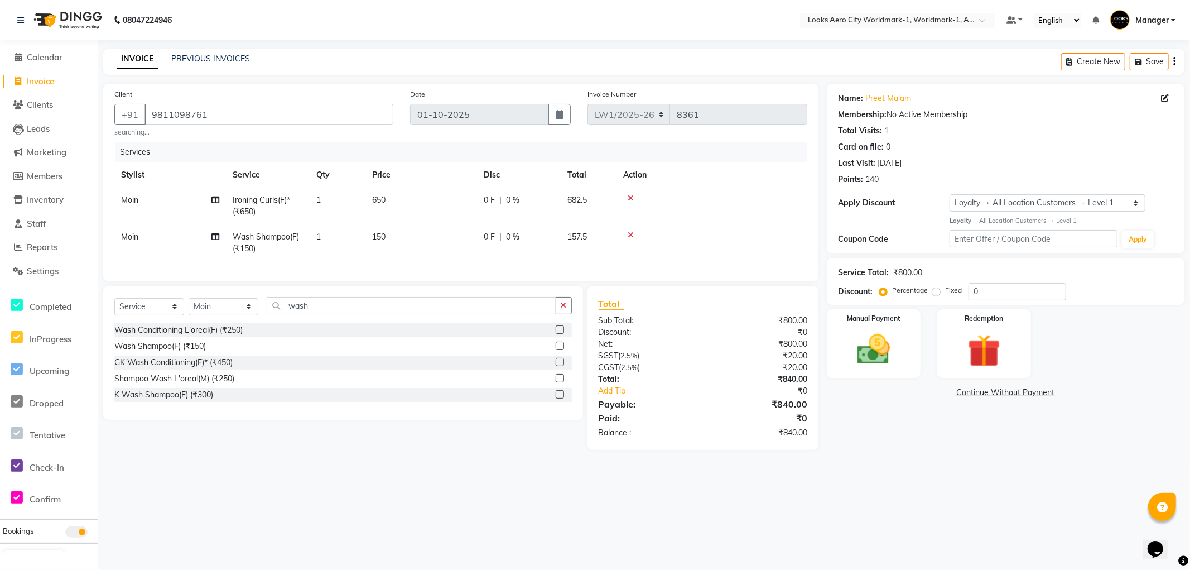
click at [415, 201] on td "650" at bounding box center [421, 205] width 112 height 37
select select "84536"
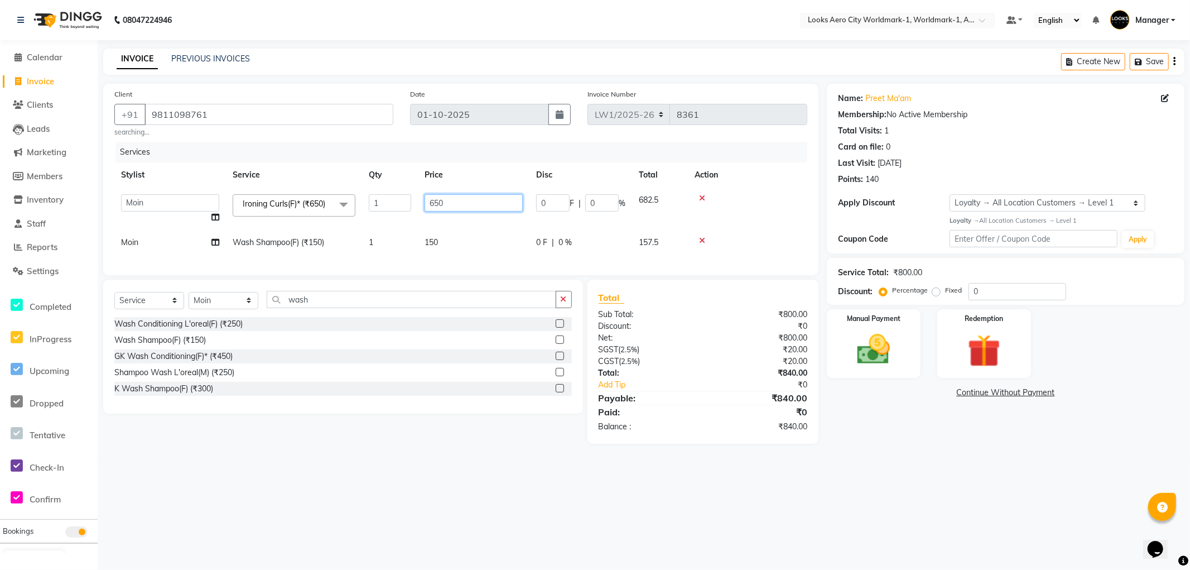
drag, startPoint x: 494, startPoint y: 204, endPoint x: 353, endPoint y: 204, distance: 141.7
click at [353, 204] on tr "Abhishek_Nails Amita Chauhan Anil Ashwin Celina Counter_Sales Dawa_Mgr Gaurav_P…" at bounding box center [460, 208] width 693 height 42
type input "1000"
click at [456, 247] on td "150" at bounding box center [474, 242] width 112 height 25
select select "84536"
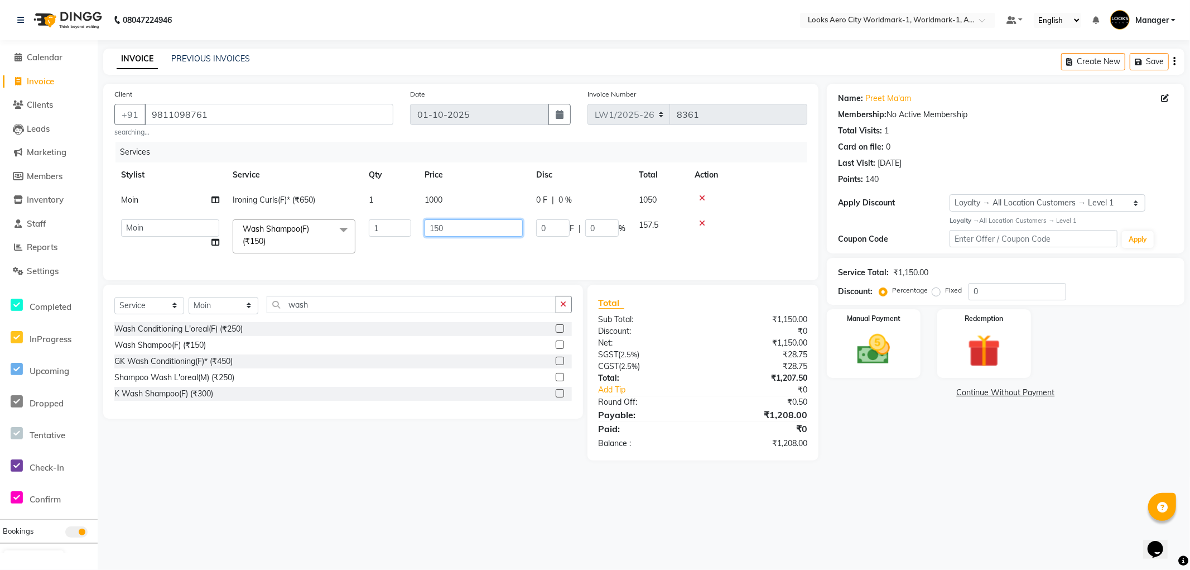
drag, startPoint x: 455, startPoint y: 227, endPoint x: 0, endPoint y: 158, distance: 459.7
click at [0, 159] on app-home "08047224946 Select Location × Looks Aero City Worldmark-1, Worldmark-1, Aerocit…" at bounding box center [595, 238] width 1190 height 477
type input "600"
click at [854, 511] on div "08047224946 Select Location × Looks Aero City Worldmark-1, Worldmark-1, Aerocit…" at bounding box center [595, 285] width 1190 height 570
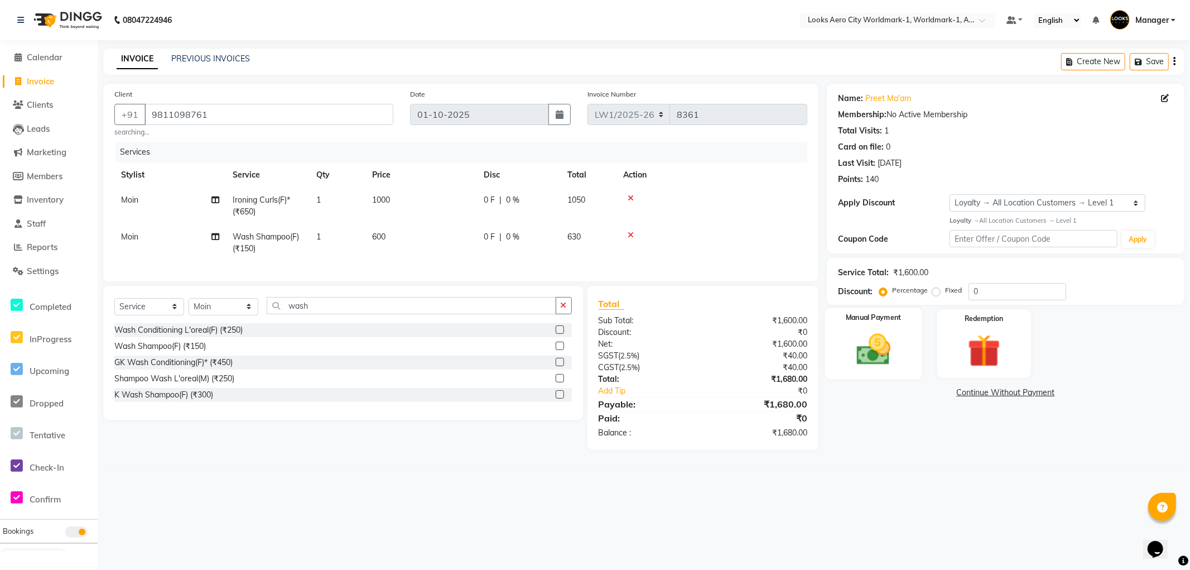
drag, startPoint x: 903, startPoint y: 377, endPoint x: 910, endPoint y: 380, distance: 8.3
click at [903, 376] on div "Manual Payment" at bounding box center [874, 343] width 94 height 69
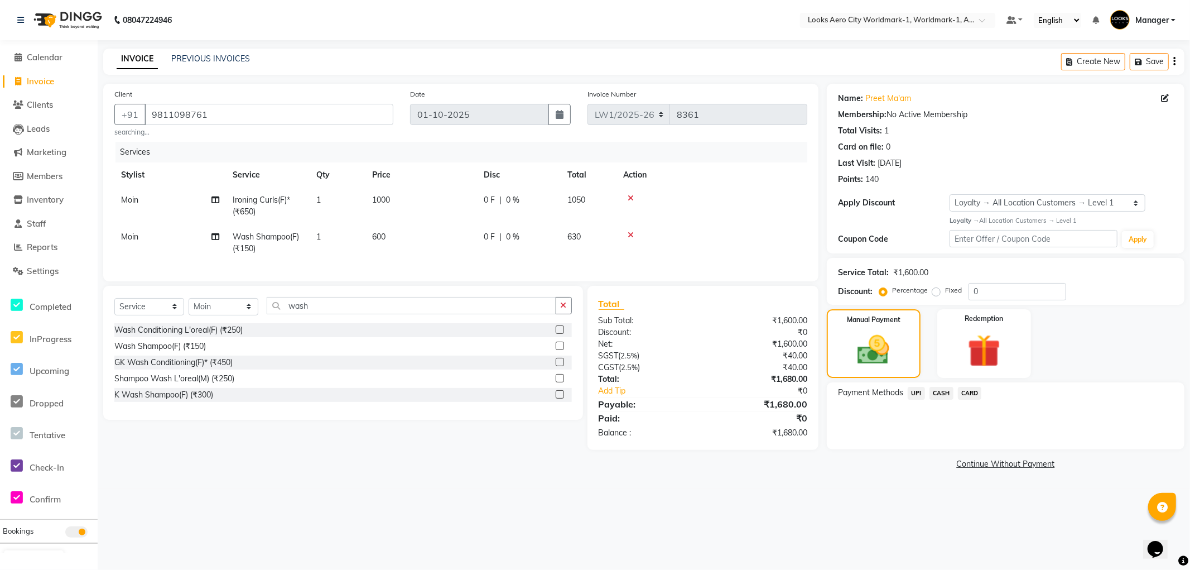
click at [963, 389] on span "CARD" at bounding box center [970, 393] width 24 height 13
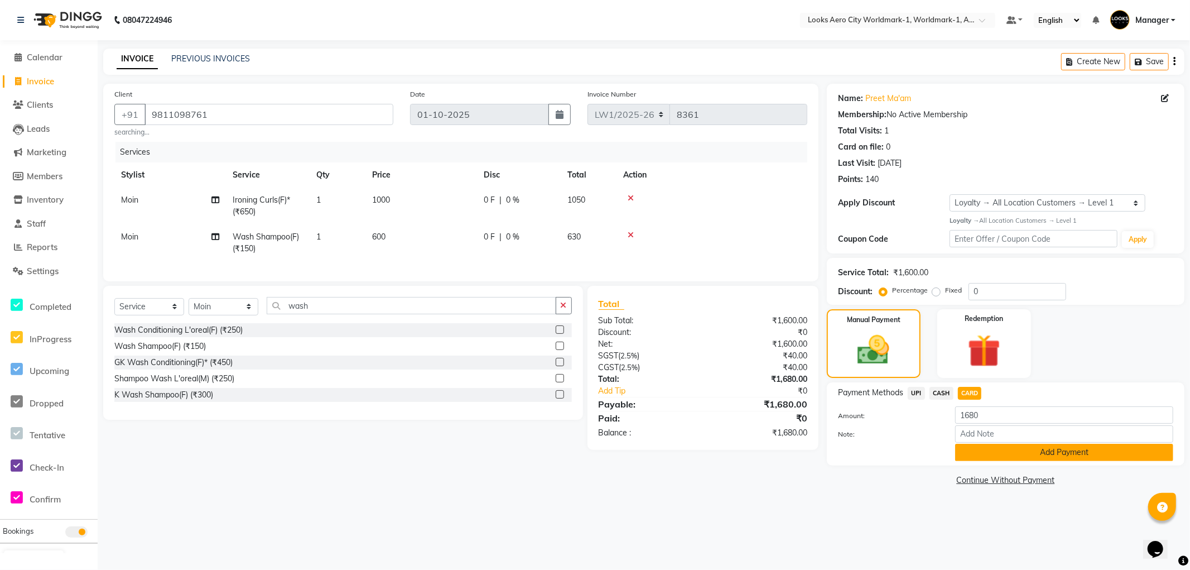
click at [979, 450] on button "Add Payment" at bounding box center [1064, 452] width 218 height 17
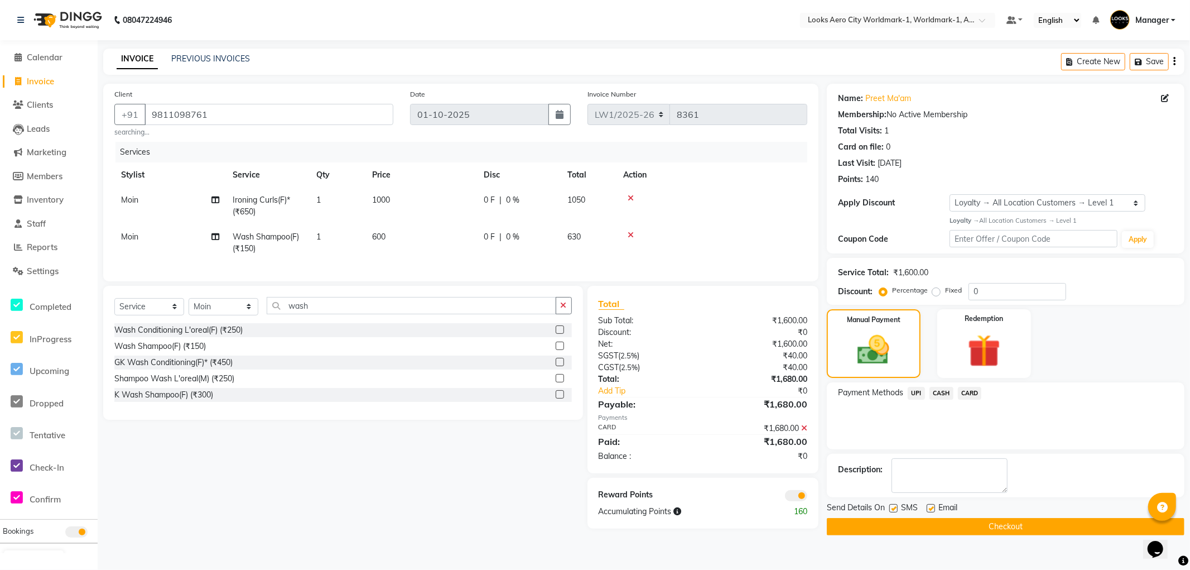
click at [789, 501] on span at bounding box center [796, 495] width 22 height 11
click at [807, 497] on input "checkbox" at bounding box center [807, 497] width 0 height 0
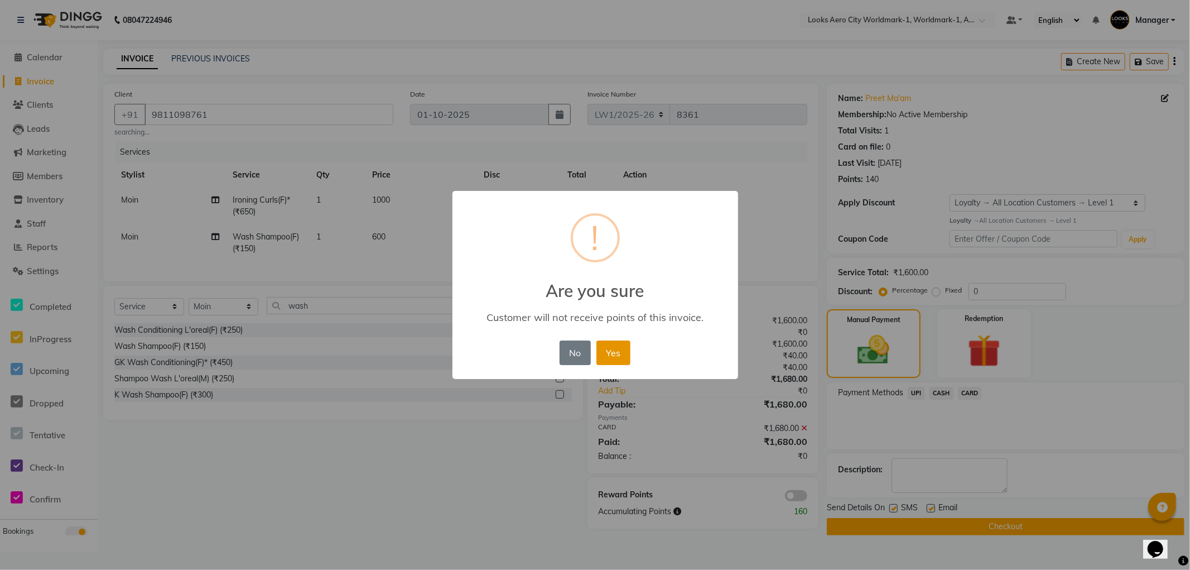
click at [605, 346] on button "Yes" at bounding box center [613, 352] width 34 height 25
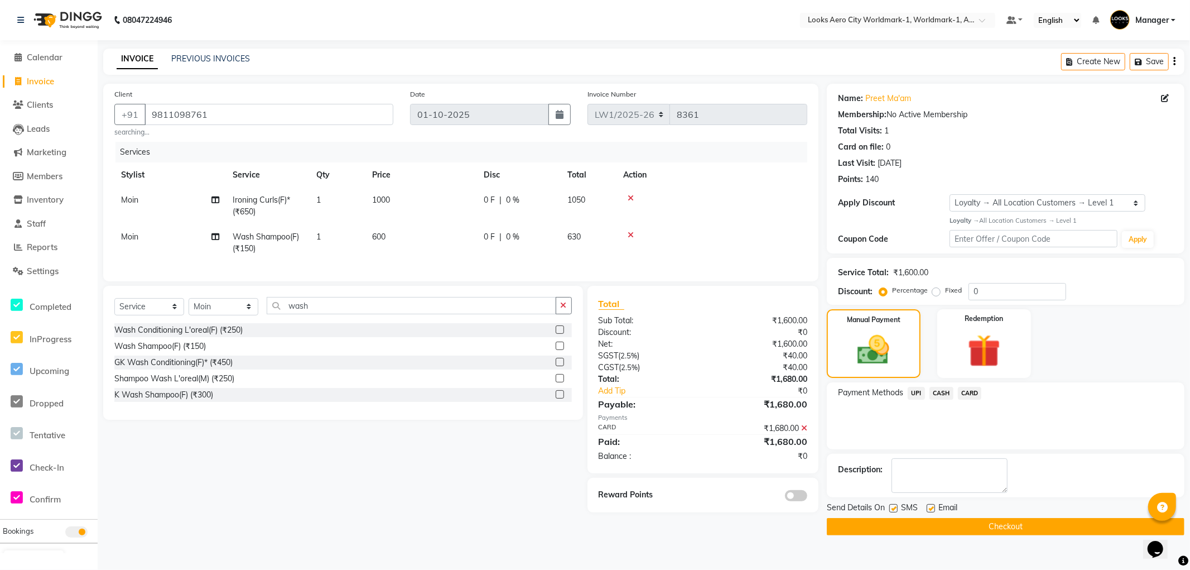
click at [965, 394] on span "CARD" at bounding box center [970, 393] width 24 height 13
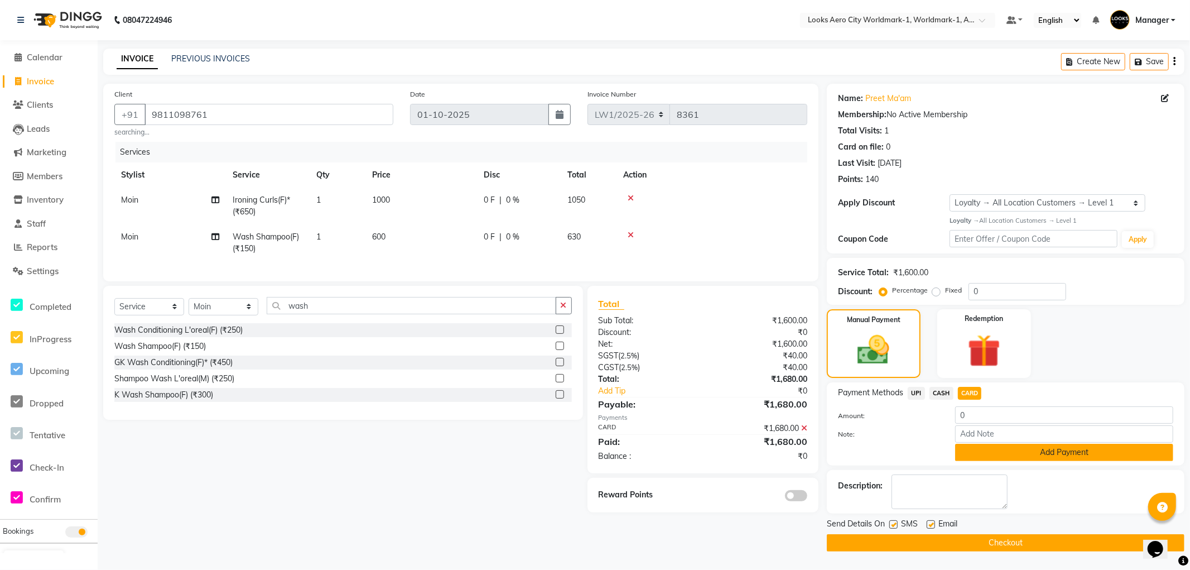
click at [963, 450] on button "Add Payment" at bounding box center [1064, 452] width 218 height 17
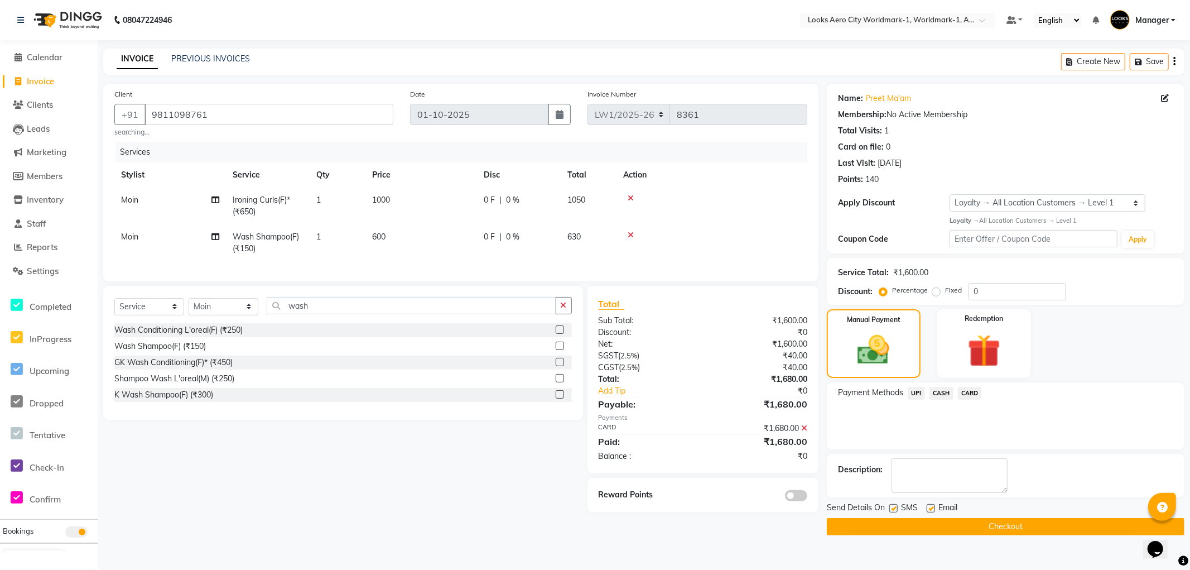
click at [852, 525] on button "Checkout" at bounding box center [1006, 526] width 358 height 17
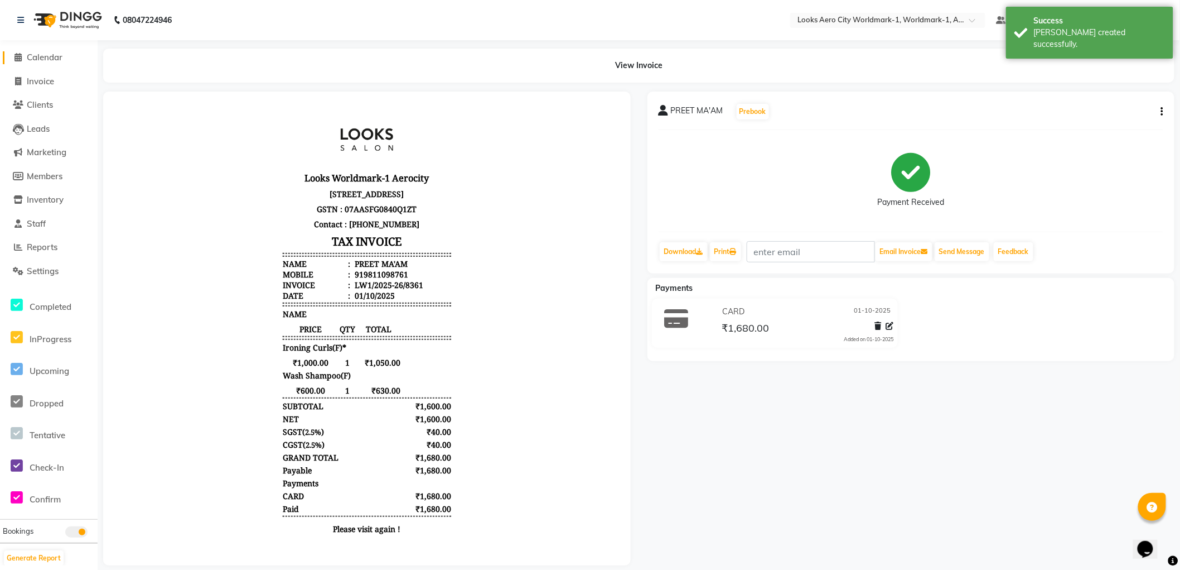
drag, startPoint x: 46, startPoint y: 49, endPoint x: 53, endPoint y: 51, distance: 7.1
click at [47, 49] on li "Calendar" at bounding box center [49, 58] width 98 height 24
click at [57, 53] on span "Calendar" at bounding box center [45, 57] width 36 height 11
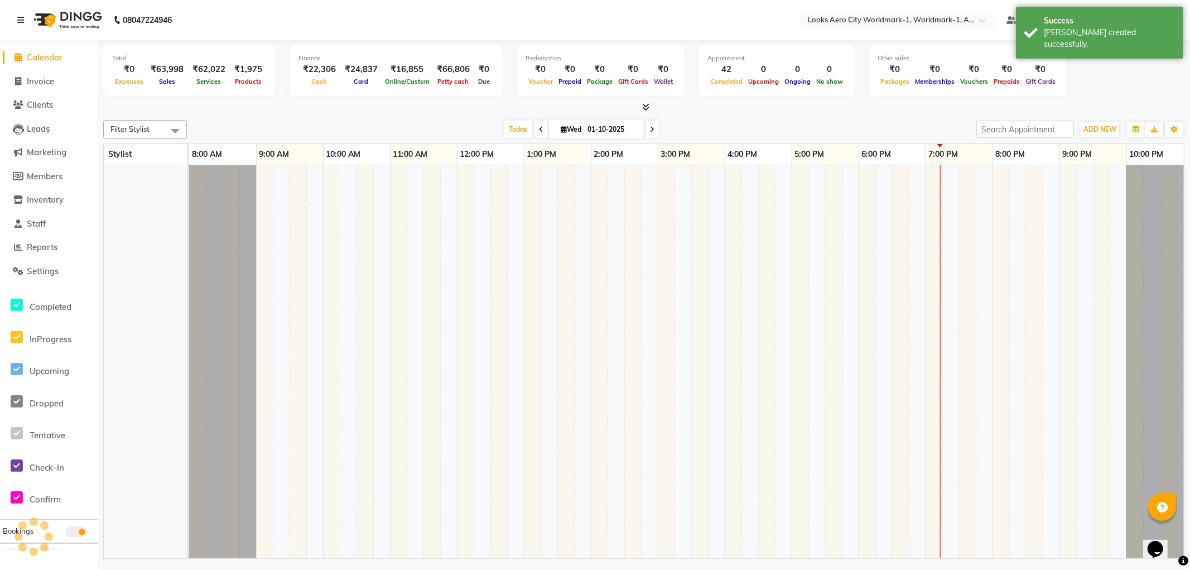
click at [55, 56] on span "Calendar" at bounding box center [45, 57] width 36 height 11
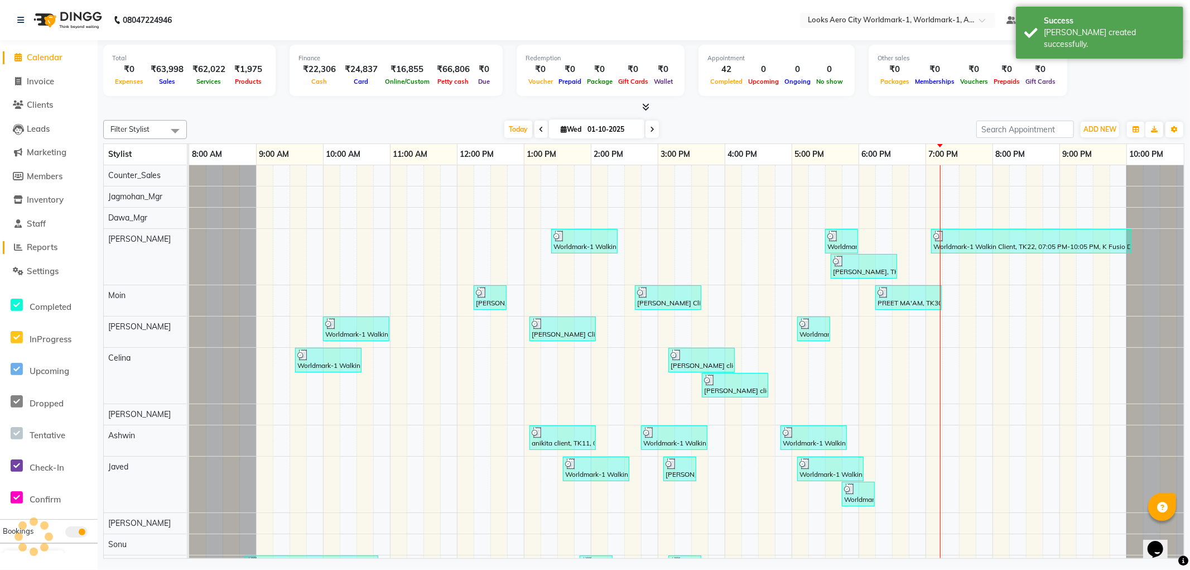
click at [46, 249] on span "Reports" at bounding box center [42, 247] width 31 height 11
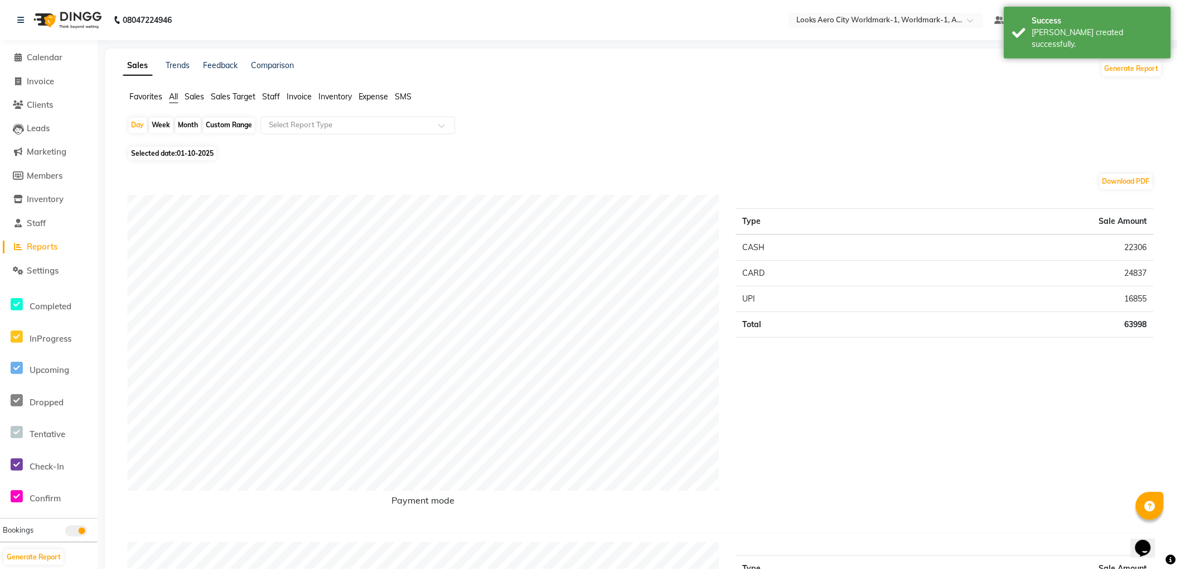
click at [270, 93] on span "Staff" at bounding box center [272, 96] width 18 height 10
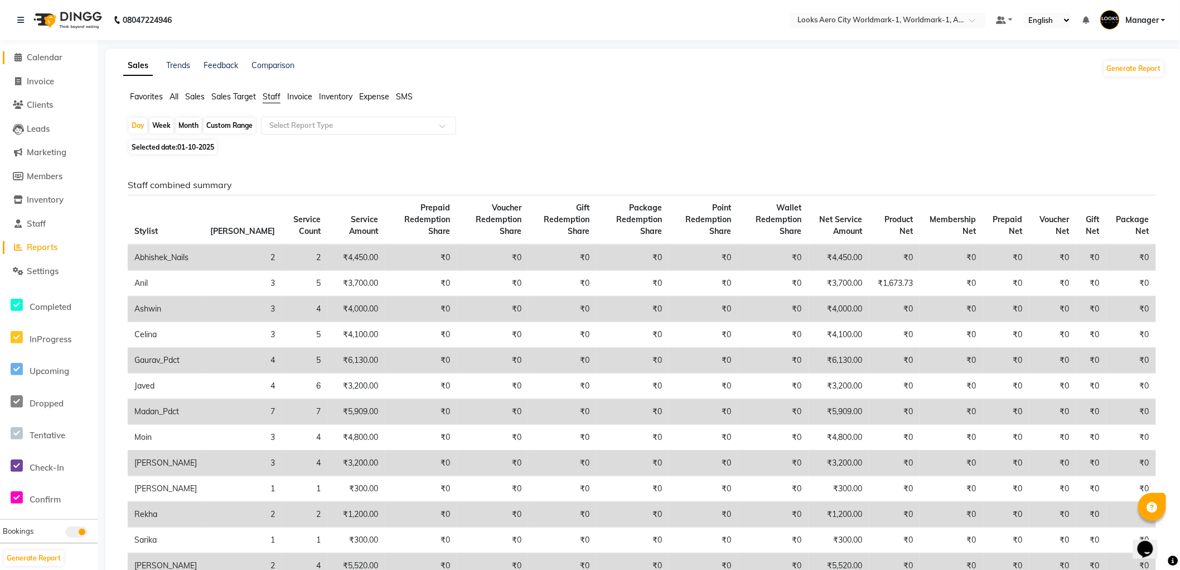
click at [50, 60] on span "Calendar" at bounding box center [45, 57] width 36 height 11
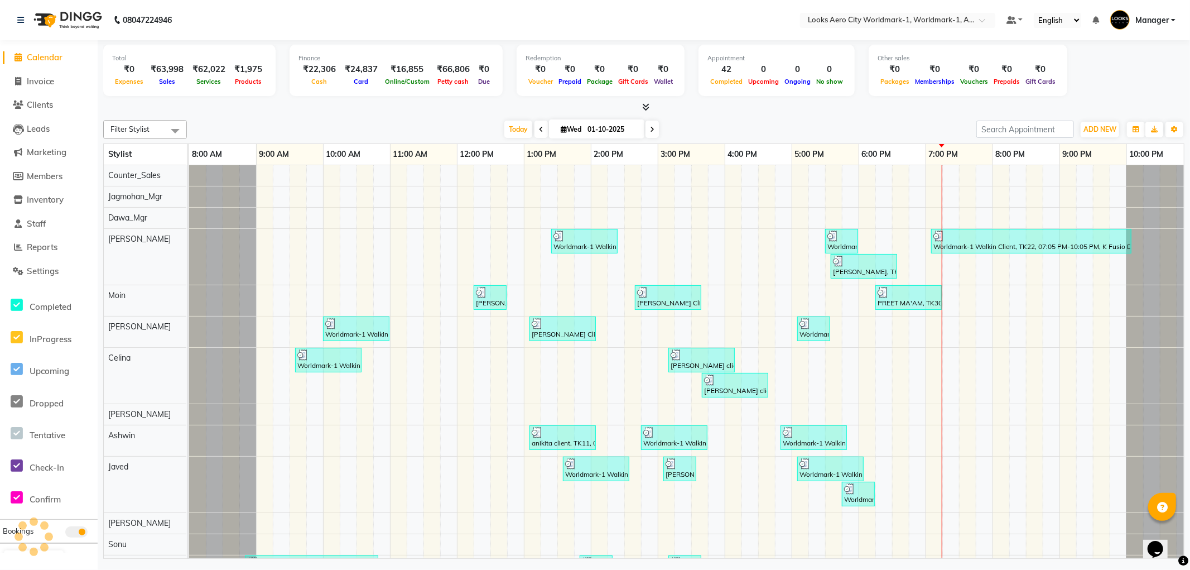
scroll to position [0, 9]
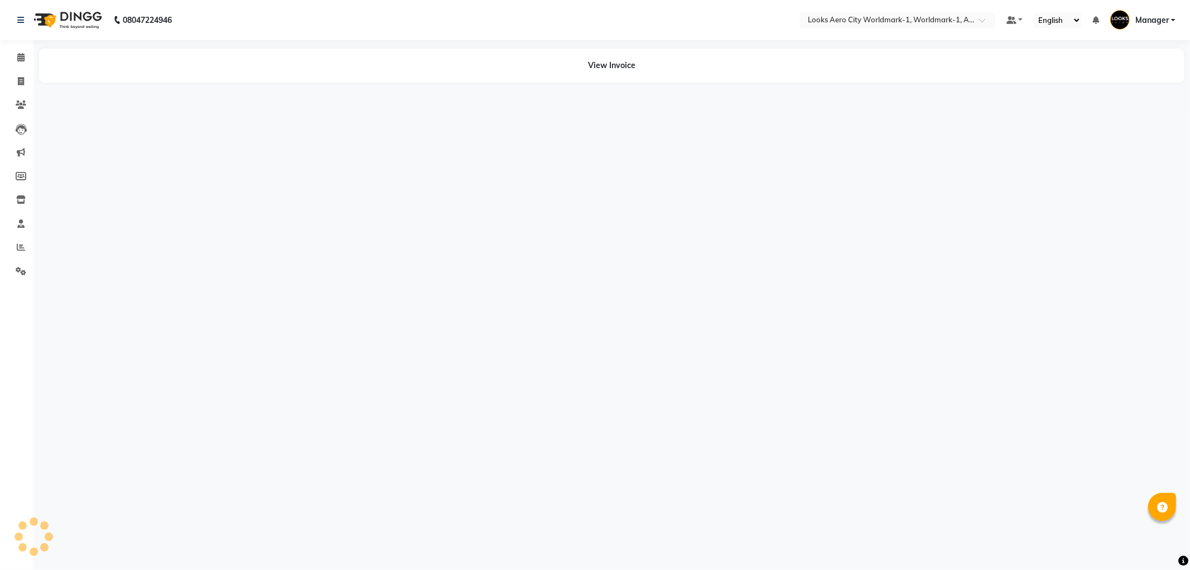
select select "en"
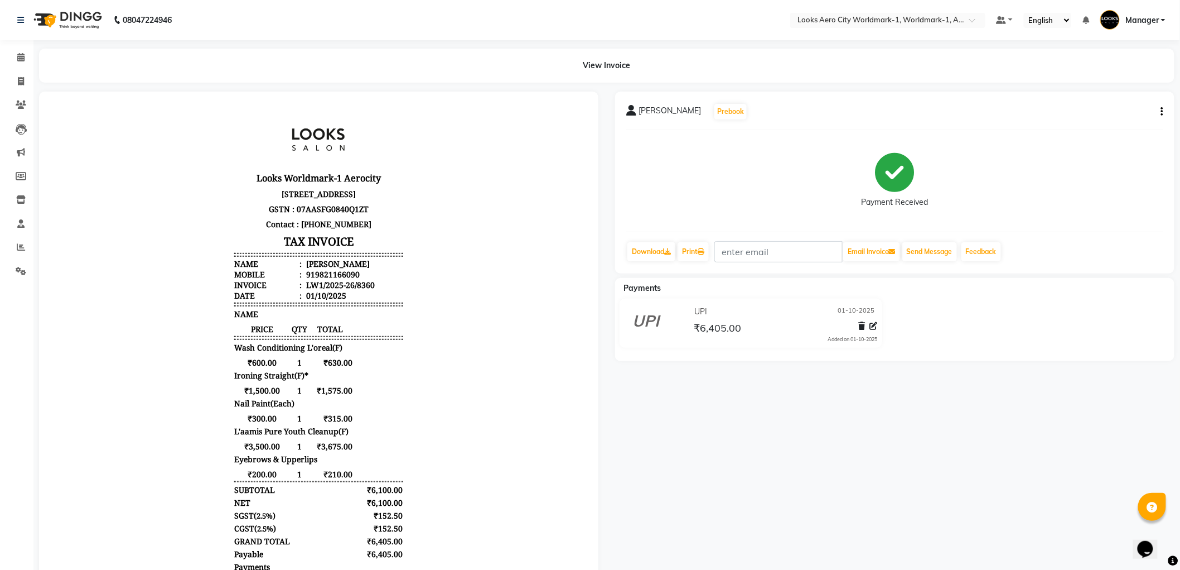
click at [1163, 112] on icon "button" at bounding box center [1163, 112] width 2 height 1
click at [1106, 116] on div "Edit Item Staff" at bounding box center [1107, 119] width 76 height 14
select select
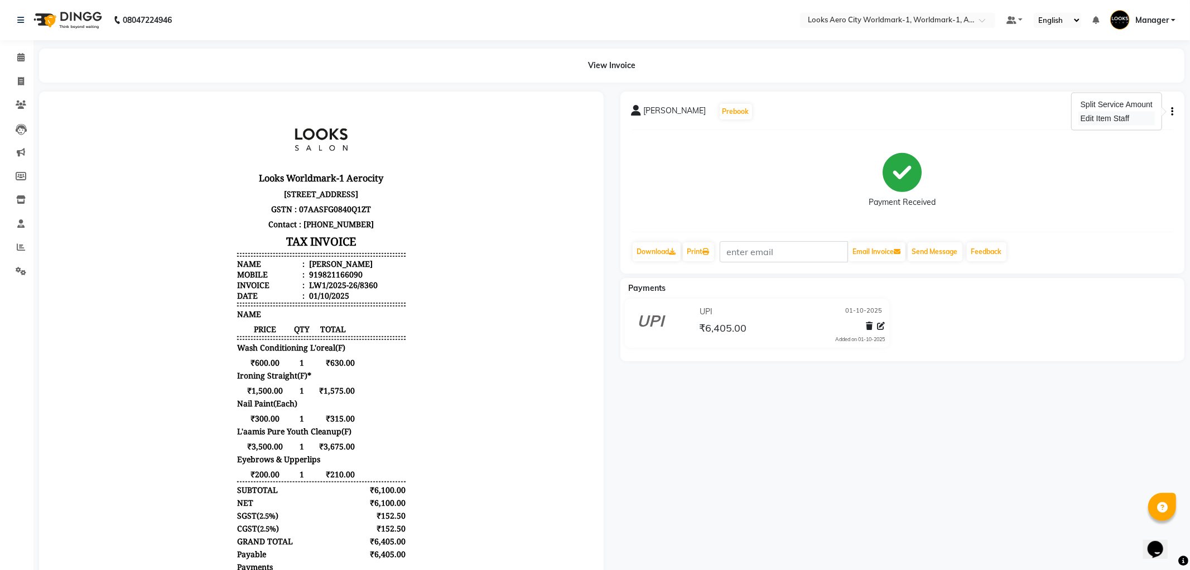
select select
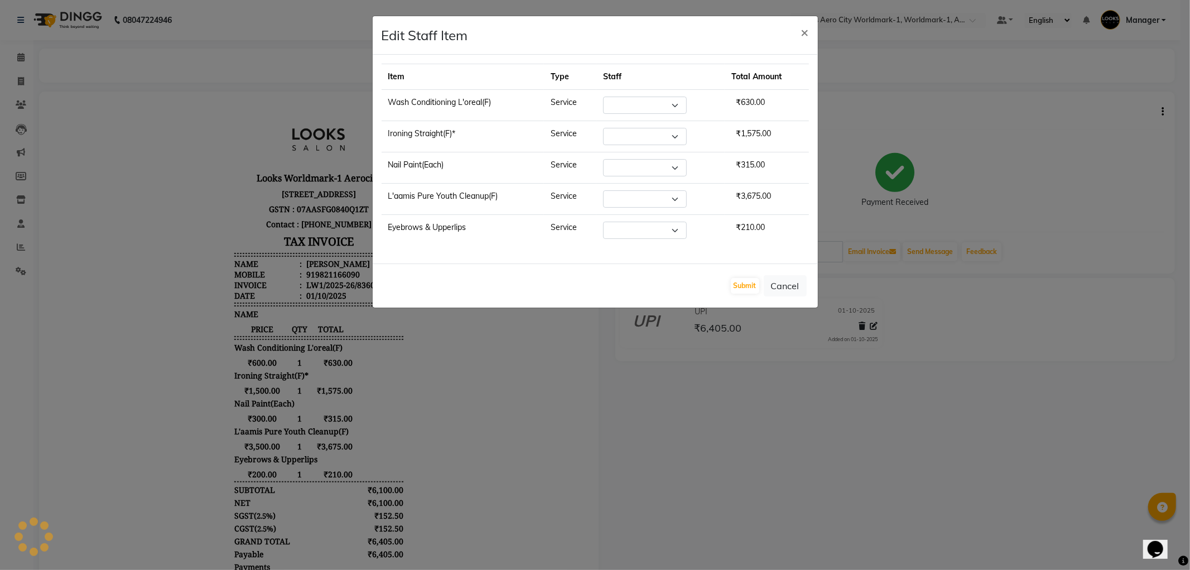
select select "84535"
select select "84550"
select select "84546"
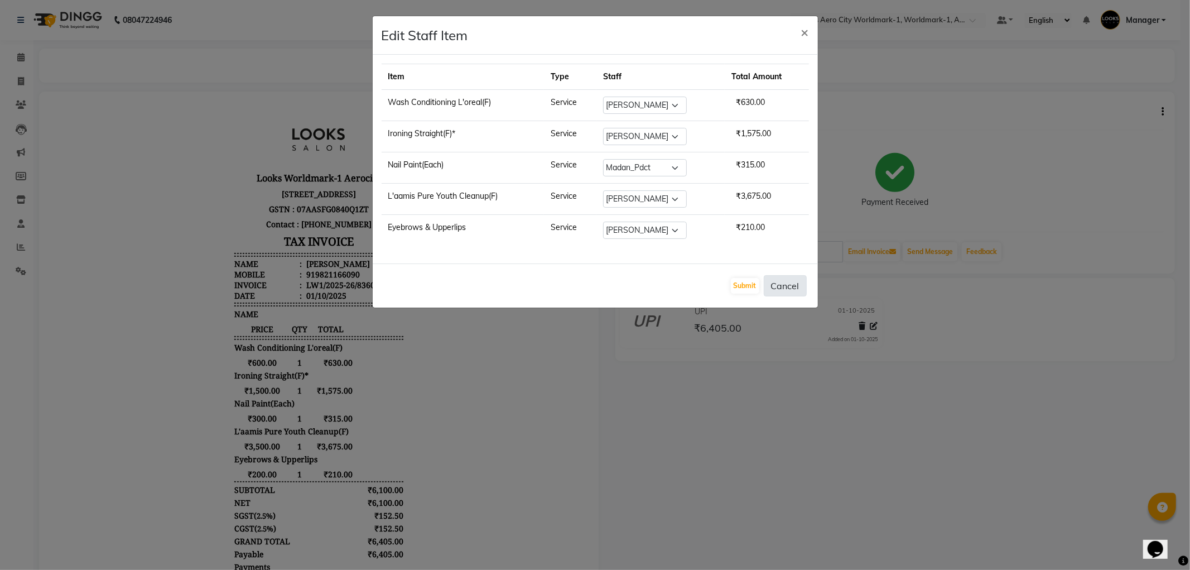
click at [779, 283] on button "Cancel" at bounding box center [785, 285] width 43 height 21
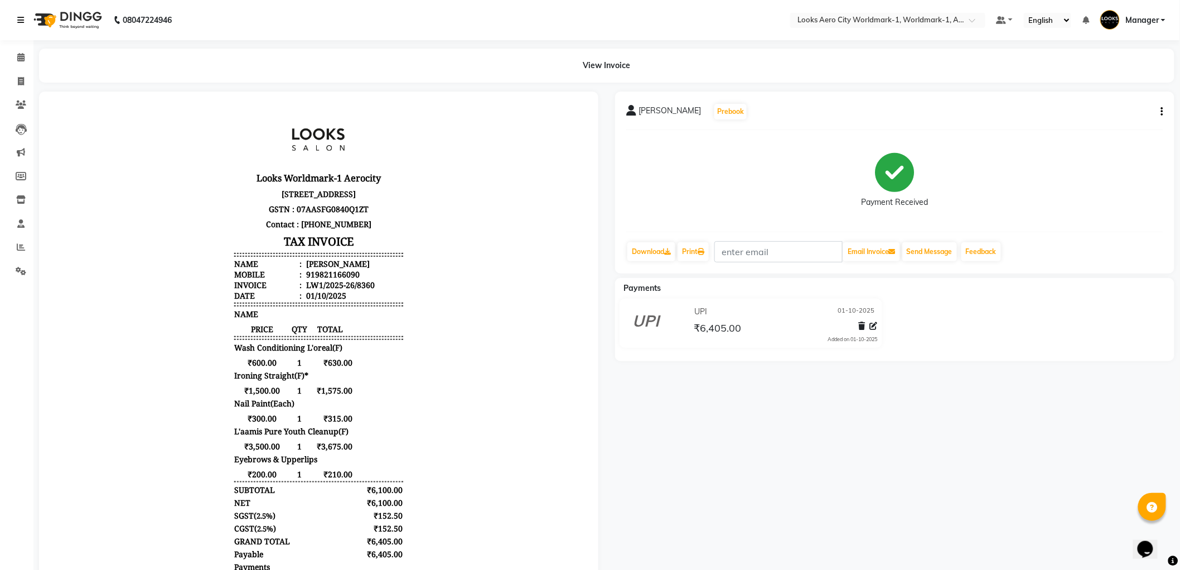
click at [17, 17] on link at bounding box center [22, 19] width 11 height 31
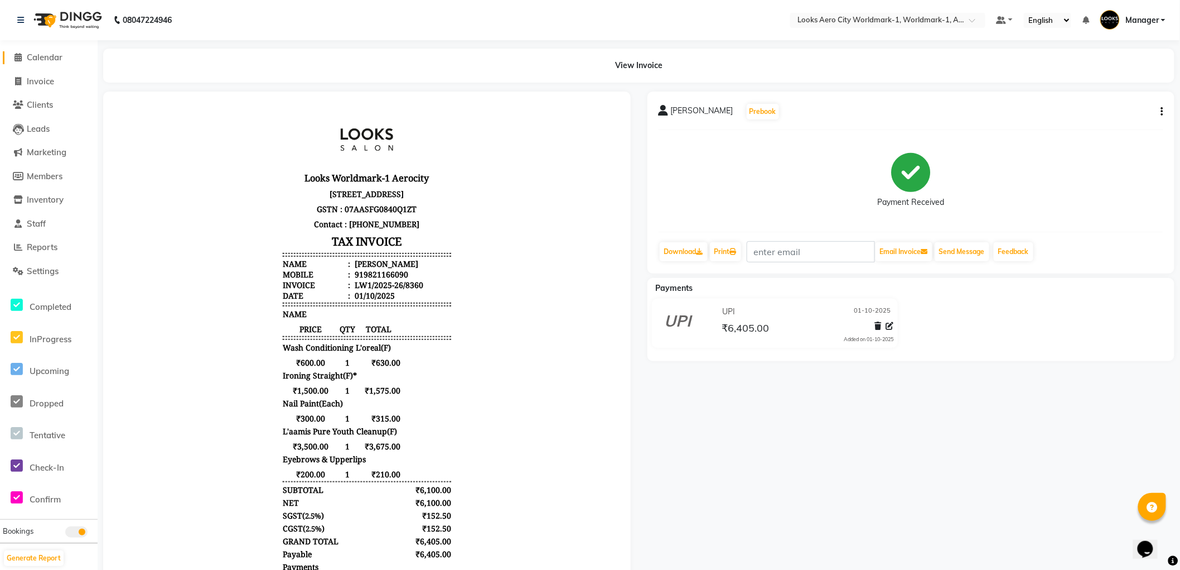
click at [40, 57] on span "Calendar" at bounding box center [45, 57] width 36 height 11
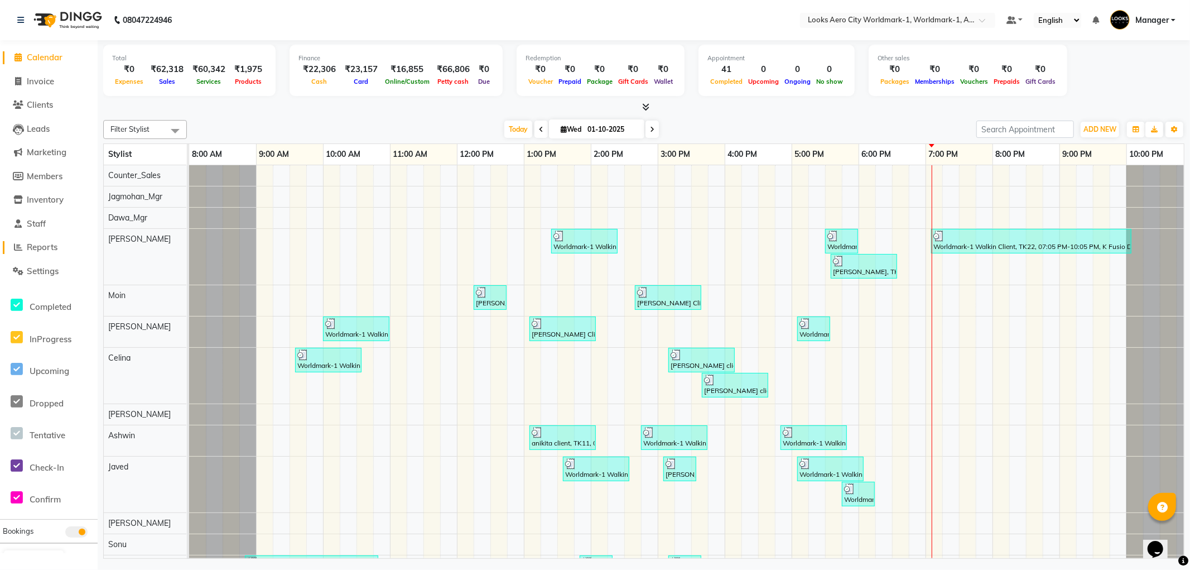
click at [38, 245] on span "Reports" at bounding box center [42, 247] width 31 height 11
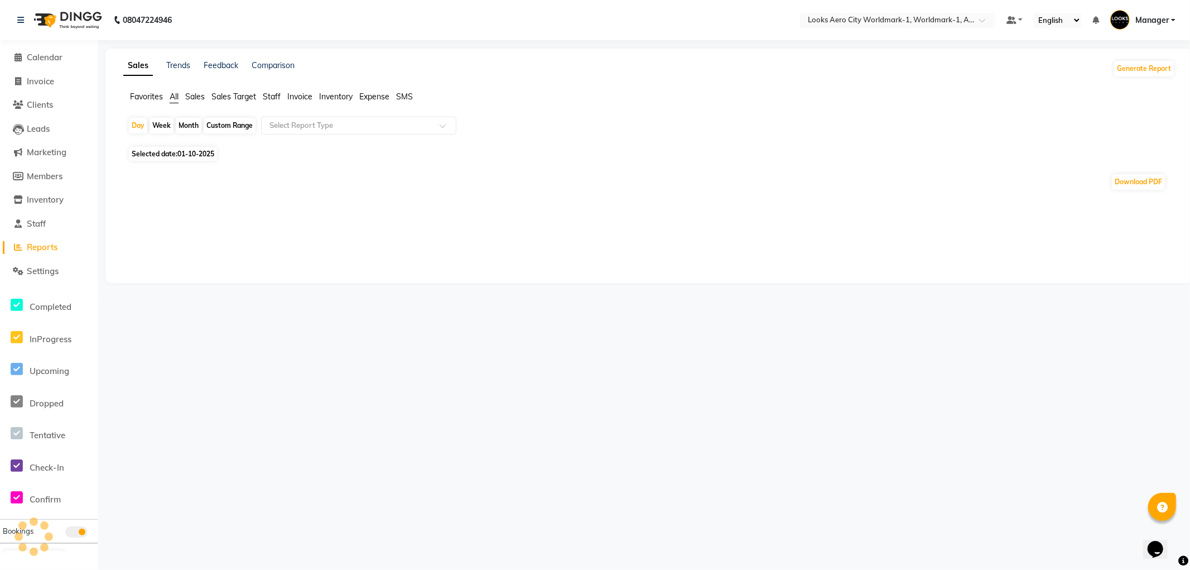
click at [269, 93] on span "Staff" at bounding box center [272, 96] width 18 height 10
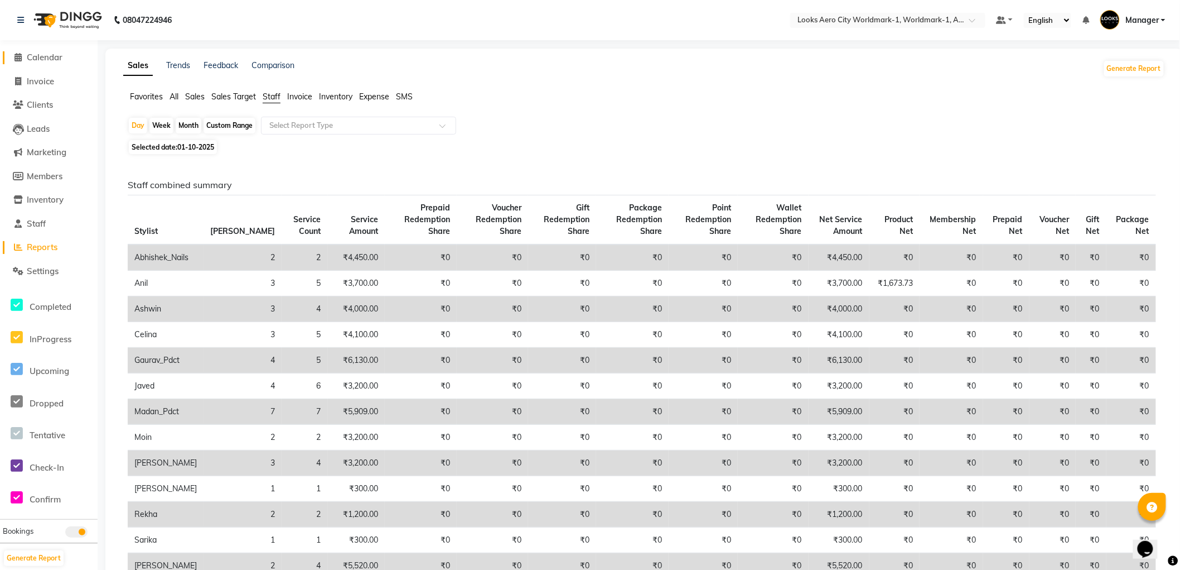
click at [36, 59] on span "Calendar" at bounding box center [45, 57] width 36 height 11
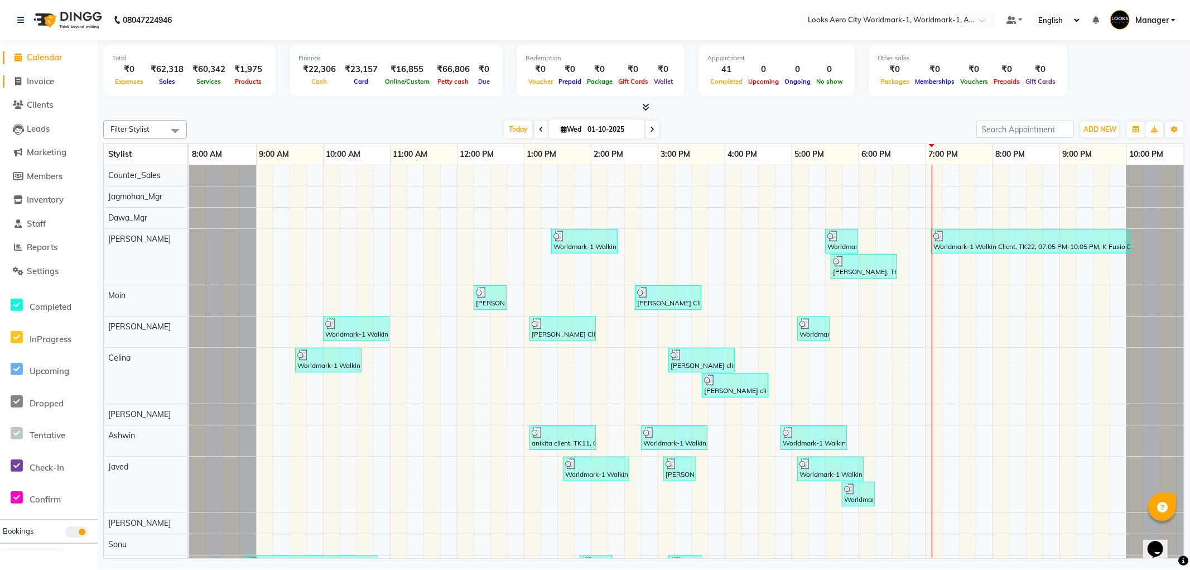
click at [47, 78] on span "Invoice" at bounding box center [40, 81] width 27 height 11
select select "service"
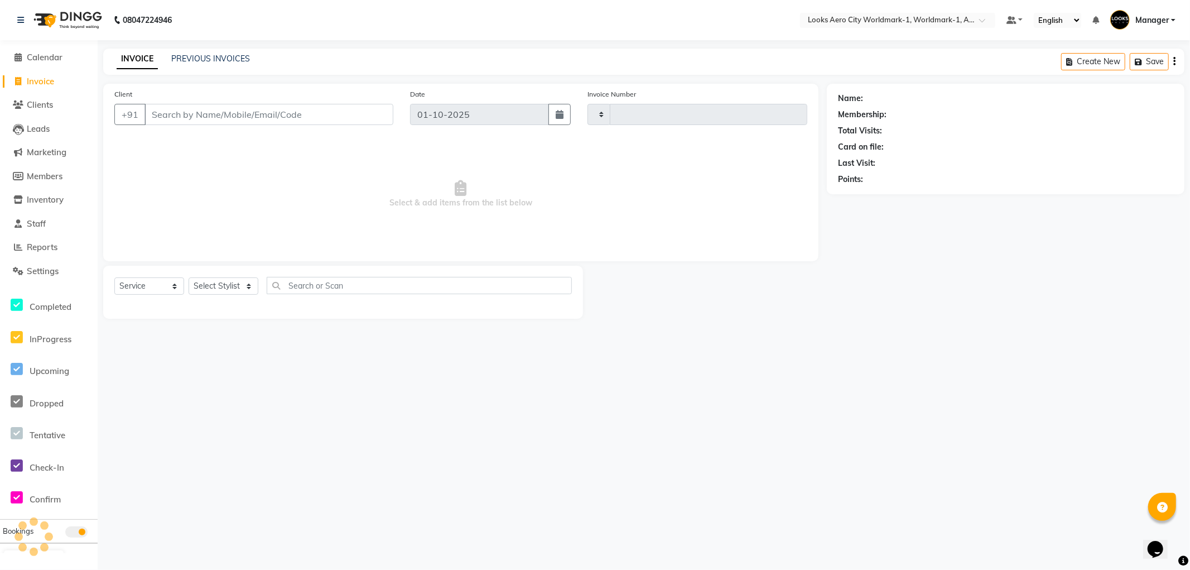
type input "8361"
select select "8573"
click at [255, 110] on input "Client" at bounding box center [268, 114] width 249 height 21
drag, startPoint x: 254, startPoint y: 115, endPoint x: 0, endPoint y: 123, distance: 254.0
click at [0, 123] on app-home "08047224946 Select Location × Looks Aero City Worldmark-1, Worldmark-1, Aerocit…" at bounding box center [595, 167] width 1190 height 335
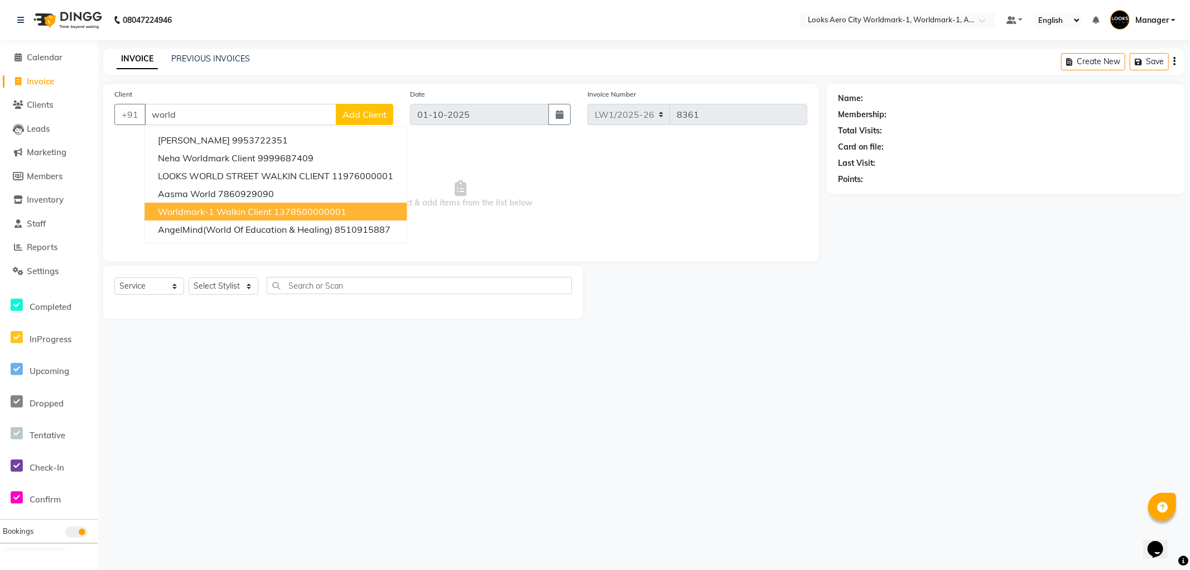
click at [204, 213] on span "Worldmark-1 Walkin Client" at bounding box center [215, 211] width 114 height 11
type input "1378500000001"
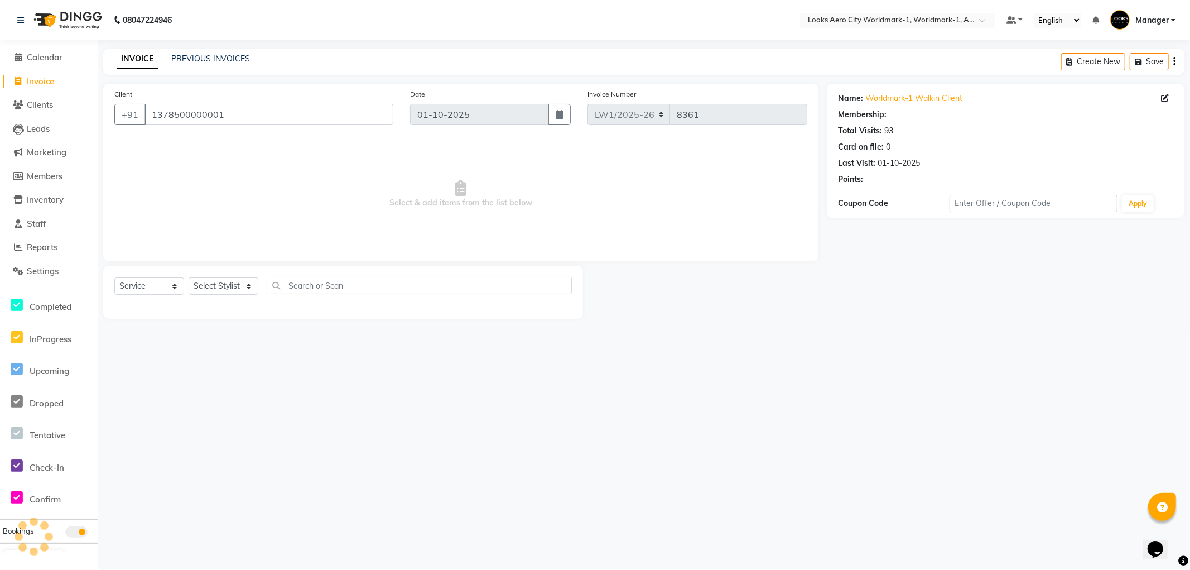
select select "1: Object"
drag, startPoint x: 216, startPoint y: 286, endPoint x: 212, endPoint y: 278, distance: 9.0
click at [216, 286] on select "Select Stylist [PERSON_NAME] [PERSON_NAME] [PERSON_NAME] [PERSON_NAME] Counter_…" at bounding box center [224, 285] width 70 height 17
select select "84535"
click at [189, 278] on select "Select Stylist [PERSON_NAME] [PERSON_NAME] [PERSON_NAME] [PERSON_NAME] Counter_…" at bounding box center [224, 285] width 70 height 17
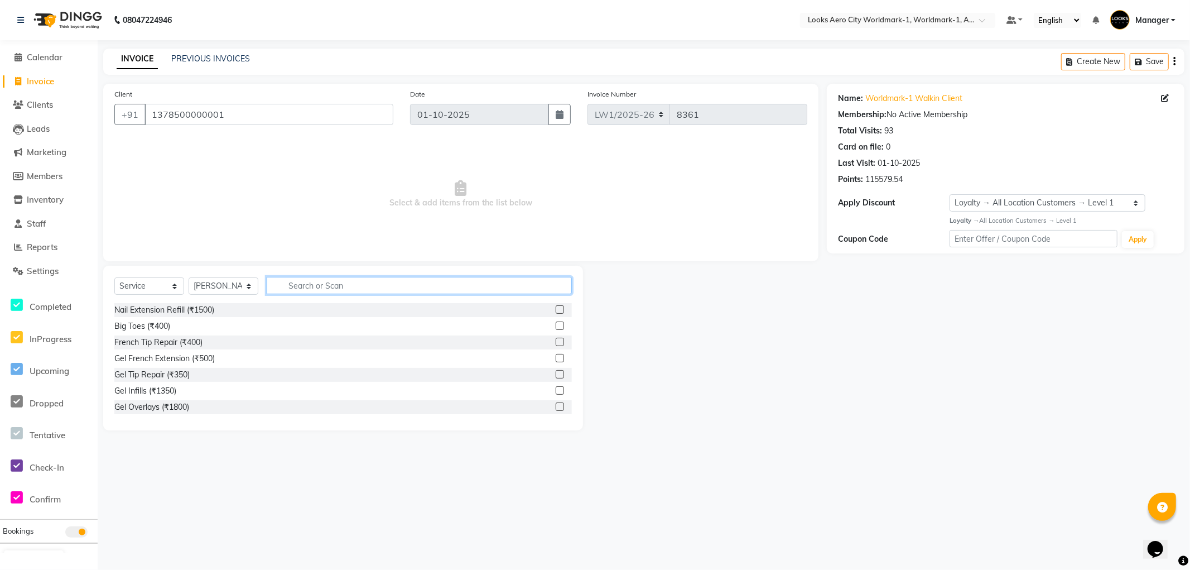
click at [315, 283] on input "text" at bounding box center [419, 285] width 305 height 17
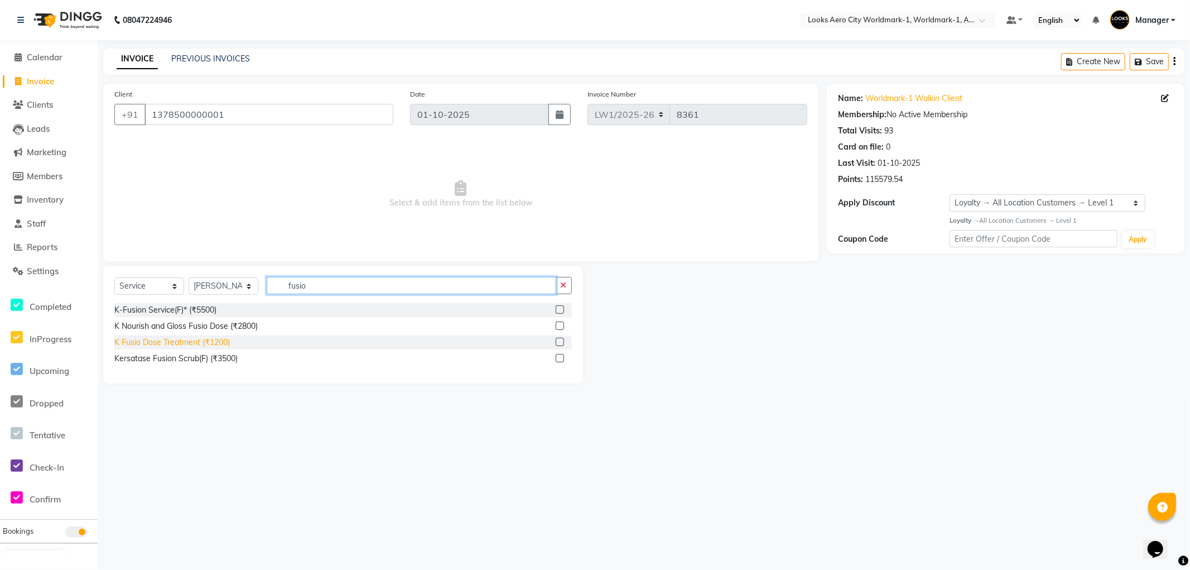
type input "fusio"
click at [175, 345] on div "K Fusio Dose Treatment (₹1200)" at bounding box center [171, 342] width 115 height 12
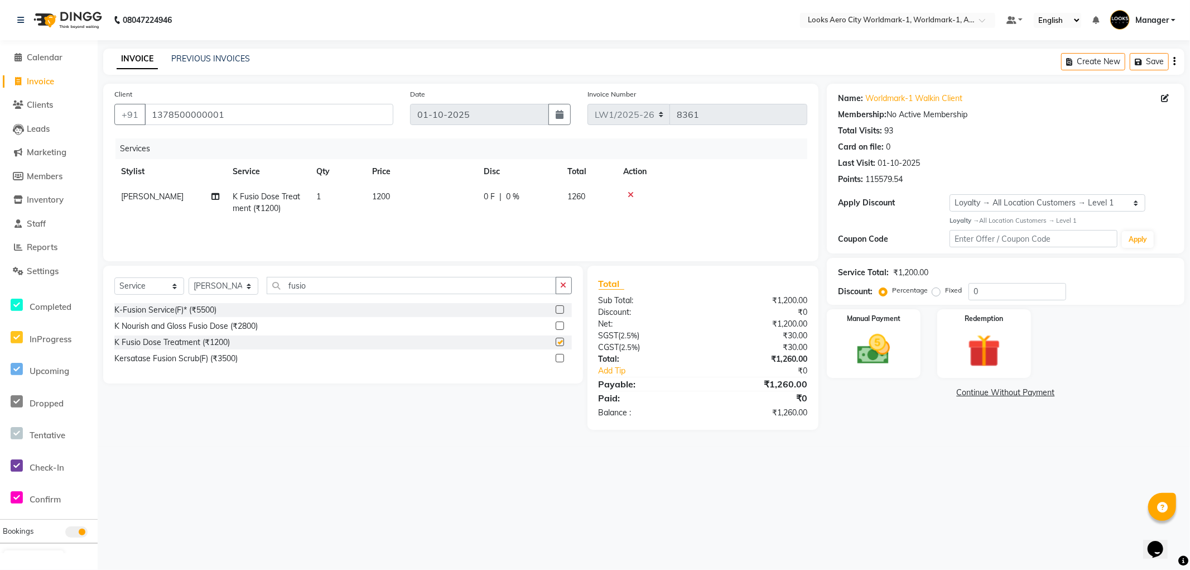
checkbox input "false"
click at [413, 201] on td "1200" at bounding box center [421, 202] width 112 height 37
select select "84535"
drag, startPoint x: 461, startPoint y: 198, endPoint x: 344, endPoint y: 195, distance: 117.2
click at [344, 195] on tr "Abhishek_Nails [PERSON_NAME] [PERSON_NAME] [PERSON_NAME] [PERSON_NAME] Counter_…" at bounding box center [460, 207] width 693 height 47
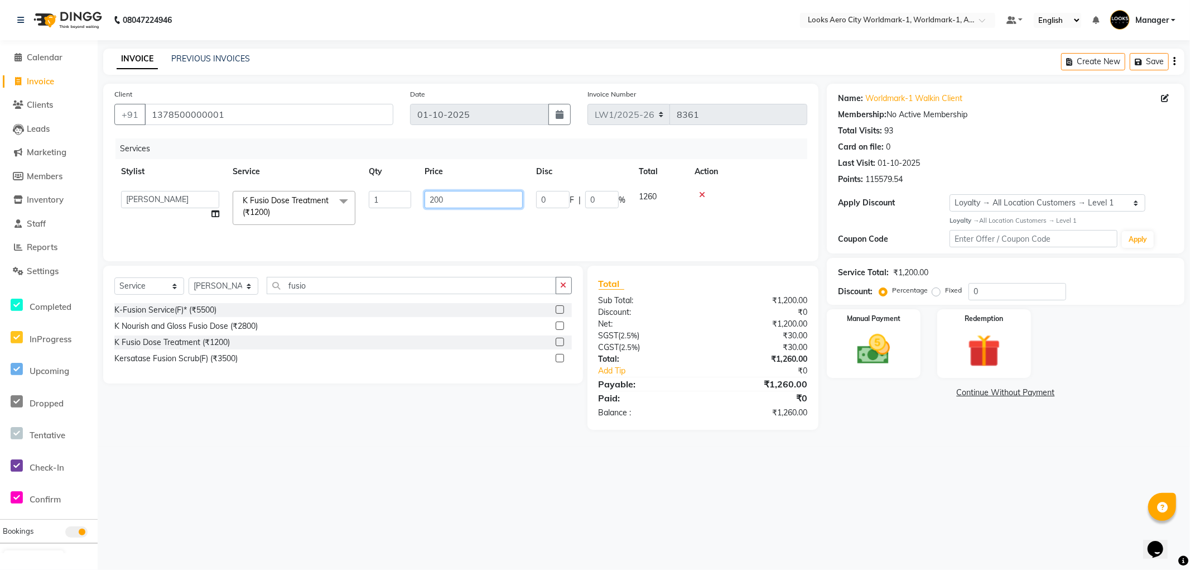
type input "2000"
click at [541, 478] on div "08047224946 Select Location × Looks Aero City Worldmark-1, Worldmark-1, Aerocit…" at bounding box center [595, 285] width 1190 height 570
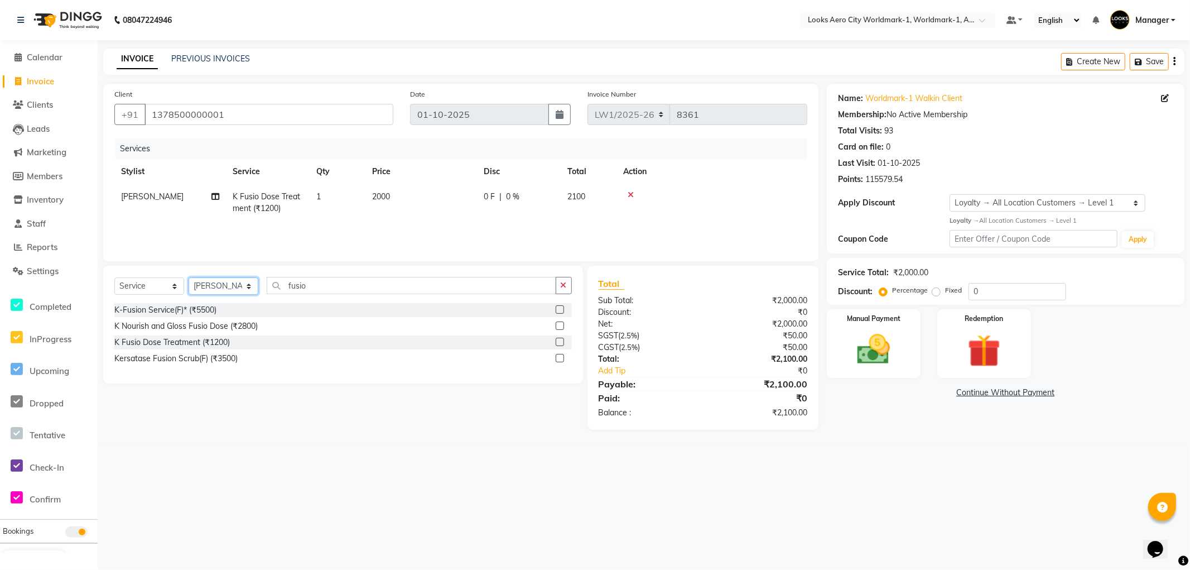
click at [205, 281] on select "Select Stylist [PERSON_NAME] [PERSON_NAME] [PERSON_NAME] [PERSON_NAME] Counter_…" at bounding box center [224, 285] width 70 height 17
select select "84547"
click at [189, 278] on select "Select Stylist [PERSON_NAME] [PERSON_NAME] [PERSON_NAME] [PERSON_NAME] Counter_…" at bounding box center [224, 285] width 70 height 17
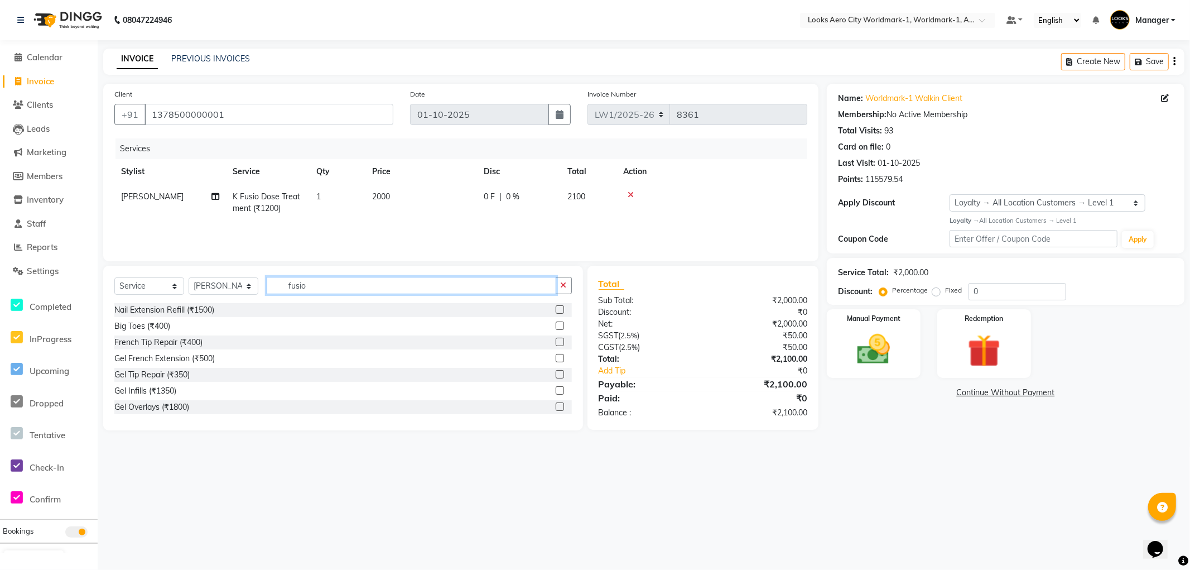
drag, startPoint x: 344, startPoint y: 288, endPoint x: 156, endPoint y: 269, distance: 188.9
click at [156, 269] on div "Select Service Product Membership Package Voucher Prepaid Gift Card Select Styl…" at bounding box center [343, 348] width 480 height 165
type input "ey"
drag, startPoint x: 318, startPoint y: 289, endPoint x: 231, endPoint y: 269, distance: 89.3
click at [231, 269] on div "Select Service Product Membership Package Voucher Prepaid Gift Card Select Styl…" at bounding box center [343, 348] width 480 height 165
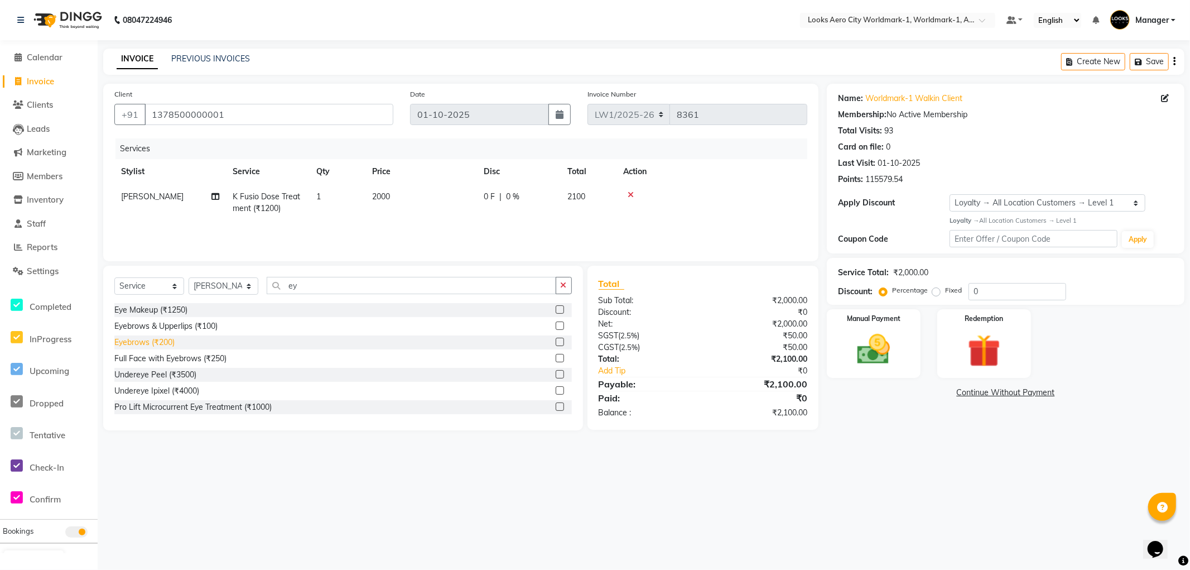
click at [158, 343] on div "Eyebrows (₹200)" at bounding box center [144, 342] width 60 height 12
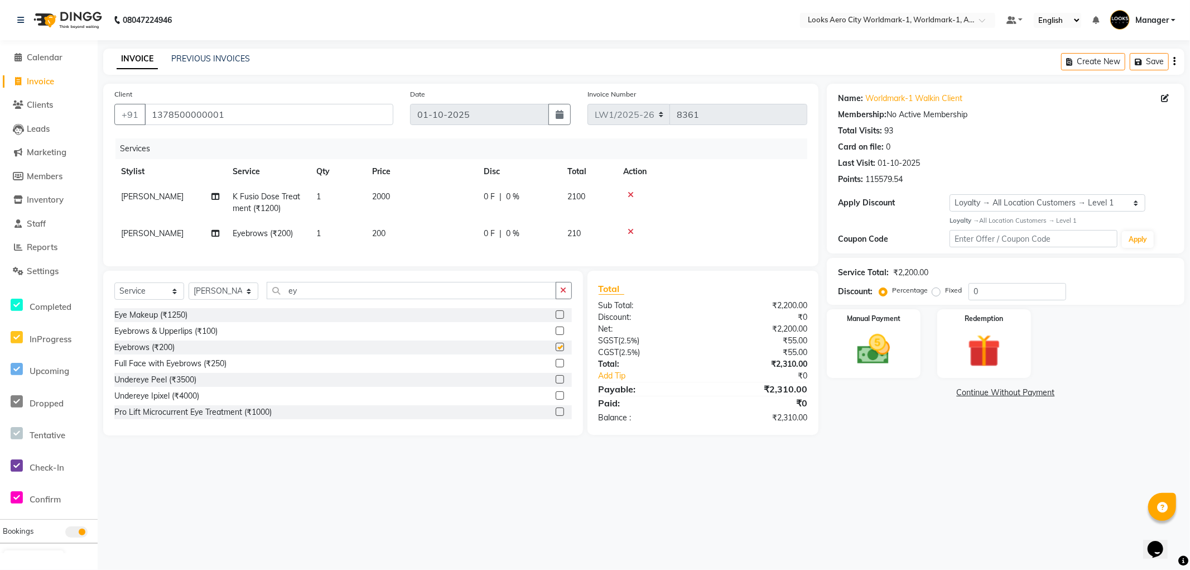
checkbox input "false"
drag, startPoint x: 313, startPoint y: 302, endPoint x: 159, endPoint y: 303, distance: 154.0
click at [159, 303] on div "Select Service Product Membership Package Voucher Prepaid Gift Card Select Styl…" at bounding box center [342, 295] width 457 height 26
click at [403, 229] on td "200" at bounding box center [421, 233] width 112 height 25
select select "84547"
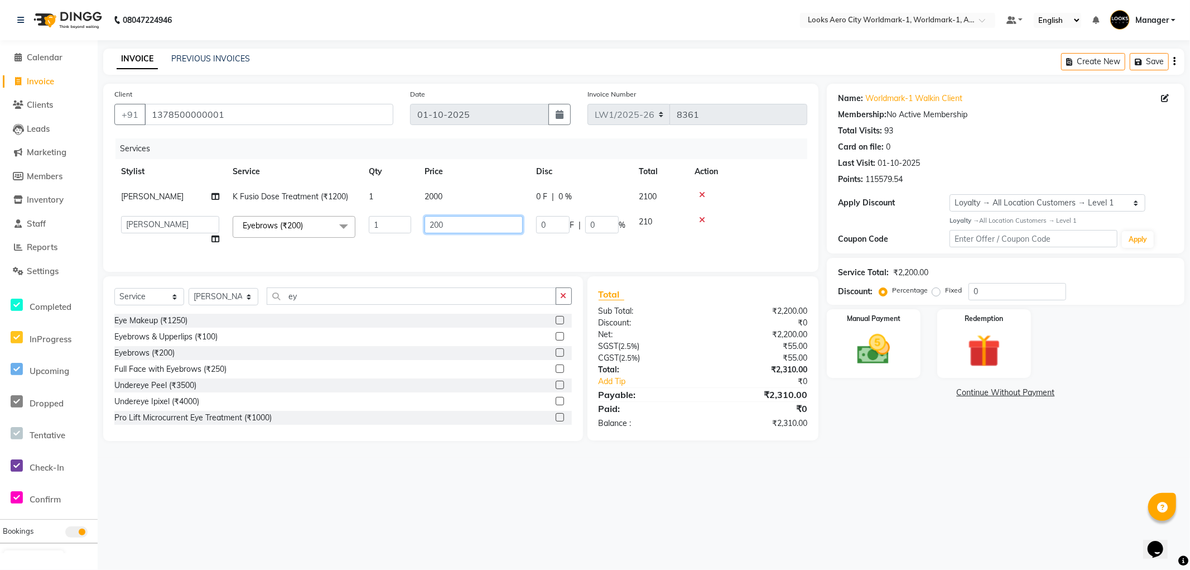
drag, startPoint x: 455, startPoint y: 224, endPoint x: 369, endPoint y: 223, distance: 85.9
click at [368, 221] on tr "Abhishek_Nails Amita Chauhan Anil Ashwin Celina Counter_Sales Dawa_Mgr Gaurav_P…" at bounding box center [460, 230] width 693 height 42
type input "100"
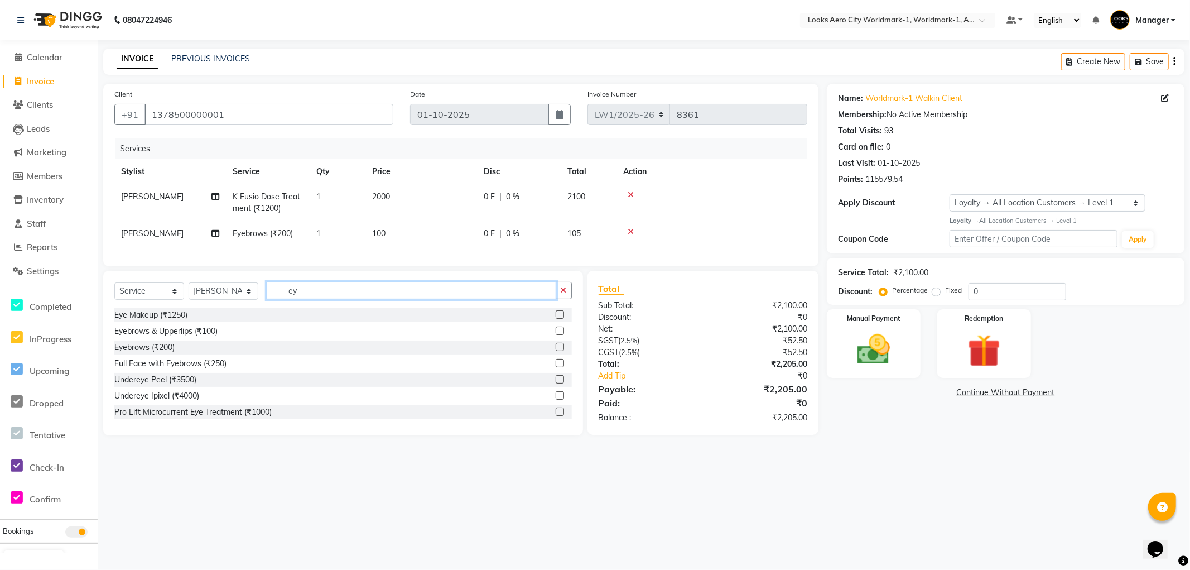
drag, startPoint x: 316, startPoint y: 310, endPoint x: 2, endPoint y: 232, distance: 324.1
click at [0, 233] on app-home "08047224946 Select Location × Looks Aero City Worldmark-1, Worldmark-1, Aerocit…" at bounding box center [595, 226] width 1190 height 452
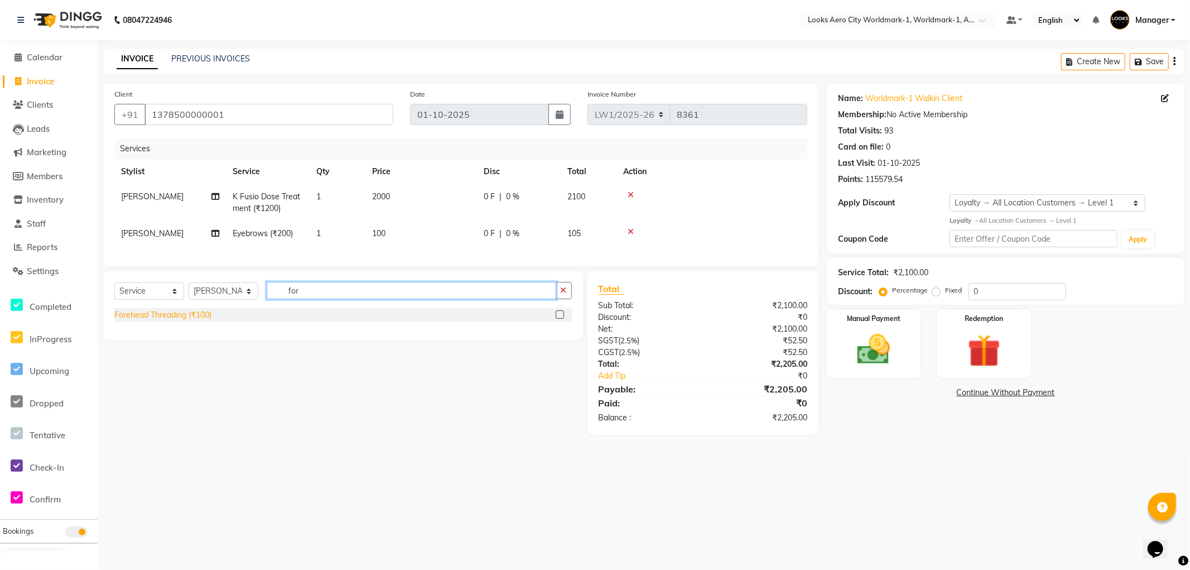
type input "for"
click at [182, 321] on div "Forehead Threading (₹100)" at bounding box center [162, 315] width 97 height 12
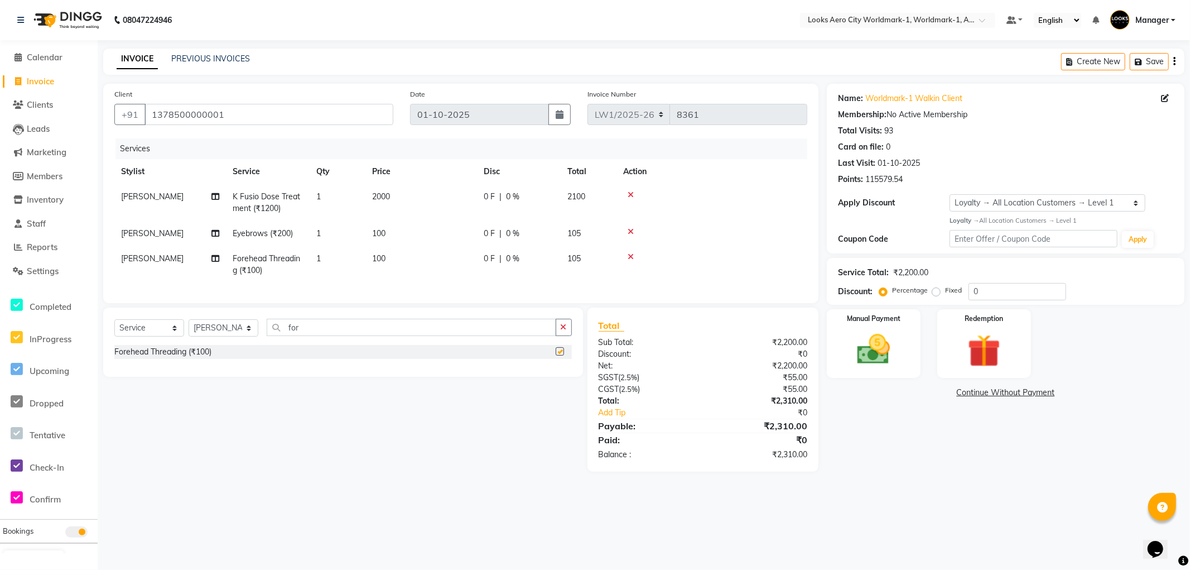
checkbox input "false"
click at [413, 260] on td "100" at bounding box center [421, 264] width 112 height 37
select select "84547"
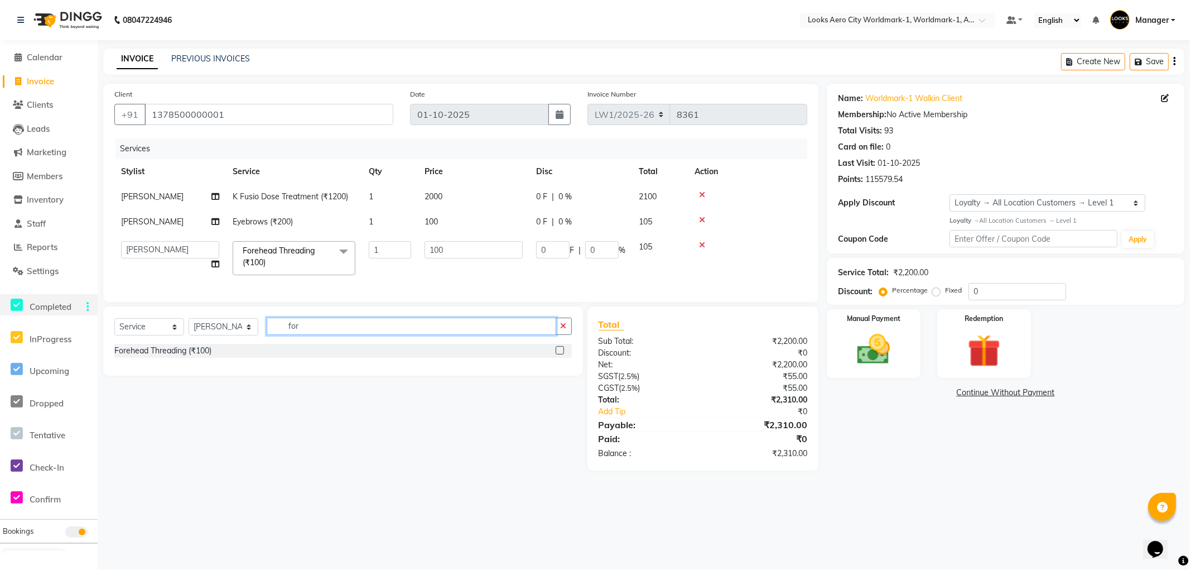
drag, startPoint x: 329, startPoint y: 336, endPoint x: 60, endPoint y: 302, distance: 271.0
click at [60, 302] on app-home "08047224946 Select Location × Looks Aero City Worldmark-1, Worldmark-1, Aerocit…" at bounding box center [595, 243] width 1190 height 487
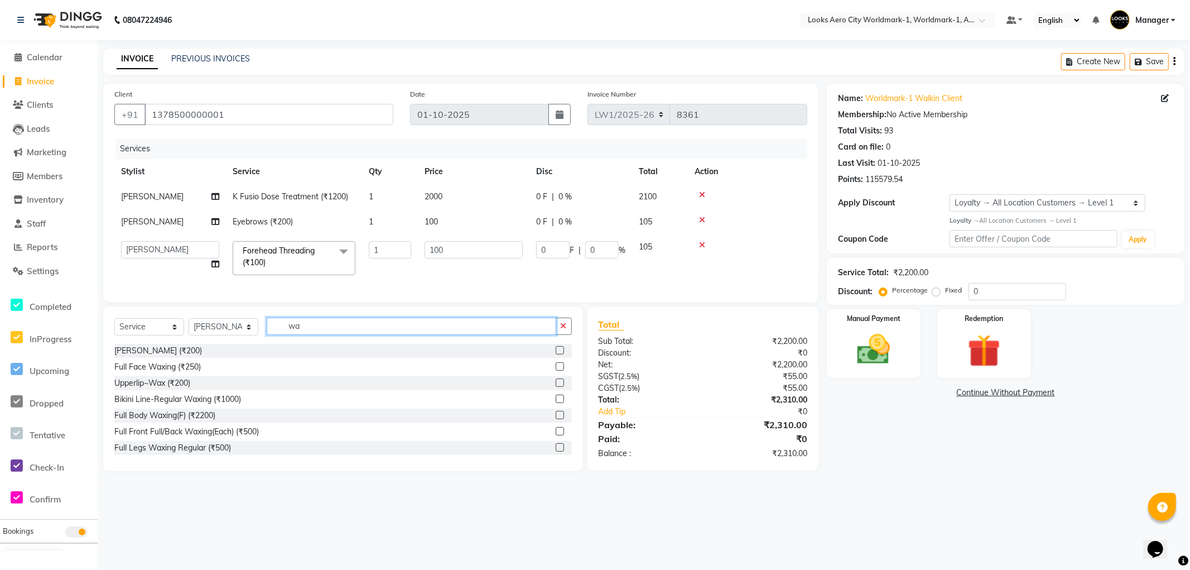
type input "w"
type input "unde"
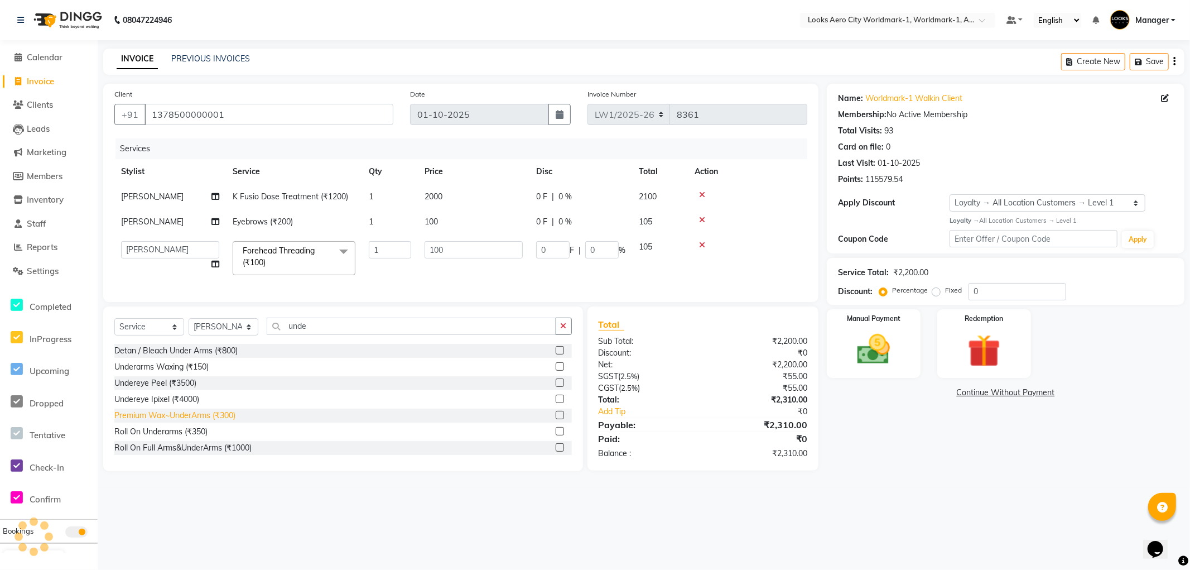
click at [215, 421] on div "Premium Wax~UnderArms (₹300)" at bounding box center [174, 415] width 121 height 12
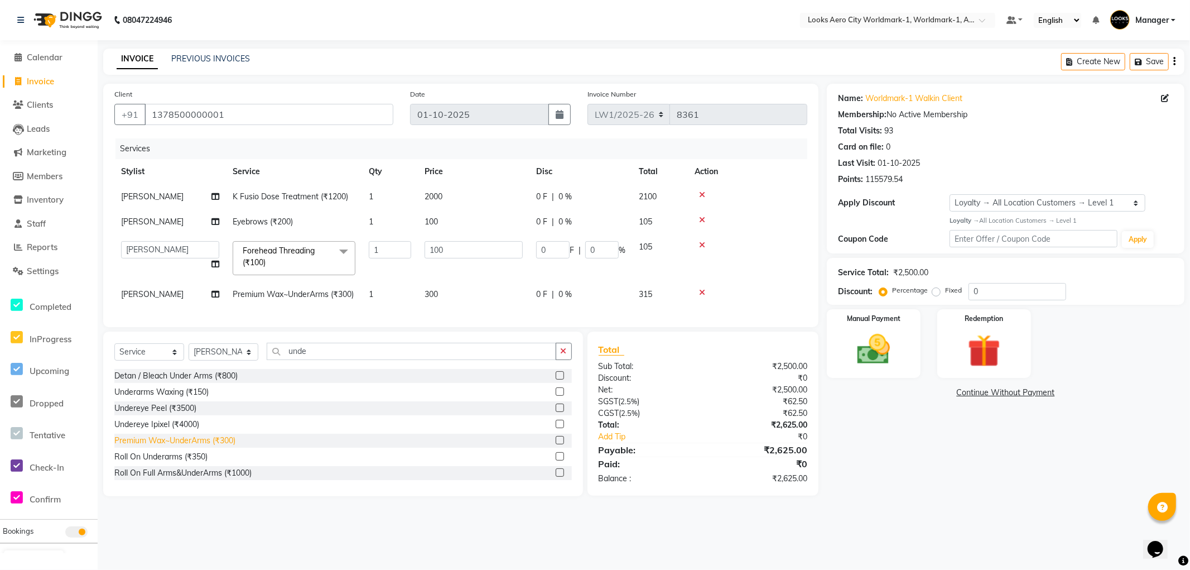
click at [194, 446] on div "Premium Wax~UnderArms (₹300)" at bounding box center [174, 441] width 121 height 12
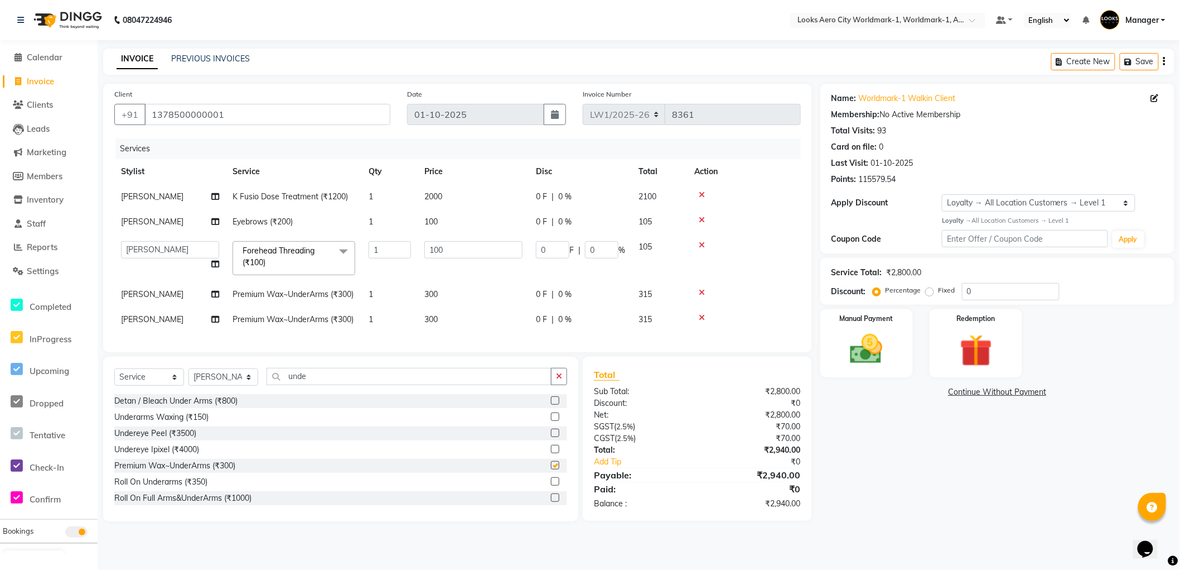
checkbox input "false"
click at [700, 321] on icon at bounding box center [702, 318] width 6 height 8
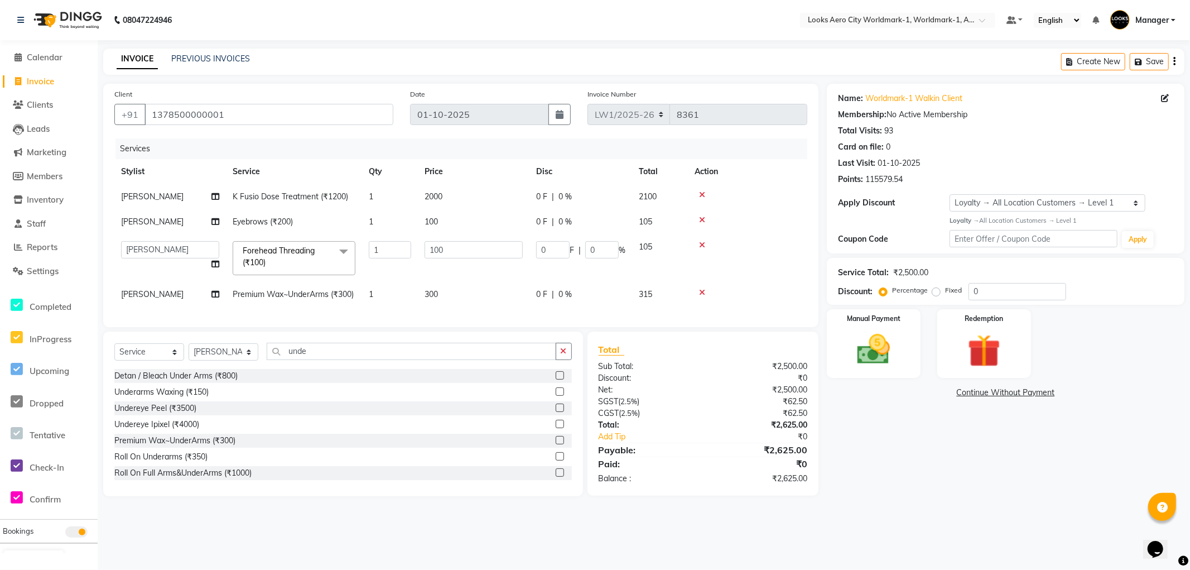
click at [453, 296] on td "300" at bounding box center [474, 294] width 112 height 25
select select "84547"
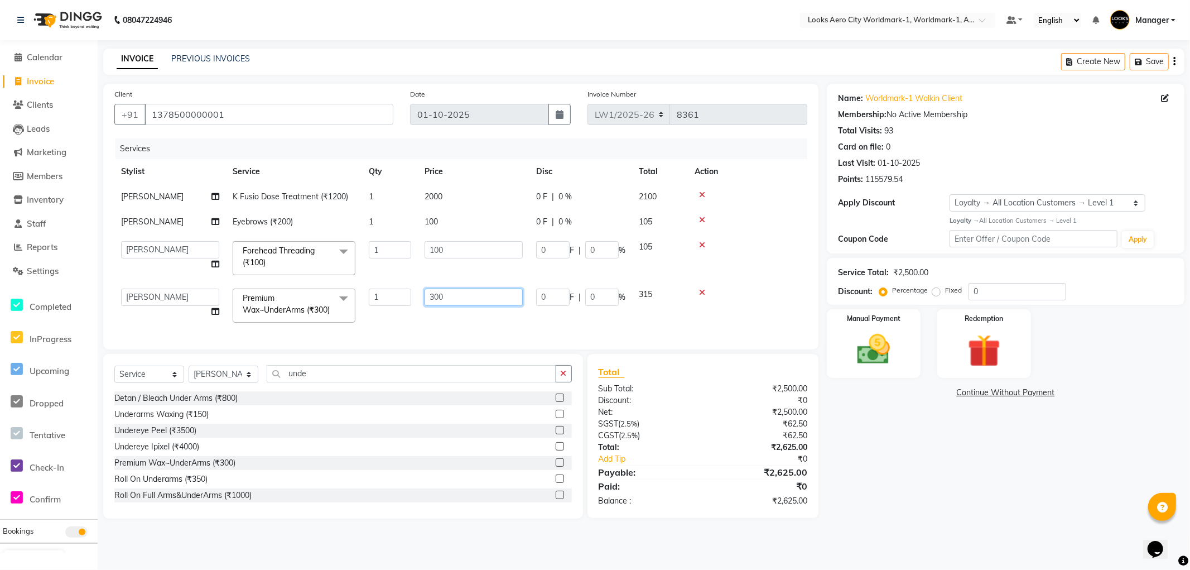
drag, startPoint x: 492, startPoint y: 298, endPoint x: 354, endPoint y: 298, distance: 138.4
click at [354, 298] on tr "Abhishek_Nails Amita Chauhan Anil Ashwin Celina Counter_Sales Dawa_Mgr Gaurav_P…" at bounding box center [460, 305] width 693 height 47
type input "1000"
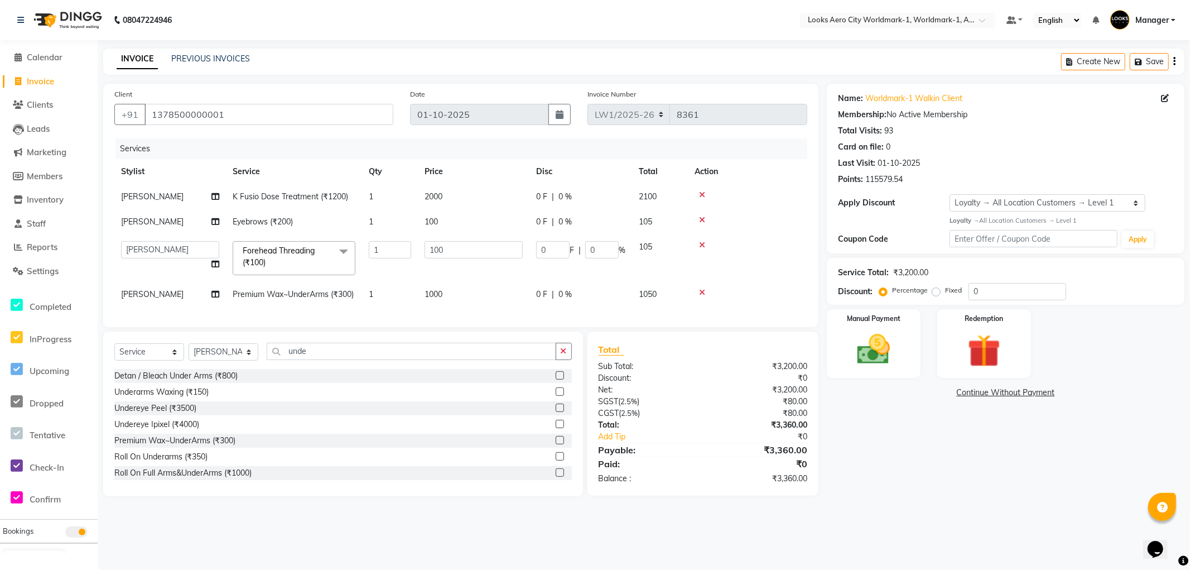
click at [908, 464] on div "Name: Worldmark-1 Walkin Client Membership: No Active Membership Total Visits: …" at bounding box center [1010, 290] width 366 height 412
click at [166, 254] on select "Abhishek_Nails Amita Chauhan Anil Ashwin Celina Counter_Sales Dawa_Mgr Gaurav_P…" at bounding box center [170, 249] width 98 height 17
click at [121, 241] on select "Abhishek_Nails Amita Chauhan Anil Ashwin Celina Counter_Sales Dawa_Mgr Gaurav_P…" at bounding box center [170, 249] width 98 height 17
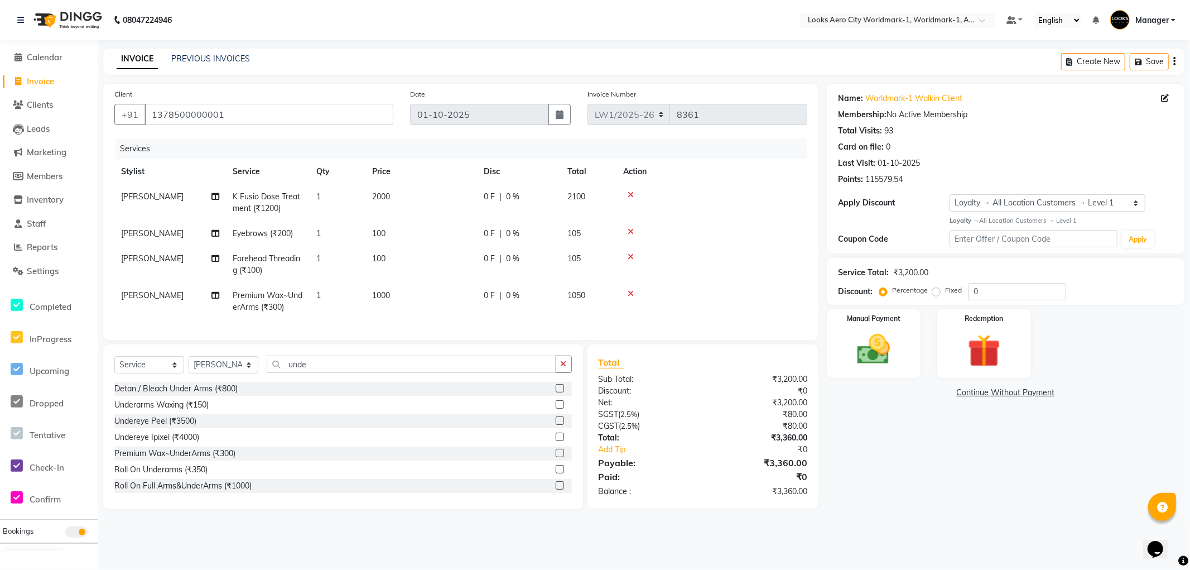
click at [909, 498] on div "Name: Worldmark-1 Walkin Client Membership: No Active Membership Total Visits: …" at bounding box center [1010, 296] width 366 height 425
click at [904, 365] on div "Manual Payment" at bounding box center [873, 342] width 97 height 71
click at [943, 396] on span "CASH" at bounding box center [941, 393] width 24 height 13
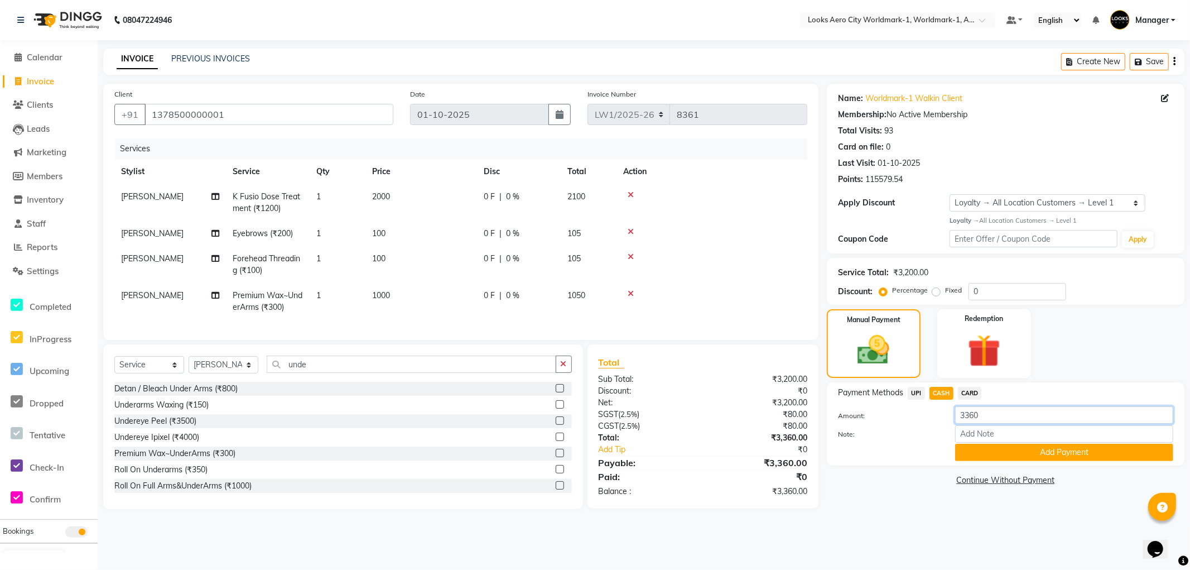
drag, startPoint x: 995, startPoint y: 417, endPoint x: 915, endPoint y: 417, distance: 79.8
click at [915, 417] on div "Amount: 3360" at bounding box center [1006, 415] width 352 height 19
type input "3500"
drag, startPoint x: 973, startPoint y: 452, endPoint x: 823, endPoint y: 387, distance: 163.7
click at [972, 450] on button "Add Payment" at bounding box center [1064, 452] width 218 height 17
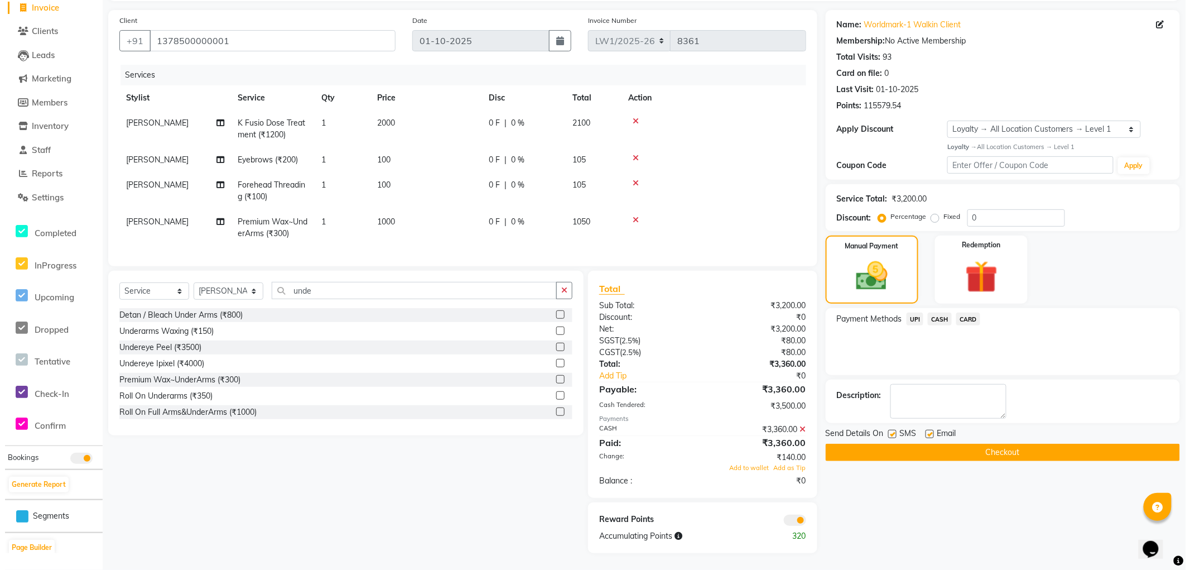
scroll to position [83, 0]
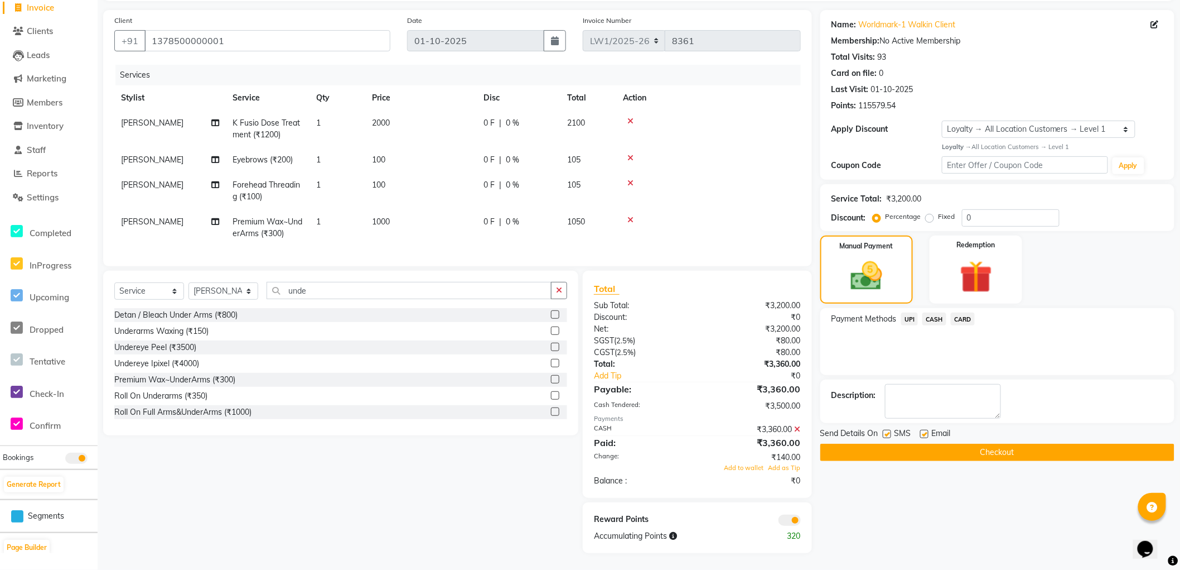
click at [789, 521] on span at bounding box center [790, 519] width 22 height 11
click at [801, 522] on input "checkbox" at bounding box center [801, 522] width 0 height 0
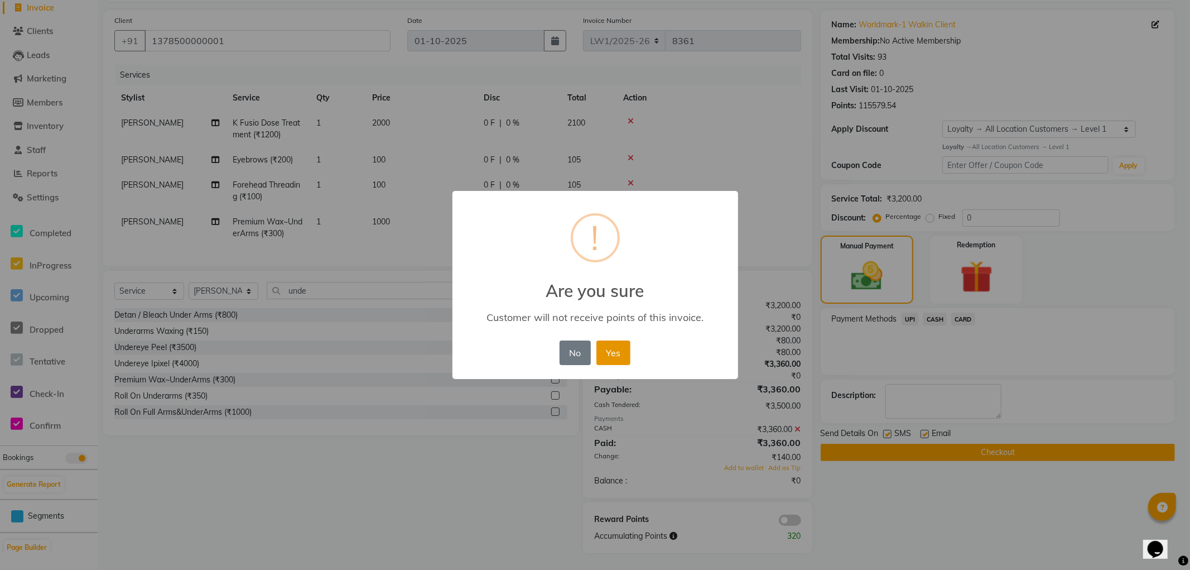
click at [613, 358] on button "Yes" at bounding box center [613, 352] width 34 height 25
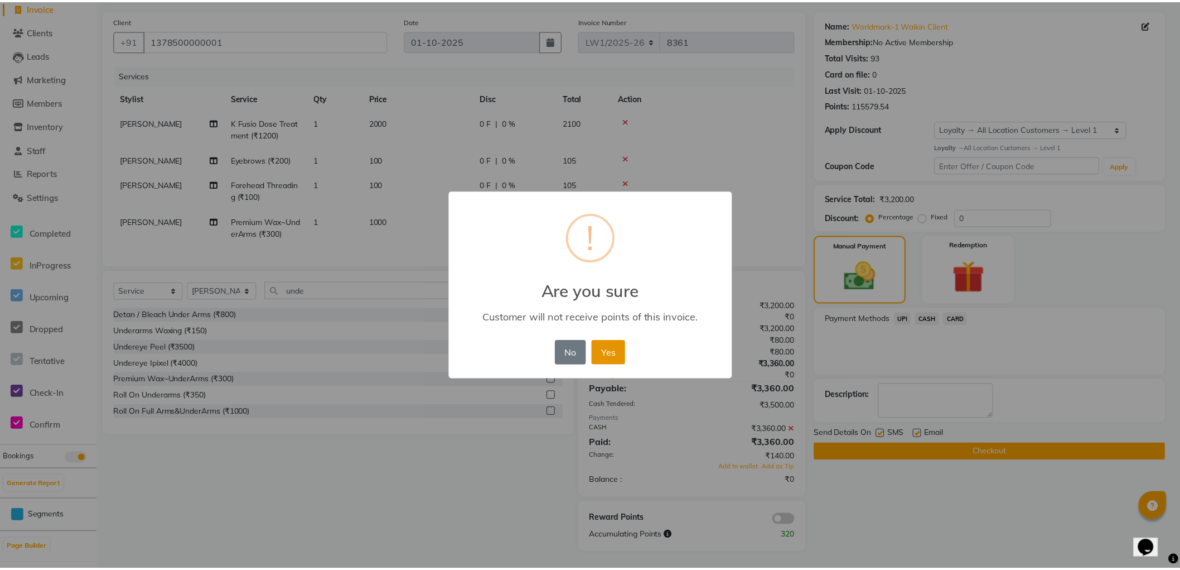
scroll to position [67, 0]
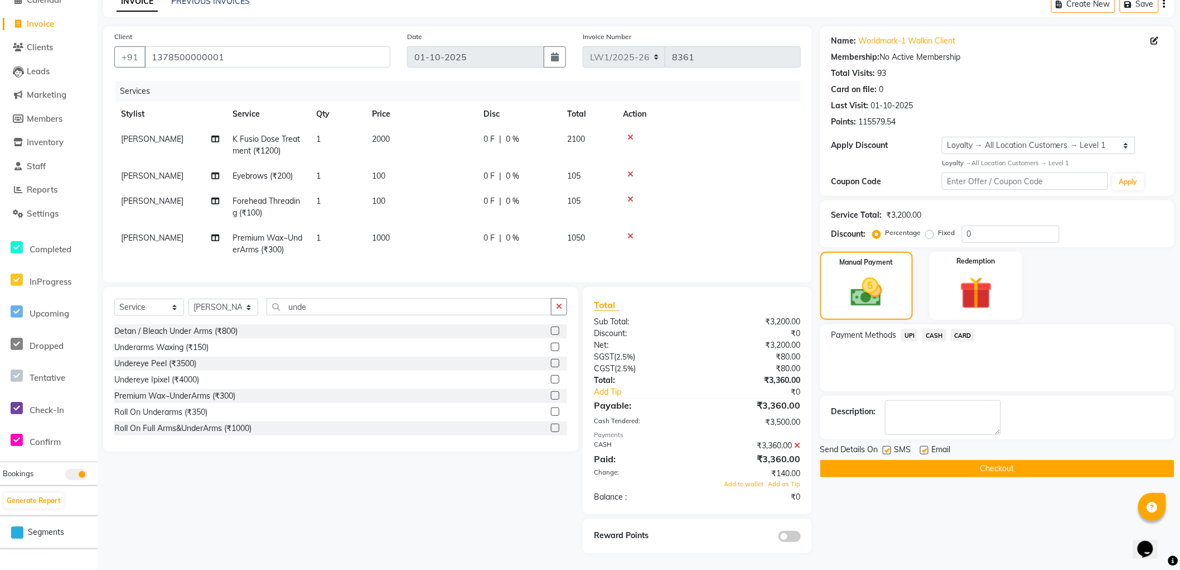
click at [851, 460] on button "Checkout" at bounding box center [998, 468] width 354 height 17
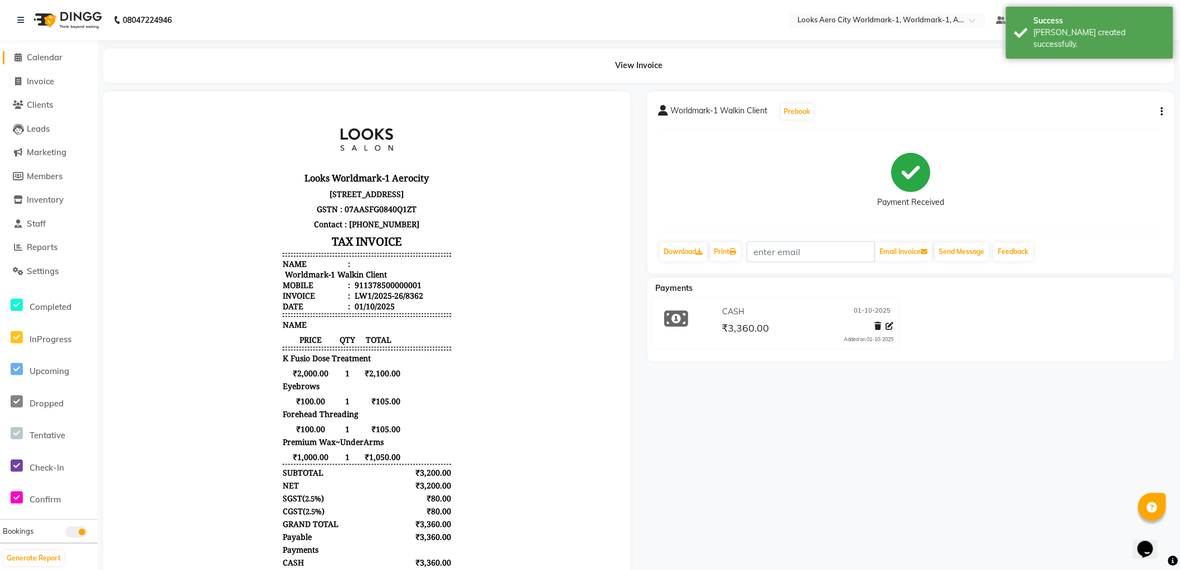
click at [42, 57] on span "Calendar" at bounding box center [45, 57] width 36 height 11
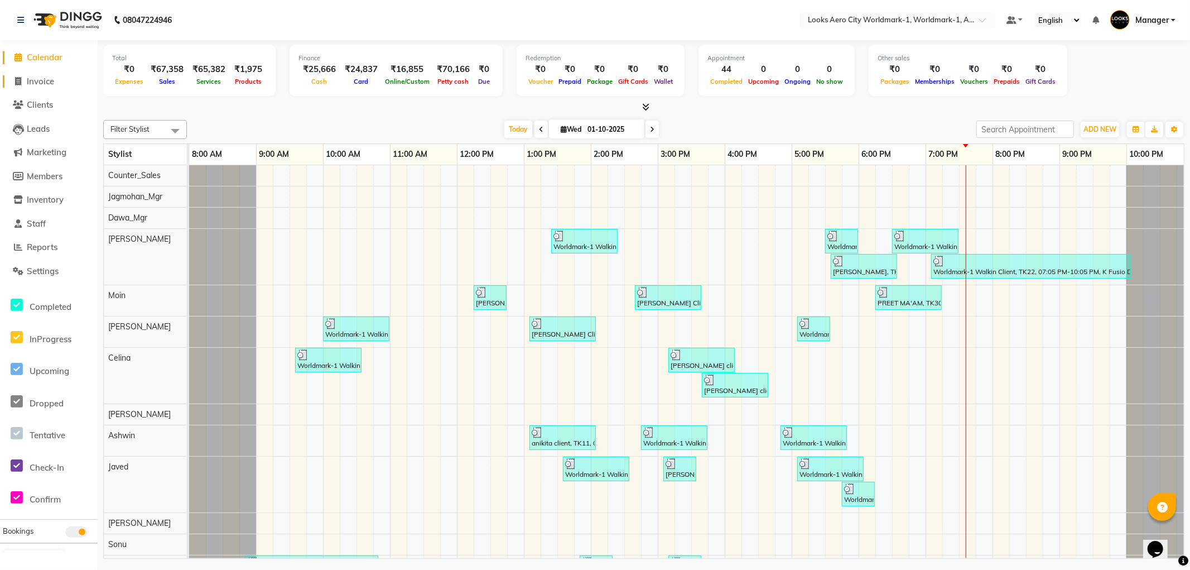
click at [46, 84] on span "Invoice" at bounding box center [40, 81] width 27 height 11
select select "service"
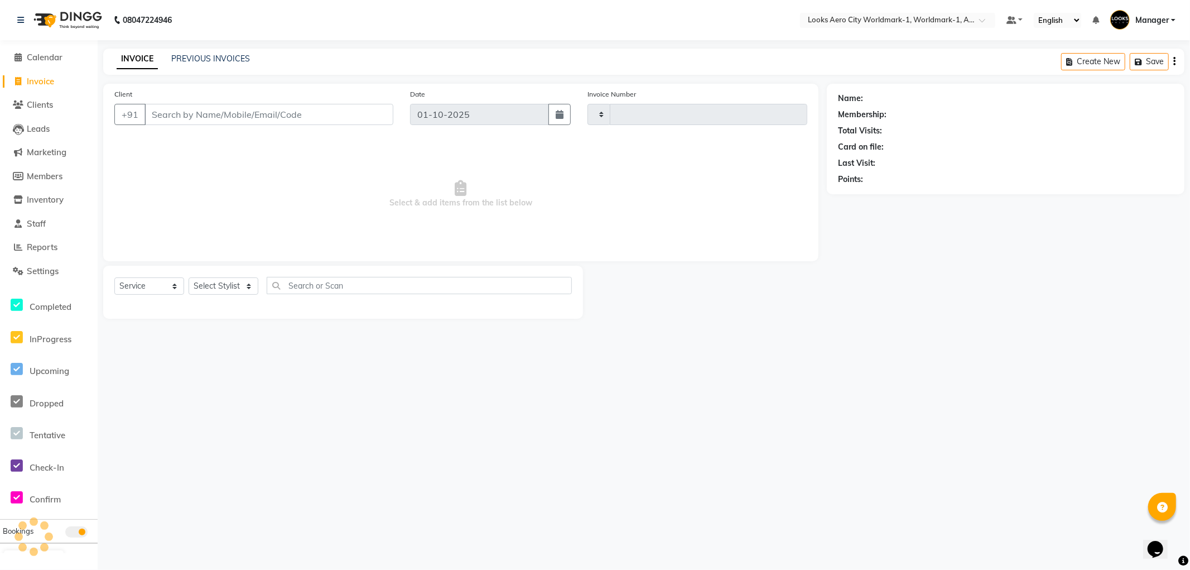
type input "8363"
select select "8573"
click at [199, 118] on input "Client" at bounding box center [268, 114] width 249 height 21
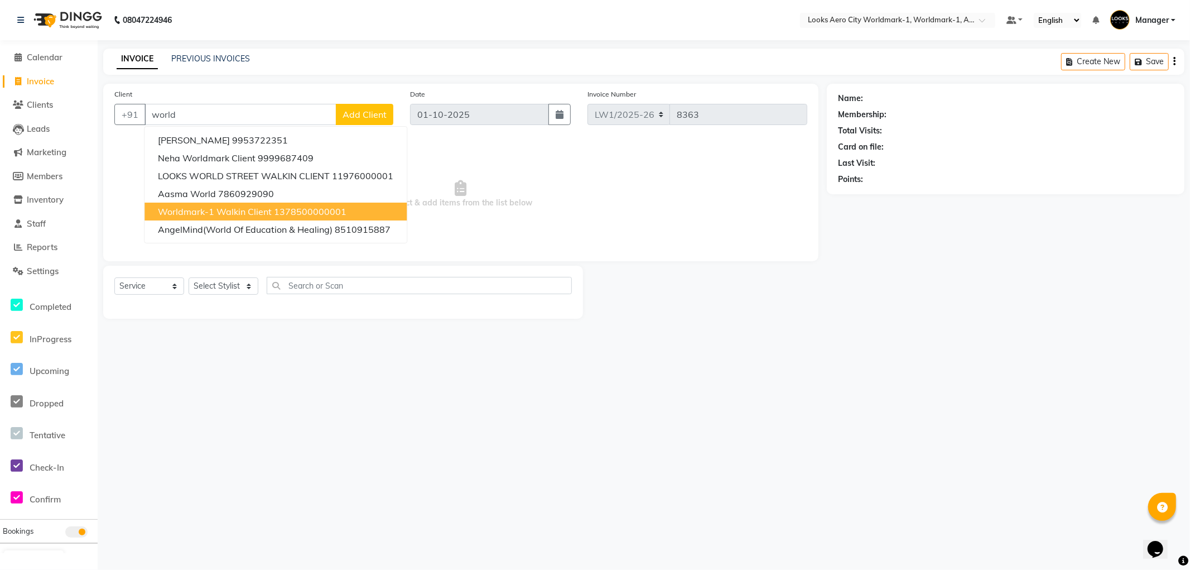
click at [235, 210] on span "Worldmark-1 Walkin Client" at bounding box center [215, 211] width 114 height 11
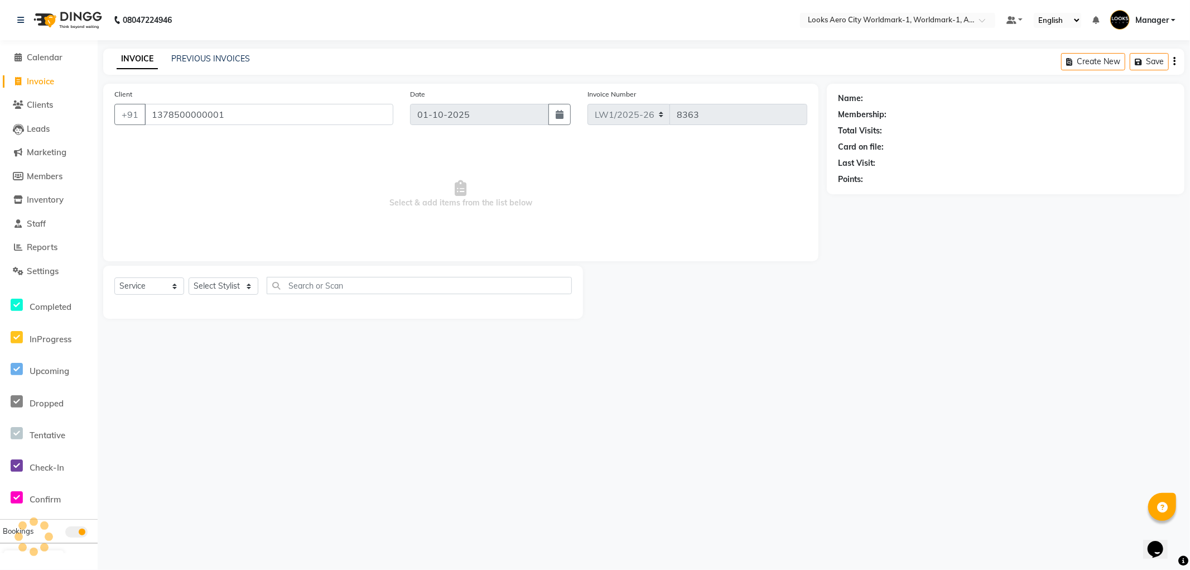
type input "1378500000001"
drag, startPoint x: 231, startPoint y: 287, endPoint x: 231, endPoint y: 279, distance: 8.4
click at [231, 287] on select "Select Stylist [PERSON_NAME] [PERSON_NAME] [PERSON_NAME] [PERSON_NAME] Counter_…" at bounding box center [224, 285] width 70 height 17
select select "1: Object"
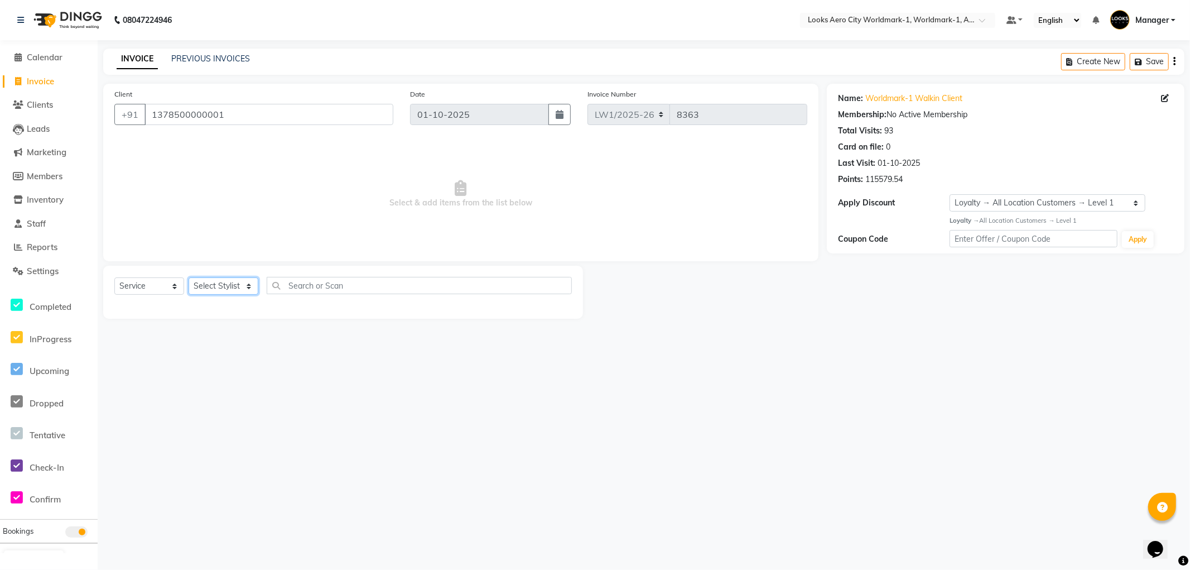
select select "84551"
click at [189, 278] on select "Select Stylist [PERSON_NAME] [PERSON_NAME] [PERSON_NAME] [PERSON_NAME] Counter_…" at bounding box center [224, 285] width 70 height 17
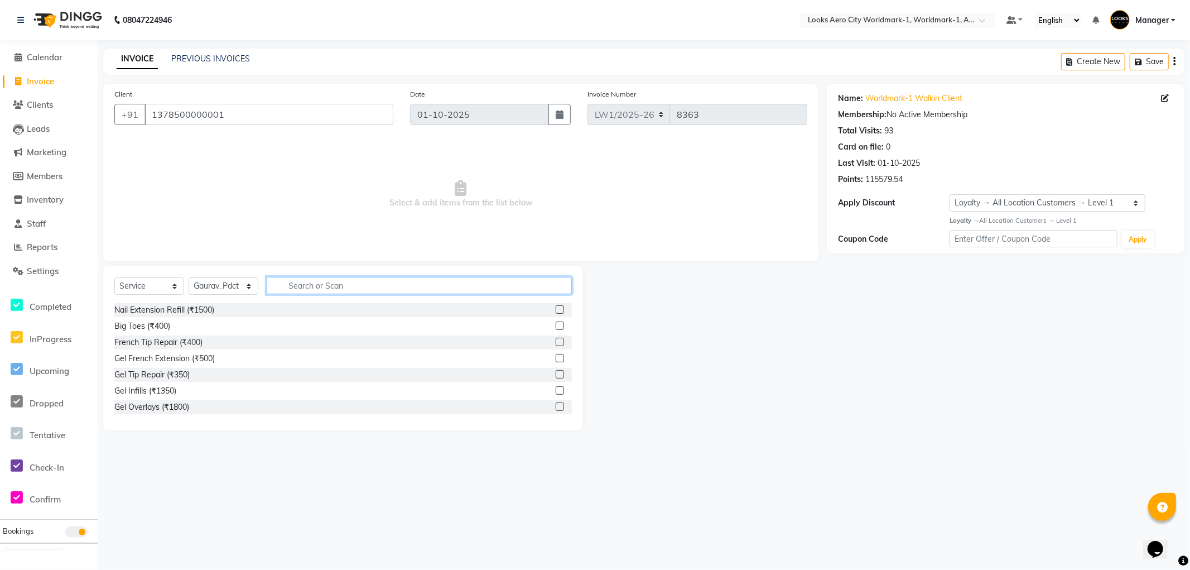
click at [367, 288] on input "text" at bounding box center [419, 285] width 305 height 17
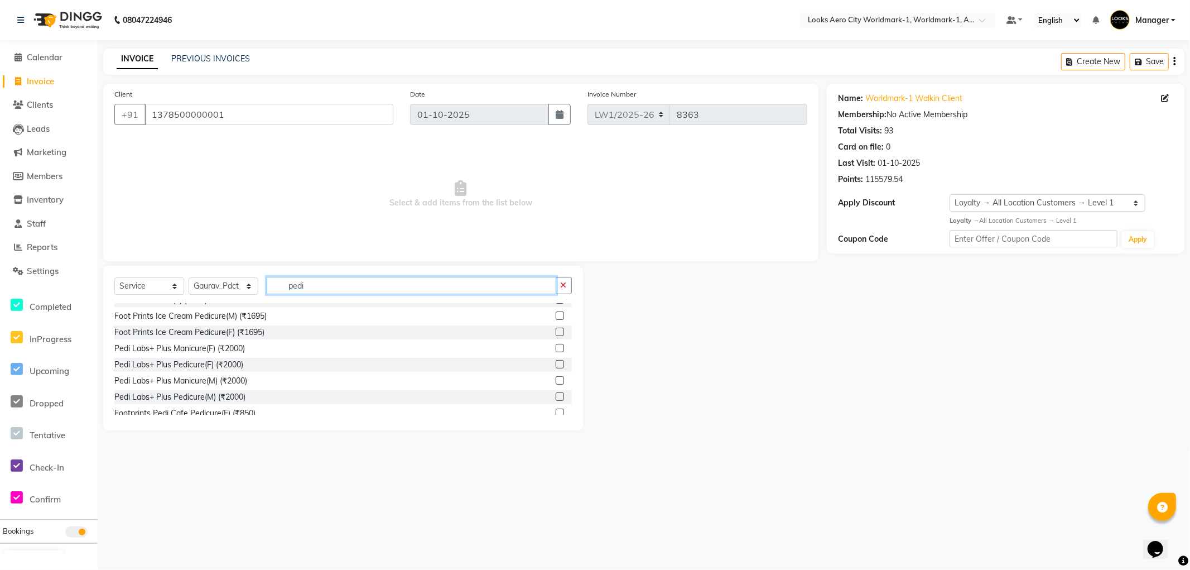
scroll to position [163, 0]
type input "pedi"
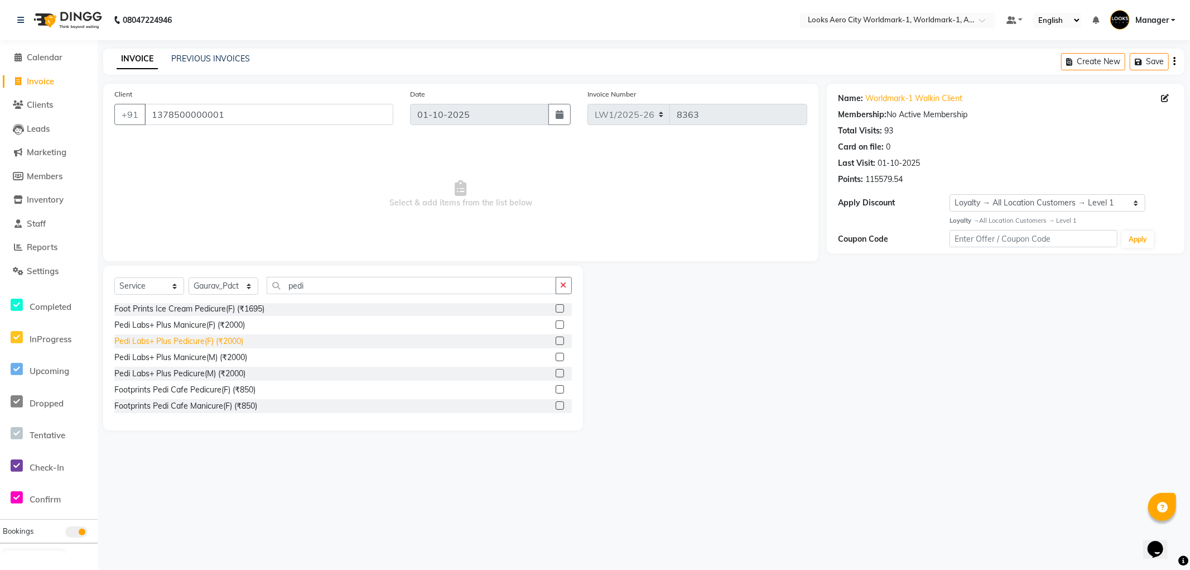
click at [229, 341] on div "Pedi Labs+ Plus Pedicure(F) (₹2000)" at bounding box center [178, 341] width 129 height 12
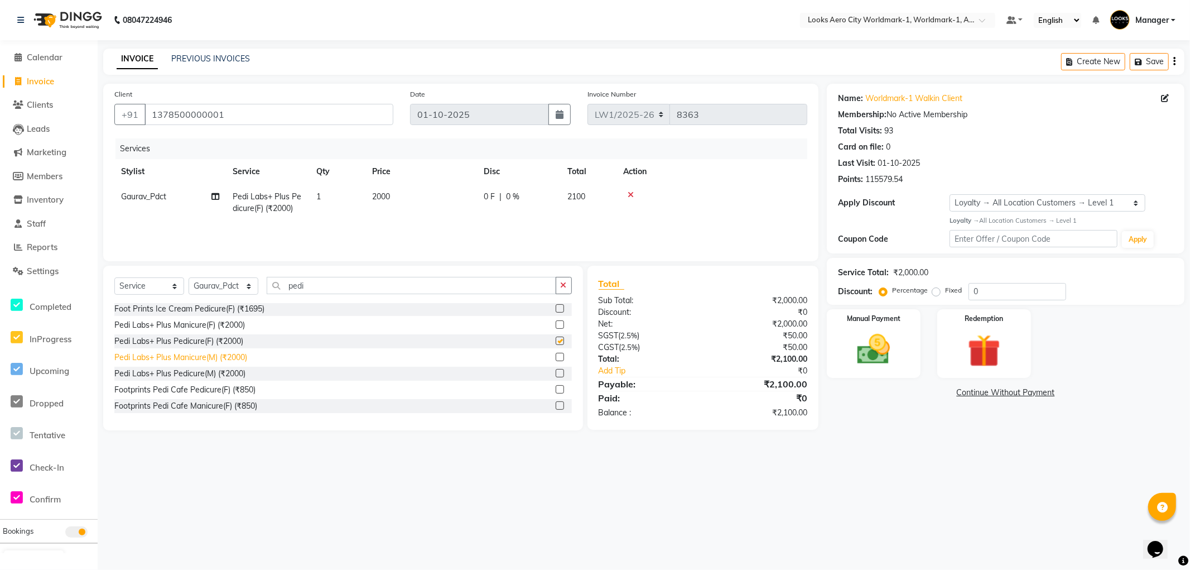
checkbox input "false"
click at [220, 357] on div "Pedi Labs+ Plus Manicure(M) (₹2000)" at bounding box center [180, 357] width 133 height 12
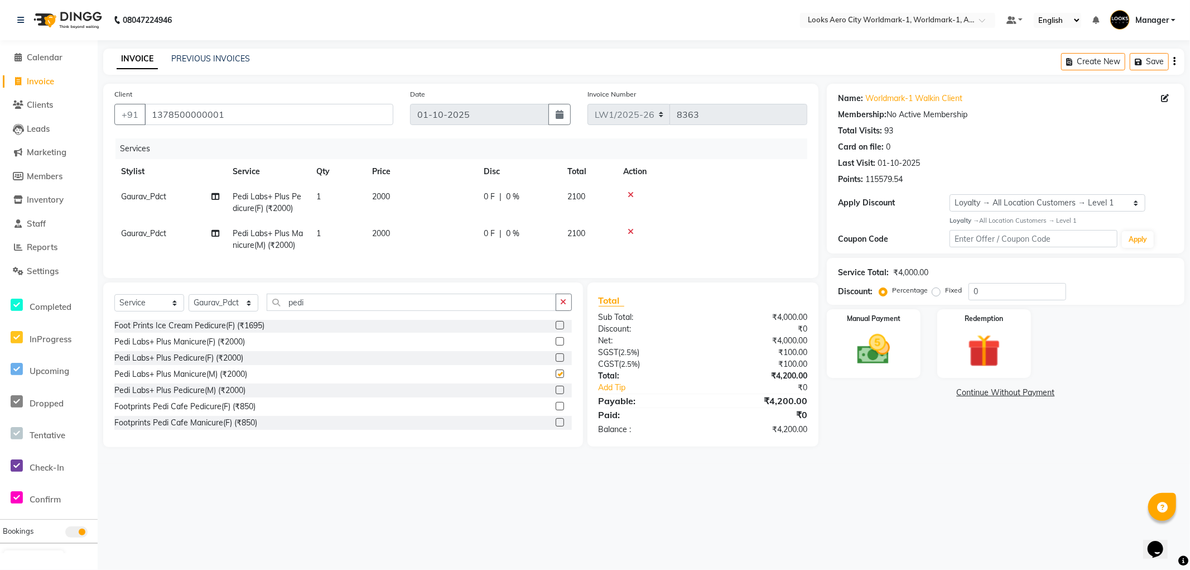
checkbox input "false"
drag, startPoint x: 334, startPoint y: 311, endPoint x: 25, endPoint y: 237, distance: 318.0
click at [0, 249] on app-home "08047224946 Select Location × Looks Aero City Worldmark-1, Worldmark-1, Aerocit…" at bounding box center [595, 232] width 1190 height 464
type input "clea"
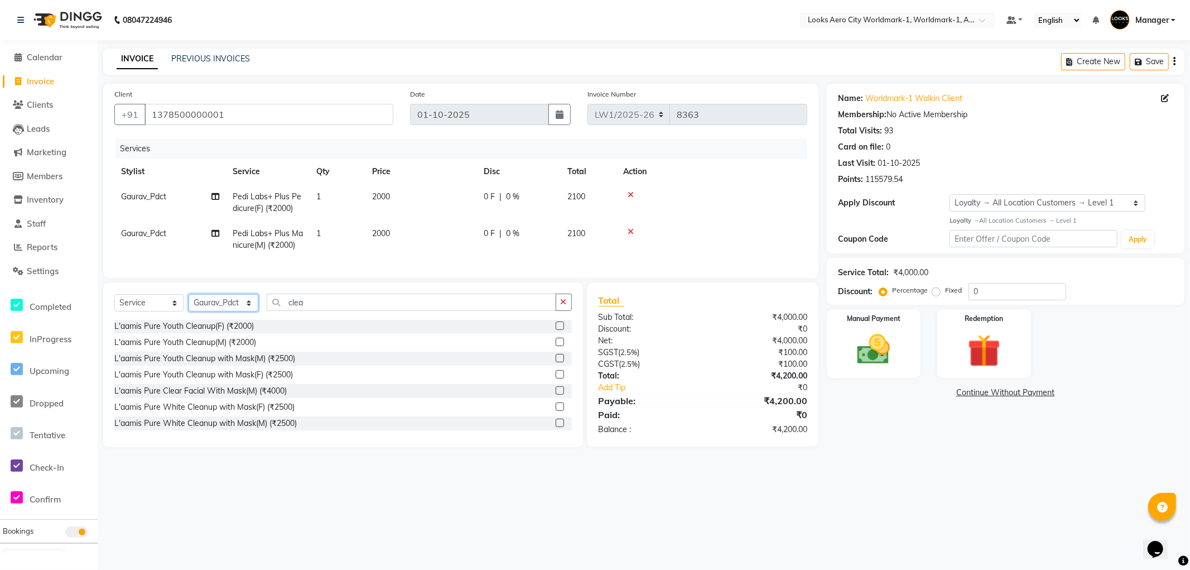
drag, startPoint x: 242, startPoint y: 309, endPoint x: 236, endPoint y: 305, distance: 7.1
click at [240, 309] on select "Select Stylist [PERSON_NAME] [PERSON_NAME] [PERSON_NAME] [PERSON_NAME] Counter_…" at bounding box center [224, 302] width 70 height 17
select select "84544"
click at [189, 303] on select "Select Stylist [PERSON_NAME] [PERSON_NAME] [PERSON_NAME] [PERSON_NAME] Counter_…" at bounding box center [224, 302] width 70 height 17
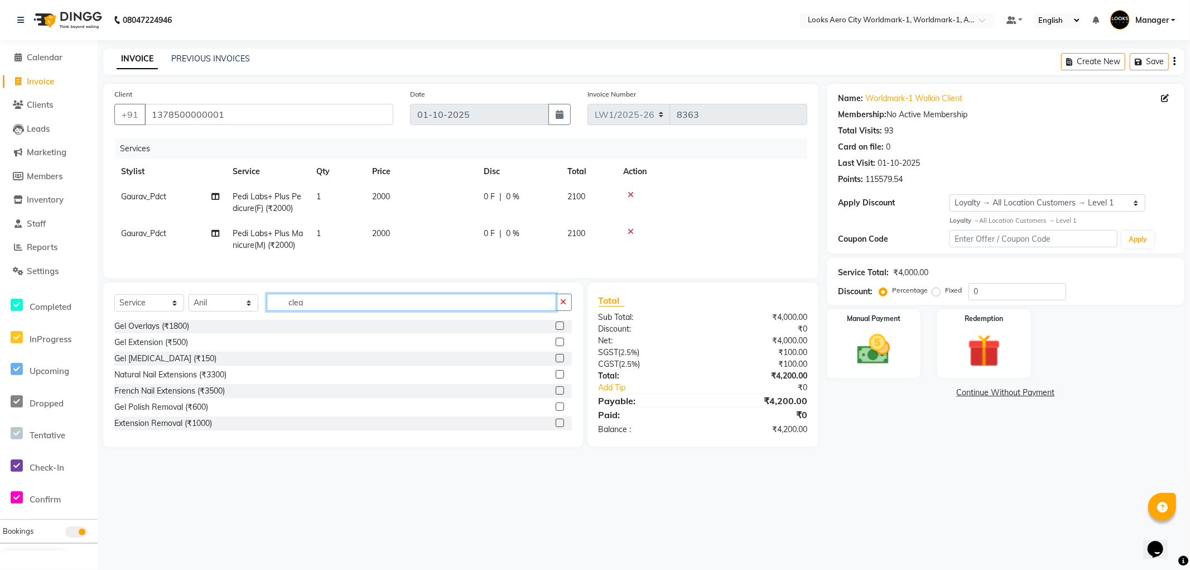
click at [322, 309] on input "clea" at bounding box center [412, 301] width 290 height 17
type input "c"
type input "clean"
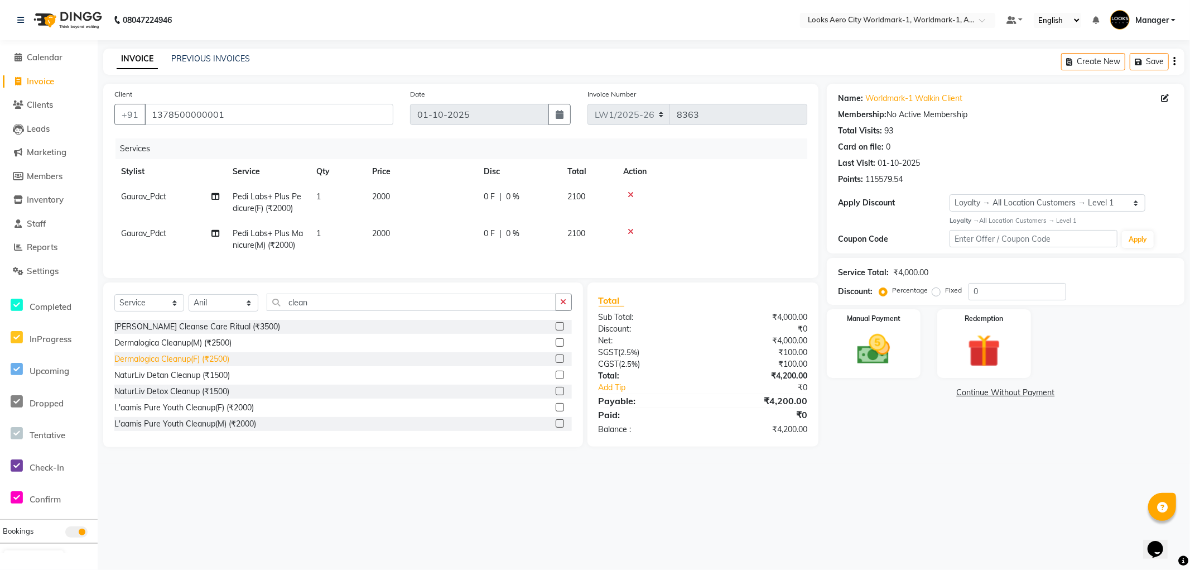
click at [194, 365] on div "Dermalogica Cleanup(F) (₹2500)" at bounding box center [171, 359] width 115 height 12
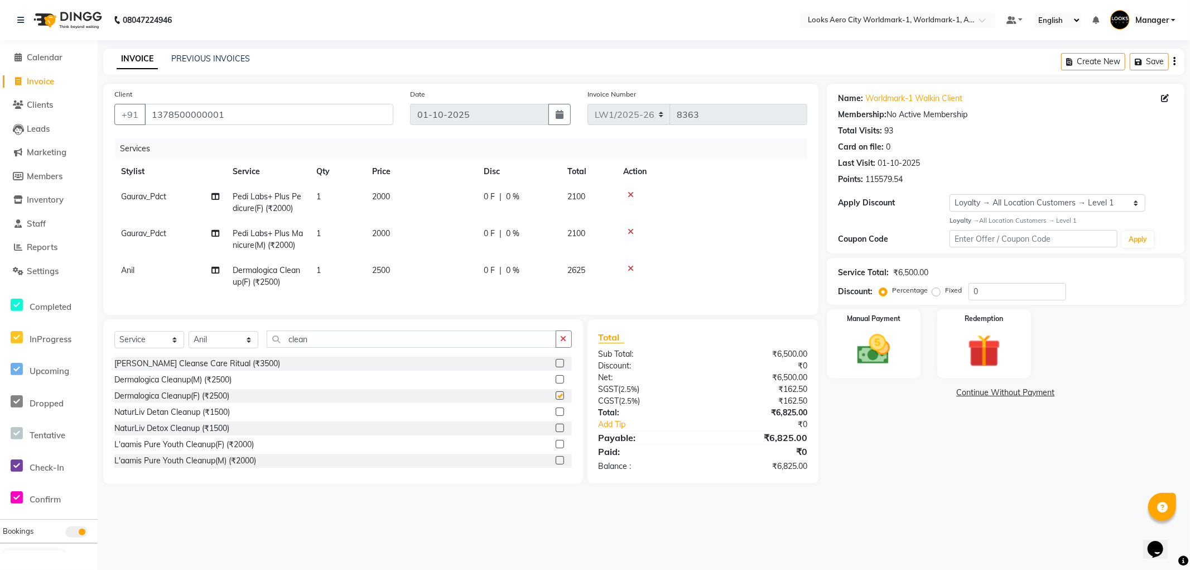
checkbox input "false"
drag, startPoint x: 333, startPoint y: 348, endPoint x: 0, endPoint y: 271, distance: 341.8
click at [0, 271] on app-home "08047224946 Select Location × Looks Aero City Worldmark-1, Worldmark-1, Aerocit…" at bounding box center [595, 250] width 1190 height 500
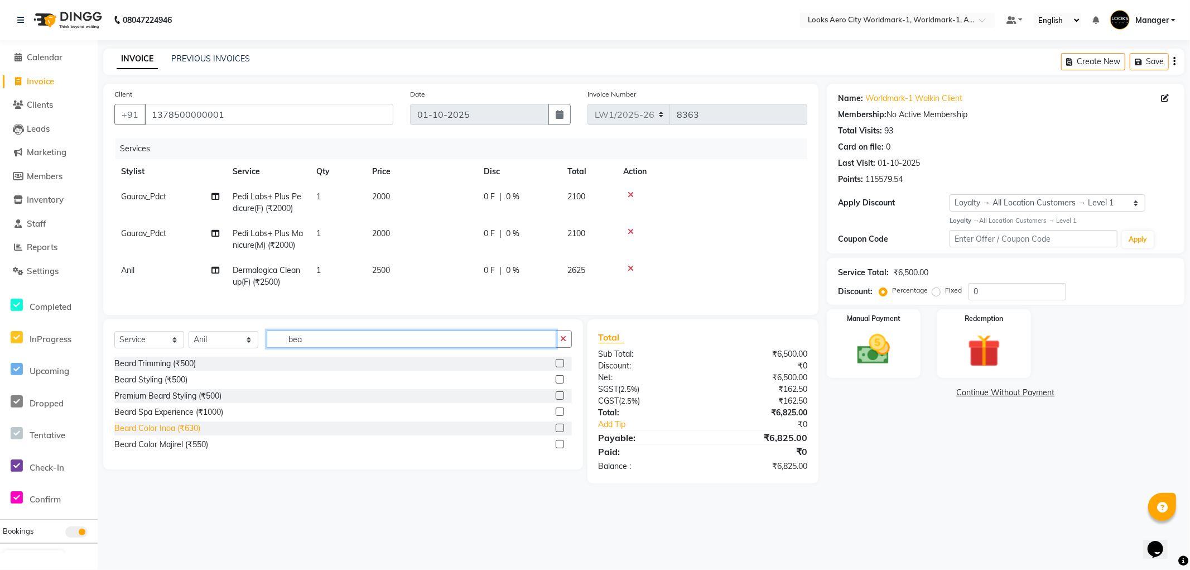
type input "bea"
click at [187, 434] on div "Beard Color Inoa (₹630)" at bounding box center [157, 428] width 86 height 12
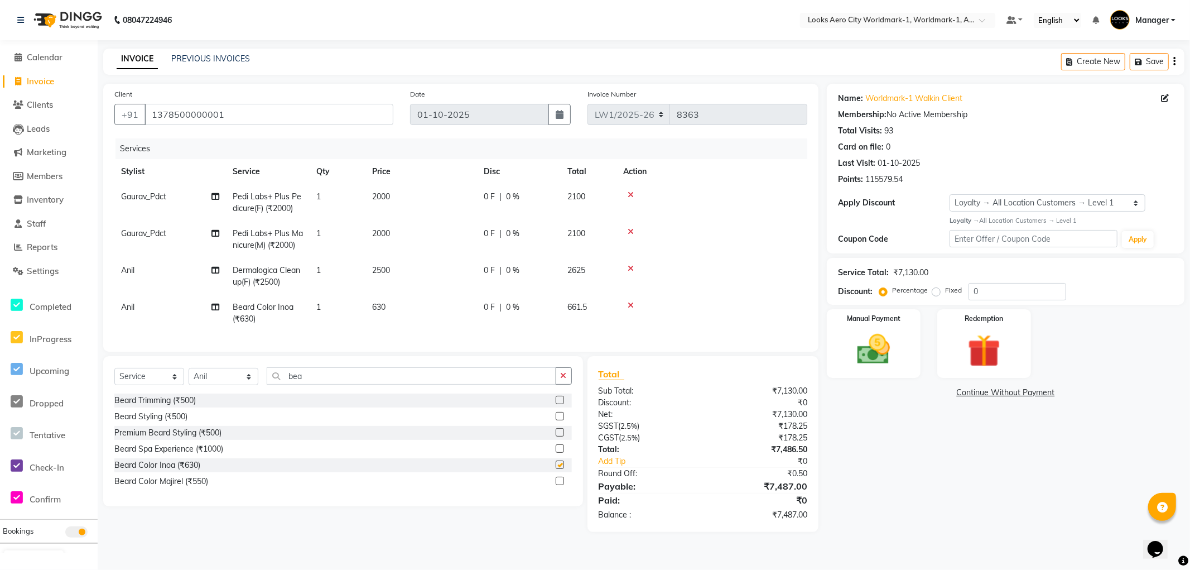
checkbox input "false"
drag, startPoint x: 321, startPoint y: 381, endPoint x: 0, endPoint y: 327, distance: 325.3
click at [0, 327] on app-home "08047224946 Select Location × Looks Aero City Worldmark-1, Worldmark-1, Aerocit…" at bounding box center [595, 274] width 1190 height 548
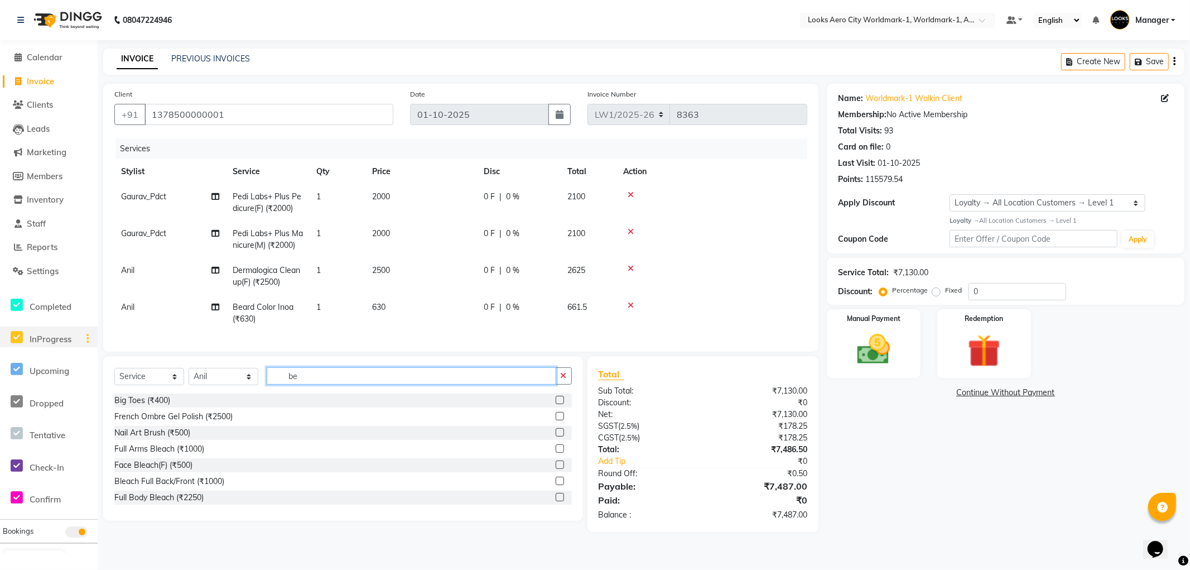
type input "bea"
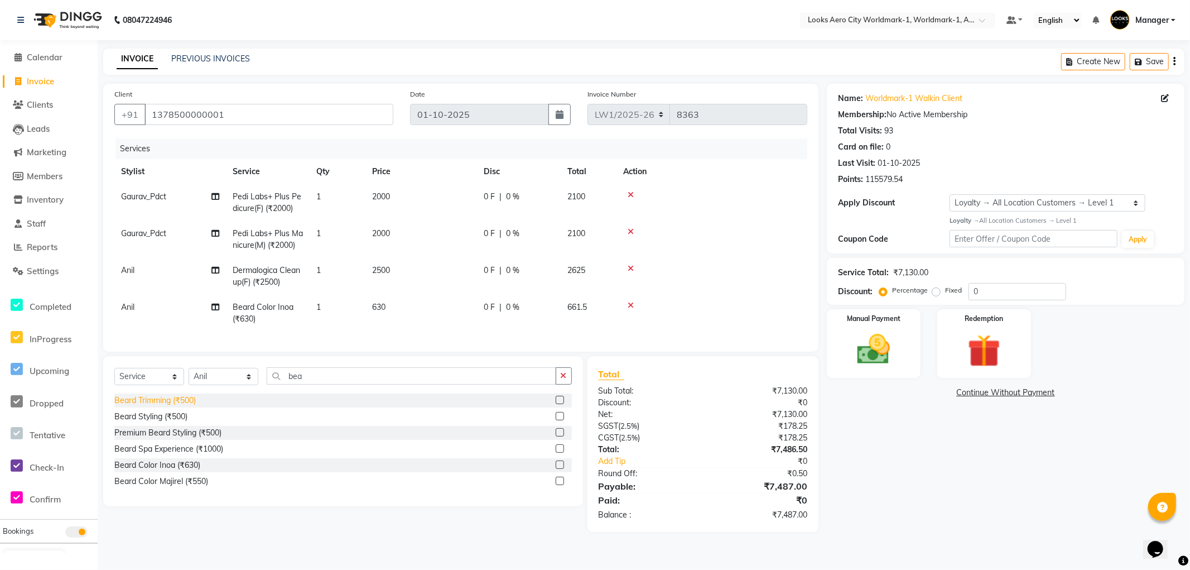
click at [169, 405] on div "Beard Trimming (₹500)" at bounding box center [154, 400] width 81 height 12
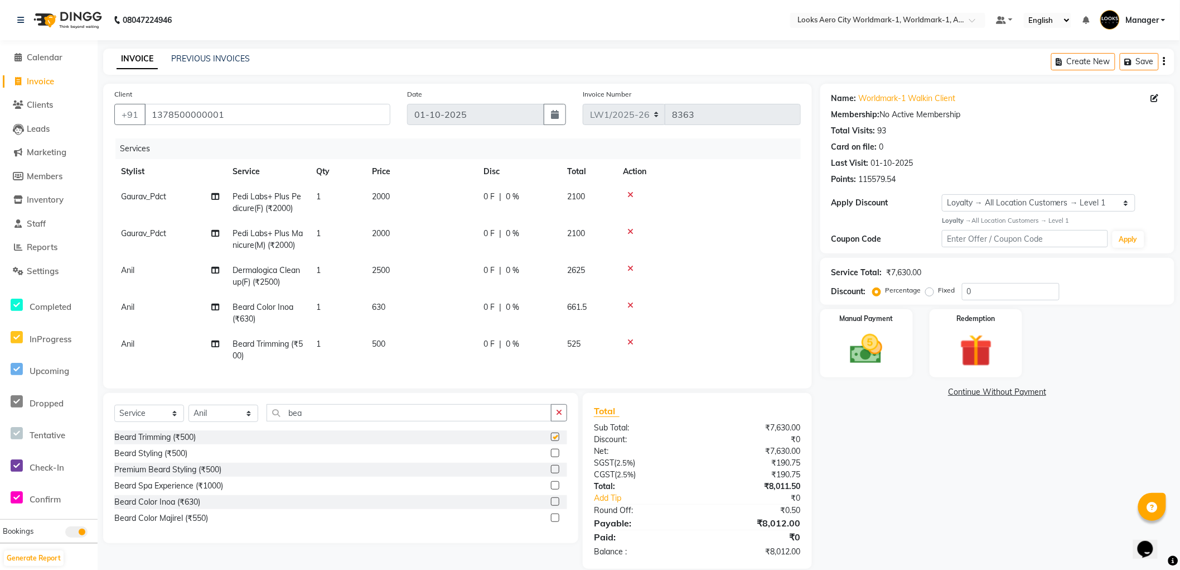
checkbox input "false"
click at [409, 346] on td "500" at bounding box center [421, 349] width 112 height 37
select select "84544"
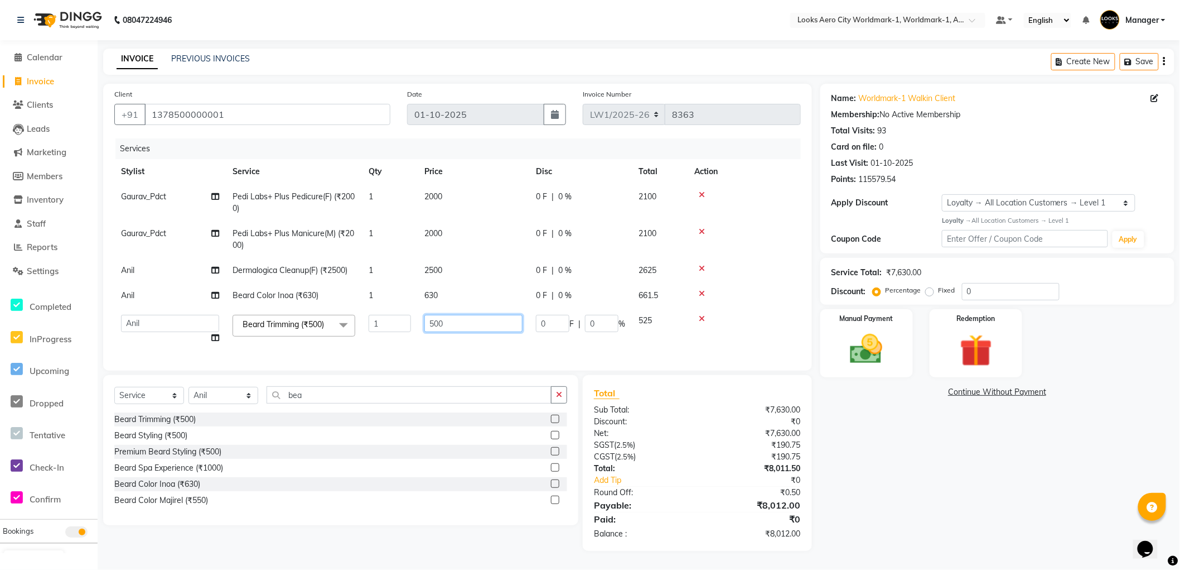
drag, startPoint x: 457, startPoint y: 321, endPoint x: 186, endPoint y: 298, distance: 272.1
click at [186, 298] on tbody "Gaurav_Pdct Pedi Labs+ Plus Pedicure(F) (₹2000) 1 2000 0 F | 0 % 2100 Gaurav_Pd…" at bounding box center [457, 267] width 687 height 166
type input "400"
click at [452, 305] on td "630" at bounding box center [474, 295] width 112 height 25
select select "84544"
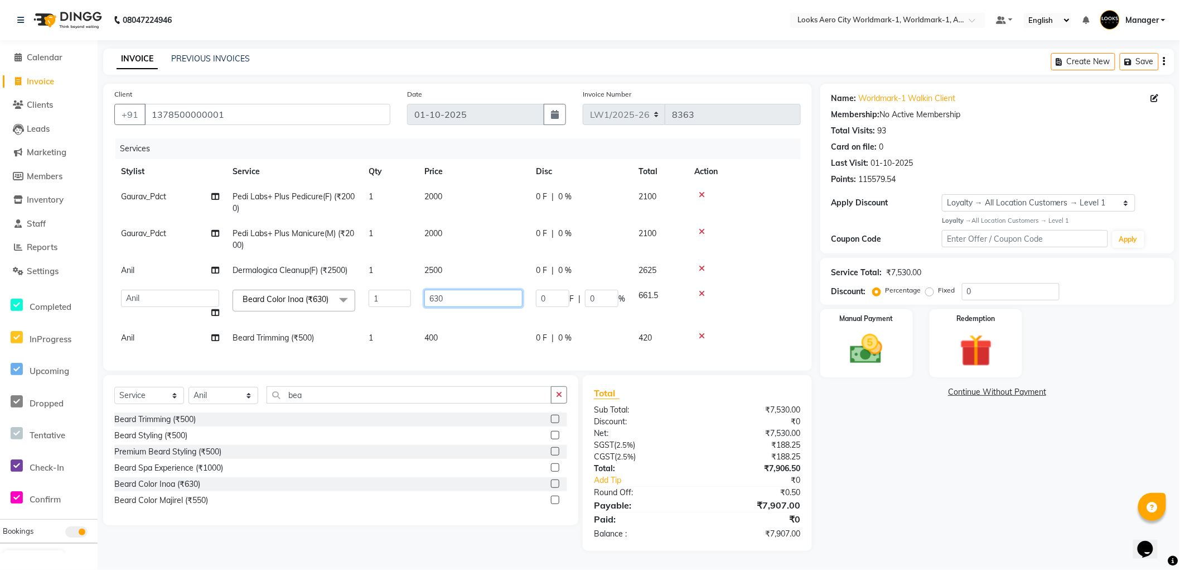
drag, startPoint x: 469, startPoint y: 297, endPoint x: 350, endPoint y: 288, distance: 119.1
click at [350, 288] on tr "Abhishek_Nails Amita Chauhan Anil Ashwin Celina Counter_Sales Dawa_Mgr Gaurav_P…" at bounding box center [457, 304] width 687 height 42
type input "600"
click at [905, 510] on div "Name: Worldmark-1 Walkin Client Membership: No Active Membership Total Visits: …" at bounding box center [1002, 317] width 363 height 467
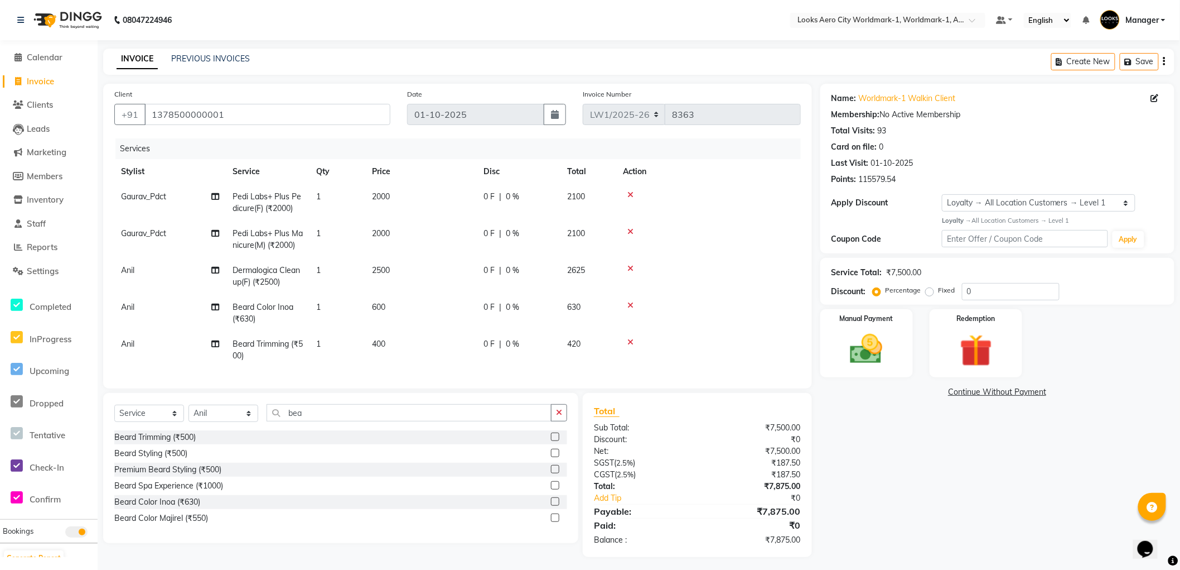
click at [924, 468] on div "Name: Worldmark-1 Walkin Client Membership: No Active Membership Total Visits: …" at bounding box center [1002, 320] width 363 height 473
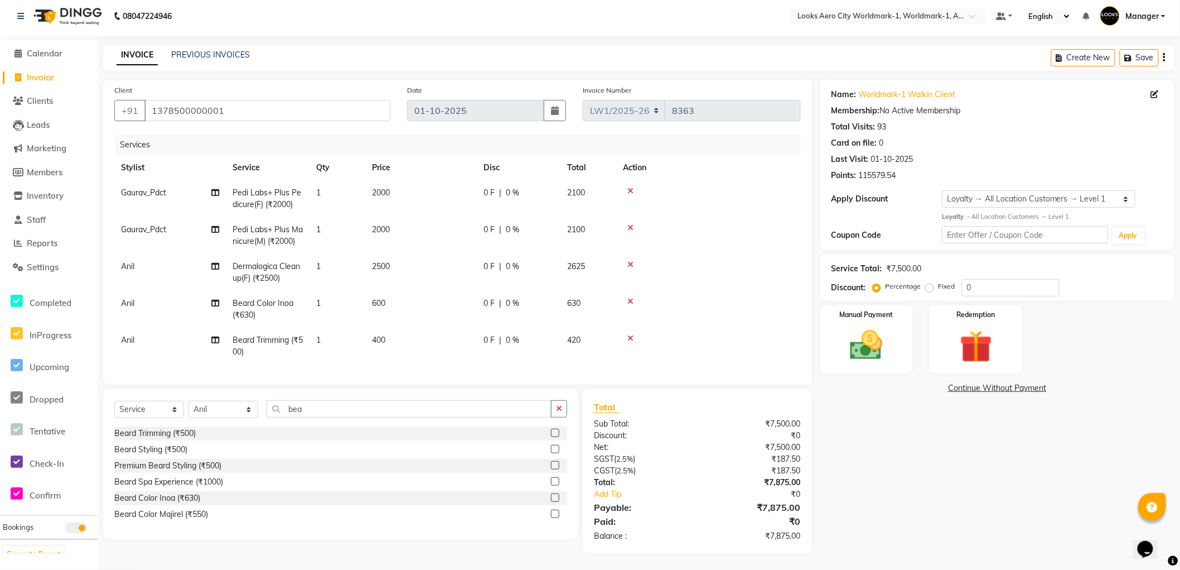
scroll to position [13, 0]
drag, startPoint x: 994, startPoint y: 275, endPoint x: 922, endPoint y: 267, distance: 73.0
click at [896, 279] on div "Percentage Fixed 0" at bounding box center [967, 287] width 185 height 17
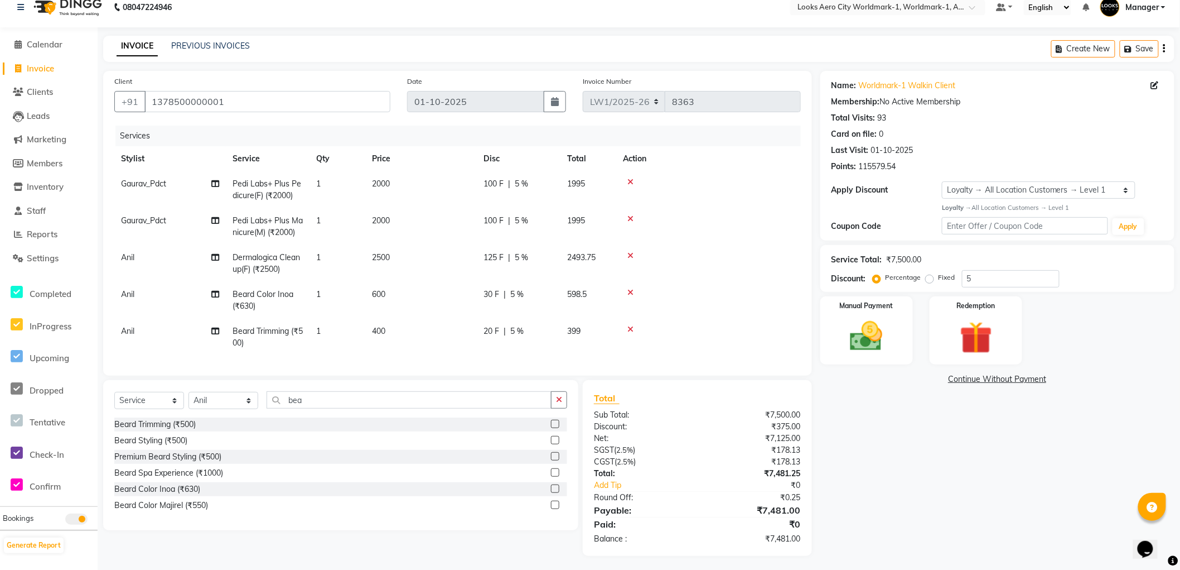
drag, startPoint x: 936, startPoint y: 449, endPoint x: 936, endPoint y: 454, distance: 5.6
click at [933, 450] on div "Name: Worldmark-1 Walkin Client Membership: No Active Membership Total Visits: …" at bounding box center [1002, 313] width 363 height 485
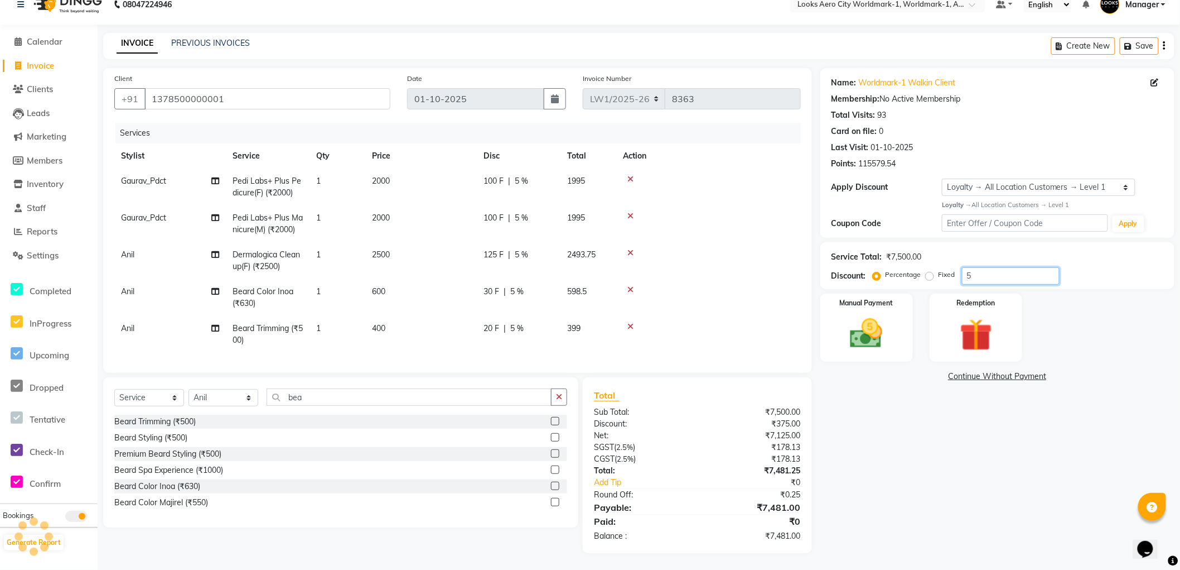
drag, startPoint x: 899, startPoint y: 265, endPoint x: 896, endPoint y: 271, distance: 6.2
click at [890, 267] on div "Percentage Fixed 5" at bounding box center [967, 275] width 185 height 17
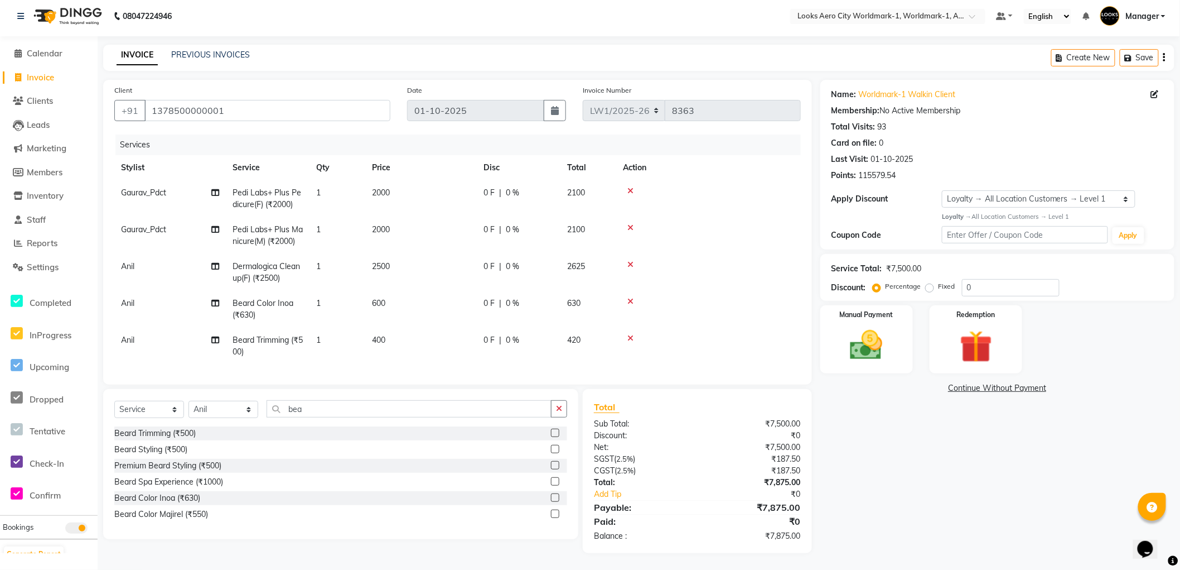
click at [887, 428] on div "Name: Worldmark-1 Walkin Client Membership: No Active Membership Total Visits: …" at bounding box center [1002, 316] width 363 height 473
drag, startPoint x: 989, startPoint y: 276, endPoint x: 914, endPoint y: 276, distance: 74.8
click at [914, 279] on div "Percentage Fixed 0" at bounding box center [967, 287] width 185 height 17
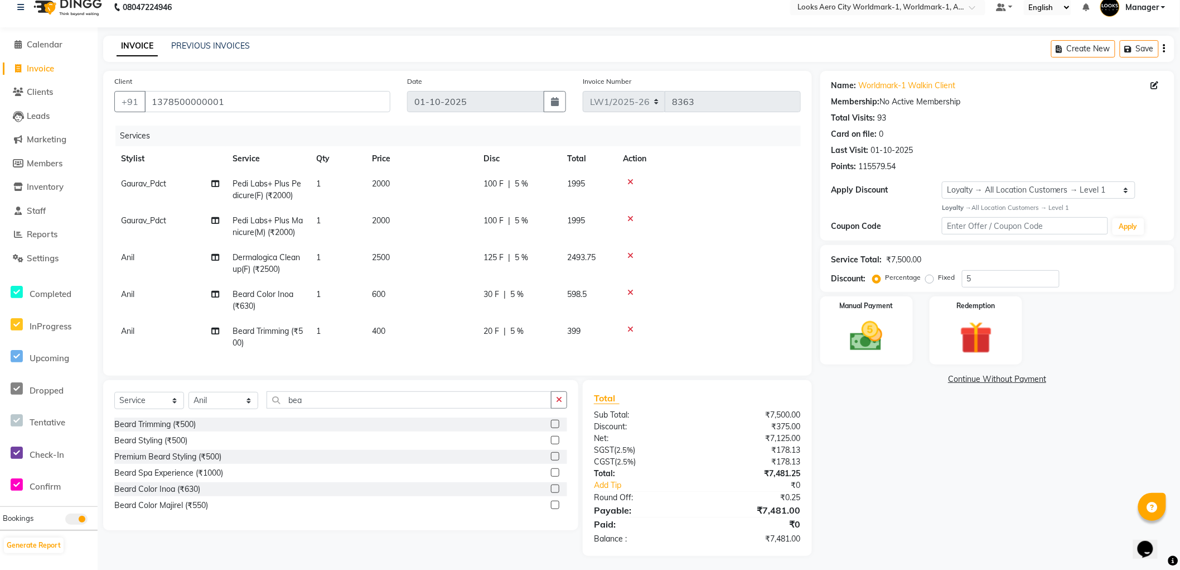
click at [907, 505] on div "Name: Worldmark-1 Walkin Client Membership: No Active Membership Total Visits: …" at bounding box center [1002, 313] width 363 height 485
drag, startPoint x: 994, startPoint y: 276, endPoint x: 919, endPoint y: 276, distance: 74.8
click at [919, 276] on div "Percentage Fixed 5" at bounding box center [967, 278] width 185 height 17
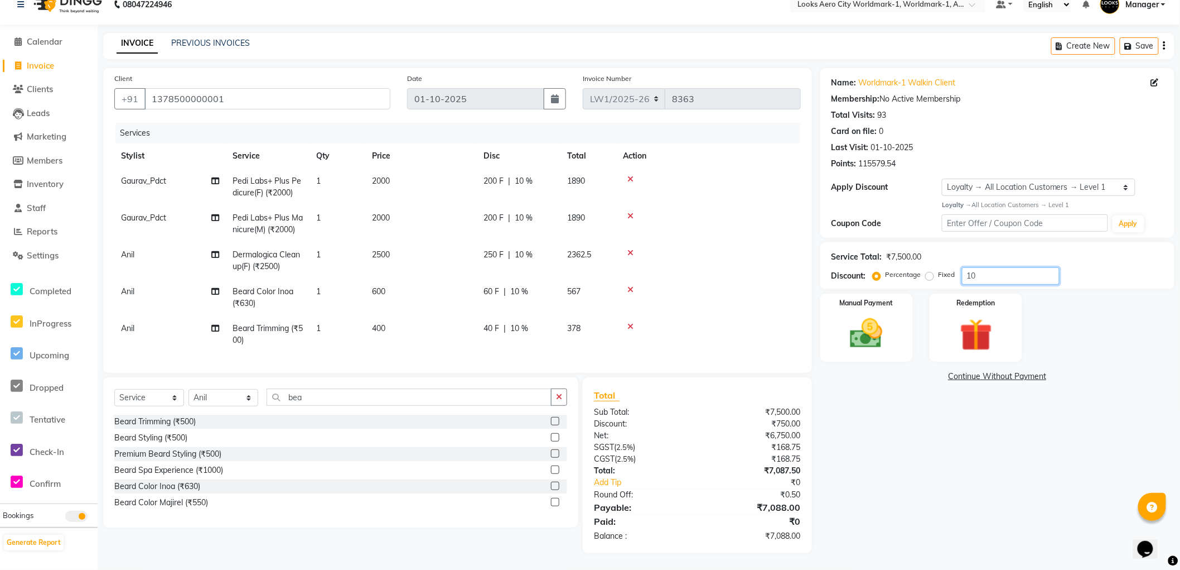
scroll to position [25, 0]
type input "10"
click at [410, 321] on td "400" at bounding box center [421, 334] width 112 height 37
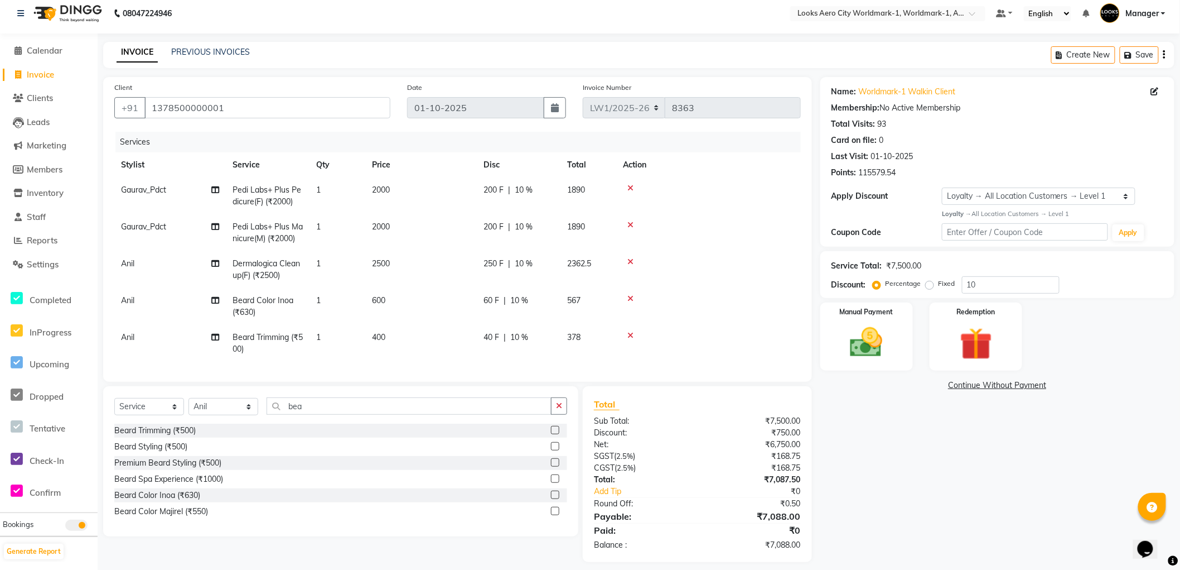
select select "84544"
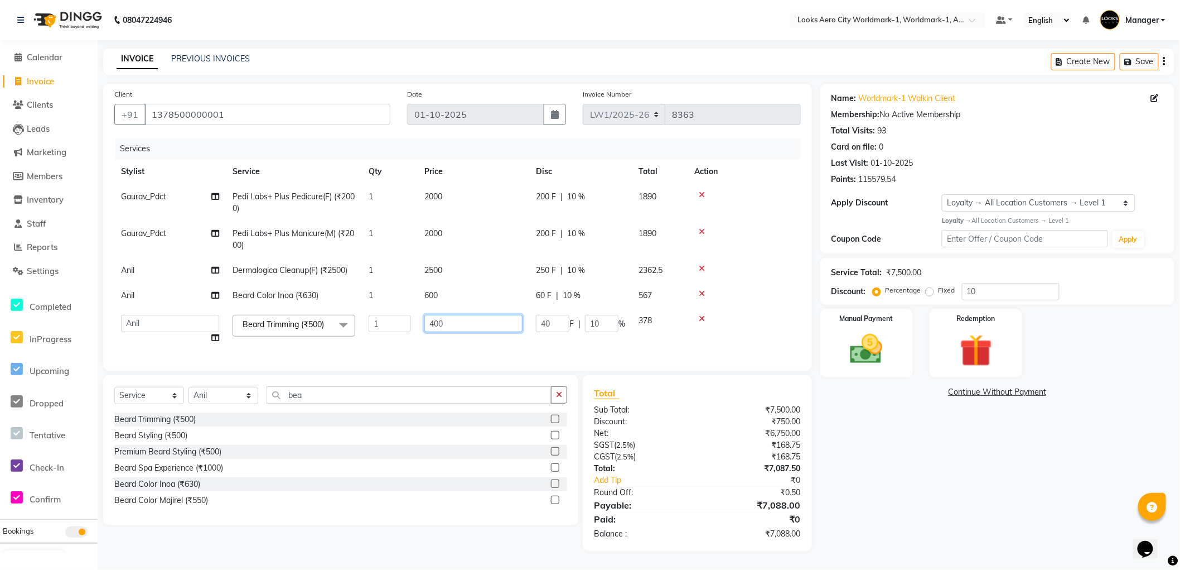
click at [466, 322] on input "400" at bounding box center [474, 323] width 98 height 17
type input "402"
click at [874, 480] on div "Name: Worldmark-1 Walkin Client Membership: No Active Membership Total Visits: …" at bounding box center [1002, 317] width 363 height 467
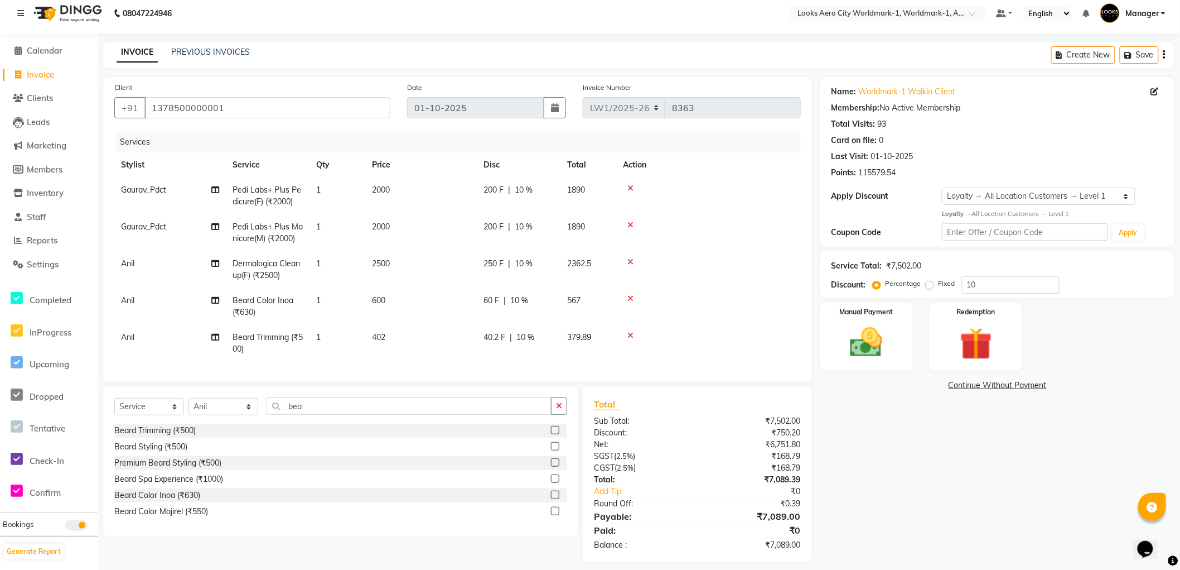
click at [404, 341] on td "402" at bounding box center [421, 343] width 112 height 37
select select "84544"
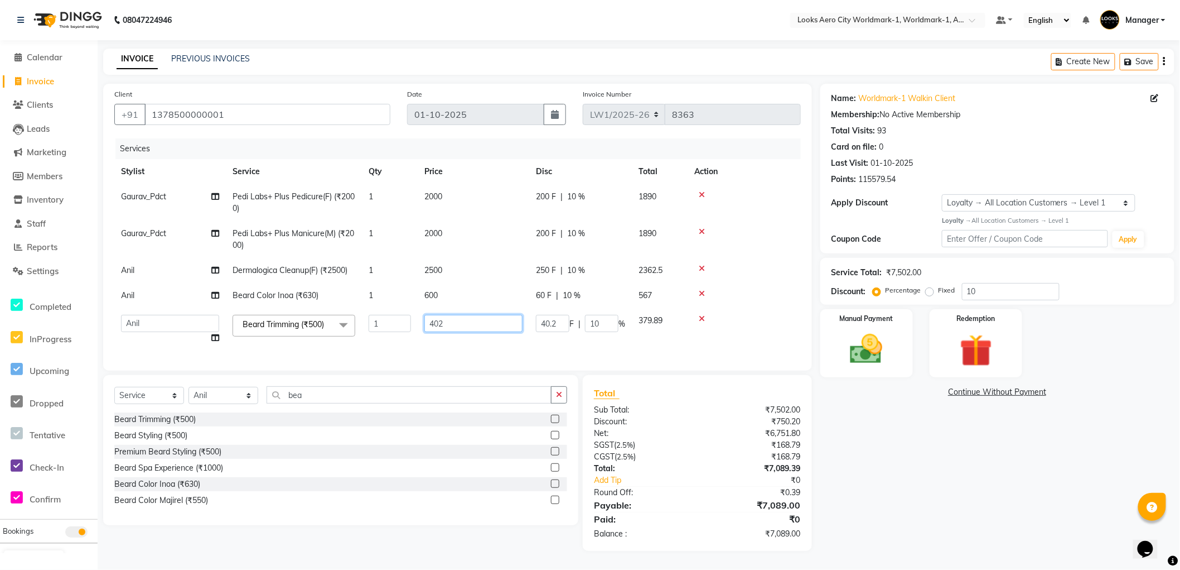
click at [466, 315] on input "402" at bounding box center [474, 323] width 98 height 17
type input "403"
click at [905, 484] on div "Name: Worldmark-1 Walkin Client Membership: No Active Membership Total Visits: …" at bounding box center [1002, 317] width 363 height 467
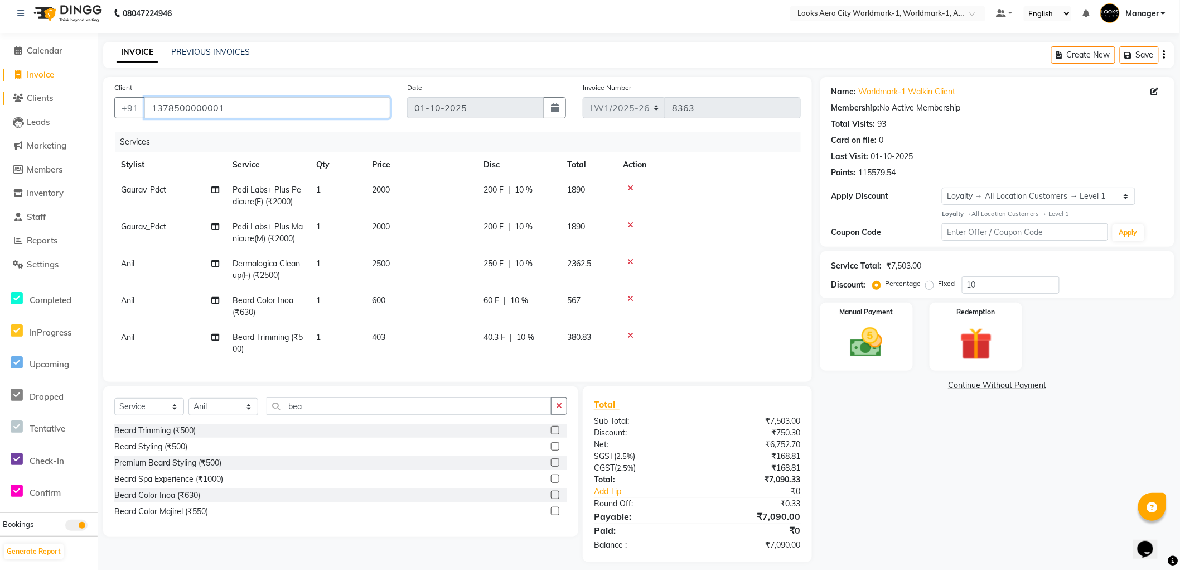
drag, startPoint x: 247, startPoint y: 106, endPoint x: 46, endPoint y: 97, distance: 201.6
click at [47, 95] on app-home "08047224946 Select Location × Looks Aero City Worldmark-1, Worldmark-1, Aerocit…" at bounding box center [590, 285] width 1180 height 585
type input "9"
type input "0"
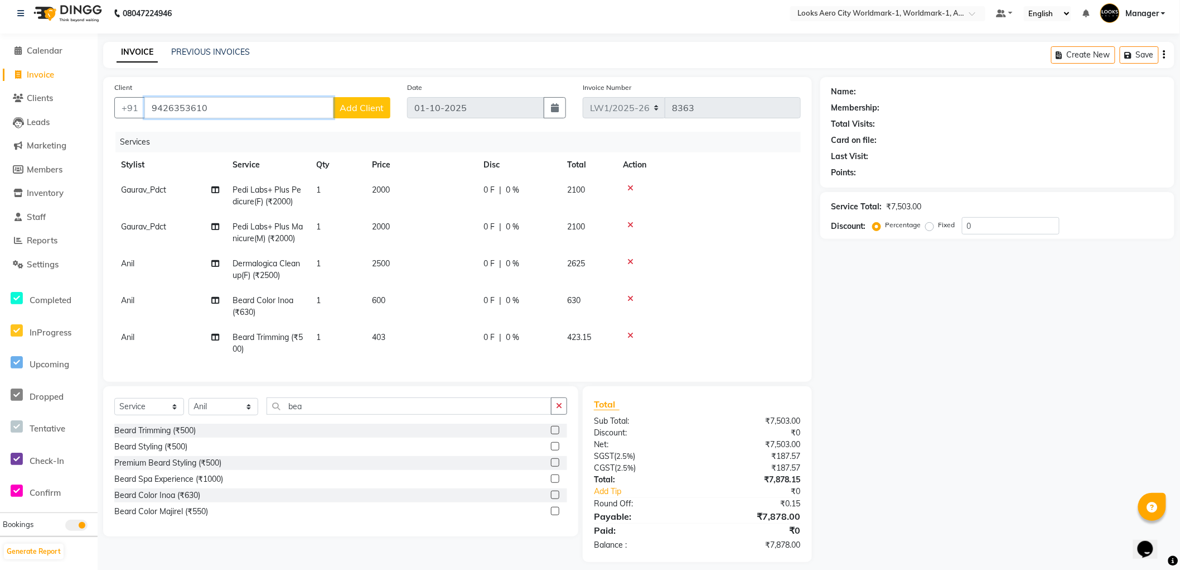
type input "9426353610"
click at [355, 110] on span "Add Client" at bounding box center [362, 107] width 44 height 11
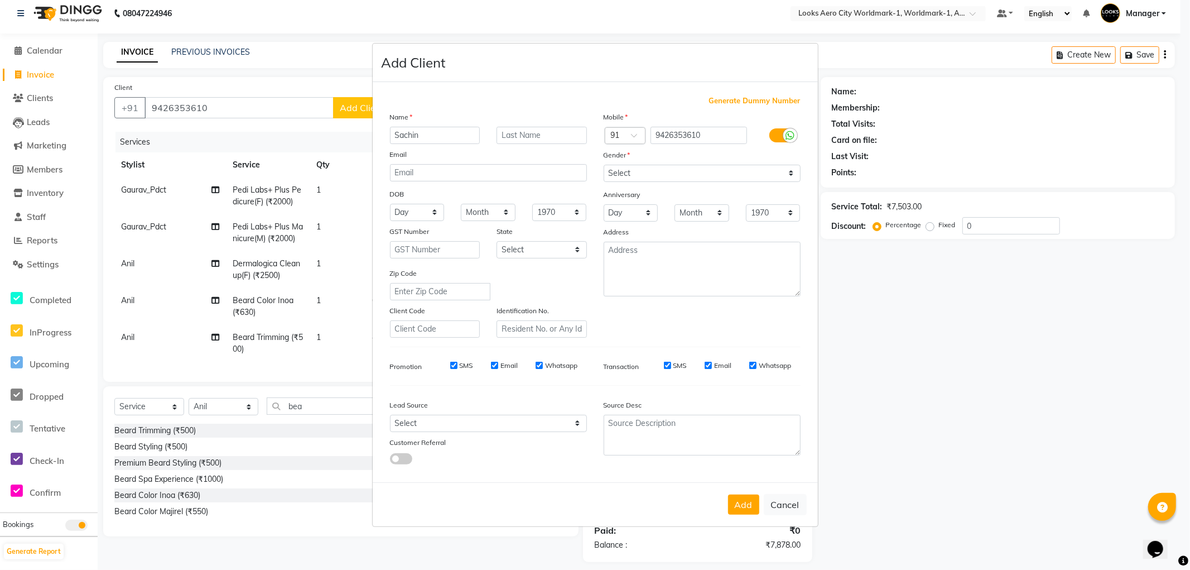
type input "Sachin"
type input "Client"
drag, startPoint x: 644, startPoint y: 165, endPoint x: 640, endPoint y: 171, distance: 7.6
click at [644, 165] on select "Select Male Female Other Prefer Not To Say" at bounding box center [702, 173] width 197 height 17
select select "male"
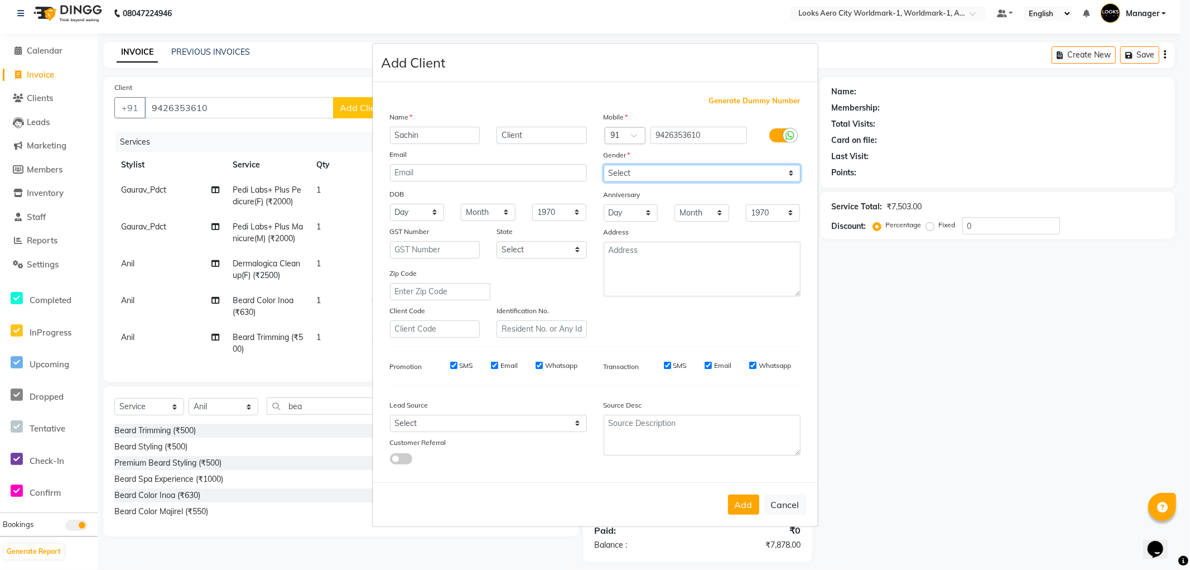
click at [604, 165] on select "Select Male Female Other Prefer Not To Say" at bounding box center [702, 173] width 197 height 17
click at [528, 253] on select "Select Andaman and Nicobar Islands Andhra Pradesh Arunachal Pradesh Assam Bihar…" at bounding box center [542, 249] width 90 height 17
select select "10"
click at [497, 241] on select "Select Andaman and Nicobar Islands Andhra Pradesh Arunachal Pradesh Assam Bihar…" at bounding box center [542, 249] width 90 height 17
click at [746, 505] on button "Add" at bounding box center [743, 504] width 31 height 20
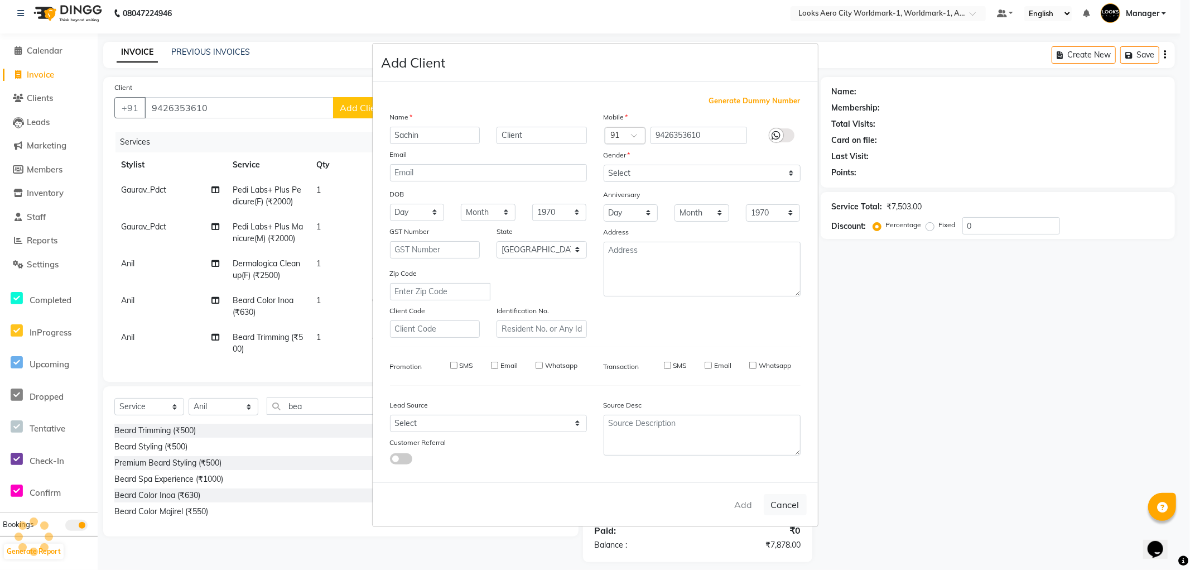
select select
select select "null"
select select
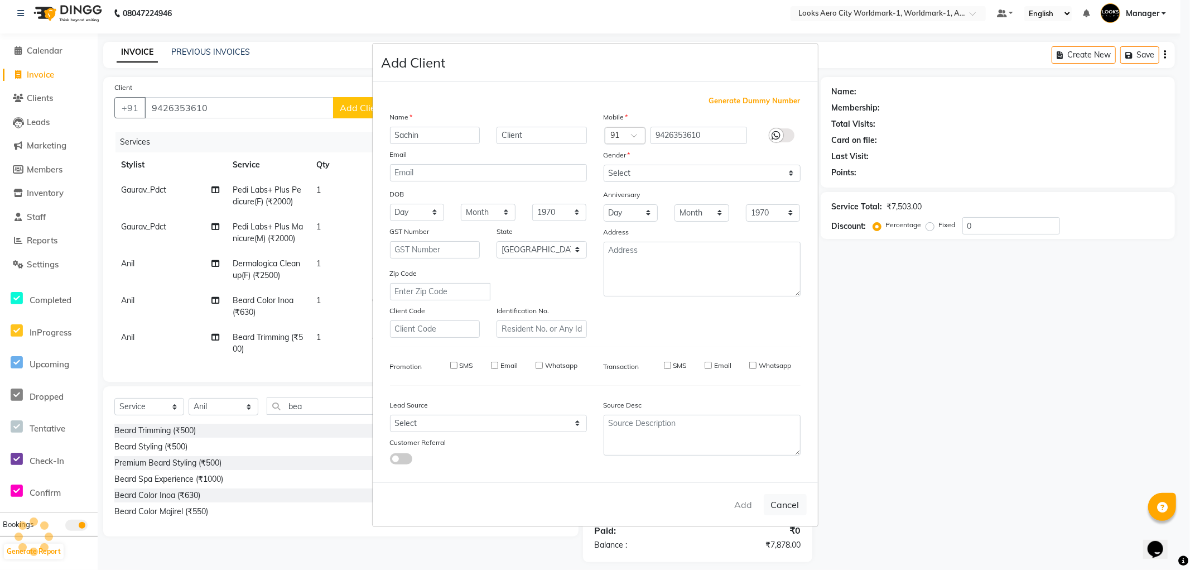
select select
checkbox input "false"
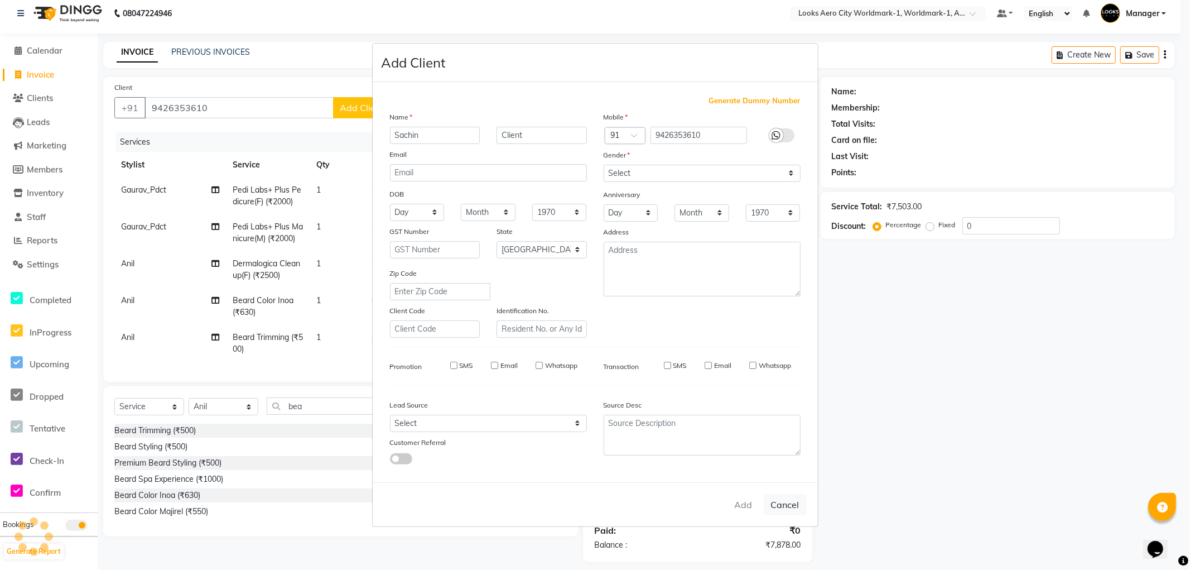
checkbox input "false"
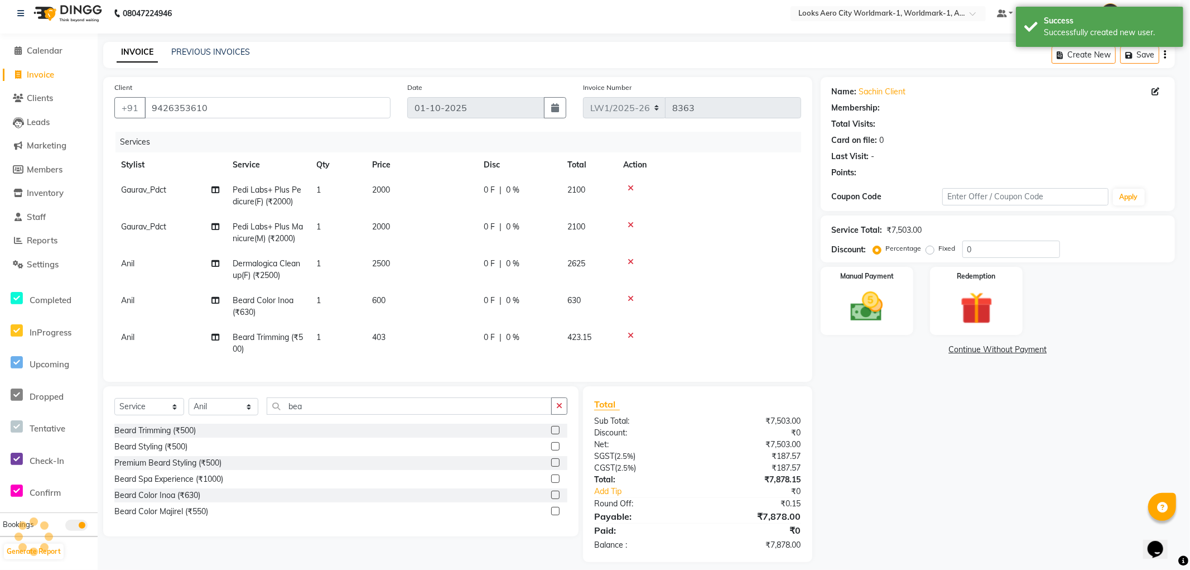
select select "1: Object"
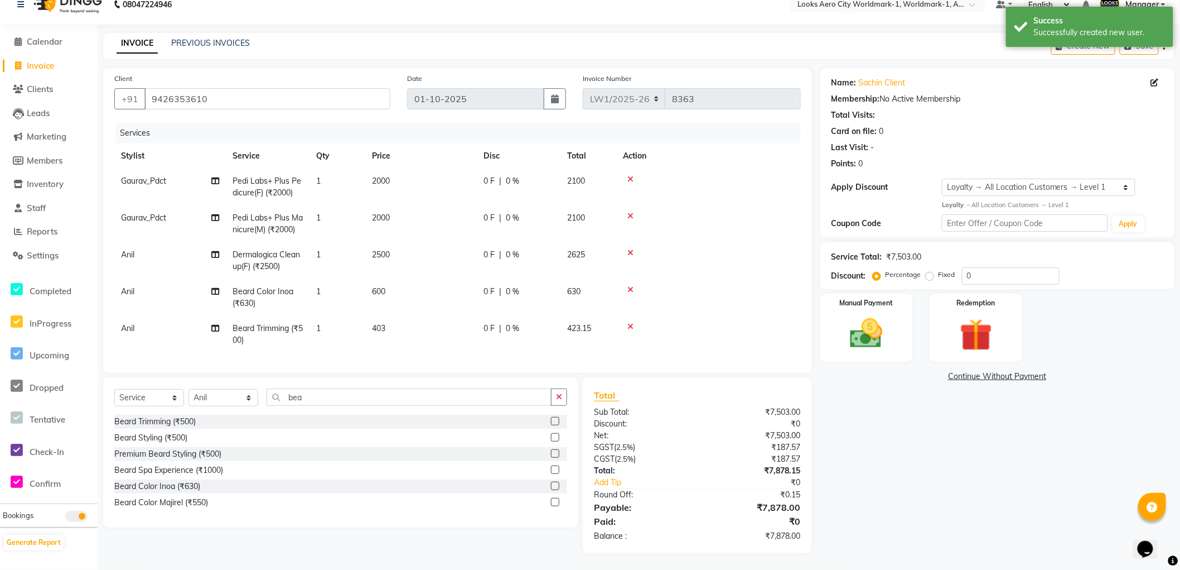
scroll to position [25, 0]
drag, startPoint x: 990, startPoint y: 264, endPoint x: 926, endPoint y: 264, distance: 64.2
click at [926, 267] on div "Percentage Fixed 0" at bounding box center [967, 275] width 185 height 17
type input "10"
click at [953, 449] on div "Name: Sachin Client Membership: No Active Membership Total Visits: Card on file…" at bounding box center [1002, 310] width 363 height 485
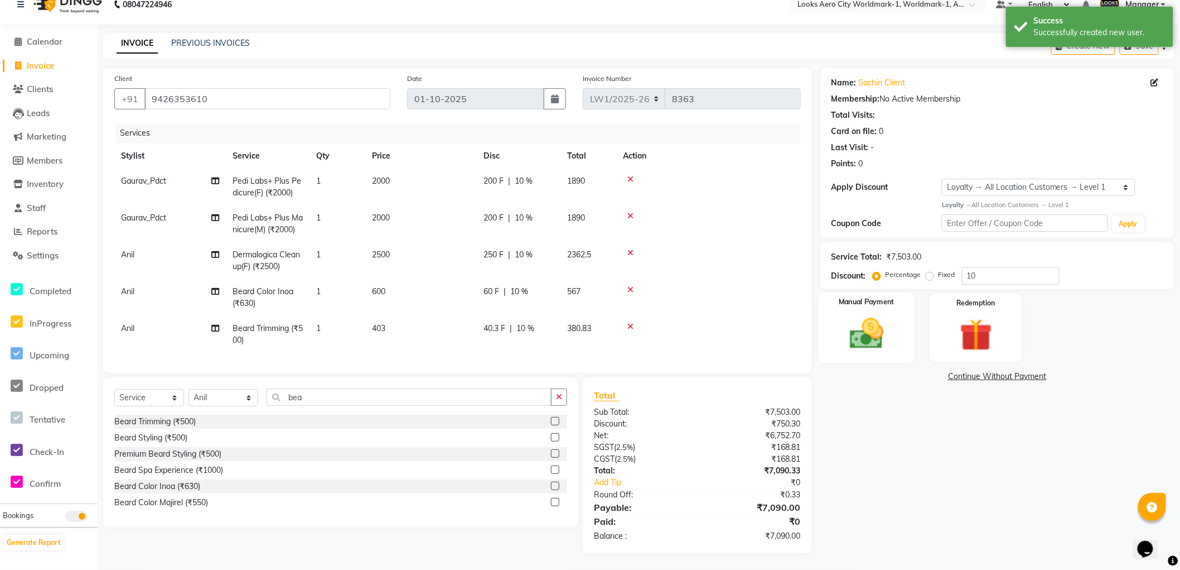
click at [895, 343] on div "Manual Payment" at bounding box center [866, 327] width 97 height 71
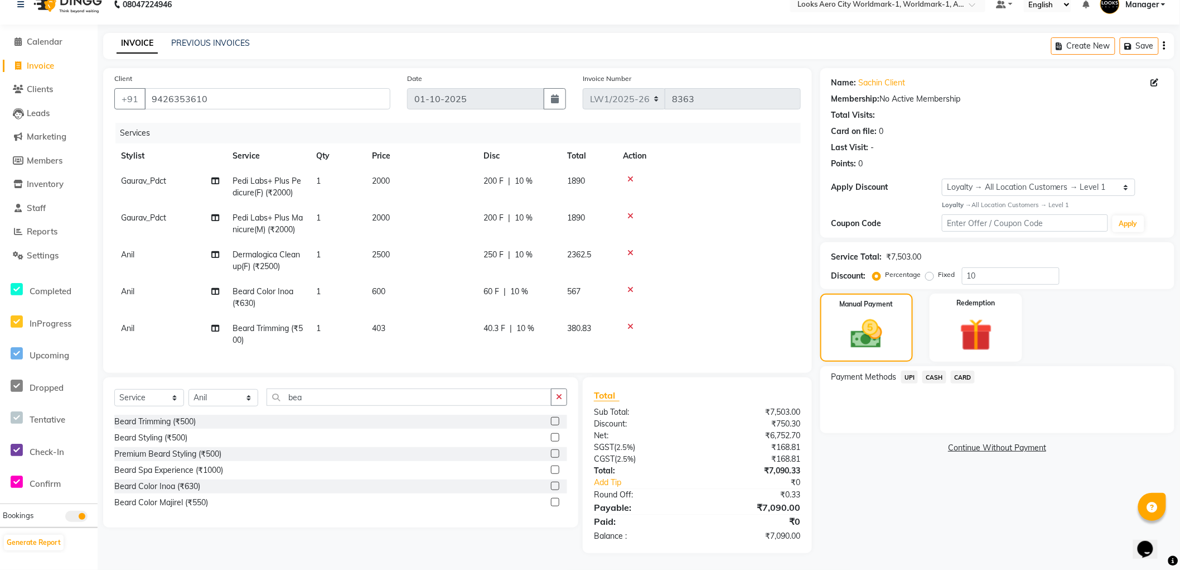
click at [958, 370] on span "CARD" at bounding box center [963, 376] width 24 height 13
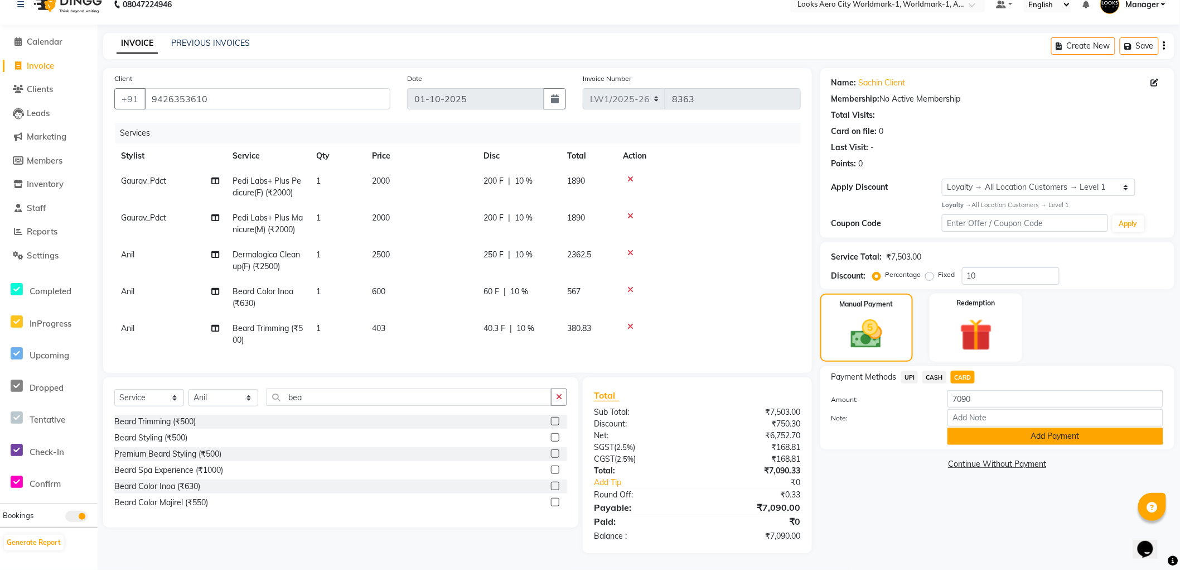
click at [972, 427] on button "Add Payment" at bounding box center [1056, 435] width 216 height 17
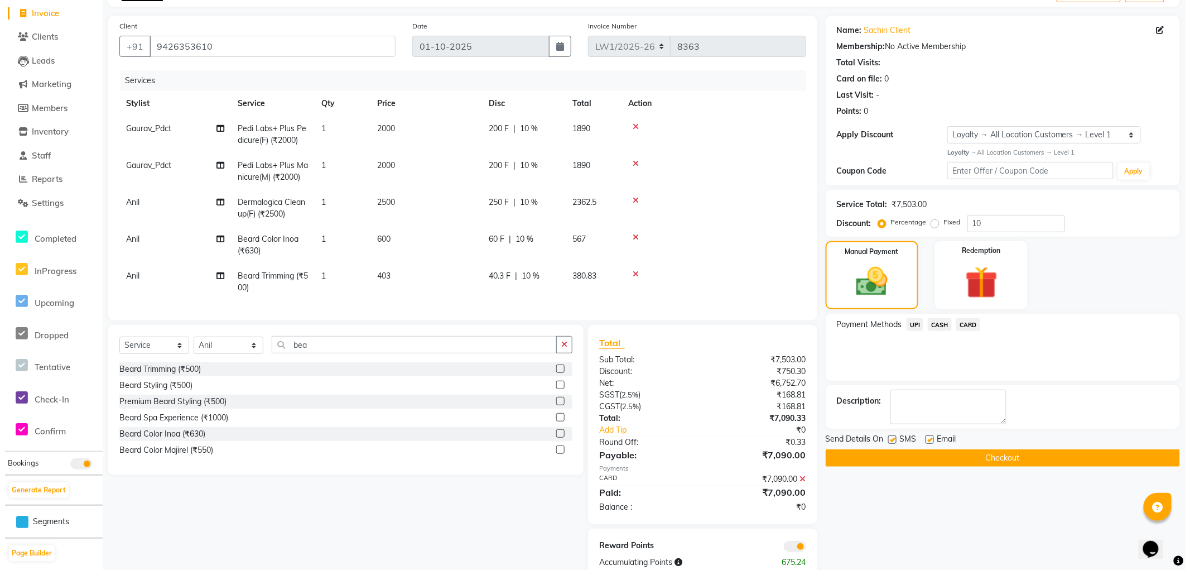
scroll to position [103, 0]
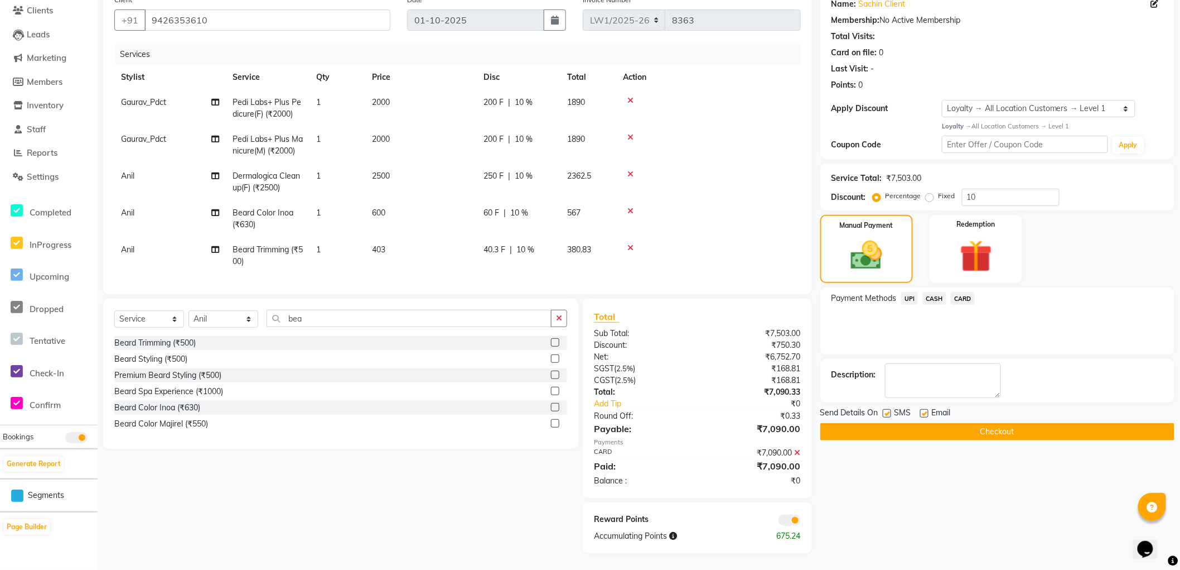
click at [788, 519] on span at bounding box center [790, 519] width 22 height 11
click at [801, 522] on input "checkbox" at bounding box center [801, 522] width 0 height 0
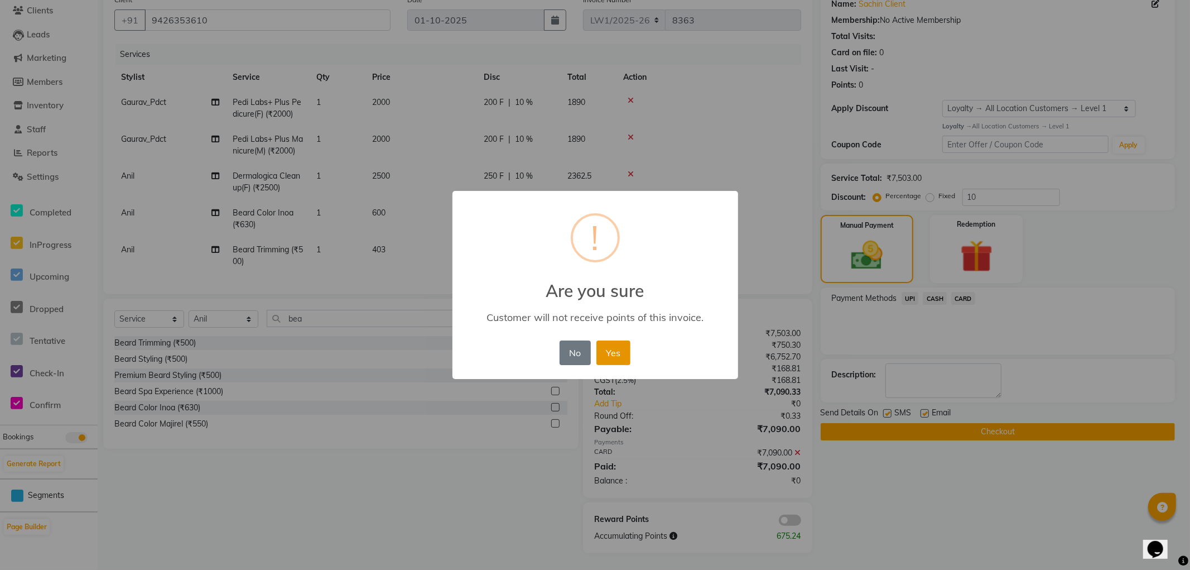
click at [615, 354] on button "Yes" at bounding box center [613, 352] width 34 height 25
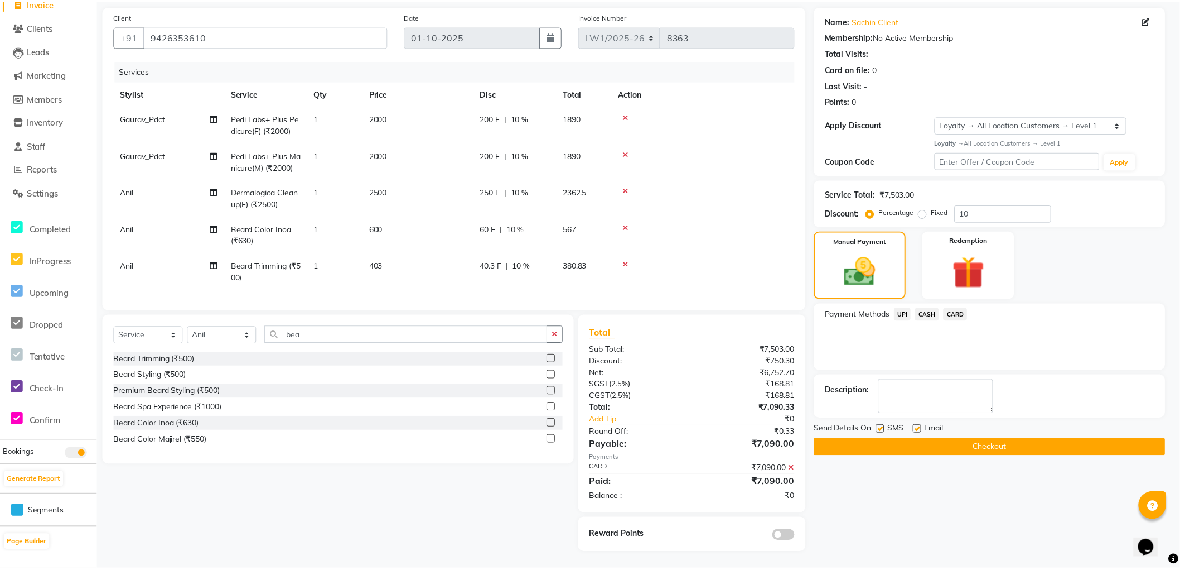
scroll to position [87, 0]
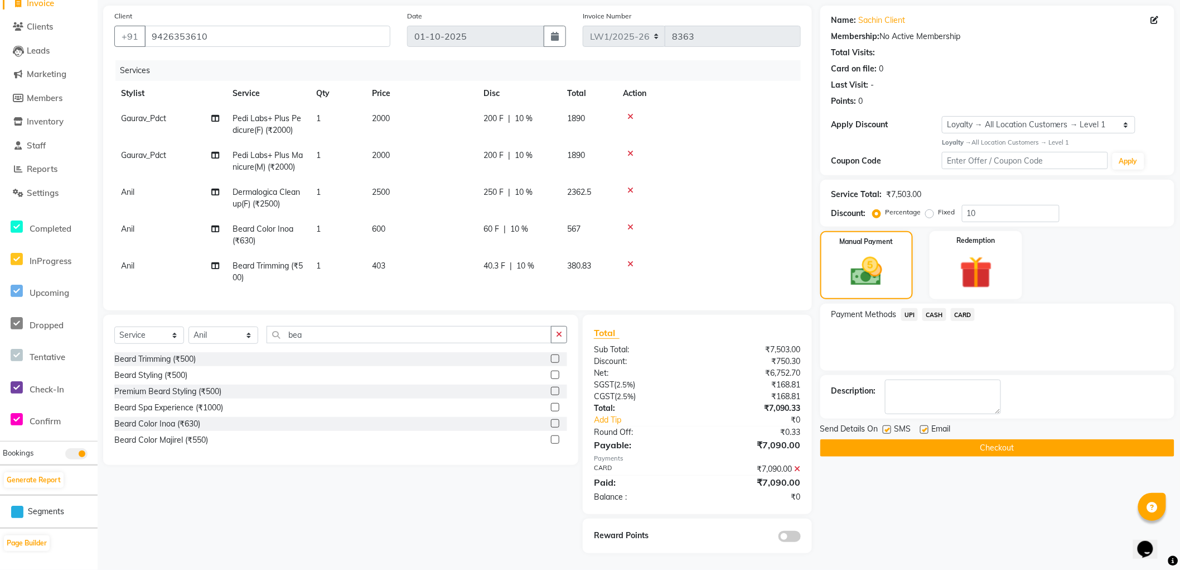
click at [875, 439] on button "Checkout" at bounding box center [998, 447] width 354 height 17
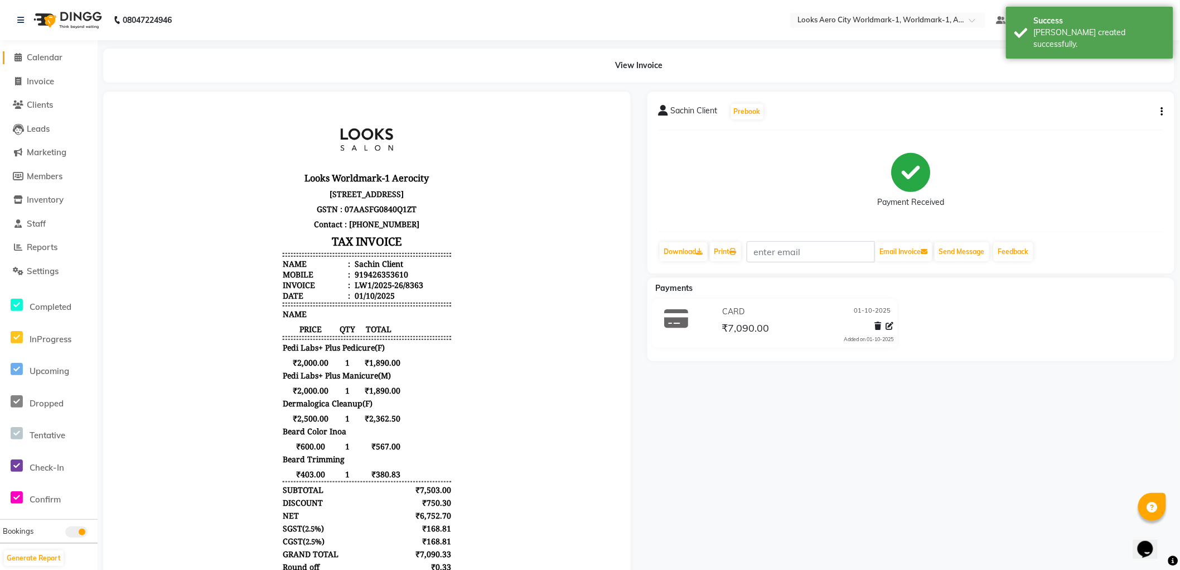
click at [42, 56] on span "Calendar" at bounding box center [45, 57] width 36 height 11
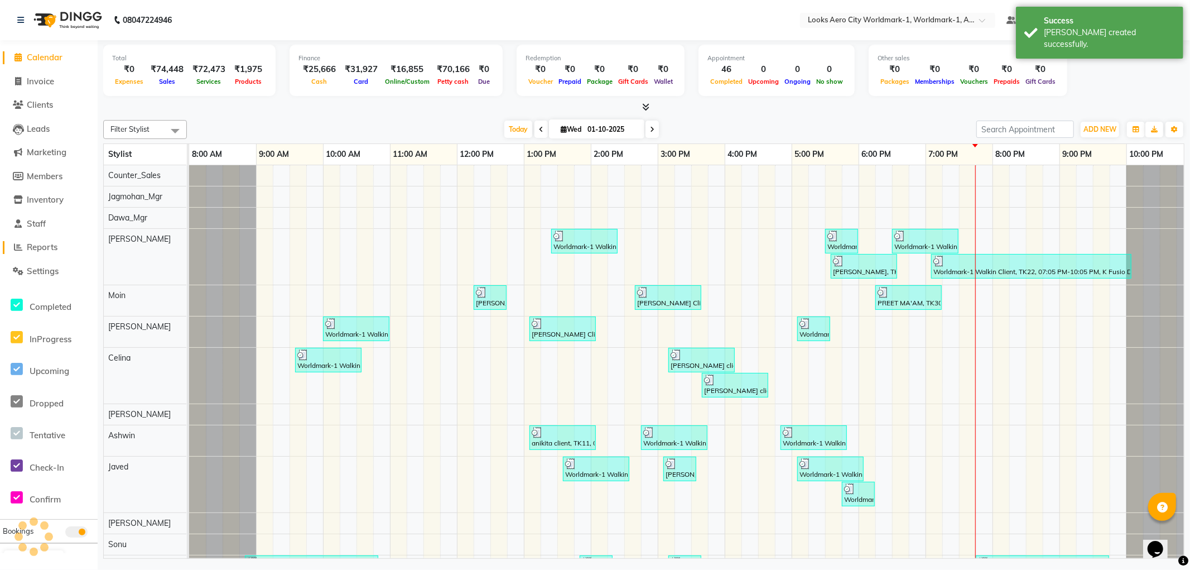
click at [42, 247] on span "Reports" at bounding box center [42, 247] width 31 height 11
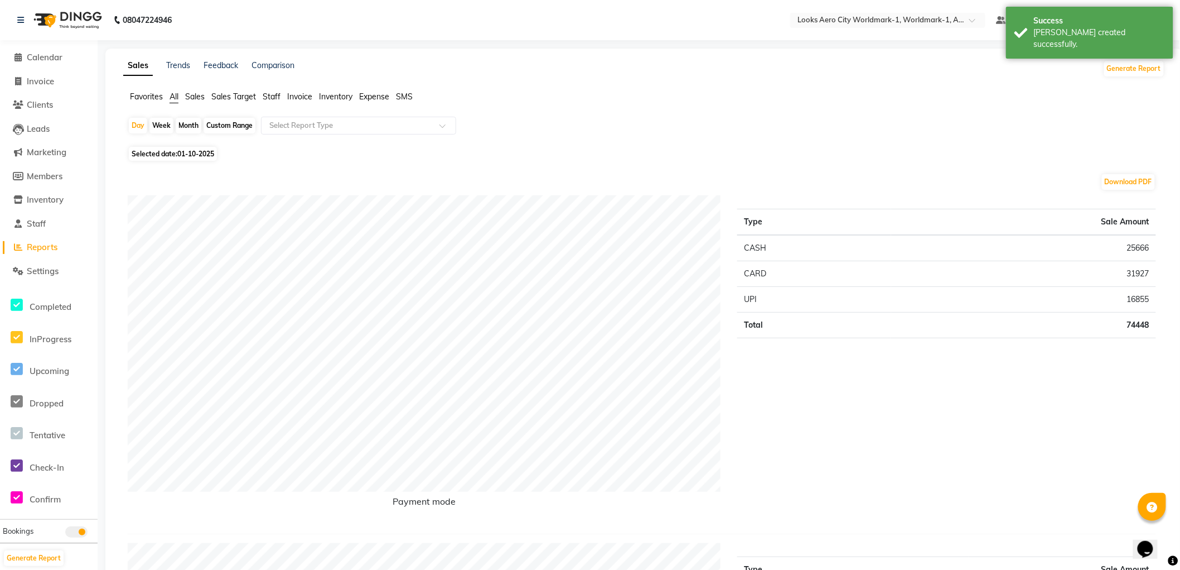
click at [266, 96] on span "Staff" at bounding box center [272, 96] width 18 height 10
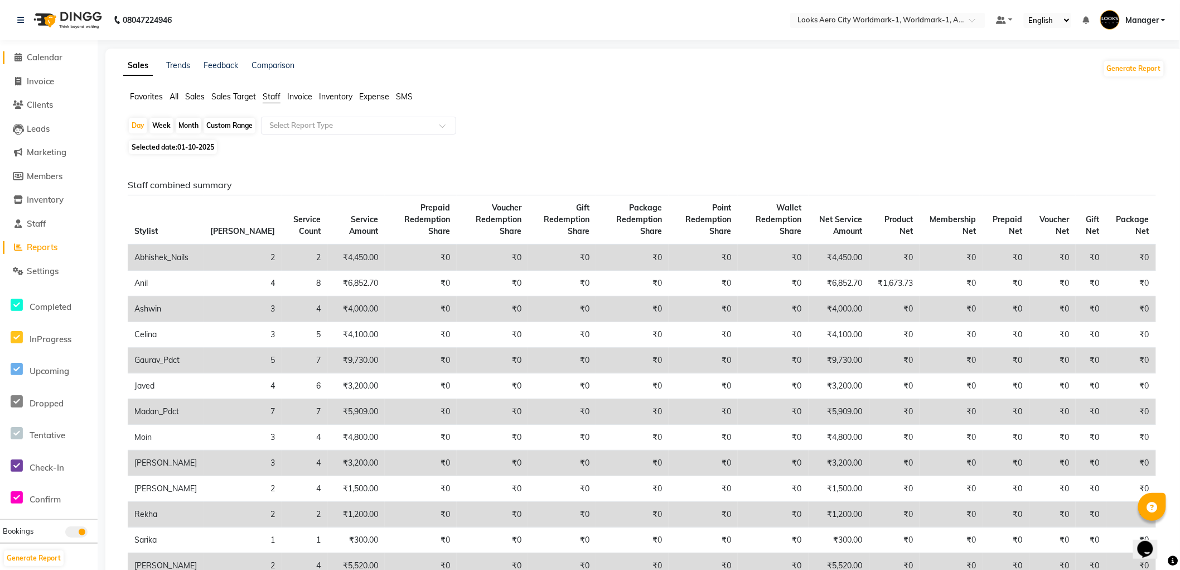
click at [35, 59] on span "Calendar" at bounding box center [45, 57] width 36 height 11
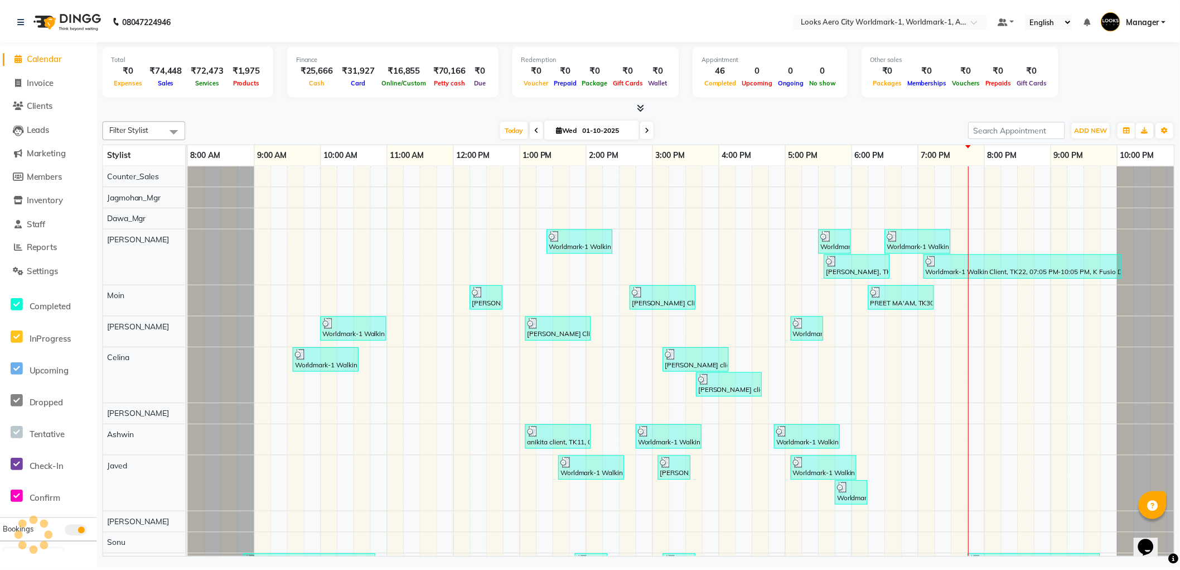
scroll to position [0, 9]
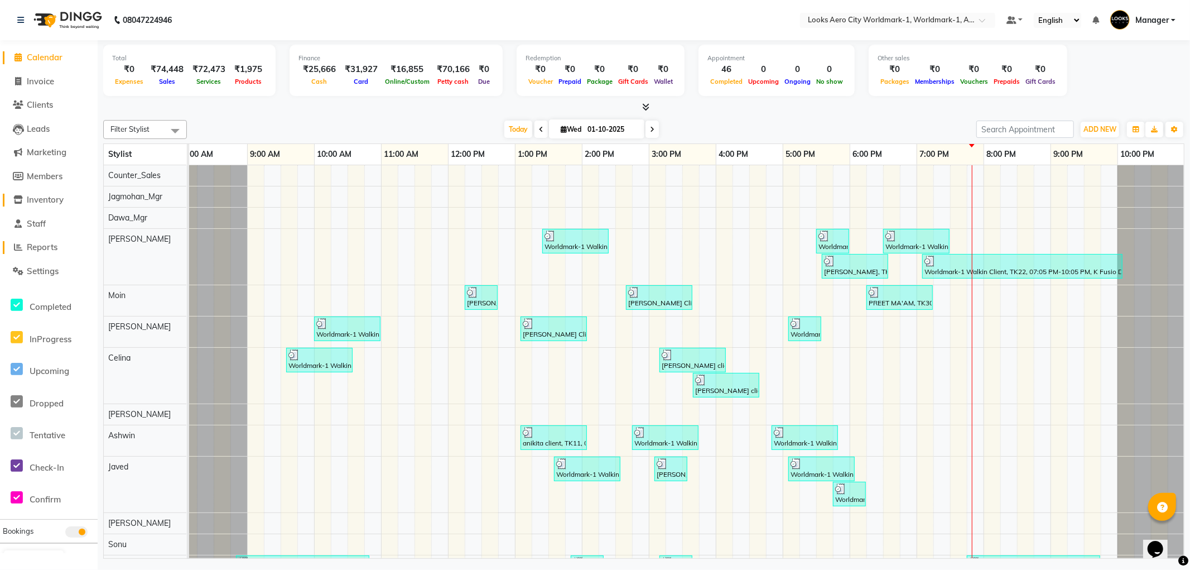
drag, startPoint x: 42, startPoint y: 246, endPoint x: 45, endPoint y: 194, distance: 52.5
click at [41, 246] on span "Reports" at bounding box center [42, 247] width 31 height 11
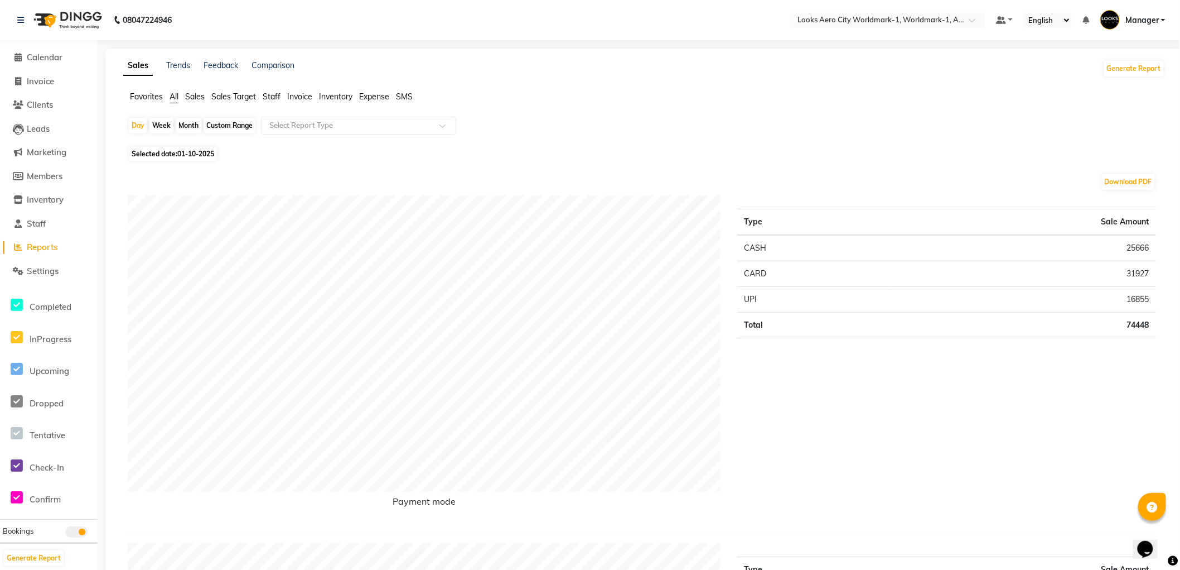
click at [271, 95] on span "Staff" at bounding box center [272, 96] width 18 height 10
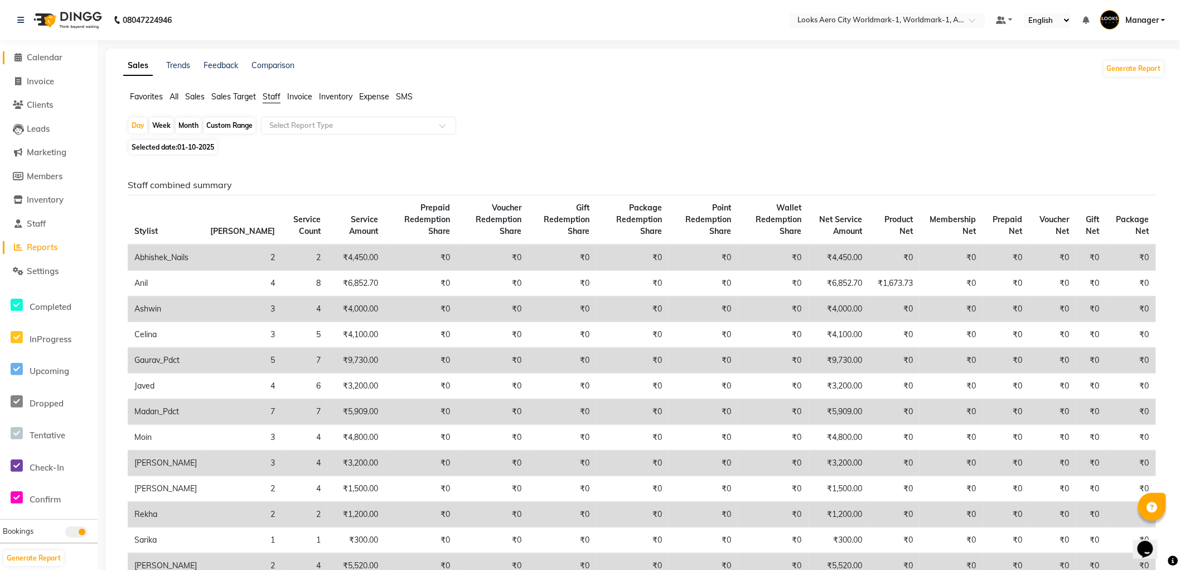
click at [47, 54] on span "Calendar" at bounding box center [45, 57] width 36 height 11
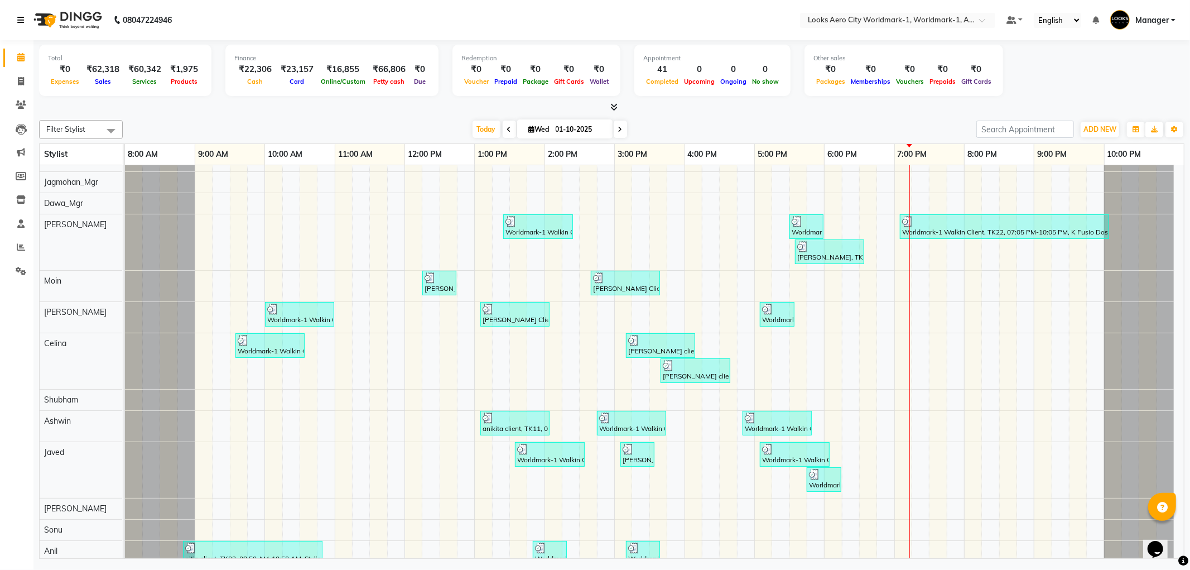
click at [23, 21] on link at bounding box center [22, 19] width 11 height 31
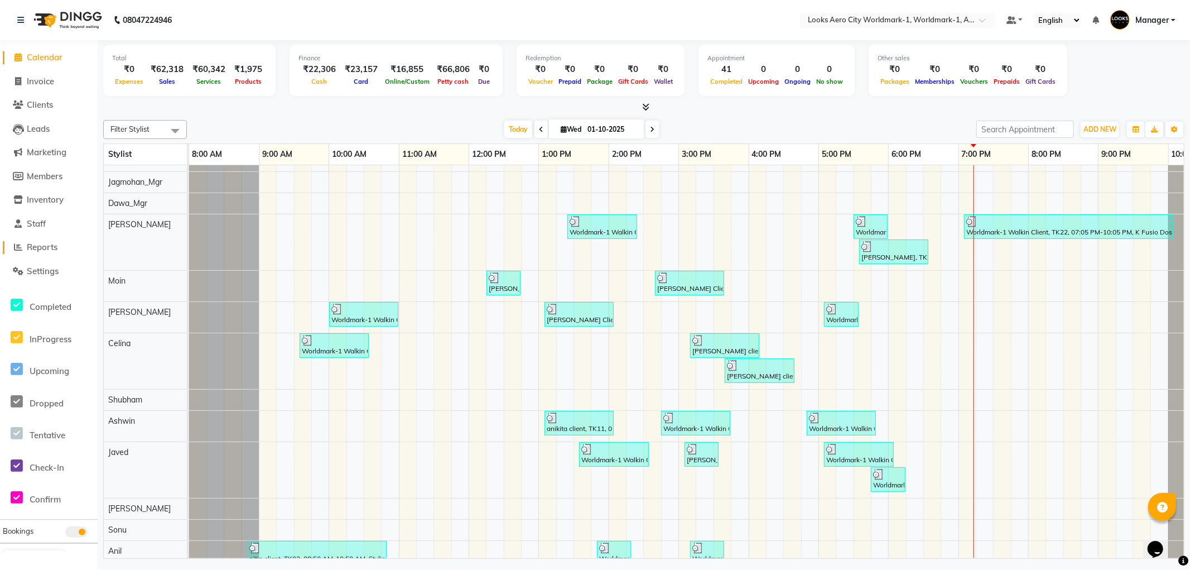
click at [48, 250] on span "Reports" at bounding box center [42, 247] width 31 height 11
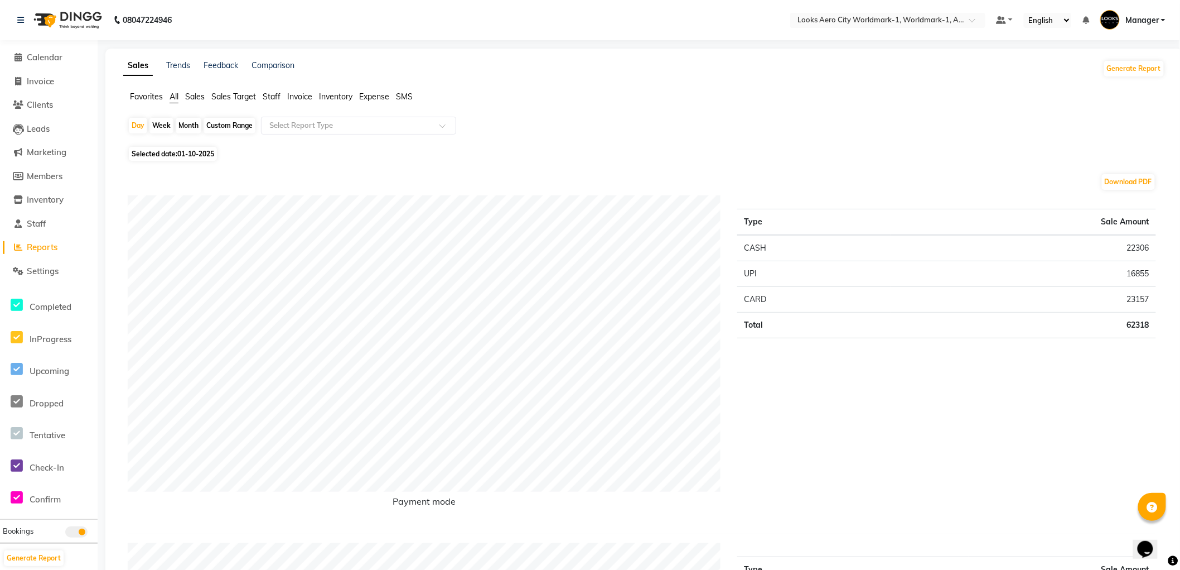
click at [271, 97] on span "Staff" at bounding box center [272, 96] width 18 height 10
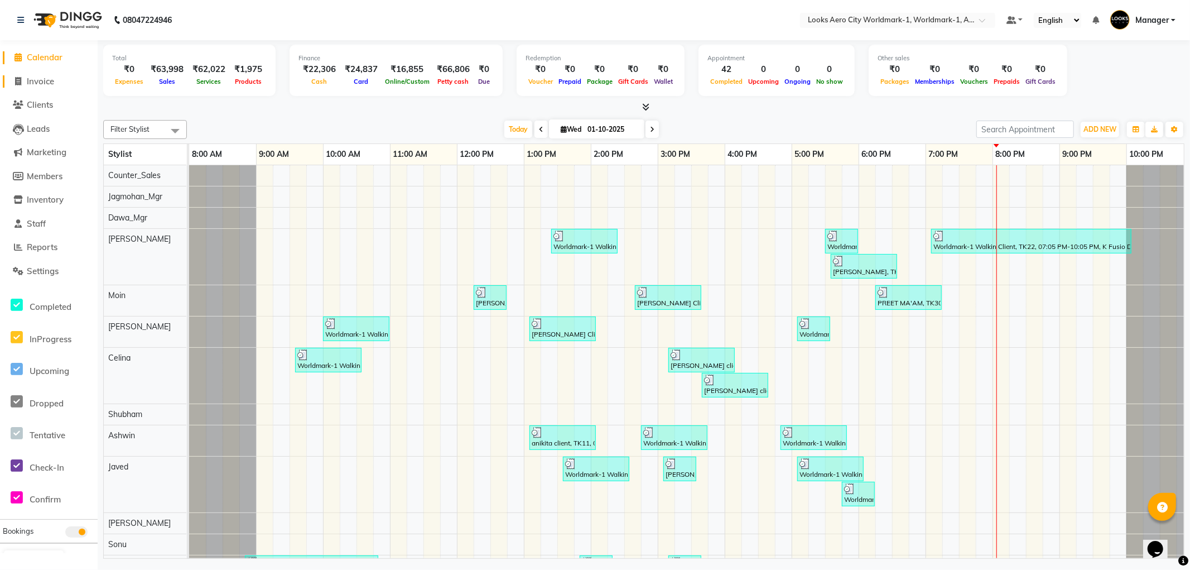
scroll to position [0, 9]
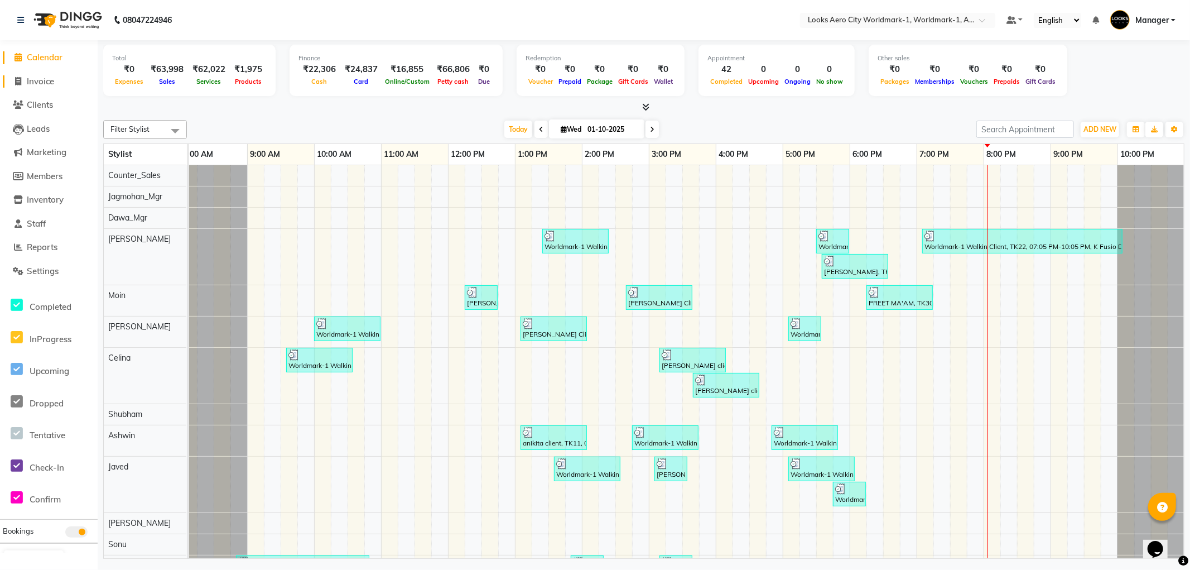
drag, startPoint x: 33, startPoint y: 79, endPoint x: 89, endPoint y: 73, distance: 56.1
click at [33, 78] on span "Invoice" at bounding box center [40, 81] width 27 height 11
select select "service"
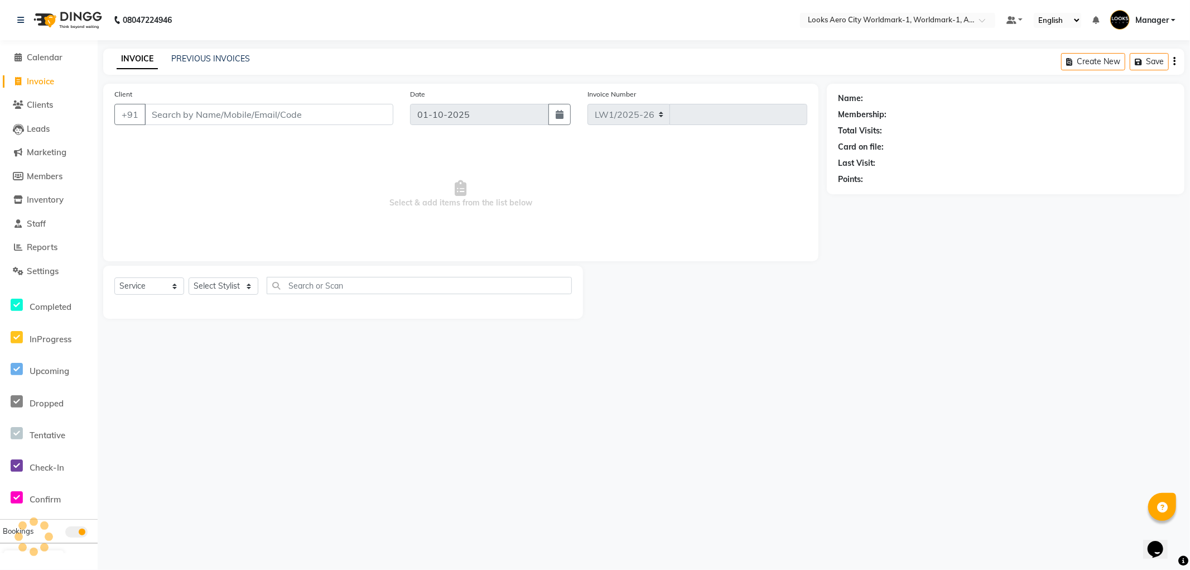
select select "8573"
type input "8364"
click at [180, 114] on input "Client" at bounding box center [268, 114] width 249 height 21
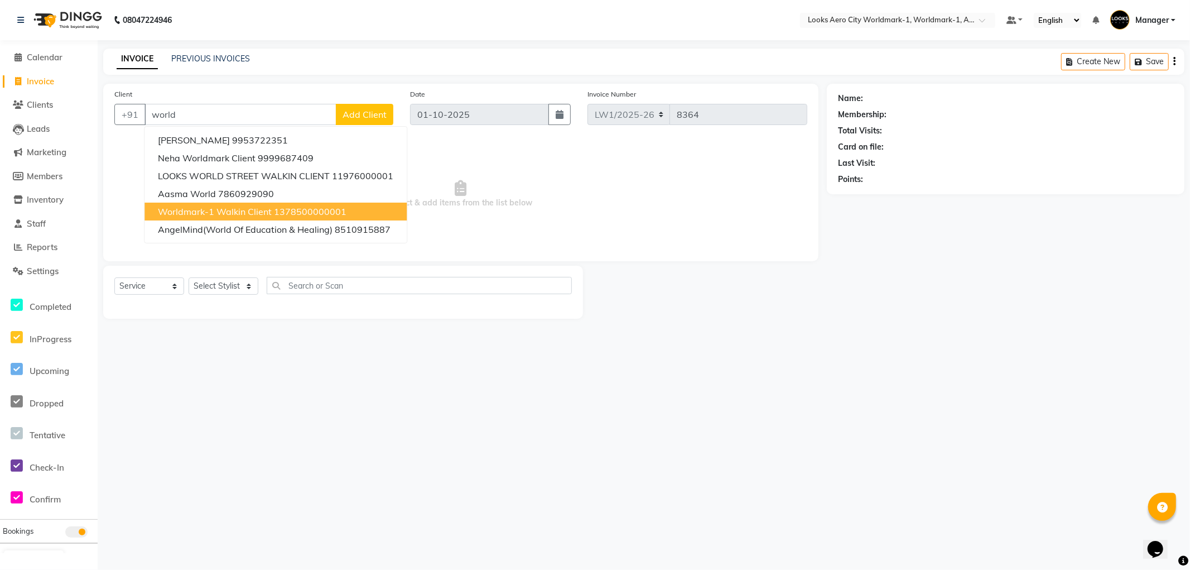
click at [209, 208] on span "Worldmark-1 Walkin Client" at bounding box center [215, 211] width 114 height 11
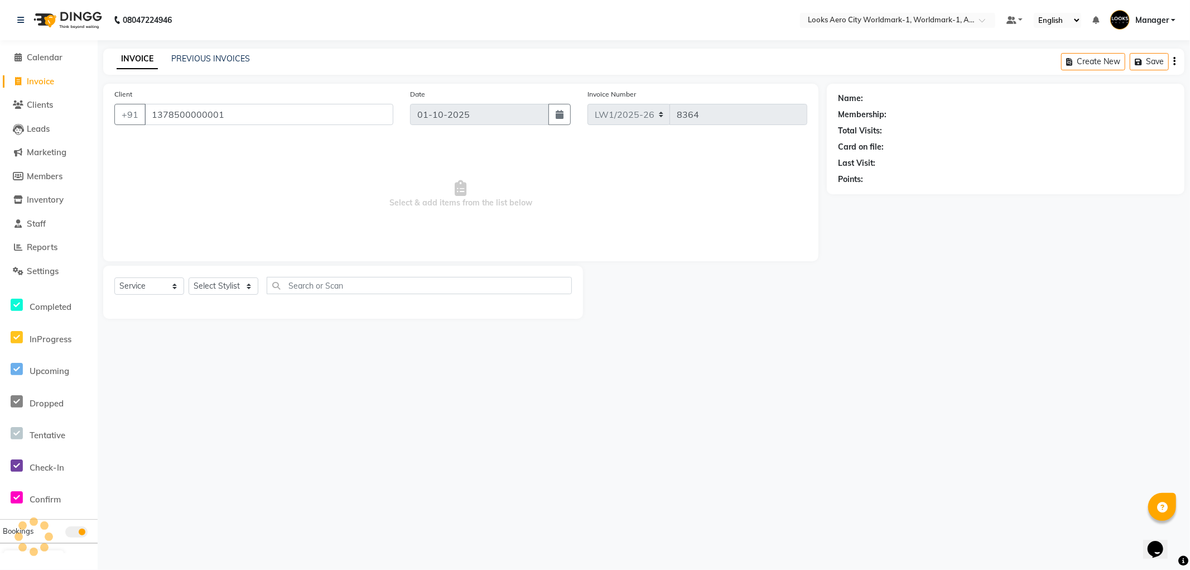
type input "1378500000001"
select select "1: Object"
drag, startPoint x: 233, startPoint y: 287, endPoint x: 231, endPoint y: 280, distance: 8.0
click at [232, 287] on select "Select Stylist [PERSON_NAME] [PERSON_NAME] [PERSON_NAME] [PERSON_NAME] Counter_…" at bounding box center [224, 285] width 70 height 17
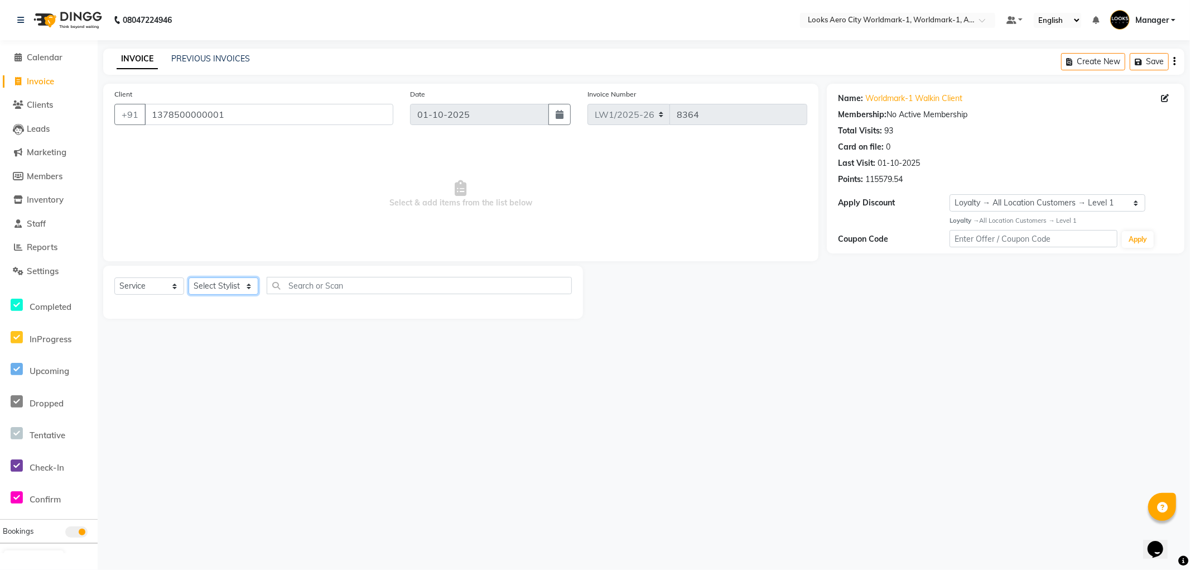
select select "84550"
click at [189, 278] on select "Select Stylist [PERSON_NAME] [PERSON_NAME] [PERSON_NAME] [PERSON_NAME] Counter_…" at bounding box center [224, 285] width 70 height 17
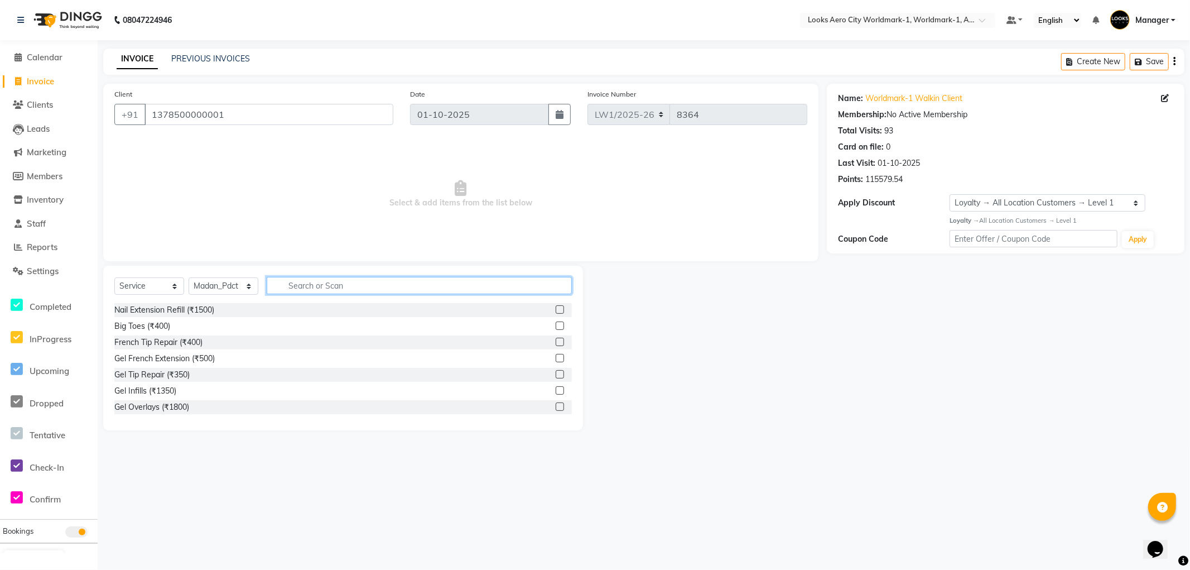
click at [349, 285] on input "text" at bounding box center [419, 285] width 305 height 17
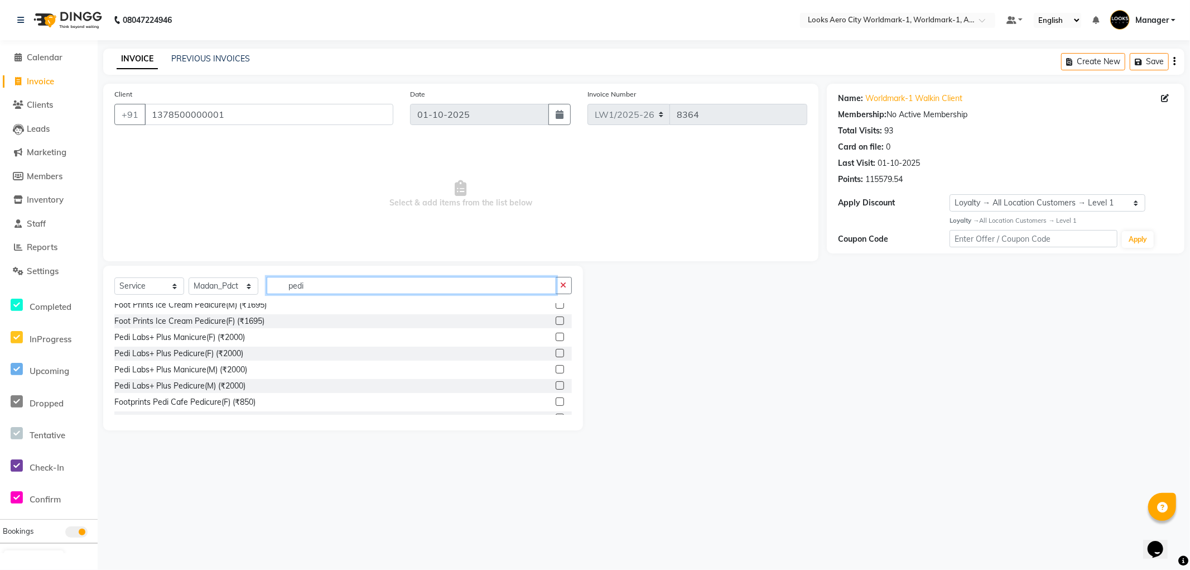
scroll to position [163, 0]
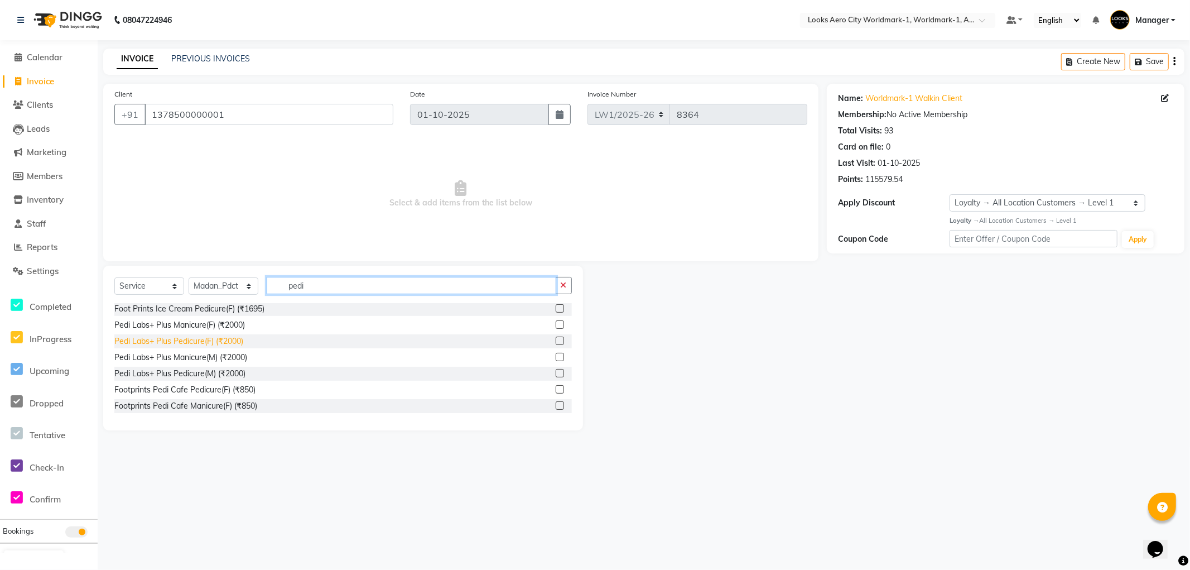
type input "pedi"
click at [223, 341] on div "Pedi Labs+ Plus Pedicure(F) (₹2000)" at bounding box center [178, 341] width 129 height 12
checkbox input "false"
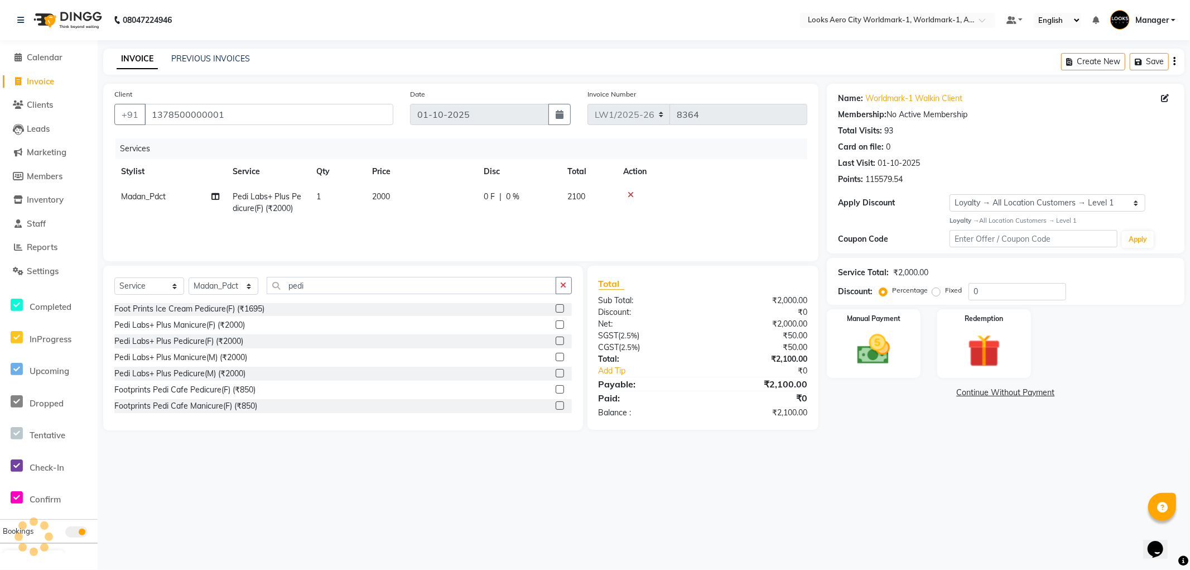
click at [411, 194] on td "2000" at bounding box center [421, 202] width 112 height 37
select select "84550"
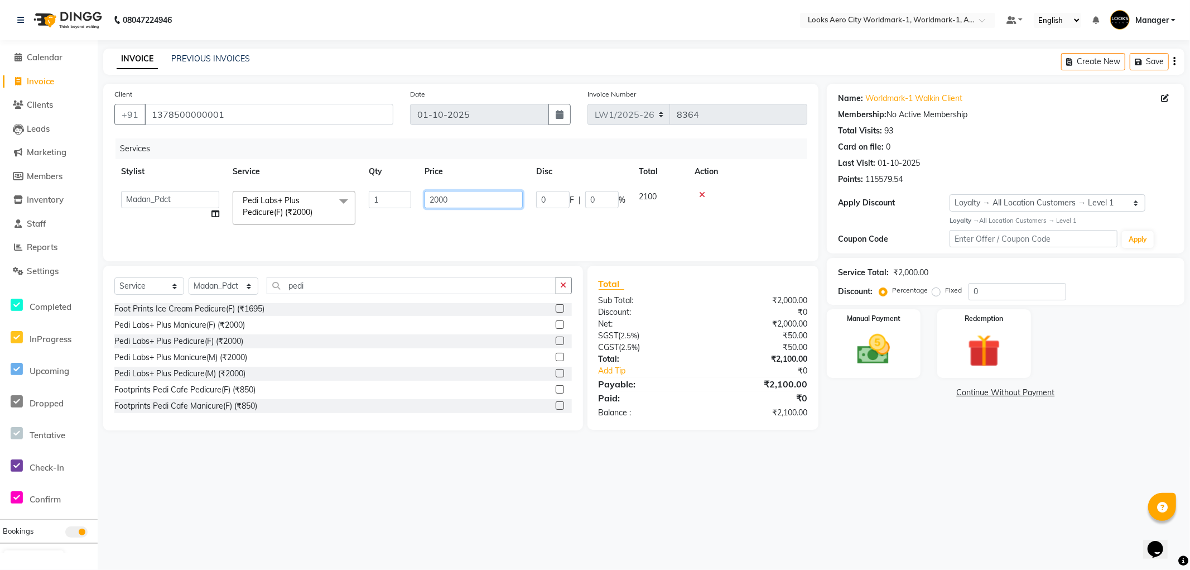
drag, startPoint x: 454, startPoint y: 195, endPoint x: 363, endPoint y: 191, distance: 91.6
click at [363, 191] on tr "Abhishek_Nails [PERSON_NAME] [PERSON_NAME] [PERSON_NAME] [PERSON_NAME] Counter_…" at bounding box center [460, 207] width 693 height 47
type input "3000"
drag, startPoint x: 961, startPoint y: 460, endPoint x: 960, endPoint y: 466, distance: 6.2
click at [961, 463] on div "08047224946 Select Location × Looks Aero City Worldmark-1, Worldmark-1, Aerocit…" at bounding box center [595, 285] width 1190 height 570
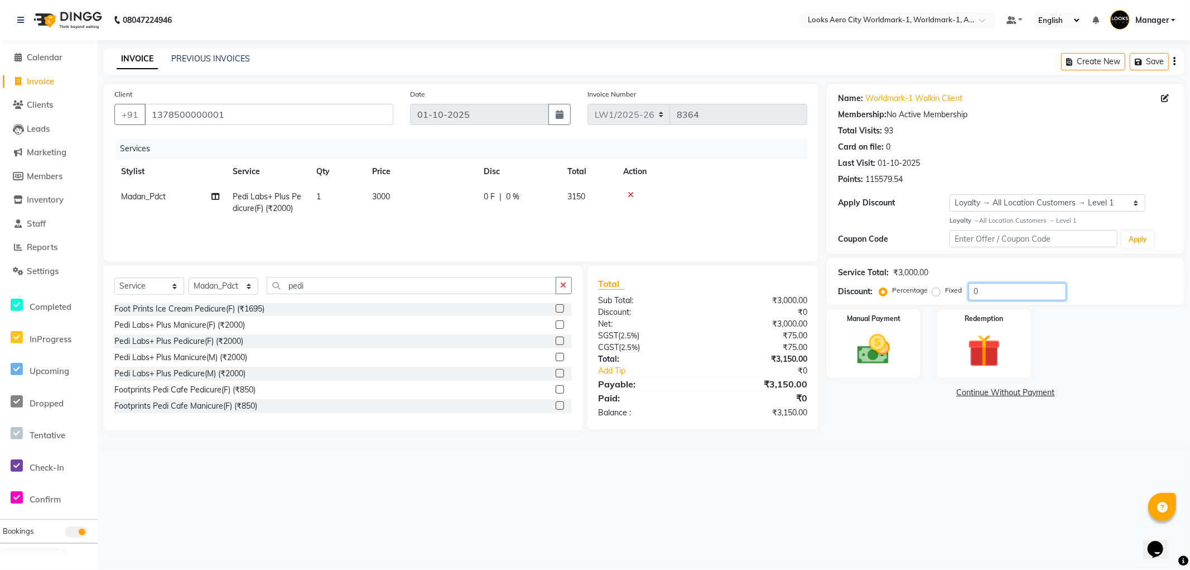
drag, startPoint x: 967, startPoint y: 292, endPoint x: 939, endPoint y: 287, distance: 27.7
click at [939, 287] on div "Percentage Fixed 0" at bounding box center [973, 291] width 185 height 17
type input "18"
drag, startPoint x: 822, startPoint y: 449, endPoint x: 836, endPoint y: 454, distance: 14.3
click at [824, 449] on div "08047224946 Select Location × Looks Aero City Worldmark-1, Worldmark-1, Aerocit…" at bounding box center [595, 285] width 1190 height 570
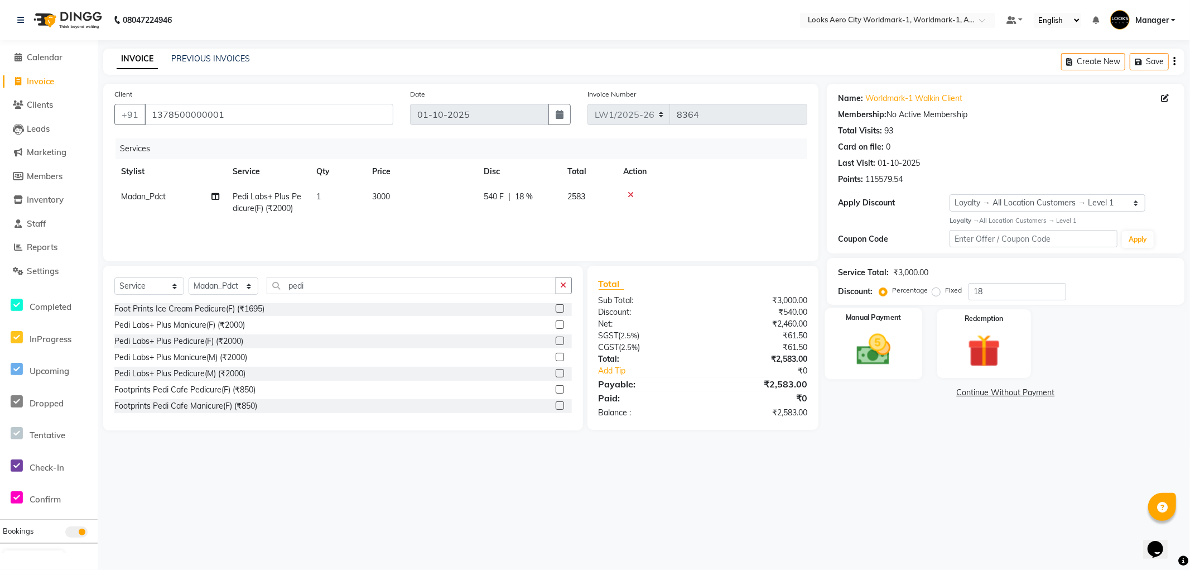
click at [891, 375] on div "Manual Payment" at bounding box center [873, 342] width 97 height 71
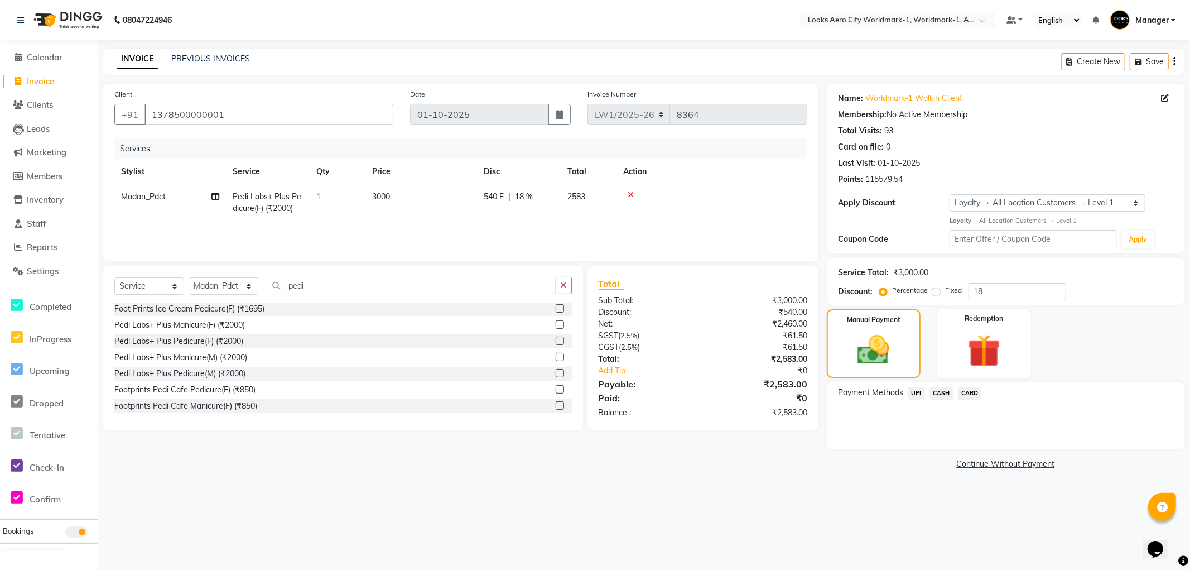
click at [968, 389] on span "CARD" at bounding box center [970, 393] width 24 height 13
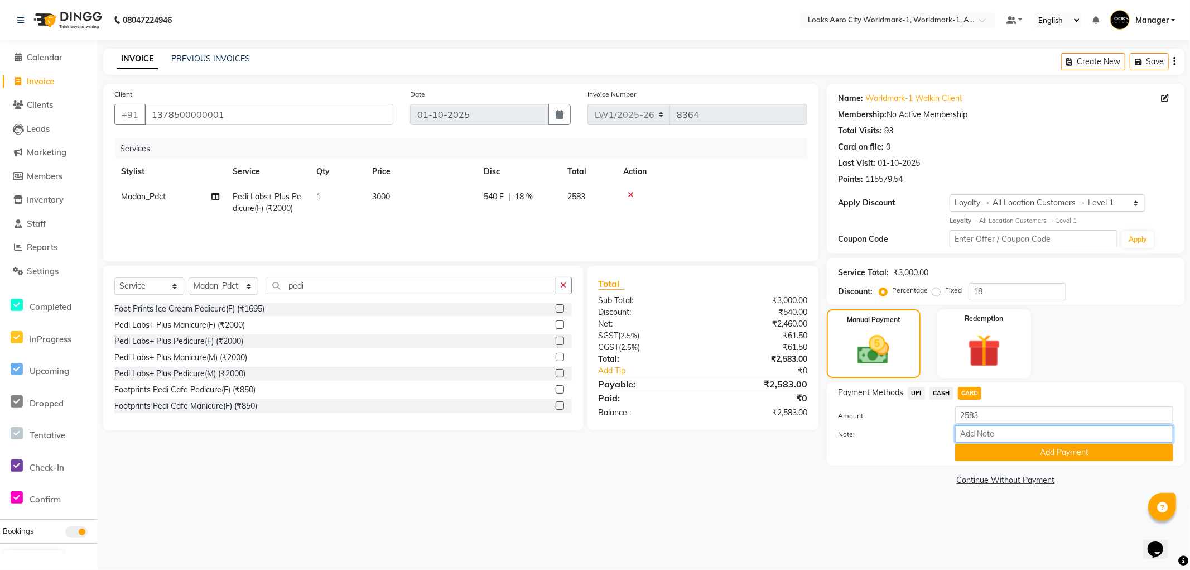
drag, startPoint x: 957, startPoint y: 438, endPoint x: 963, endPoint y: 441, distance: 6.2
click at [957, 438] on input "Note:" at bounding box center [1064, 433] width 218 height 17
click at [958, 459] on button "Add Payment" at bounding box center [1064, 452] width 218 height 17
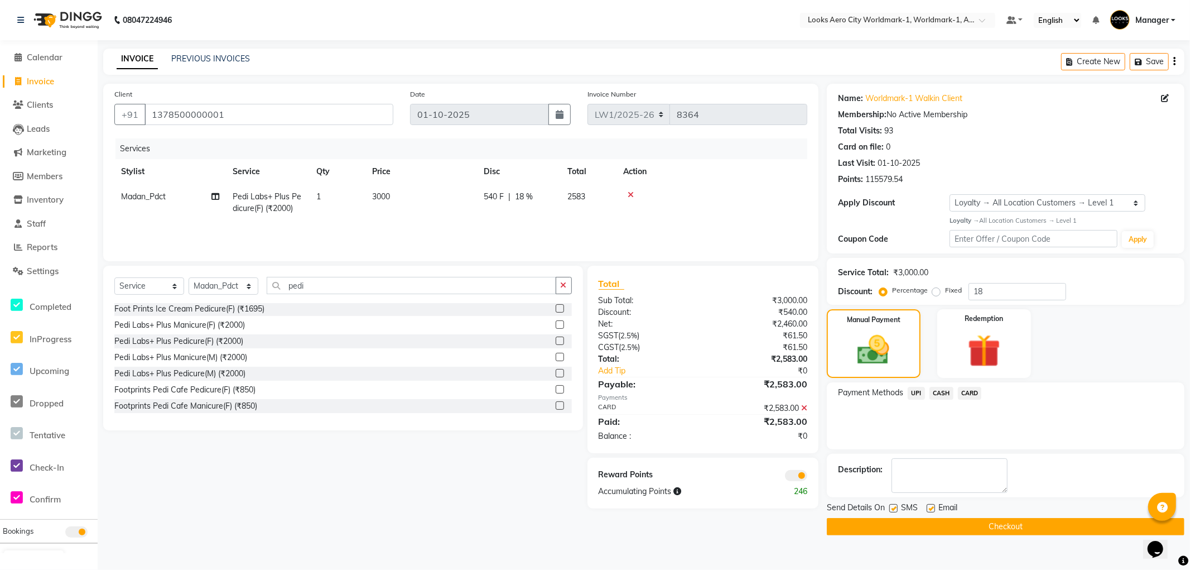
click at [793, 476] on span at bounding box center [796, 475] width 22 height 11
click at [807, 477] on input "checkbox" at bounding box center [807, 477] width 0 height 0
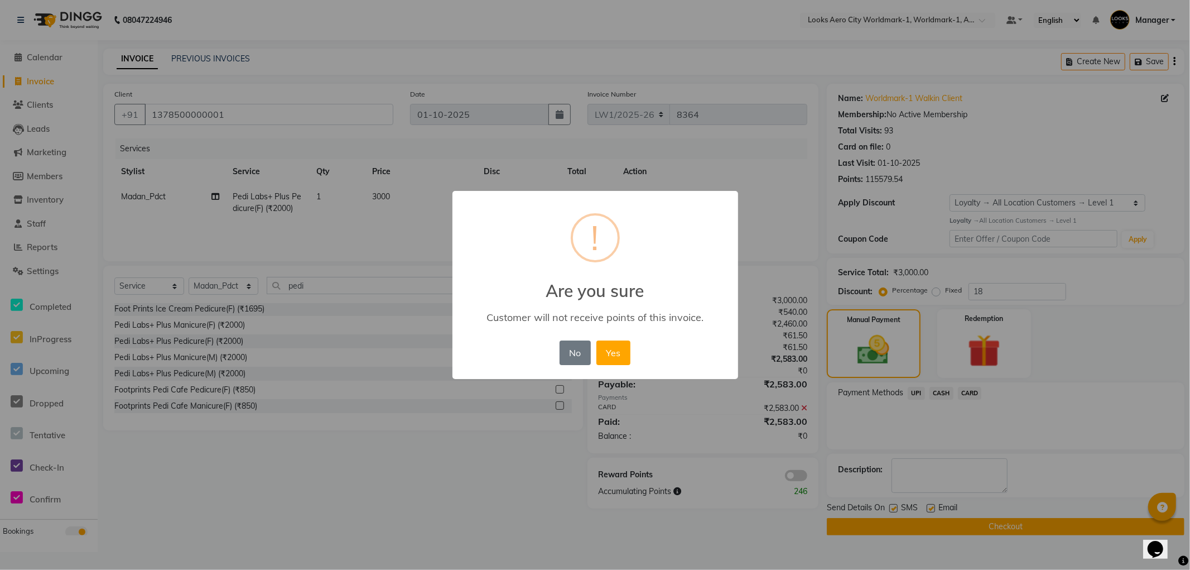
drag, startPoint x: 617, startPoint y: 349, endPoint x: 664, endPoint y: 379, distance: 56.0
click at [620, 349] on button "Yes" at bounding box center [613, 352] width 34 height 25
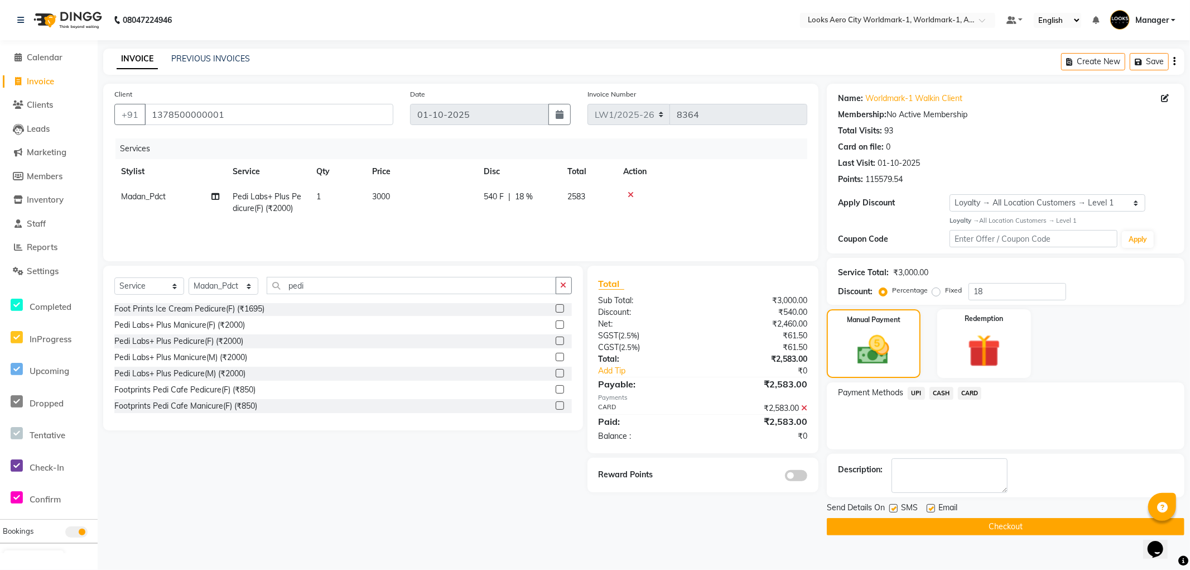
click at [836, 522] on button "Checkout" at bounding box center [1006, 526] width 358 height 17
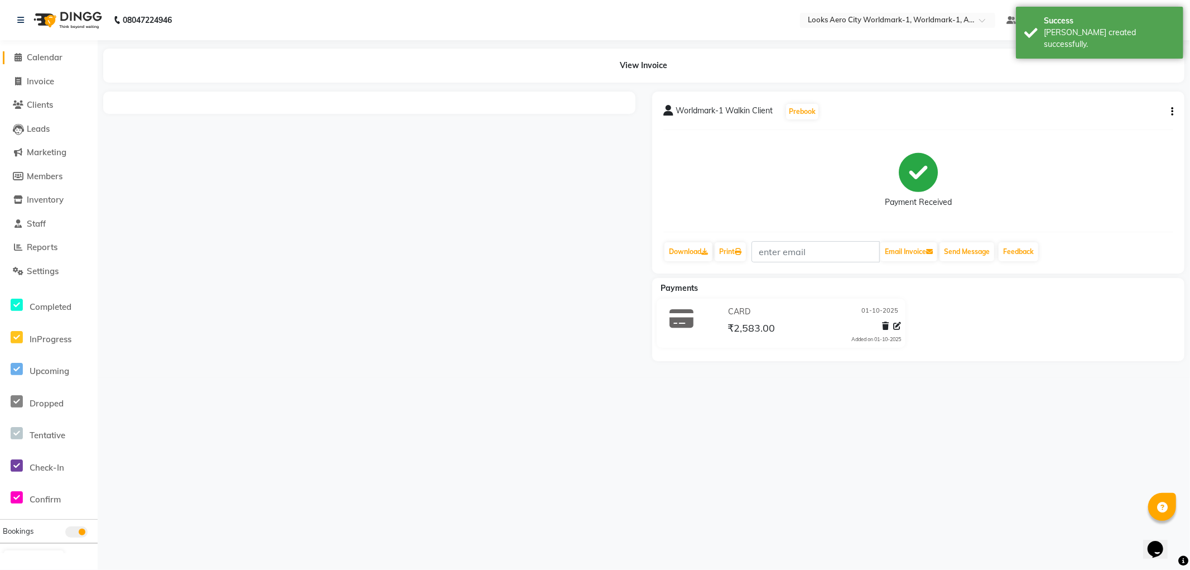
click at [43, 55] on span "Calendar" at bounding box center [45, 57] width 36 height 11
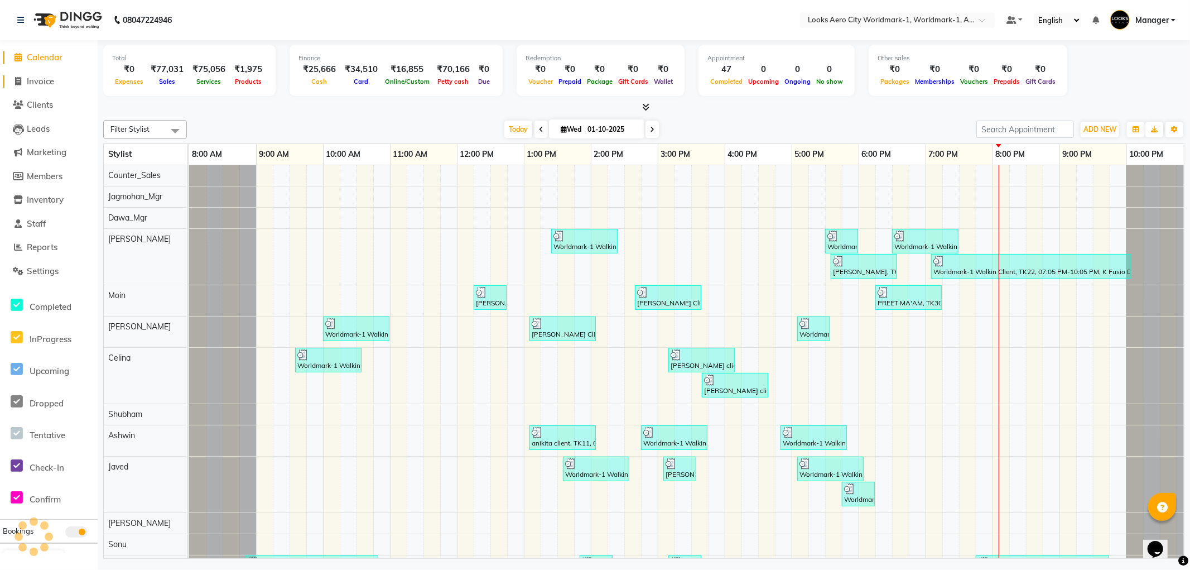
drag, startPoint x: 52, startPoint y: 87, endPoint x: 54, endPoint y: 75, distance: 11.9
click at [51, 86] on link "Invoice" at bounding box center [49, 81] width 92 height 13
select select "service"
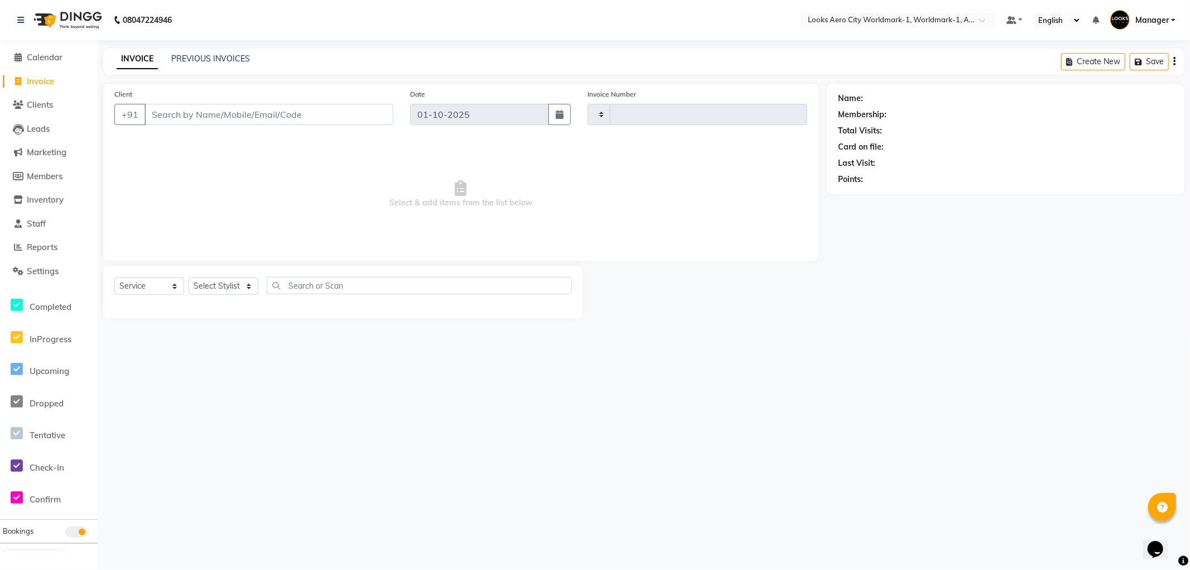
type input "8365"
select select "8573"
click at [226, 113] on input "Client" at bounding box center [268, 114] width 249 height 21
type input "9793579933"
click at [360, 114] on span "Add Client" at bounding box center [365, 114] width 44 height 11
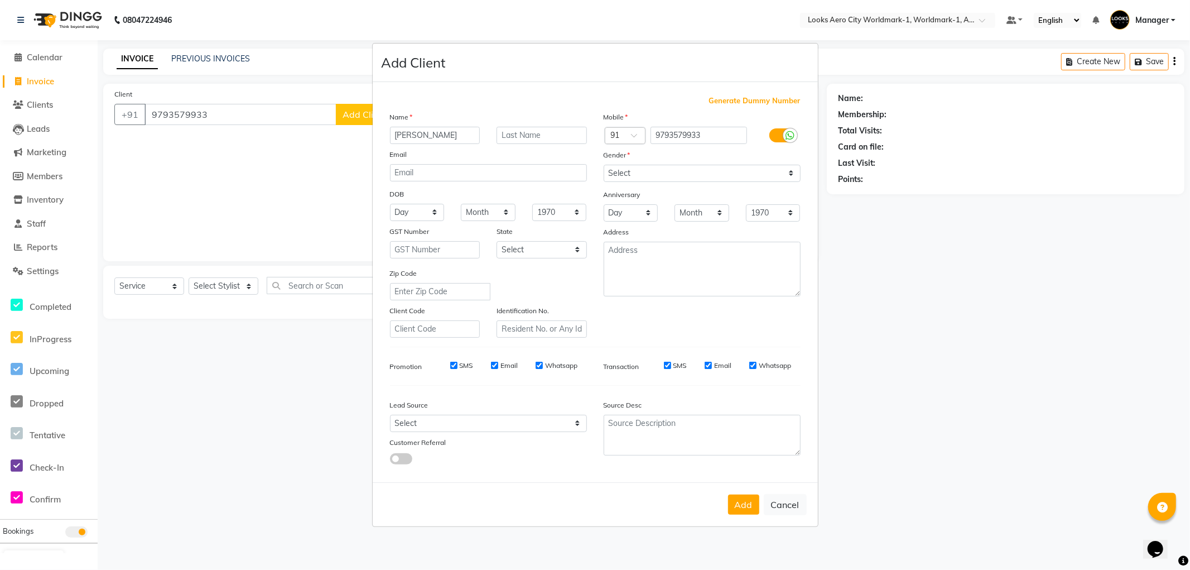
type input "Saumya"
type input "Aerocity"
click at [640, 170] on select "Select Male Female Other Prefer Not To Say" at bounding box center [702, 173] width 197 height 17
select select "female"
click at [604, 165] on select "Select Male Female Other Prefer Not To Say" at bounding box center [702, 173] width 197 height 17
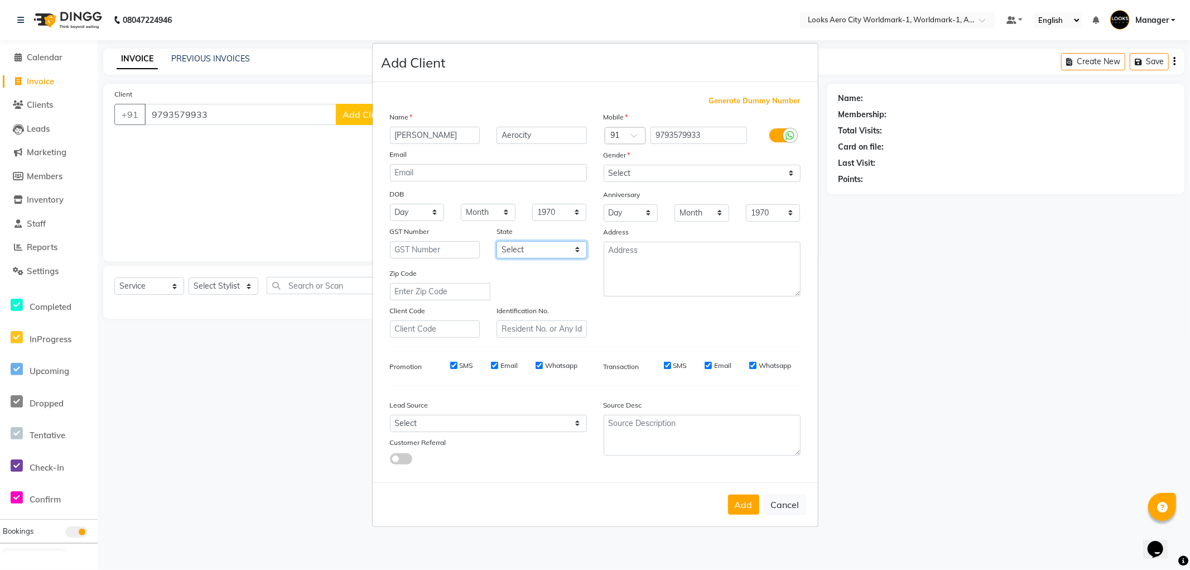
click at [534, 251] on select "Select Andaman and Nicobar Islands Andhra Pradesh Arunachal Pradesh Assam Bihar…" at bounding box center [542, 249] width 90 height 17
select select "10"
click at [497, 241] on select "Select Andaman and Nicobar Islands Andhra Pradesh Arunachal Pradesh Assam Bihar…" at bounding box center [542, 249] width 90 height 17
click at [739, 501] on button "Add" at bounding box center [743, 504] width 31 height 20
select select
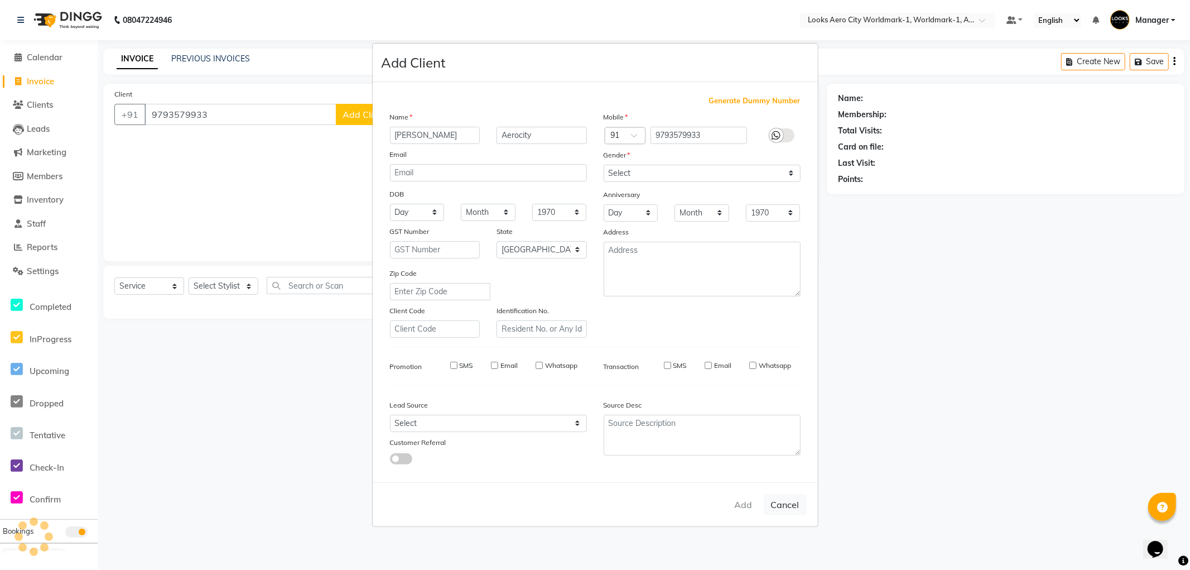
select select
select select "null"
select select
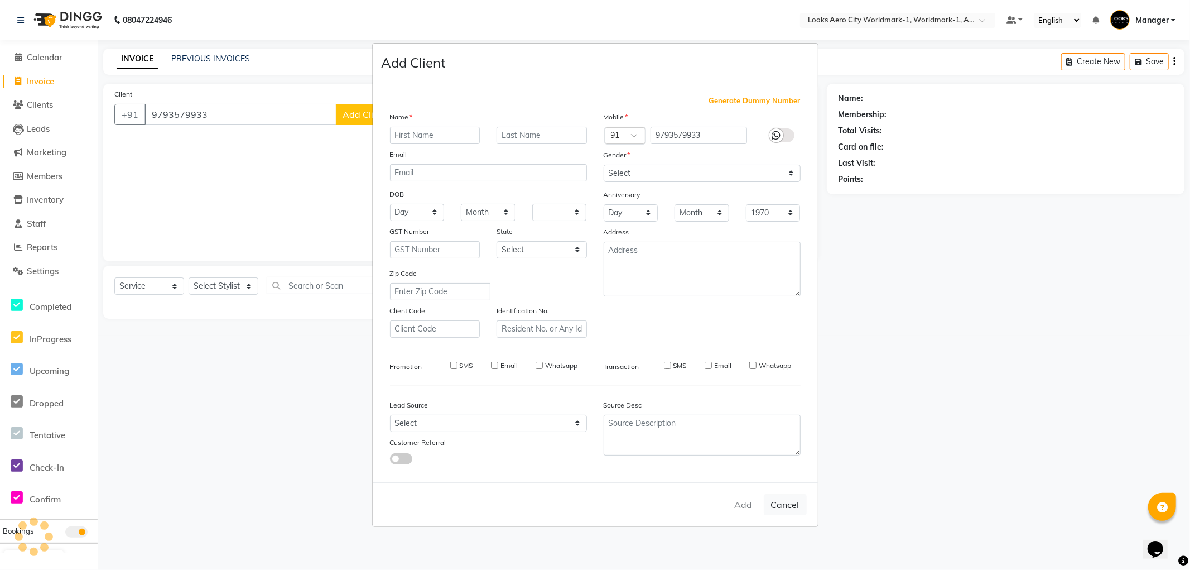
select select
checkbox input "false"
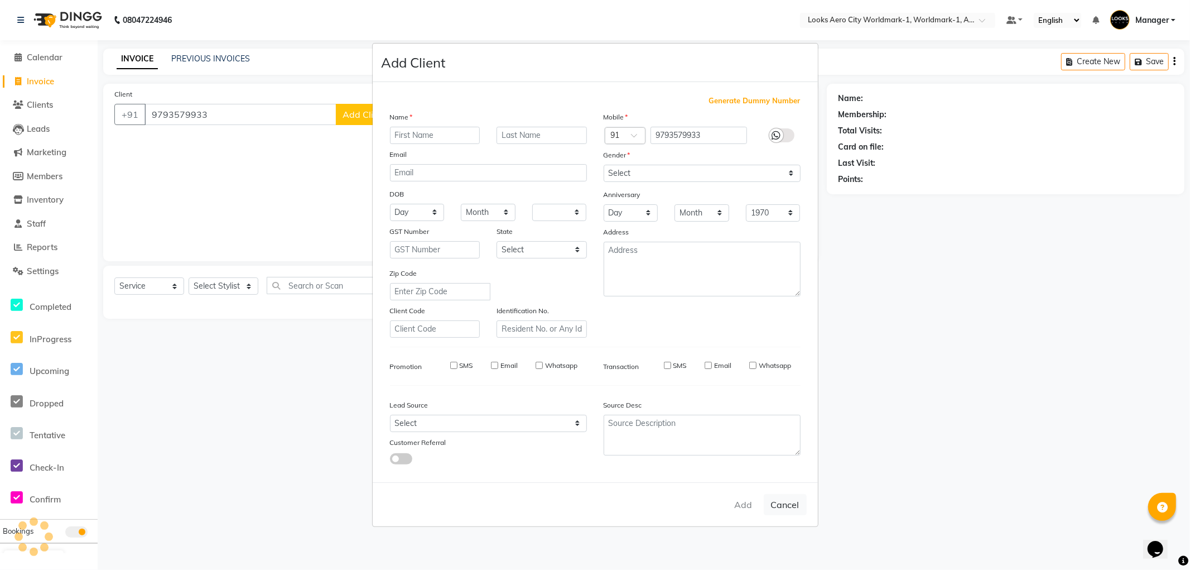
checkbox input "false"
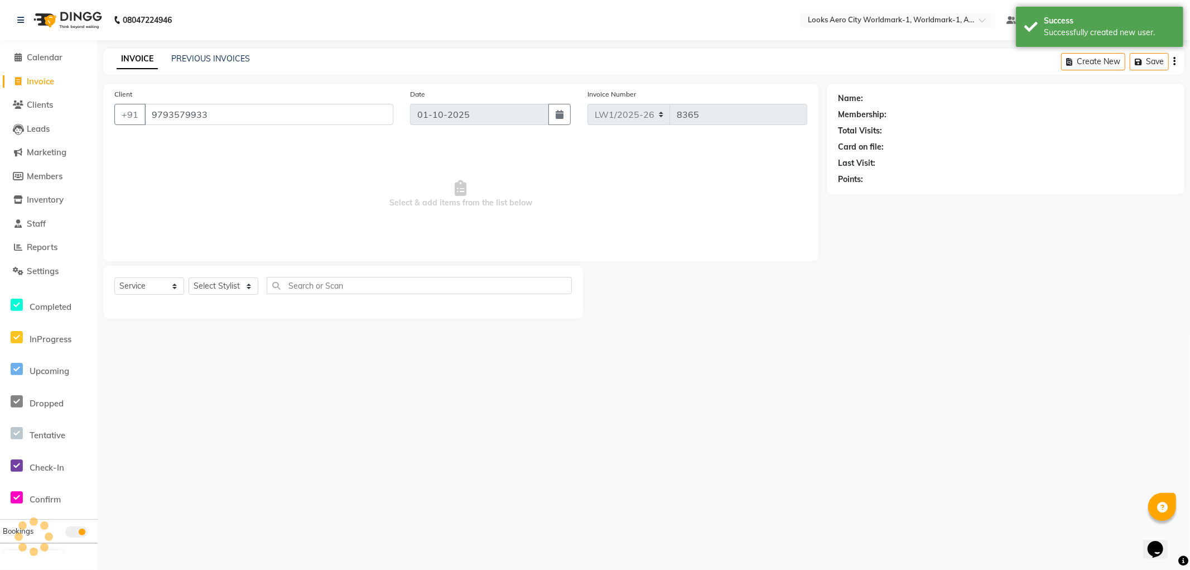
select select "1: Object"
click at [208, 283] on select "Select Stylist [PERSON_NAME] [PERSON_NAME] [PERSON_NAME] [PERSON_NAME] Counter_…" at bounding box center [224, 285] width 70 height 17
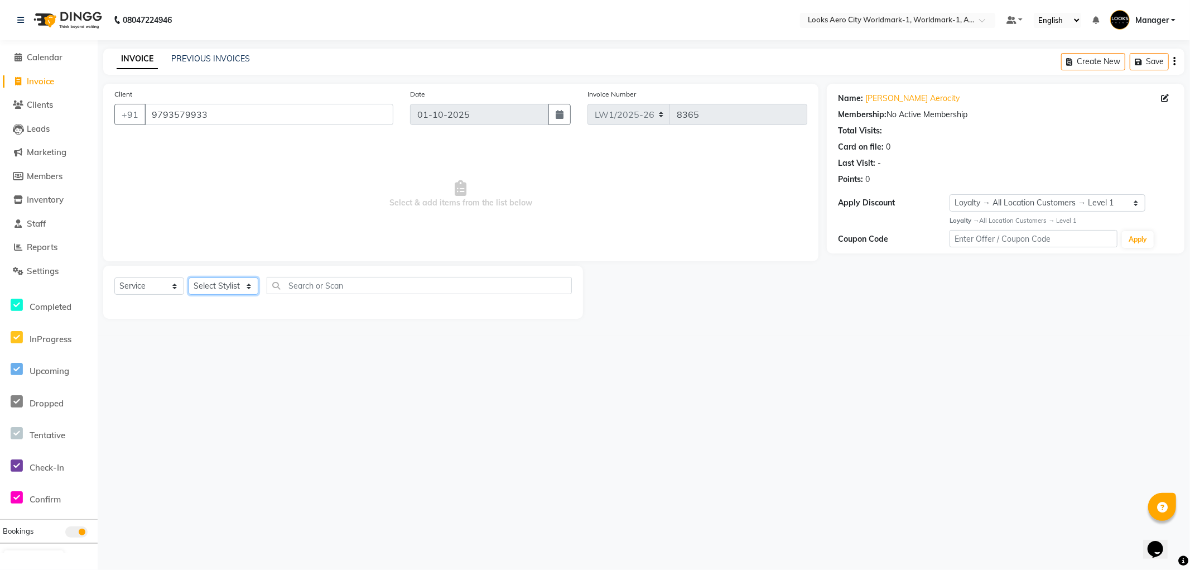
select select "84452"
click at [189, 278] on select "Select Stylist [PERSON_NAME] [PERSON_NAME] [PERSON_NAME] [PERSON_NAME] Counter_…" at bounding box center [224, 285] width 70 height 17
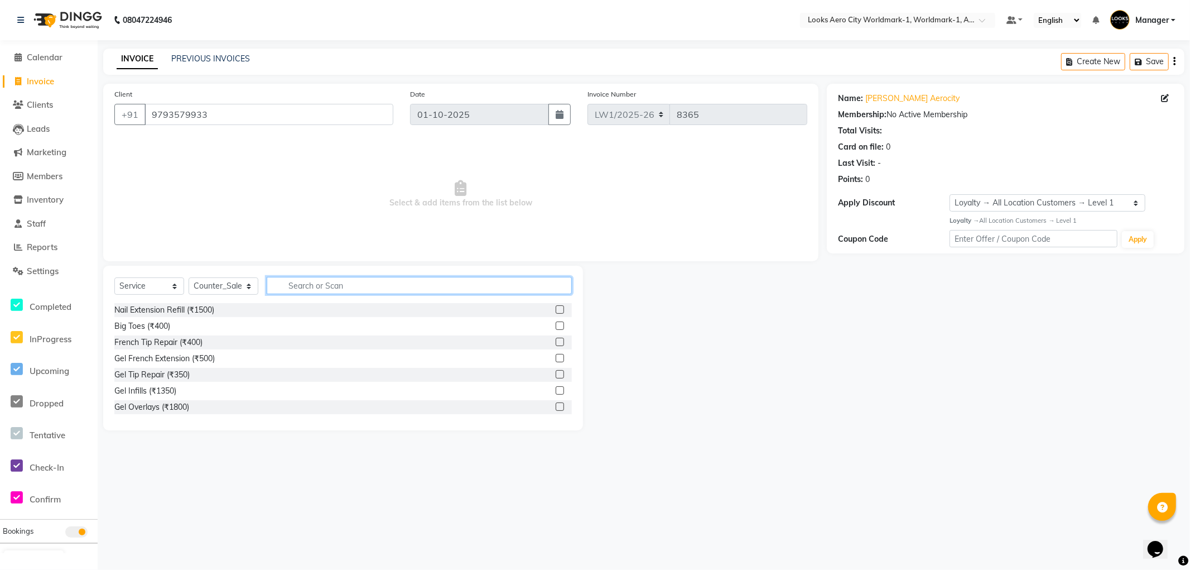
click at [350, 286] on input "text" at bounding box center [419, 285] width 305 height 17
type input "was"
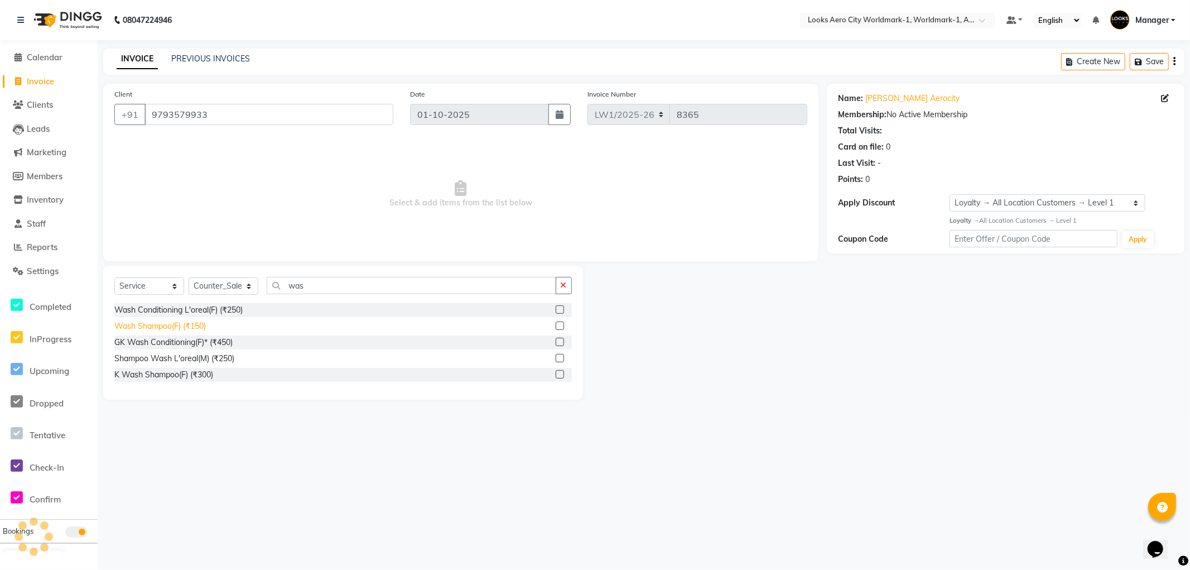
click at [190, 325] on div "Wash Shampoo(F) (₹150)" at bounding box center [159, 326] width 91 height 12
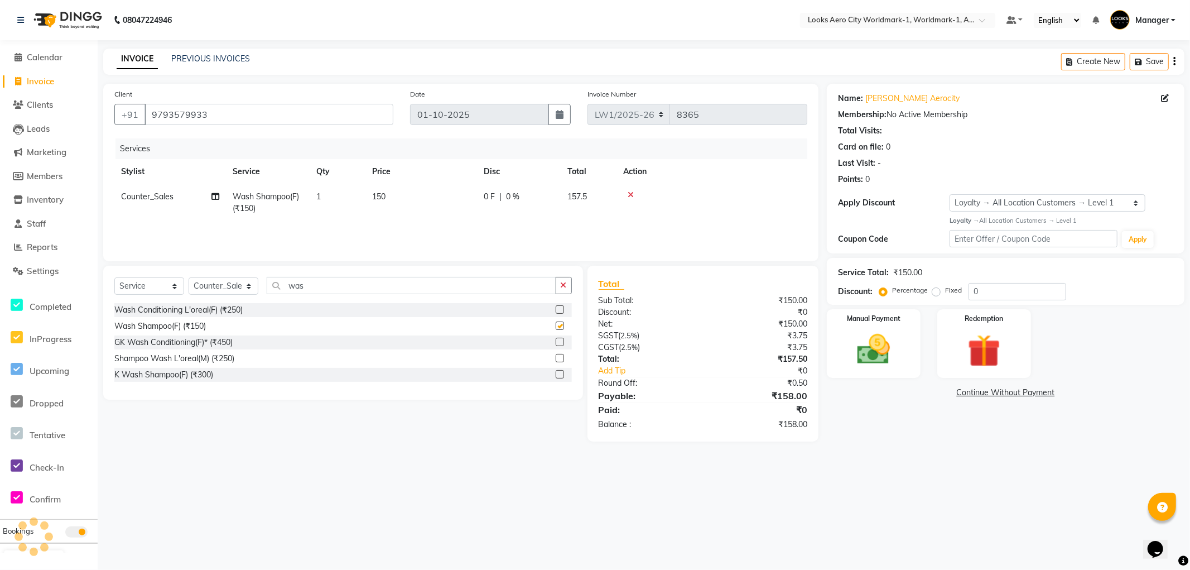
checkbox input "false"
click at [404, 201] on td "150" at bounding box center [421, 202] width 112 height 37
select select "84452"
drag, startPoint x: 438, startPoint y: 197, endPoint x: 394, endPoint y: 197, distance: 43.5
click at [388, 198] on tr "Abhishek_Nails Amita Chauhan Anil Ashwin Celina Counter_Sales Dawa_Mgr Gaurav_P…" at bounding box center [460, 207] width 693 height 47
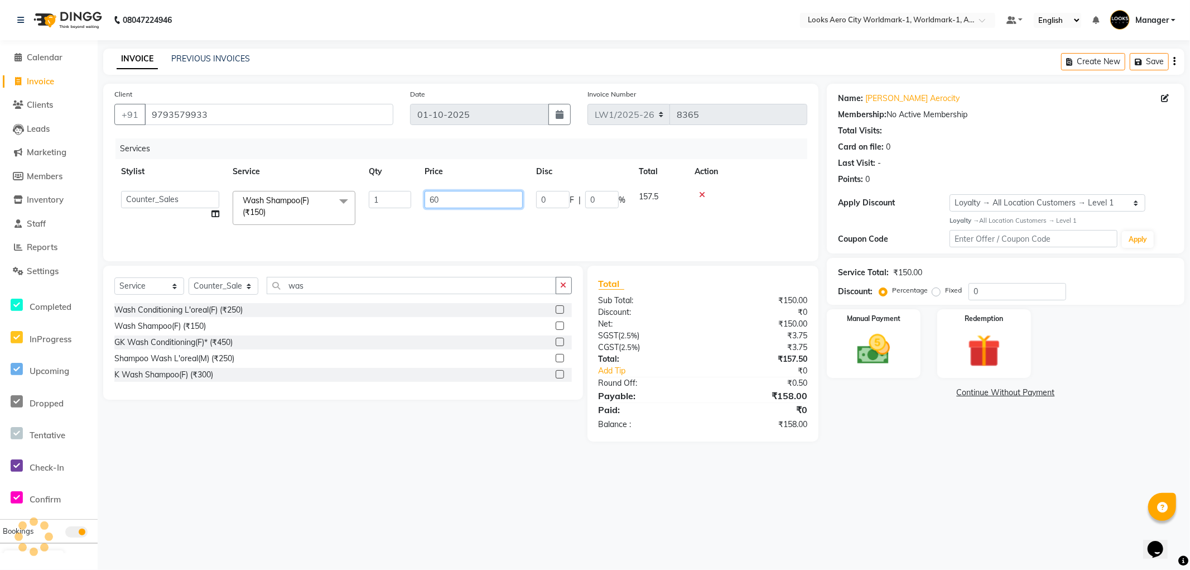
type input "600"
click at [871, 453] on div "08047224946 Select Location × Looks Aero City Worldmark-1, Worldmark-1, Aerocit…" at bounding box center [595, 285] width 1190 height 570
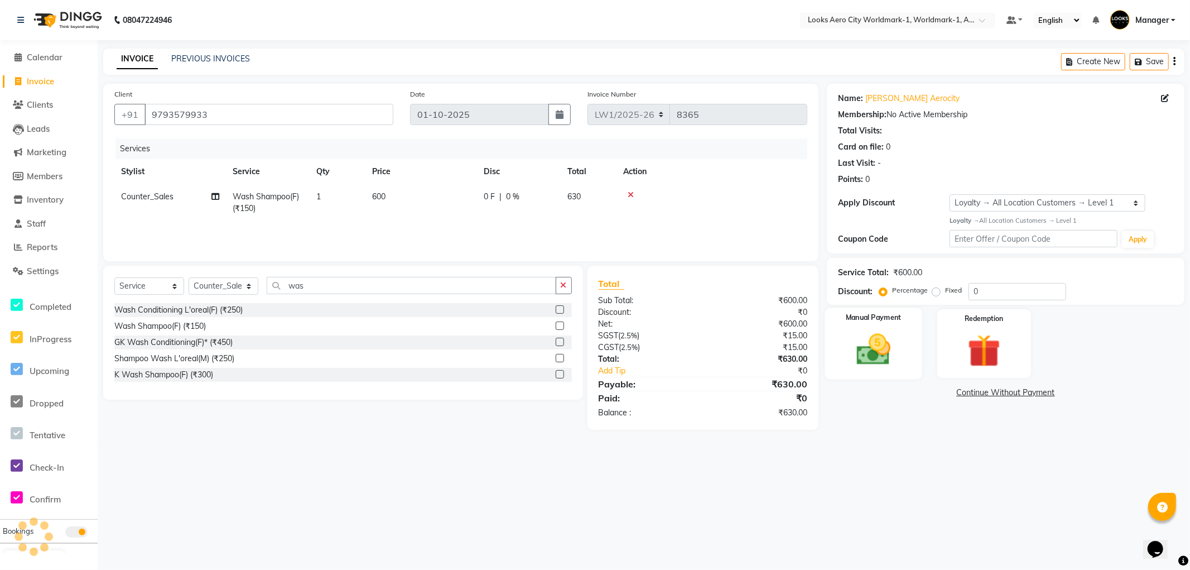
click at [901, 370] on div "Manual Payment" at bounding box center [873, 342] width 97 height 71
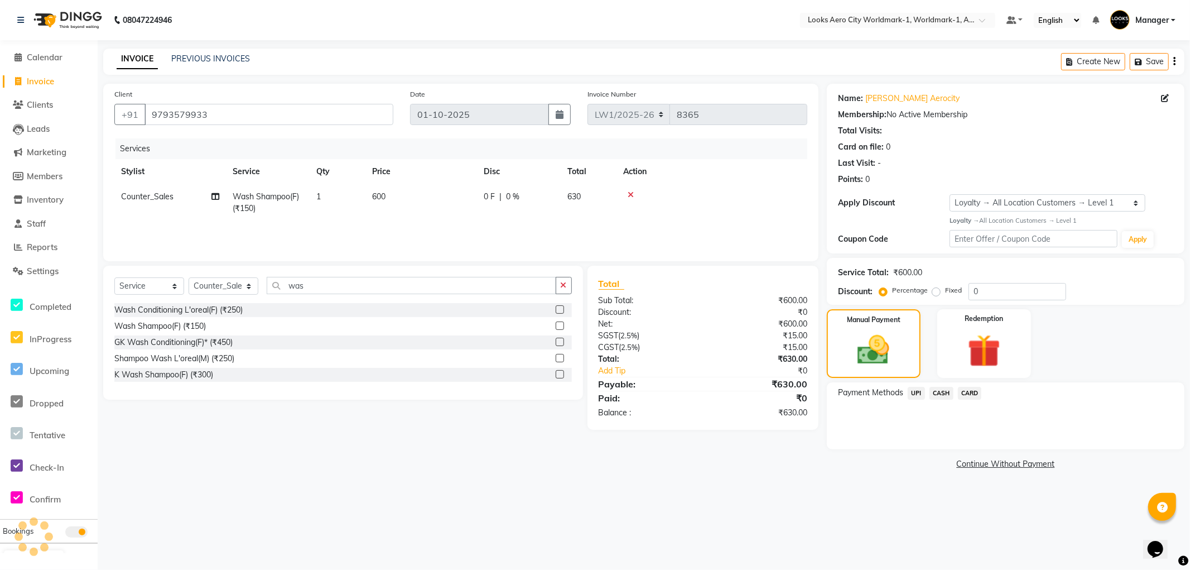
click at [967, 396] on span "CARD" at bounding box center [970, 393] width 24 height 13
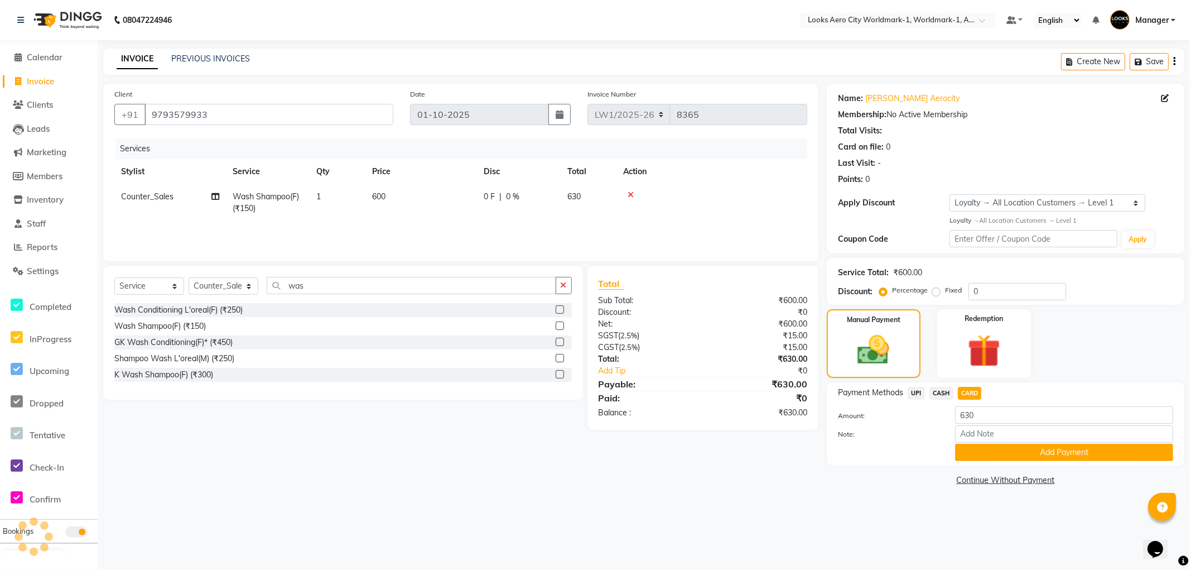
click at [978, 451] on button "Add Payment" at bounding box center [1064, 452] width 218 height 17
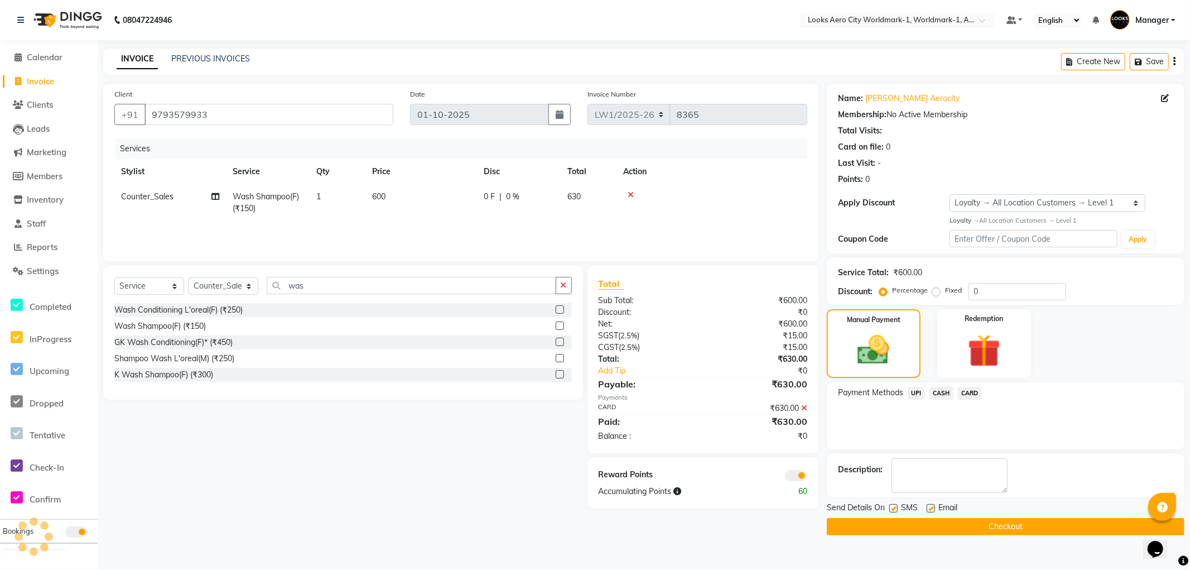
click at [860, 525] on button "Checkout" at bounding box center [1006, 526] width 358 height 17
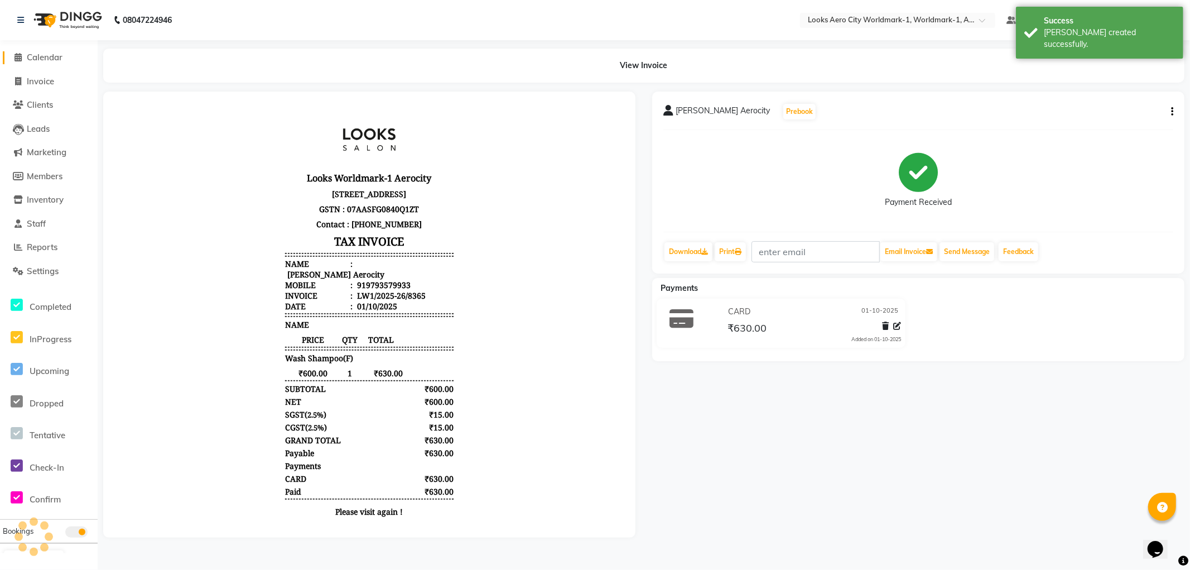
click at [50, 55] on span "Calendar" at bounding box center [45, 57] width 36 height 11
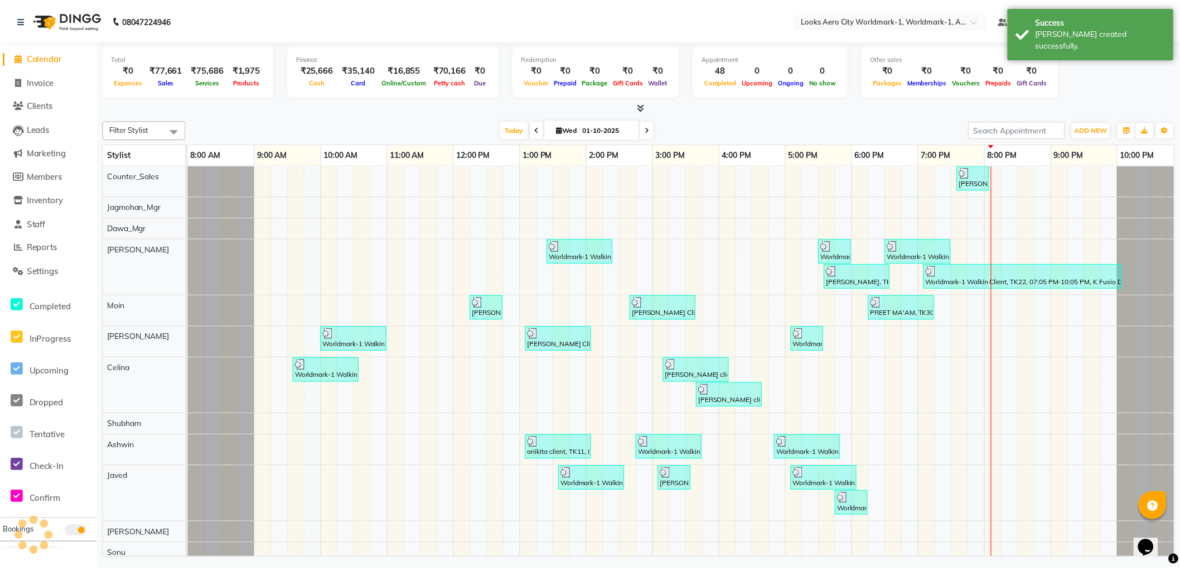
scroll to position [0, 9]
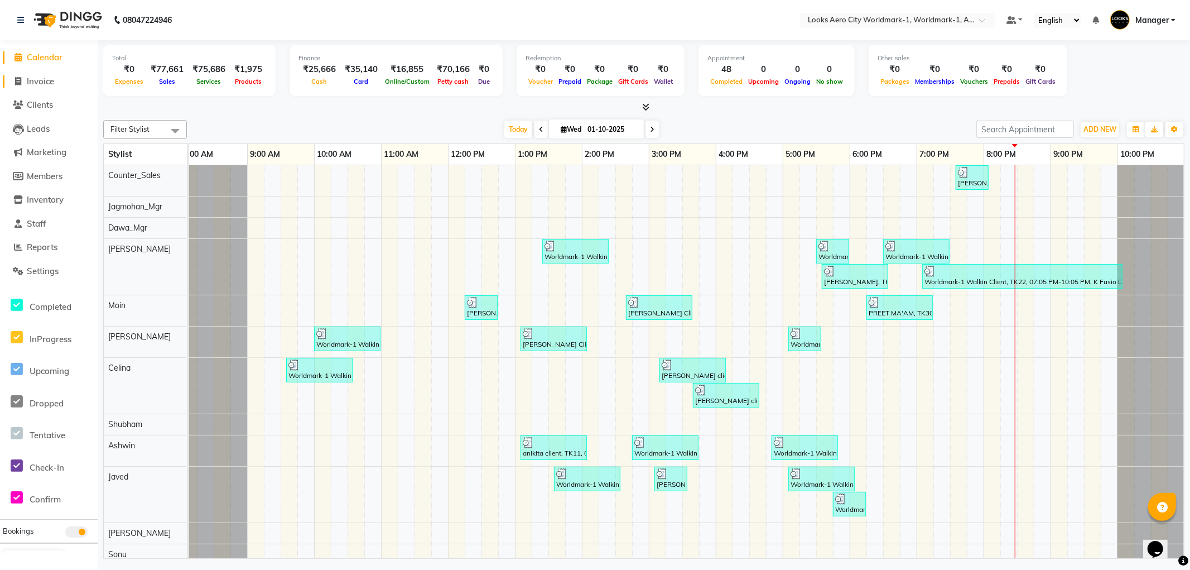
click at [50, 81] on span "Invoice" at bounding box center [40, 81] width 27 height 11
select select "service"
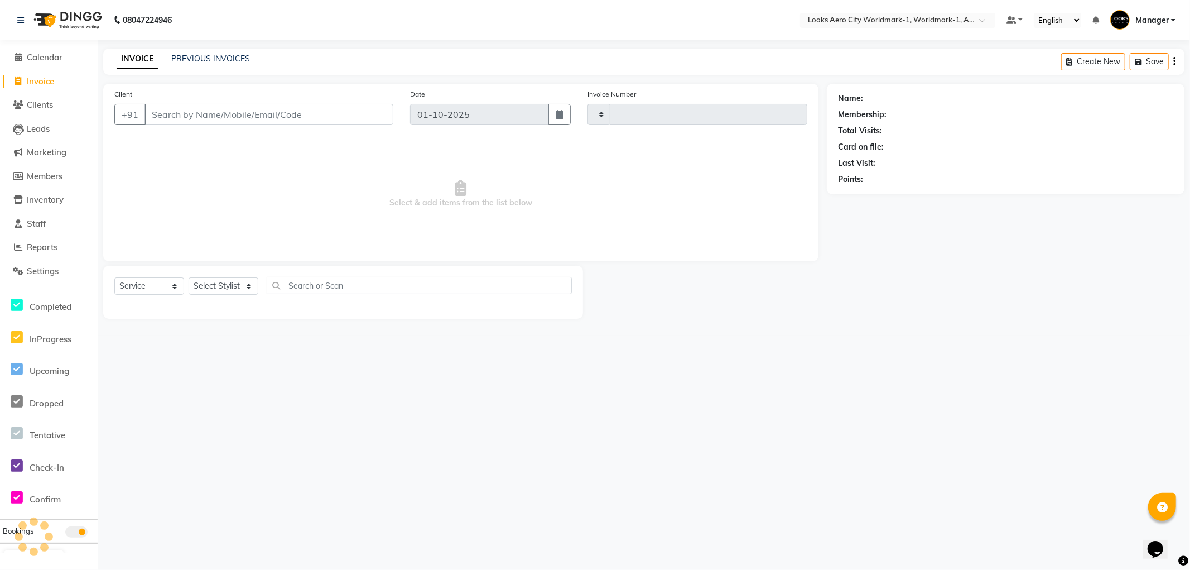
click at [216, 114] on input "Client" at bounding box center [268, 114] width 249 height 21
type input "8366"
select select "8573"
click at [216, 114] on input "Client" at bounding box center [268, 114] width 249 height 21
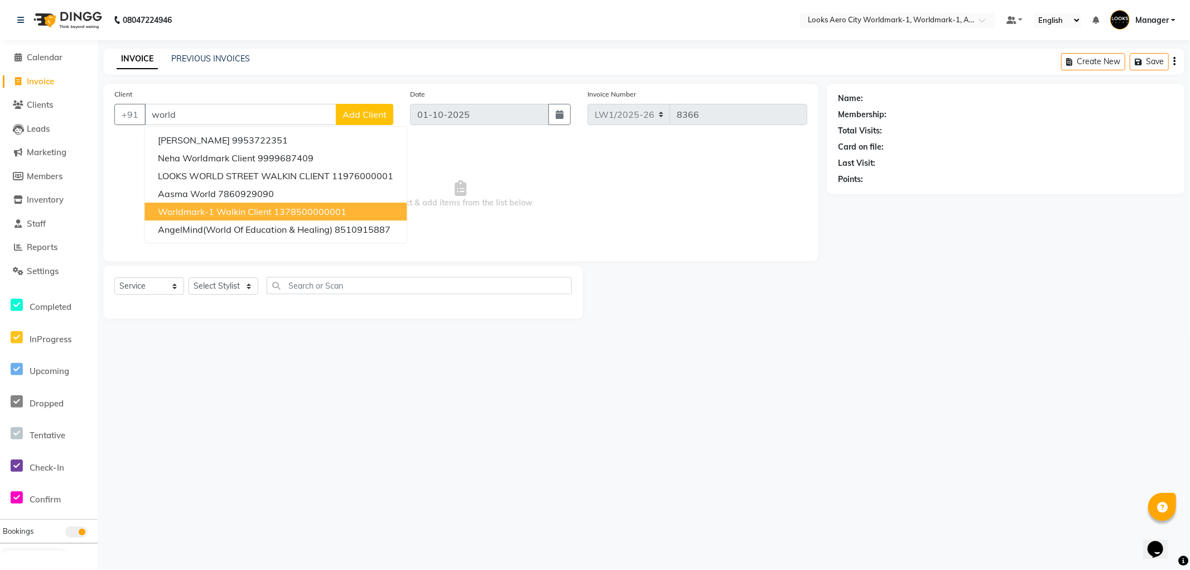
click at [229, 210] on span "Worldmark-1 Walkin Client" at bounding box center [215, 211] width 114 height 11
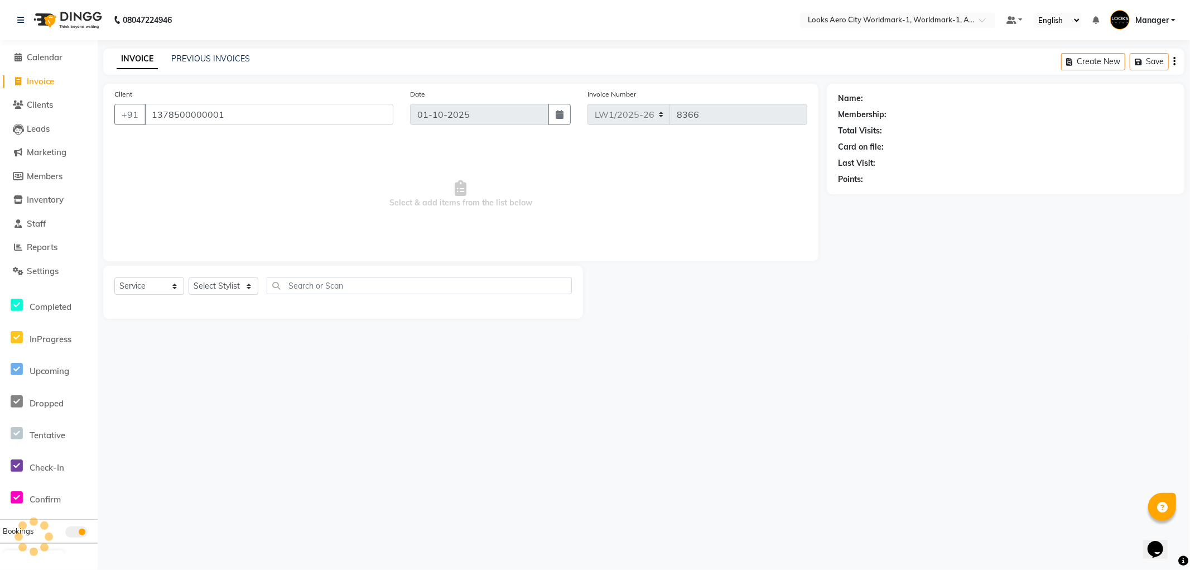
type input "1378500000001"
select select "1: Object"
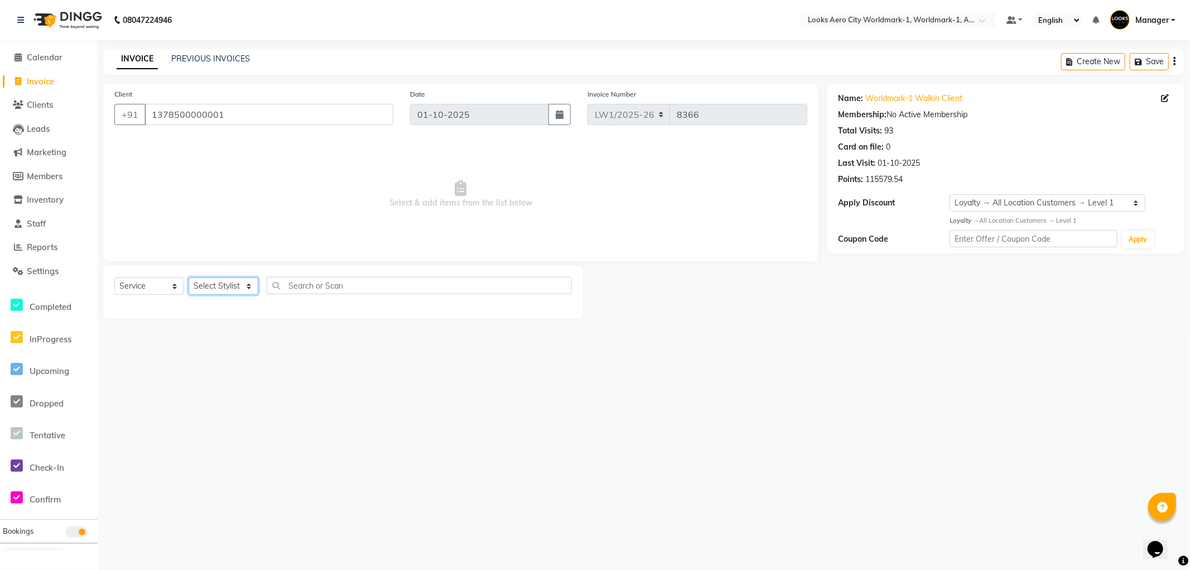
click at [226, 286] on select "Select Stylist [PERSON_NAME] [PERSON_NAME] [PERSON_NAME] [PERSON_NAME] Counter_…" at bounding box center [224, 285] width 70 height 17
select select "84541"
click at [189, 278] on select "Select Stylist [PERSON_NAME] [PERSON_NAME] [PERSON_NAME] [PERSON_NAME] Counter_…" at bounding box center [224, 285] width 70 height 17
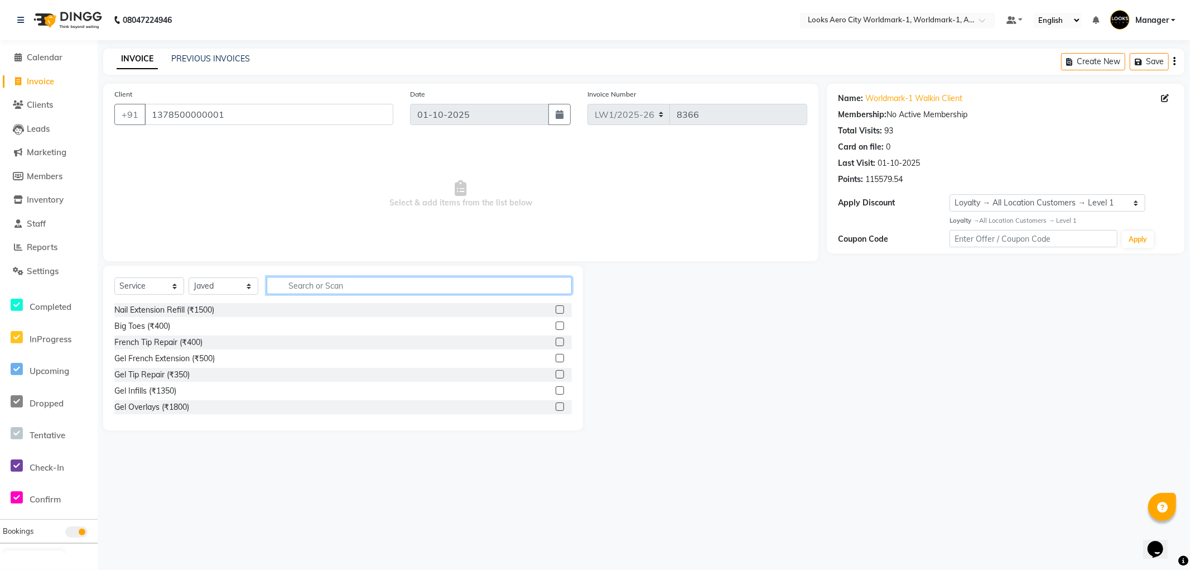
click at [330, 285] on input "text" at bounding box center [419, 285] width 305 height 17
type input "cut"
drag, startPoint x: 167, startPoint y: 325, endPoint x: 191, endPoint y: 315, distance: 25.5
click at [167, 325] on div "Stylist Cut(M) (₹700)" at bounding box center [150, 326] width 73 height 12
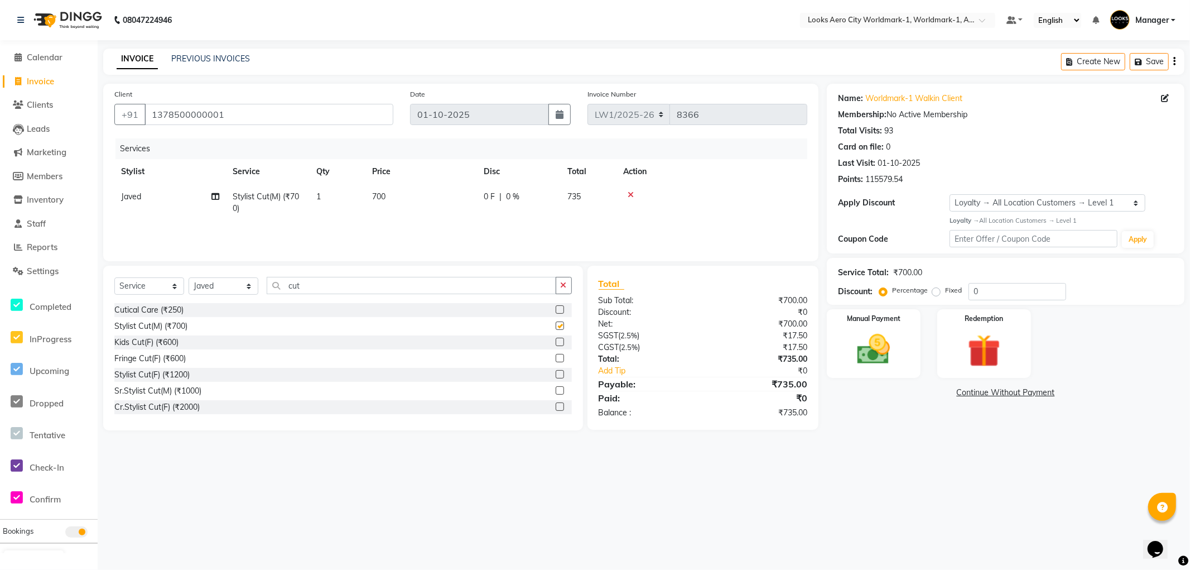
checkbox input "false"
drag, startPoint x: 350, startPoint y: 287, endPoint x: 7, endPoint y: 158, distance: 366.8
click at [0, 165] on app-home "08047224946 Select Location × Looks Aero City Worldmark-1, Worldmark-1, Aerocit…" at bounding box center [595, 223] width 1190 height 447
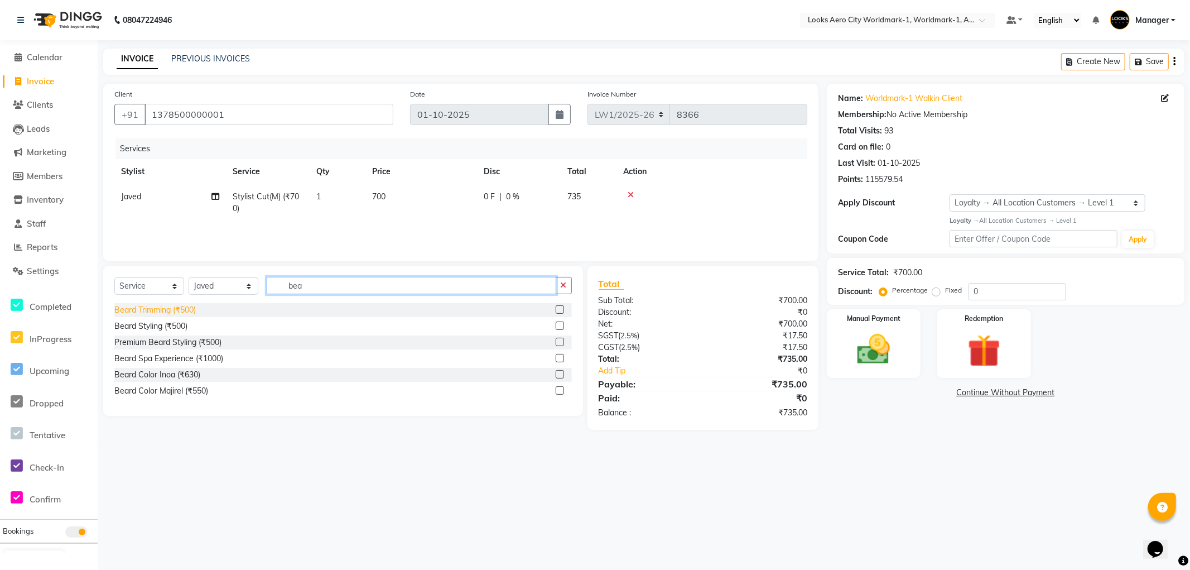
type input "bea"
click at [177, 307] on div "Beard Trimming (₹500)" at bounding box center [154, 310] width 81 height 12
checkbox input "false"
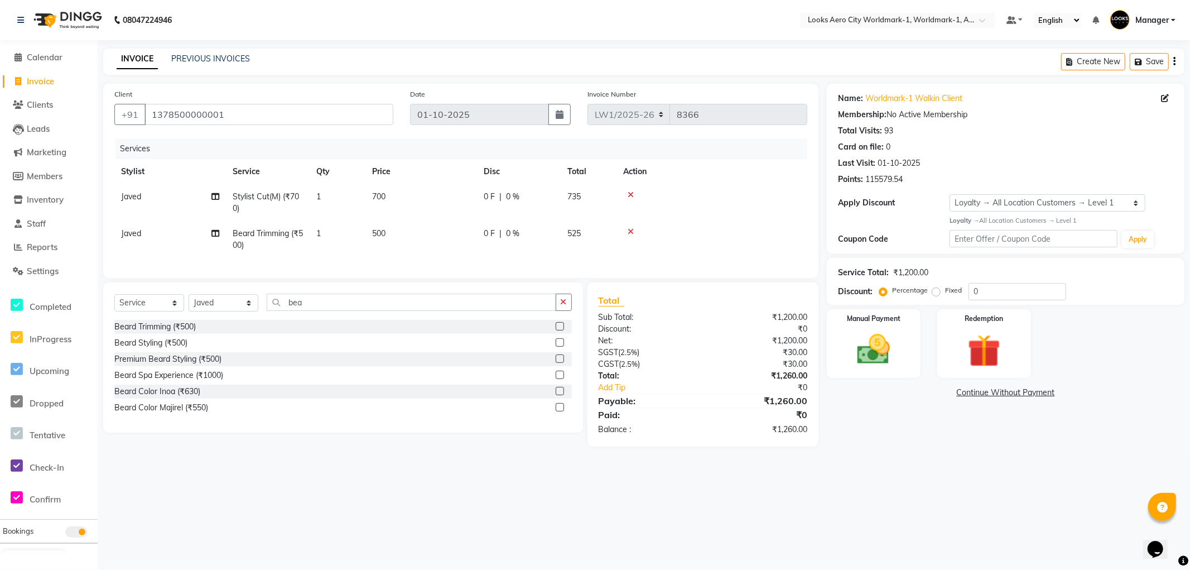
click at [416, 201] on td "700" at bounding box center [421, 202] width 112 height 37
select select "84541"
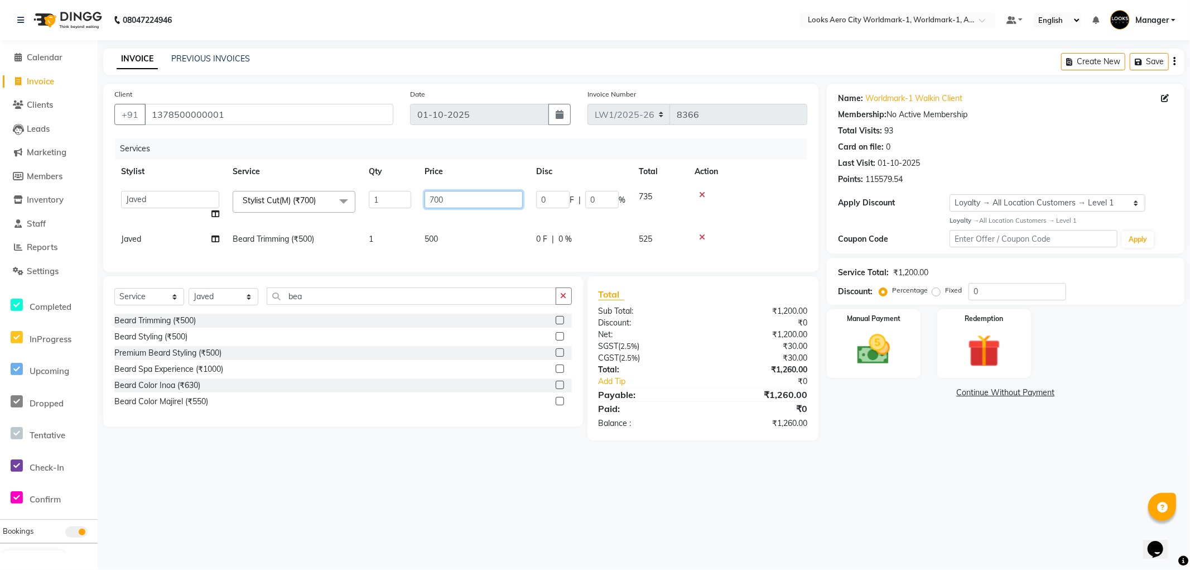
drag, startPoint x: 466, startPoint y: 203, endPoint x: 394, endPoint y: 203, distance: 72.5
click at [394, 203] on tr "Abhishek_Nails Amita Chauhan Anil Ashwin Celina Counter_Sales Dawa_Mgr Gaurav_P…" at bounding box center [460, 205] width 693 height 42
type input "600"
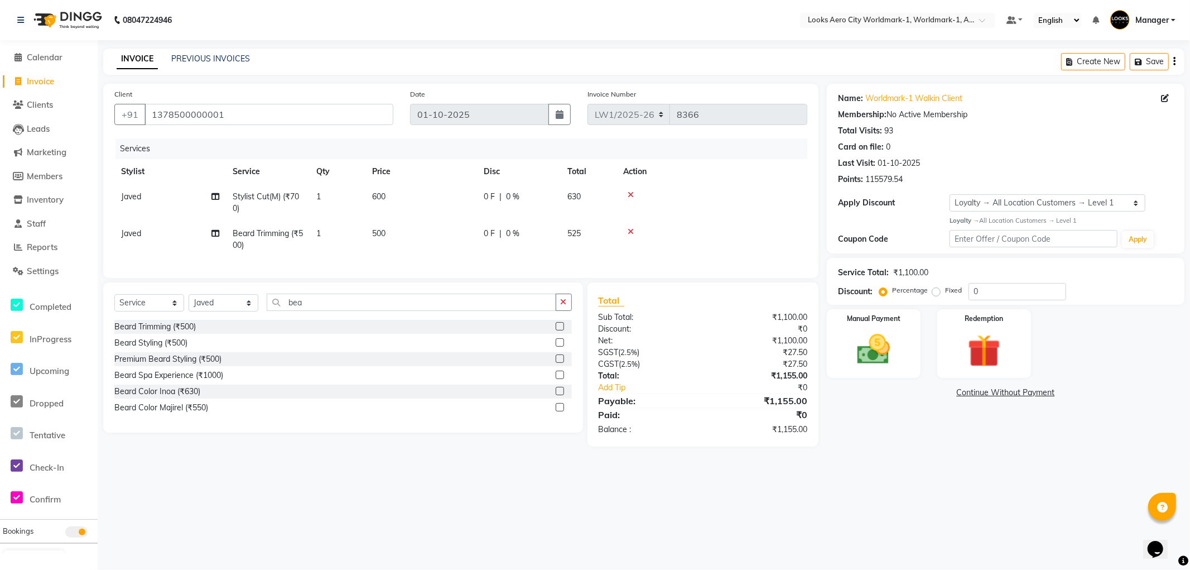
click at [459, 232] on td "500" at bounding box center [421, 239] width 112 height 37
select select "84541"
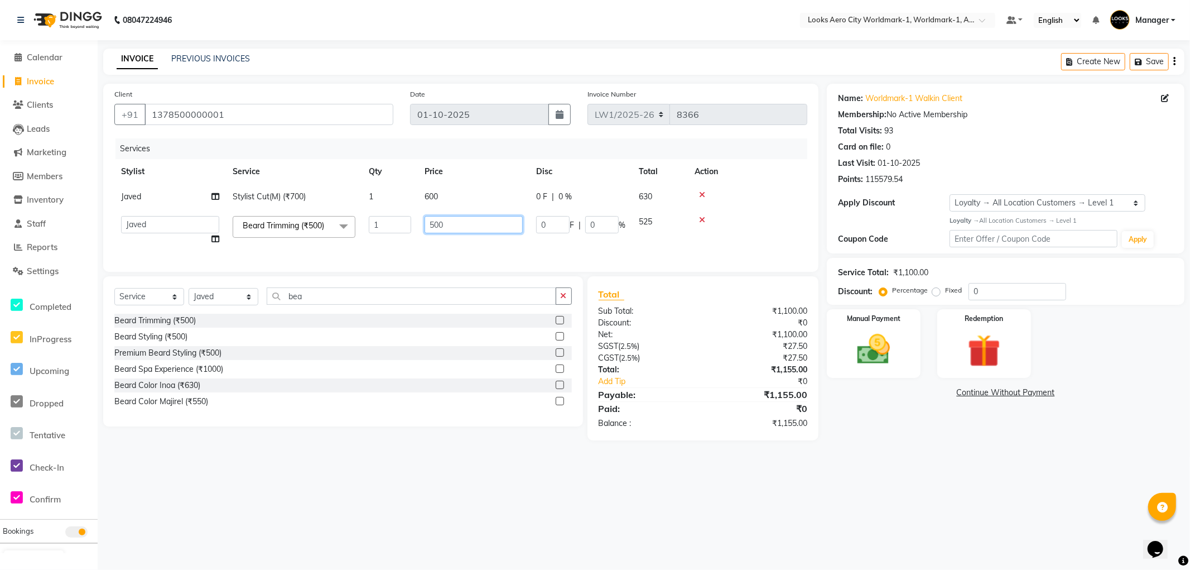
drag, startPoint x: 428, startPoint y: 221, endPoint x: 394, endPoint y: 224, distance: 34.7
click at [393, 223] on tr "Abhishek_Nails Amita Chauhan Anil Ashwin Celina Counter_Sales Dawa_Mgr Gaurav_P…" at bounding box center [460, 230] width 693 height 42
type input "400"
click at [823, 440] on div "Total Sub Total: ₹1,100.00 Discount: ₹0 Net: ₹1,100.00 SGST ( 2.5% ) ₹27.50 CGS…" at bounding box center [705, 358] width 244 height 164
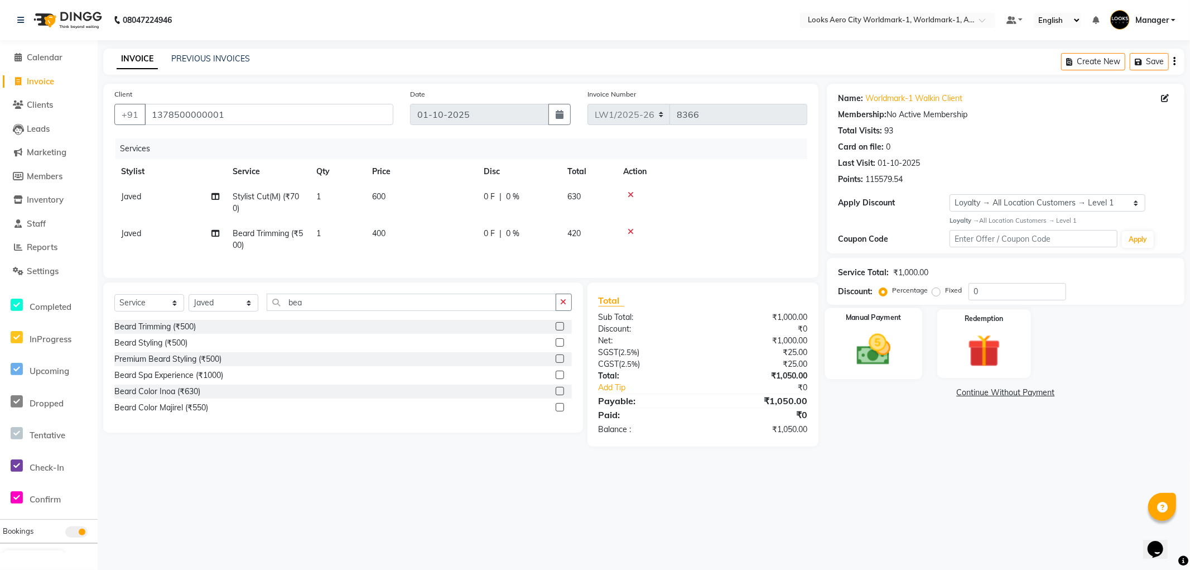
click at [892, 376] on div "Manual Payment" at bounding box center [873, 342] width 97 height 71
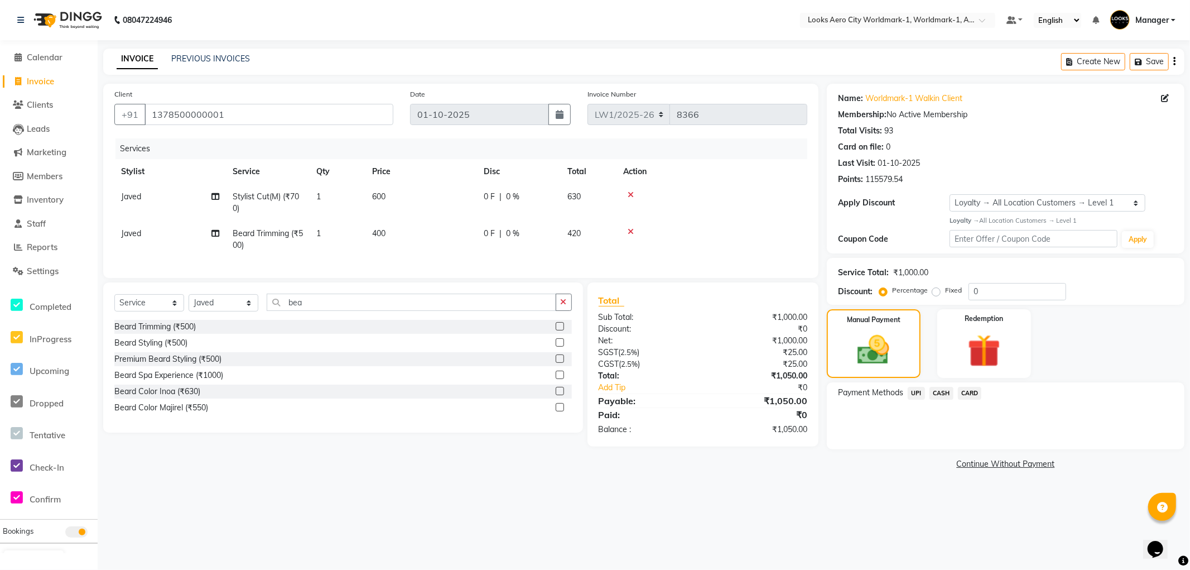
drag, startPoint x: 932, startPoint y: 392, endPoint x: 949, endPoint y: 396, distance: 17.9
click at [933, 393] on span "CASH" at bounding box center [941, 393] width 24 height 13
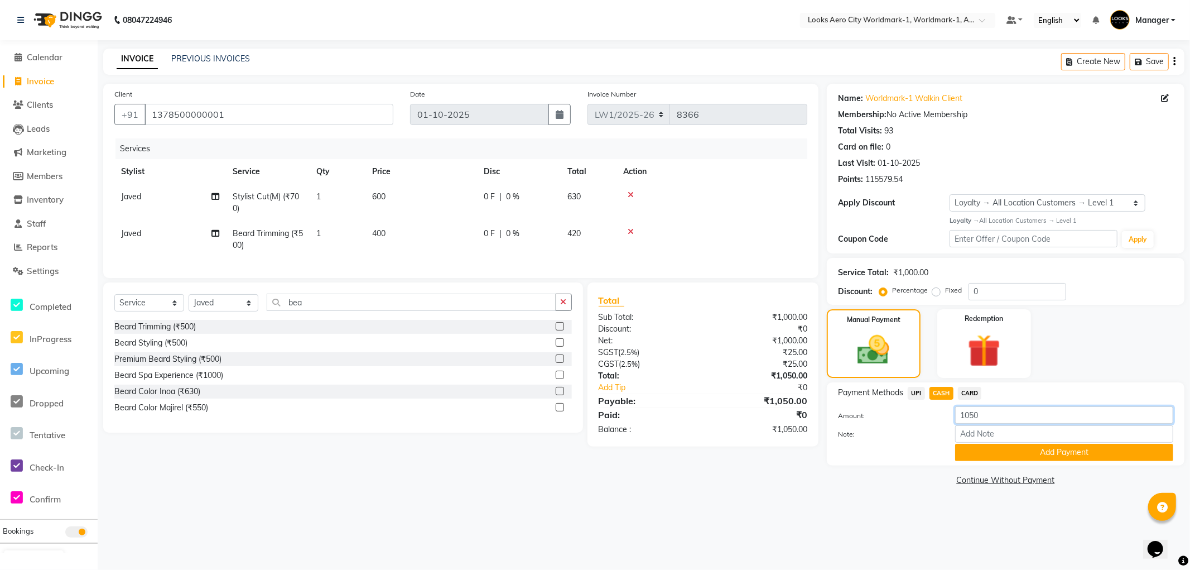
drag, startPoint x: 989, startPoint y: 415, endPoint x: 896, endPoint y: 415, distance: 92.6
click at [896, 415] on div "Amount: 1050" at bounding box center [1006, 415] width 352 height 19
drag, startPoint x: 811, startPoint y: 519, endPoint x: 818, endPoint y: 519, distance: 7.8
click at [812, 519] on div "08047224946 Select Location × Looks Aero City Worldmark-1, Worldmark-1, Aerocit…" at bounding box center [595, 285] width 1190 height 570
click at [977, 454] on button "Add Payment" at bounding box center [1064, 452] width 218 height 17
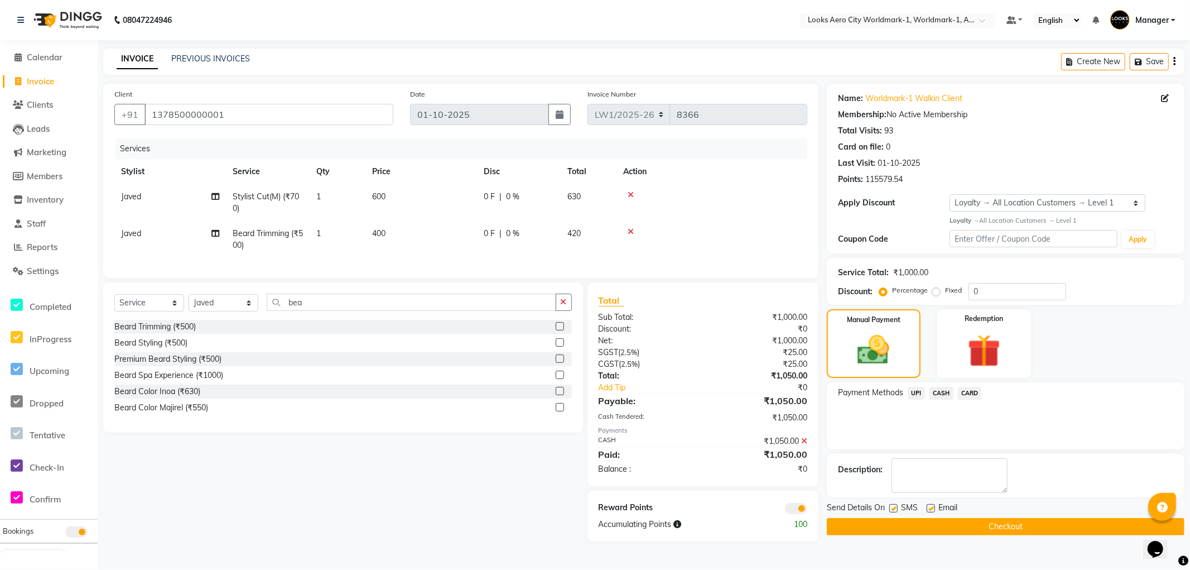
click at [798, 514] on span at bounding box center [796, 508] width 22 height 11
click at [807, 510] on input "checkbox" at bounding box center [807, 510] width 0 height 0
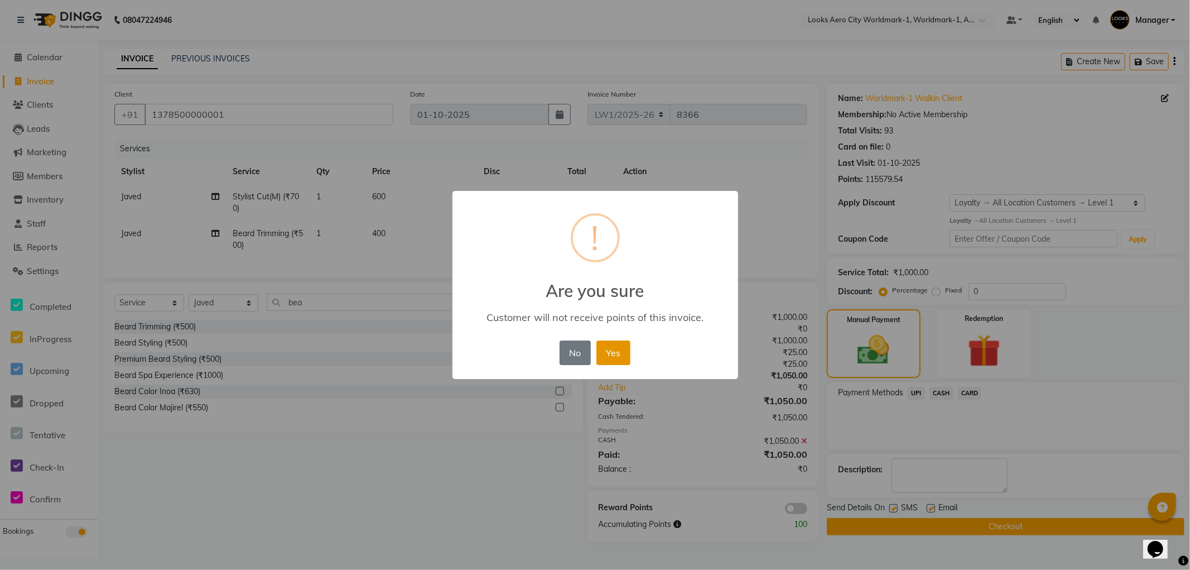
click at [606, 355] on button "Yes" at bounding box center [613, 352] width 34 height 25
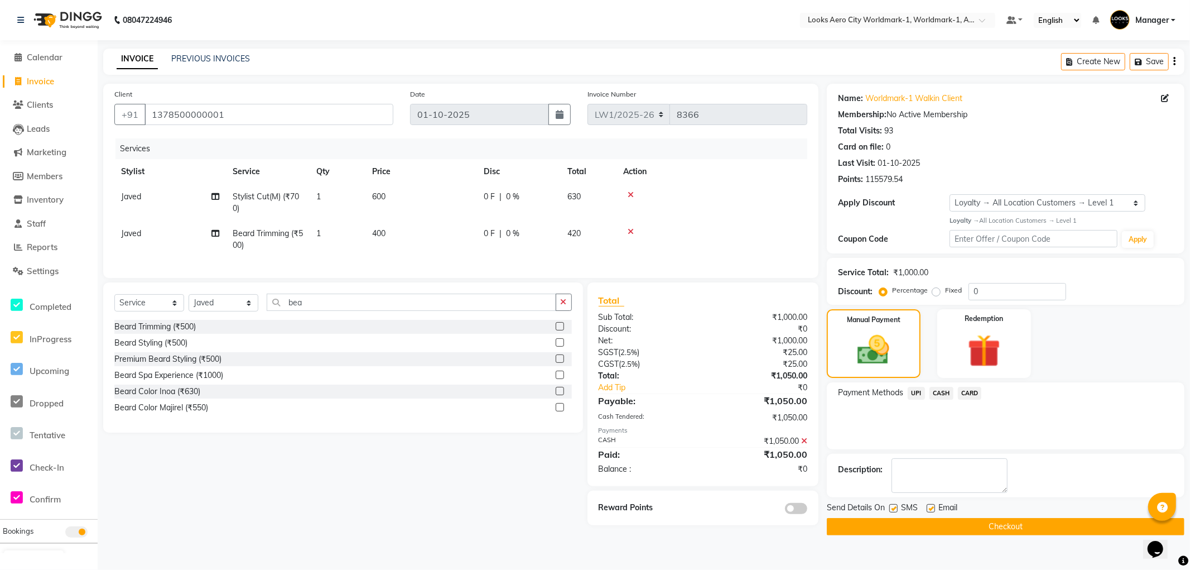
click at [854, 528] on button "Checkout" at bounding box center [1006, 526] width 358 height 17
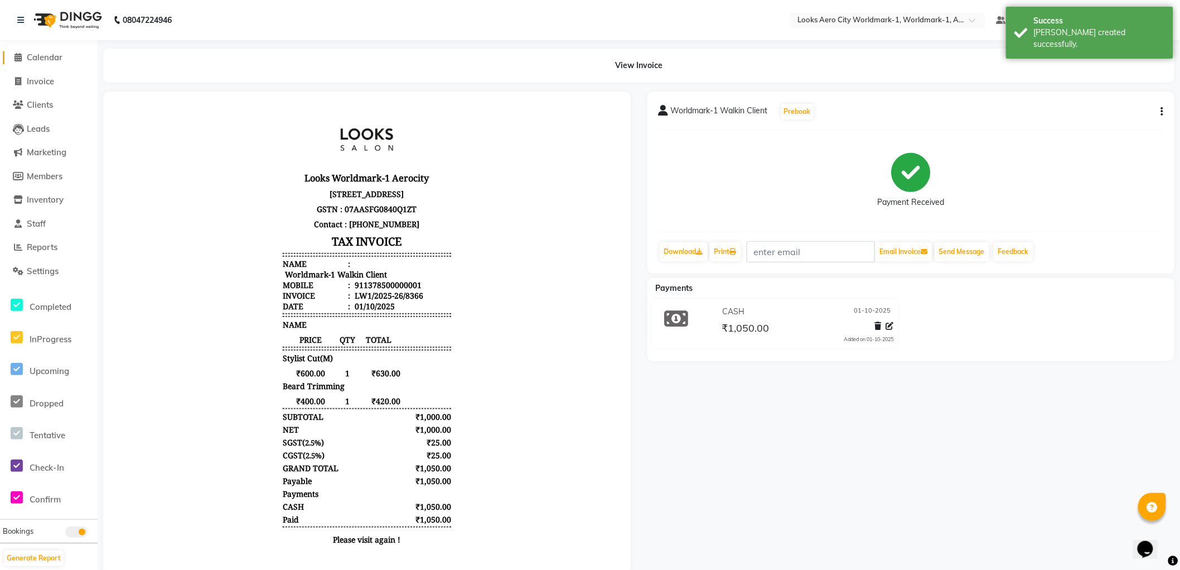
click at [46, 56] on span "Calendar" at bounding box center [45, 57] width 36 height 11
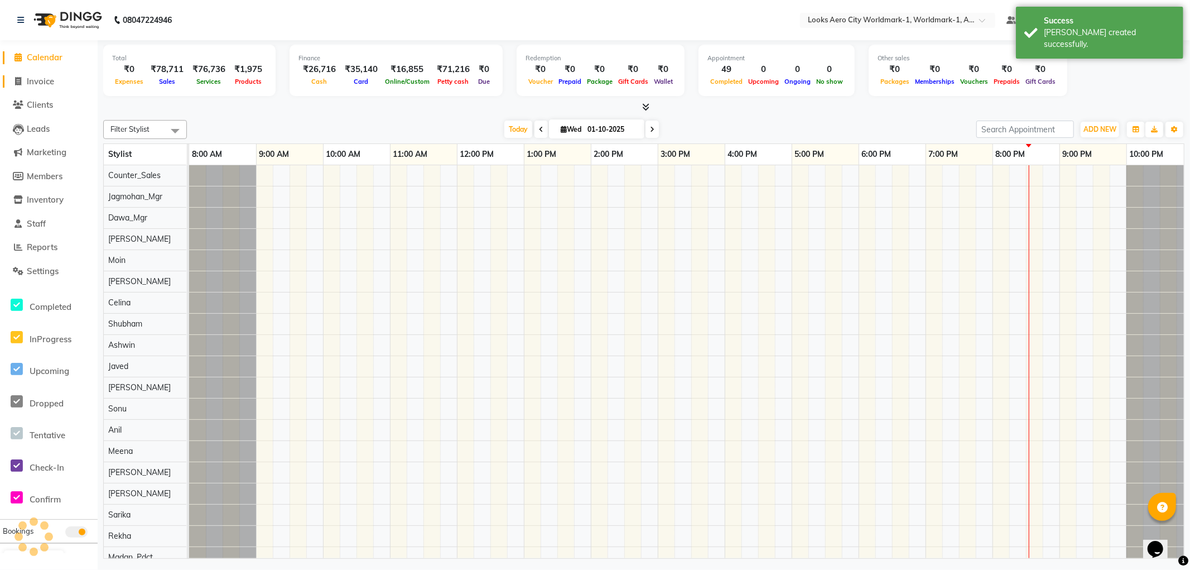
click at [46, 82] on span "Invoice" at bounding box center [40, 81] width 27 height 11
select select "service"
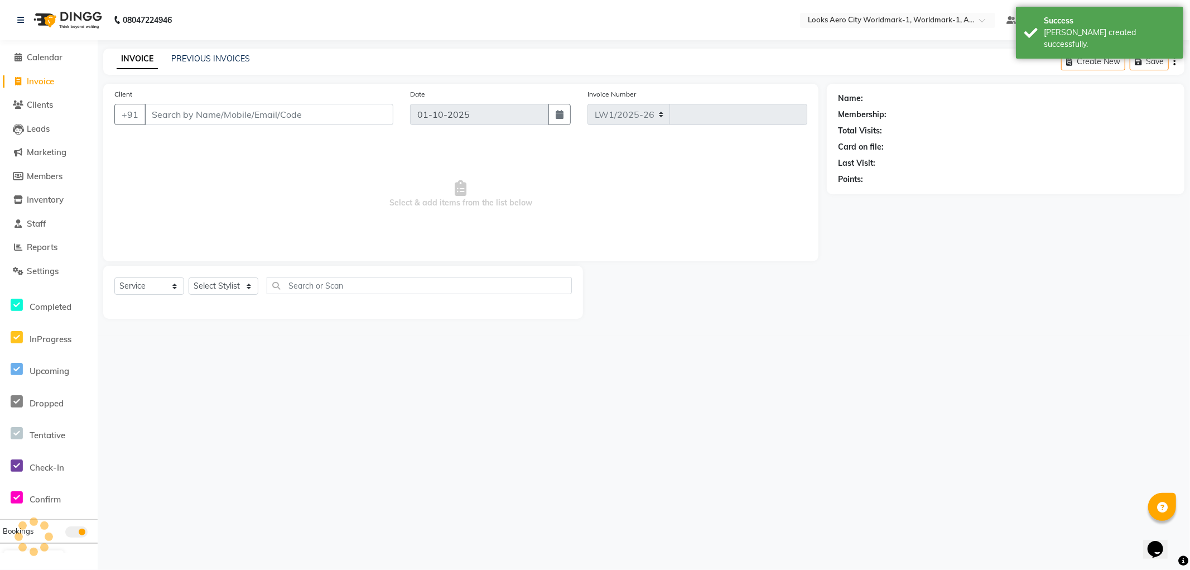
select select "8573"
type input "8367"
click at [213, 115] on input "Client" at bounding box center [268, 114] width 249 height 21
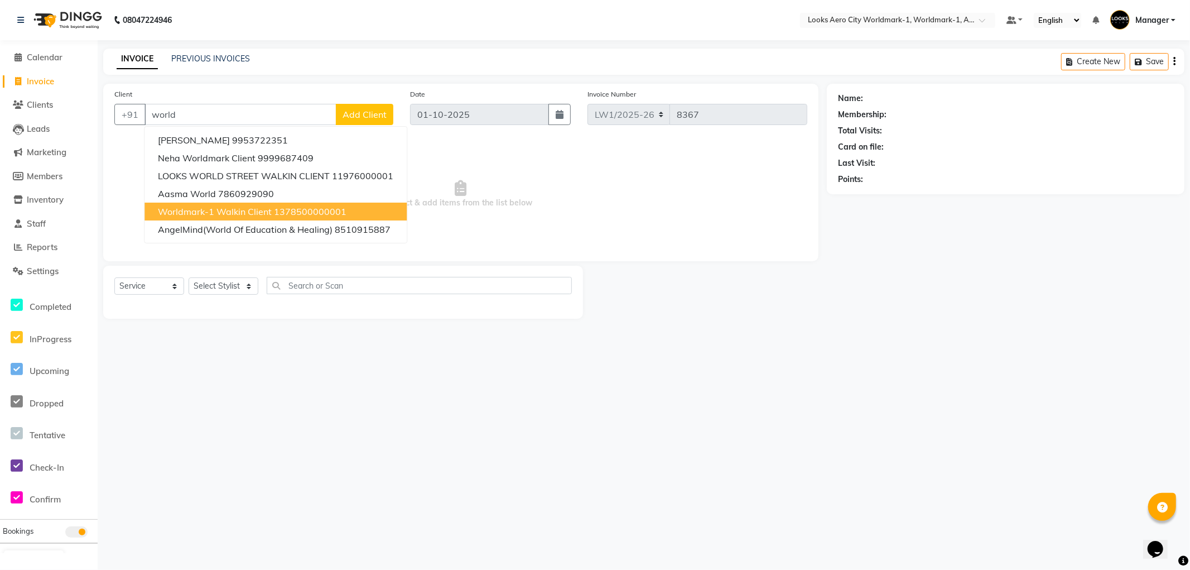
click at [242, 209] on span "Worldmark-1 Walkin Client" at bounding box center [215, 211] width 114 height 11
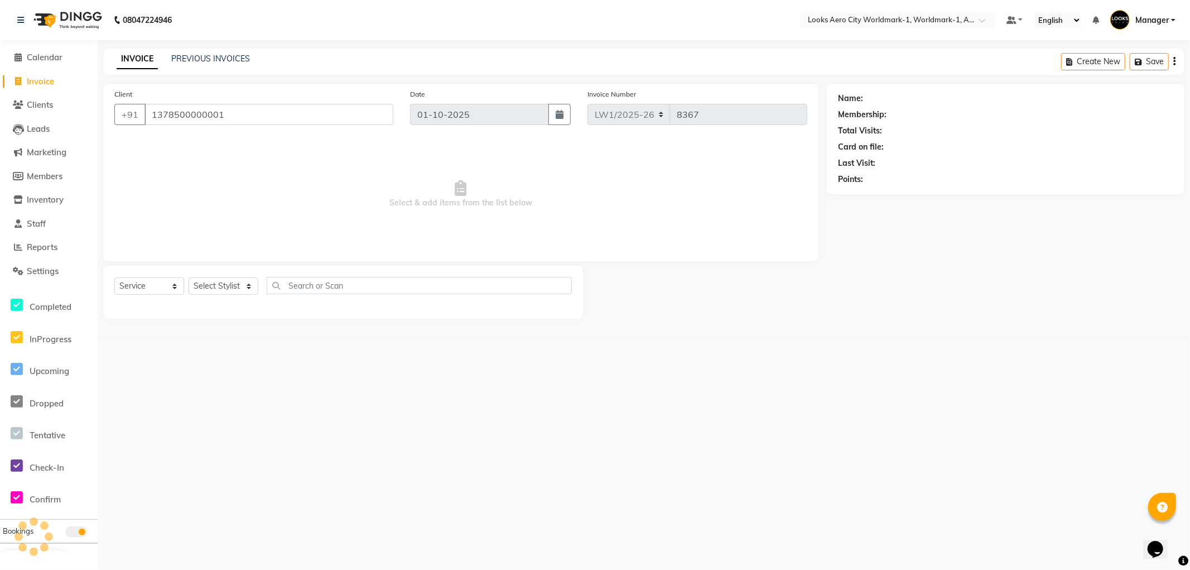
type input "1378500000001"
drag, startPoint x: 224, startPoint y: 287, endPoint x: 215, endPoint y: 281, distance: 11.0
click at [223, 287] on select "Select Stylist [PERSON_NAME] [PERSON_NAME] [PERSON_NAME] [PERSON_NAME] Counter_…" at bounding box center [224, 285] width 70 height 17
select select "1: Object"
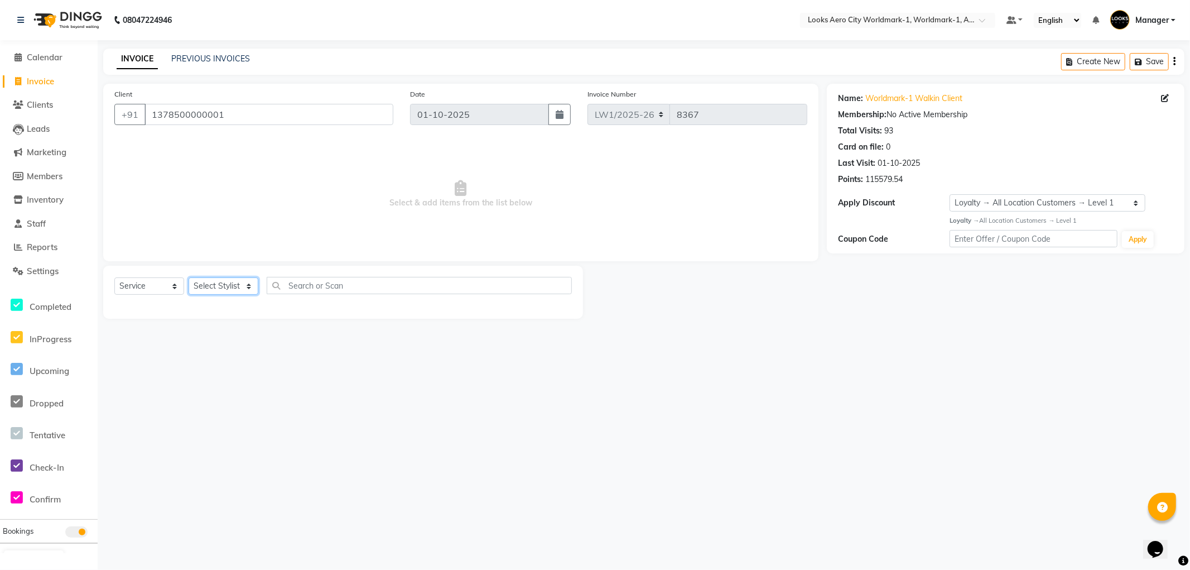
select select "84548"
click at [189, 278] on select "Select Stylist [PERSON_NAME] [PERSON_NAME] [PERSON_NAME] [PERSON_NAME] Counter_…" at bounding box center [224, 285] width 70 height 17
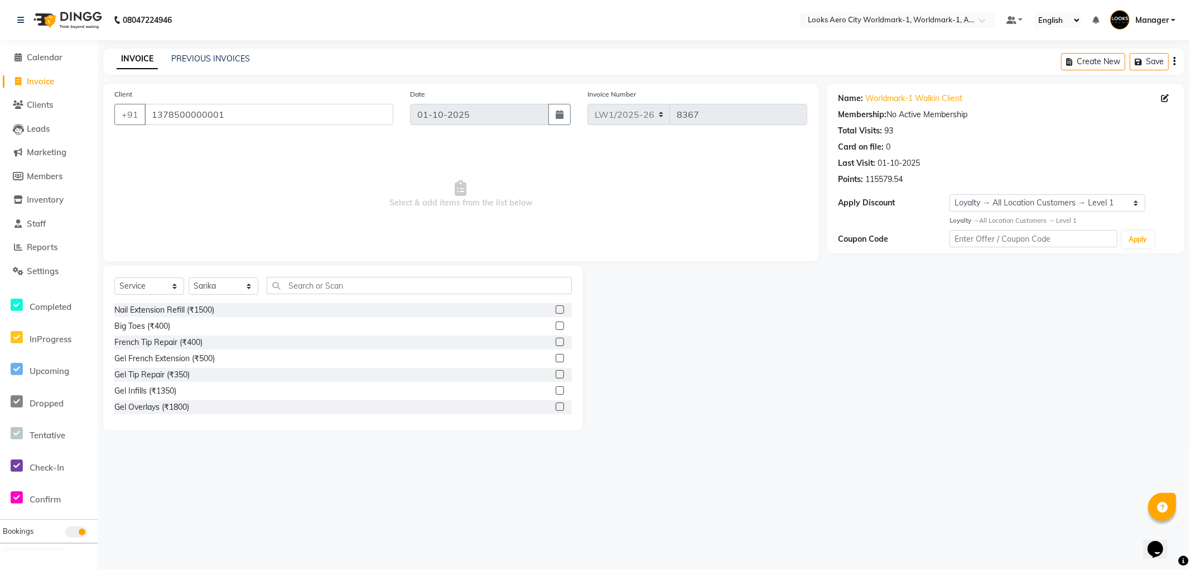
click at [321, 268] on div "Select Service Product Membership Package Voucher Prepaid Gift Card Select Styl…" at bounding box center [343, 348] width 480 height 165
click at [342, 281] on input "text" at bounding box center [419, 285] width 305 height 17
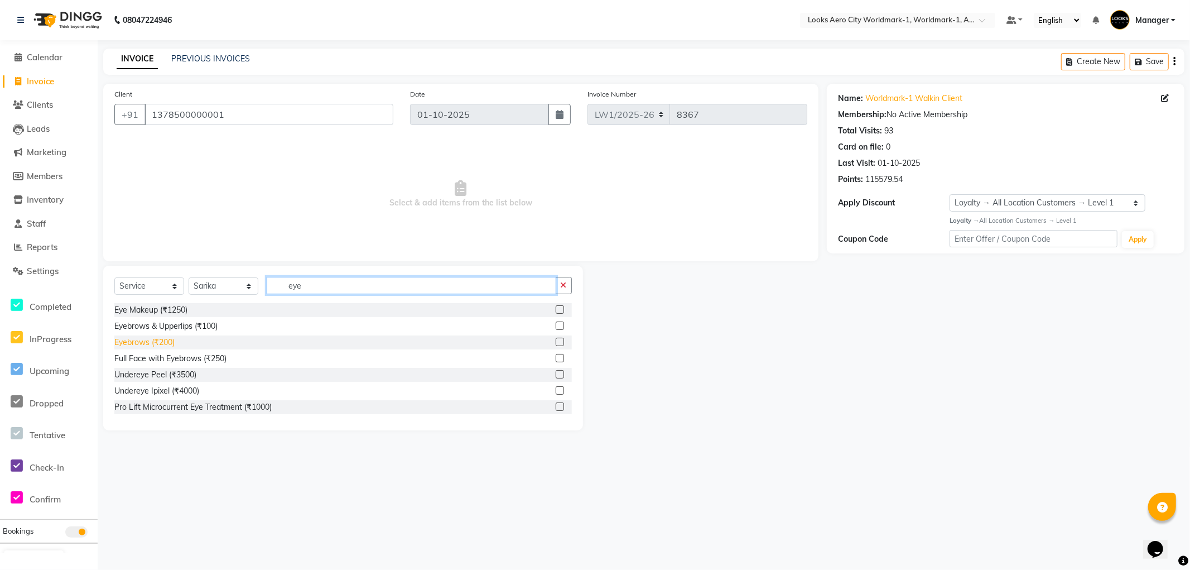
type input "eye"
click at [170, 342] on div "Eyebrows (₹200)" at bounding box center [144, 342] width 60 height 12
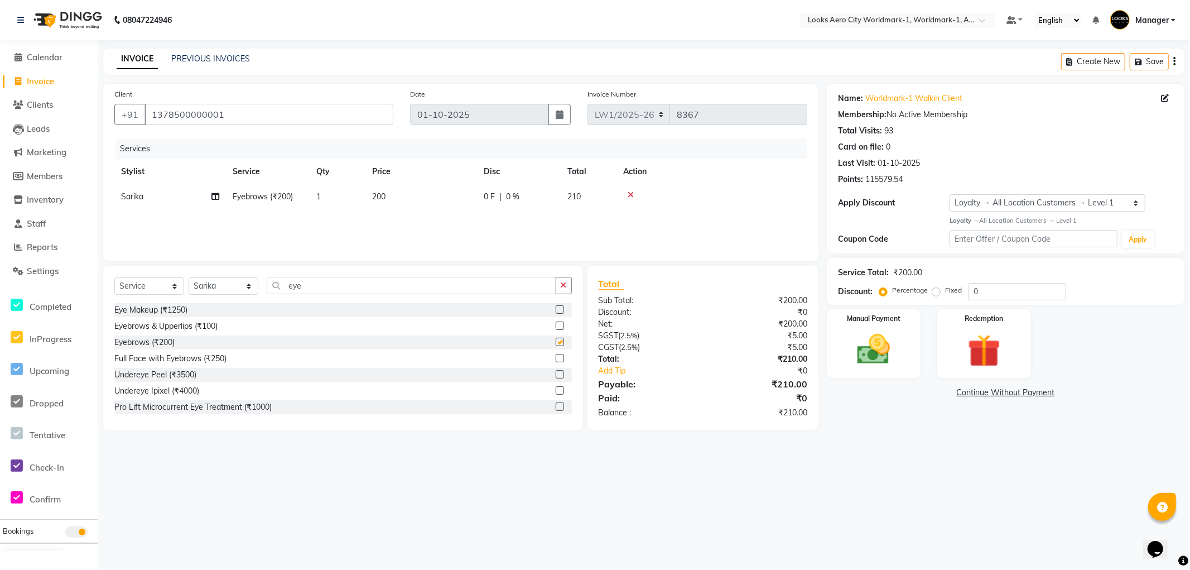
checkbox input "false"
click at [406, 197] on td "200" at bounding box center [421, 196] width 112 height 25
select select "84548"
drag, startPoint x: 460, startPoint y: 194, endPoint x: 398, endPoint y: 195, distance: 61.9
click at [398, 195] on tr "Abhishek_Nails Amita Chauhan Anil Ashwin Celina Counter_Sales Dawa_Mgr Gaurav_P…" at bounding box center [460, 205] width 693 height 42
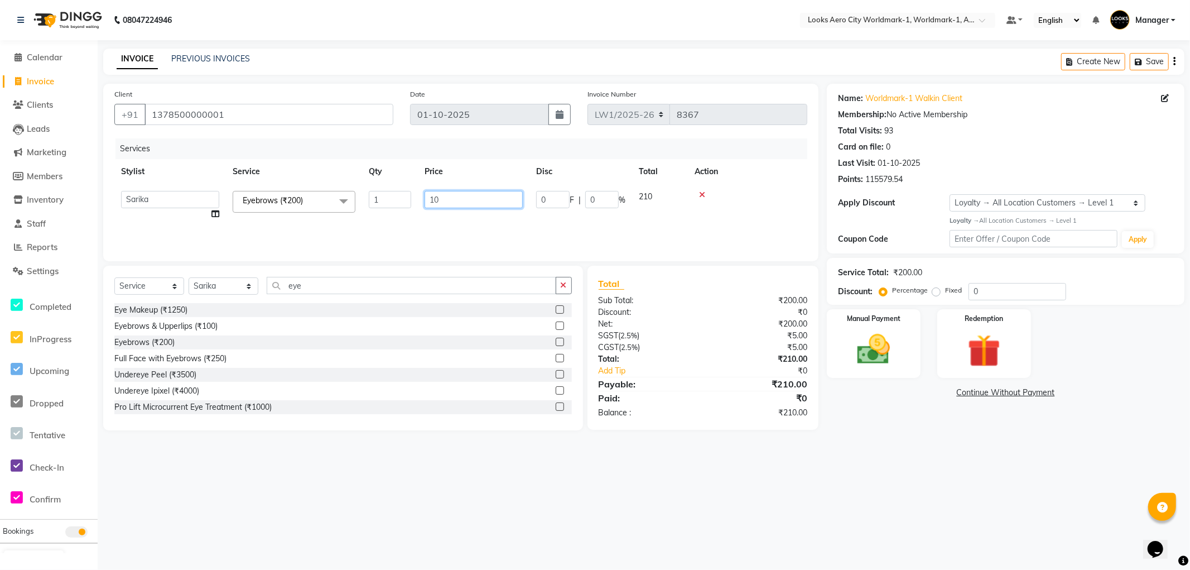
type input "100"
click at [908, 479] on div "08047224946 Select Location × Looks Aero City Worldmark-1, Worldmark-1, Aerocit…" at bounding box center [595, 285] width 1190 height 570
click at [881, 372] on div "Manual Payment" at bounding box center [873, 342] width 97 height 71
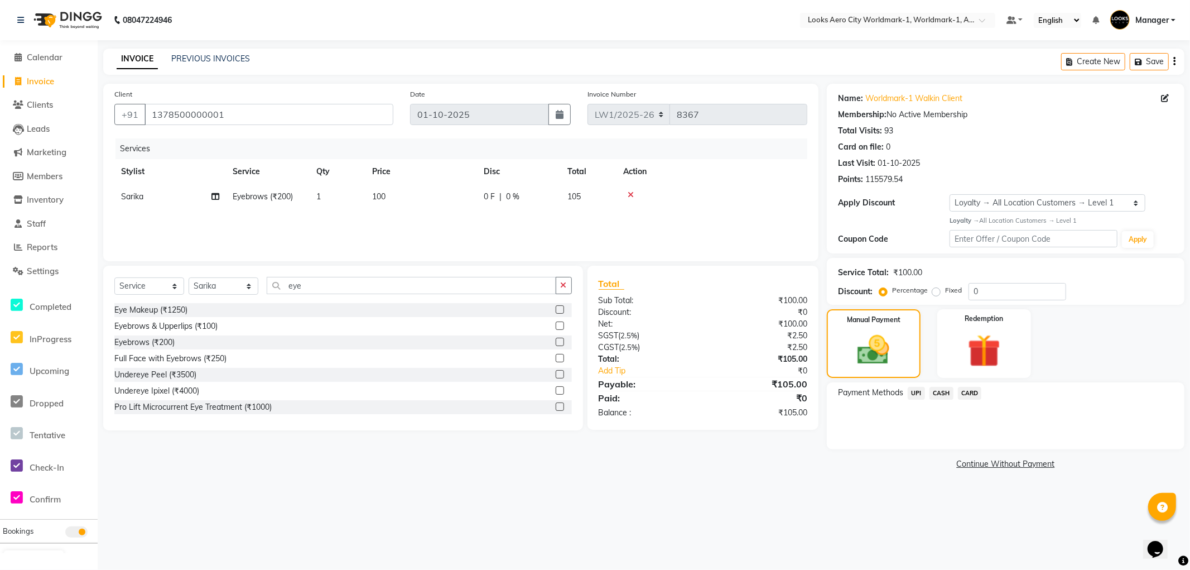
click at [919, 394] on span "UPI" at bounding box center [916, 393] width 17 height 13
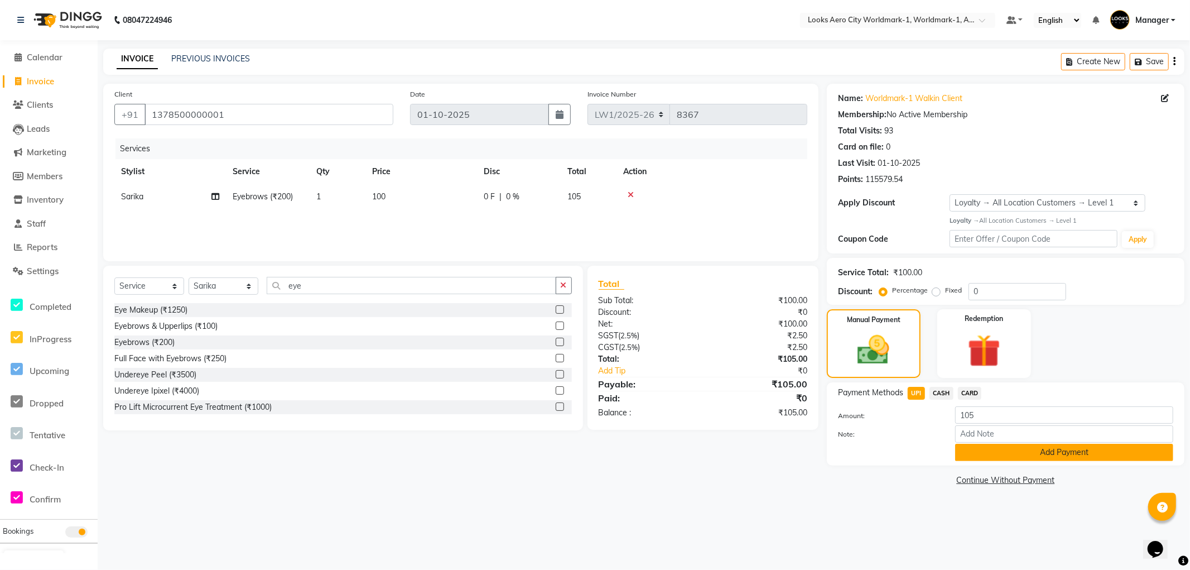
click at [968, 453] on button "Add Payment" at bounding box center [1064, 452] width 218 height 17
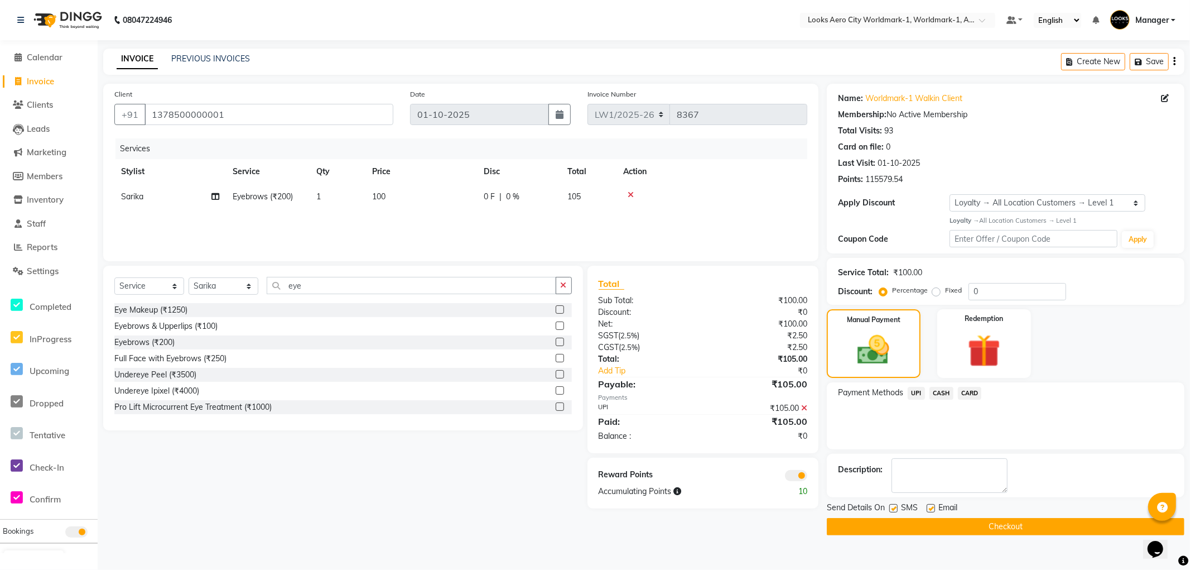
click at [787, 478] on span at bounding box center [796, 475] width 22 height 11
click at [807, 477] on input "checkbox" at bounding box center [807, 477] width 0 height 0
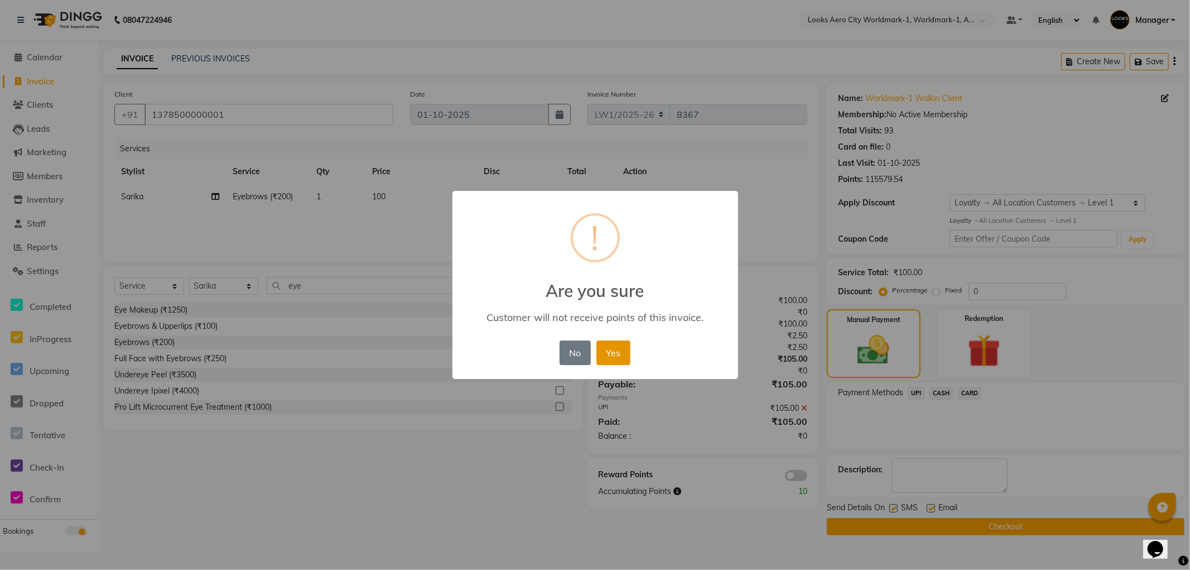
click at [601, 351] on button "Yes" at bounding box center [613, 352] width 34 height 25
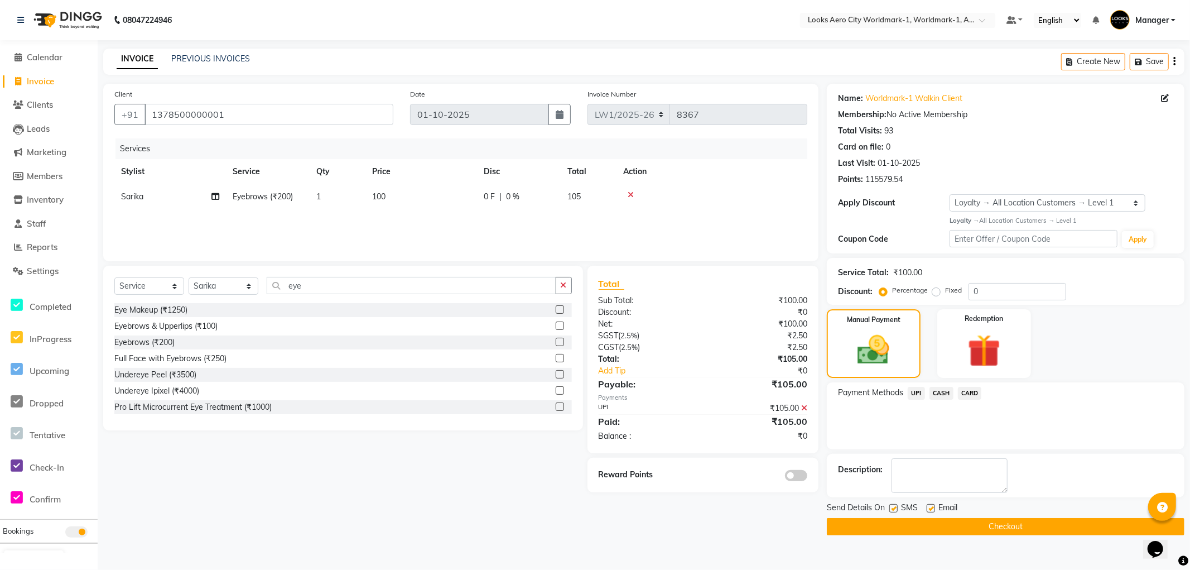
click at [841, 526] on button "Checkout" at bounding box center [1006, 526] width 358 height 17
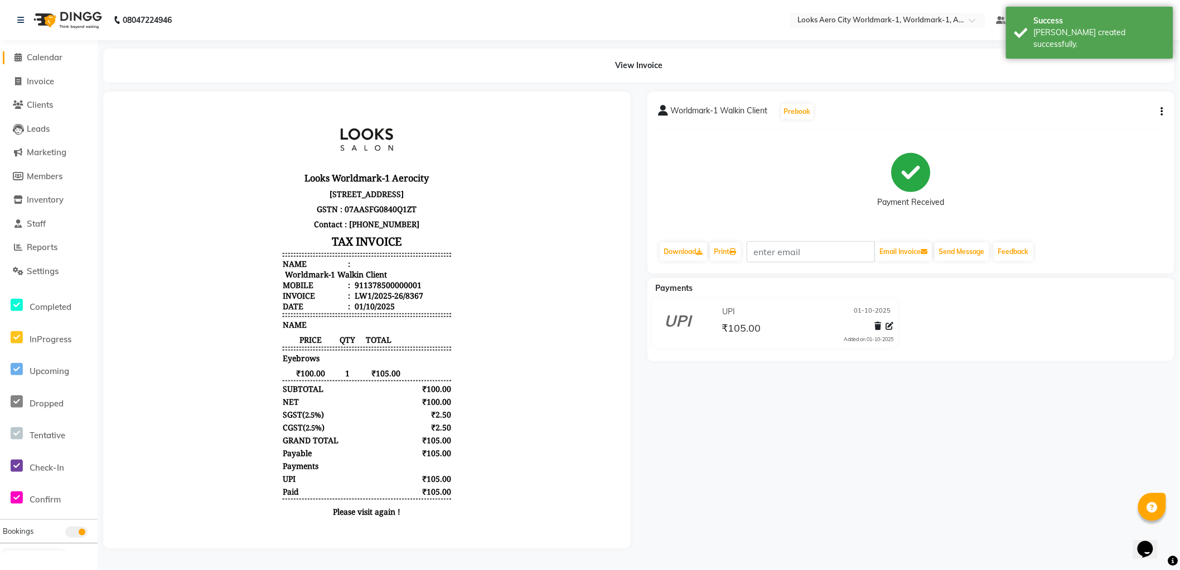
click at [51, 58] on span "Calendar" at bounding box center [45, 57] width 36 height 11
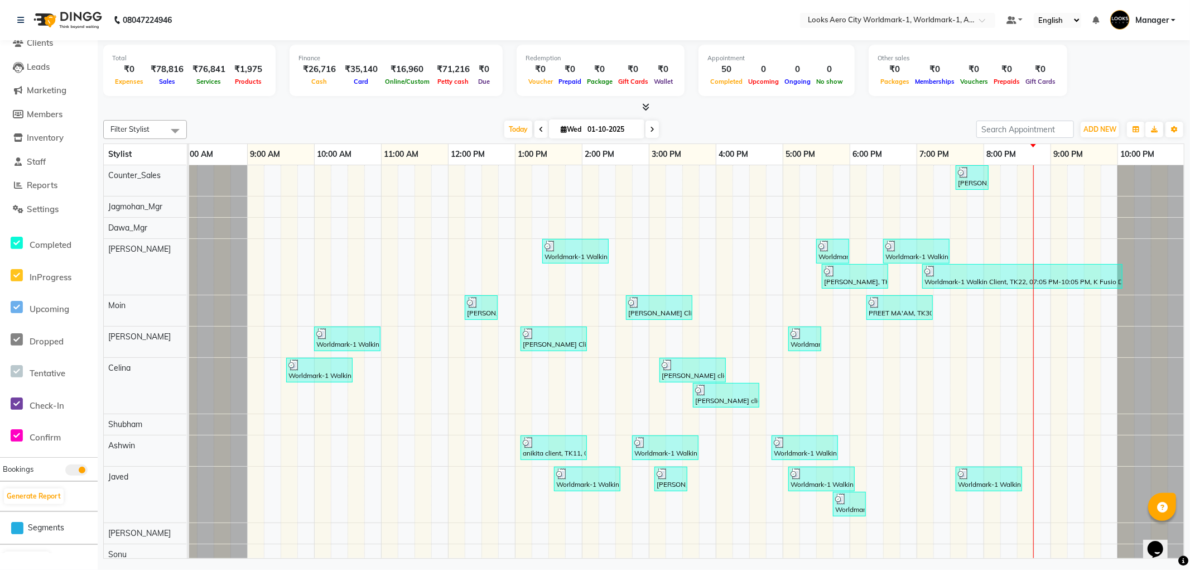
scroll to position [88, 0]
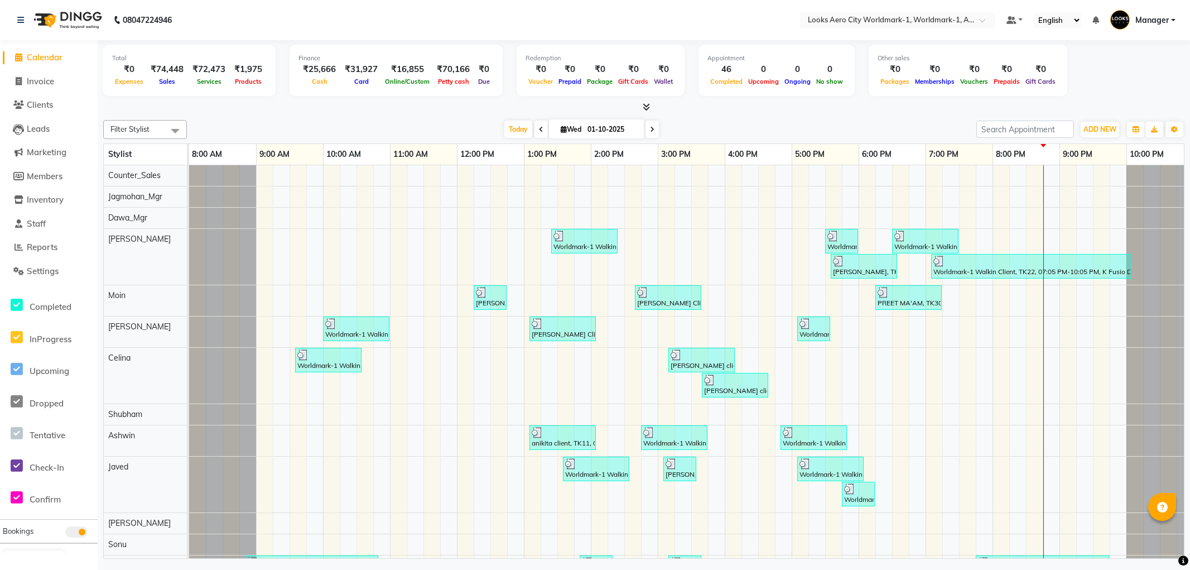
click at [47, 249] on span "Reports" at bounding box center [42, 247] width 31 height 11
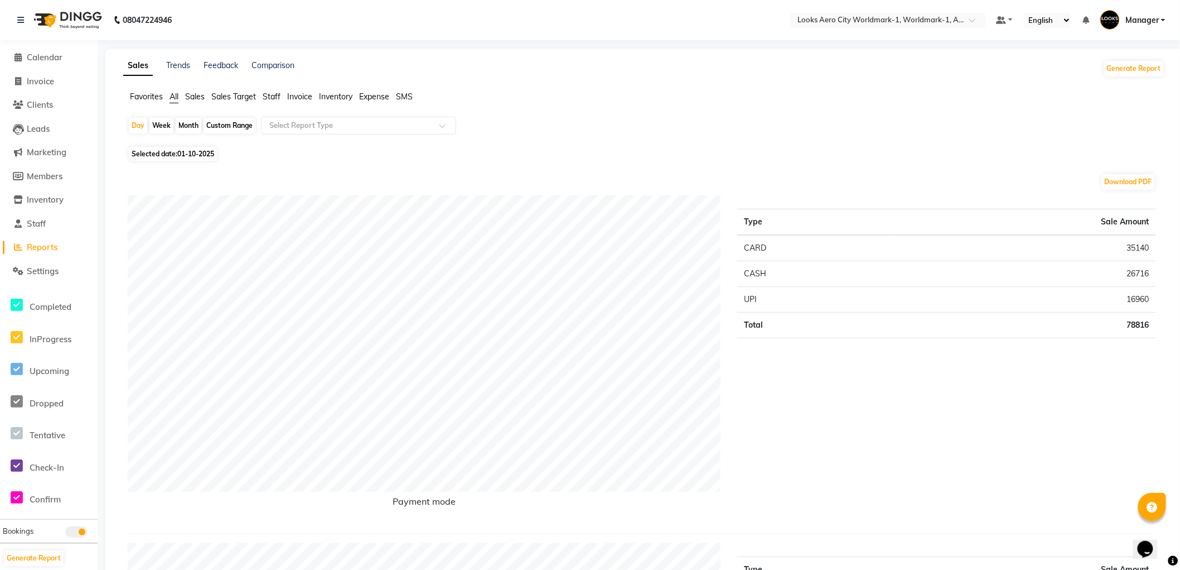
click at [276, 95] on span "Staff" at bounding box center [272, 96] width 18 height 10
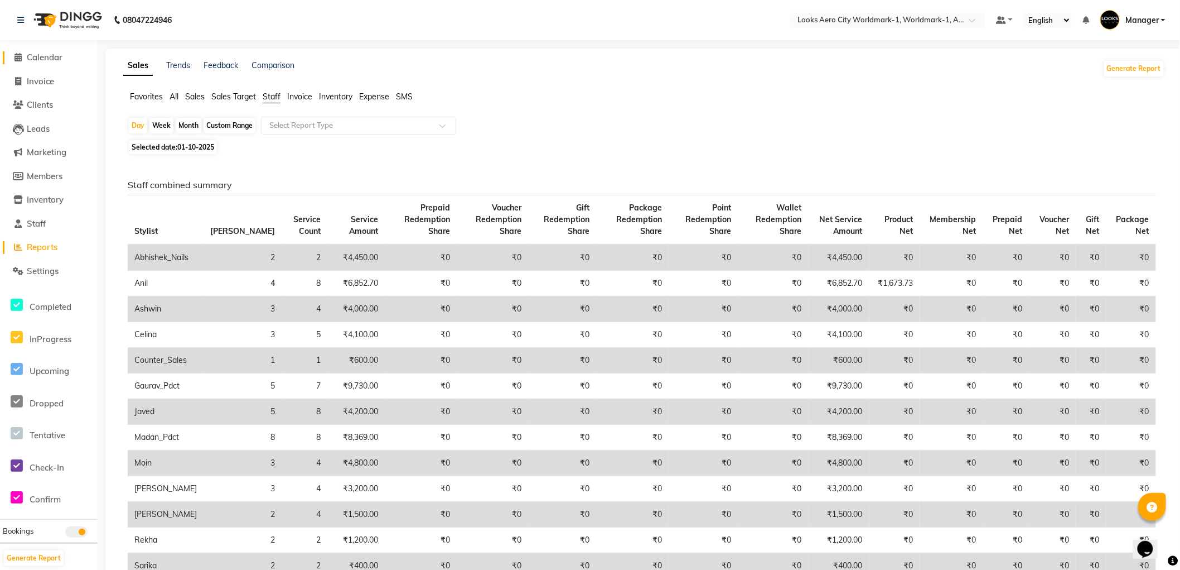
click at [37, 56] on span "Calendar" at bounding box center [45, 57] width 36 height 11
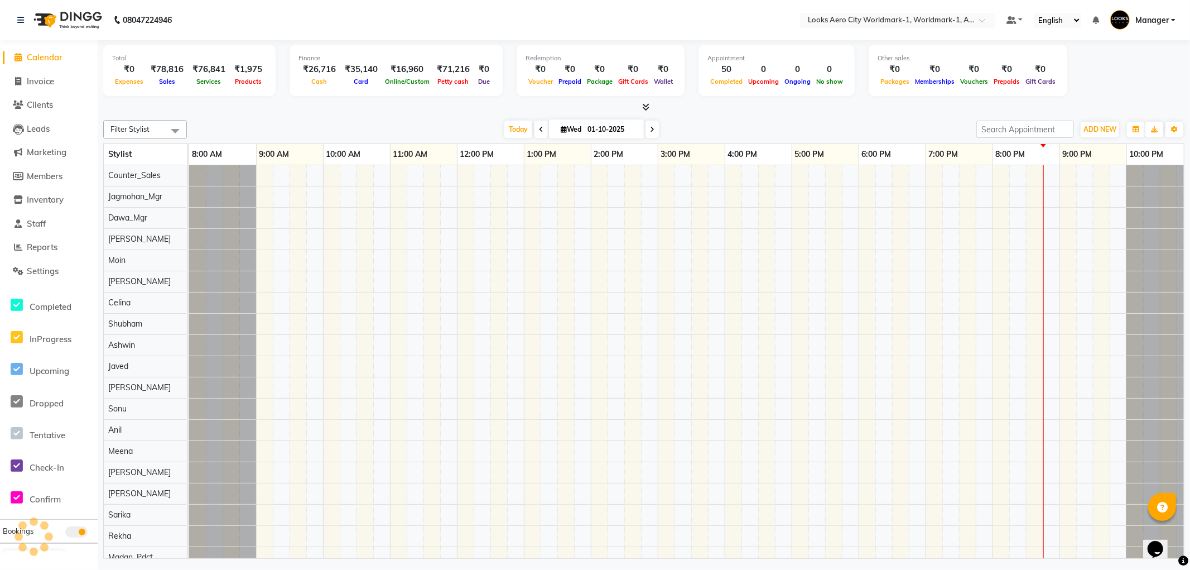
scroll to position [0, 9]
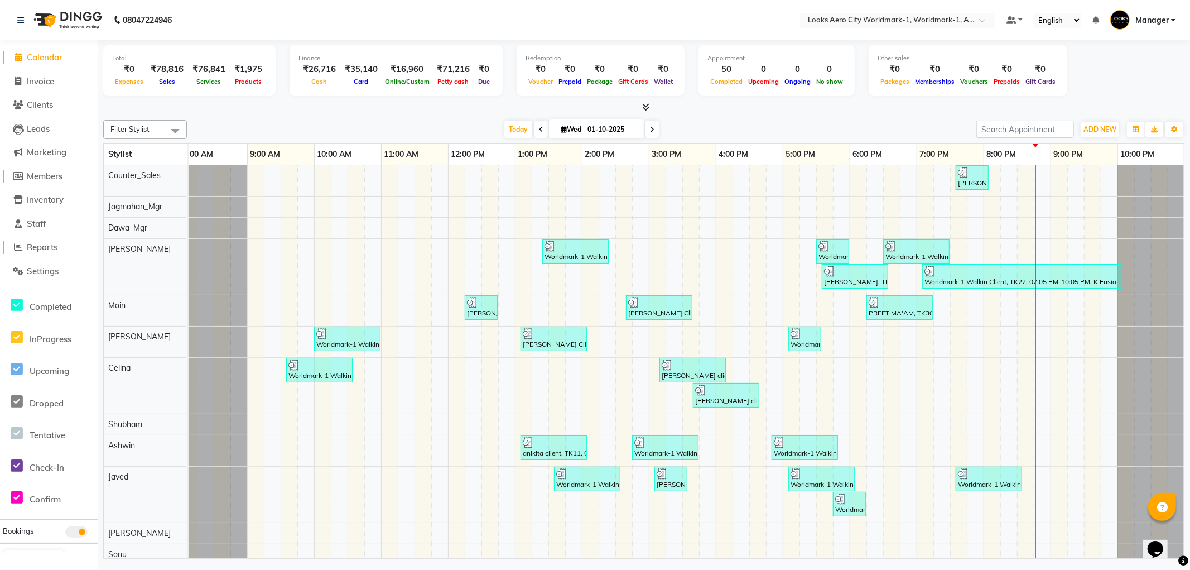
drag, startPoint x: 41, startPoint y: 244, endPoint x: 82, endPoint y: 175, distance: 80.6
click at [40, 245] on span "Reports" at bounding box center [42, 247] width 31 height 11
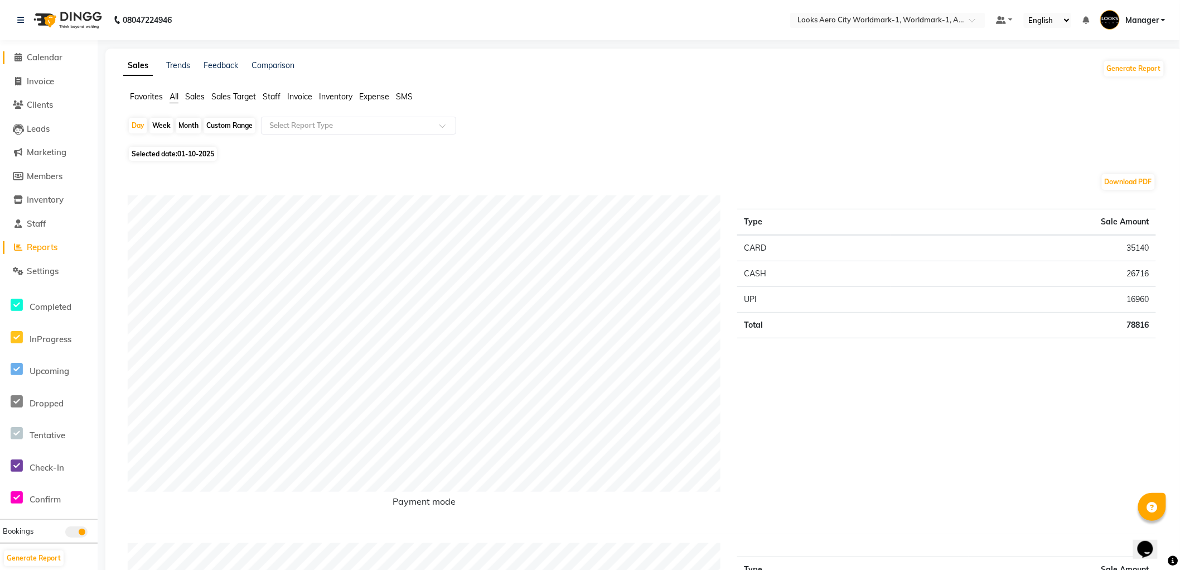
drag, startPoint x: 48, startPoint y: 59, endPoint x: 54, endPoint y: 91, distance: 32.9
click at [48, 58] on span "Calendar" at bounding box center [45, 57] width 36 height 11
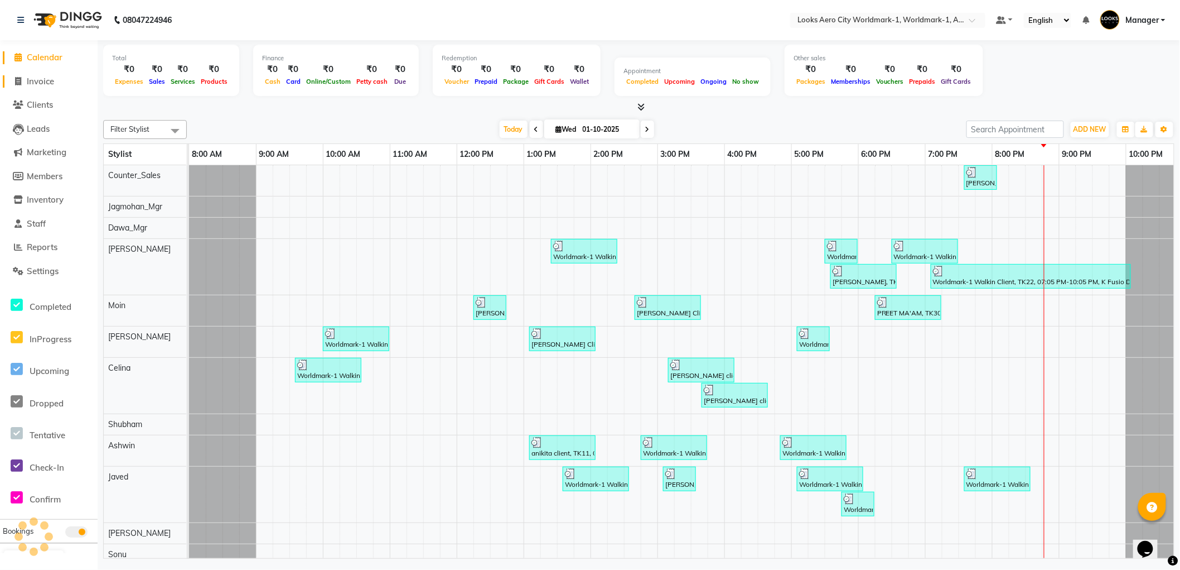
click at [42, 85] on span "Invoice" at bounding box center [40, 81] width 27 height 11
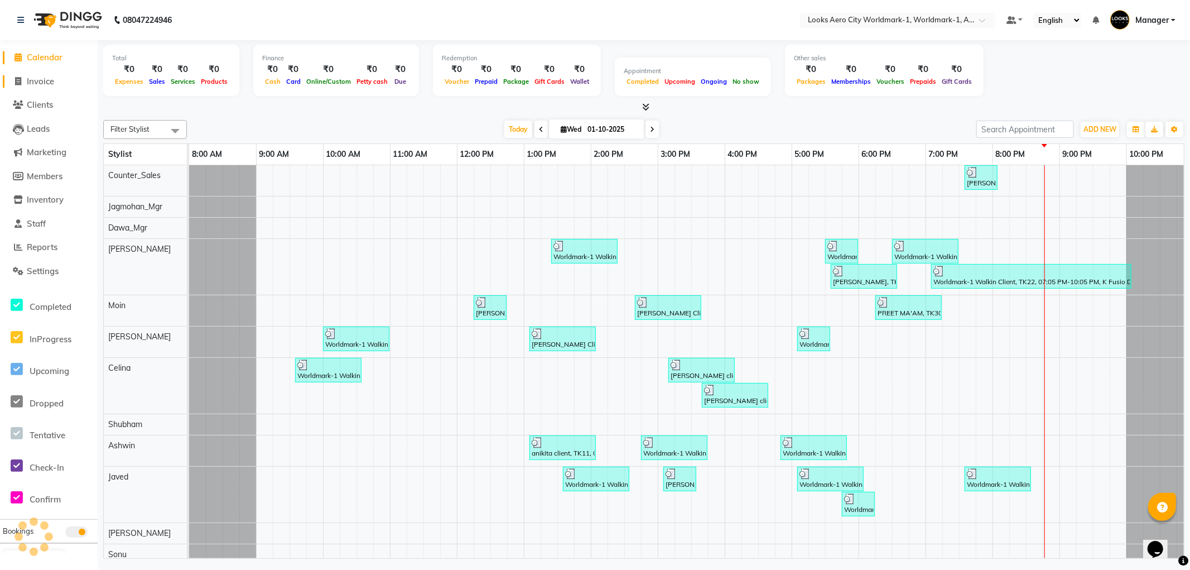
select select "service"
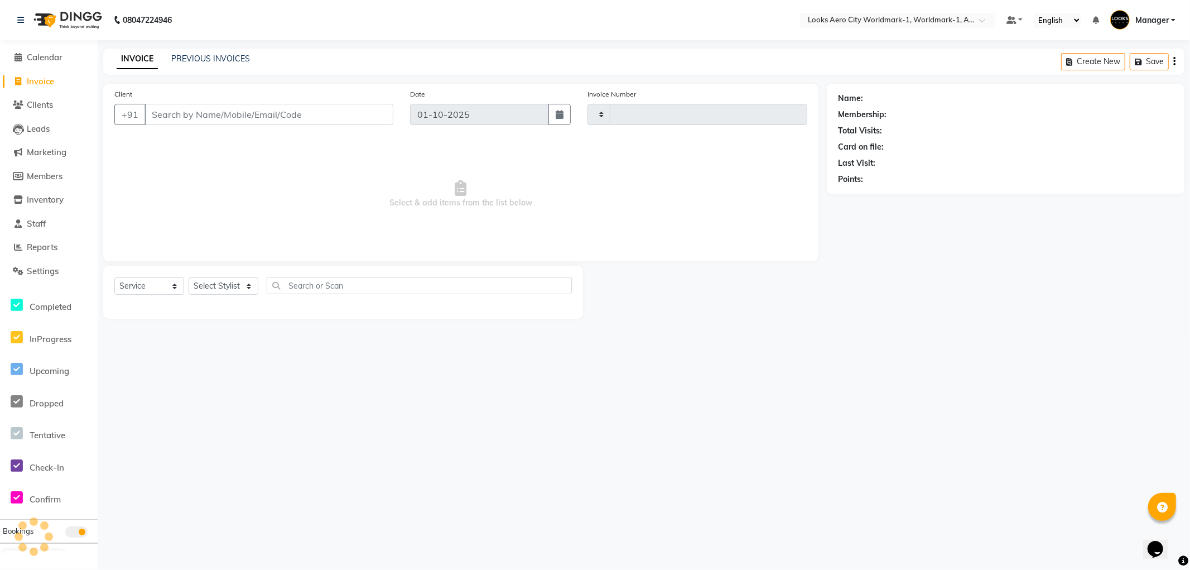
type input "8368"
select select "8573"
click at [237, 116] on input "Client" at bounding box center [268, 114] width 249 height 21
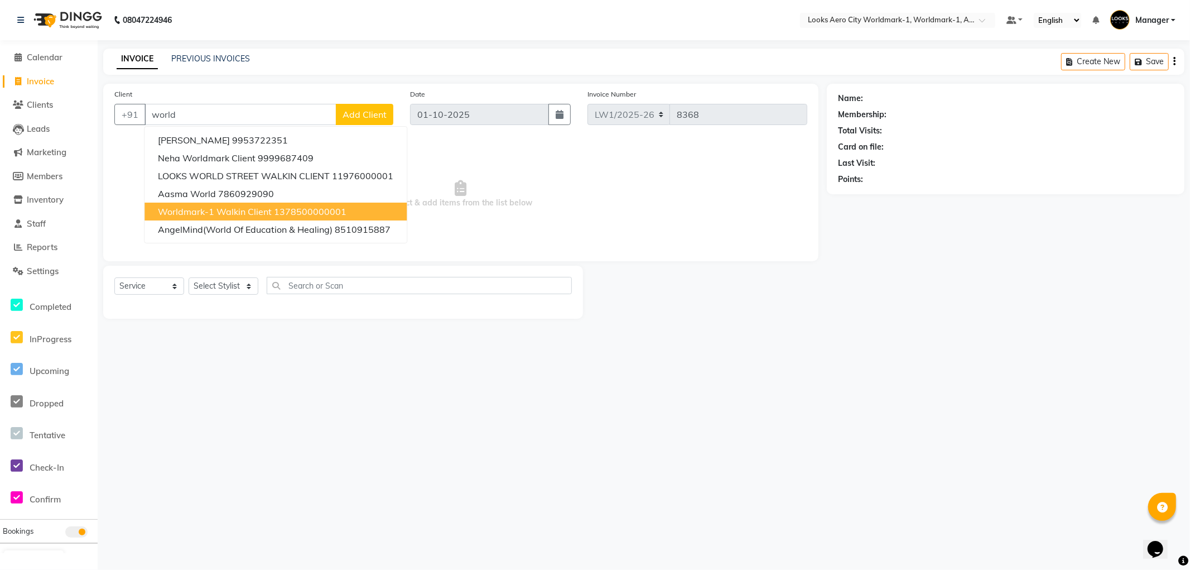
click at [259, 210] on span "Worldmark-1 Walkin Client" at bounding box center [215, 211] width 114 height 11
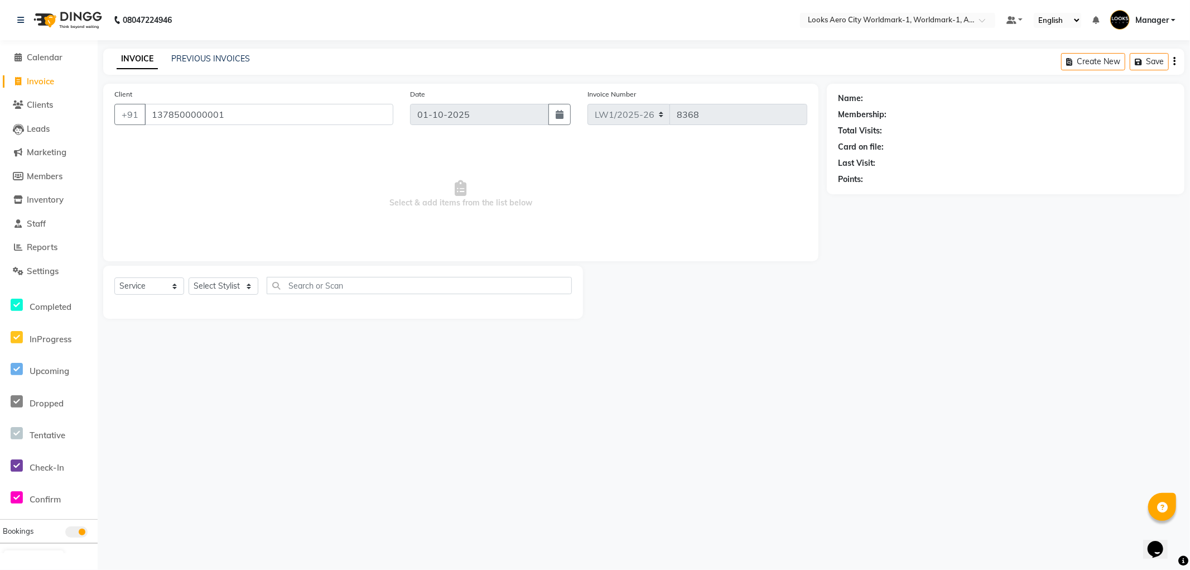
type input "1378500000001"
select select "1: Object"
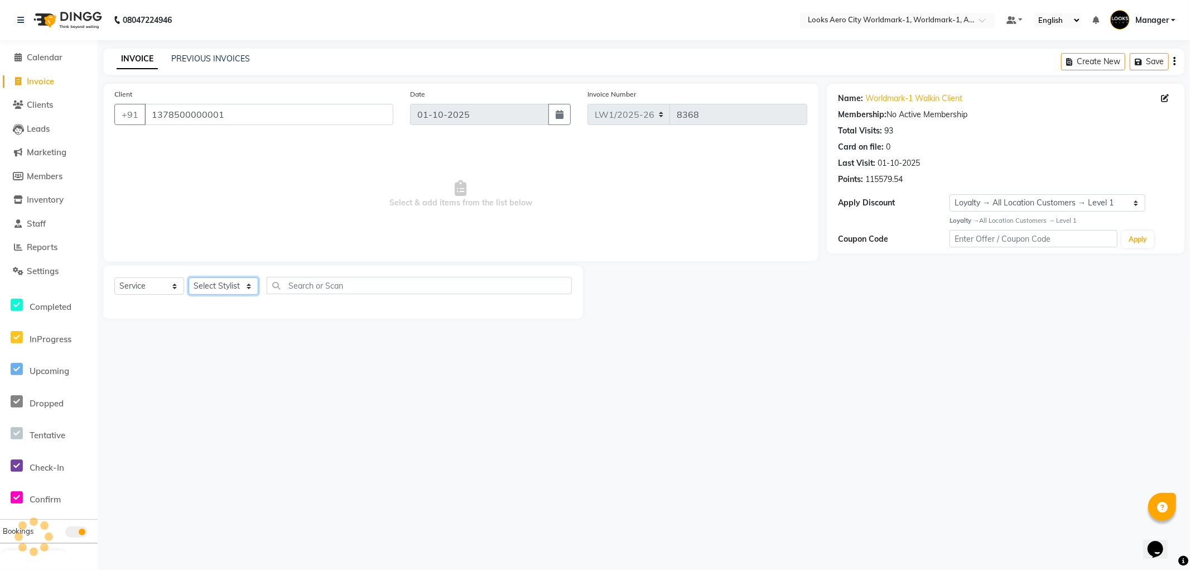
click at [229, 290] on select "Select Stylist [PERSON_NAME] [PERSON_NAME] [PERSON_NAME] [PERSON_NAME] Counter_…" at bounding box center [224, 285] width 70 height 17
select select "84535"
click at [189, 278] on select "Select Stylist [PERSON_NAME] [PERSON_NAME] [PERSON_NAME] [PERSON_NAME] Counter_…" at bounding box center [224, 285] width 70 height 17
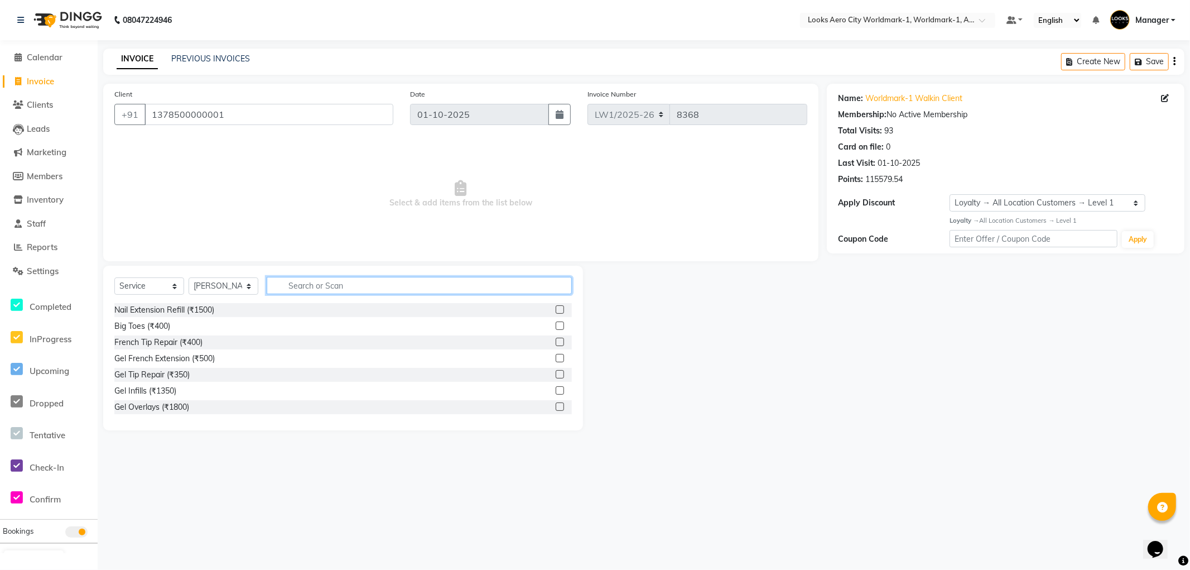
drag, startPoint x: 311, startPoint y: 286, endPoint x: 343, endPoint y: 299, distance: 33.8
click at [312, 287] on input "text" at bounding box center [419, 285] width 305 height 17
type input "ritu"
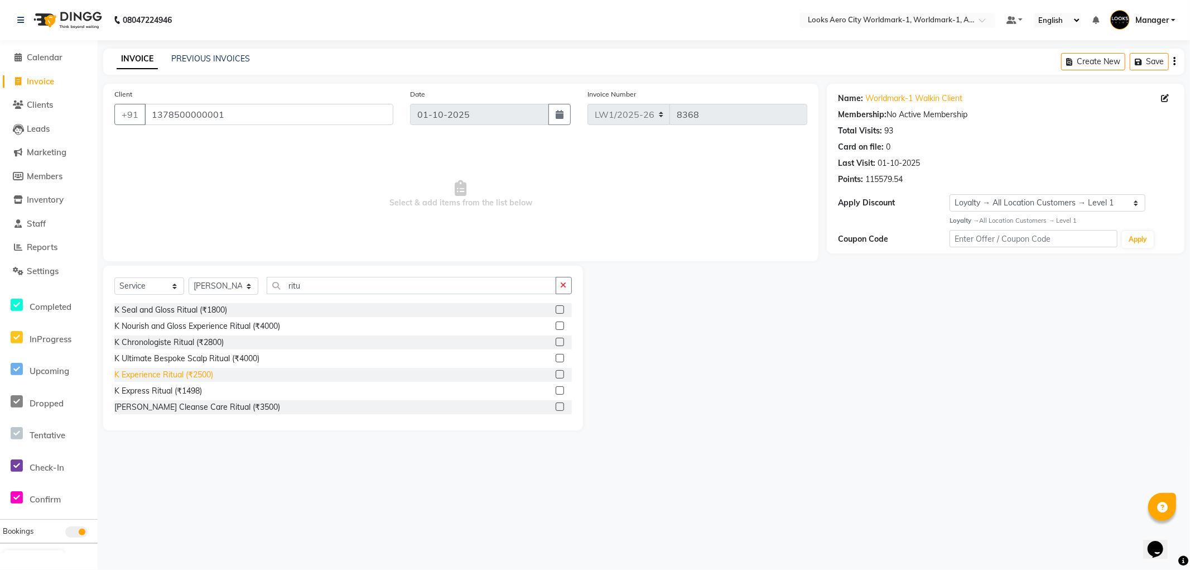
click at [180, 374] on div "K Experience Ritual (₹2500)" at bounding box center [163, 375] width 99 height 12
checkbox input "false"
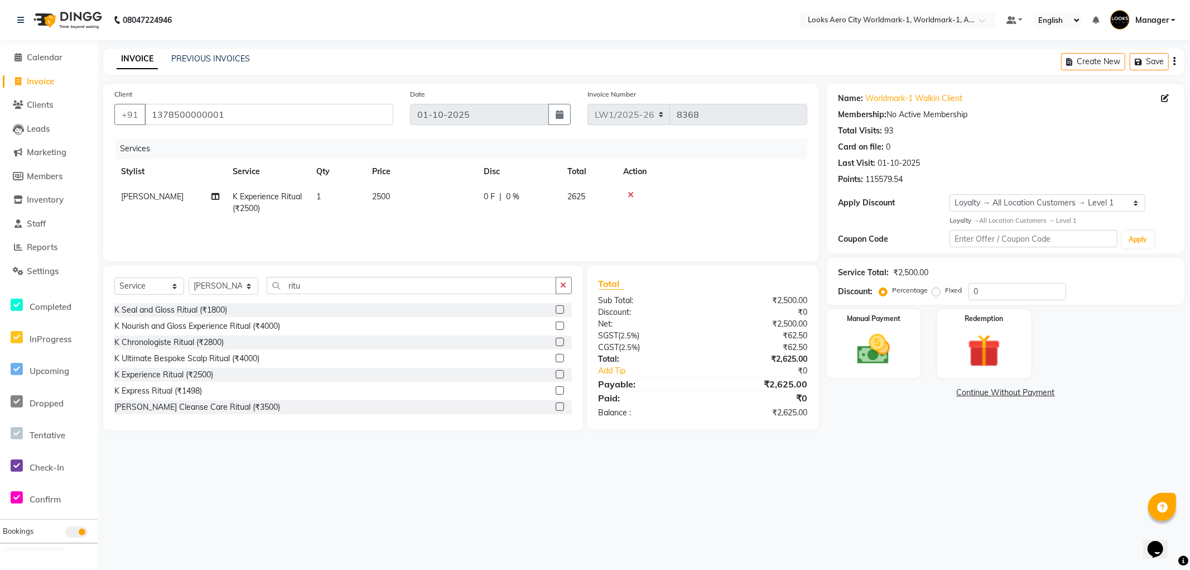
click at [420, 191] on td "2500" at bounding box center [421, 202] width 112 height 37
select select "84535"
drag, startPoint x: 448, startPoint y: 197, endPoint x: 397, endPoint y: 201, distance: 50.9
click at [397, 201] on tr "Abhishek_Nails [PERSON_NAME] [PERSON_NAME] [PERSON_NAME] [PERSON_NAME] Counter_…" at bounding box center [460, 207] width 693 height 47
type input "4000"
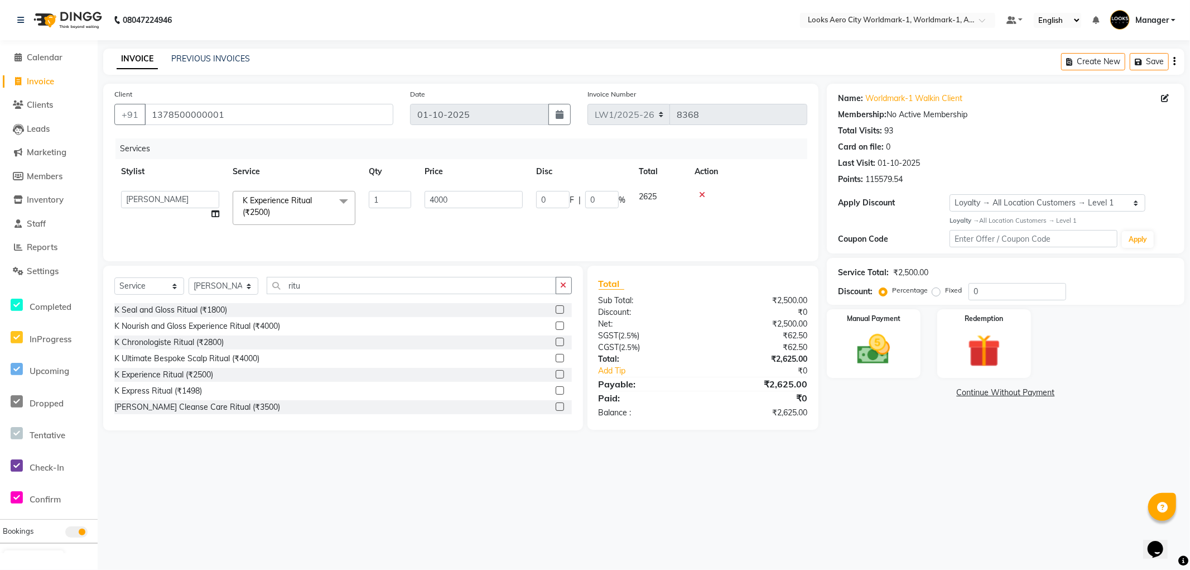
drag, startPoint x: 860, startPoint y: 475, endPoint x: 599, endPoint y: 438, distance: 263.1
click at [857, 475] on div "08047224946 Select Location × Looks Aero City Worldmark-1, Worldmark-1, Aerocit…" at bounding box center [595, 285] width 1190 height 570
drag, startPoint x: 237, startPoint y: 294, endPoint x: 227, endPoint y: 279, distance: 18.1
click at [235, 293] on select "Select Stylist [PERSON_NAME] [PERSON_NAME] [PERSON_NAME] [PERSON_NAME] Counter_…" at bounding box center [224, 285] width 70 height 17
select select "84546"
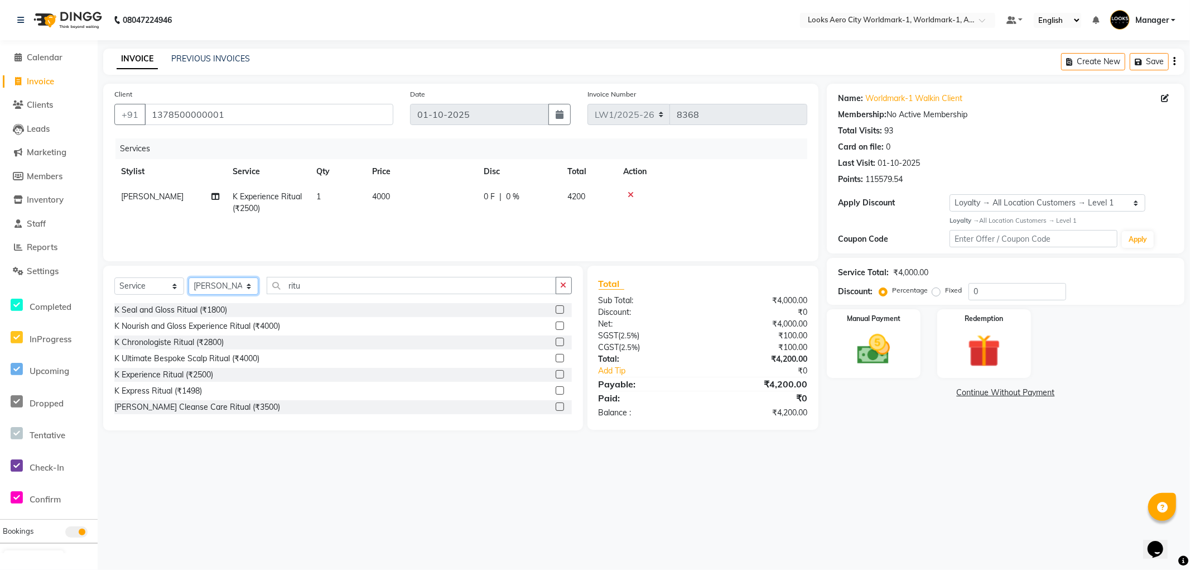
click at [189, 278] on select "Select Stylist [PERSON_NAME] [PERSON_NAME] [PERSON_NAME] [PERSON_NAME] Counter_…" at bounding box center [224, 285] width 70 height 17
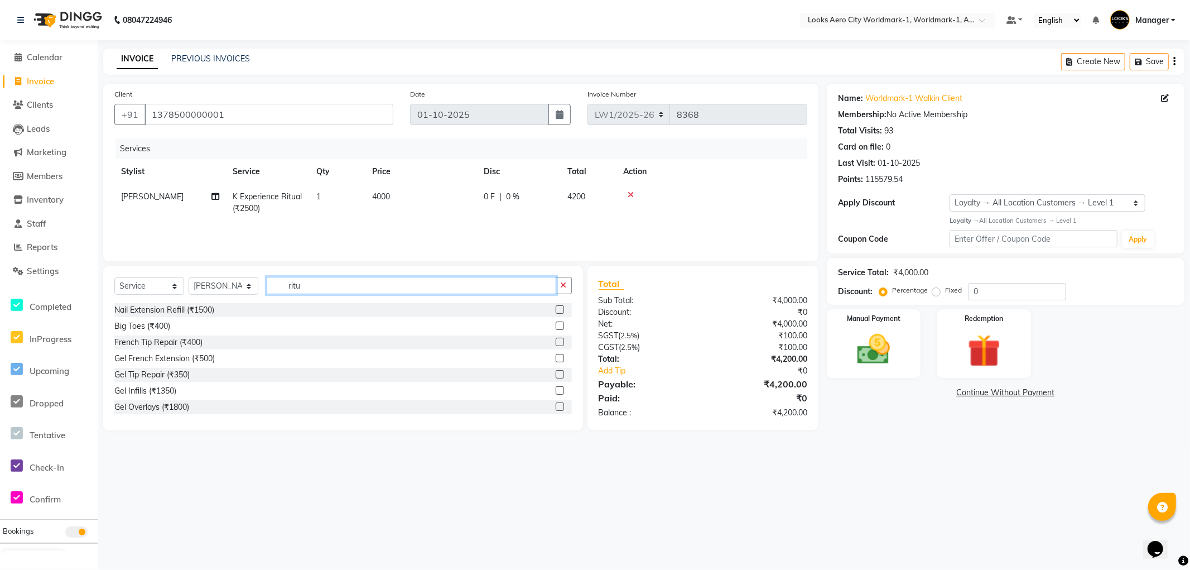
drag, startPoint x: 316, startPoint y: 286, endPoint x: 262, endPoint y: 294, distance: 54.2
click at [262, 294] on div "Select Service Product Membership Package Voucher Prepaid Gift Card Select Styl…" at bounding box center [342, 290] width 457 height 26
drag, startPoint x: 242, startPoint y: 114, endPoint x: 106, endPoint y: 109, distance: 136.2
click at [106, 109] on div "Client [PHONE_NUMBER]" at bounding box center [254, 111] width 296 height 46
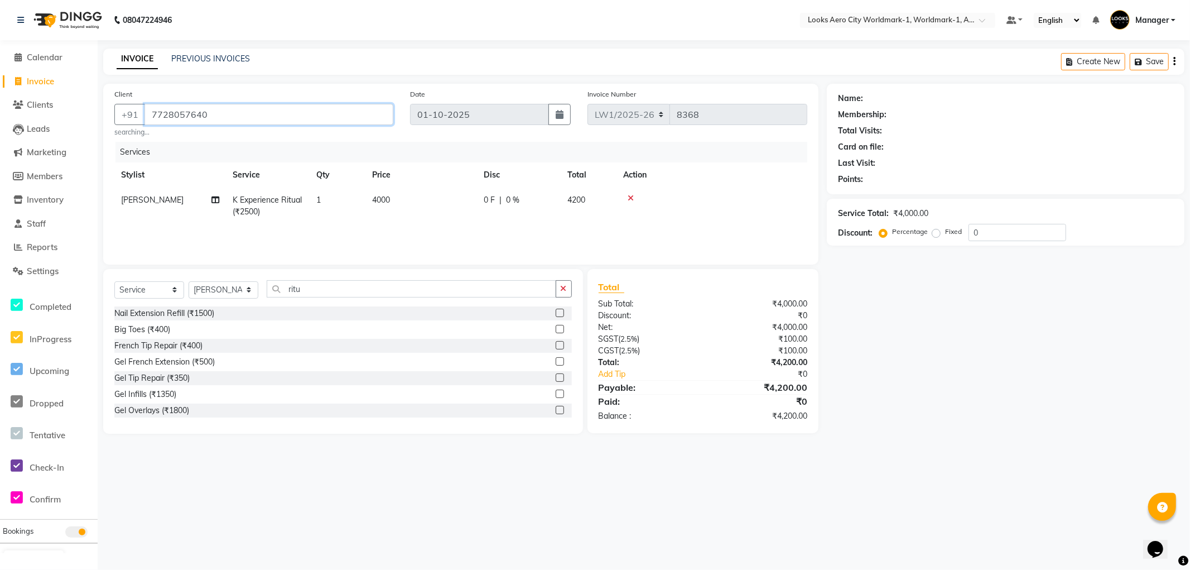
type input "7728057640"
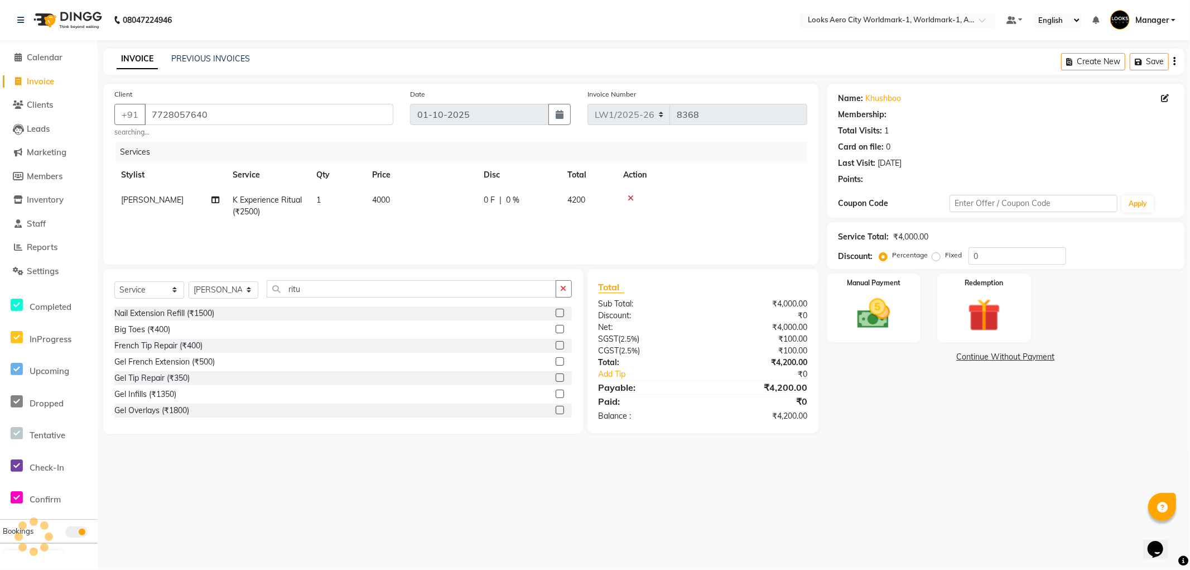
select select "1: Object"
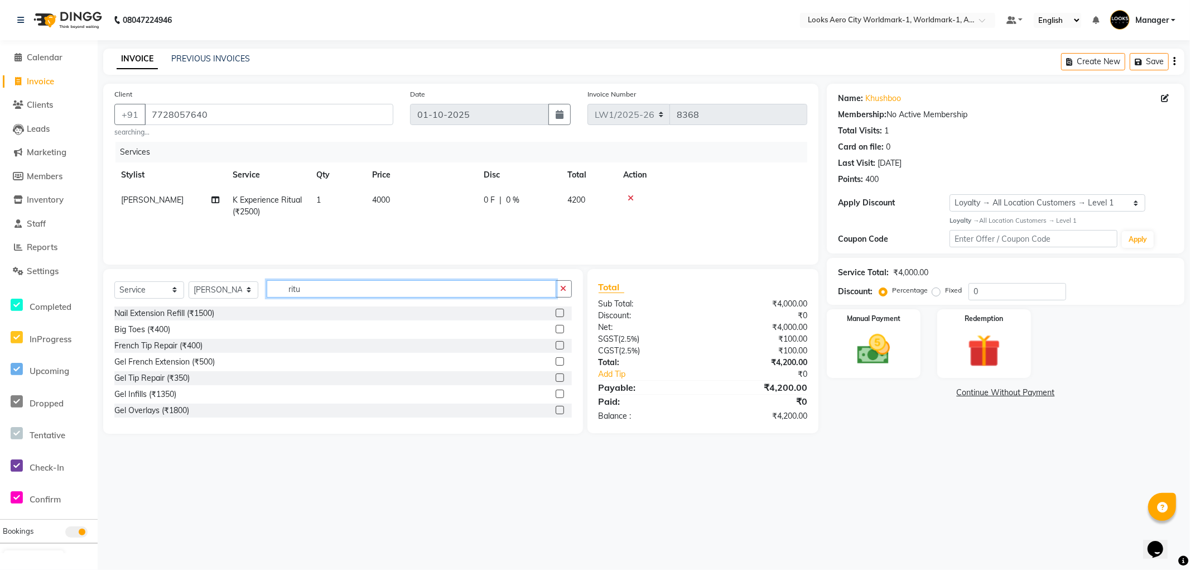
drag, startPoint x: 329, startPoint y: 288, endPoint x: 0, endPoint y: 230, distance: 334.3
click at [0, 230] on app-home "08047224946 Select Location × Looks Aero City Worldmark-1, Worldmark-1, Aerocit…" at bounding box center [595, 225] width 1190 height 450
type input "wax"
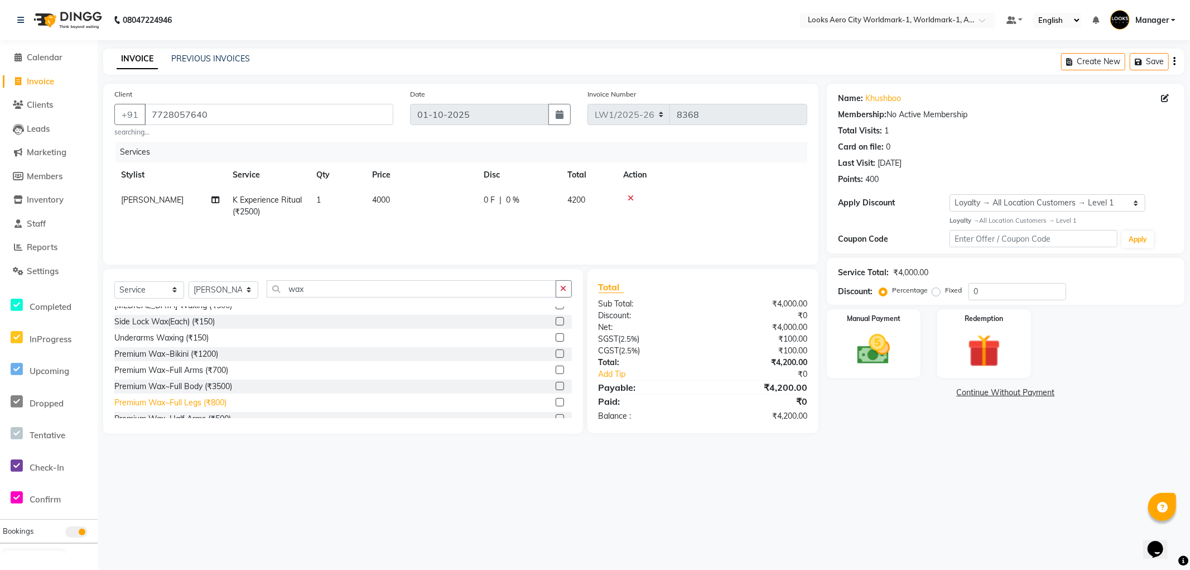
click at [194, 400] on div "Premium Wax~Full Legs (₹800)" at bounding box center [170, 403] width 112 height 12
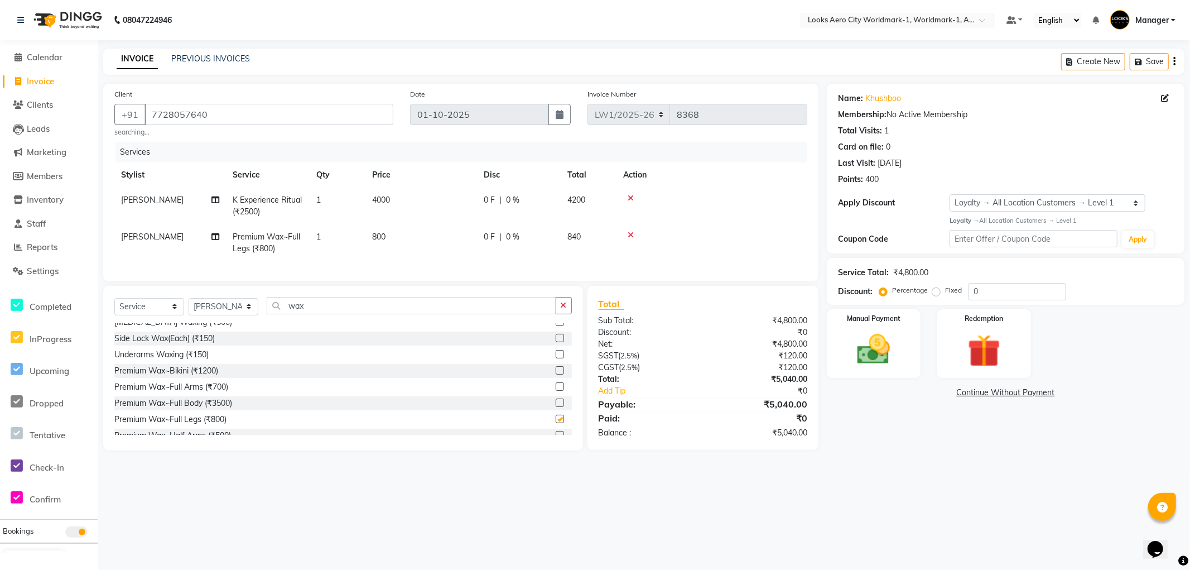
checkbox input "false"
click at [404, 249] on td "800" at bounding box center [421, 242] width 112 height 37
select select "84546"
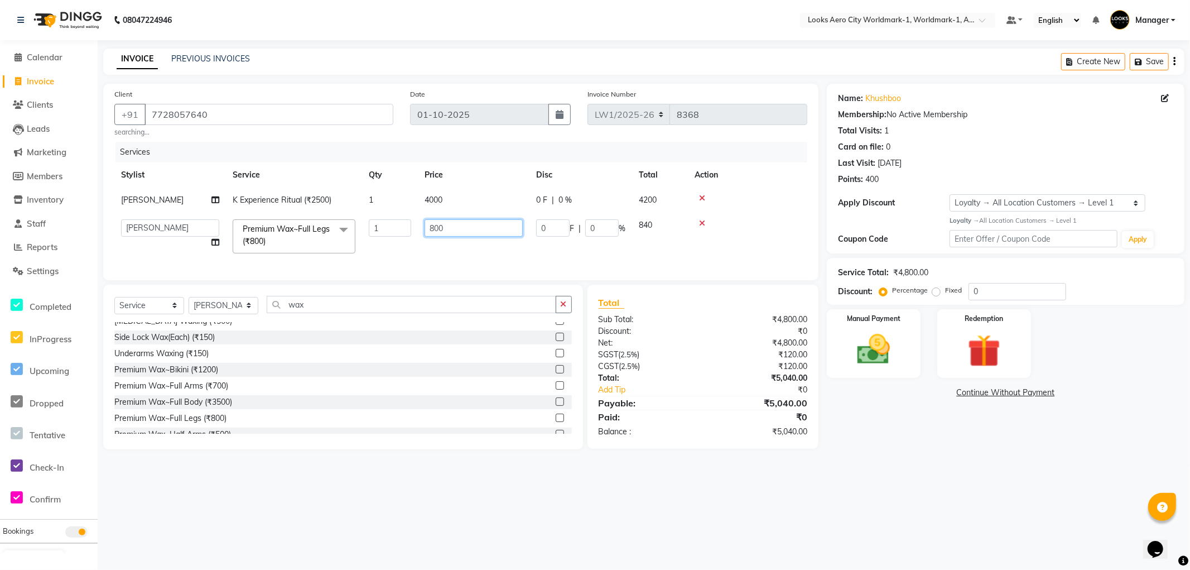
drag, startPoint x: 469, startPoint y: 225, endPoint x: 341, endPoint y: 221, distance: 128.4
click at [341, 221] on tr "Abhishek_Nails [PERSON_NAME] [PERSON_NAME] [PERSON_NAME] [PERSON_NAME] Counter_…" at bounding box center [460, 236] width 693 height 47
type input "1000"
drag, startPoint x: 953, startPoint y: 455, endPoint x: 936, endPoint y: 457, distance: 17.0
click at [952, 449] on div "Name: [PERSON_NAME] Membership: No Active Membership Total Visits: 1 Card on fi…" at bounding box center [1010, 266] width 366 height 365
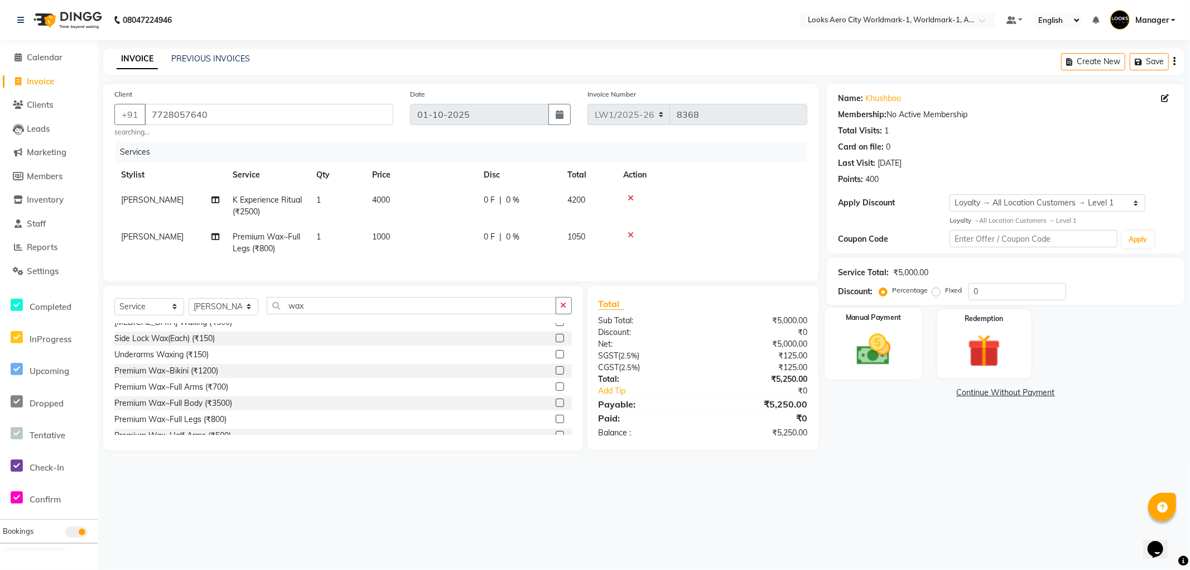
click at [897, 375] on div "Manual Payment" at bounding box center [873, 342] width 97 height 71
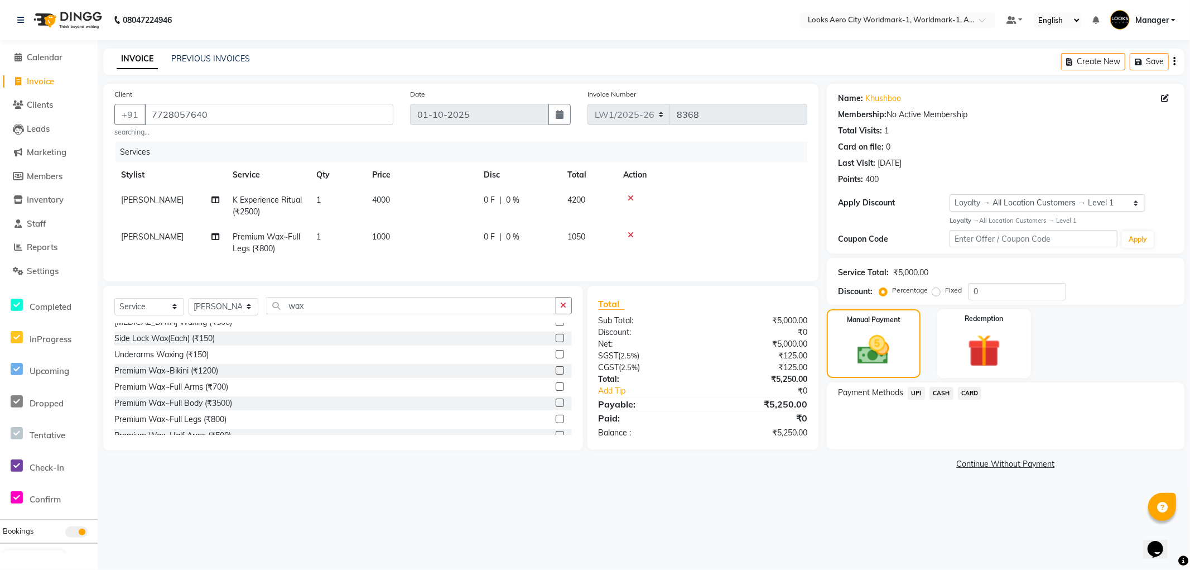
click at [917, 391] on span "UPI" at bounding box center [916, 393] width 17 height 13
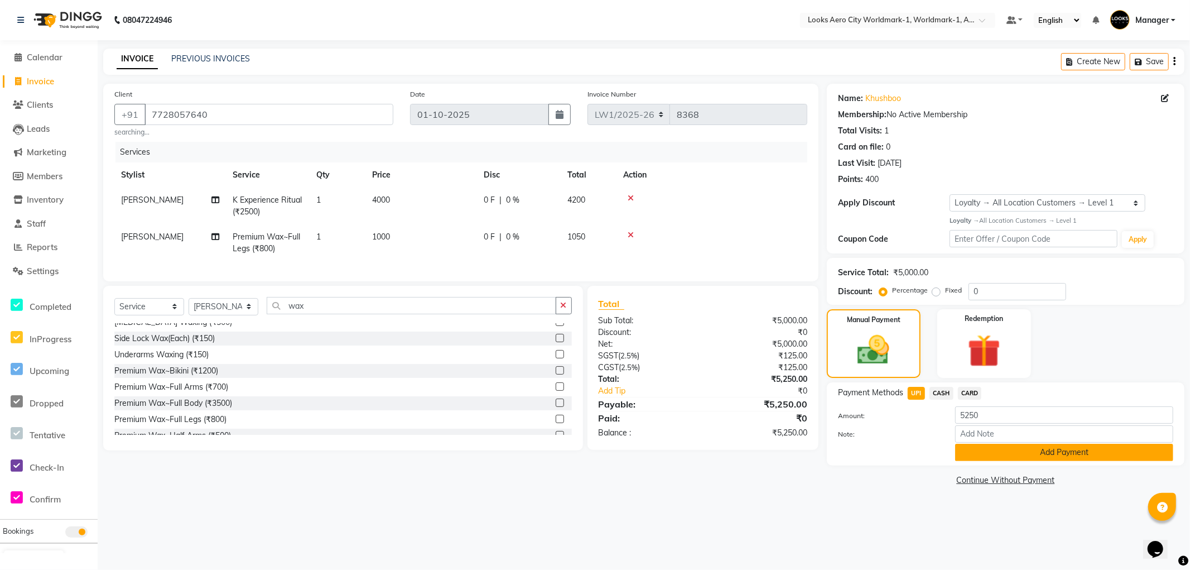
click at [974, 450] on button "Add Payment" at bounding box center [1064, 452] width 218 height 17
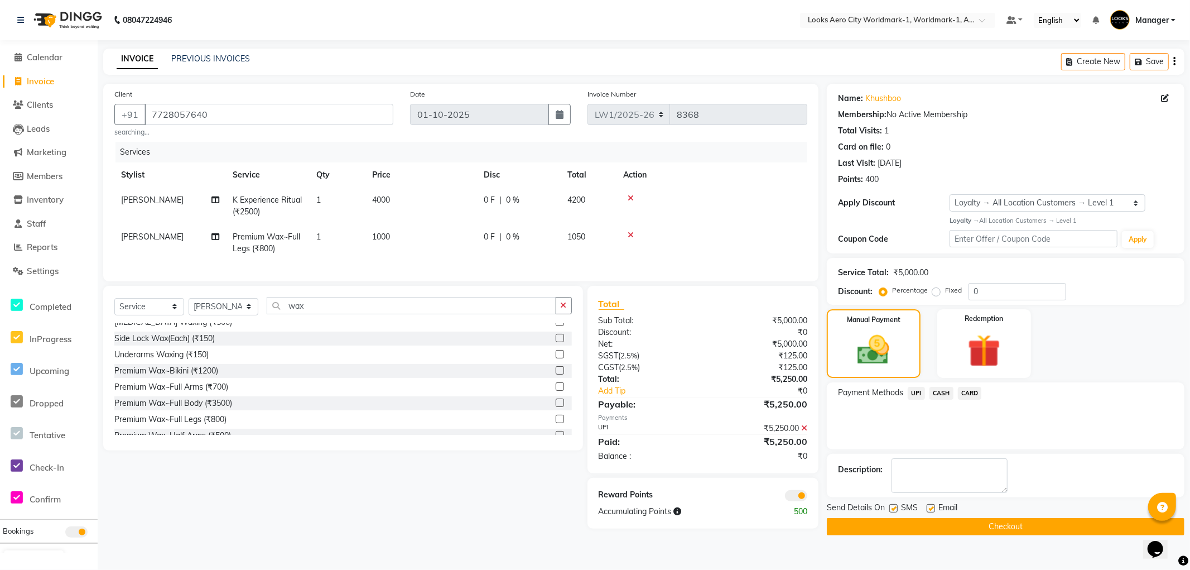
click at [841, 526] on button "Checkout" at bounding box center [1006, 526] width 358 height 17
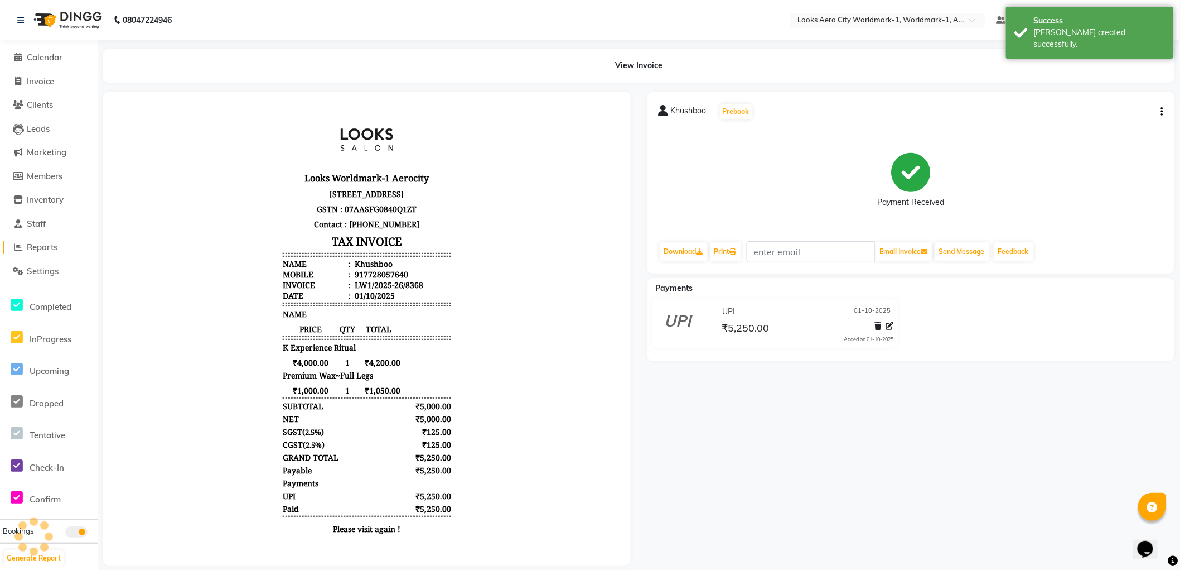
click at [46, 248] on span "Reports" at bounding box center [42, 247] width 31 height 11
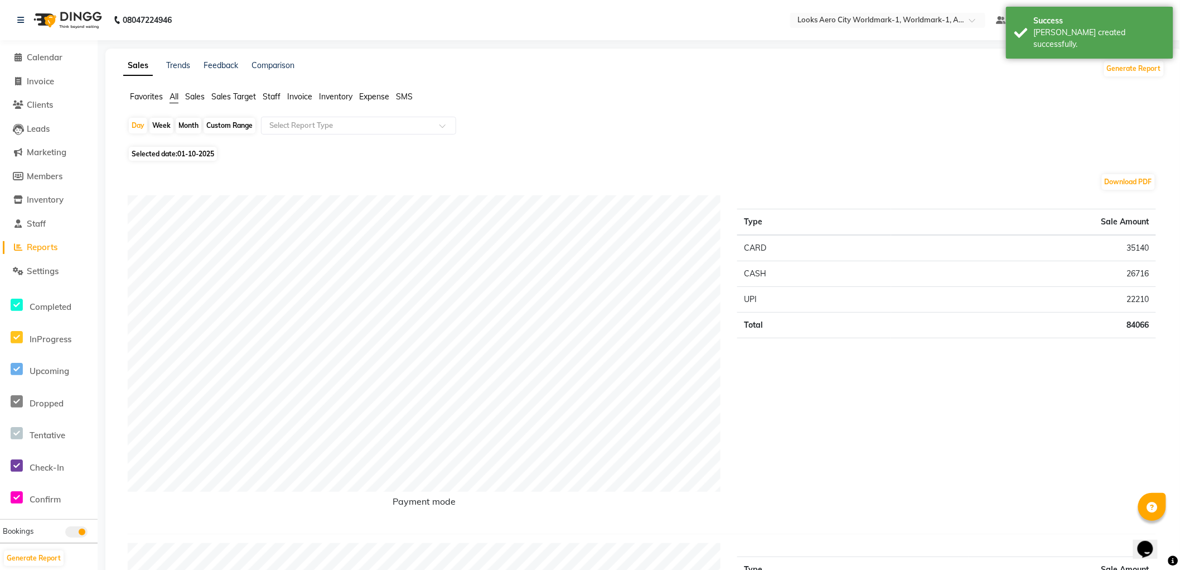
click at [277, 99] on span "Staff" at bounding box center [272, 96] width 18 height 10
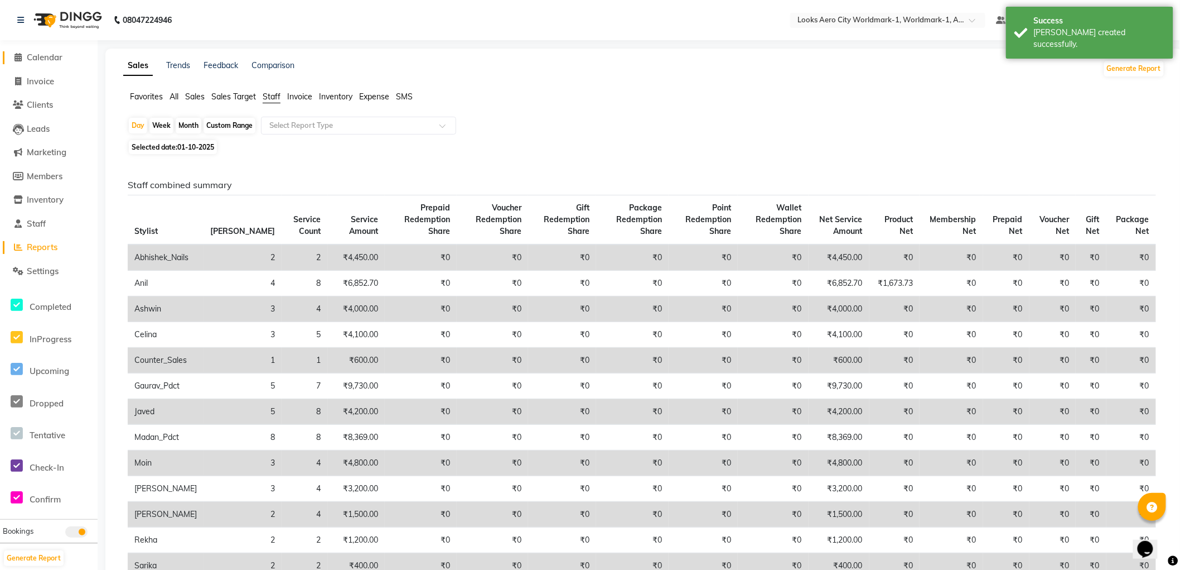
click at [46, 55] on span "Calendar" at bounding box center [45, 57] width 36 height 11
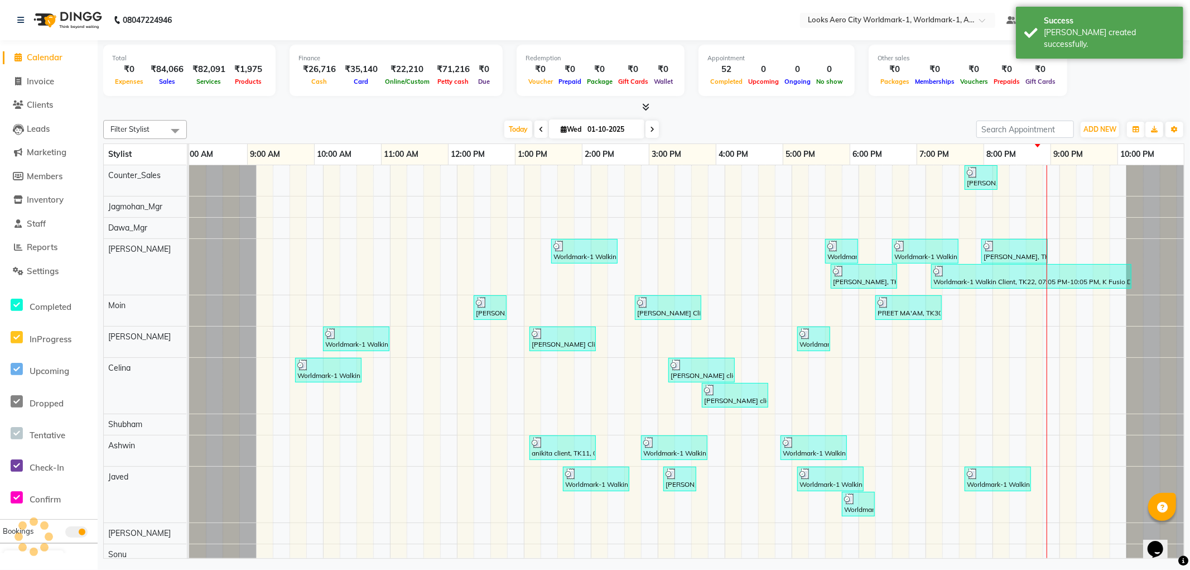
scroll to position [0, 9]
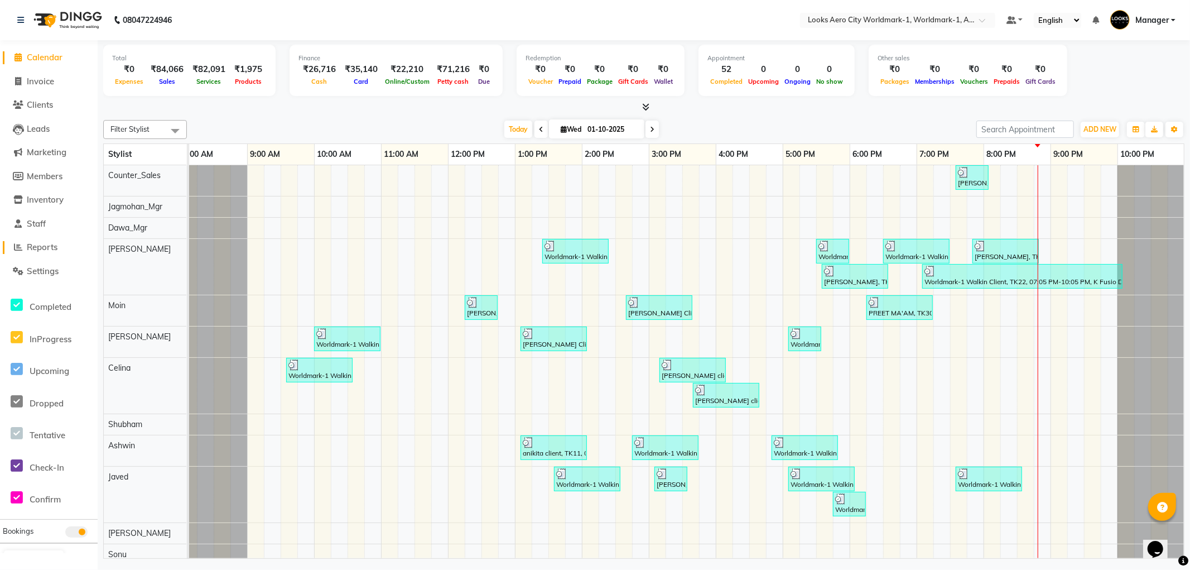
click at [43, 246] on span "Reports" at bounding box center [42, 247] width 31 height 11
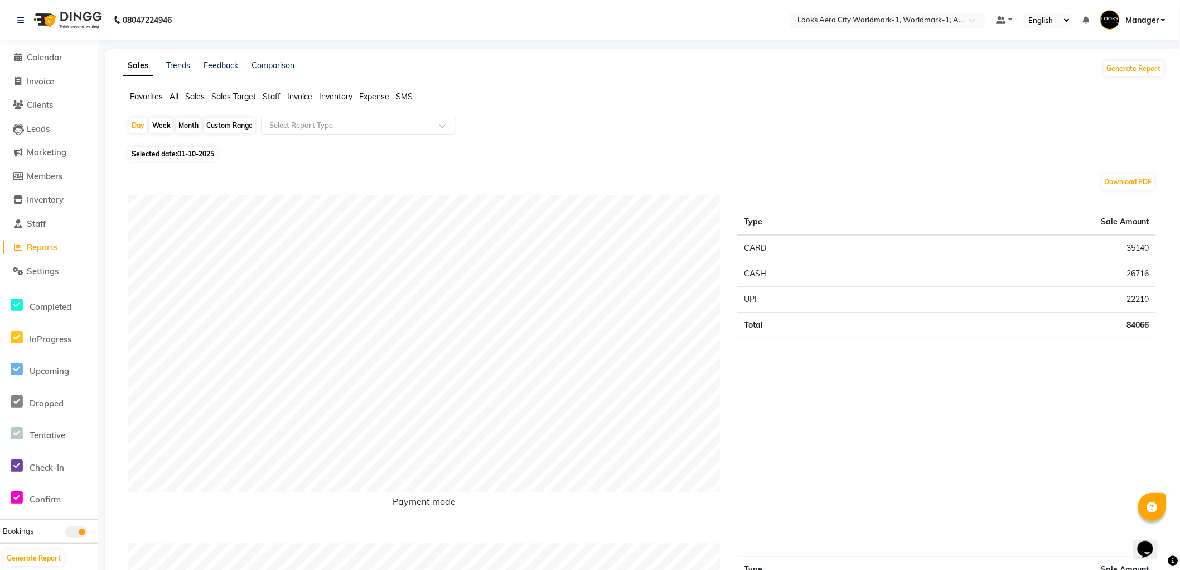
click at [275, 95] on span "Staff" at bounding box center [272, 96] width 18 height 10
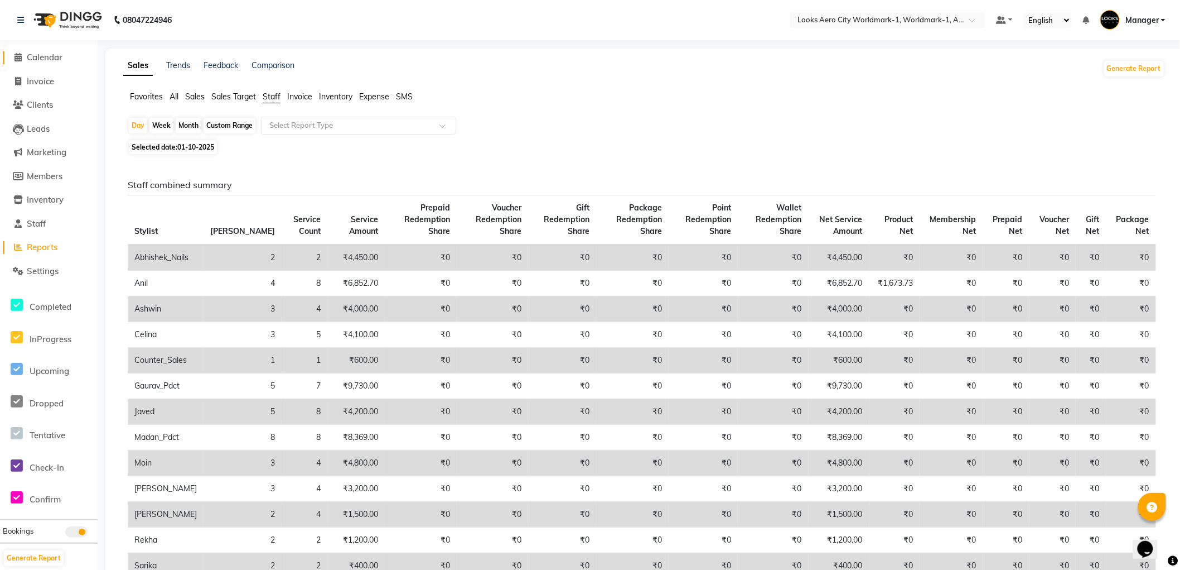
click at [42, 57] on span "Calendar" at bounding box center [45, 57] width 36 height 11
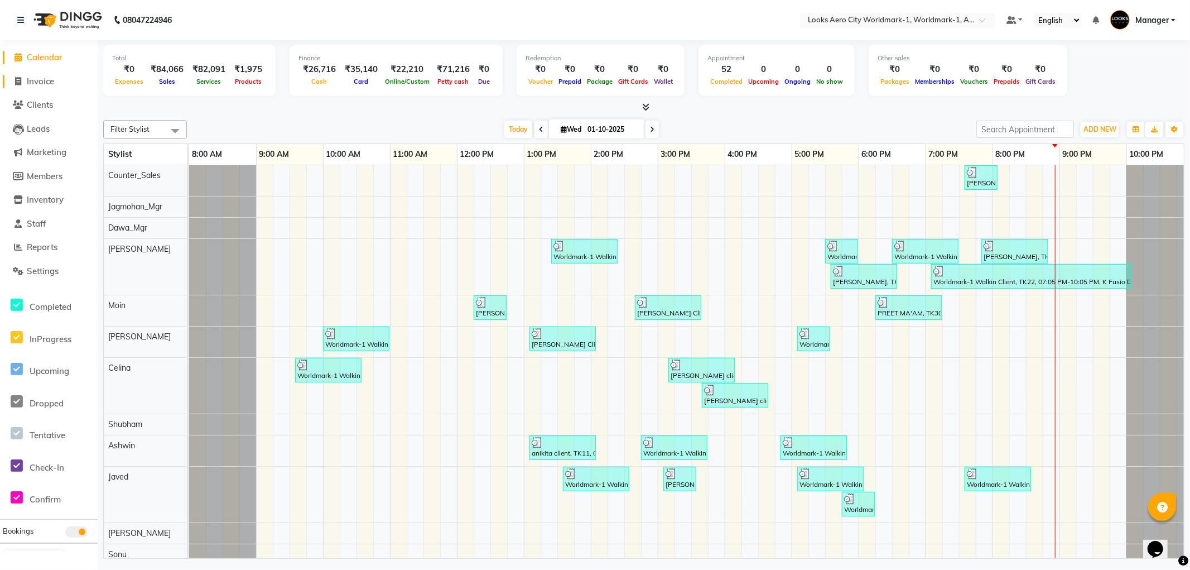
click at [52, 85] on span "Invoice" at bounding box center [40, 81] width 27 height 11
select select "service"
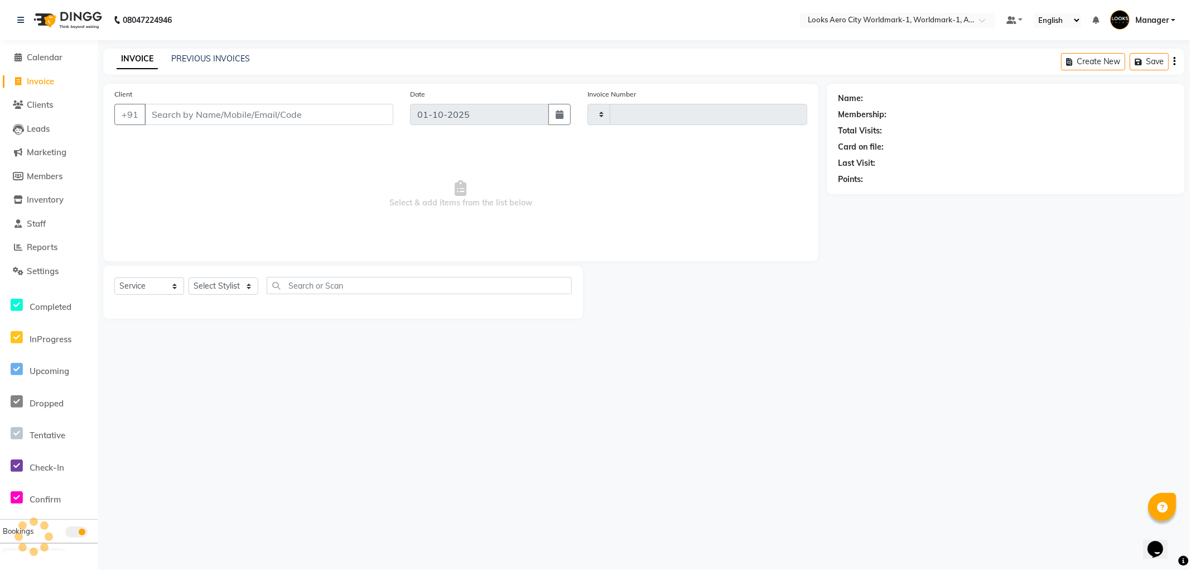
type input "8369"
select select "8573"
click at [186, 112] on input "Client" at bounding box center [268, 114] width 249 height 21
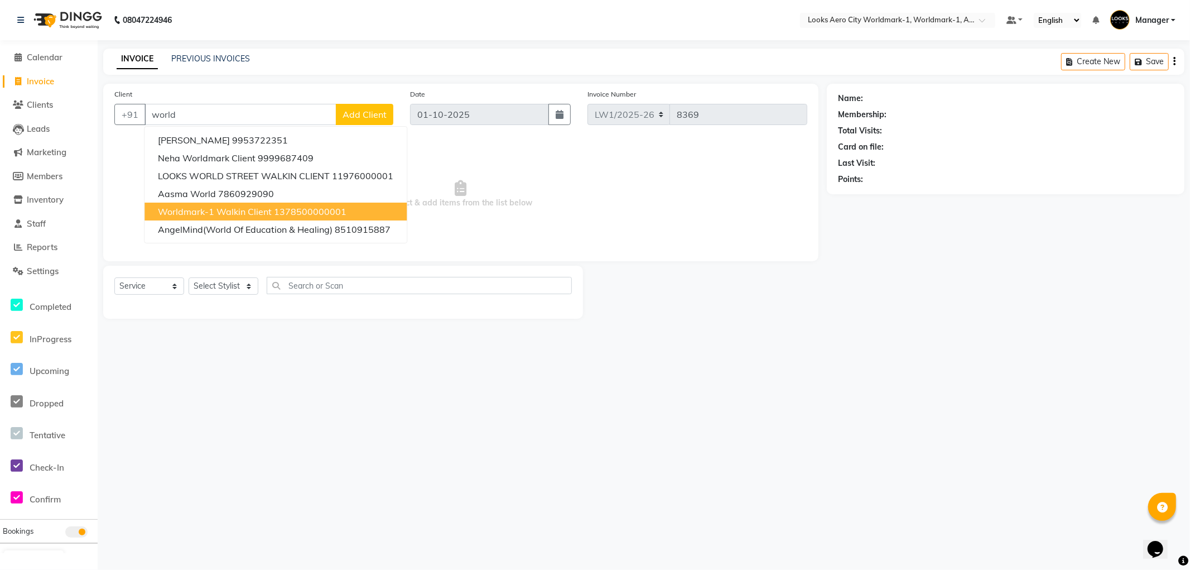
drag, startPoint x: 229, startPoint y: 207, endPoint x: 237, endPoint y: 263, distance: 56.8
click at [230, 208] on span "Worldmark-1 Walkin Client" at bounding box center [215, 211] width 114 height 11
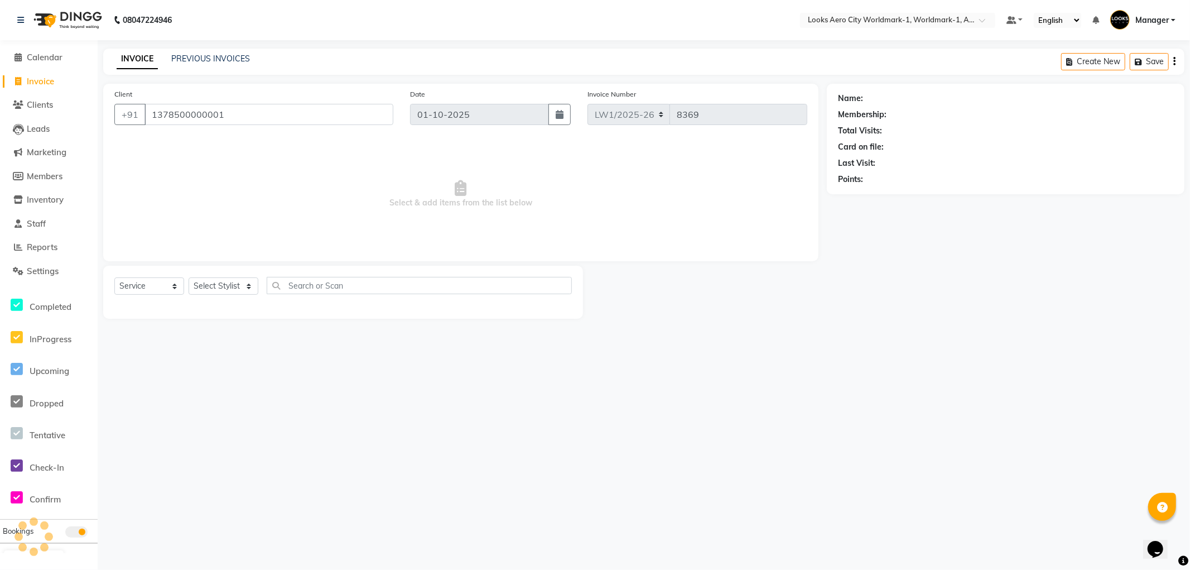
type input "1378500000001"
click at [235, 285] on select "Select Stylist [PERSON_NAME] [PERSON_NAME] [PERSON_NAME] [PERSON_NAME] Counter_…" at bounding box center [224, 285] width 70 height 17
select select "1: Object"
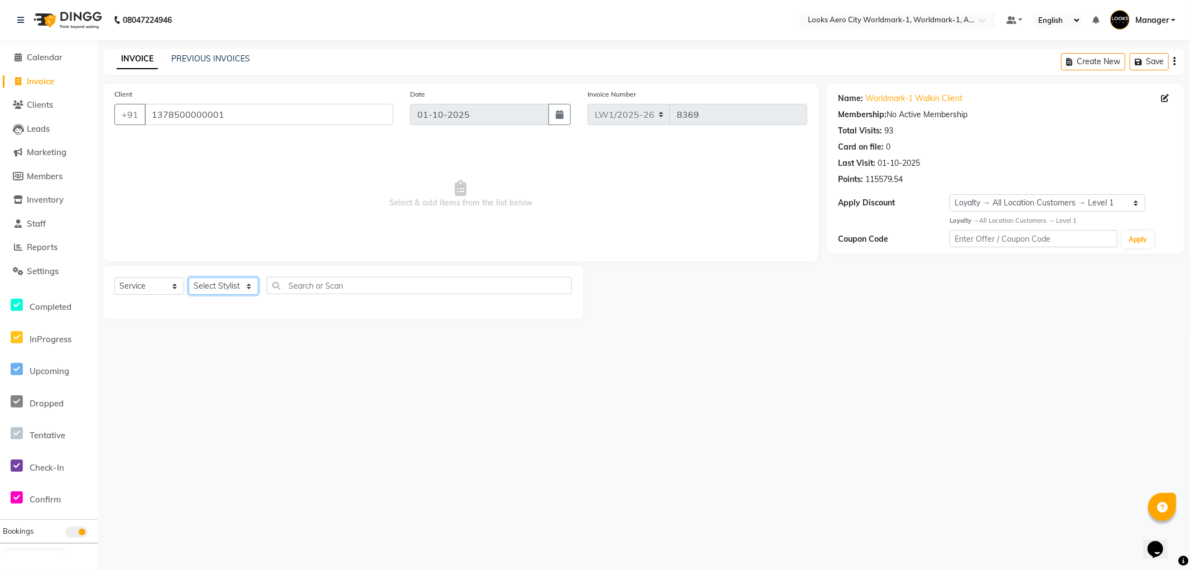
select select "84536"
click at [189, 278] on select "Select Stylist [PERSON_NAME] [PERSON_NAME] [PERSON_NAME] [PERSON_NAME] Counter_…" at bounding box center [224, 285] width 70 height 17
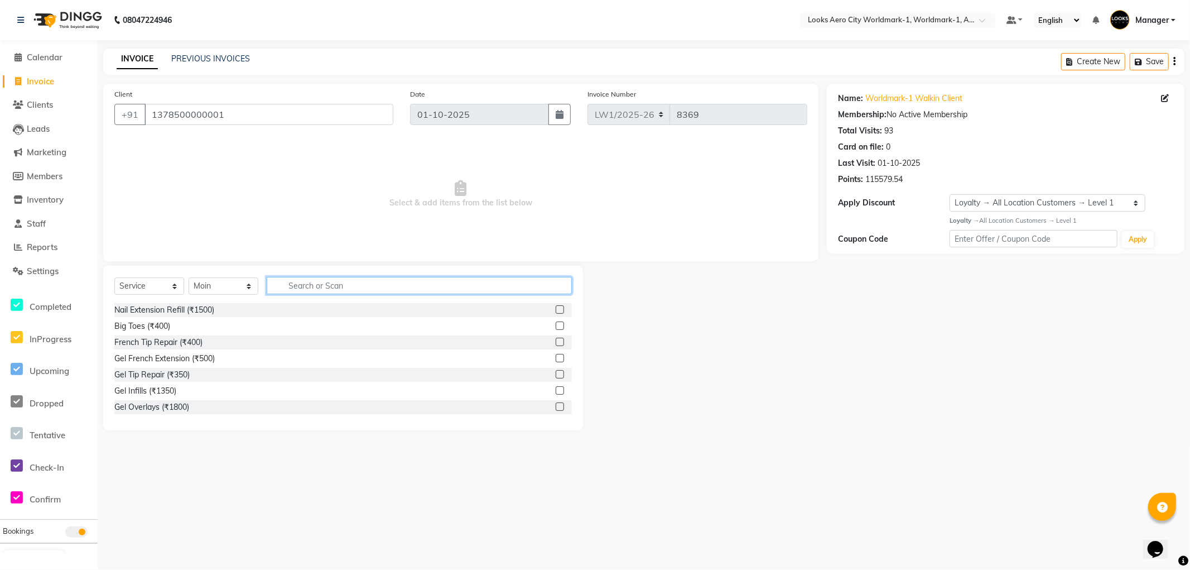
drag, startPoint x: 331, startPoint y: 287, endPoint x: 360, endPoint y: 288, distance: 29.1
click at [343, 288] on input "text" at bounding box center [419, 285] width 305 height 17
type input "tou"
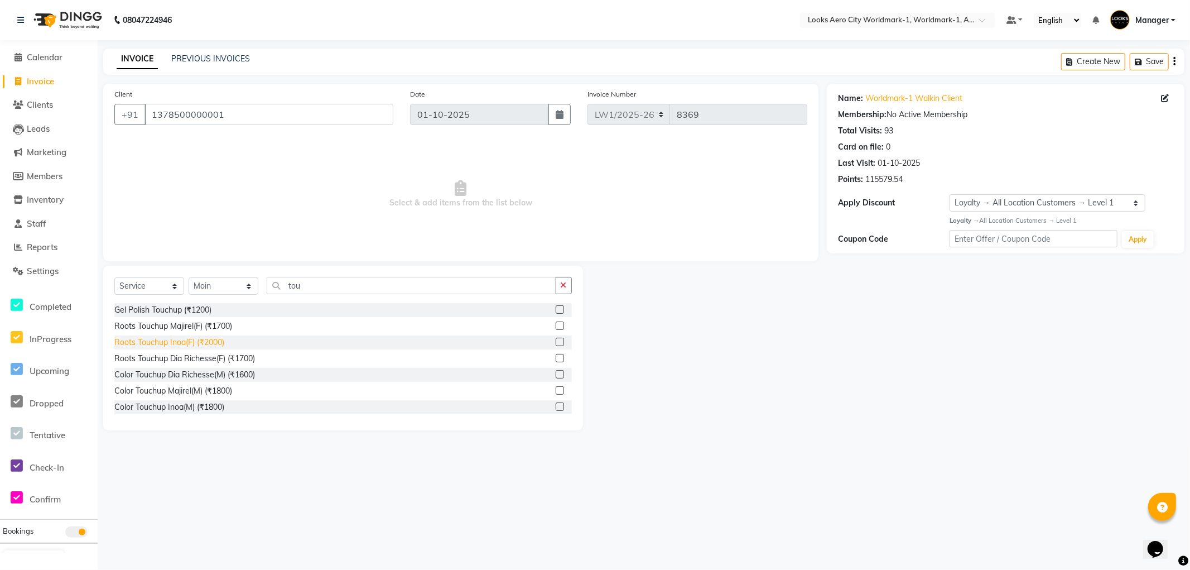
click at [185, 343] on div "Roots Touchup Inoa(F) (₹2000)" at bounding box center [169, 342] width 110 height 12
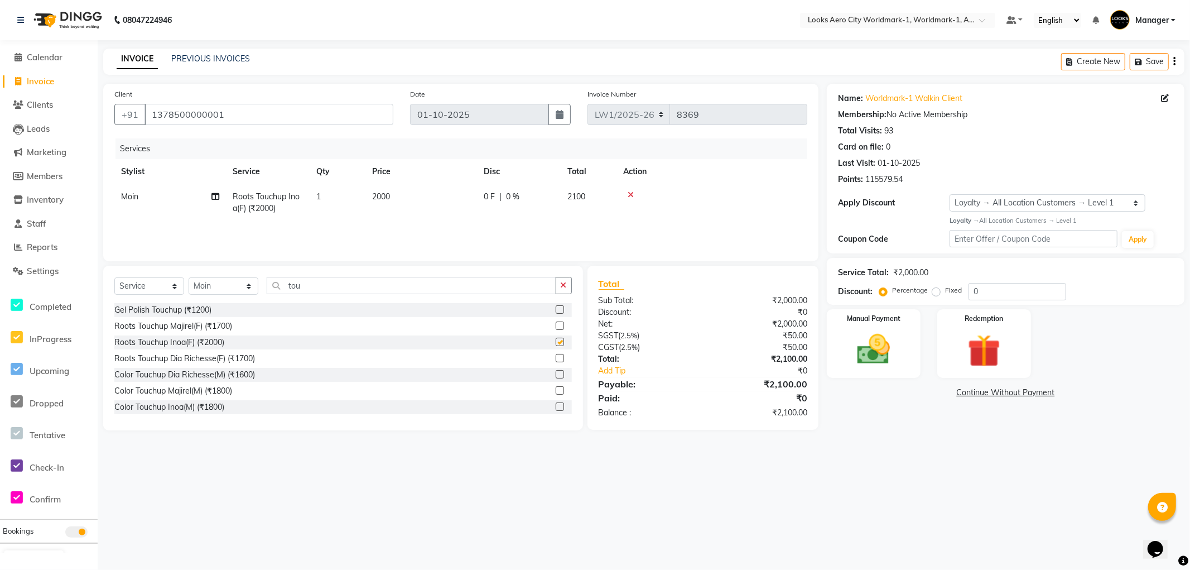
checkbox input "false"
drag, startPoint x: 315, startPoint y: 282, endPoint x: 0, endPoint y: 194, distance: 327.2
click at [0, 194] on app-home "08047224946 Select Location × Looks Aero City Worldmark-1, Worldmark-1, Aerocit…" at bounding box center [595, 223] width 1190 height 447
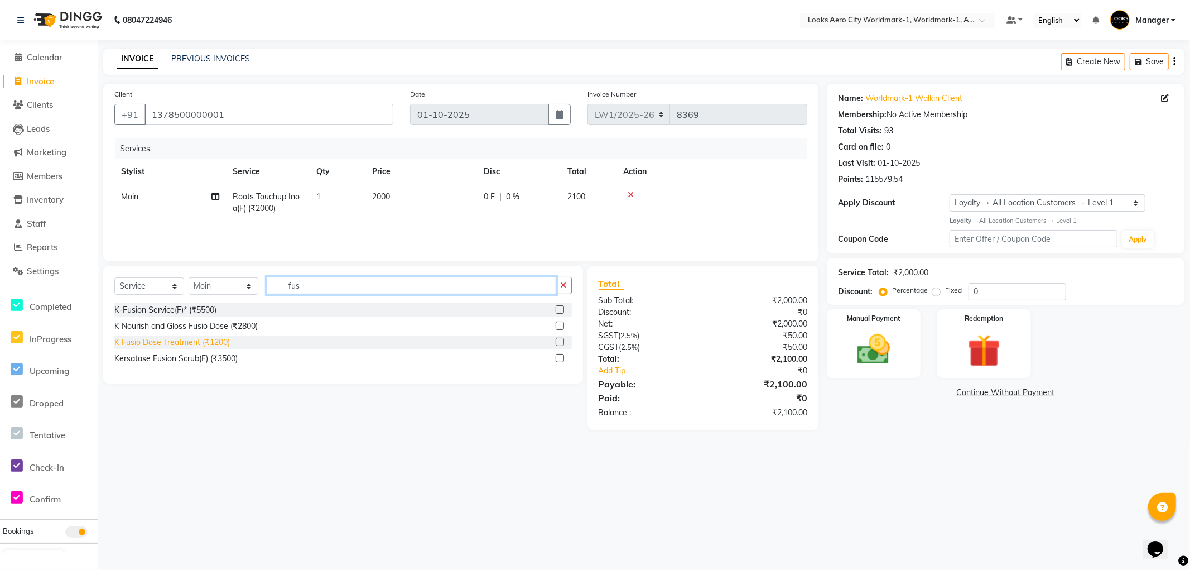
type input "fus"
drag, startPoint x: 205, startPoint y: 342, endPoint x: 205, endPoint y: 327, distance: 14.5
click at [205, 341] on div "K Fusio Dose Treatment (₹1200)" at bounding box center [171, 342] width 115 height 12
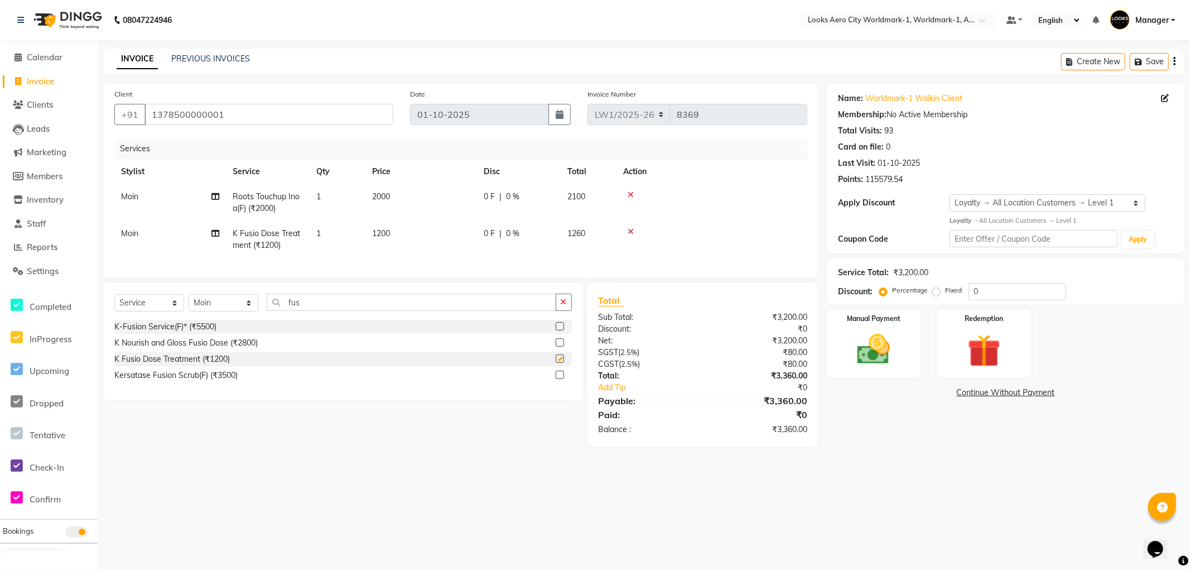
checkbox input "false"
click at [412, 197] on td "2000" at bounding box center [421, 202] width 112 height 37
select select "84536"
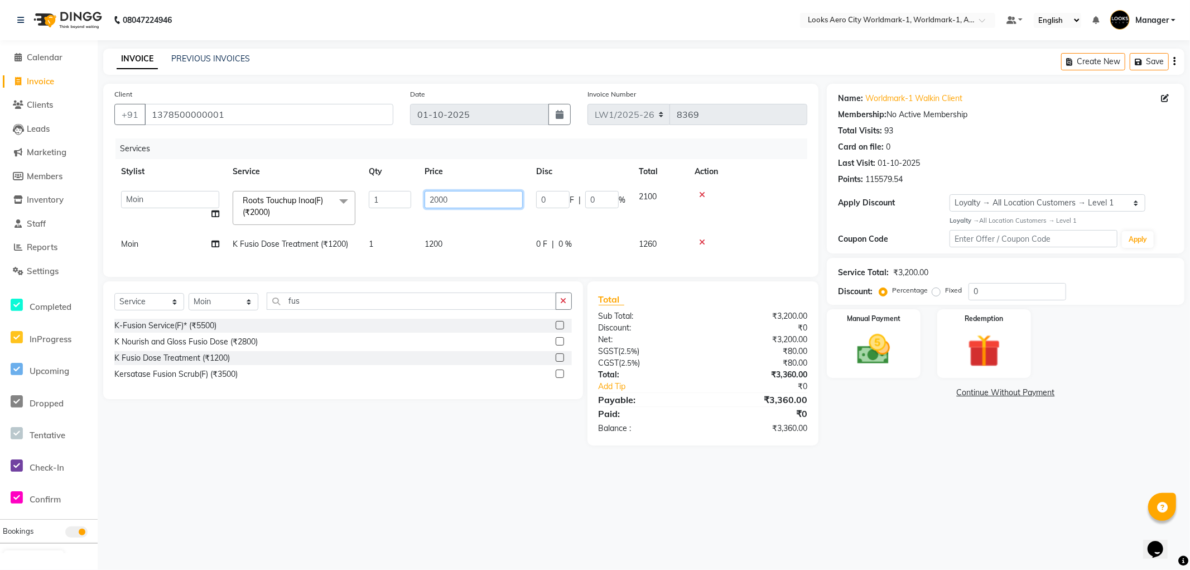
drag, startPoint x: 484, startPoint y: 199, endPoint x: 342, endPoint y: 199, distance: 142.3
click at [342, 199] on tr "Abhishek_Nails [PERSON_NAME] [PERSON_NAME] [PERSON_NAME] [PERSON_NAME] Counter_…" at bounding box center [460, 207] width 693 height 47
type input "1500"
click at [460, 244] on td "1200" at bounding box center [474, 244] width 112 height 25
select select "84536"
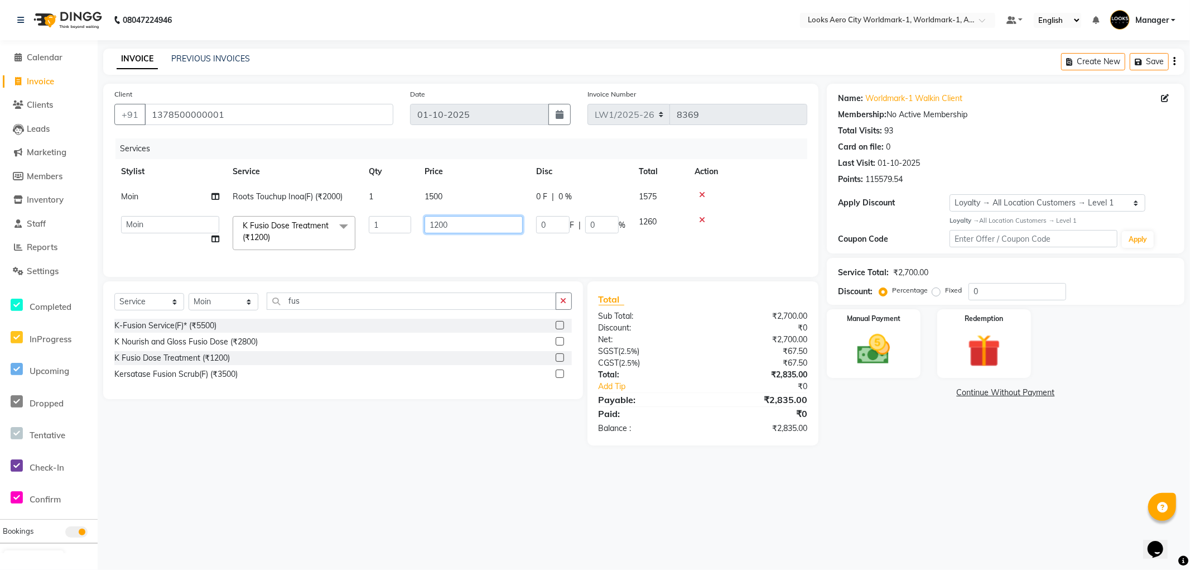
drag, startPoint x: 492, startPoint y: 227, endPoint x: 326, endPoint y: 227, distance: 165.7
click at [326, 227] on tr "Abhishek_Nails [PERSON_NAME] [PERSON_NAME] [PERSON_NAME] [PERSON_NAME] Counter_…" at bounding box center [460, 232] width 693 height 47
type input "2000"
click at [898, 482] on div "08047224946 Select Location × Looks Aero City Worldmark-1, Worldmark-1, Aerocit…" at bounding box center [595, 285] width 1190 height 570
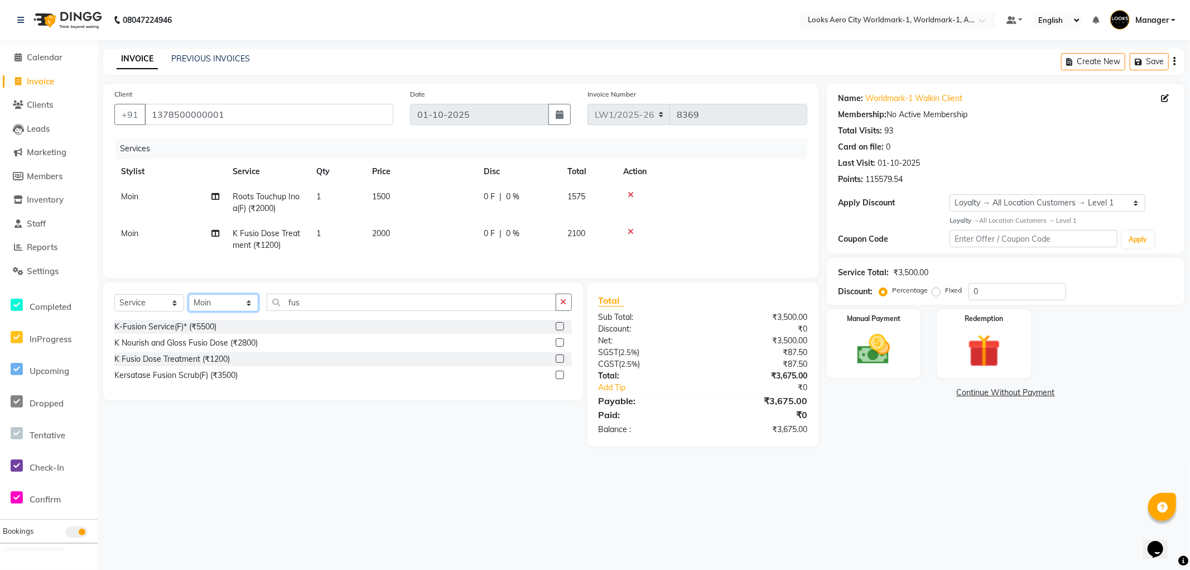
drag, startPoint x: 224, startPoint y: 311, endPoint x: 230, endPoint y: 311, distance: 5.6
click at [225, 311] on select "Select Stylist [PERSON_NAME] [PERSON_NAME] [PERSON_NAME] [PERSON_NAME] Counter_…" at bounding box center [224, 302] width 70 height 17
select select "84554"
click at [189, 303] on select "Select Stylist [PERSON_NAME] [PERSON_NAME] [PERSON_NAME] [PERSON_NAME] Counter_…" at bounding box center [224, 302] width 70 height 17
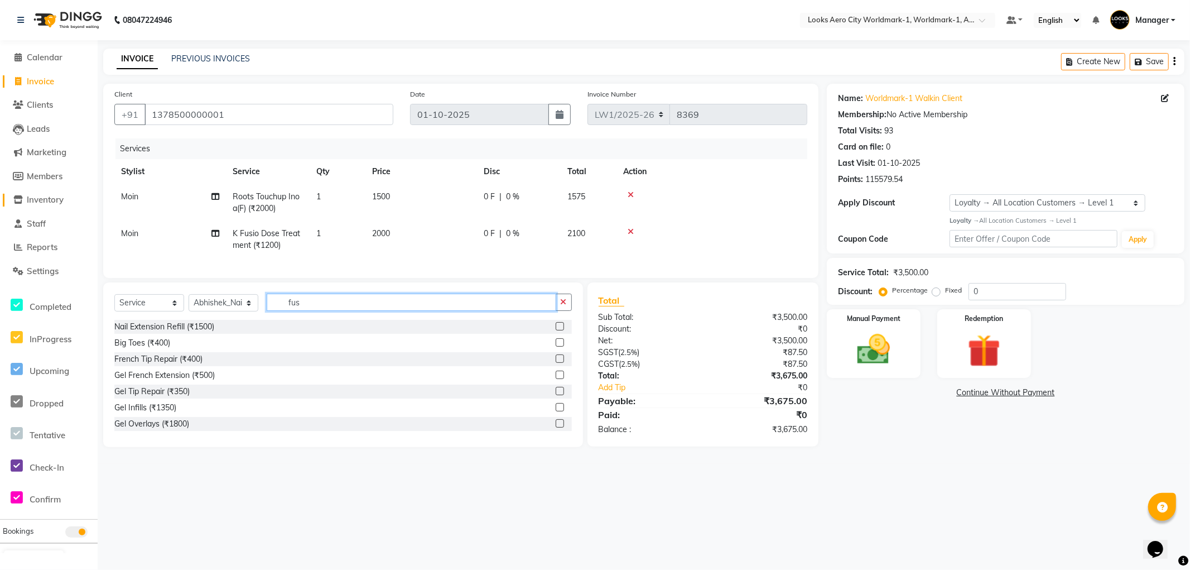
drag, startPoint x: 328, startPoint y: 310, endPoint x: 21, endPoint y: 197, distance: 326.9
click at [0, 201] on app-home "08047224946 Select Location × Looks Aero City Worldmark-1, Worldmark-1, Aerocit…" at bounding box center [595, 232] width 1190 height 464
type input "gel"
click at [165, 381] on div "Gel Overlays (₹1800)" at bounding box center [151, 375] width 75 height 12
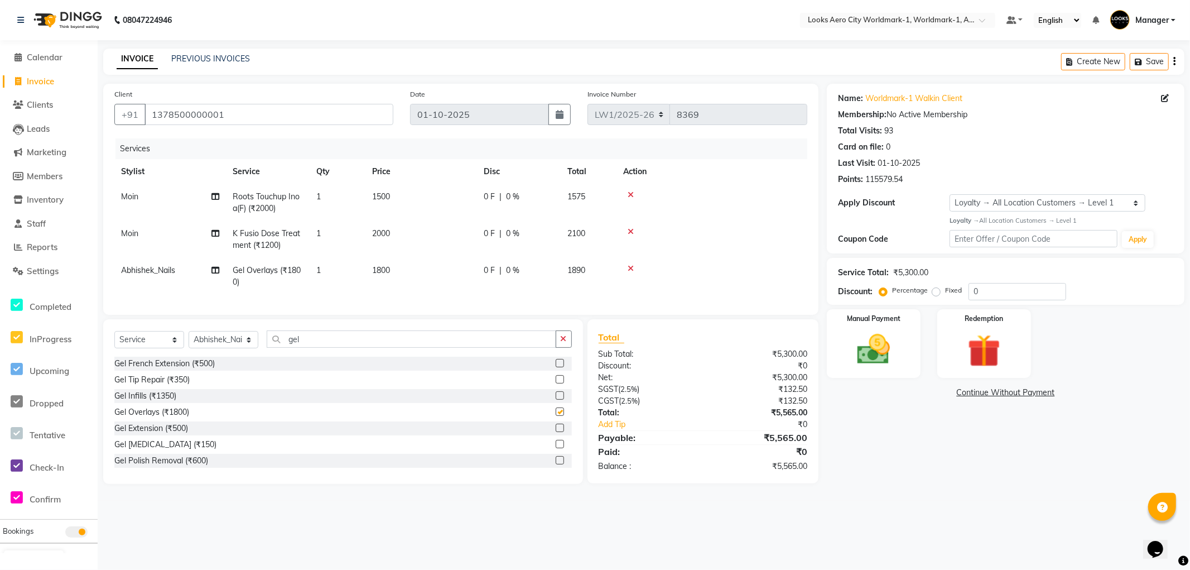
checkbox input "false"
drag, startPoint x: 432, startPoint y: 276, endPoint x: 433, endPoint y: 268, distance: 7.8
click at [432, 275] on td "1800" at bounding box center [421, 276] width 112 height 37
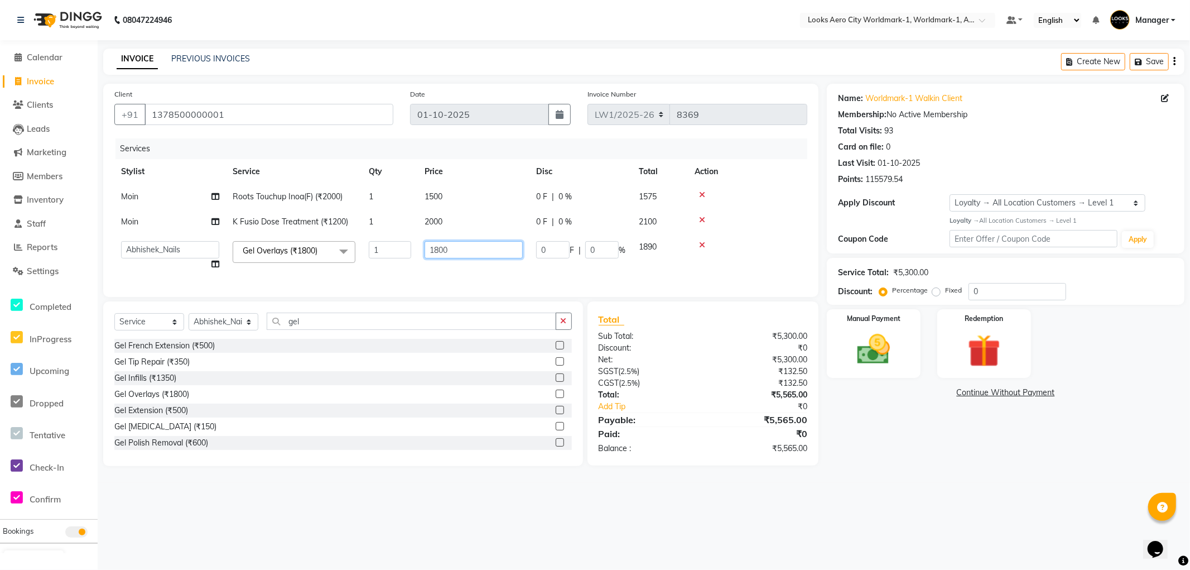
drag, startPoint x: 475, startPoint y: 248, endPoint x: 303, endPoint y: 249, distance: 171.8
click at [303, 249] on tr "Abhishek_Nails [PERSON_NAME] [PERSON_NAME] [PERSON_NAME] [PERSON_NAME] Counter_…" at bounding box center [460, 255] width 693 height 42
type input "2400"
click at [924, 466] on div "Name: Worldmark-1 Walkin Client Membership: No Active Membership Total Visits: …" at bounding box center [1010, 275] width 366 height 382
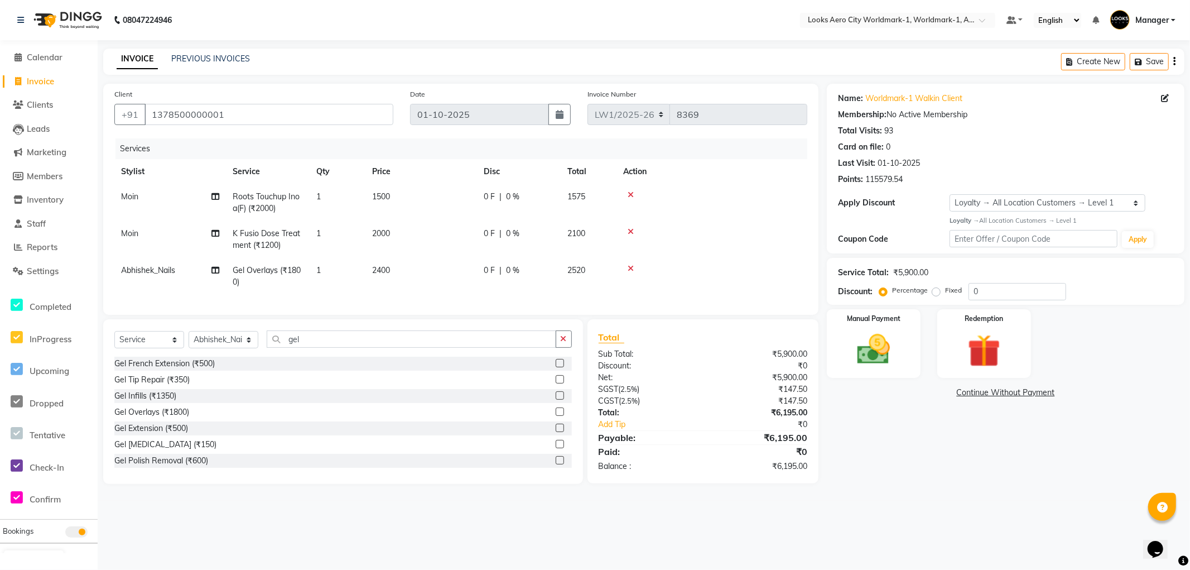
click at [906, 484] on div "Name: Worldmark-1 Walkin Client Membership: No Active Membership Total Visits: …" at bounding box center [1010, 284] width 366 height 400
click at [900, 374] on div "Manual Payment" at bounding box center [873, 342] width 97 height 71
click at [921, 394] on span "UPI" at bounding box center [916, 393] width 17 height 13
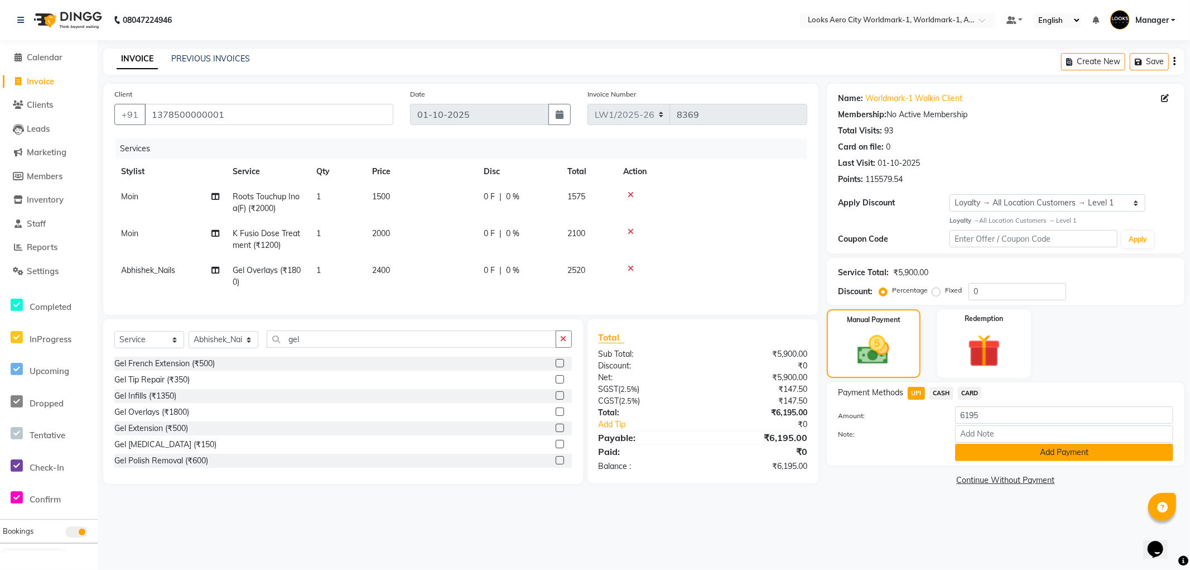
click at [972, 449] on button "Add Payment" at bounding box center [1064, 452] width 218 height 17
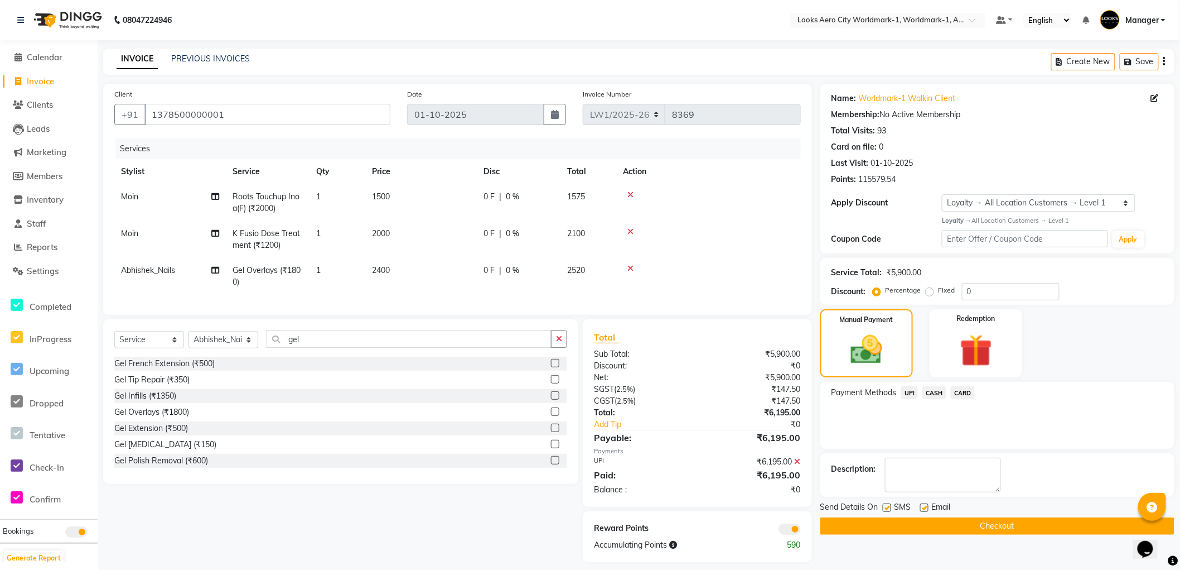
click at [787, 534] on span at bounding box center [790, 528] width 22 height 11
click at [801, 531] on input "checkbox" at bounding box center [801, 531] width 0 height 0
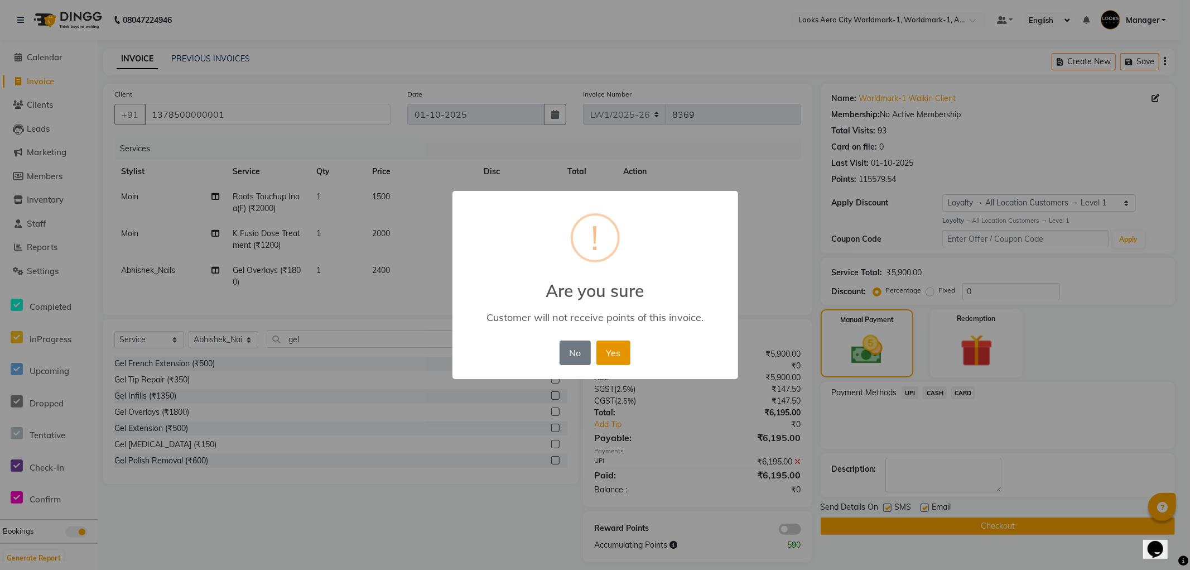
click at [611, 357] on button "Yes" at bounding box center [613, 352] width 34 height 25
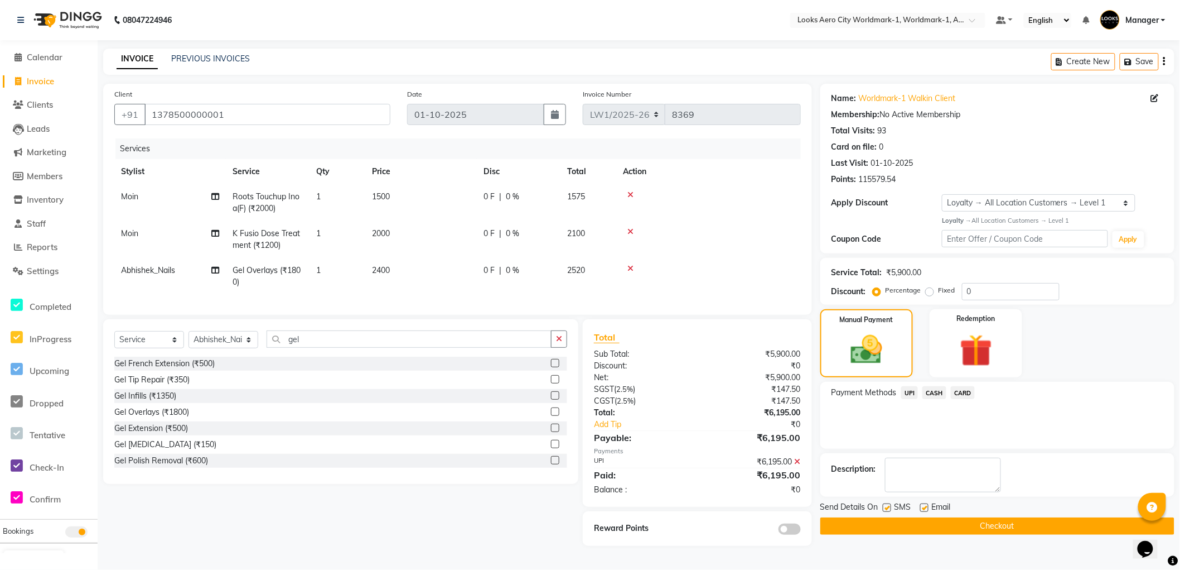
click at [832, 523] on button "Checkout" at bounding box center [998, 525] width 354 height 17
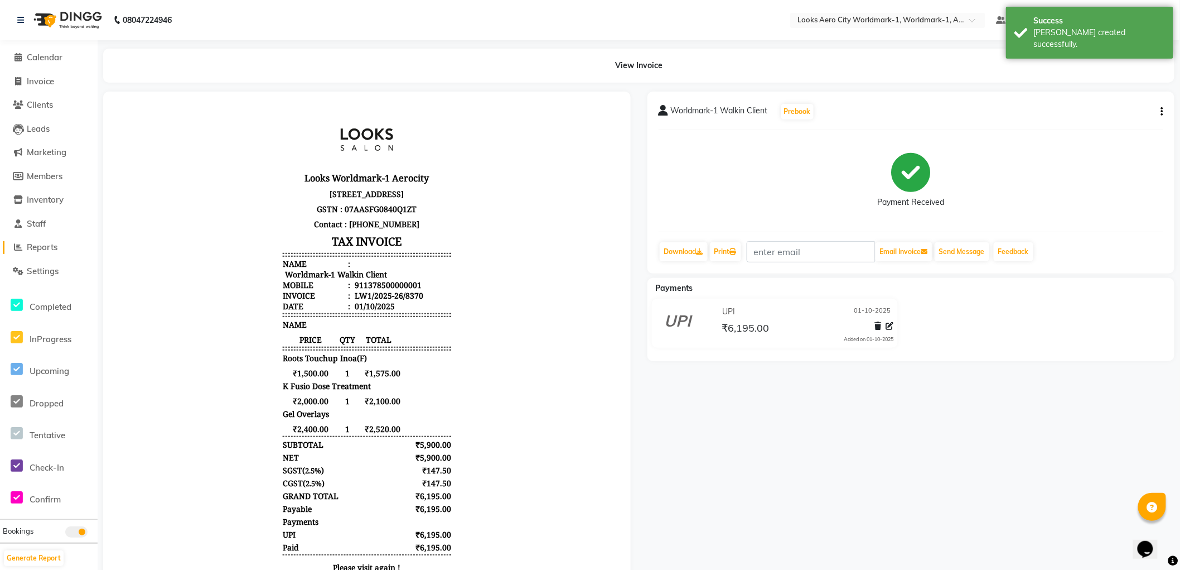
click at [49, 247] on span "Reports" at bounding box center [42, 247] width 31 height 11
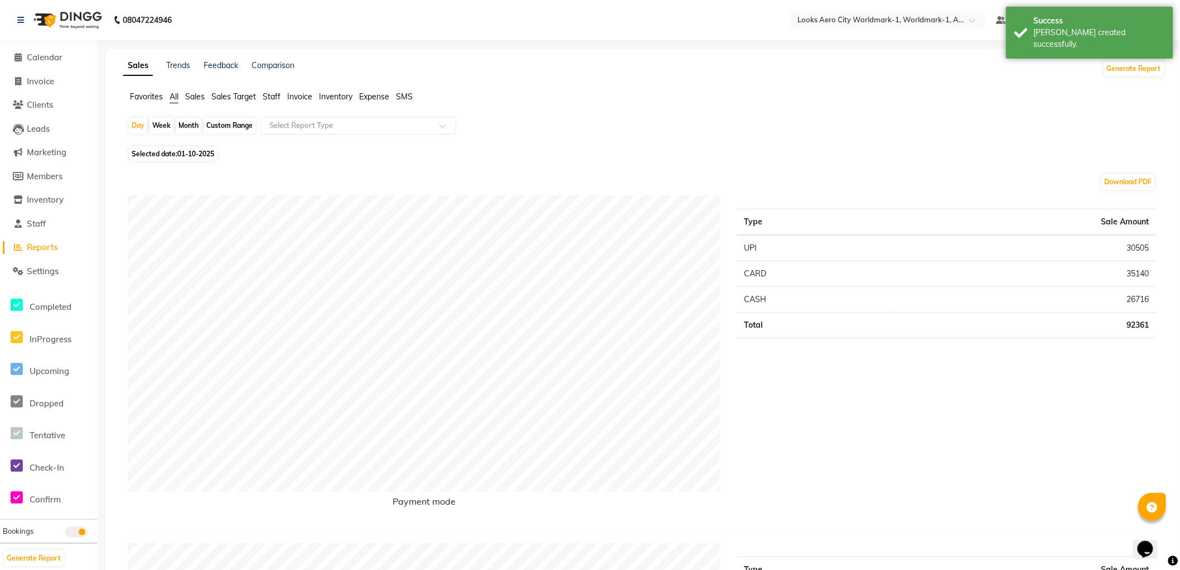
click at [271, 95] on span "Staff" at bounding box center [272, 96] width 18 height 10
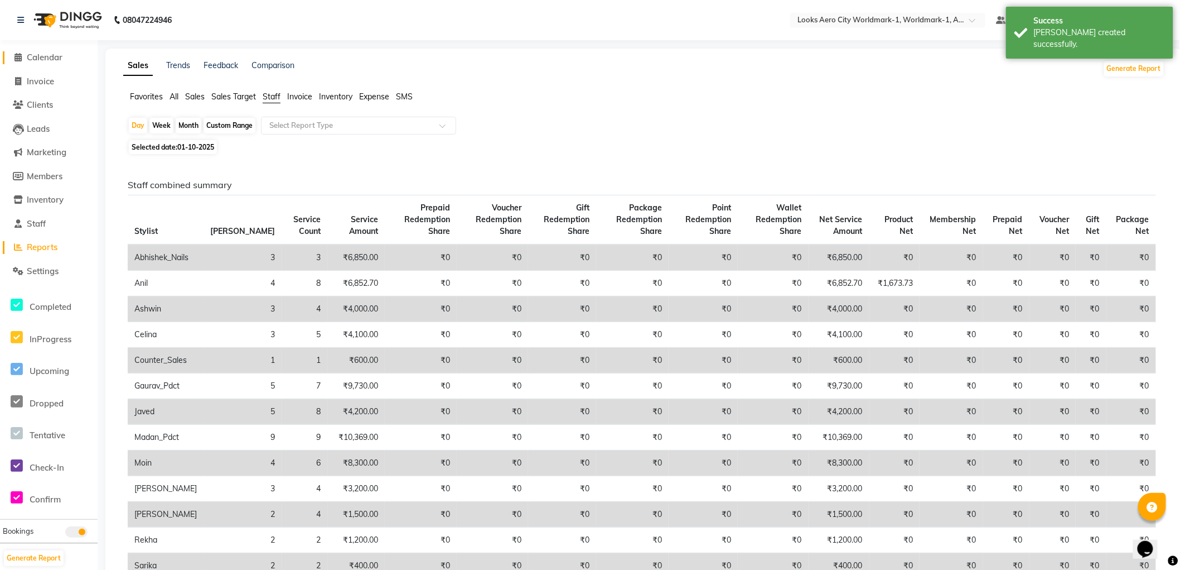
click at [46, 57] on span "Calendar" at bounding box center [45, 57] width 36 height 11
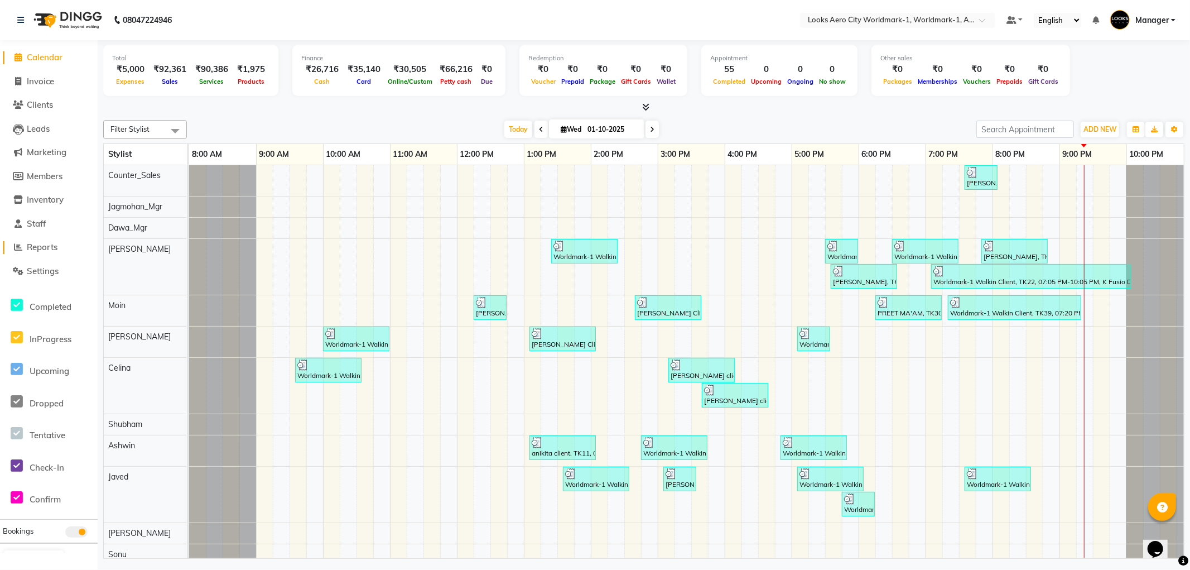
click at [54, 248] on span "Reports" at bounding box center [42, 247] width 31 height 11
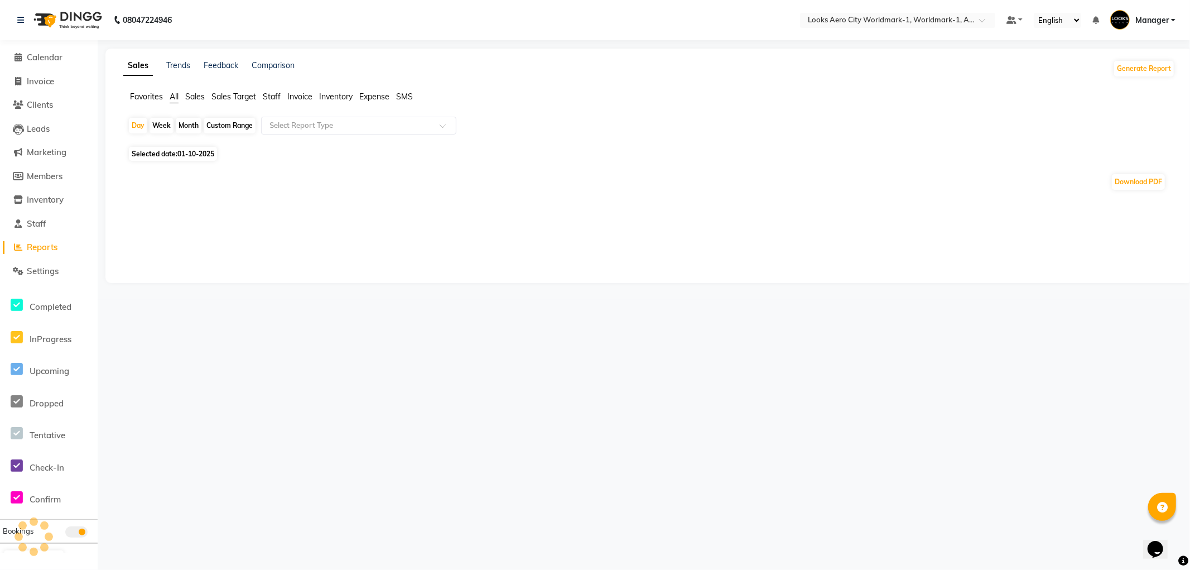
click at [270, 98] on span "Staff" at bounding box center [272, 96] width 18 height 10
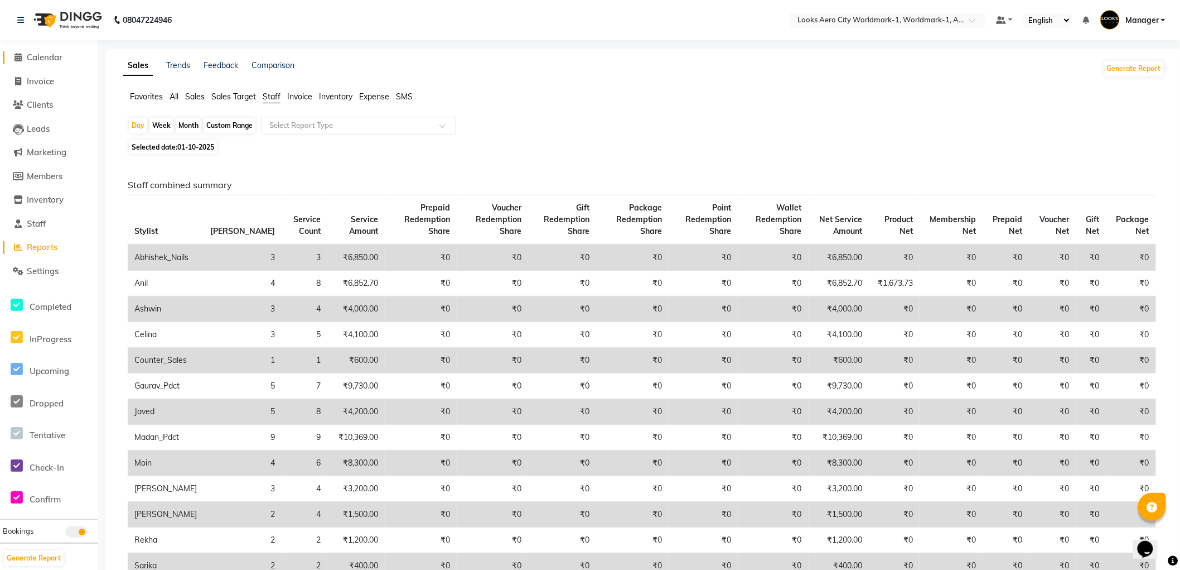
click at [42, 57] on span "Calendar" at bounding box center [45, 57] width 36 height 11
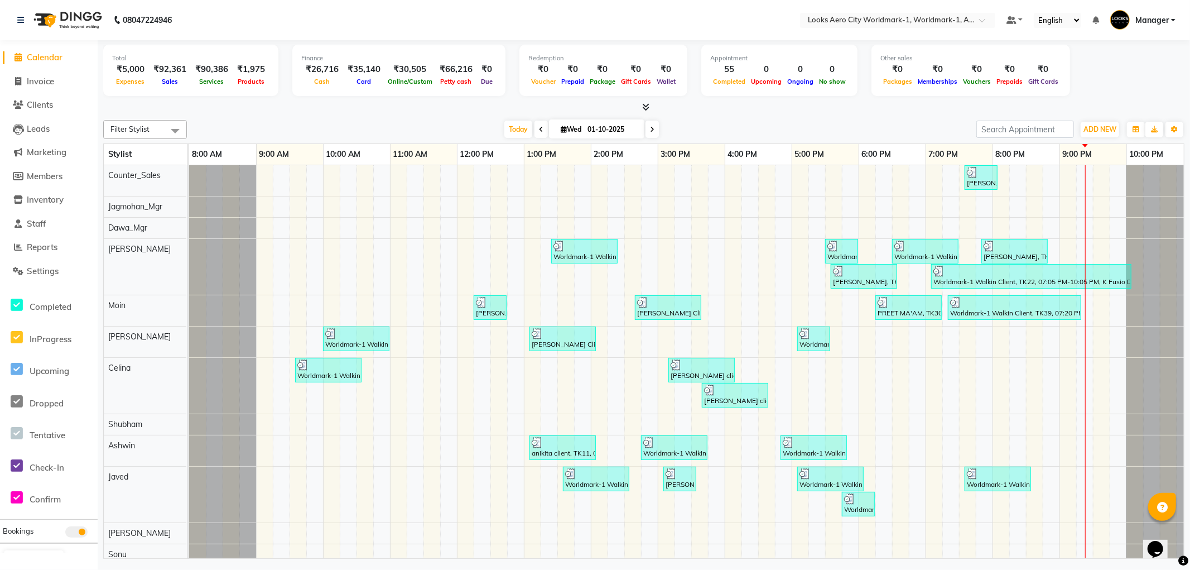
click at [46, 59] on span "Calendar" at bounding box center [45, 57] width 36 height 11
click at [55, 59] on span "Calendar" at bounding box center [45, 57] width 36 height 11
click at [46, 56] on span "Calendar" at bounding box center [45, 57] width 36 height 11
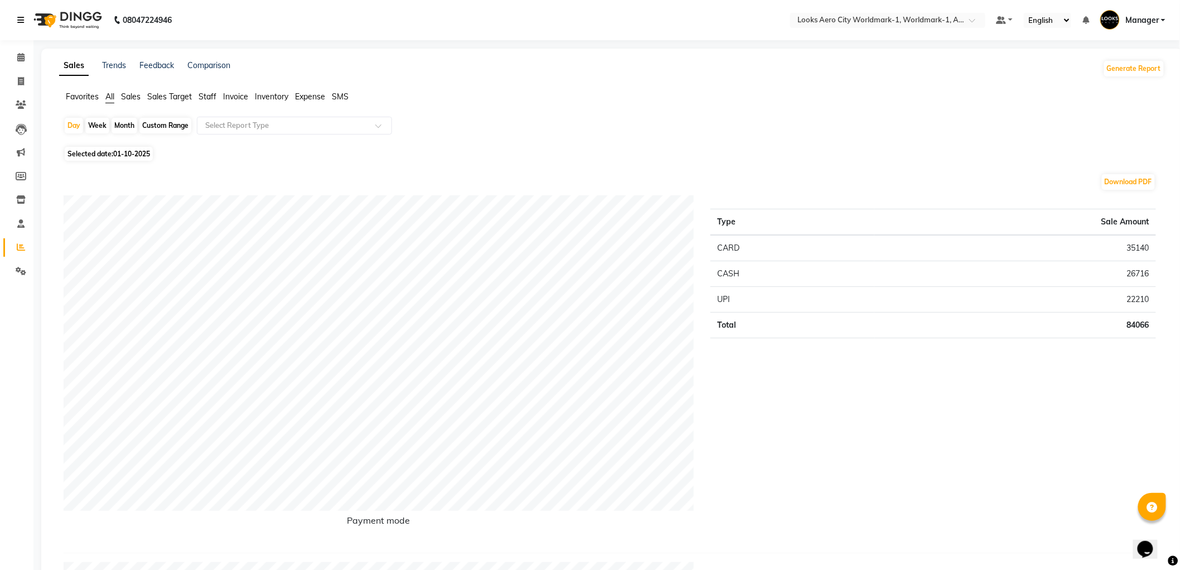
click at [21, 20] on icon at bounding box center [20, 20] width 7 height 8
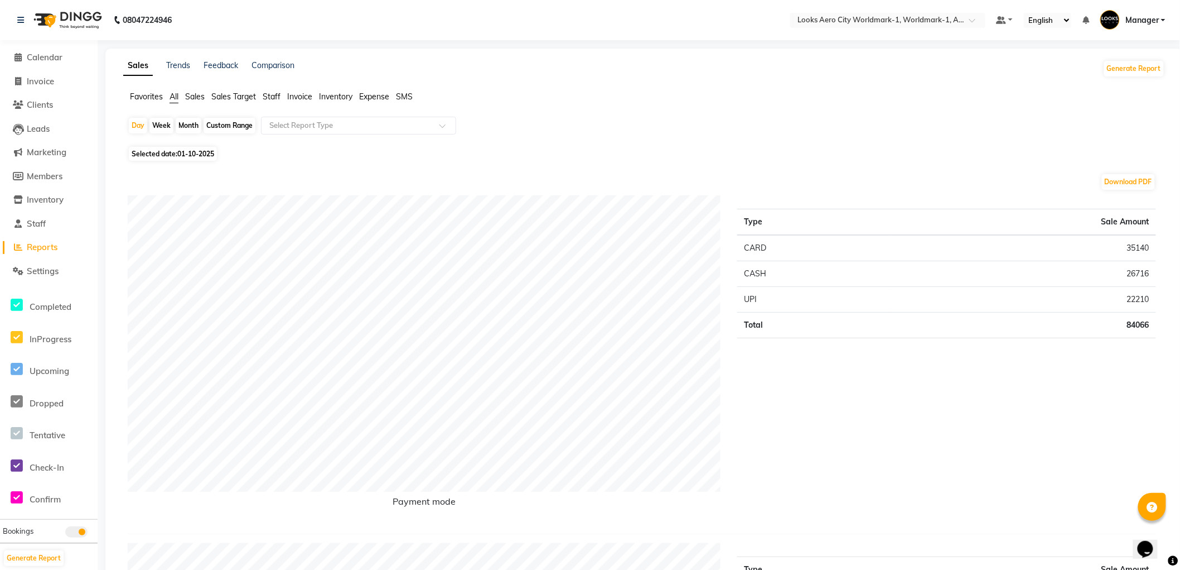
click at [274, 98] on span "Staff" at bounding box center [272, 96] width 18 height 10
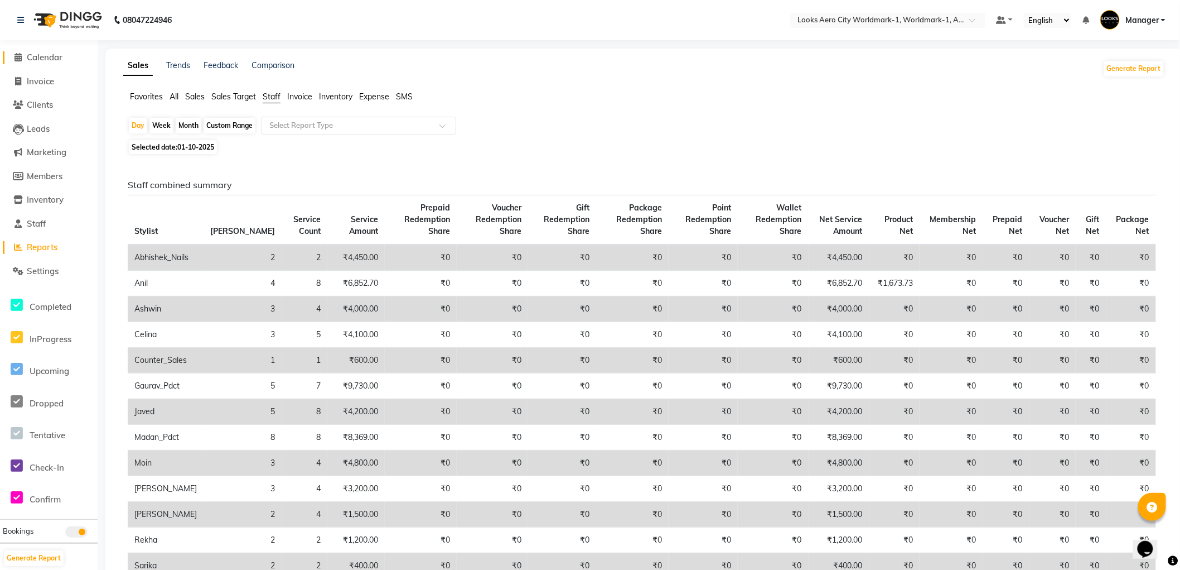
drag, startPoint x: 31, startPoint y: 56, endPoint x: 70, endPoint y: 1, distance: 67.6
click at [32, 56] on span "Calendar" at bounding box center [45, 57] width 36 height 11
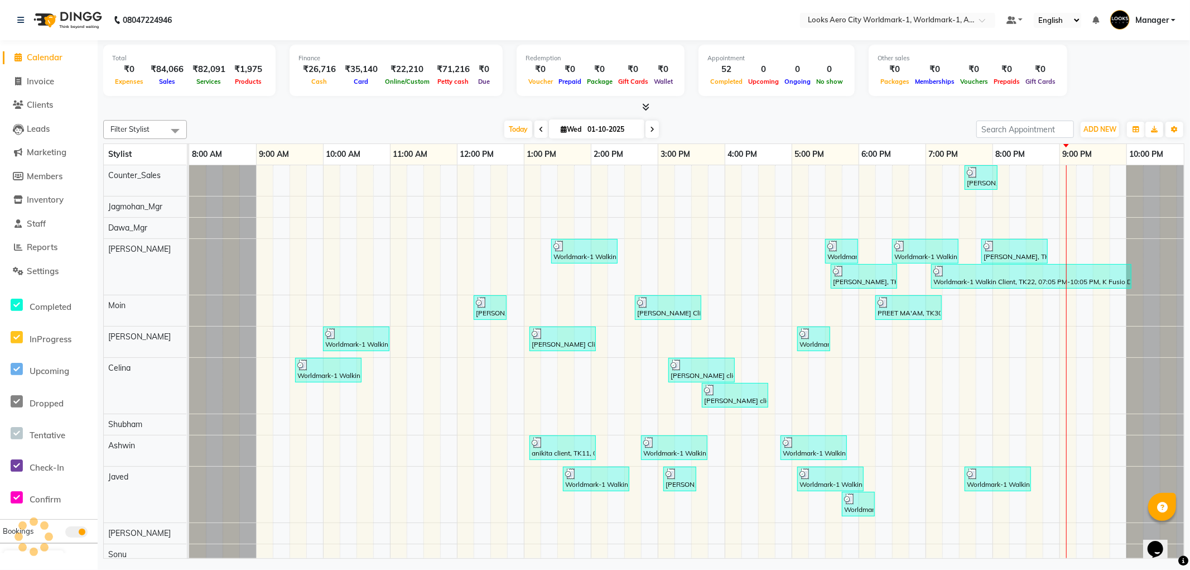
scroll to position [0, 9]
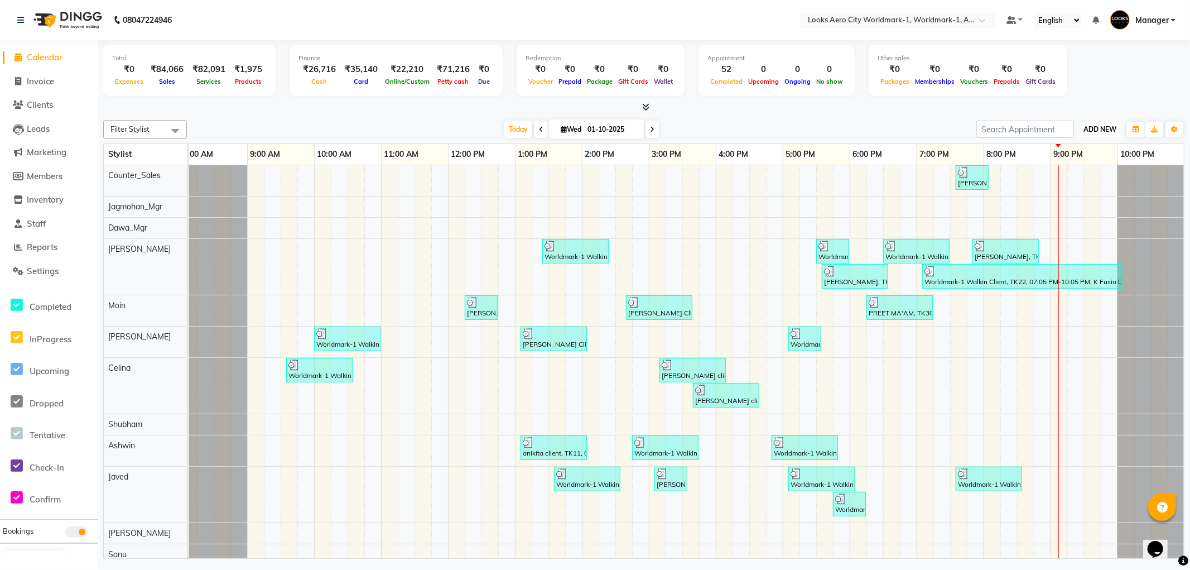
click at [1102, 131] on span "ADD NEW" at bounding box center [1099, 129] width 33 height 8
click at [1063, 181] on link "Add Expense" at bounding box center [1074, 179] width 88 height 15
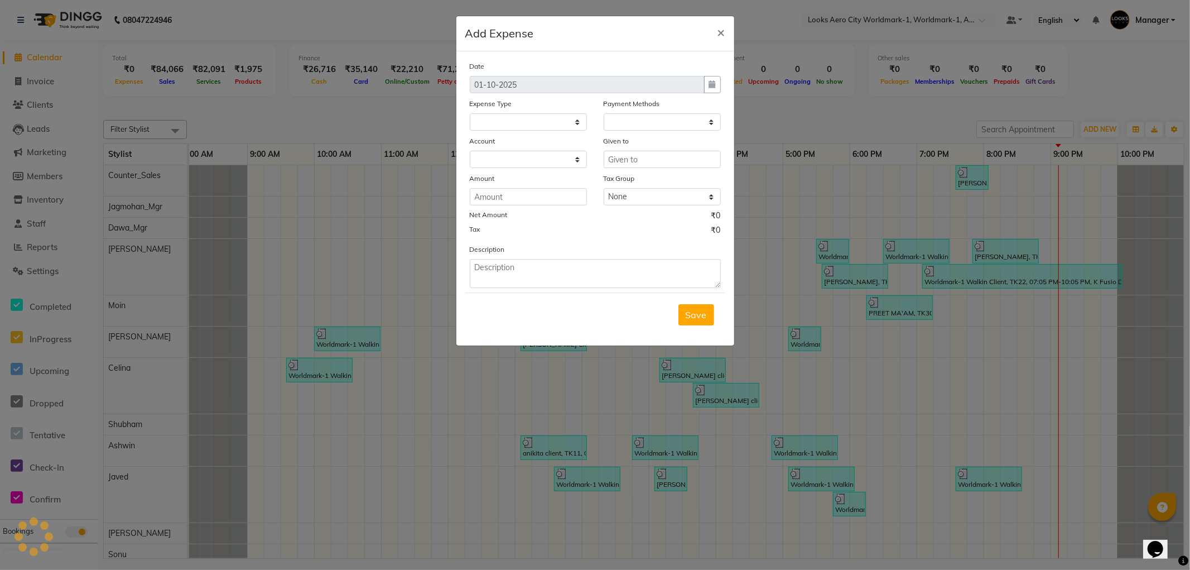
select select
select select "1"
select select "7739"
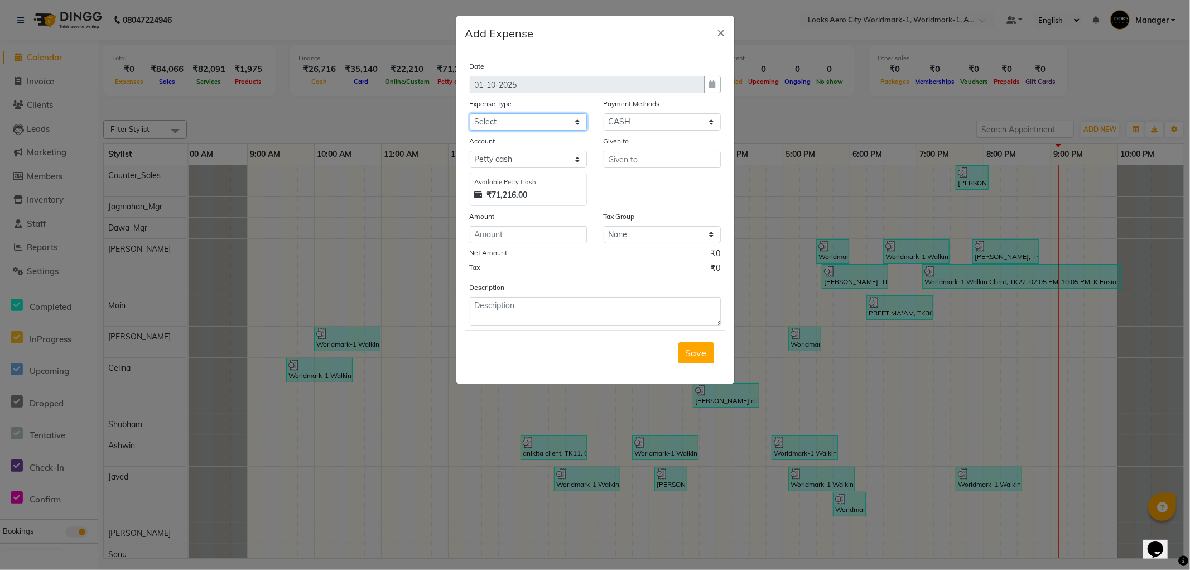
click at [500, 124] on select "Select Accommodation Aesthetics Bank Deposit BLINKIT Cash Handover Client Refun…" at bounding box center [528, 121] width 117 height 17
select select "24391"
click at [470, 113] on select "Select Accommodation Aesthetics Bank Deposit BLINKIT Cash Handover Client Refun…" at bounding box center [528, 121] width 117 height 17
click at [504, 232] on input "number" at bounding box center [528, 234] width 117 height 17
type input "5000"
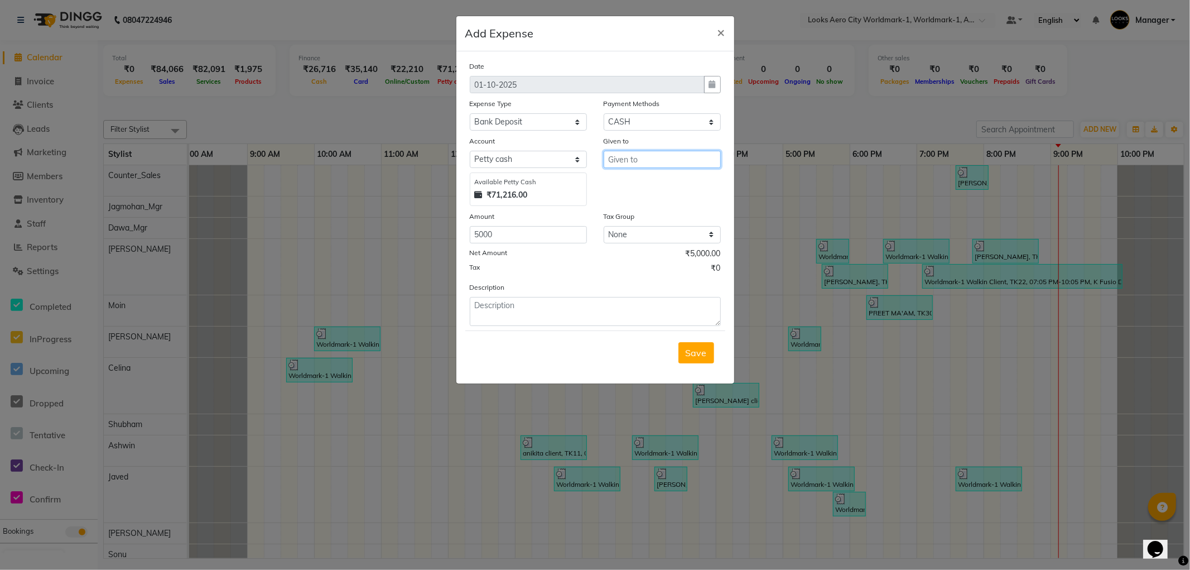
click at [628, 162] on input "text" at bounding box center [662, 159] width 117 height 17
type input "[PERSON_NAME] Cash"
click at [702, 350] on span "Save" at bounding box center [696, 352] width 21 height 11
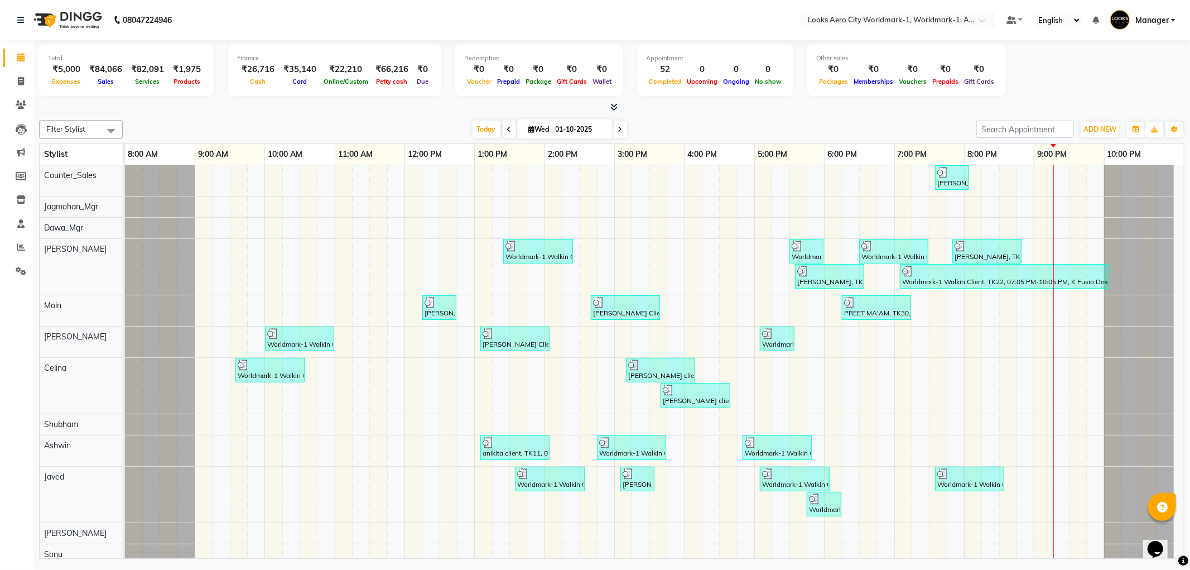
drag, startPoint x: 10, startPoint y: 12, endPoint x: 15, endPoint y: 18, distance: 7.9
click at [9, 12] on div "08047224946" at bounding box center [94, 19] width 171 height 31
click at [16, 18] on div "08047224946" at bounding box center [94, 19] width 171 height 31
click at [20, 21] on icon at bounding box center [20, 20] width 7 height 8
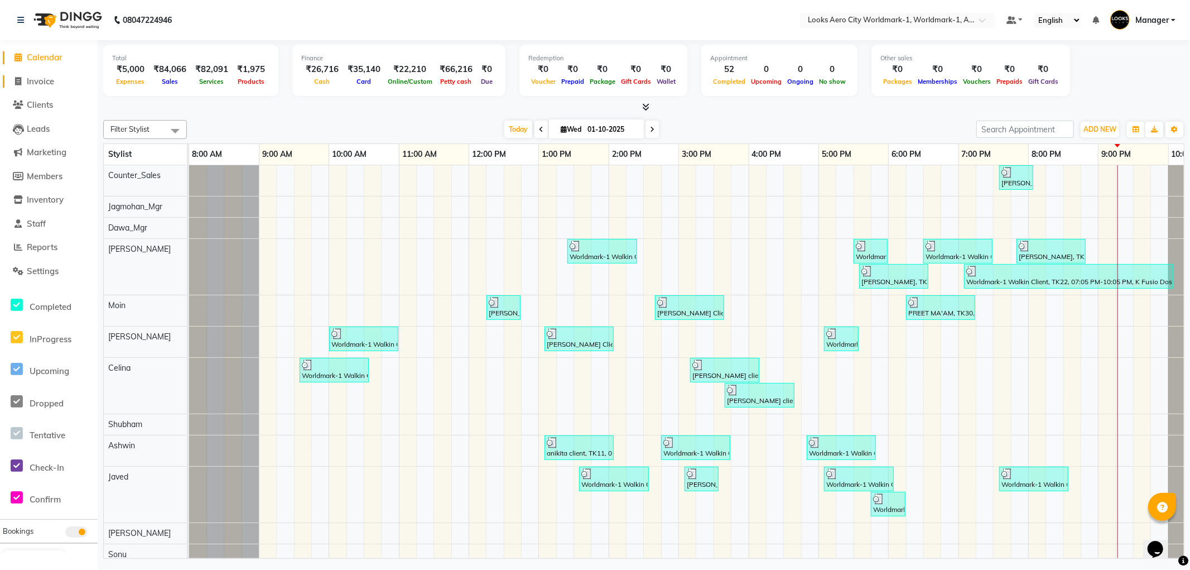
click at [45, 82] on span "Invoice" at bounding box center [40, 81] width 27 height 11
select select "service"
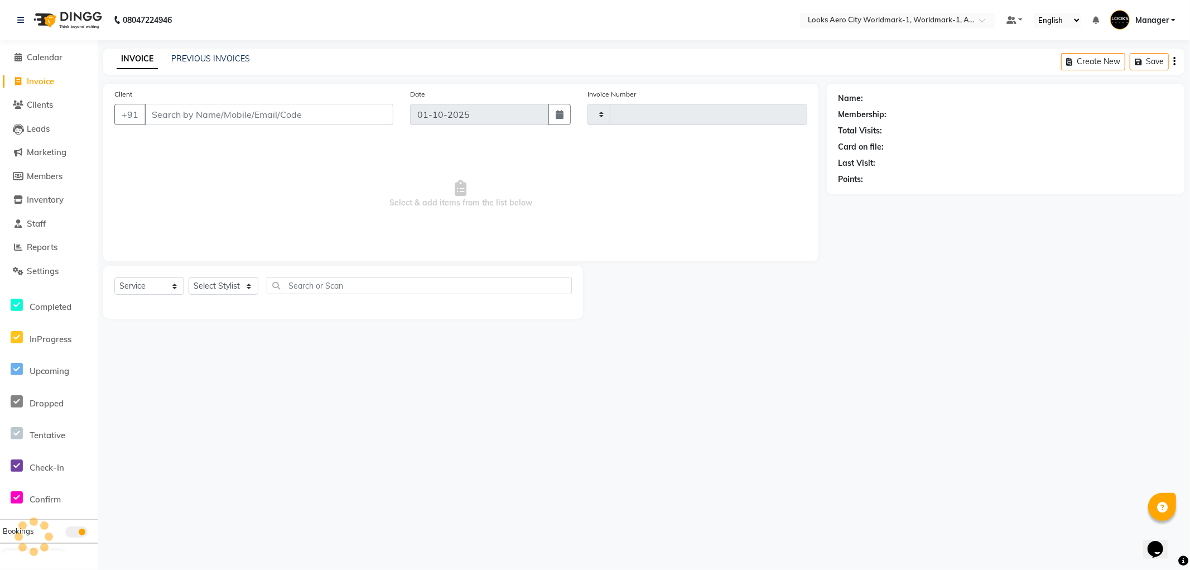
type input "8369"
select select "8573"
click at [205, 110] on input "Client" at bounding box center [268, 114] width 249 height 21
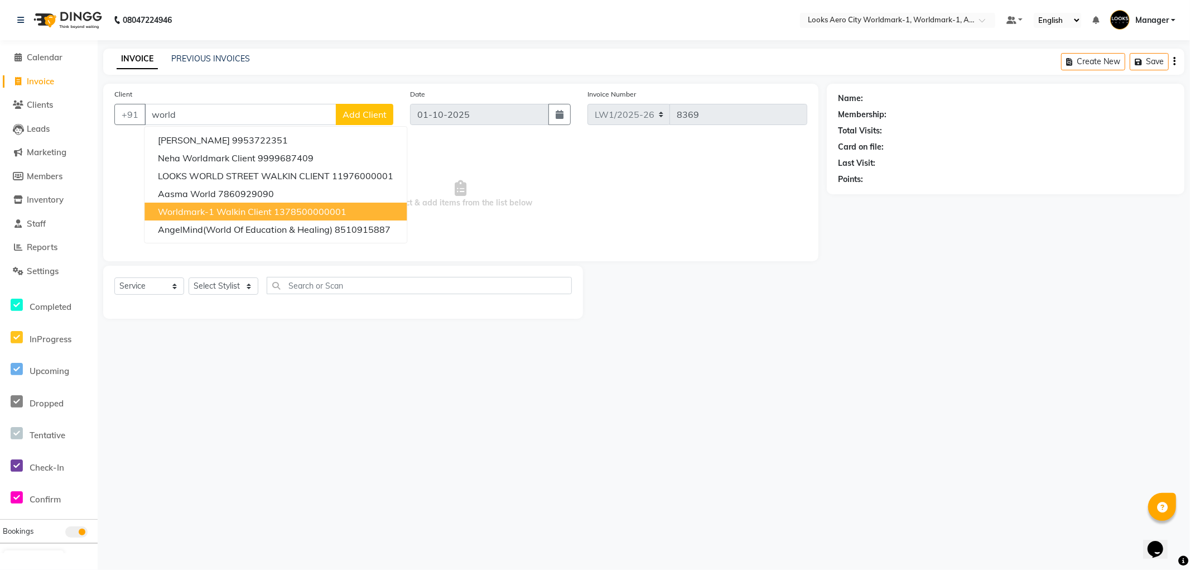
drag, startPoint x: 259, startPoint y: 208, endPoint x: 247, endPoint y: 233, distance: 27.9
click at [258, 208] on span "Worldmark-1 Walkin Client" at bounding box center [215, 211] width 114 height 11
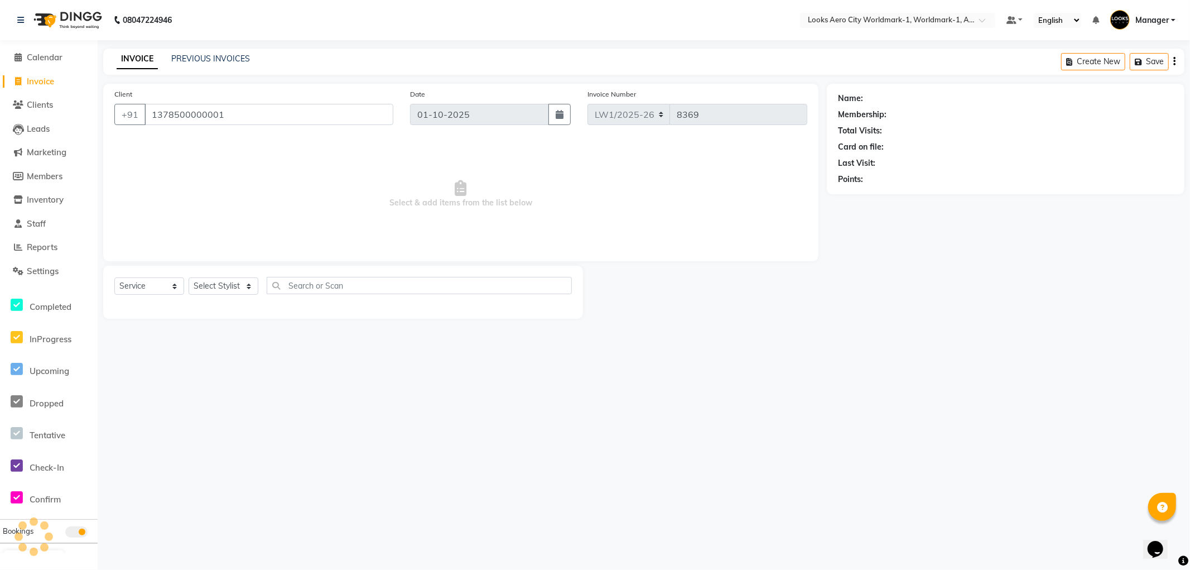
type input "1378500000001"
click at [225, 283] on select "Select Stylist Abhishek_Nails Amita Chauhan Anil Ashwin Celina Counter_Sales Da…" at bounding box center [224, 285] width 70 height 17
select select "1: Object"
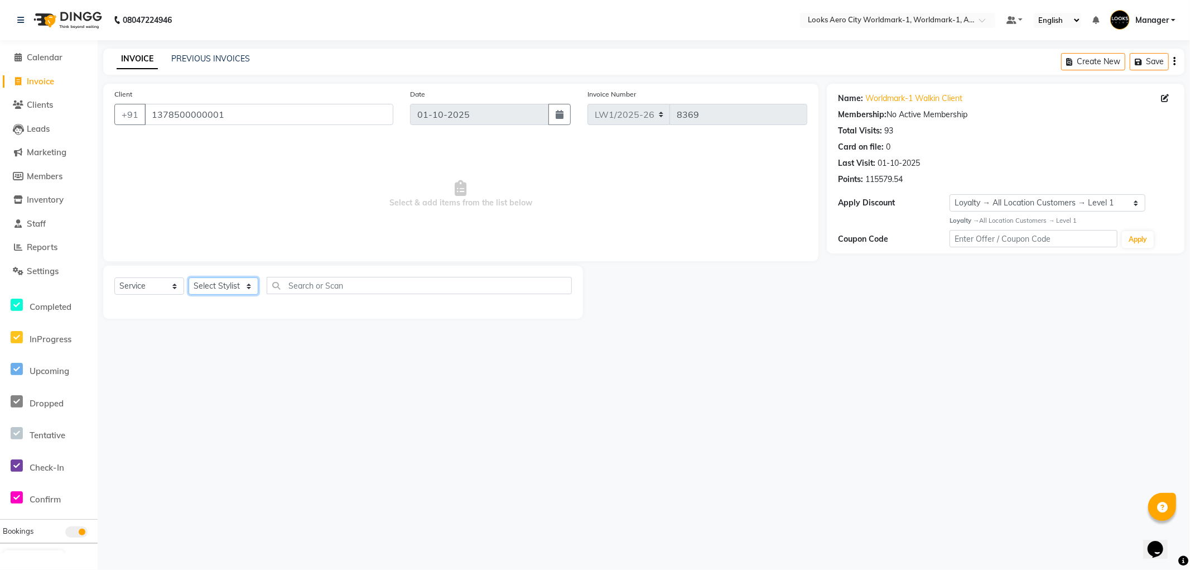
select select "84550"
click at [189, 278] on select "Select Stylist Abhishek_Nails Amita Chauhan Anil Ashwin Celina Counter_Sales Da…" at bounding box center [224, 285] width 70 height 17
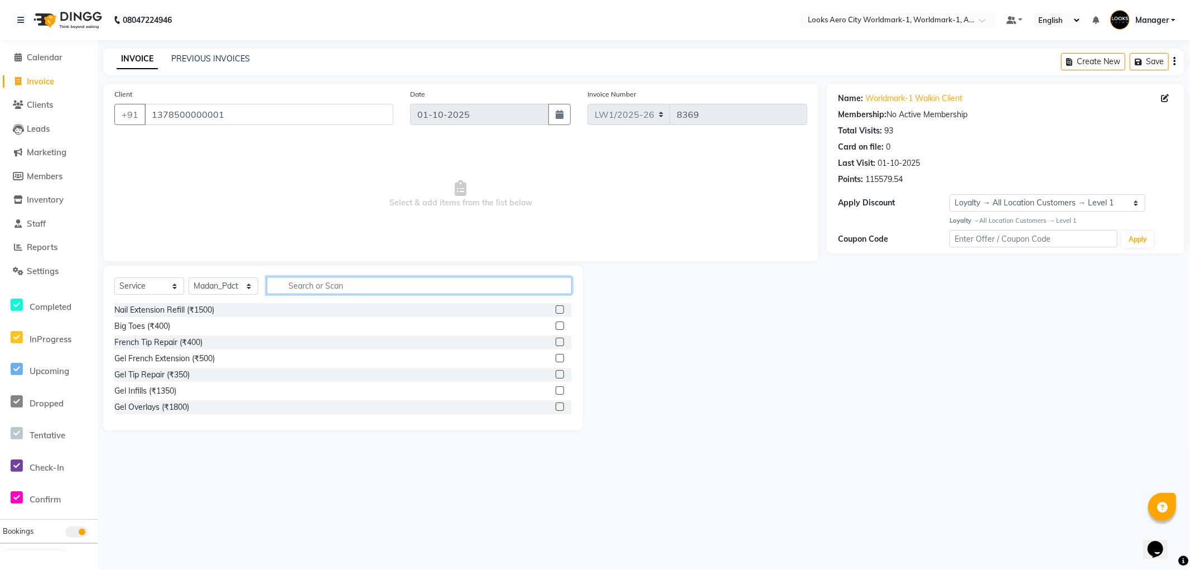
click at [324, 286] on input "text" at bounding box center [419, 285] width 305 height 17
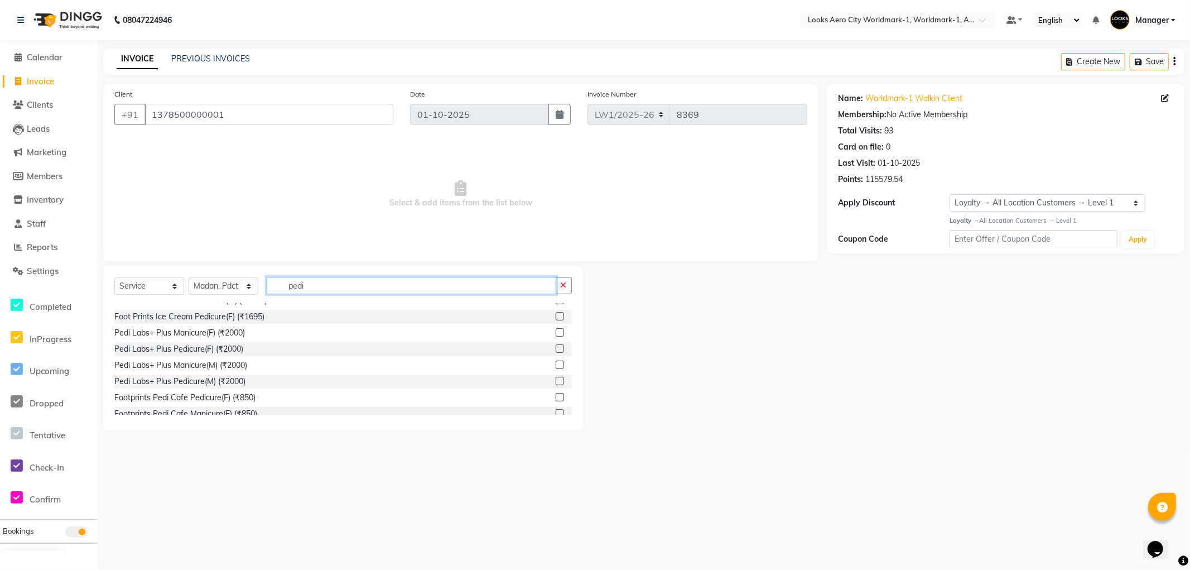
scroll to position [163, 0]
type input "pedi"
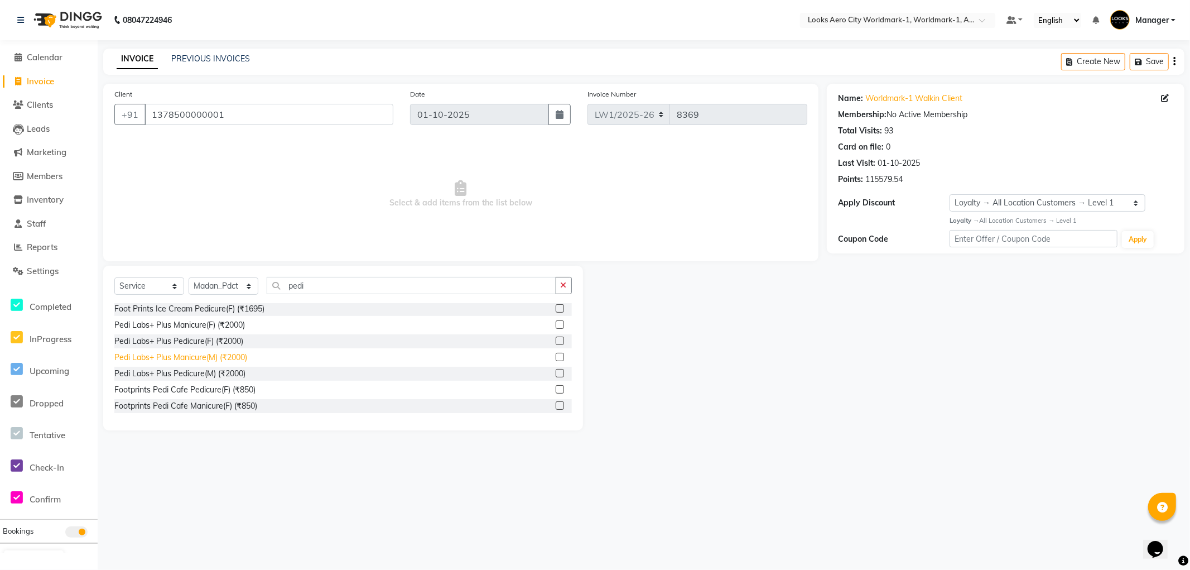
click at [209, 358] on div "Pedi Labs+ Plus Manicure(M) (₹2000)" at bounding box center [180, 357] width 133 height 12
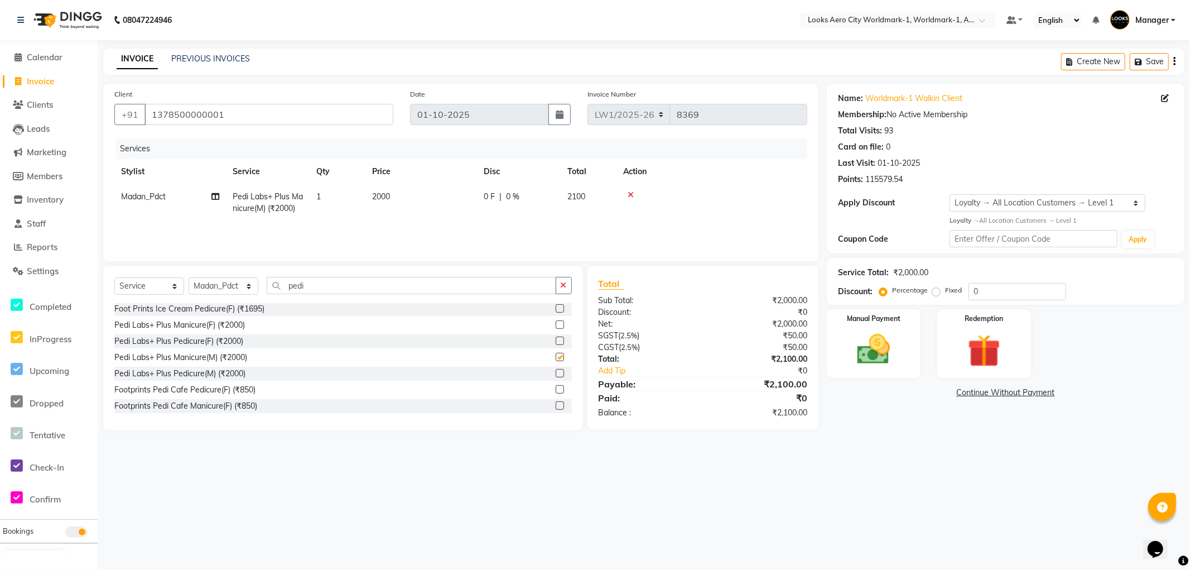
checkbox input "false"
click at [904, 368] on div "Manual Payment" at bounding box center [873, 342] width 97 height 71
click at [916, 393] on span "UPI" at bounding box center [916, 393] width 17 height 13
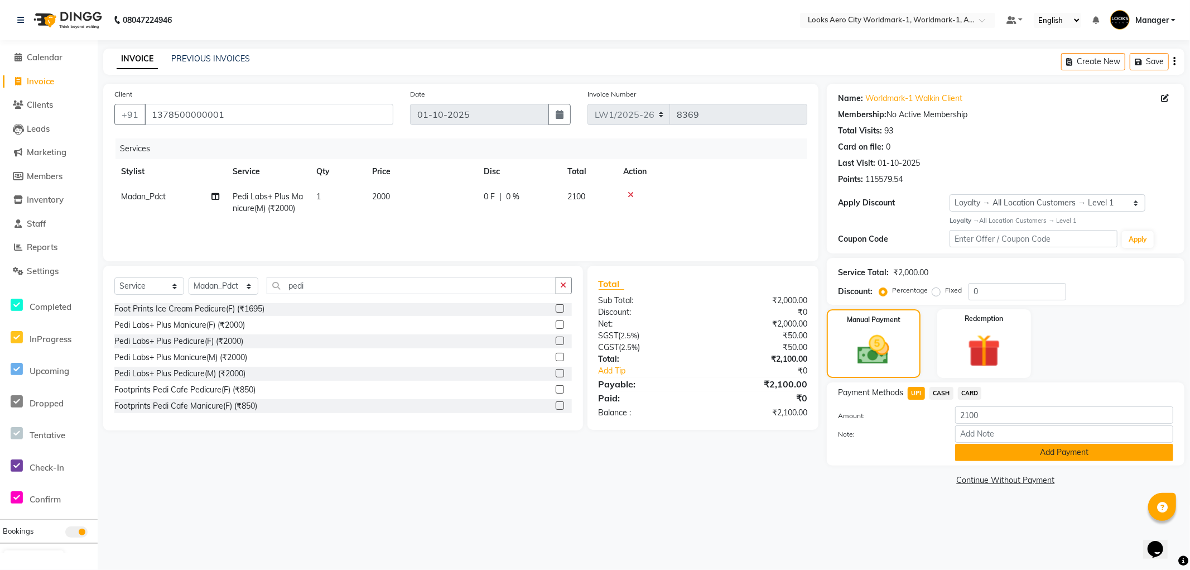
click at [986, 452] on button "Add Payment" at bounding box center [1064, 452] width 218 height 17
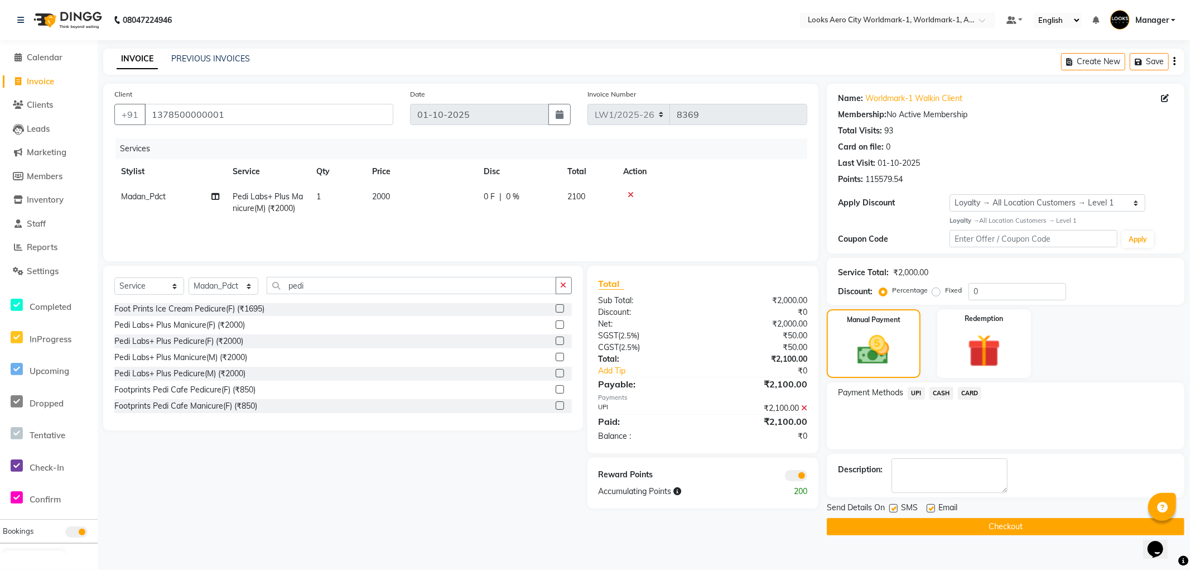
click at [885, 519] on button "Checkout" at bounding box center [1006, 526] width 358 height 17
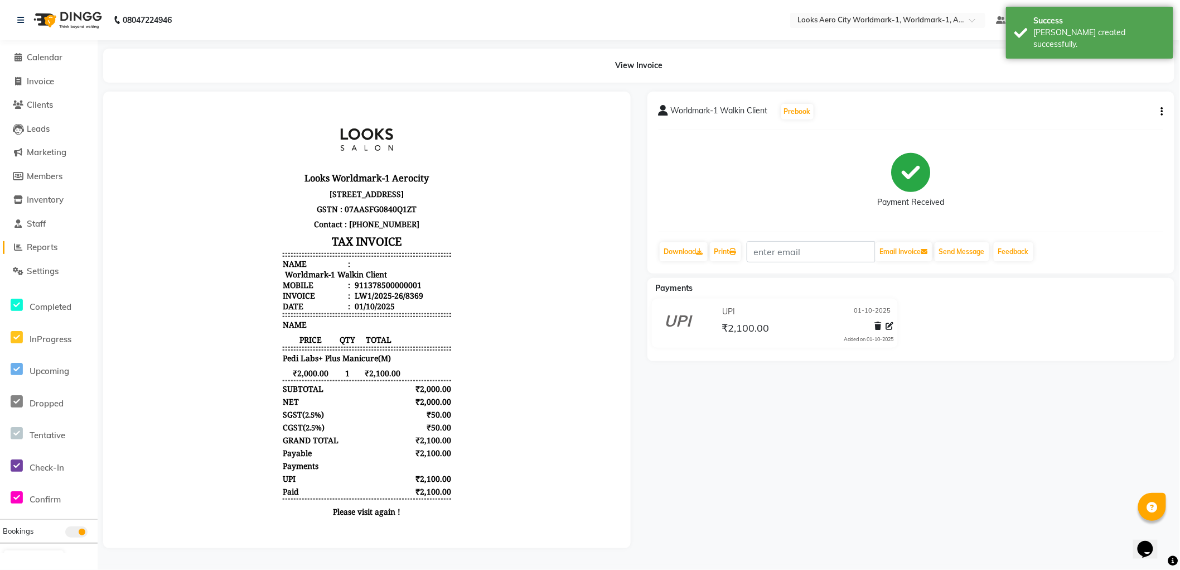
click at [46, 244] on span "Reports" at bounding box center [42, 247] width 31 height 11
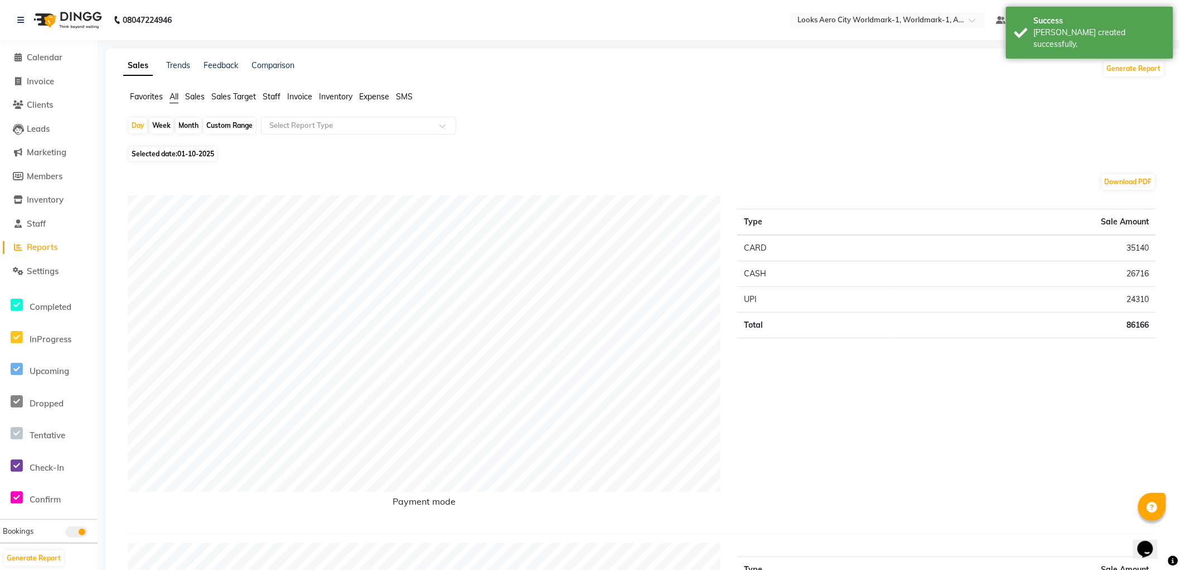
click at [271, 95] on span "Staff" at bounding box center [272, 96] width 18 height 10
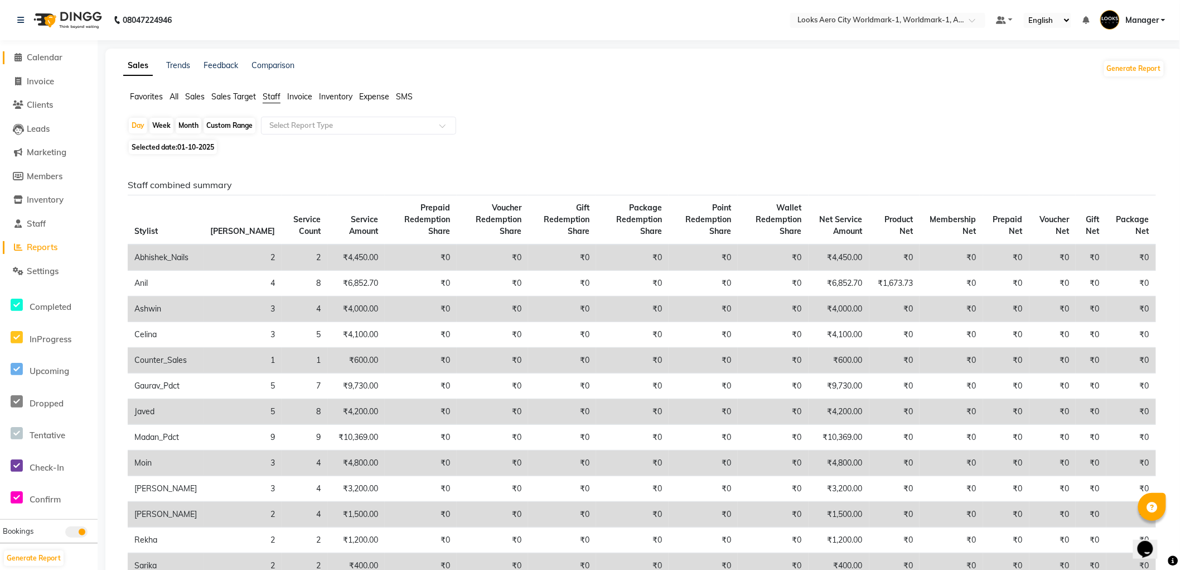
click at [47, 54] on span "Calendar" at bounding box center [45, 57] width 36 height 11
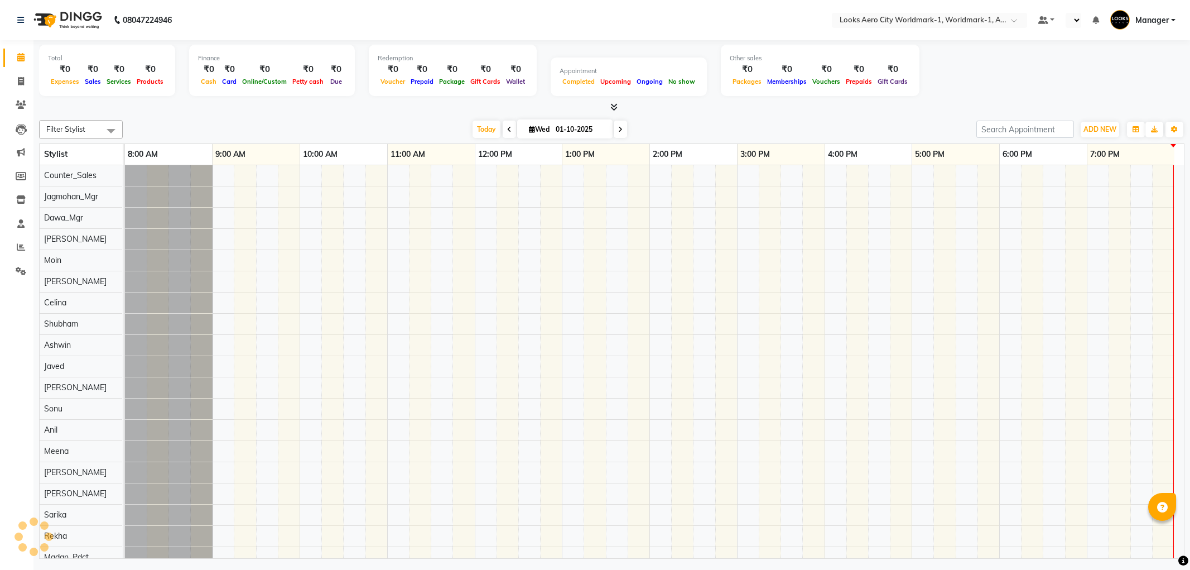
select select "en"
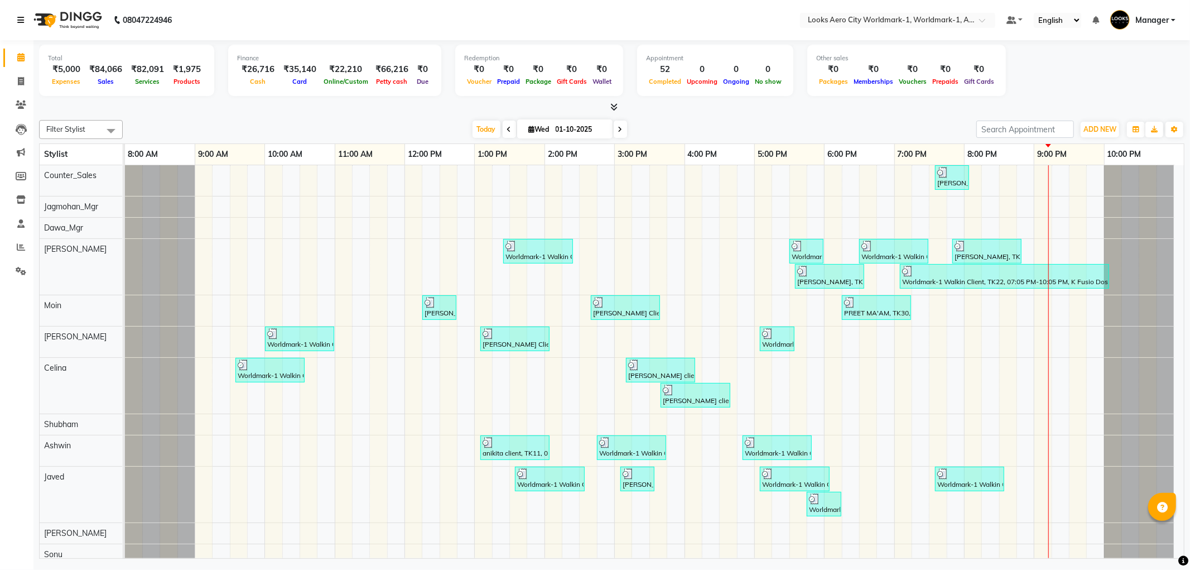
click at [18, 18] on icon at bounding box center [20, 20] width 7 height 8
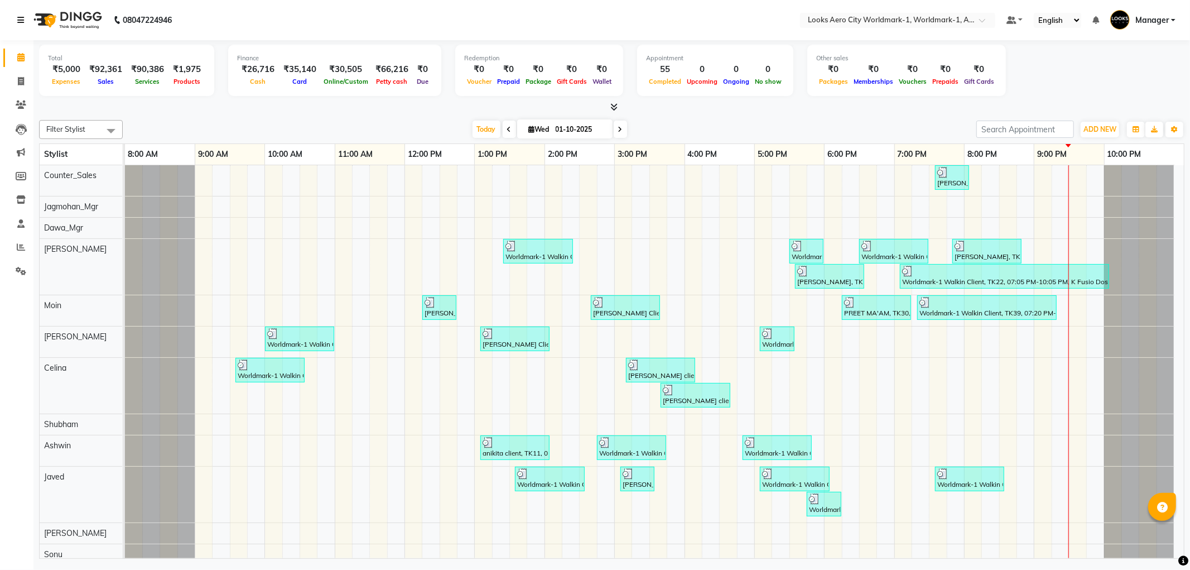
click at [21, 19] on icon at bounding box center [20, 20] width 7 height 8
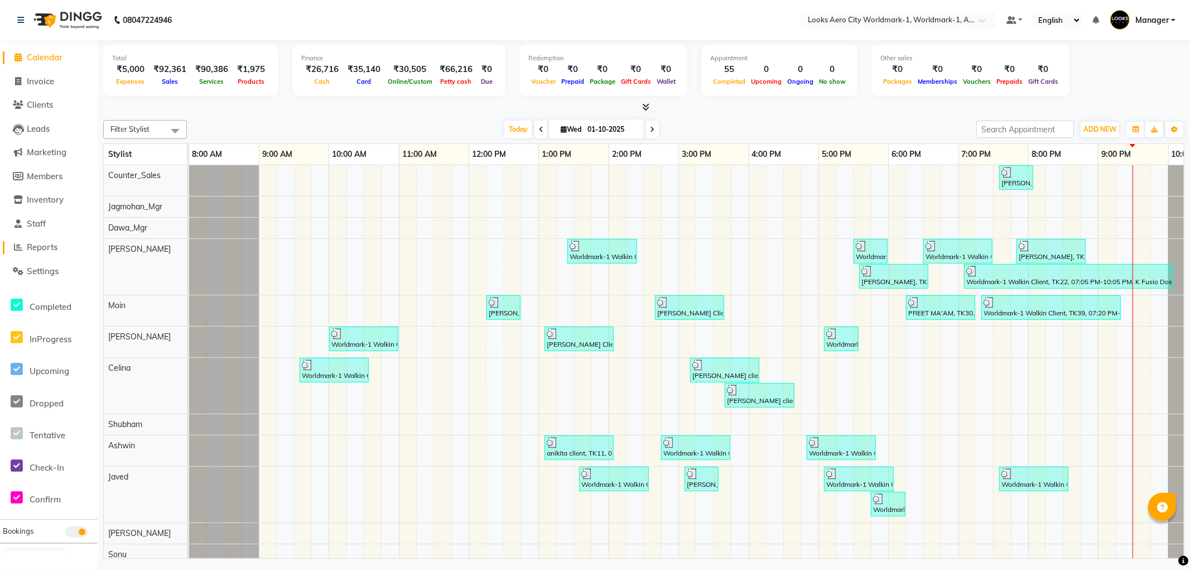
click at [45, 248] on span "Reports" at bounding box center [42, 247] width 31 height 11
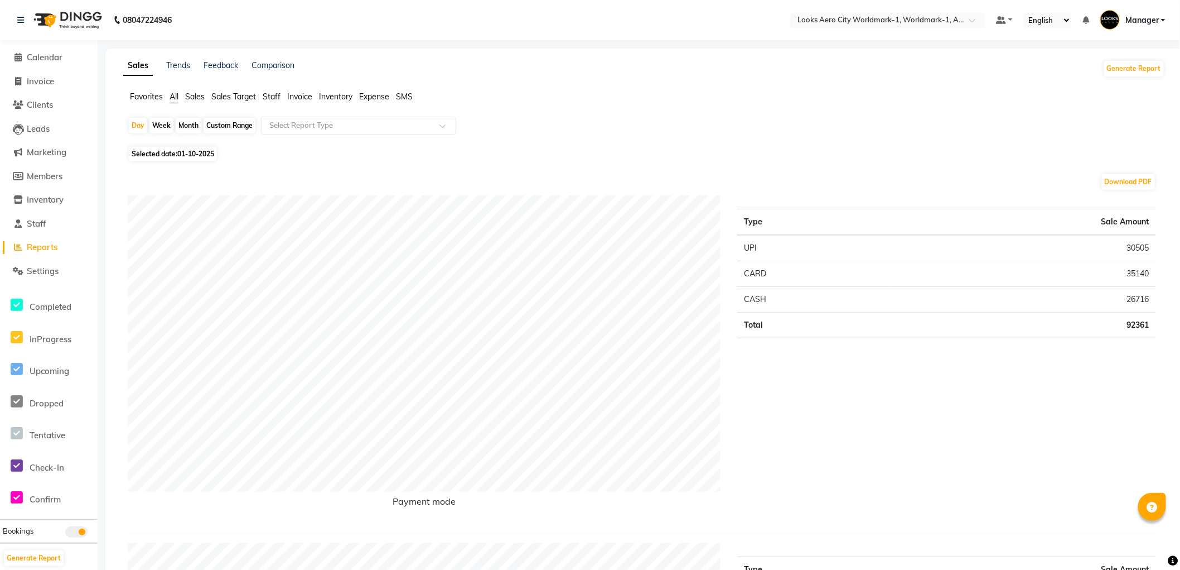
click at [266, 91] on span "Staff" at bounding box center [272, 96] width 18 height 10
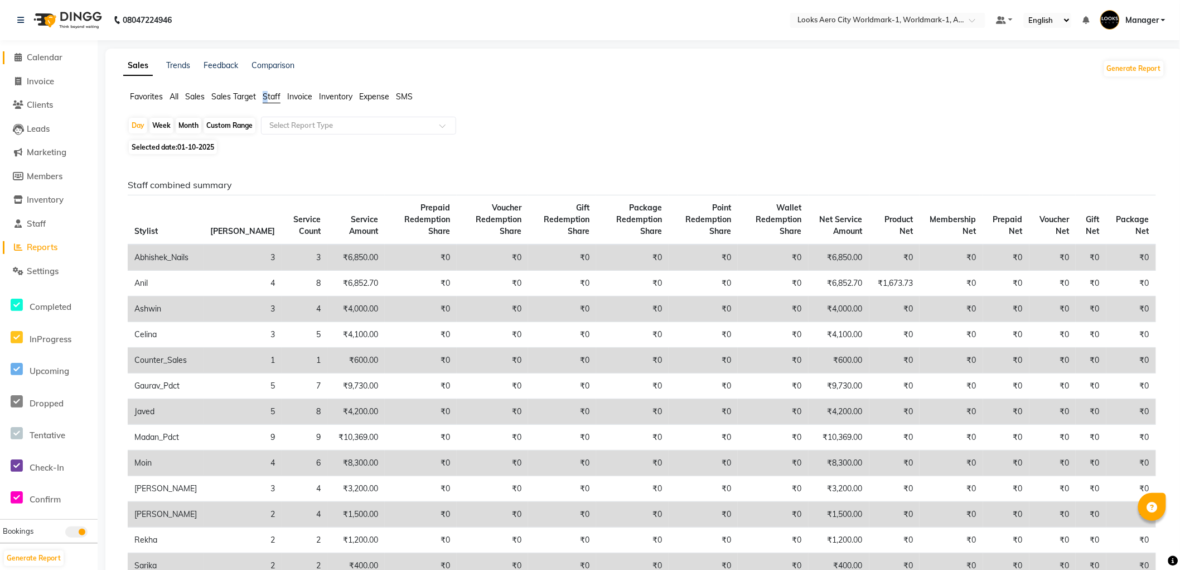
click at [30, 56] on span "Calendar" at bounding box center [45, 57] width 36 height 11
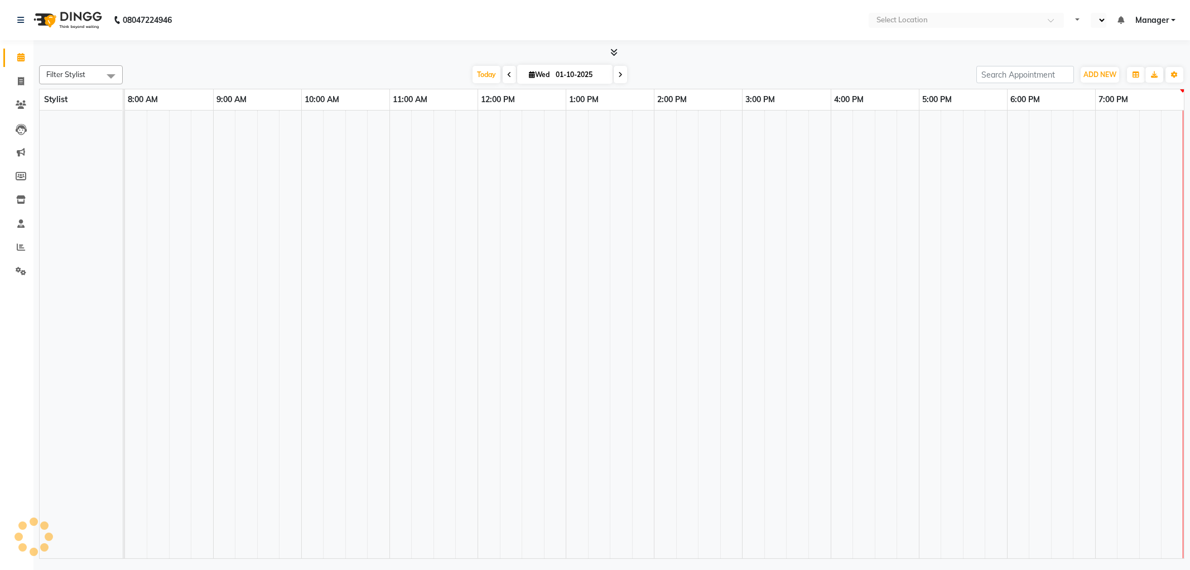
select select "en"
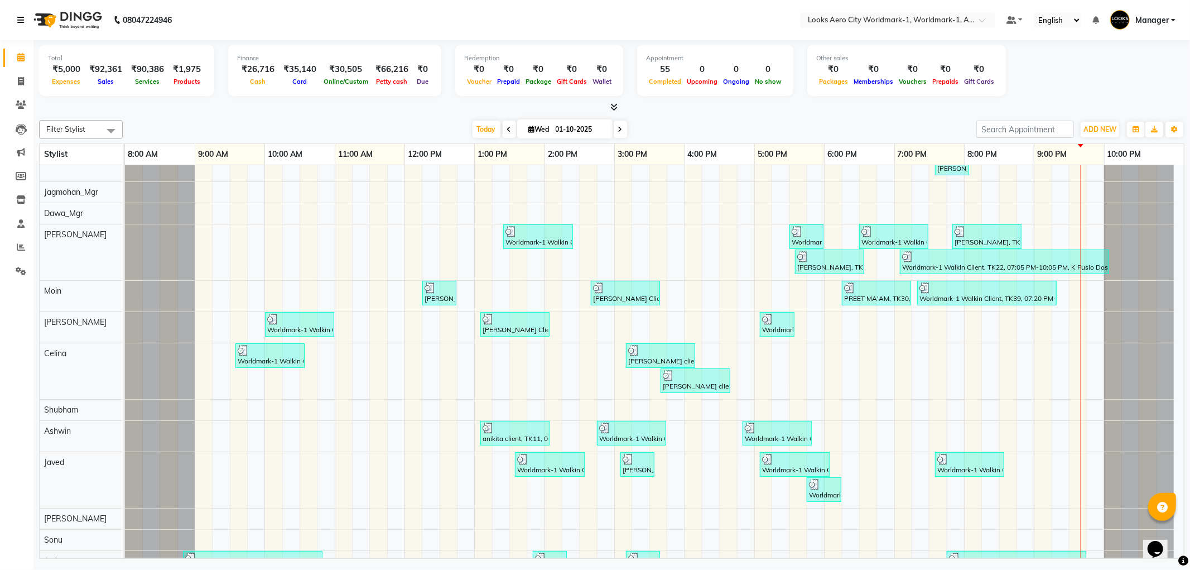
click at [20, 18] on icon at bounding box center [20, 20] width 7 height 8
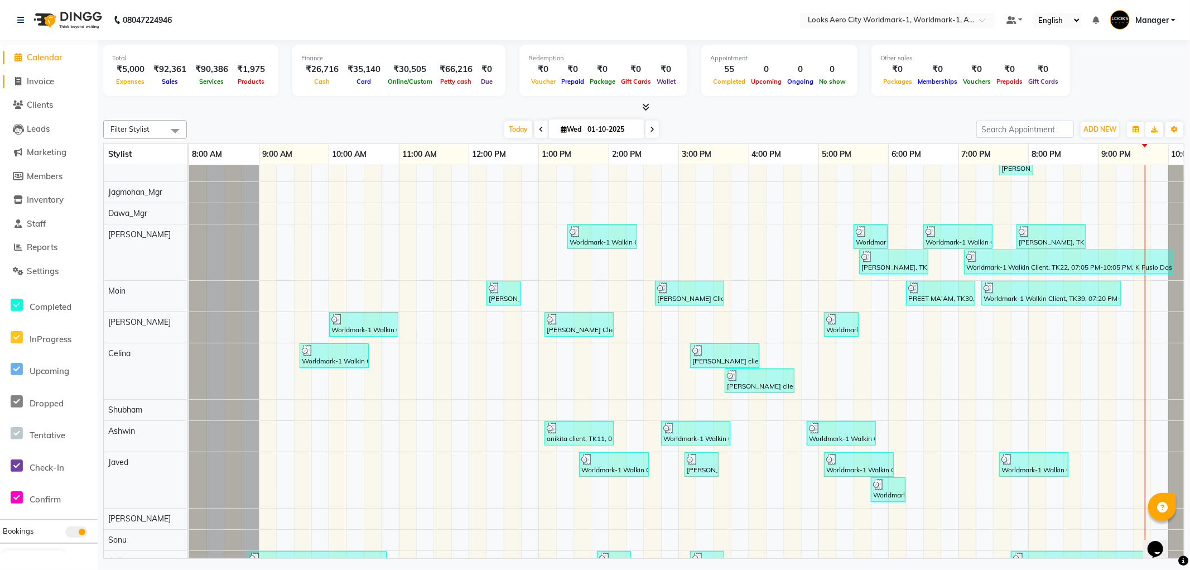
click at [40, 80] on span "Invoice" at bounding box center [40, 81] width 27 height 11
select select "service"
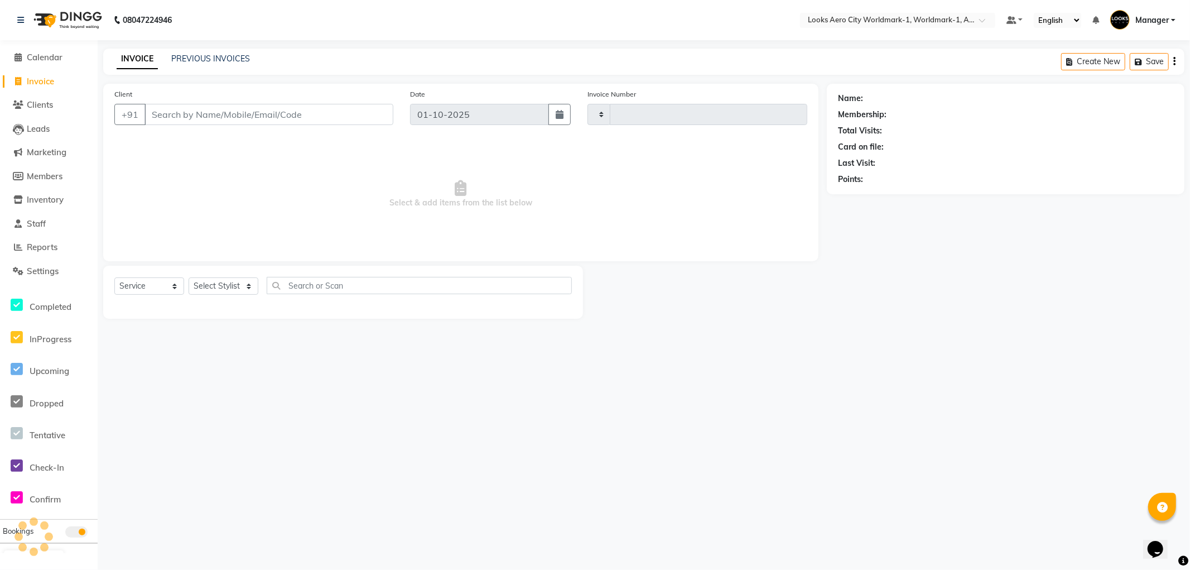
type input "8371"
select select "8573"
click at [201, 57] on link "PREVIOUS INVOICES" at bounding box center [210, 59] width 79 height 10
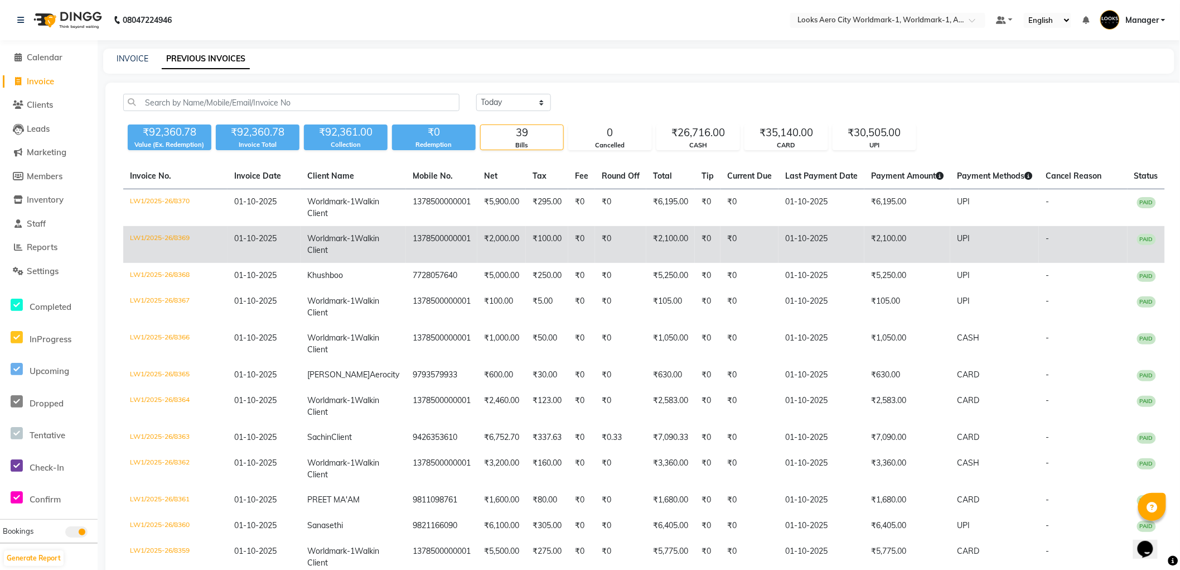
click at [889, 263] on td "₹2,100.00" at bounding box center [908, 244] width 86 height 37
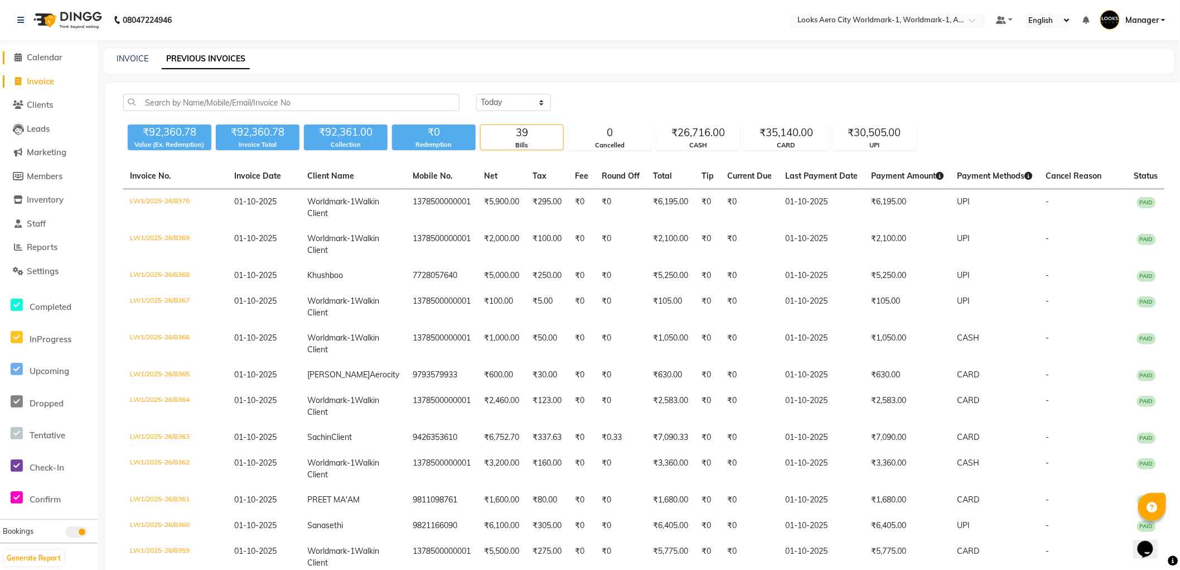
click at [36, 56] on span "Calendar" at bounding box center [45, 57] width 36 height 11
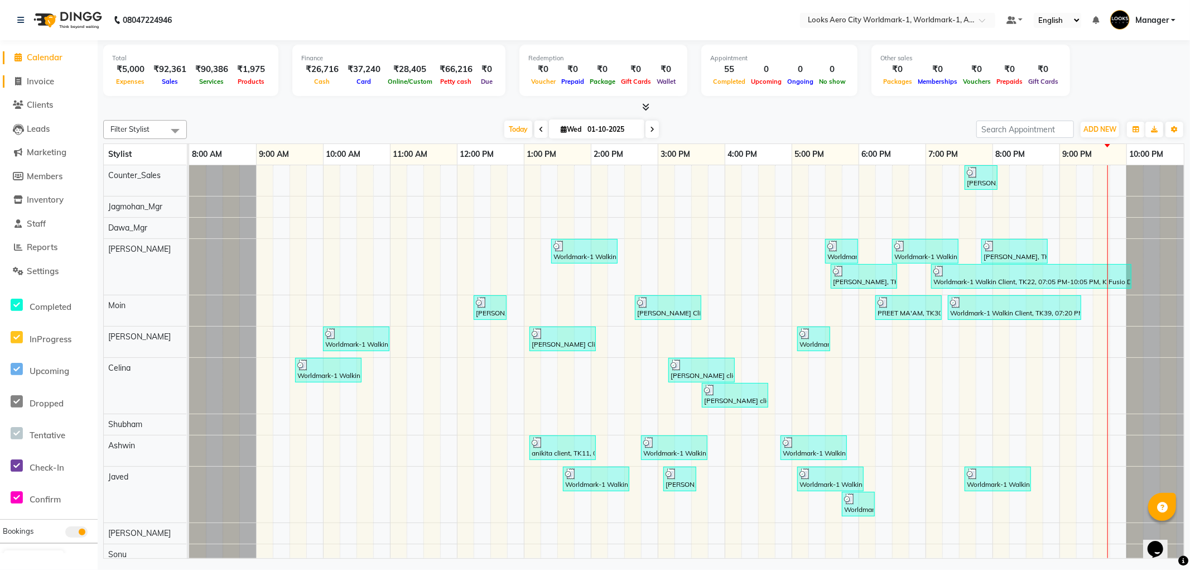
click at [41, 78] on span "Invoice" at bounding box center [40, 81] width 27 height 11
select select "service"
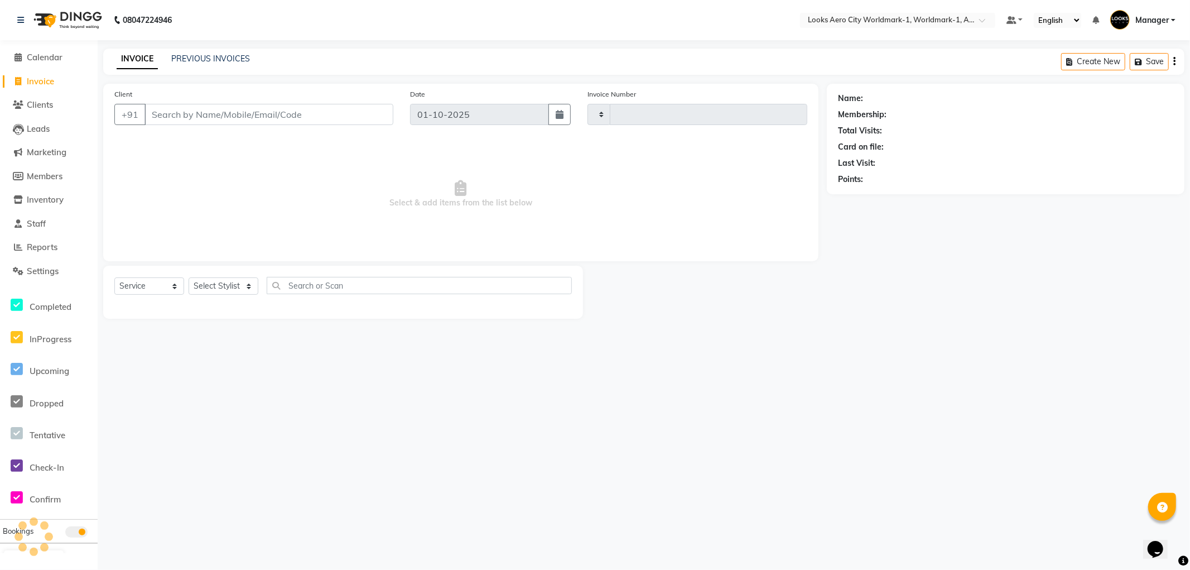
type input "8371"
select select "8573"
click at [21, 21] on icon at bounding box center [20, 20] width 7 height 8
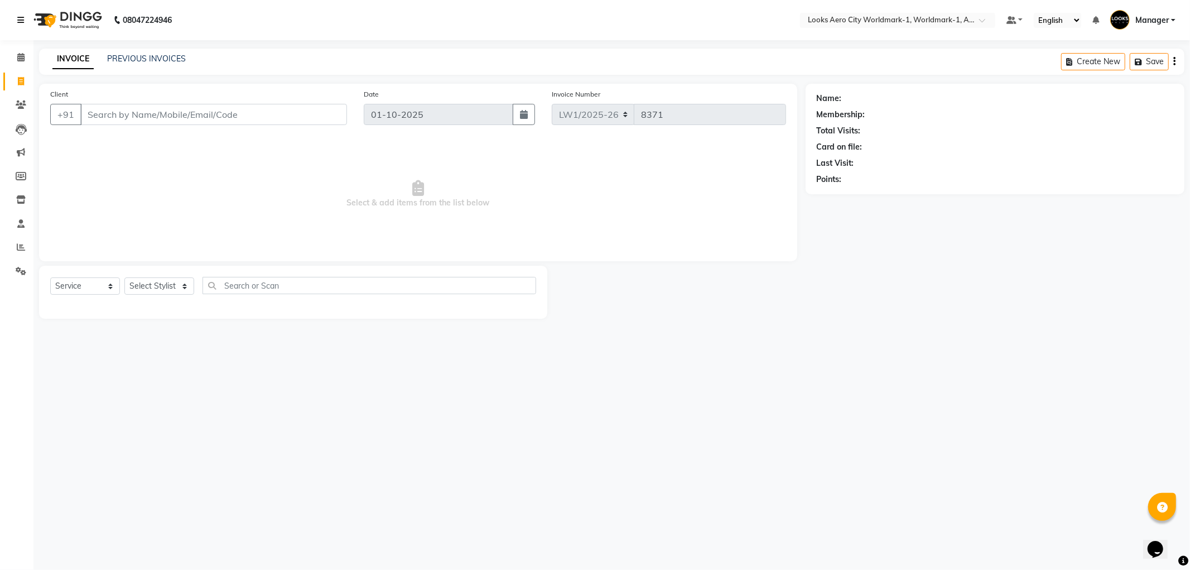
click at [17, 21] on icon at bounding box center [20, 20] width 7 height 8
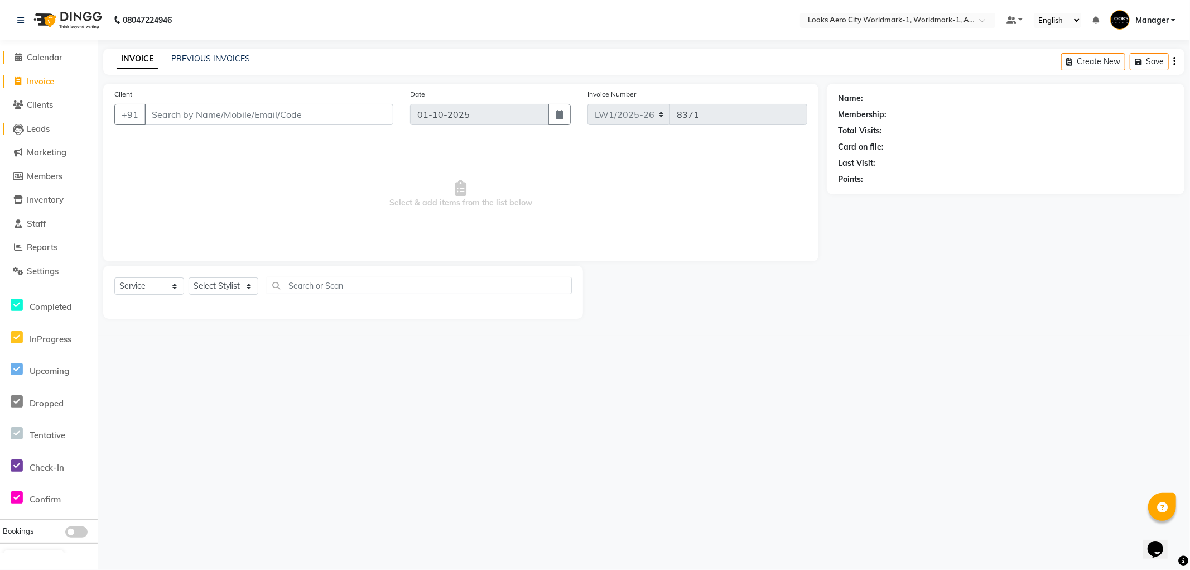
click at [48, 60] on span "Calendar" at bounding box center [45, 57] width 36 height 11
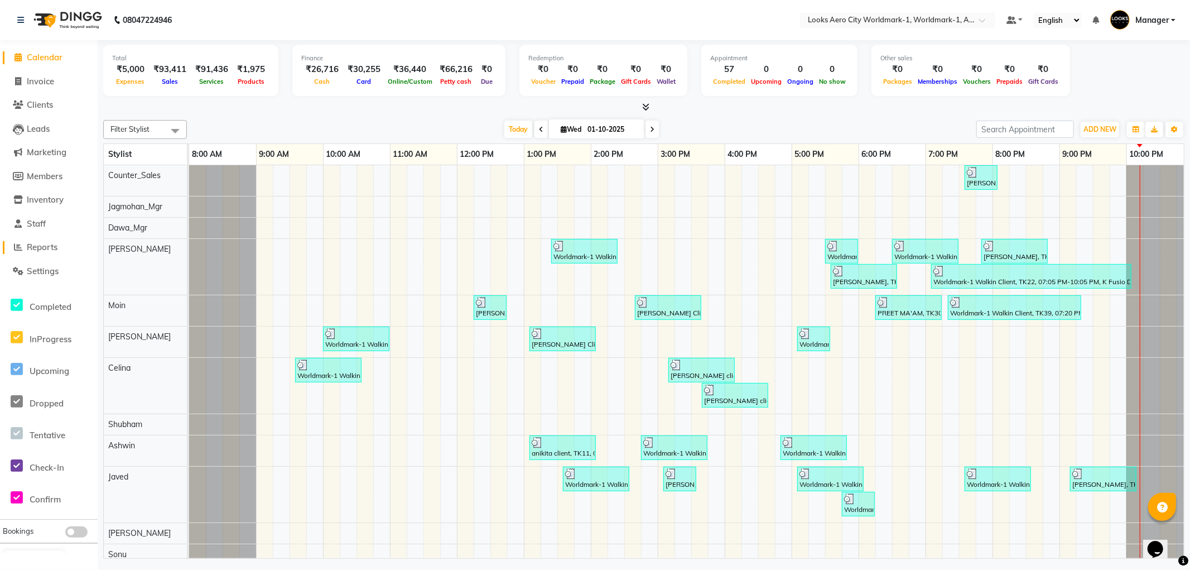
click at [46, 248] on span "Reports" at bounding box center [42, 247] width 31 height 11
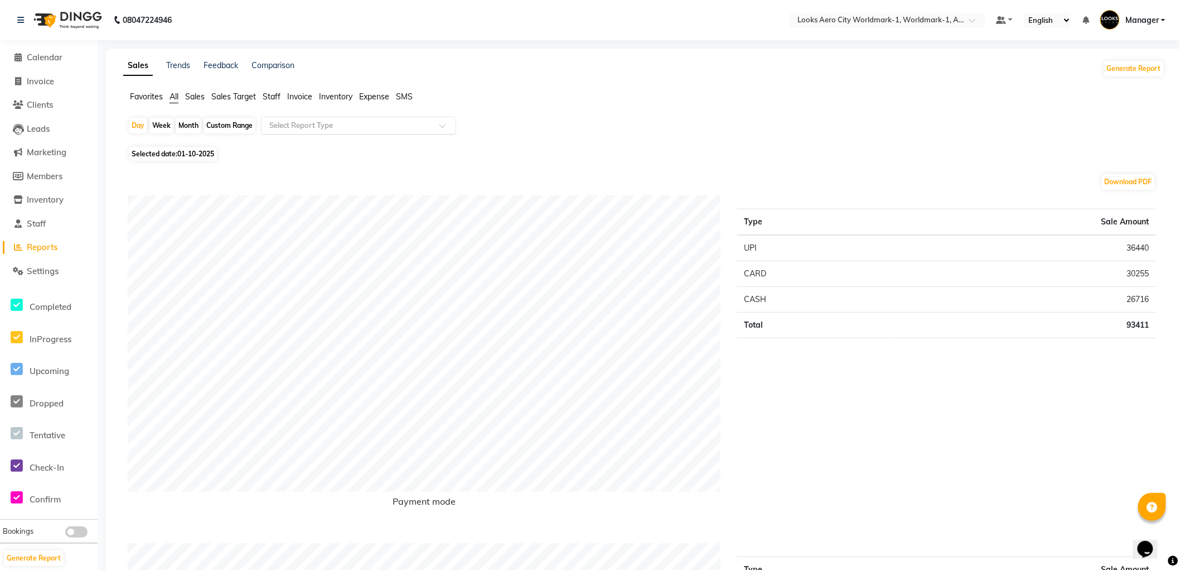
click at [331, 126] on input "text" at bounding box center [347, 125] width 161 height 11
click at [322, 148] on div "Daily Sales" at bounding box center [359, 145] width 194 height 22
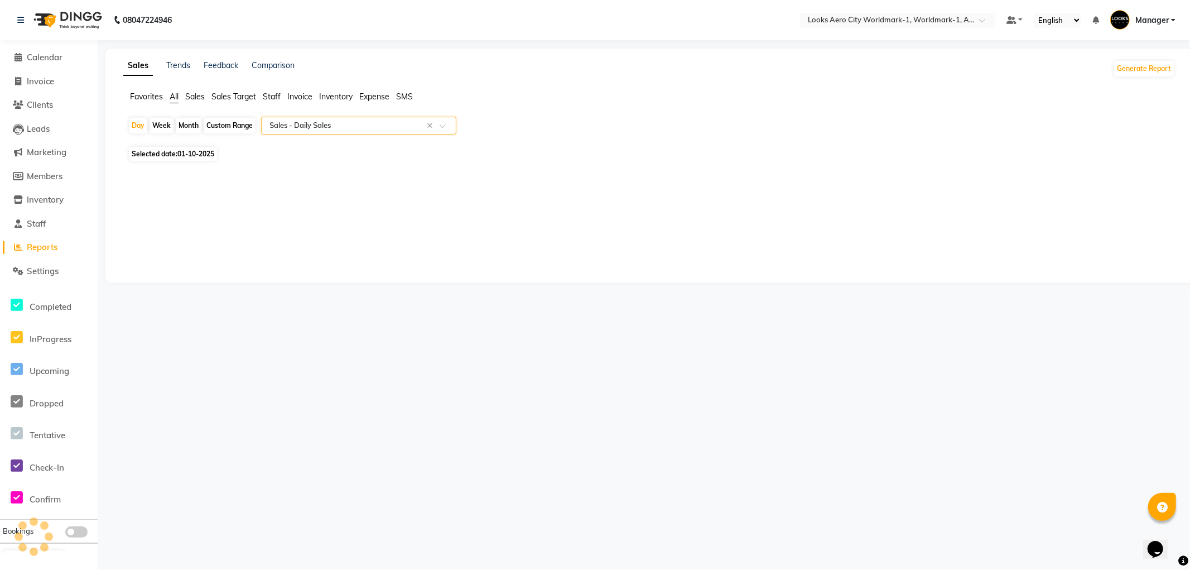
select select "full_report"
select select "csv"
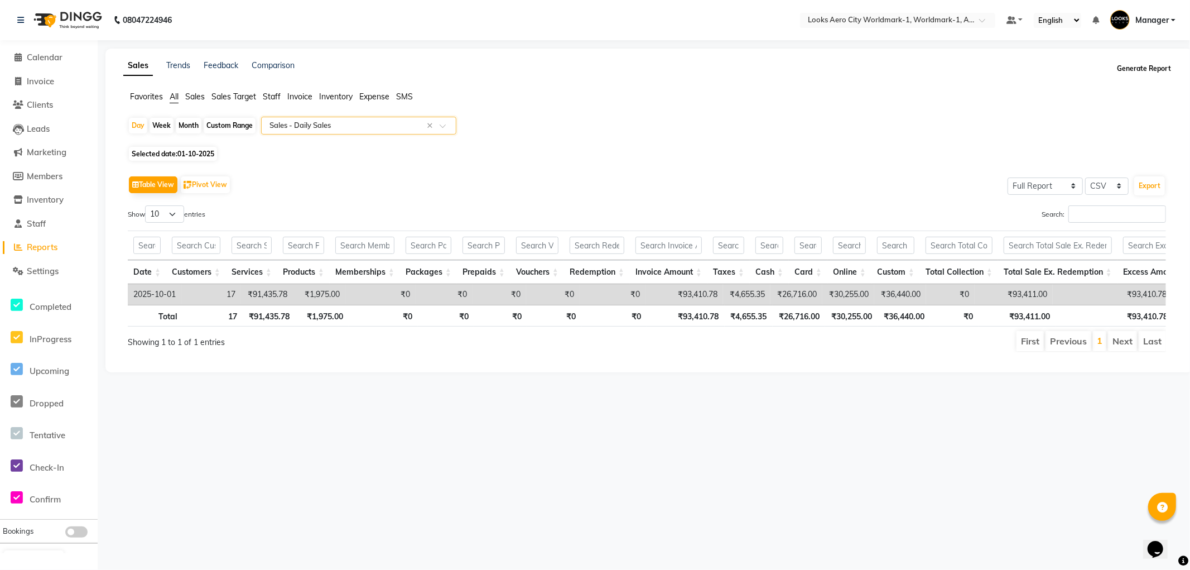
click at [1129, 66] on button "Generate Report" at bounding box center [1144, 69] width 60 height 16
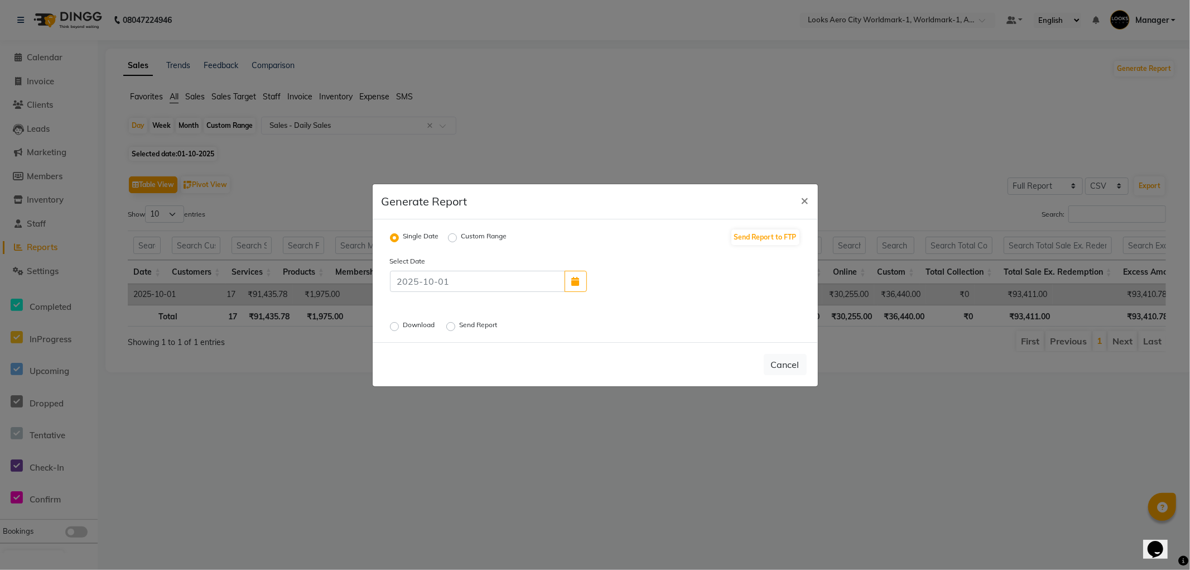
click at [460, 326] on label "Send Report" at bounding box center [480, 326] width 40 height 13
click at [449, 326] on input "Send Report" at bounding box center [453, 326] width 8 height 8
radio input "true"
click at [403, 327] on label "Download" at bounding box center [420, 326] width 34 height 13
click at [393, 327] on input "Download" at bounding box center [396, 326] width 8 height 8
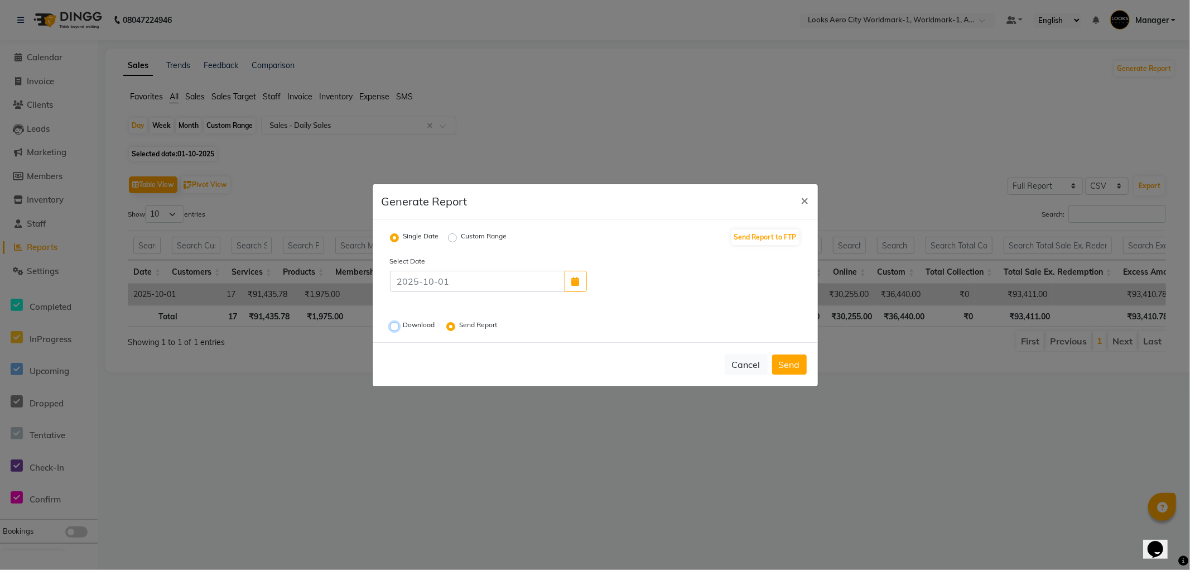
radio input "true"
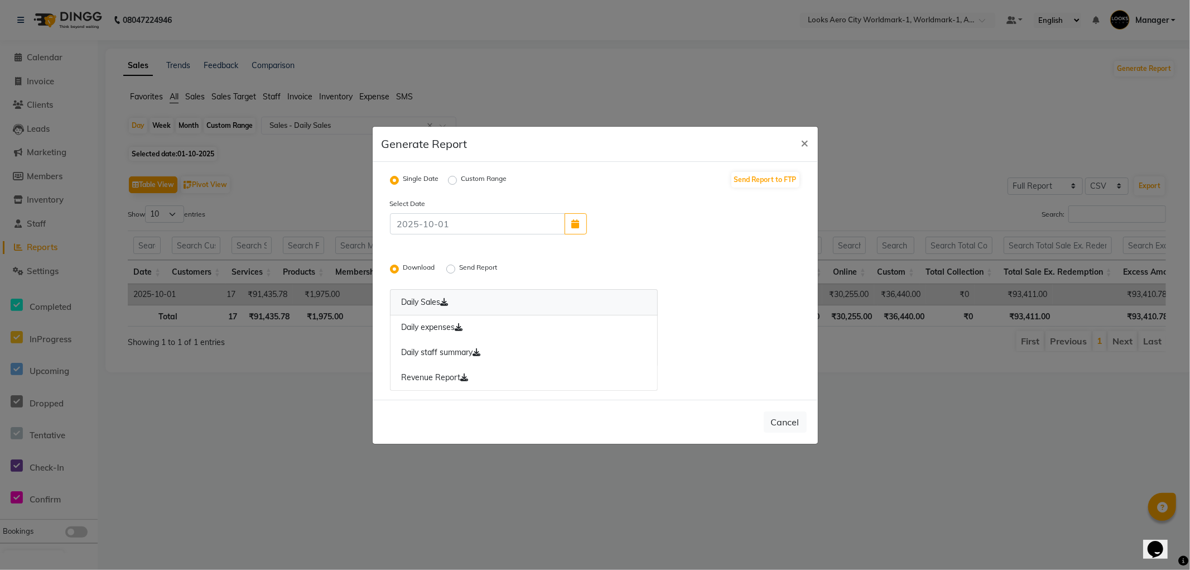
click at [447, 302] on icon at bounding box center [445, 302] width 8 height 8
drag, startPoint x: 459, startPoint y: 327, endPoint x: 466, endPoint y: 330, distance: 8.3
click at [461, 327] on icon at bounding box center [459, 327] width 8 height 8
click at [478, 352] on icon at bounding box center [477, 352] width 8 height 8
click at [464, 378] on icon at bounding box center [465, 377] width 8 height 8
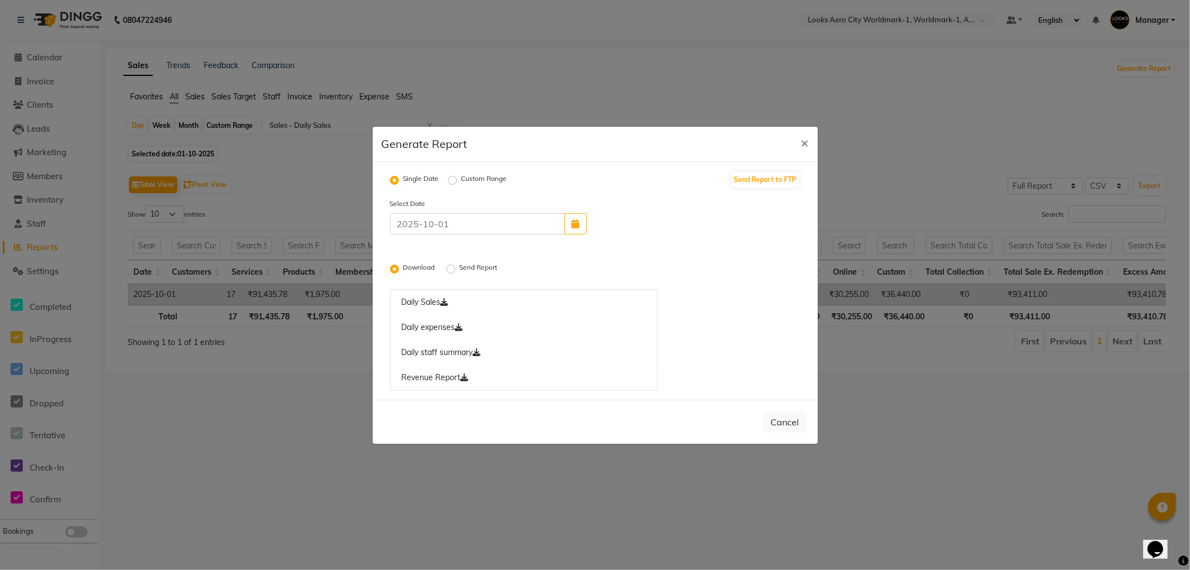
click at [460, 270] on label "Send Report" at bounding box center [480, 268] width 40 height 13
click at [452, 270] on input "Send Report" at bounding box center [453, 268] width 8 height 8
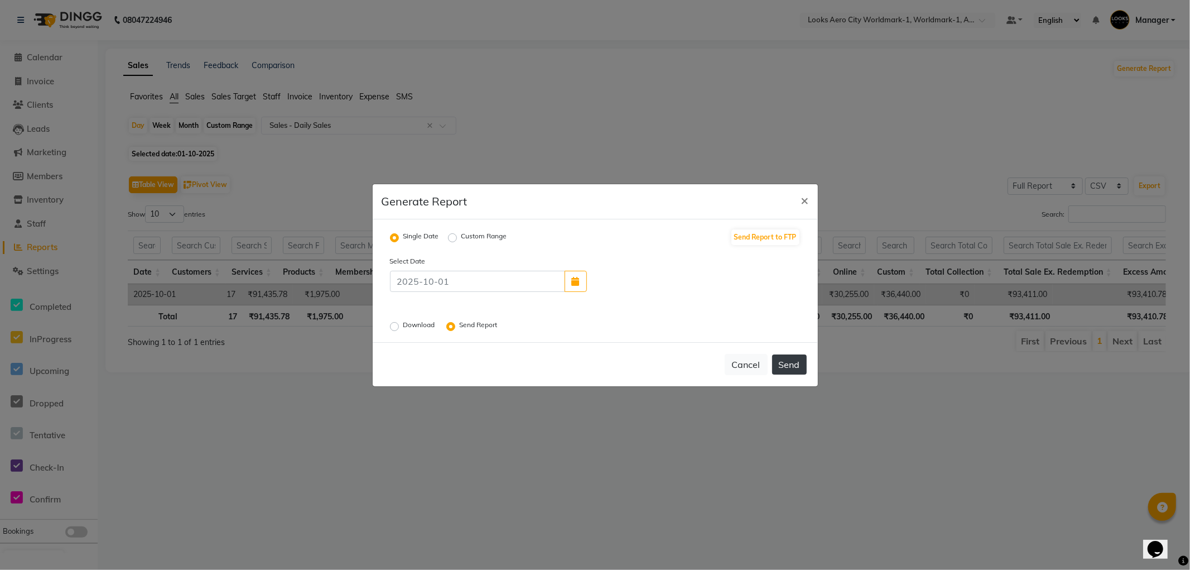
click at [789, 365] on button "Send" at bounding box center [789, 364] width 35 height 20
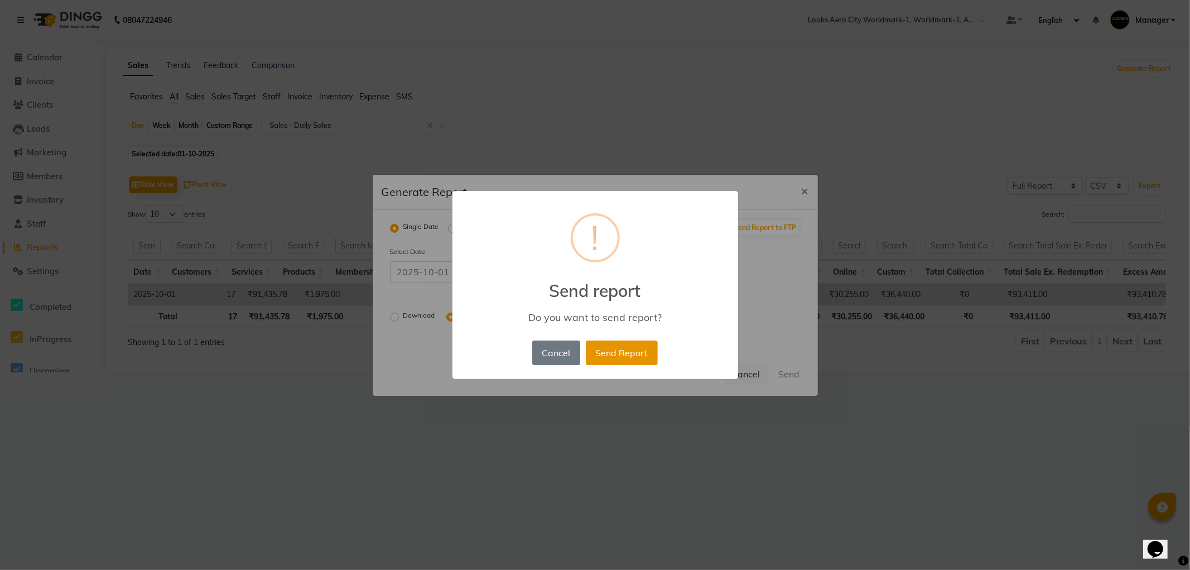
click at [615, 348] on button "Send Report" at bounding box center [622, 352] width 72 height 25
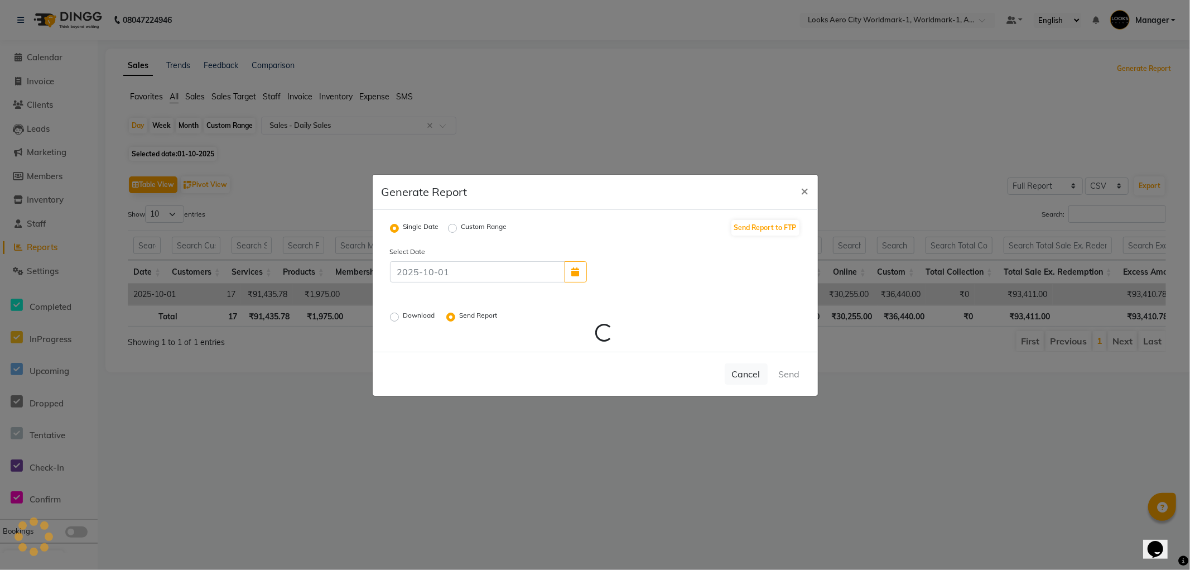
radio input "false"
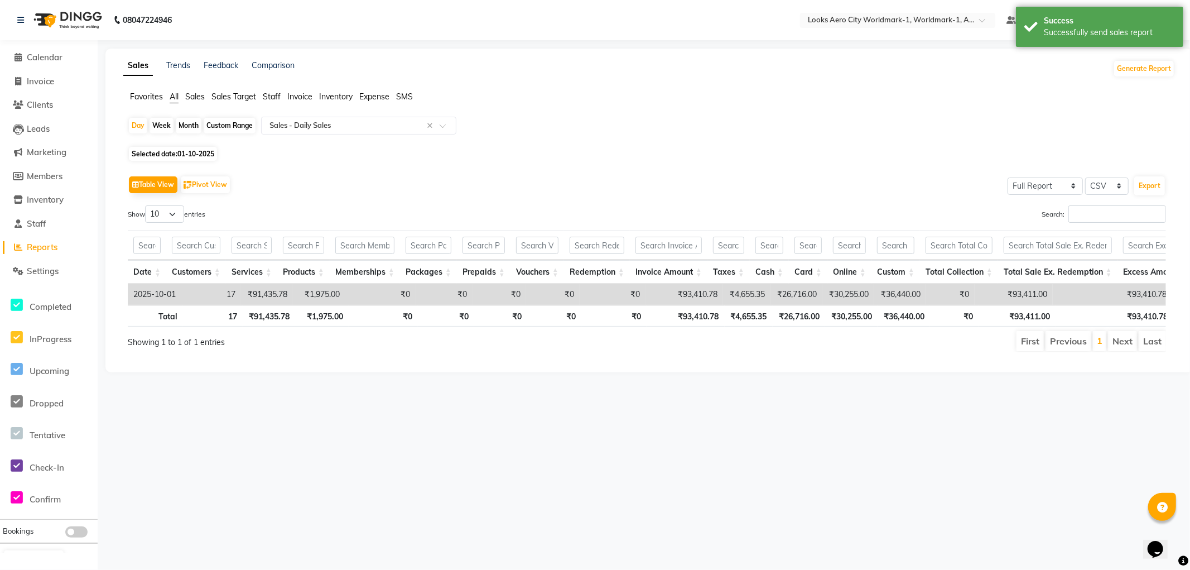
click at [271, 97] on span "Staff" at bounding box center [272, 96] width 18 height 10
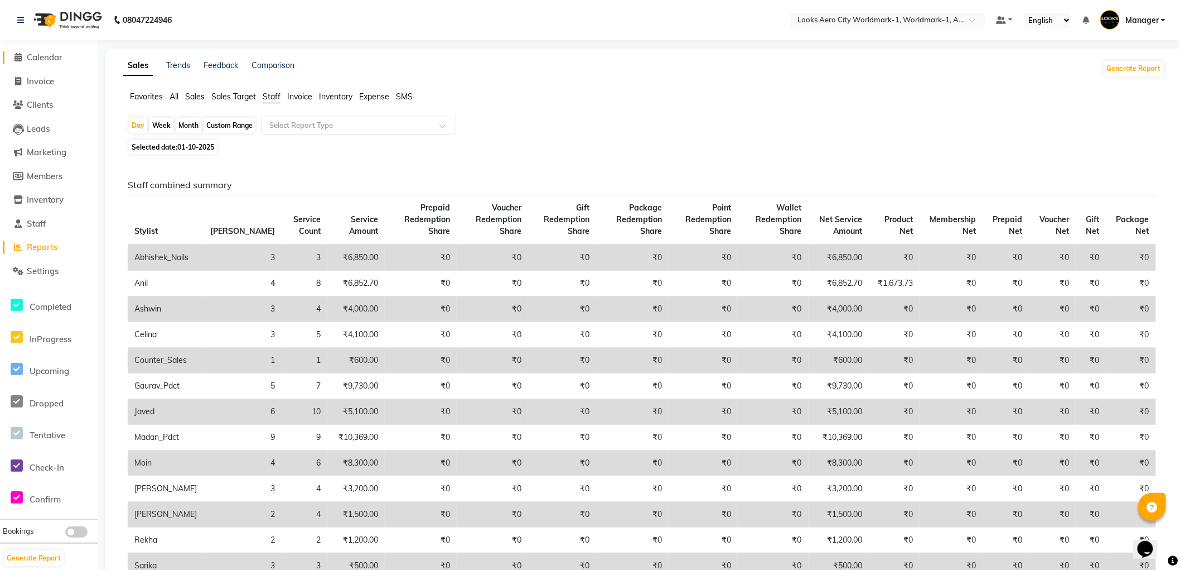
drag, startPoint x: 43, startPoint y: 56, endPoint x: 30, endPoint y: 192, distance: 137.3
click at [45, 55] on span "Calendar" at bounding box center [45, 57] width 36 height 11
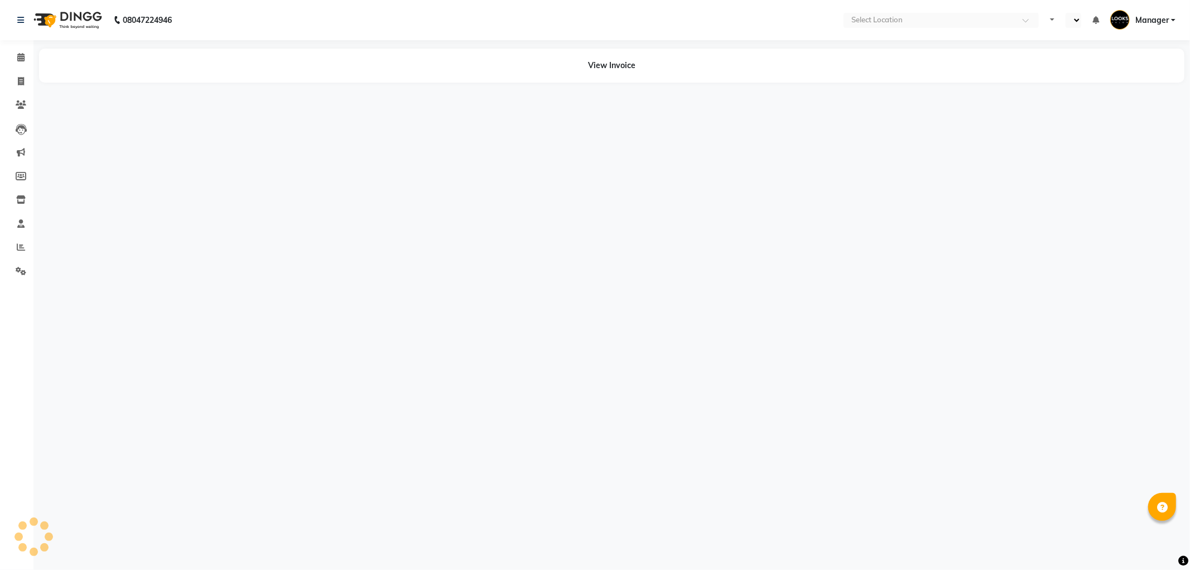
select select "en"
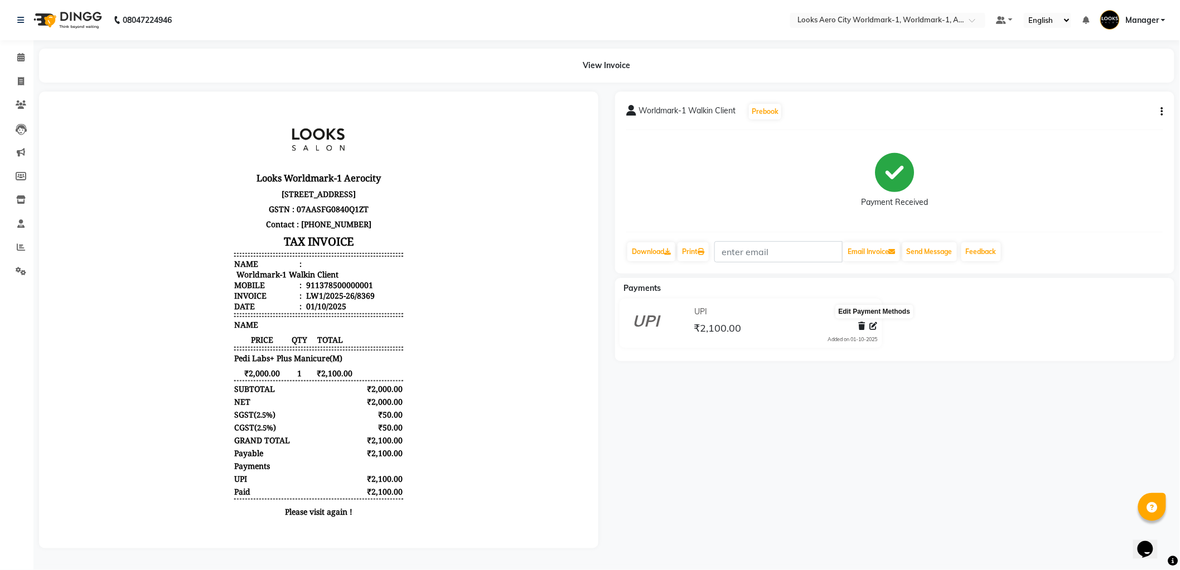
click at [874, 327] on icon at bounding box center [874, 326] width 8 height 8
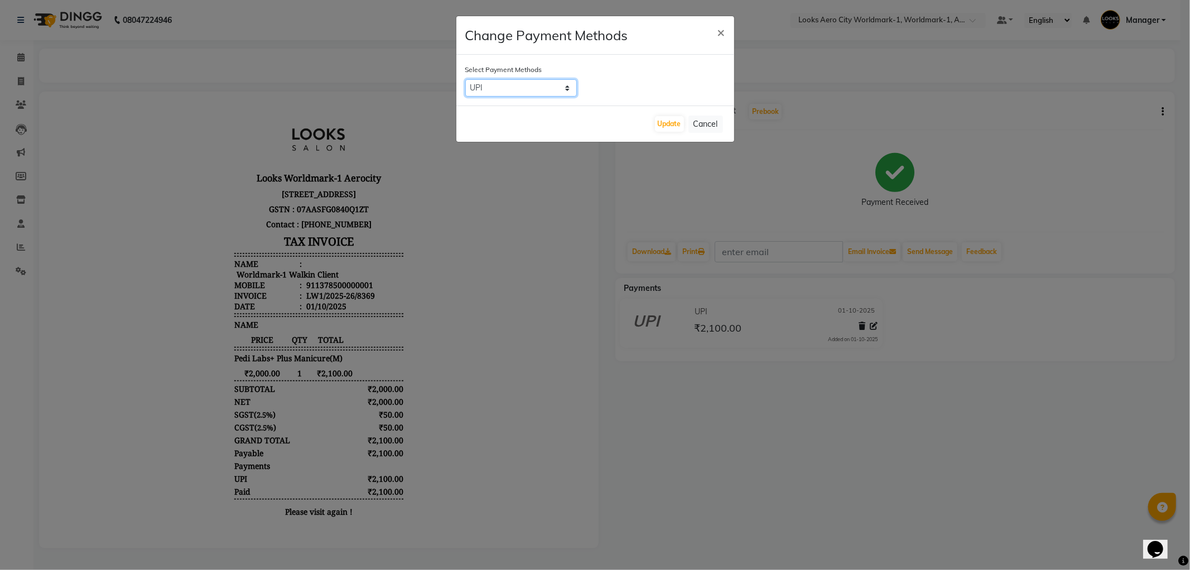
click at [495, 83] on select "UPI CASH CARD" at bounding box center [521, 87] width 112 height 17
select select "2"
click at [465, 79] on select "UPI CASH CARD" at bounding box center [521, 87] width 112 height 17
click at [667, 126] on button "Update" at bounding box center [669, 124] width 29 height 16
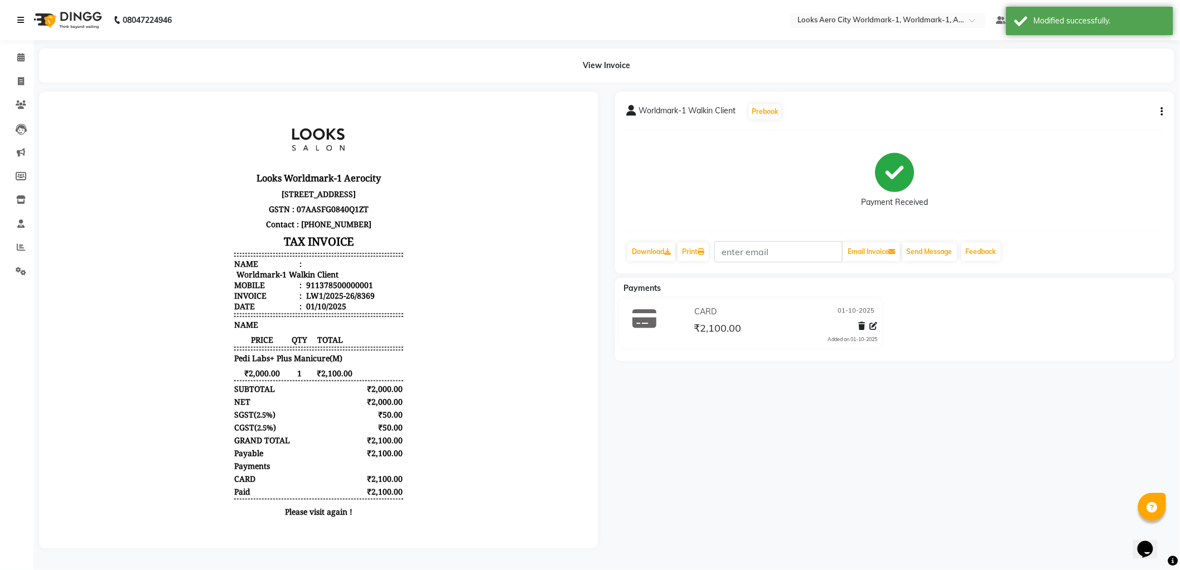
click at [21, 16] on icon at bounding box center [20, 20] width 7 height 8
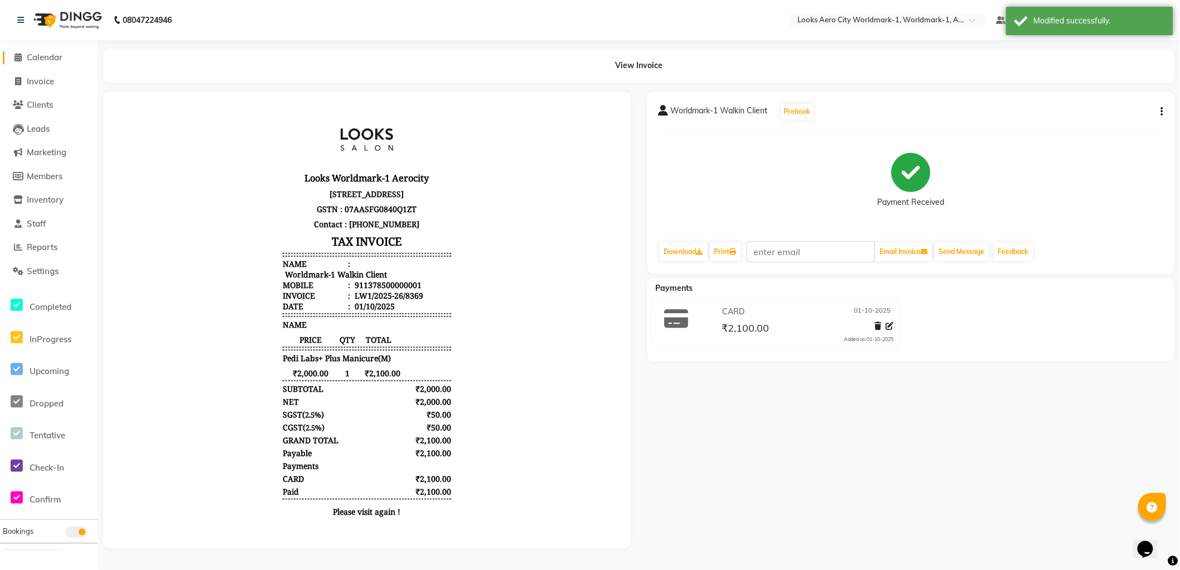
click at [45, 59] on span "Calendar" at bounding box center [45, 57] width 36 height 11
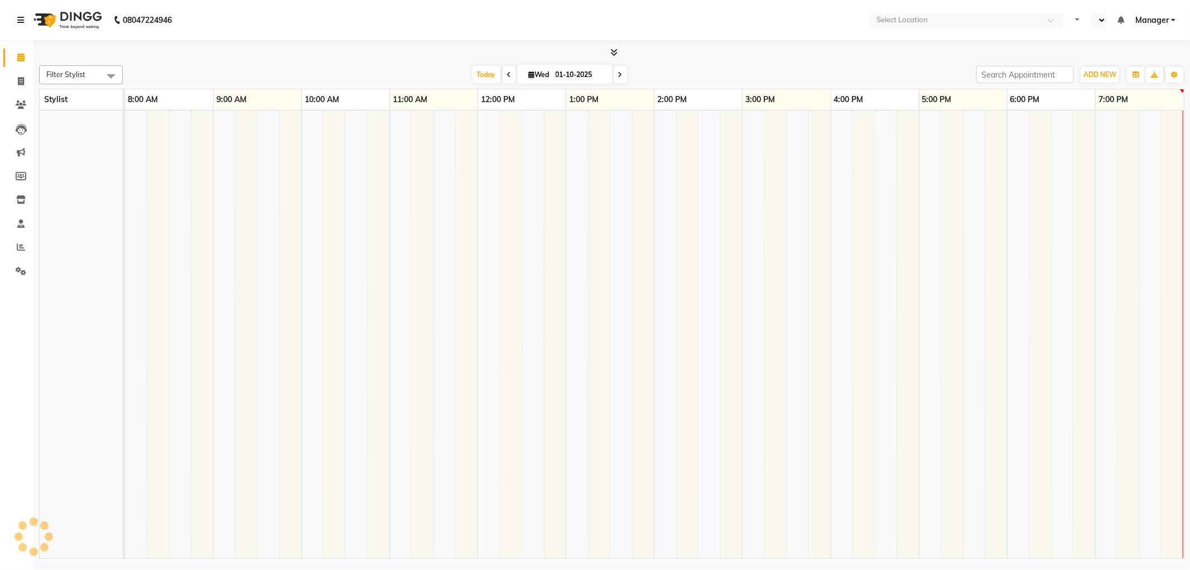
click at [20, 20] on icon at bounding box center [20, 20] width 7 height 8
select select "en"
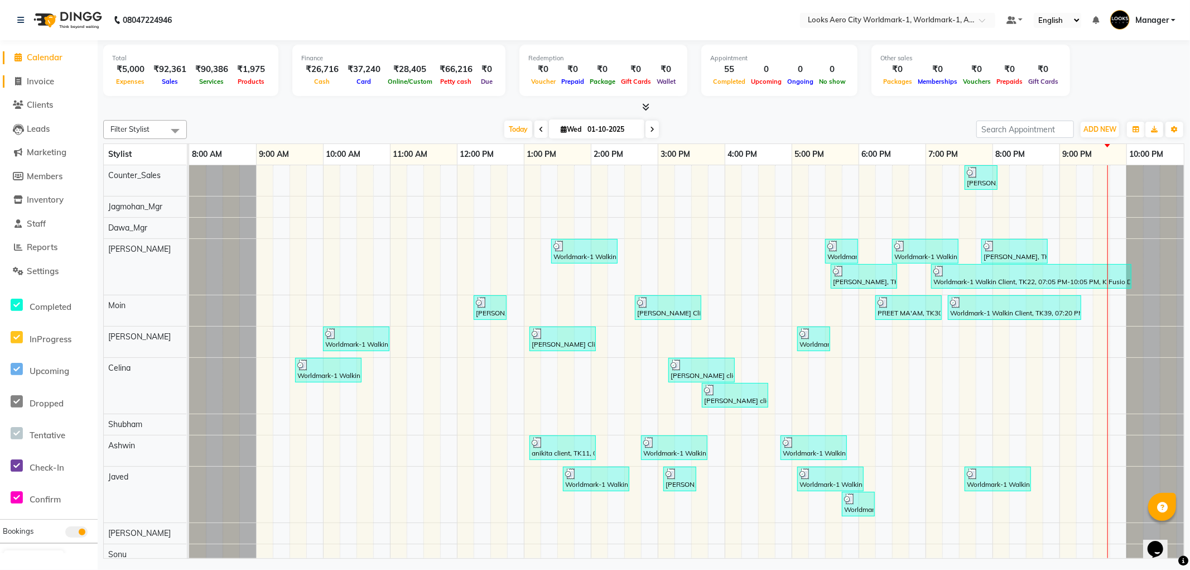
click at [38, 81] on span "Invoice" at bounding box center [40, 81] width 27 height 11
select select "service"
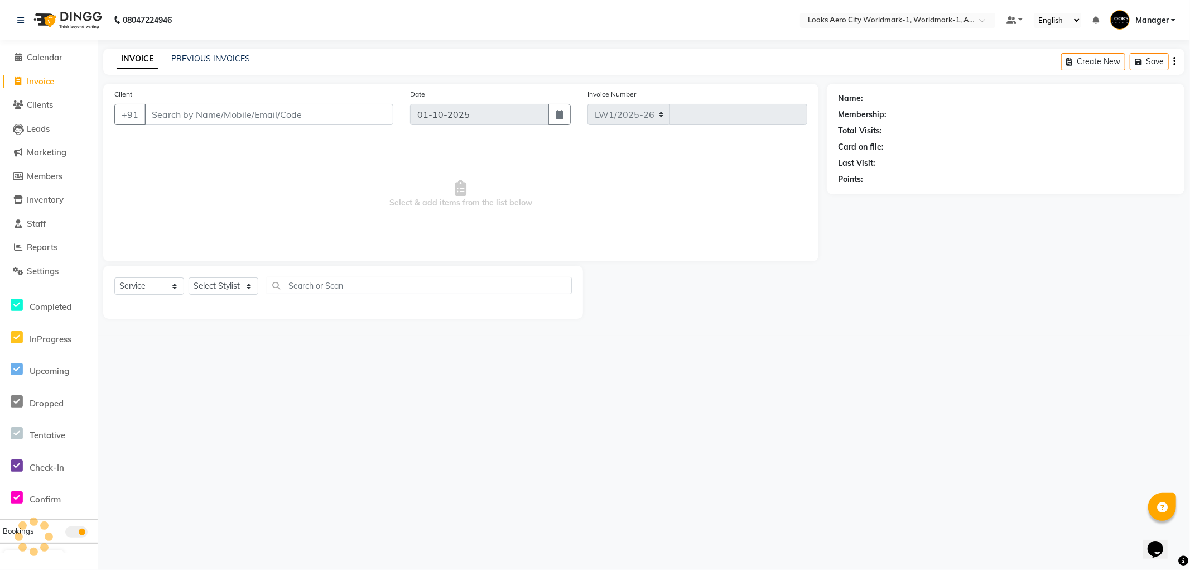
select select "8573"
type input "8371"
click at [232, 60] on link "PREVIOUS INVOICES" at bounding box center [210, 59] width 79 height 10
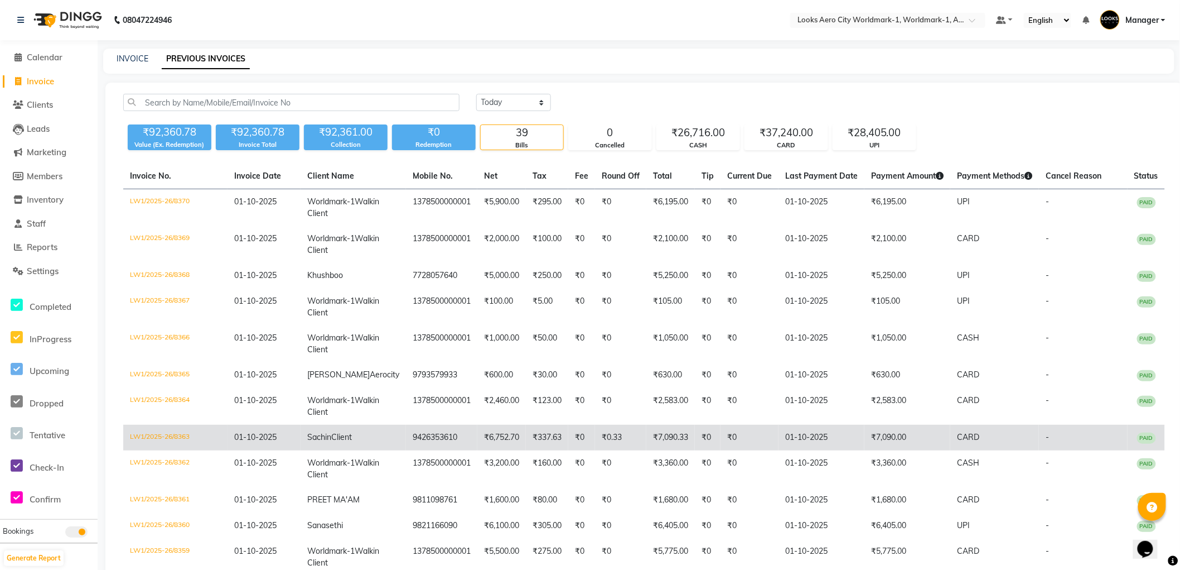
click at [911, 450] on td "₹7,090.00" at bounding box center [908, 438] width 86 height 26
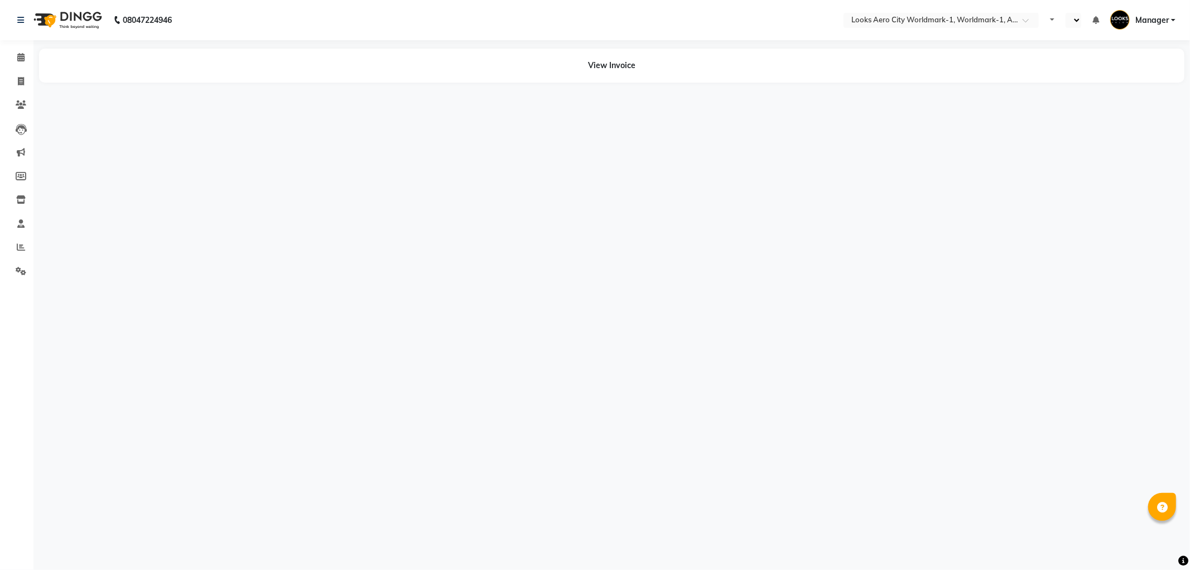
select select "en"
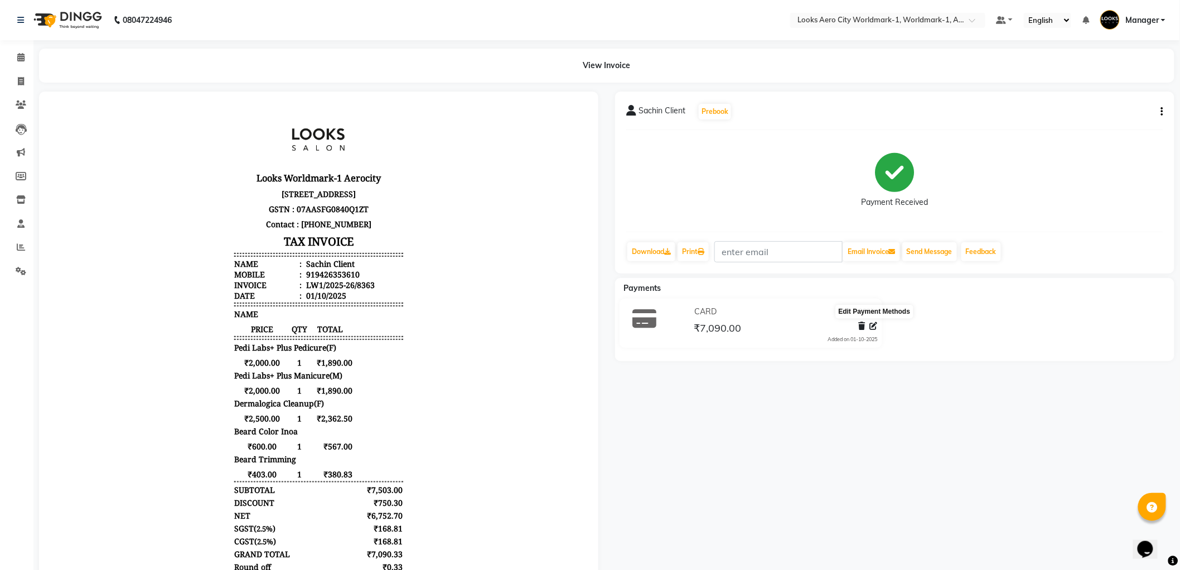
click at [873, 325] on icon at bounding box center [874, 326] width 8 height 8
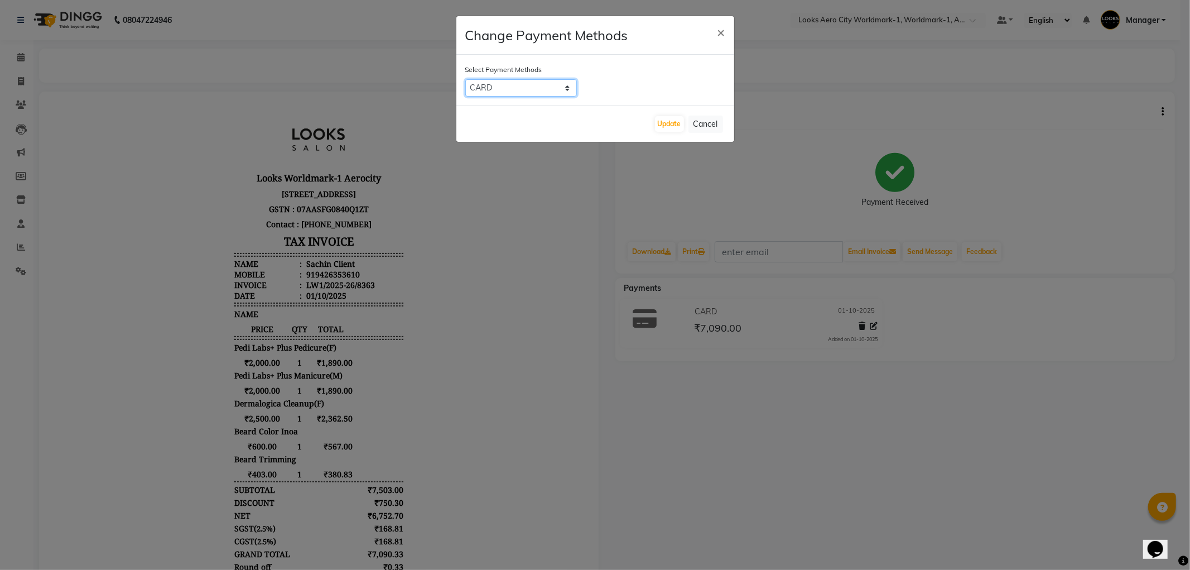
click at [531, 86] on select "UPI CASH CARD" at bounding box center [521, 87] width 112 height 17
select select "8"
click at [465, 79] on select "UPI CASH CARD" at bounding box center [521, 87] width 112 height 17
click at [664, 123] on button "Update" at bounding box center [669, 124] width 29 height 16
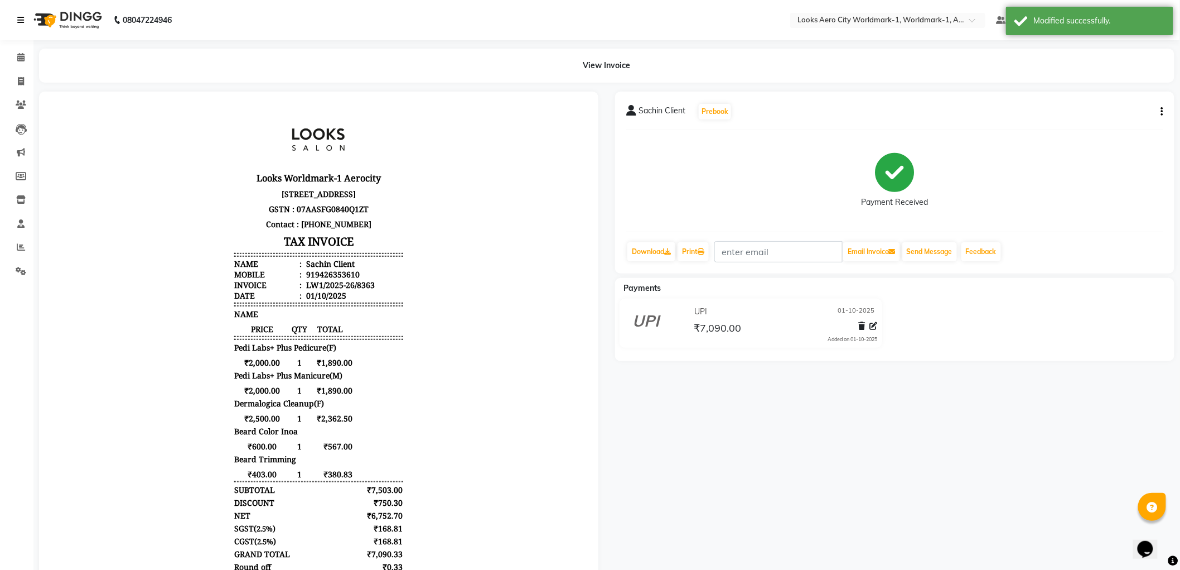
click at [20, 17] on icon at bounding box center [20, 20] width 7 height 8
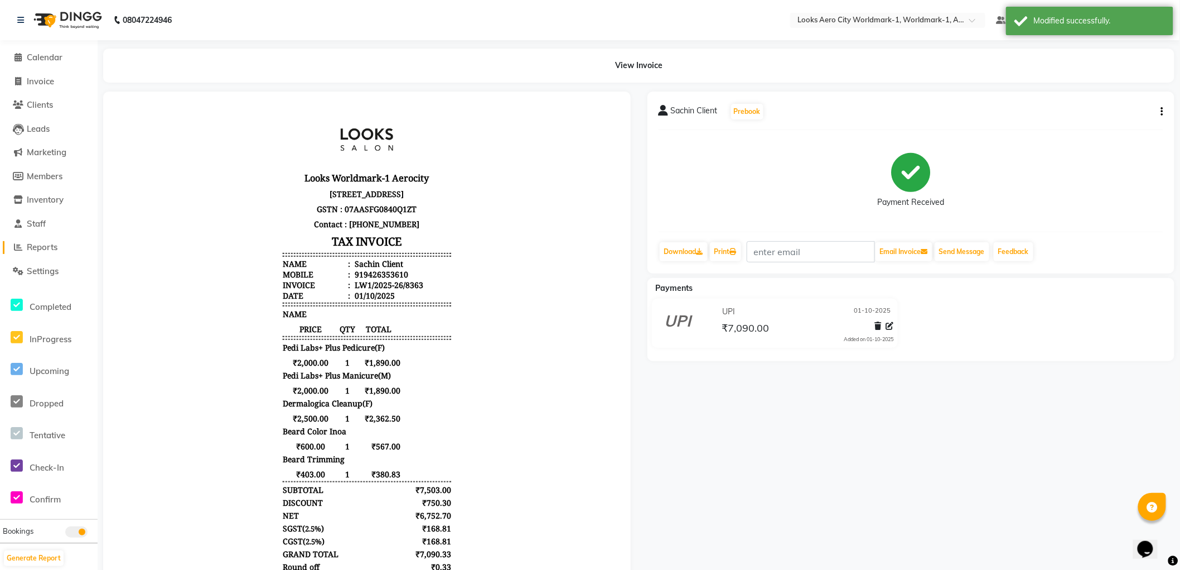
click at [40, 246] on span "Reports" at bounding box center [42, 247] width 31 height 11
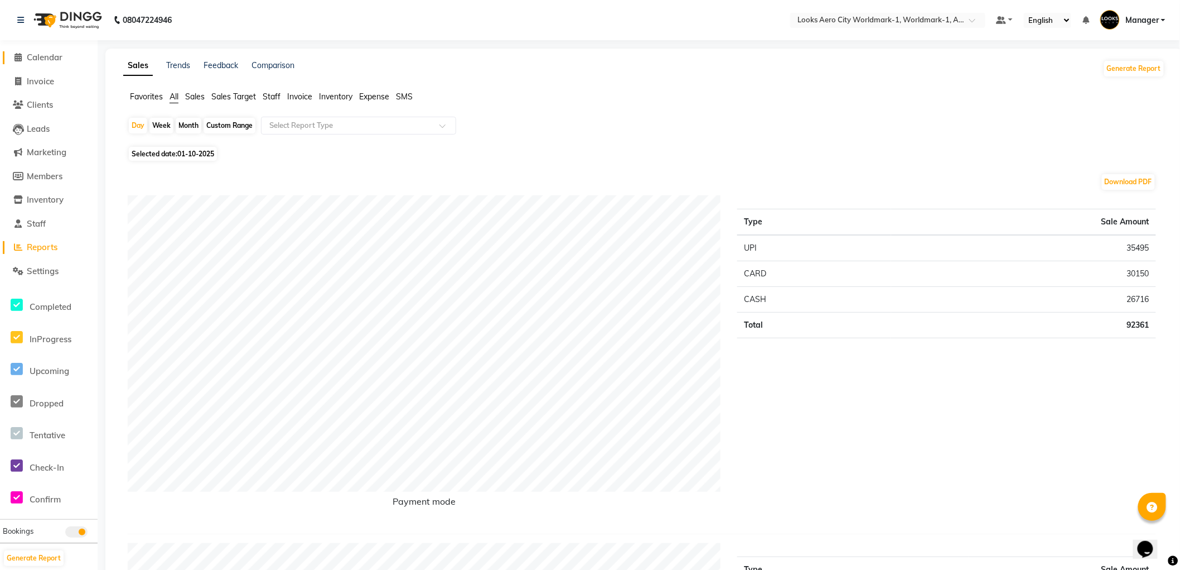
click at [50, 60] on span "Calendar" at bounding box center [45, 57] width 36 height 11
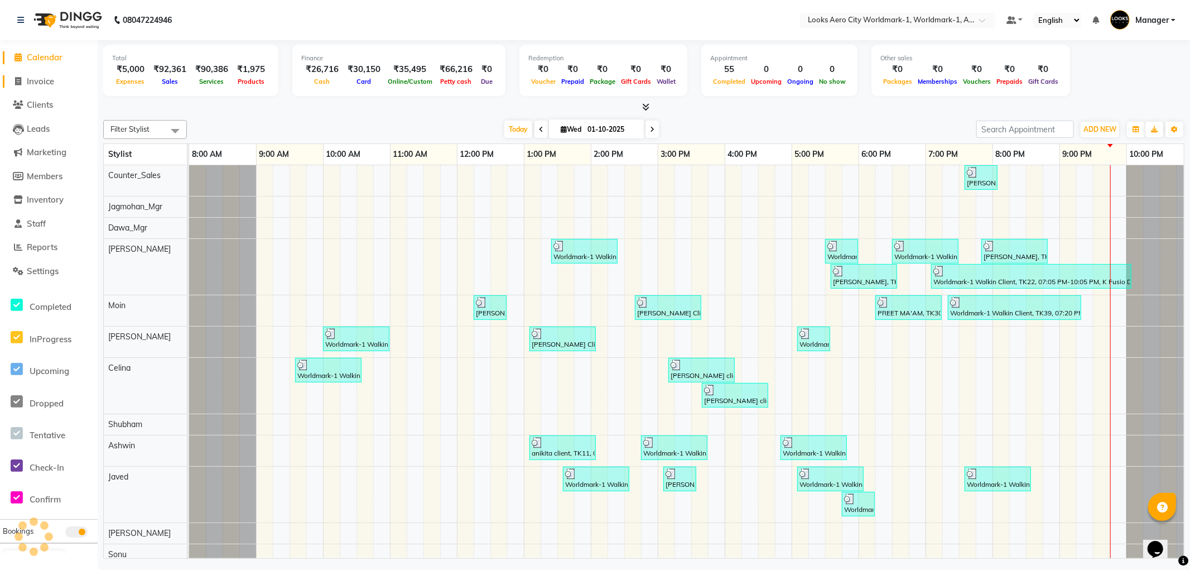
scroll to position [0, 9]
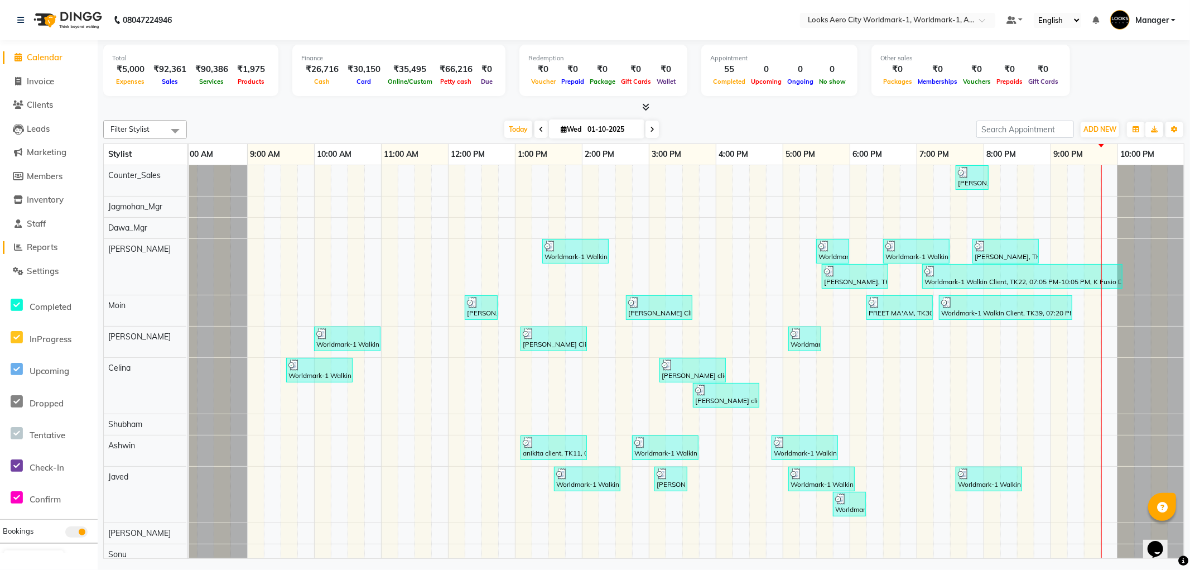
click at [50, 245] on span "Reports" at bounding box center [42, 247] width 31 height 11
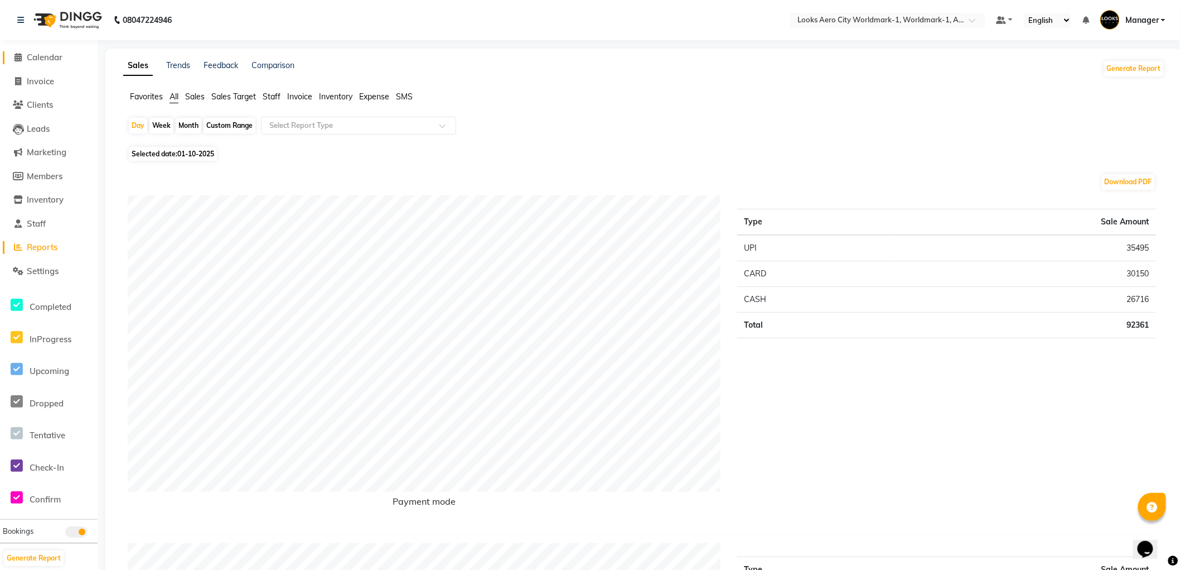
click at [42, 56] on span "Calendar" at bounding box center [45, 57] width 36 height 11
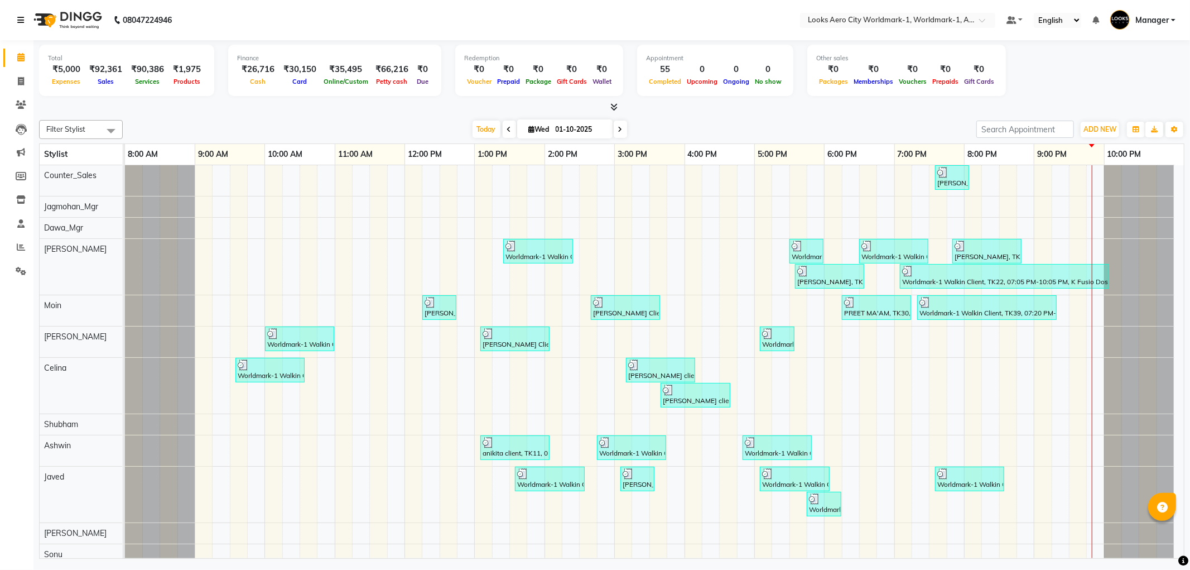
click at [19, 18] on icon at bounding box center [20, 20] width 7 height 8
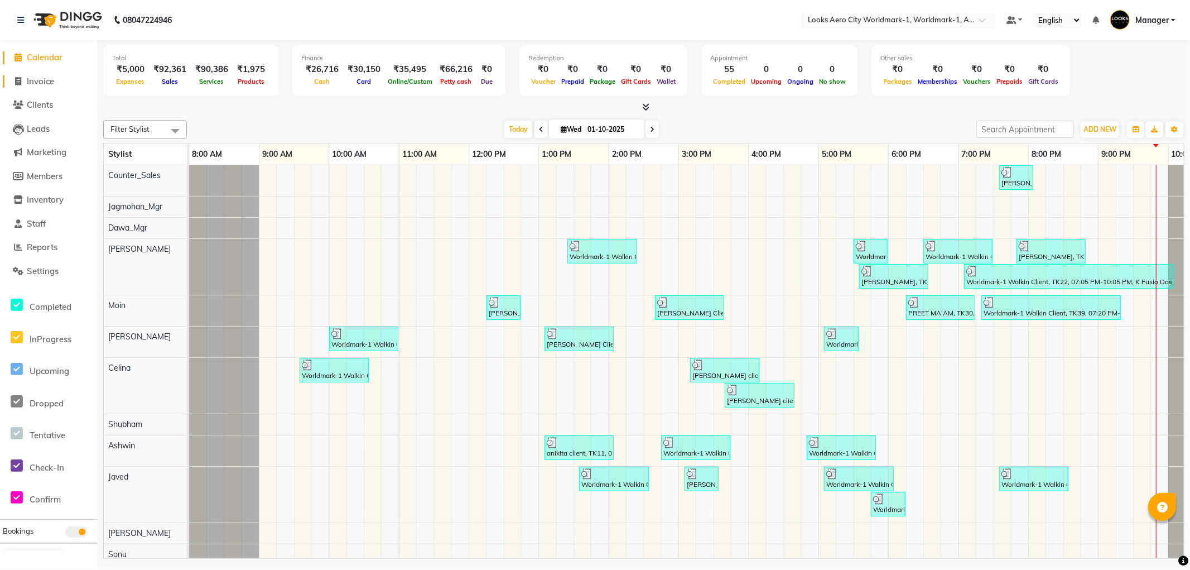
click at [41, 81] on span "Invoice" at bounding box center [40, 81] width 27 height 11
select select "service"
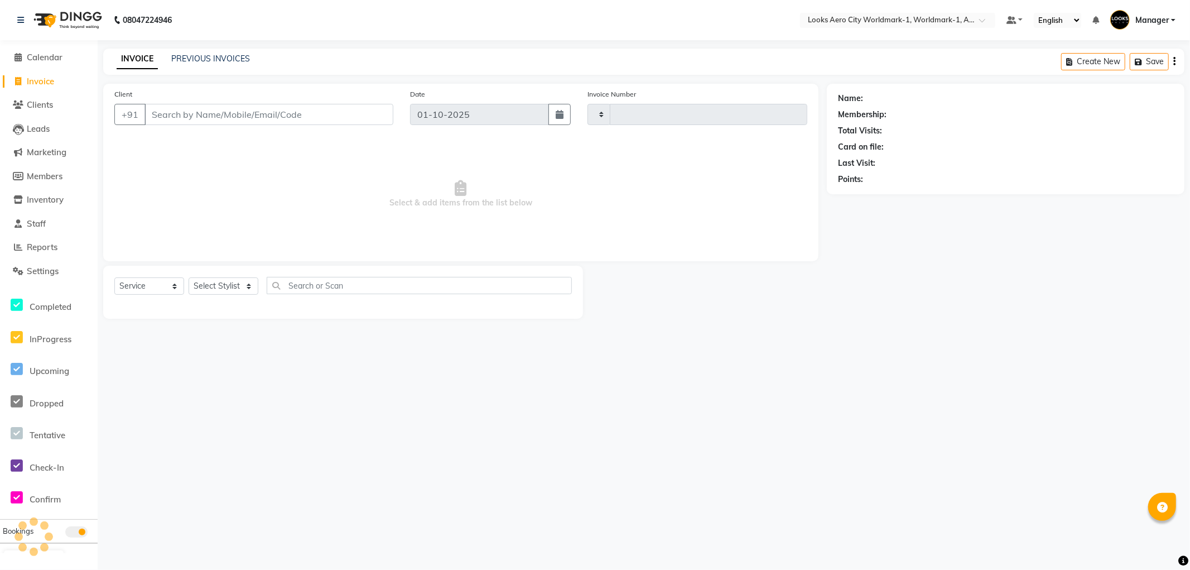
type input "8371"
select select "8573"
click at [189, 113] on input "Client" at bounding box center [268, 114] width 249 height 21
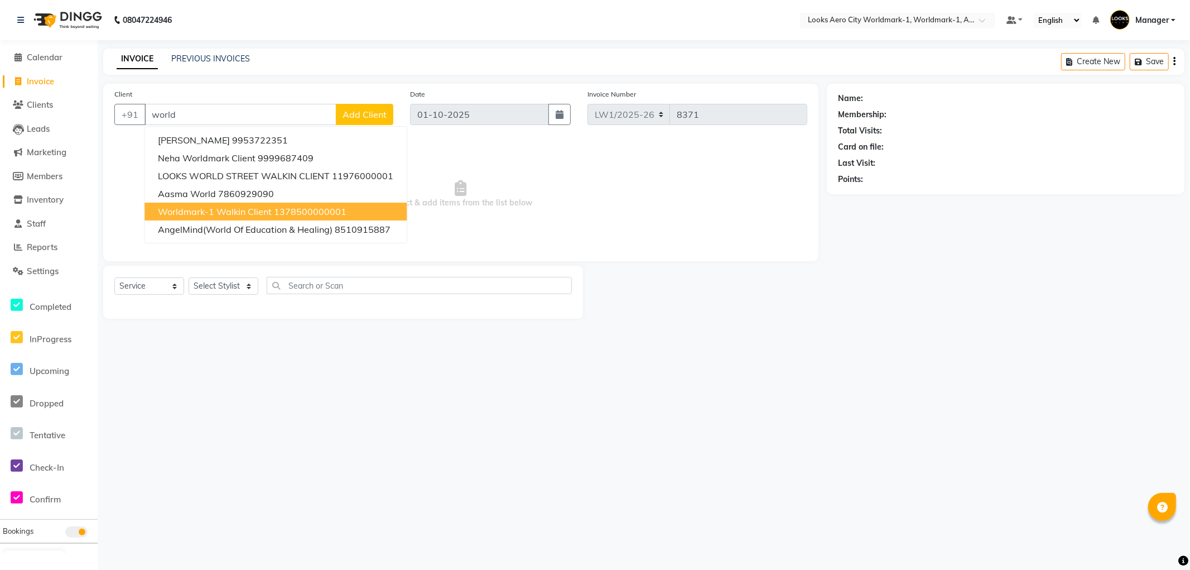
click at [208, 213] on span "Worldmark-1 Walkin Client" at bounding box center [215, 211] width 114 height 11
type input "1378500000001"
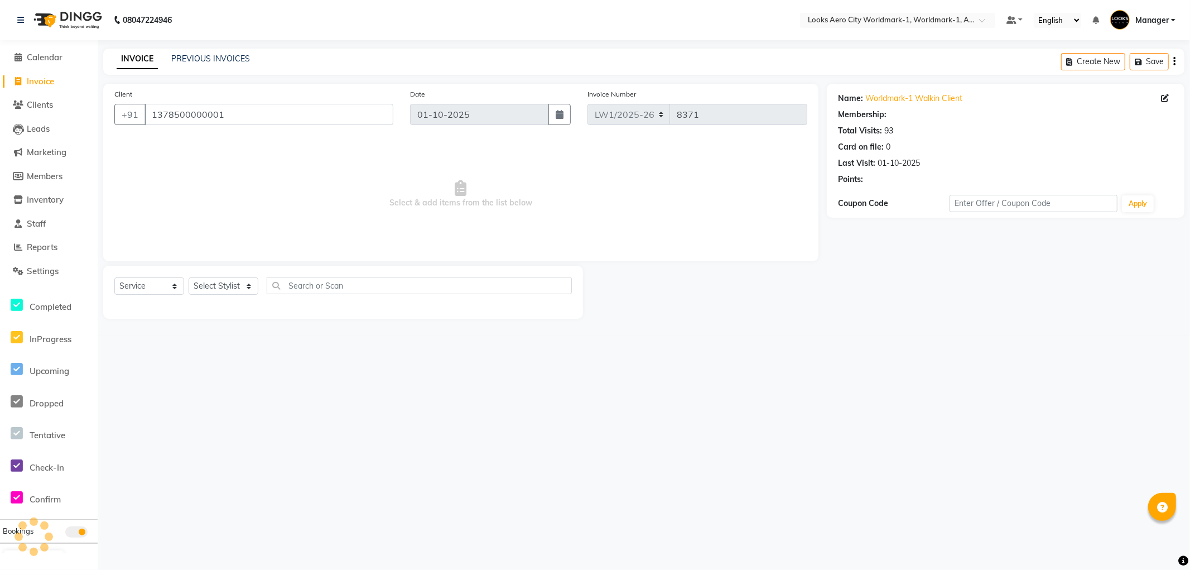
select select "1: Object"
click at [227, 288] on select "Select Stylist Abhishek_Nails Amita Chauhan Anil Ashwin Celina Counter_Sales Da…" at bounding box center [224, 285] width 70 height 17
select select "84548"
click at [189, 278] on select "Select Stylist Abhishek_Nails Amita Chauhan Anil Ashwin Celina Counter_Sales Da…" at bounding box center [224, 285] width 70 height 17
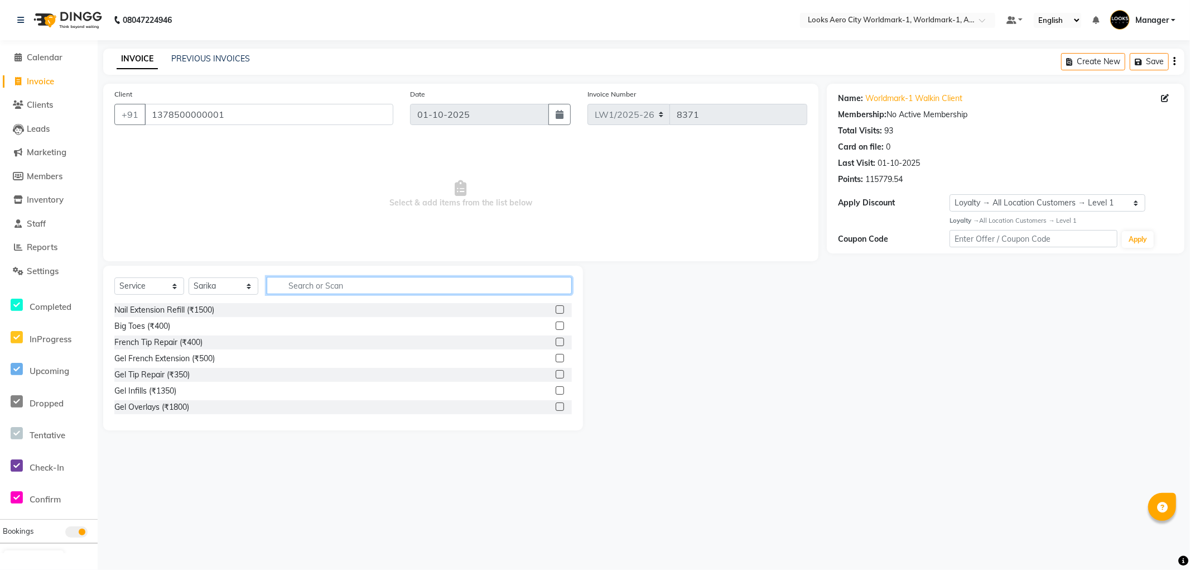
click at [345, 287] on input "text" at bounding box center [419, 285] width 305 height 17
type input "ey"
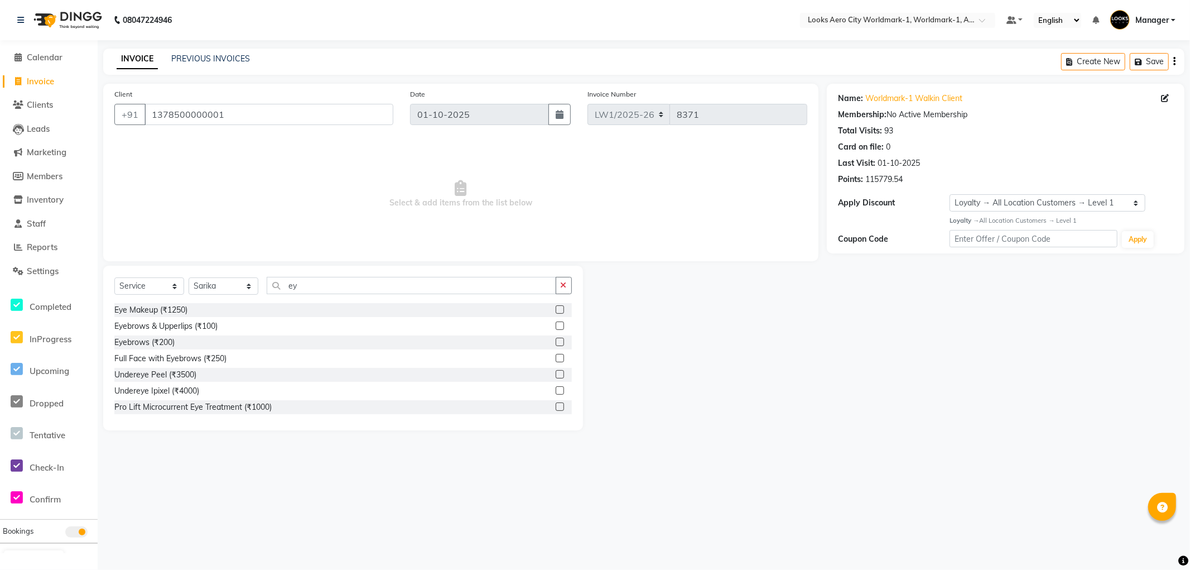
drag, startPoint x: 160, startPoint y: 341, endPoint x: 224, endPoint y: 309, distance: 72.4
click at [160, 341] on div "Eyebrows (₹200)" at bounding box center [144, 342] width 60 height 12
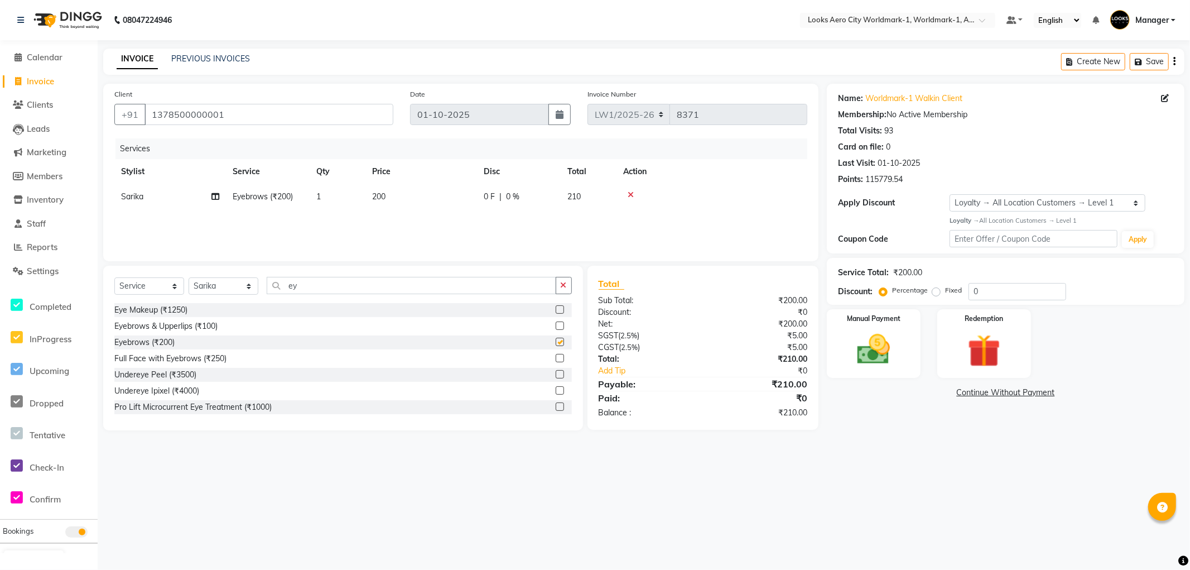
checkbox input "false"
click at [415, 194] on td "200" at bounding box center [421, 196] width 112 height 25
select select "84548"
drag, startPoint x: 473, startPoint y: 201, endPoint x: 365, endPoint y: 197, distance: 107.2
click at [365, 197] on tr "Abhishek_Nails Amita Chauhan Anil Ashwin Celina Counter_Sales Dawa_Mgr Gaurav_P…" at bounding box center [460, 205] width 693 height 42
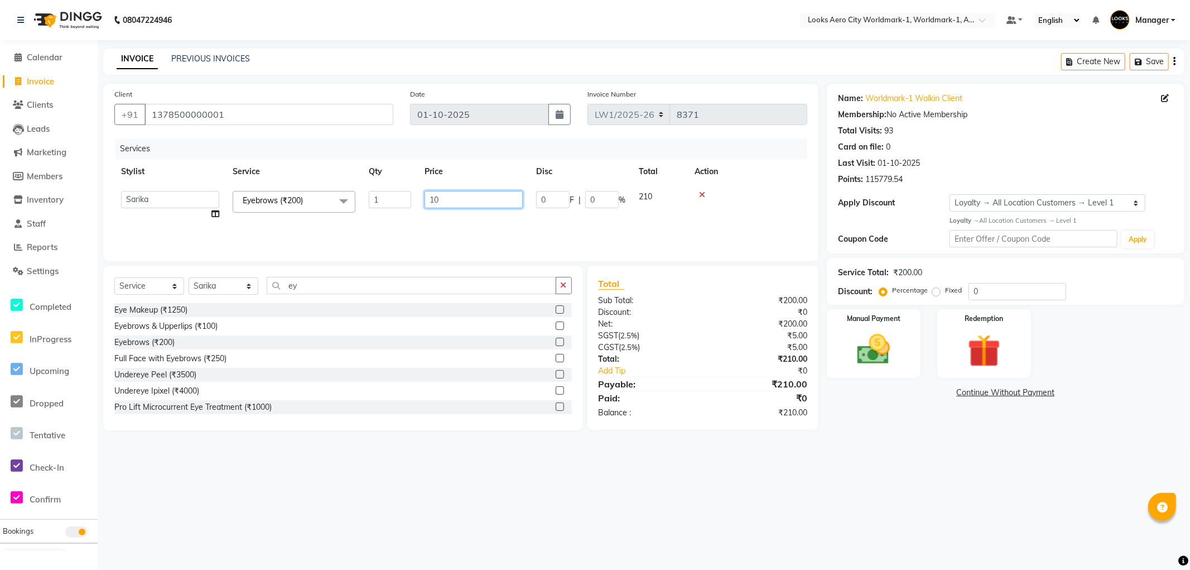
type input "100"
click at [790, 493] on div "08047224946 Select Location × Looks Aero City Worldmark-1, Worldmark-1, Aerocit…" at bounding box center [595, 285] width 1190 height 570
click at [895, 374] on div "Manual Payment" at bounding box center [873, 342] width 97 height 71
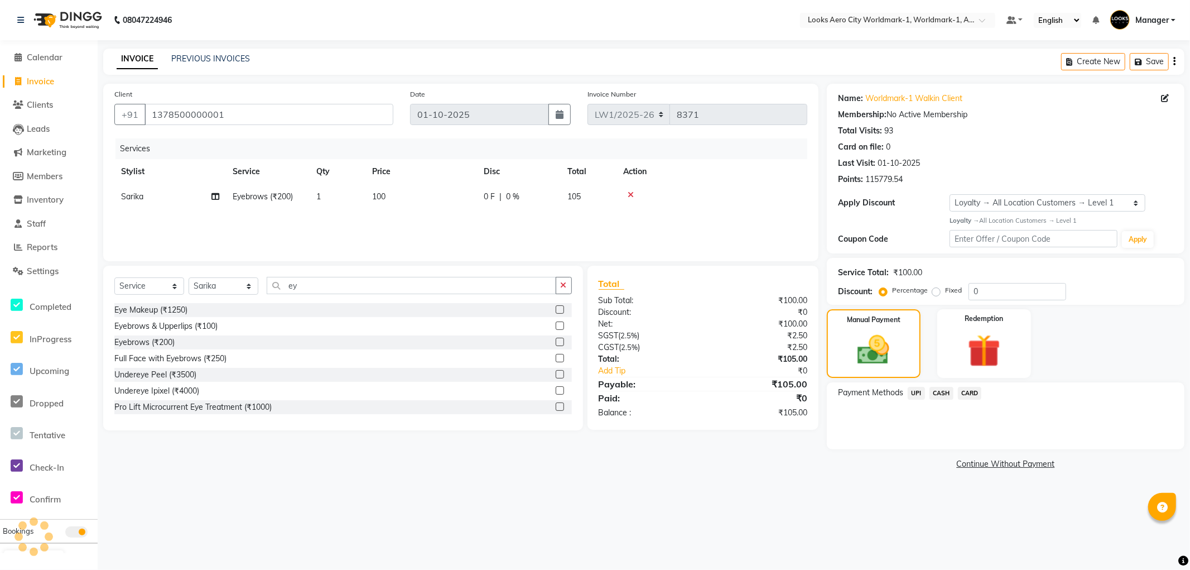
click at [964, 392] on span "CARD" at bounding box center [970, 393] width 24 height 13
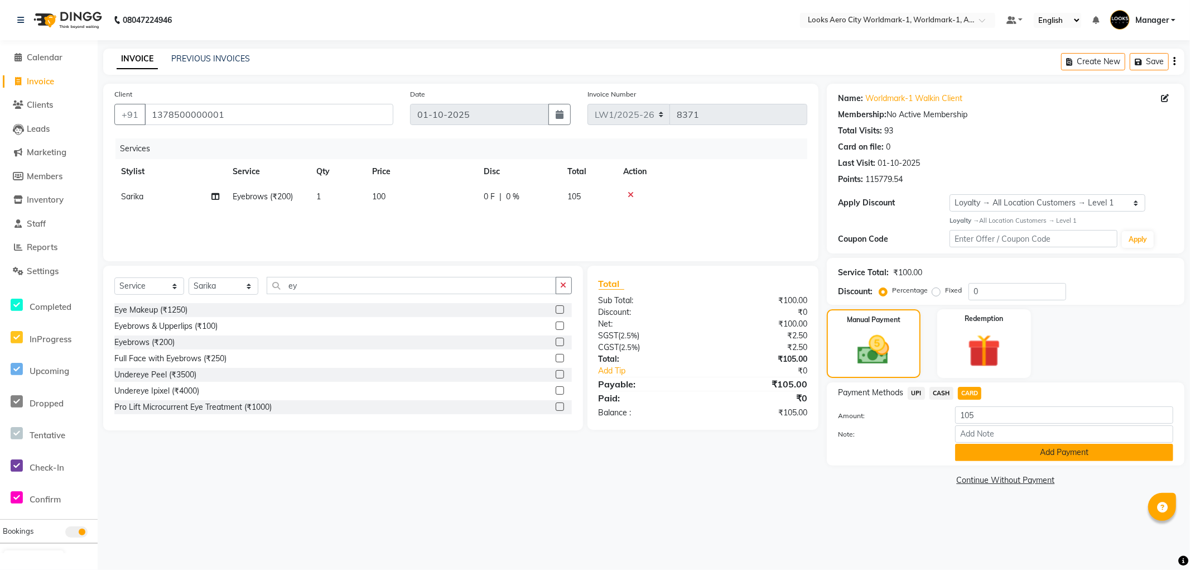
click at [978, 455] on button "Add Payment" at bounding box center [1064, 452] width 218 height 17
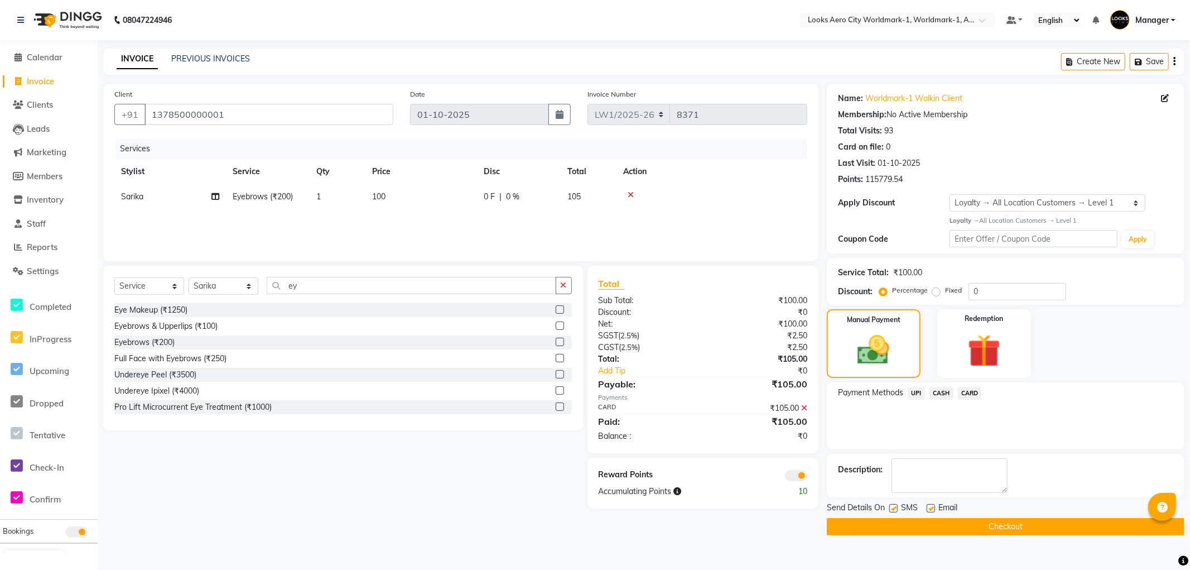
click at [869, 526] on button "Checkout" at bounding box center [1006, 526] width 358 height 17
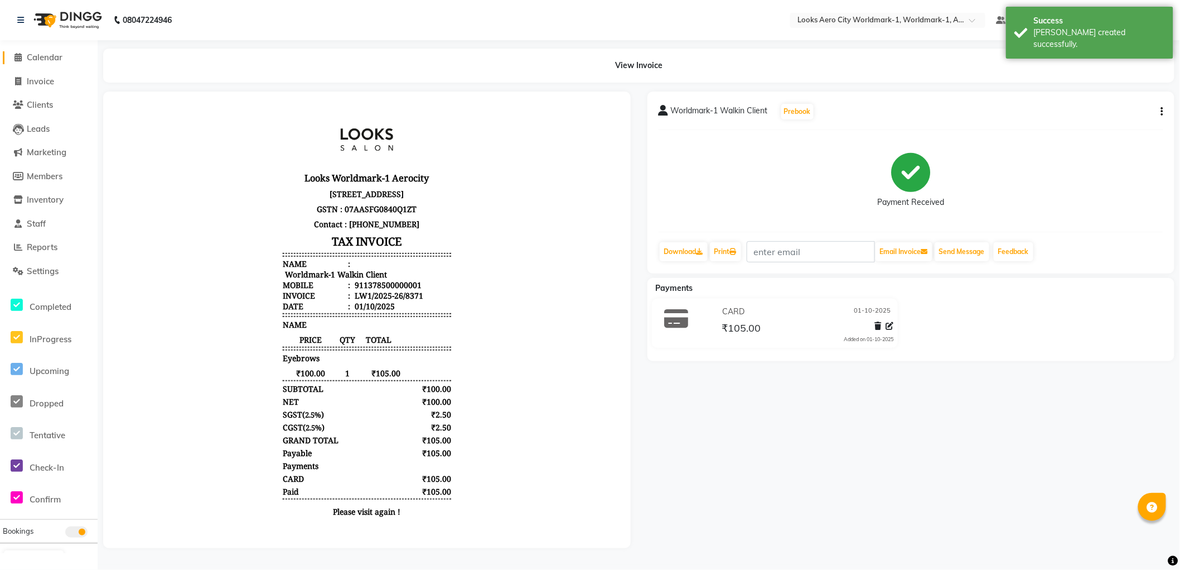
click at [47, 55] on span "Calendar" at bounding box center [45, 57] width 36 height 11
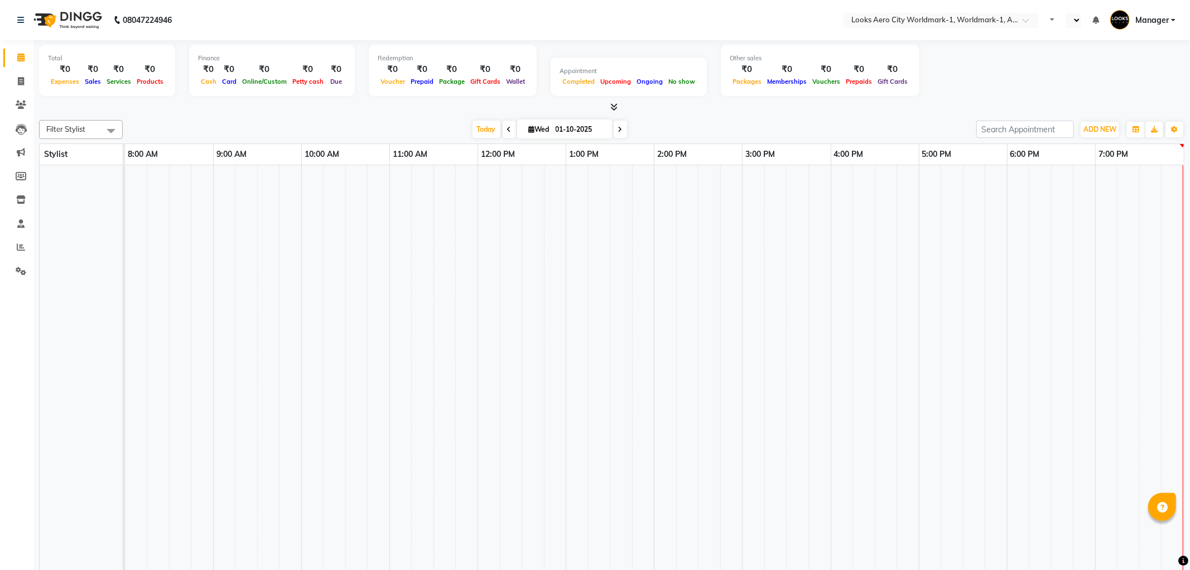
select select "en"
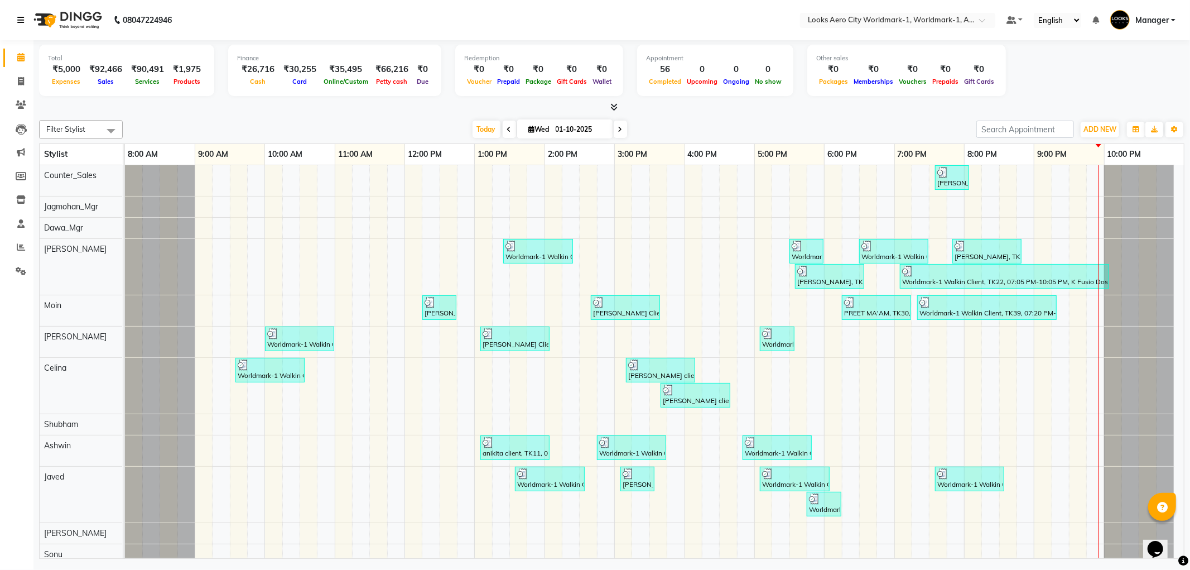
drag, startPoint x: 19, startPoint y: 21, endPoint x: 31, endPoint y: 20, distance: 11.7
click at [19, 20] on icon at bounding box center [20, 20] width 7 height 8
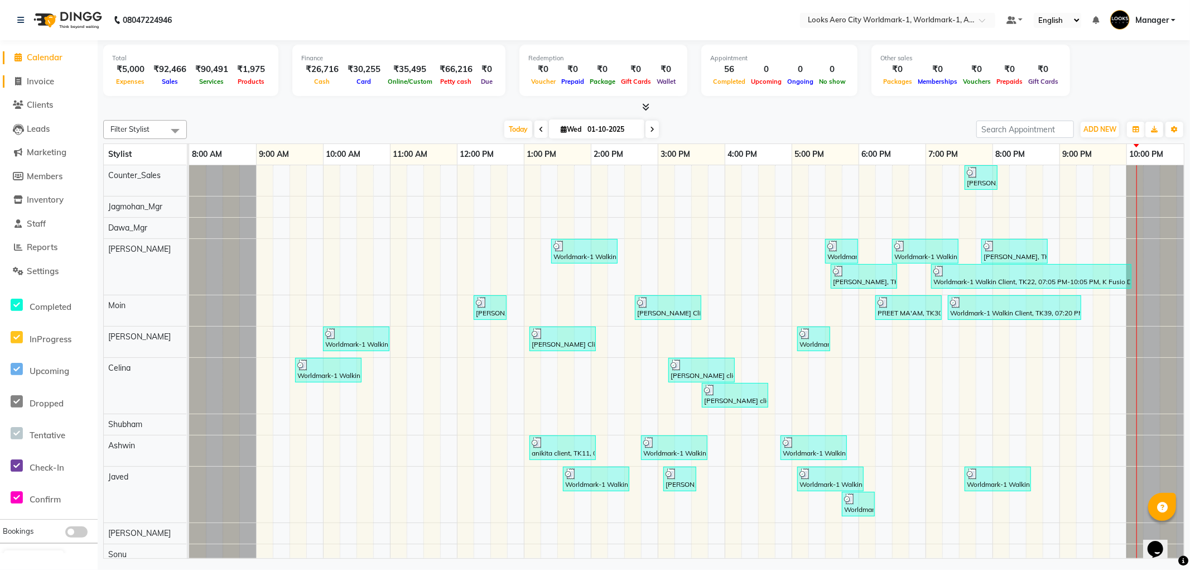
click at [44, 84] on span "Invoice" at bounding box center [40, 81] width 27 height 11
select select "service"
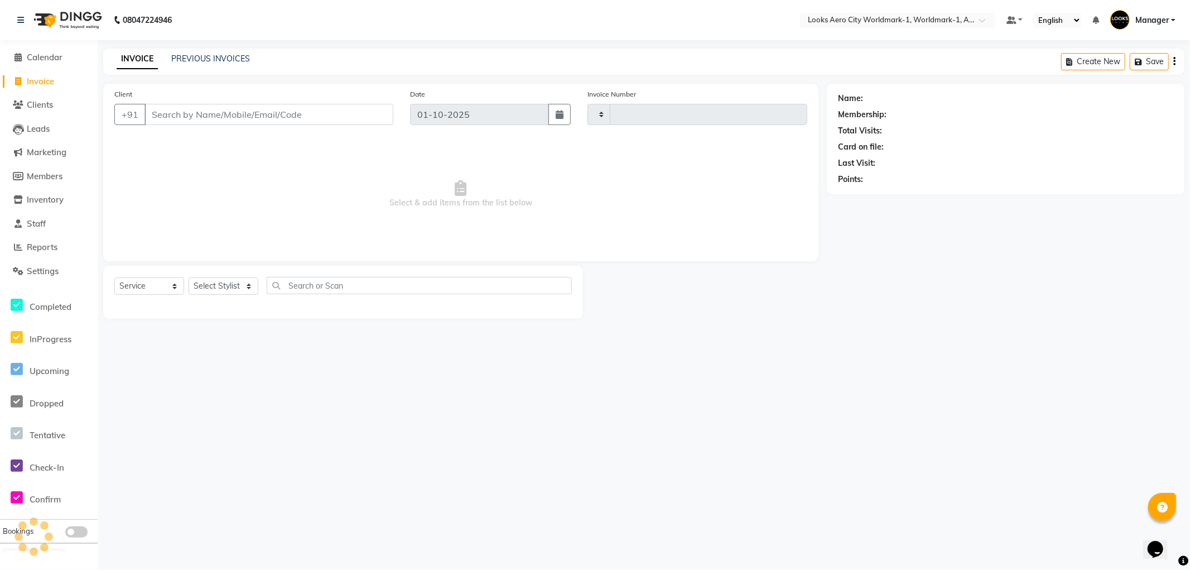
type input "8372"
select select "8573"
drag, startPoint x: 179, startPoint y: 113, endPoint x: 314, endPoint y: 114, distance: 134.5
click at [180, 114] on input "Client" at bounding box center [268, 114] width 249 height 21
type input "7800162961"
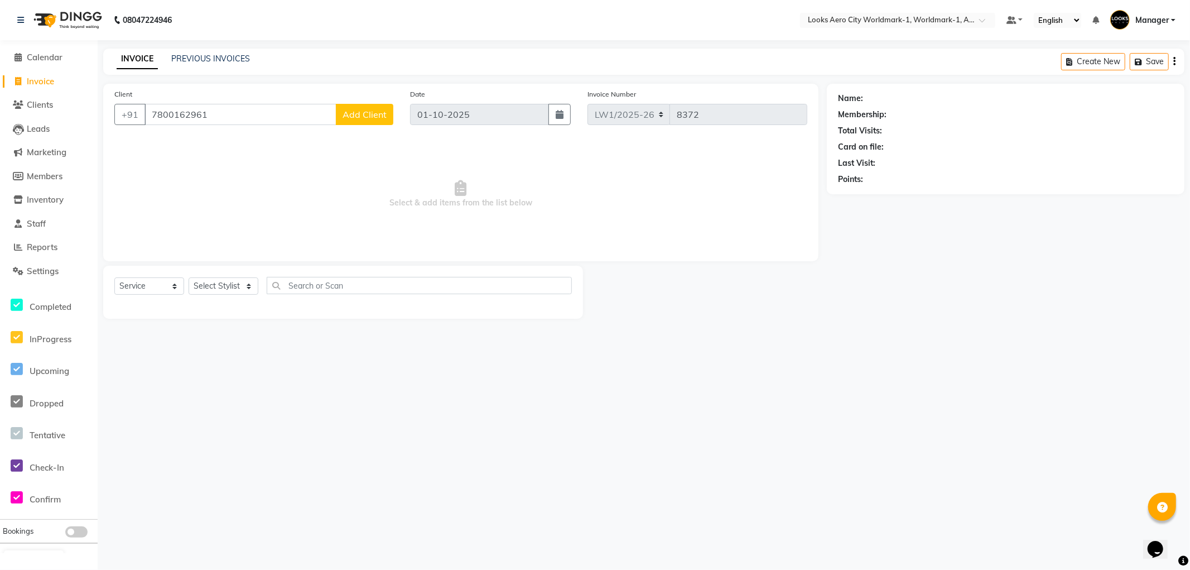
click at [368, 113] on span "Add Client" at bounding box center [365, 114] width 44 height 11
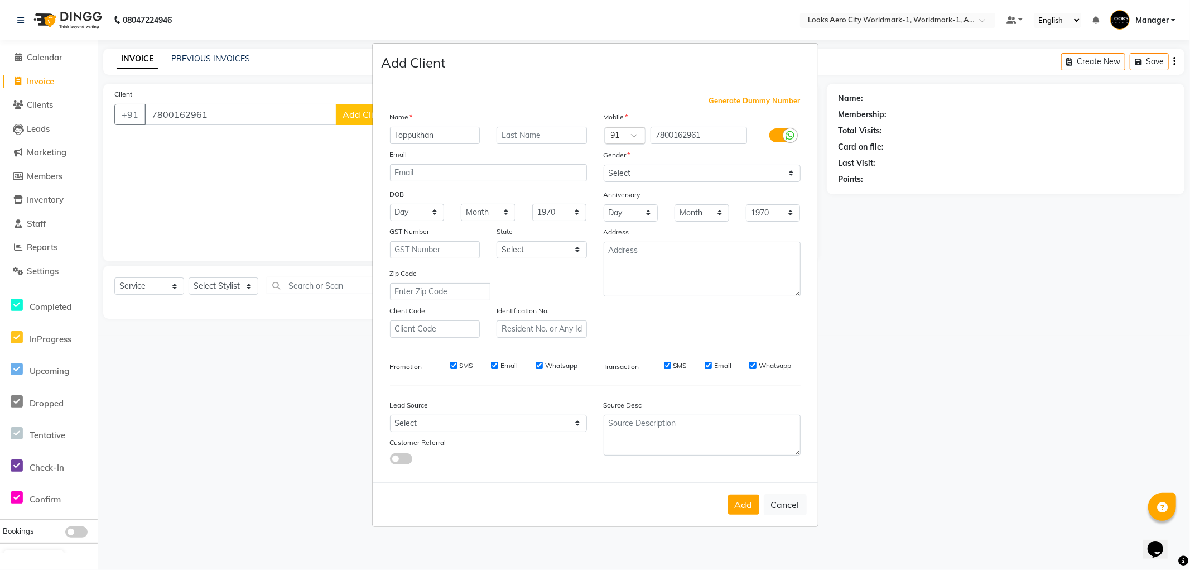
click at [415, 134] on input "Toppukhan" at bounding box center [435, 135] width 90 height 17
click at [454, 134] on input "Toppu khan" at bounding box center [435, 135] width 90 height 17
type input "Toppu"
type input "Khan"
click at [660, 174] on select "Select Male Female Other Prefer Not To Say" at bounding box center [702, 173] width 197 height 17
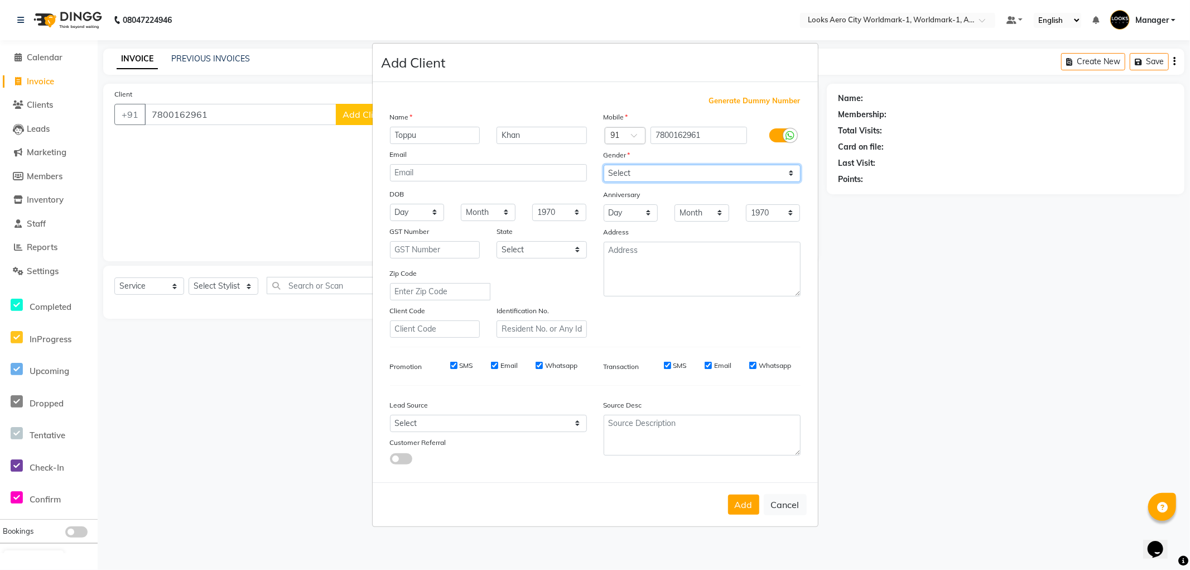
select select "female"
click at [604, 165] on select "Select Male Female Other Prefer Not To Say" at bounding box center [702, 173] width 197 height 17
drag, startPoint x: 555, startPoint y: 251, endPoint x: 552, endPoint y: 257, distance: 6.7
click at [555, 251] on select "Select Andaman and Nicobar Islands Andhra Pradesh Arunachal Pradesh Assam Bihar…" at bounding box center [542, 249] width 90 height 17
select select "10"
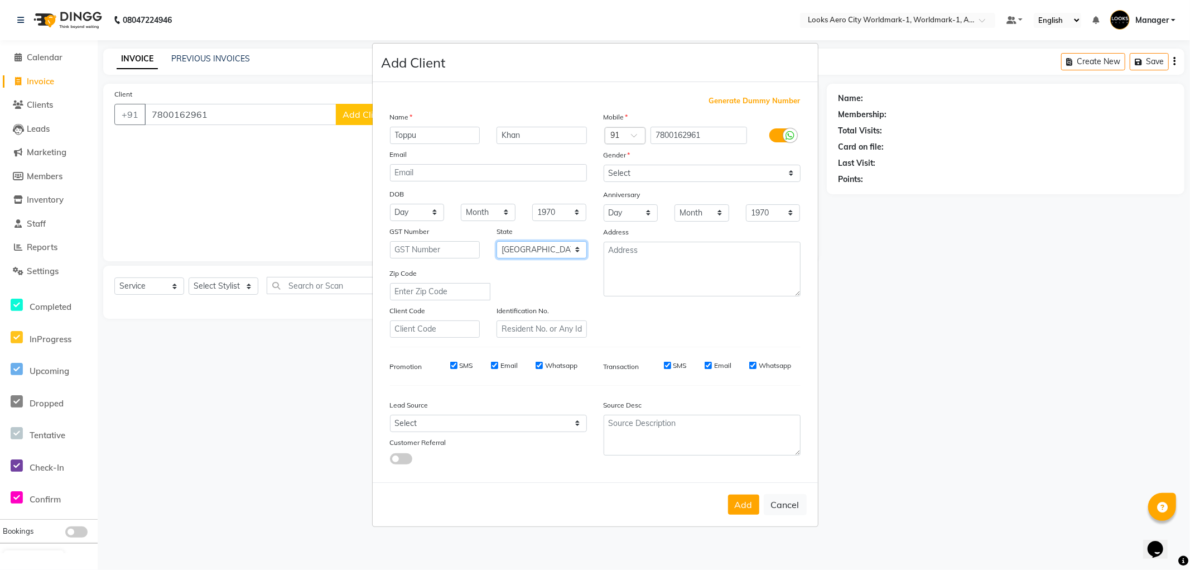
click at [497, 241] on select "Select Andaman and Nicobar Islands Andhra Pradesh Arunachal Pradesh Assam Bihar…" at bounding box center [542, 249] width 90 height 17
click at [748, 512] on button "Add" at bounding box center [743, 504] width 31 height 20
select select
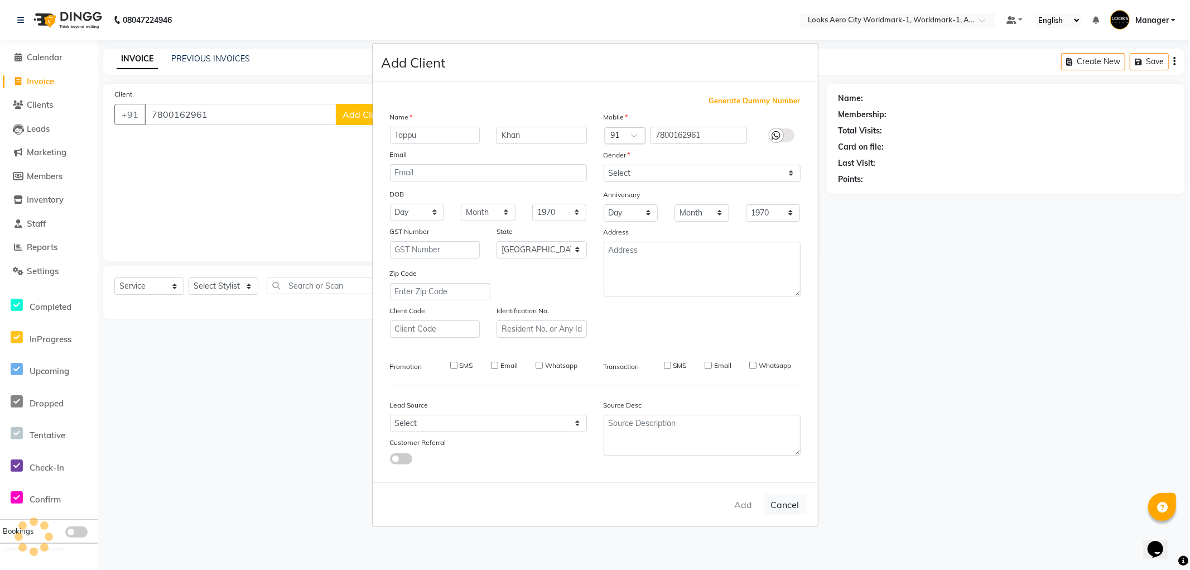
select select "null"
select select
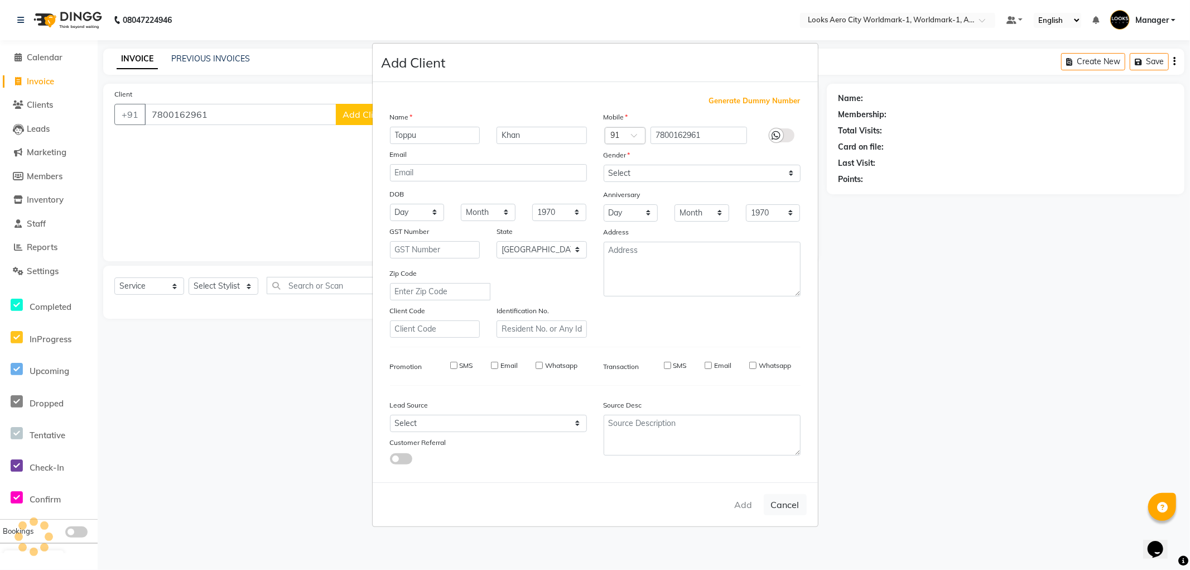
checkbox input "false"
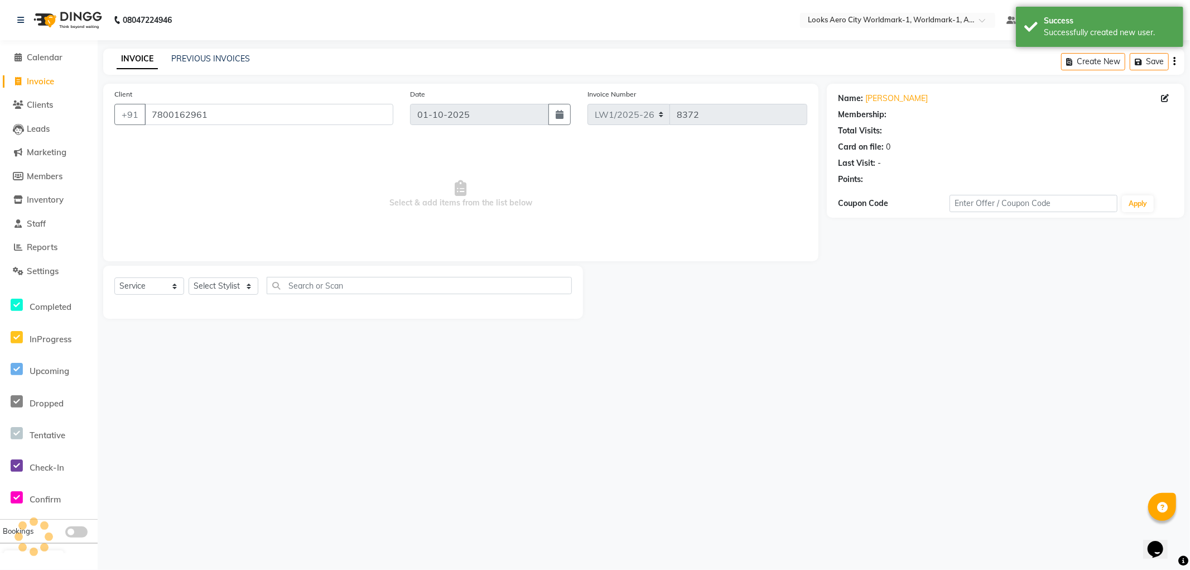
select select "1: Object"
click at [224, 287] on select "Select Stylist Abhishek_Nails Amita Chauhan Anil Ashwin Celina Counter_Sales Da…" at bounding box center [224, 285] width 70 height 17
select select "84541"
click at [189, 278] on select "Select Stylist Abhishek_Nails Amita Chauhan Anil Ashwin Celina Counter_Sales Da…" at bounding box center [224, 285] width 70 height 17
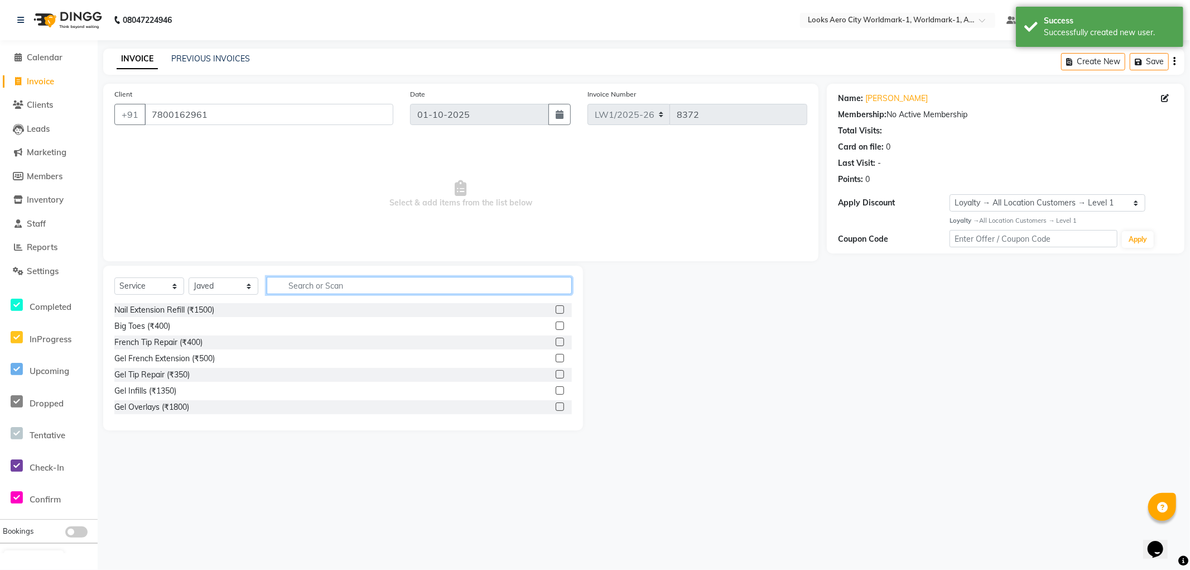
click at [329, 281] on input "text" at bounding box center [419, 285] width 305 height 17
type input "cut"
drag, startPoint x: 160, startPoint y: 321, endPoint x: 194, endPoint y: 311, distance: 35.5
click at [160, 321] on div "Stylist Cut(M) (₹700)" at bounding box center [150, 326] width 73 height 12
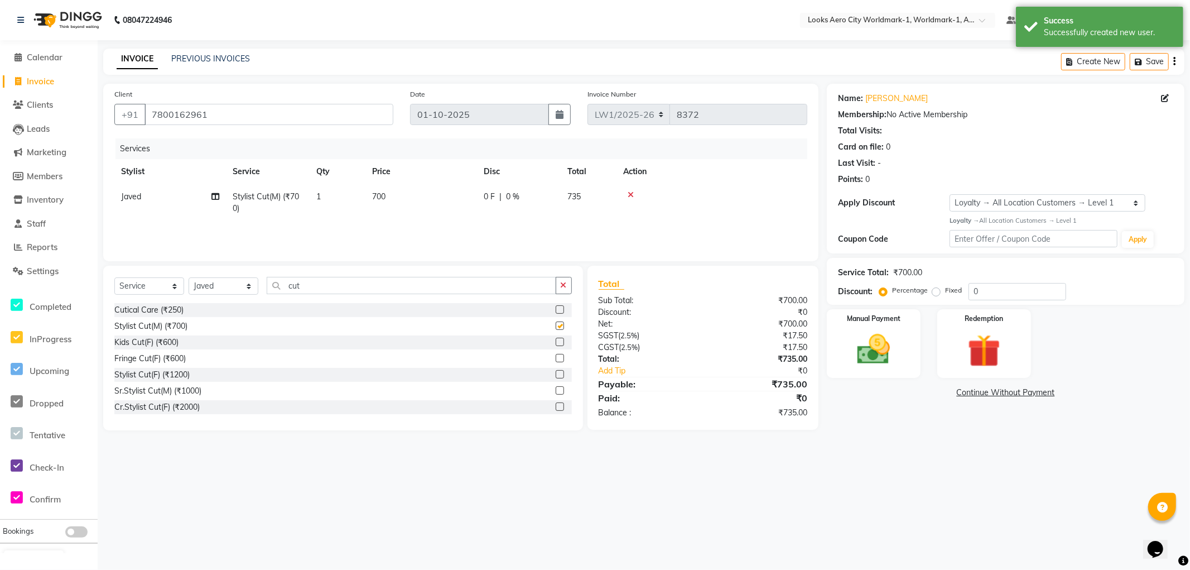
checkbox input "false"
drag, startPoint x: 330, startPoint y: 286, endPoint x: 0, endPoint y: 162, distance: 352.5
click at [0, 162] on app-home "08047224946 Select Location × Looks Aero City Worldmark-1, Worldmark-1, Aerocit…" at bounding box center [595, 223] width 1190 height 447
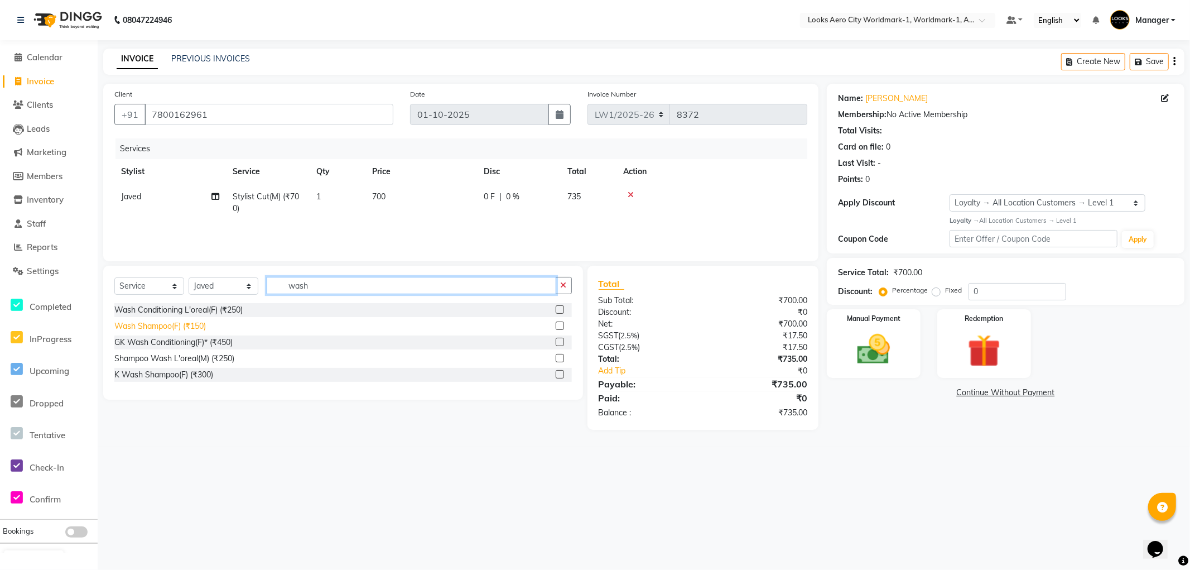
type input "wash"
click at [171, 326] on div "Wash Shampoo(F) (₹150)" at bounding box center [159, 326] width 91 height 12
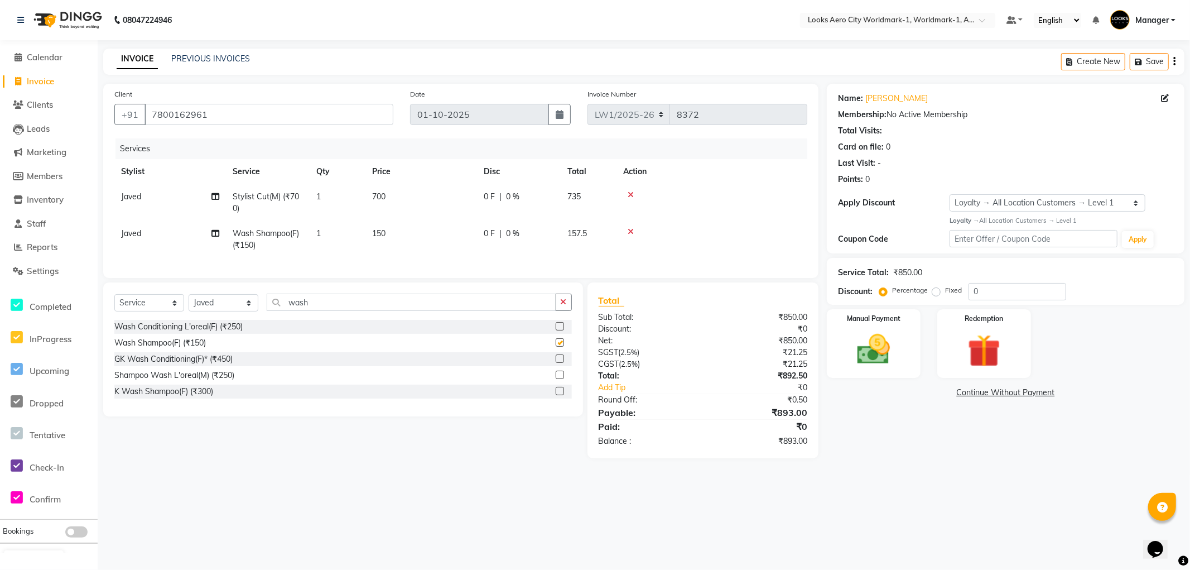
checkbox input "false"
click at [421, 233] on td "150" at bounding box center [421, 239] width 112 height 37
select select "84541"
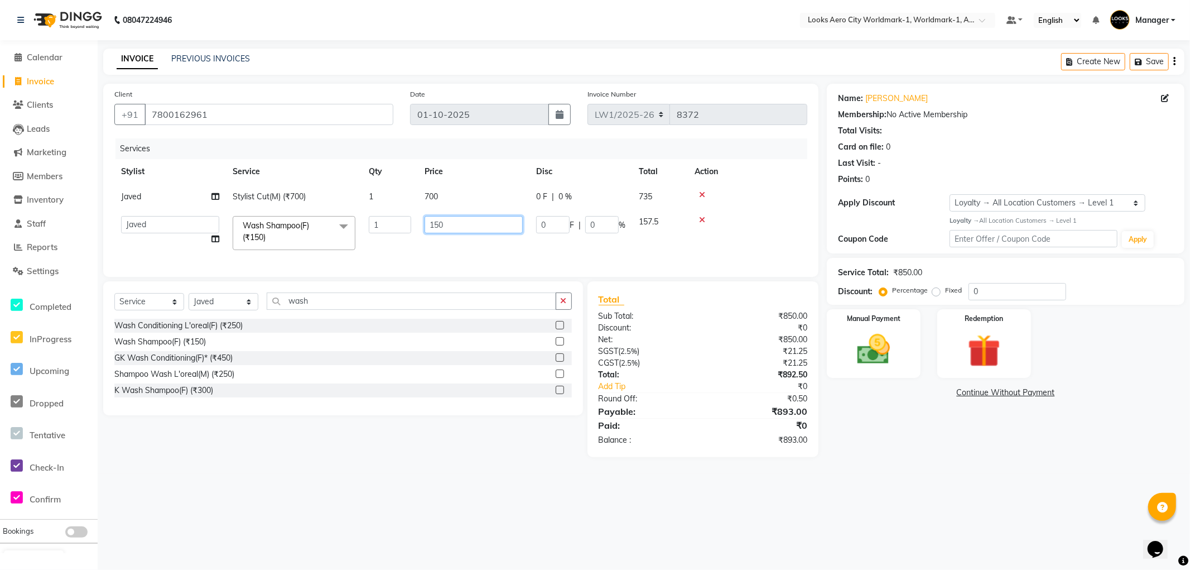
drag, startPoint x: 465, startPoint y: 223, endPoint x: 346, endPoint y: 216, distance: 118.5
click at [328, 222] on tr "Abhishek_Nails Amita Chauhan Anil Ashwin Celina Counter_Sales Dawa_Mgr Gaurav_P…" at bounding box center [460, 232] width 693 height 47
type input "300"
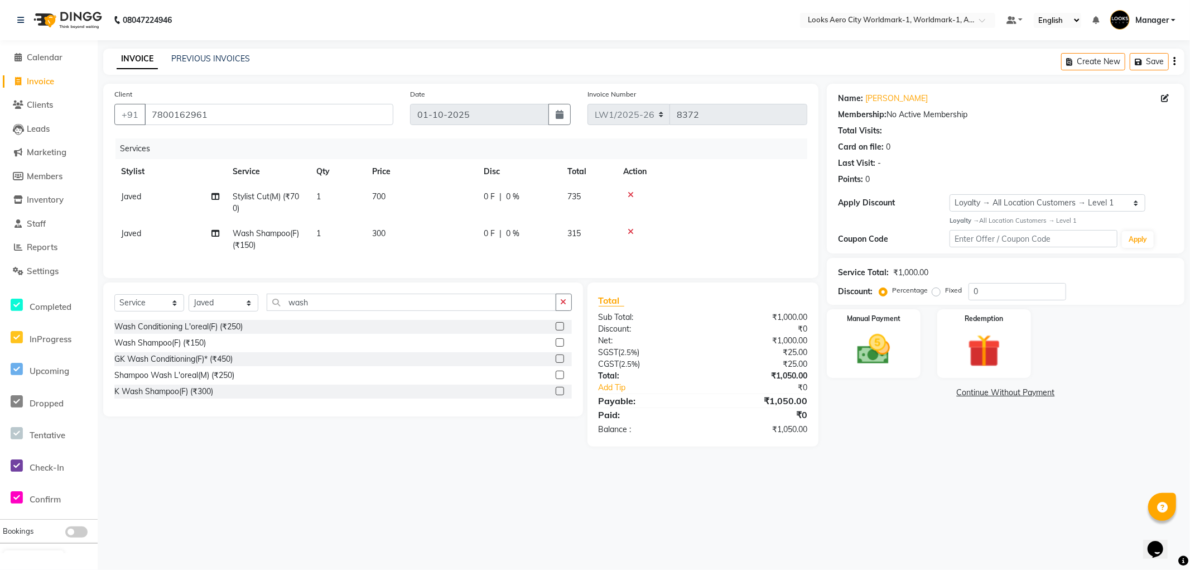
click at [459, 202] on td "700" at bounding box center [421, 202] width 112 height 37
select select "84541"
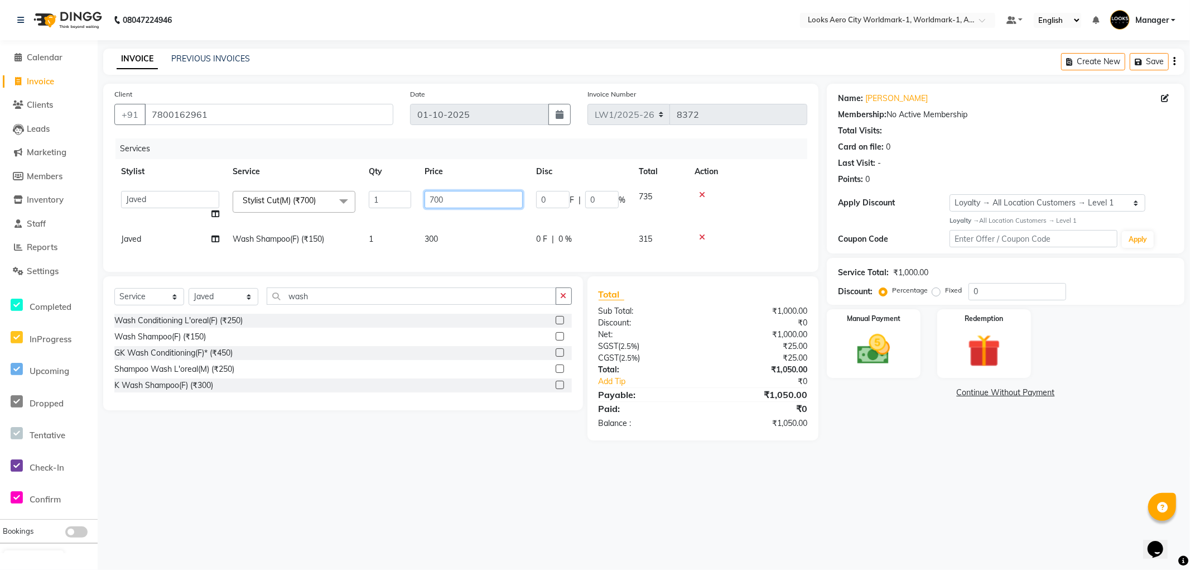
drag, startPoint x: 492, startPoint y: 195, endPoint x: 230, endPoint y: 197, distance: 261.7
click at [230, 197] on tr "Abhishek_Nails Amita Chauhan Anil Ashwin Celina Counter_Sales Dawa_Mgr Gaurav_P…" at bounding box center [460, 205] width 693 height 42
type input "600"
click at [897, 466] on div "08047224946 Select Location × Looks Aero City Worldmark-1, Worldmark-1, Aerocit…" at bounding box center [595, 285] width 1190 height 570
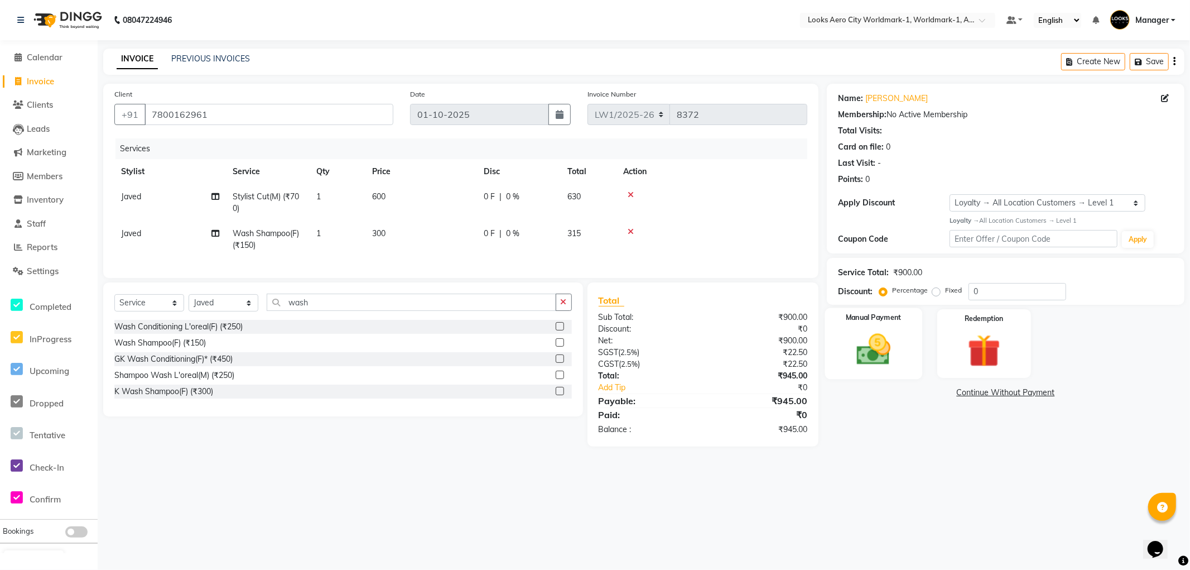
click at [903, 375] on div "Manual Payment" at bounding box center [873, 342] width 97 height 71
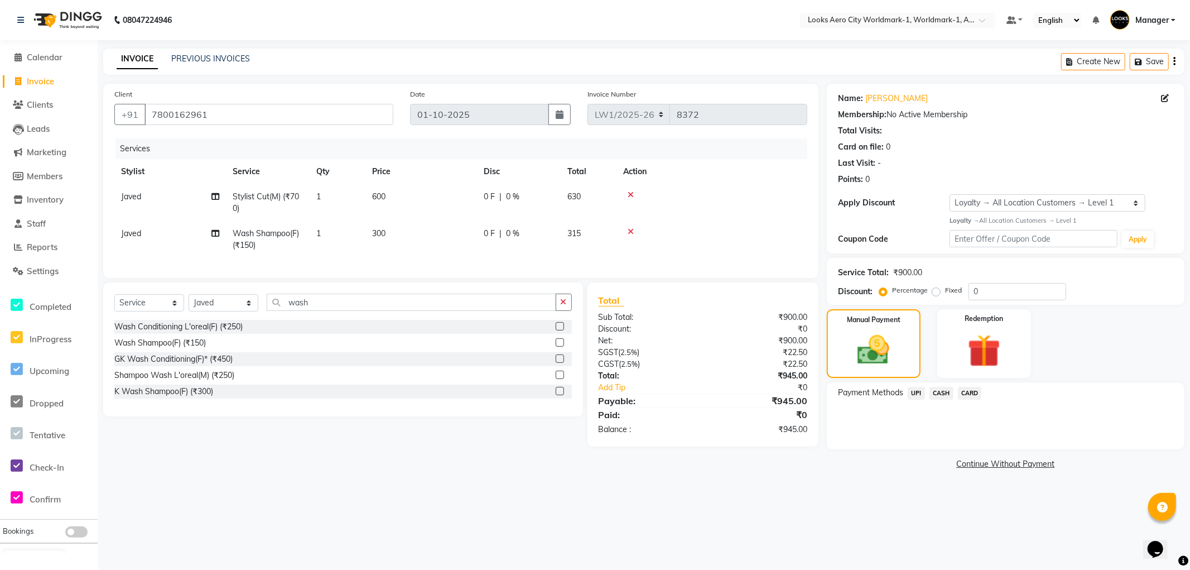
click at [915, 394] on span "UPI" at bounding box center [916, 393] width 17 height 13
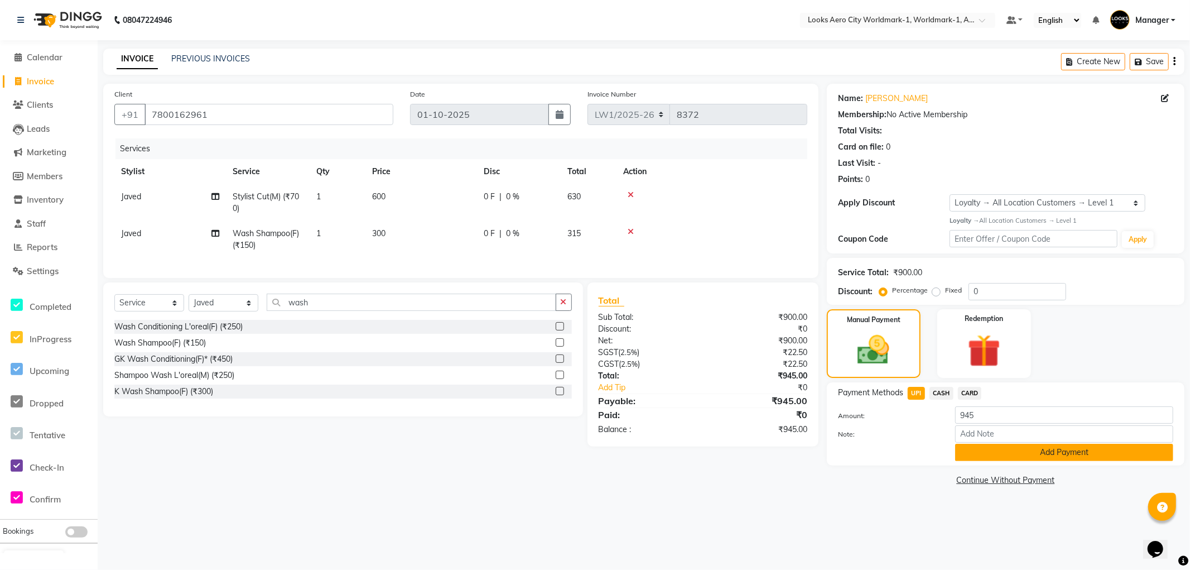
click at [989, 455] on button "Add Payment" at bounding box center [1064, 452] width 218 height 17
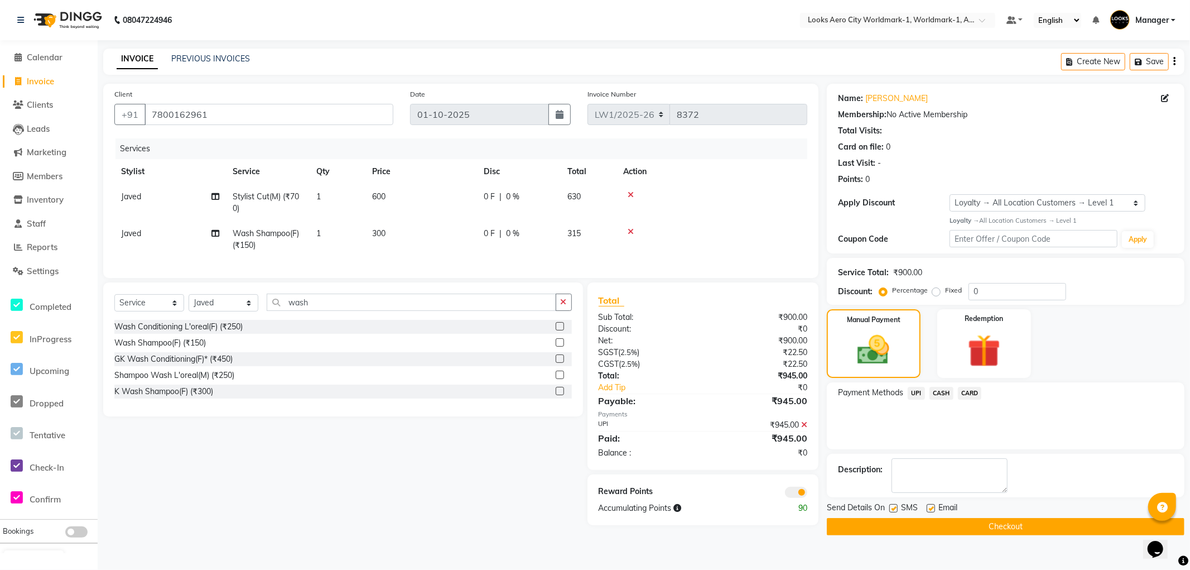
click at [854, 527] on button "Checkout" at bounding box center [1006, 526] width 358 height 17
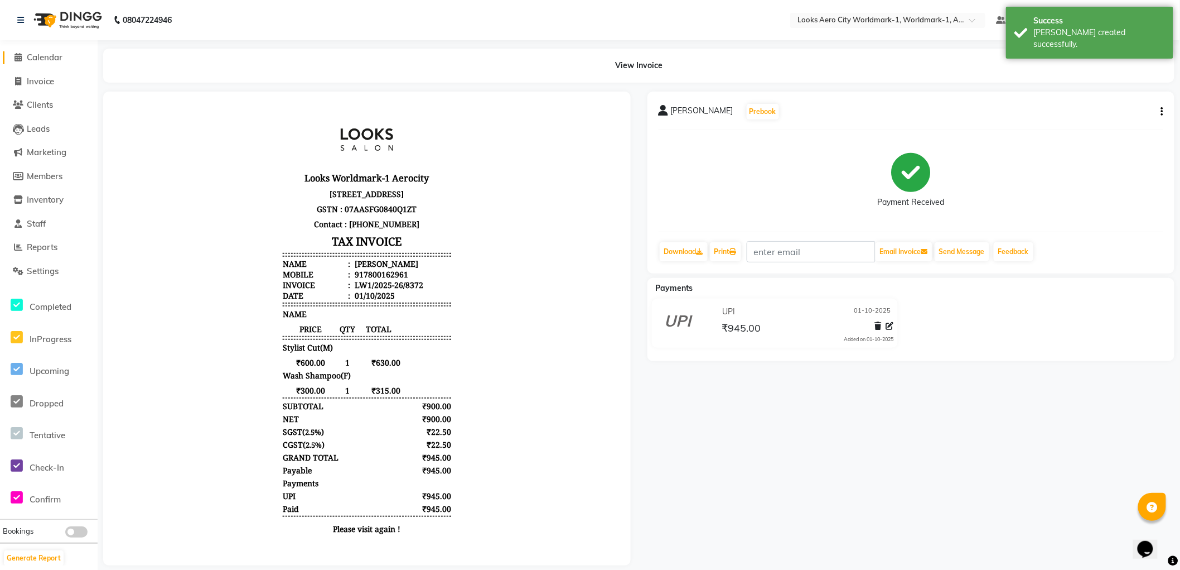
click at [42, 57] on span "Calendar" at bounding box center [45, 57] width 36 height 11
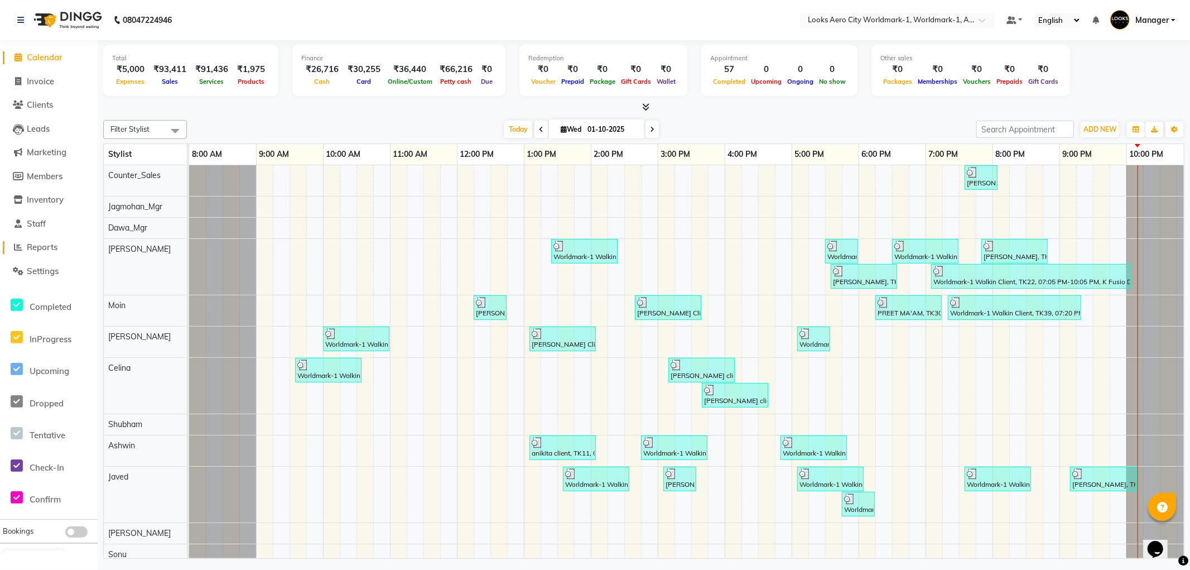
click at [45, 249] on span "Reports" at bounding box center [42, 247] width 31 height 11
